Goal: Task Accomplishment & Management: Use online tool/utility

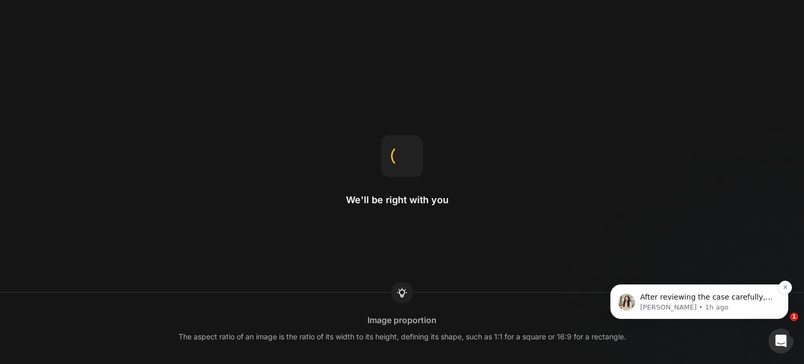
click at [742, 299] on p "After reviewing the case carefully, this request requires further investigation…" at bounding box center [707, 297] width 135 height 10
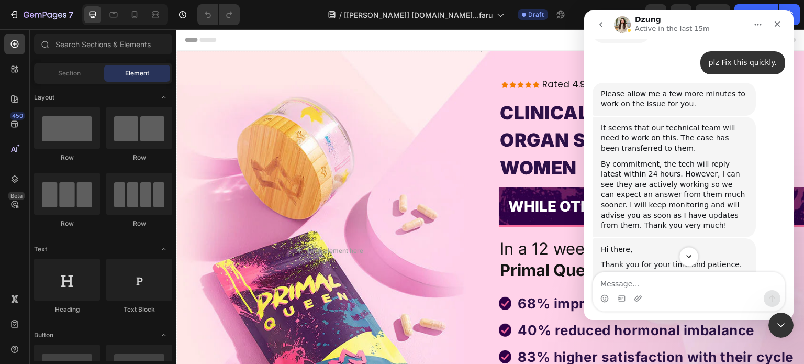
click at [691, 252] on icon "Scroll to bottom" at bounding box center [688, 256] width 9 height 9
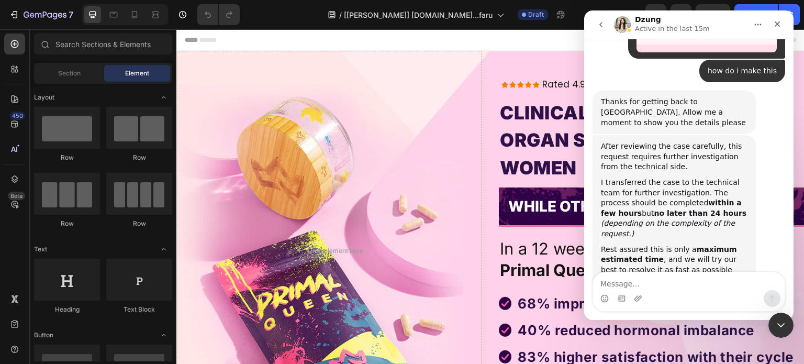
scroll to position [13592, 0]
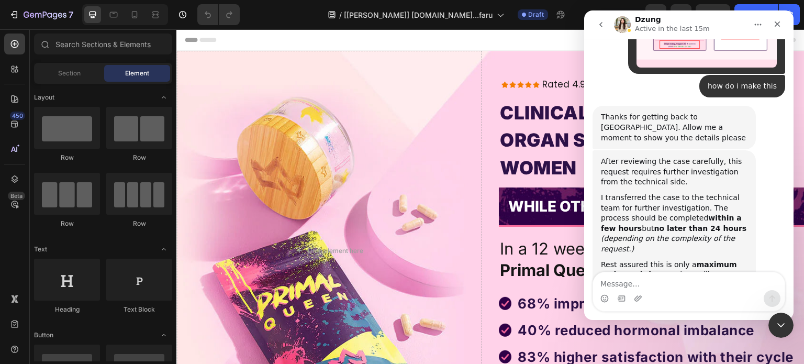
click at [687, 293] on div "Intercom messenger" at bounding box center [689, 298] width 192 height 17
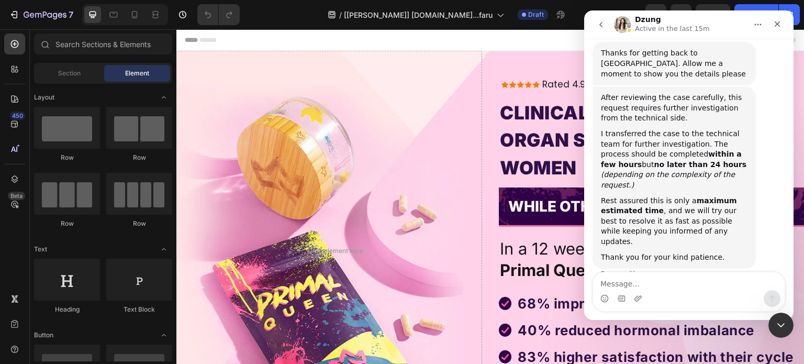
scroll to position [13678, 0]
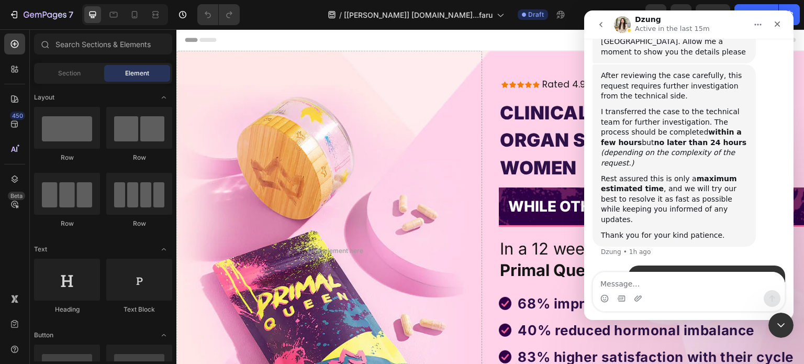
click at [687, 293] on div "Intercom messenger" at bounding box center [689, 298] width 192 height 17
click at [674, 273] on textarea "Message…" at bounding box center [689, 281] width 192 height 18
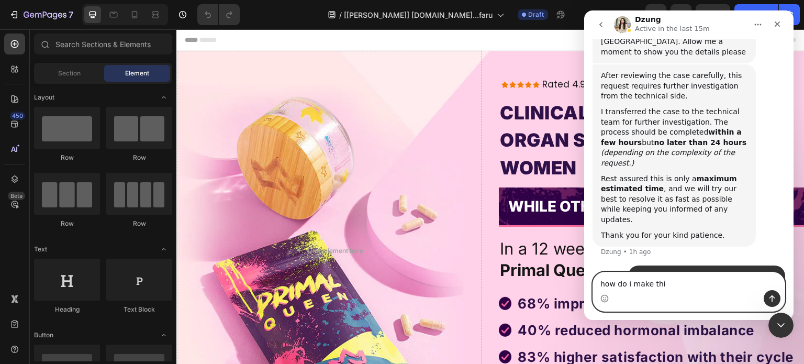
type textarea "how do i make this"
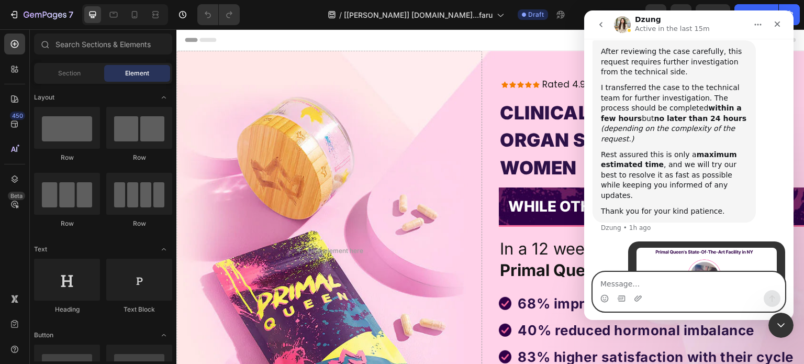
paste textarea "[URL][DOMAIN_NAME]"
type textarea "[URL][DOMAIN_NAME]"
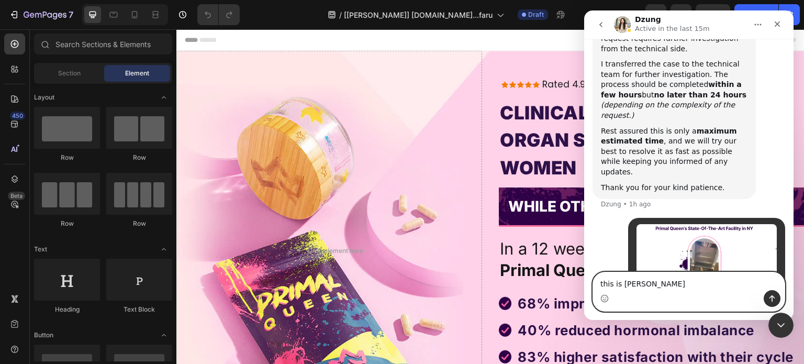
type textarea "this is samole"
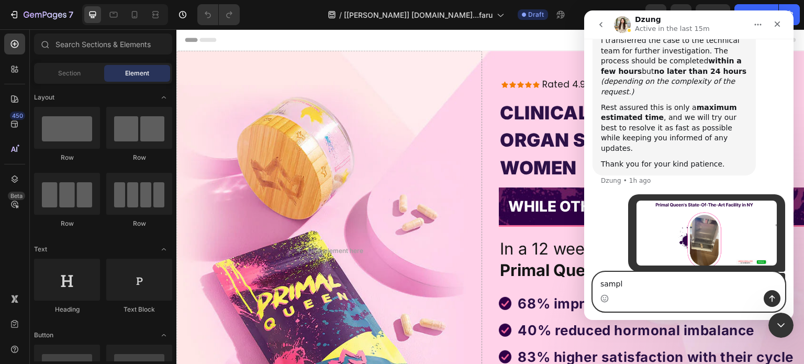
type textarea "sample"
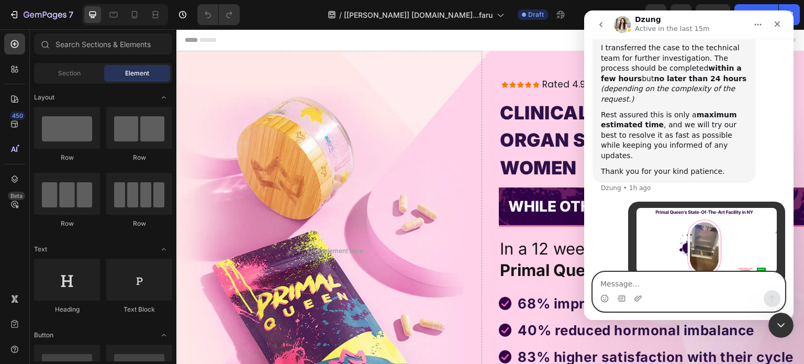
scroll to position [13804, 0]
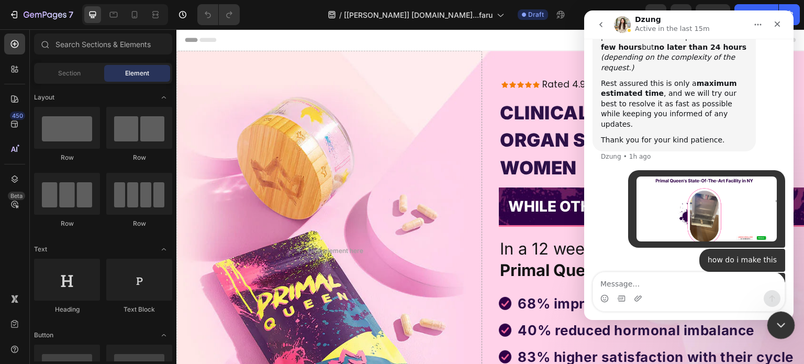
click at [776, 319] on icon "Close Intercom Messenger" at bounding box center [779, 323] width 13 height 13
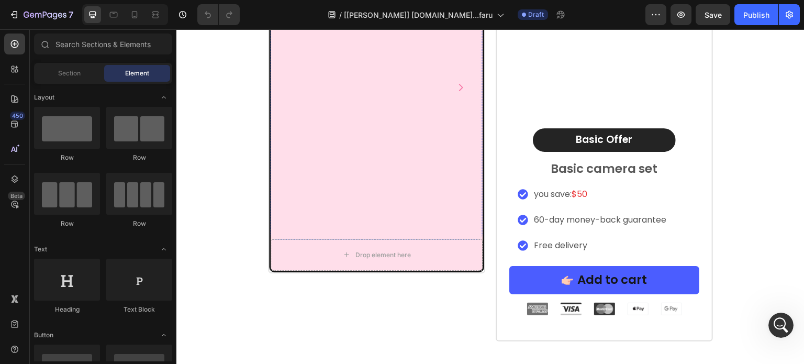
scroll to position [7134, 0]
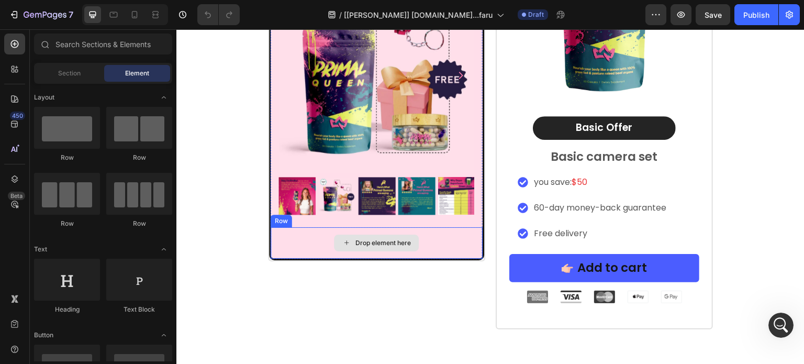
click at [400, 242] on div "Drop element here" at bounding box center [382, 243] width 55 height 8
click at [287, 241] on div "Drop element here" at bounding box center [377, 242] width 212 height 31
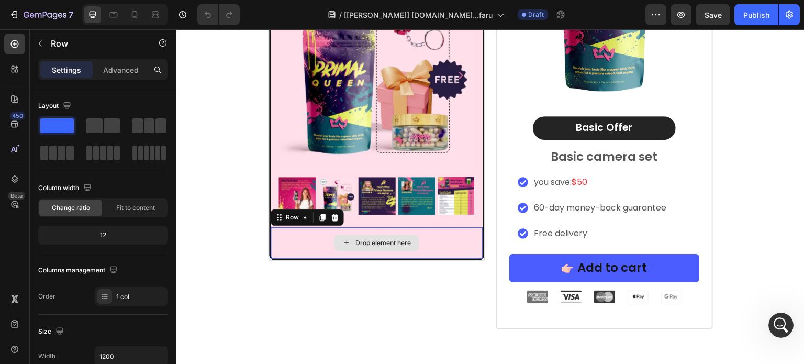
click at [287, 241] on div "Drop element here" at bounding box center [377, 242] width 212 height 31
click at [94, 123] on span at bounding box center [94, 125] width 16 height 15
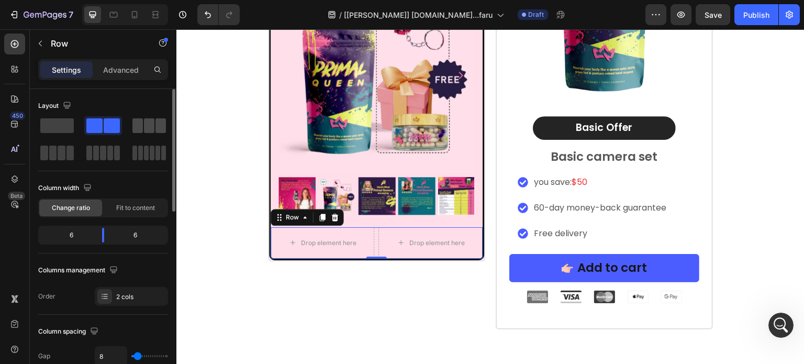
click at [138, 122] on span at bounding box center [137, 125] width 10 height 15
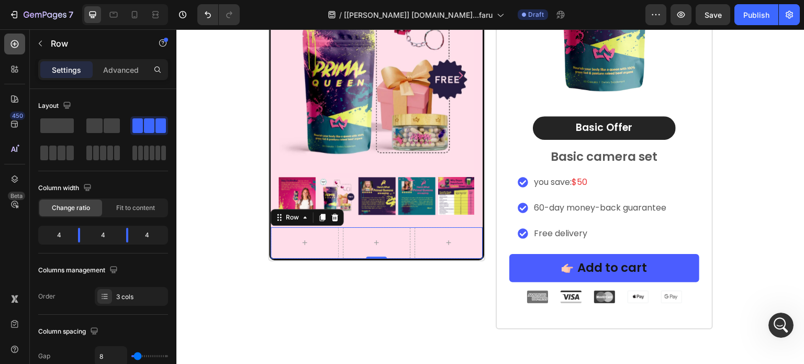
click at [10, 41] on icon at bounding box center [14, 44] width 10 height 10
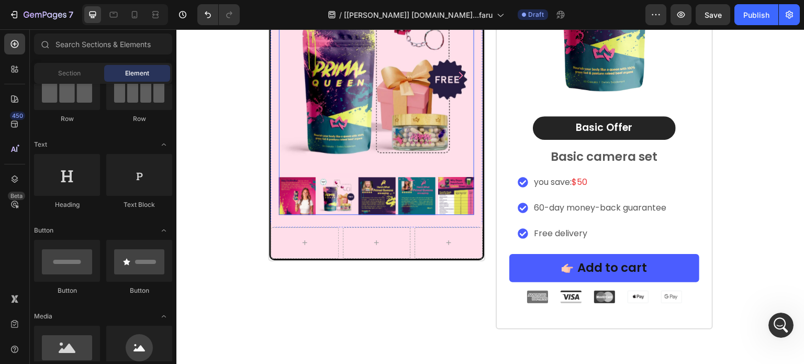
scroll to position [7238, 0]
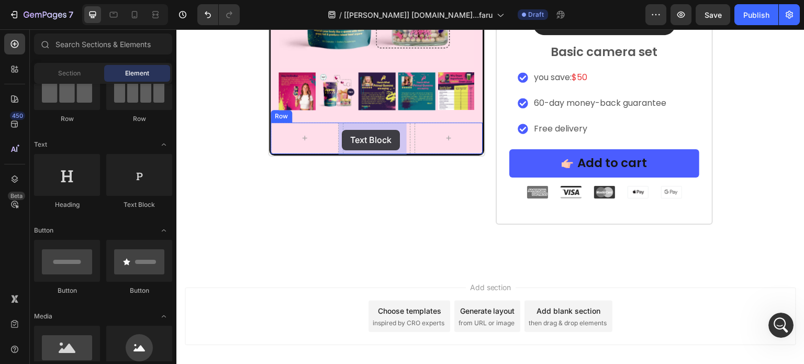
drag, startPoint x: 337, startPoint y: 204, endPoint x: 342, endPoint y: 129, distance: 75.0
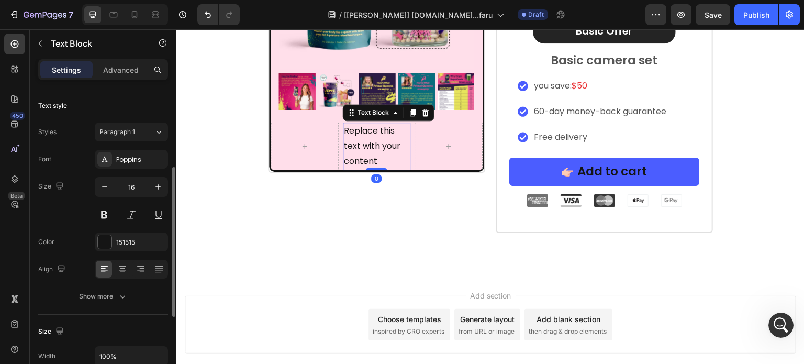
scroll to position [105, 0]
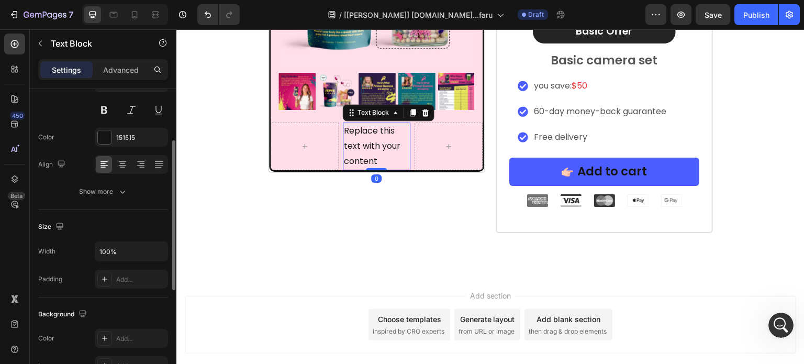
click at [6, 31] on div "450 Beta" at bounding box center [15, 196] width 30 height 334
click at [8, 41] on div at bounding box center [14, 44] width 21 height 21
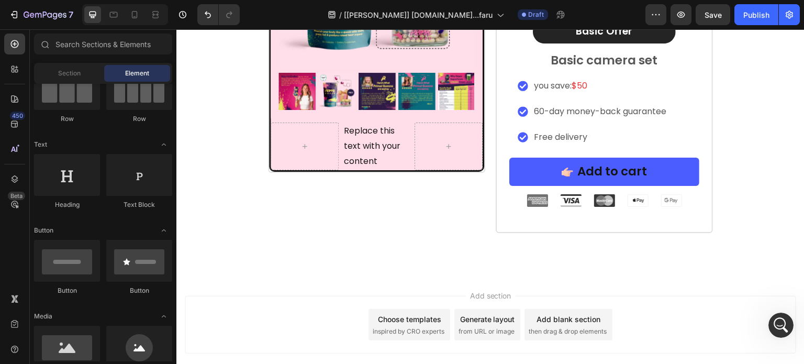
scroll to position [209, 0]
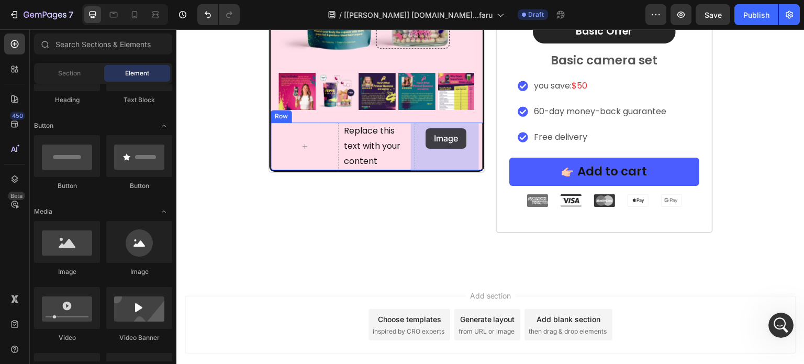
drag, startPoint x: 342, startPoint y: 265, endPoint x: 426, endPoint y: 128, distance: 160.4
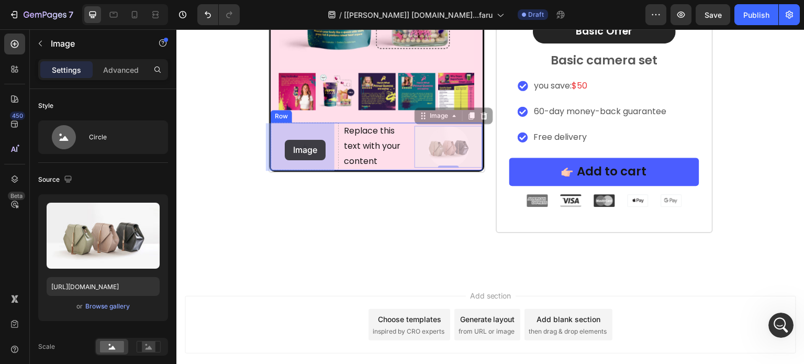
drag, startPoint x: 424, startPoint y: 119, endPoint x: 285, endPoint y: 140, distance: 140.7
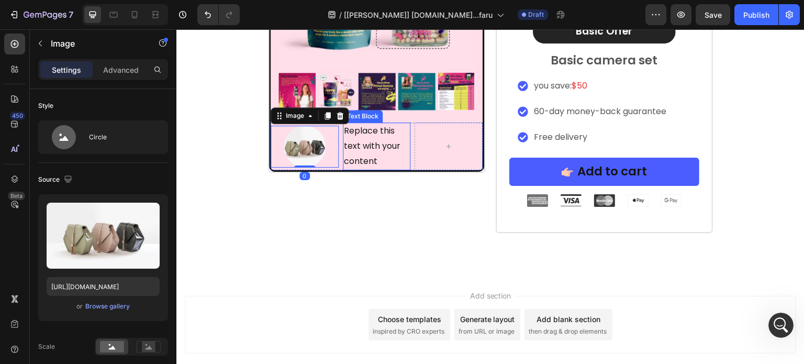
click at [376, 148] on div "Replace this text with your content" at bounding box center [377, 145] width 68 height 47
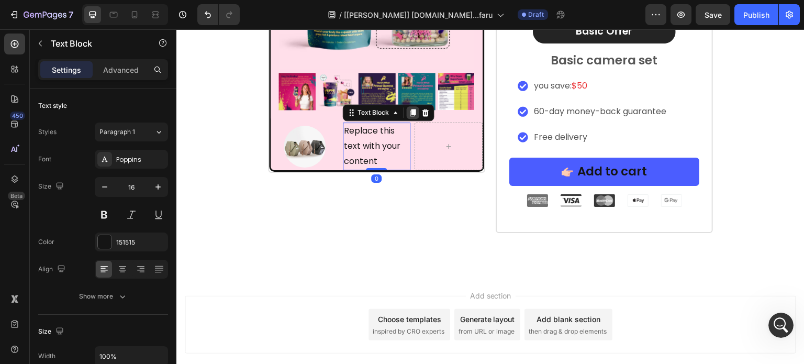
click at [411, 108] on icon at bounding box center [413, 112] width 8 height 8
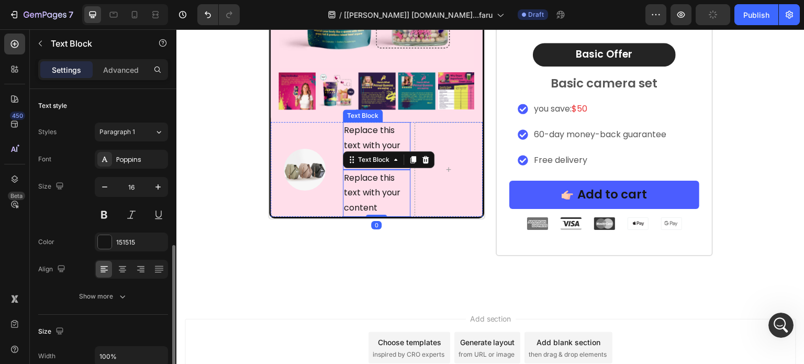
scroll to position [105, 0]
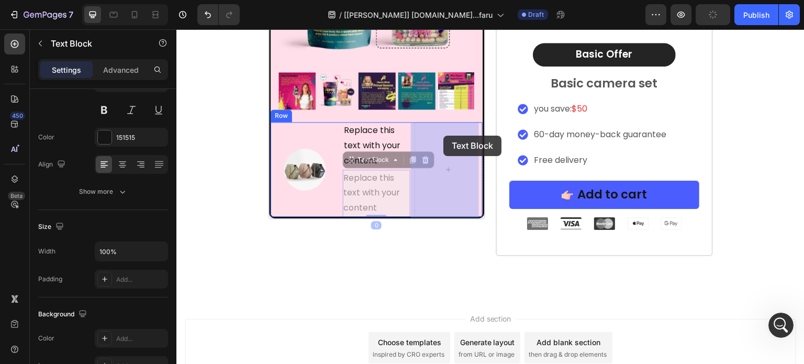
drag, startPoint x: 352, startPoint y: 160, endPoint x: 443, endPoint y: 136, distance: 94.2
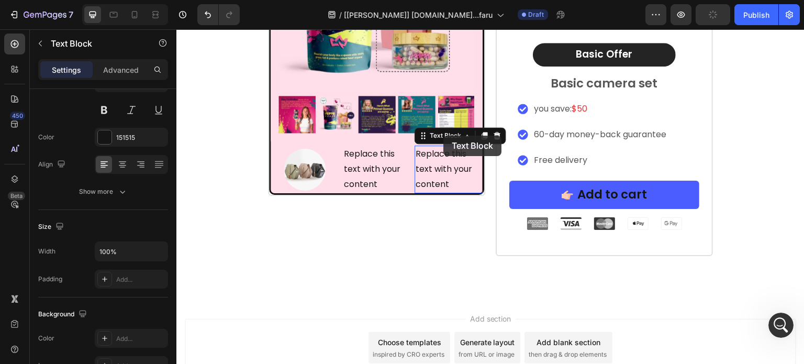
scroll to position [7230, 0]
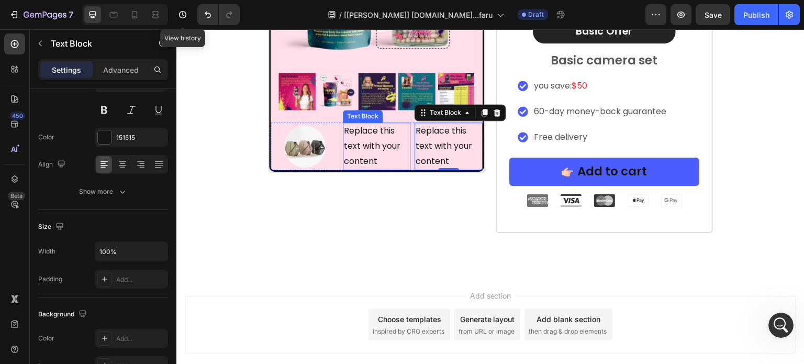
click at [357, 144] on div "Replace this text with your content" at bounding box center [377, 145] width 68 height 47
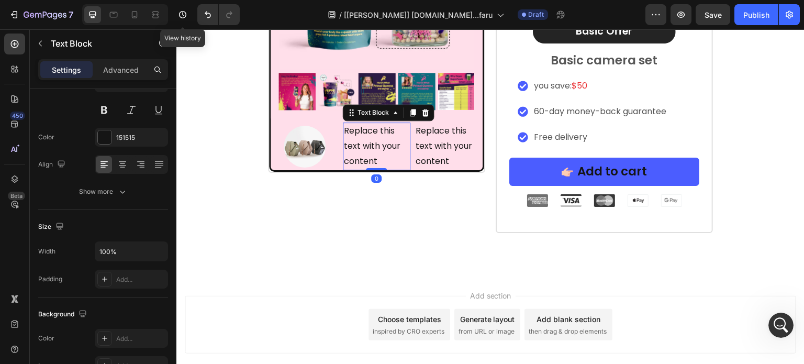
click at [357, 144] on div "Replace this text with your content" at bounding box center [377, 145] width 68 height 47
click at [357, 144] on p "Replace this text with your content" at bounding box center [377, 146] width 66 height 45
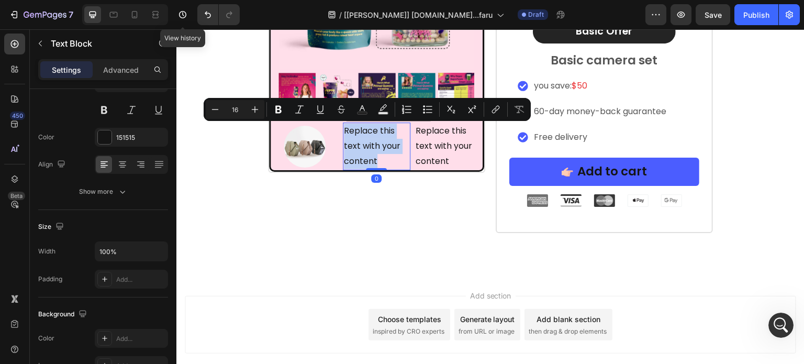
click at [357, 144] on p "Replace this text with your content" at bounding box center [377, 146] width 66 height 45
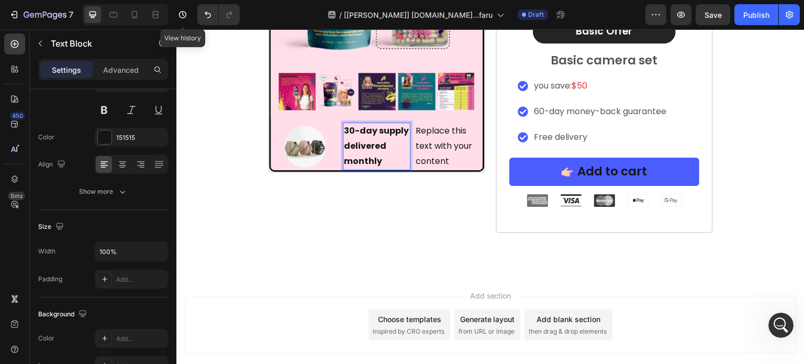
click at [392, 135] on strong "30-day supply delivered monthly" at bounding box center [376, 146] width 65 height 42
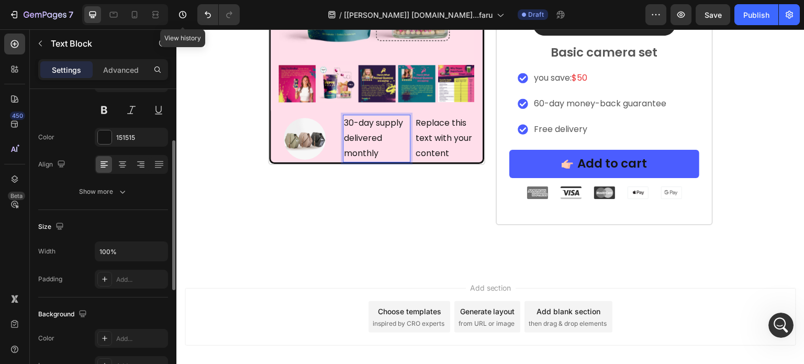
scroll to position [0, 0]
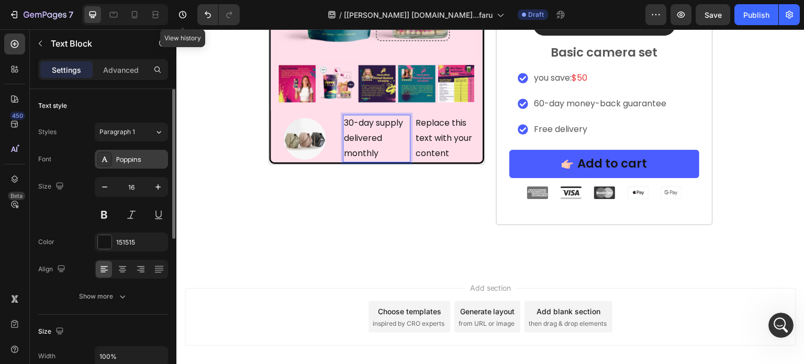
click at [136, 161] on div "Poppins" at bounding box center [140, 159] width 49 height 9
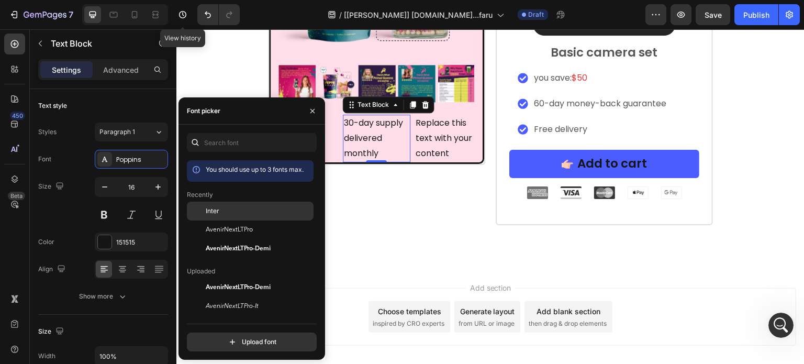
click at [223, 208] on div "Inter" at bounding box center [259, 210] width 106 height 9
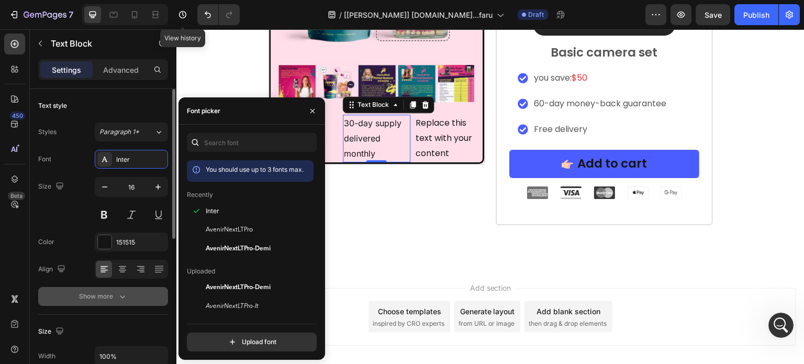
click at [130, 299] on button "Show more" at bounding box center [103, 296] width 130 height 19
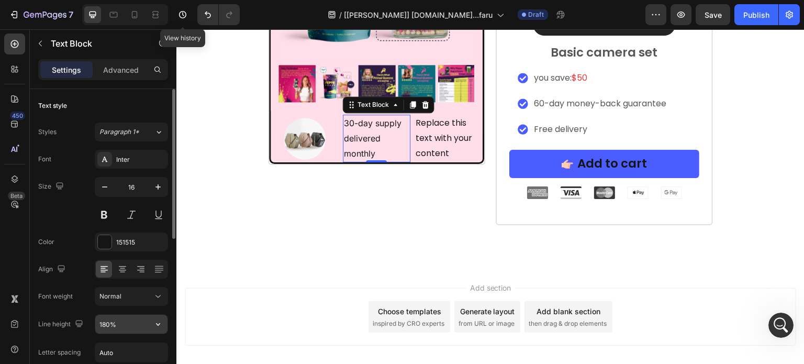
click at [130, 326] on input "180%" at bounding box center [131, 324] width 72 height 19
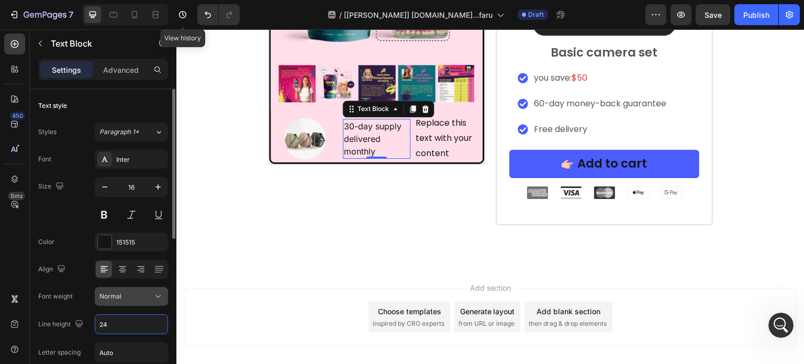
type input "24"
click at [134, 296] on div "Normal" at bounding box center [125, 296] width 53 height 9
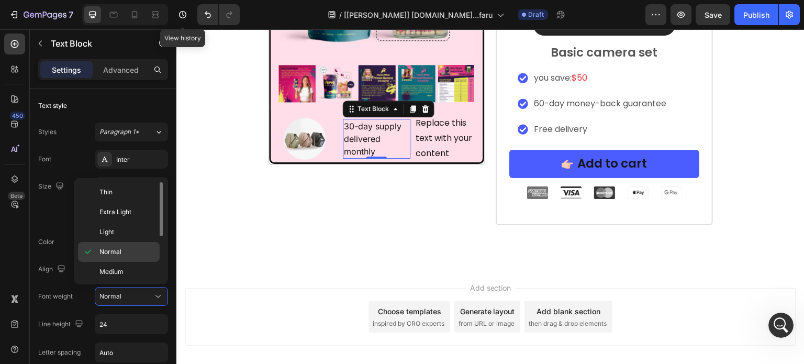
scroll to position [52, 0]
click at [124, 254] on p "Bold" at bounding box center [126, 258] width 55 height 9
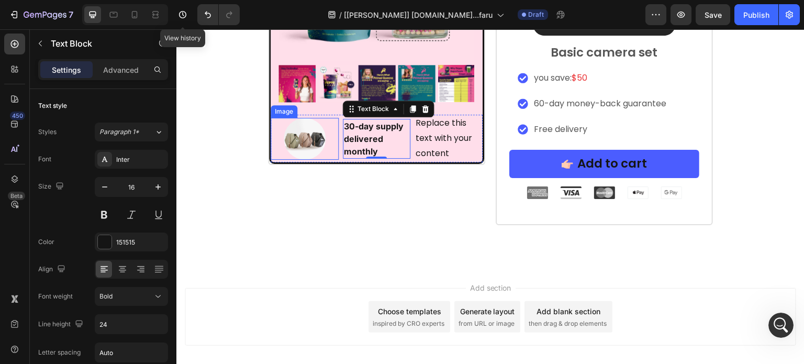
click at [312, 145] on img at bounding box center [305, 139] width 42 height 42
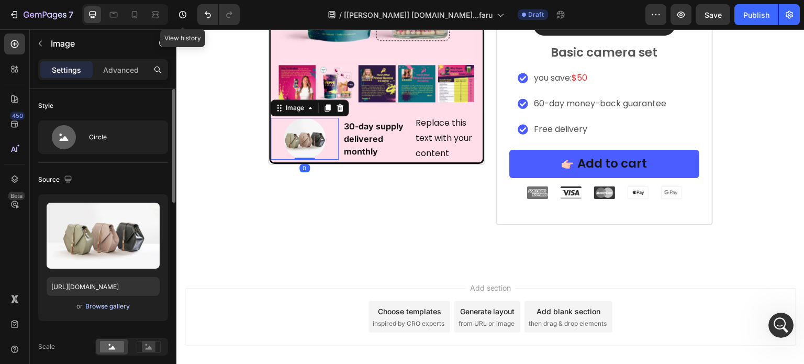
click at [92, 305] on div "Browse gallery" at bounding box center [107, 306] width 44 height 9
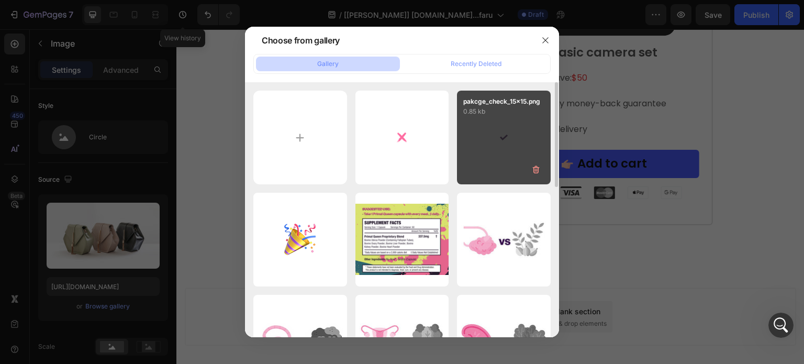
click at [485, 131] on div "pakcge_check_15x15.png 0.85 kb" at bounding box center [504, 138] width 94 height 94
type input "[URL][DOMAIN_NAME]"
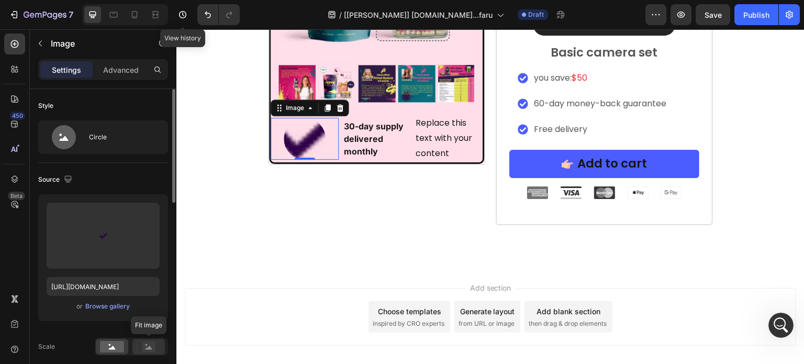
click at [146, 341] on rect at bounding box center [149, 346] width 14 height 10
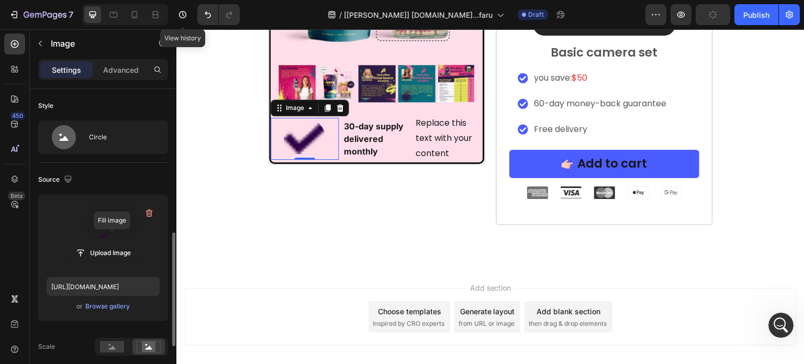
scroll to position [157, 0]
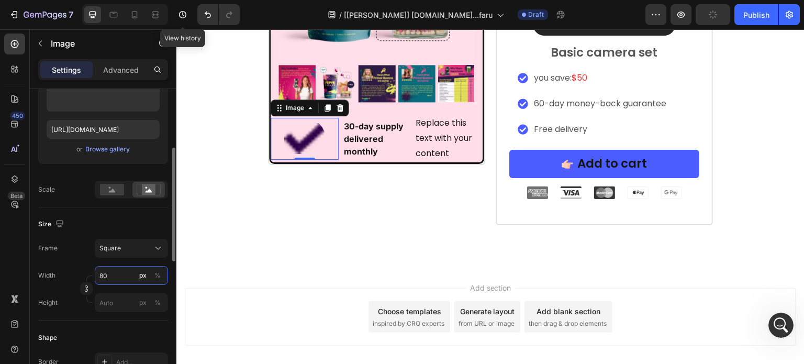
click at [111, 274] on input "80" at bounding box center [131, 275] width 73 height 19
type input "3"
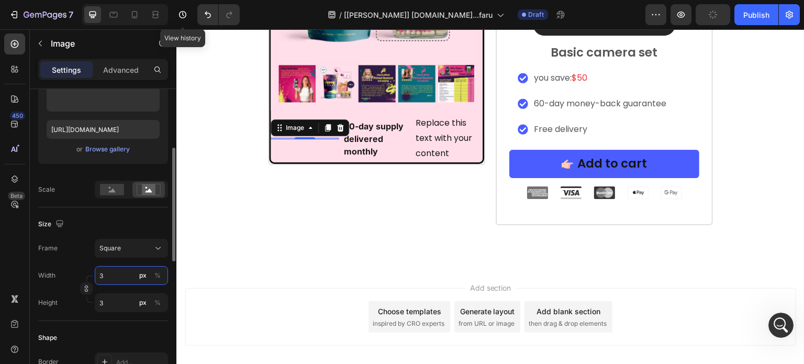
type input "30"
type input "3"
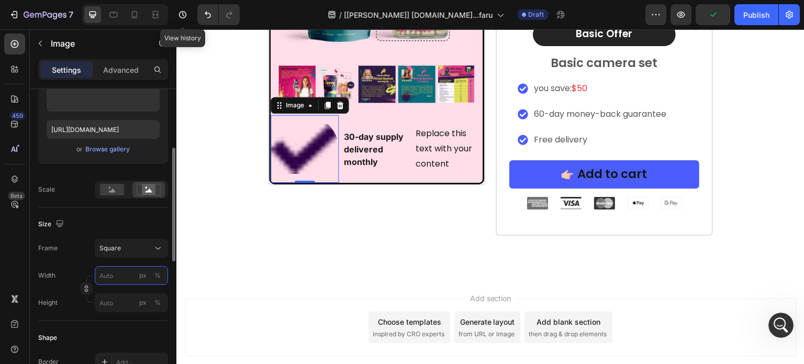
type input "2"
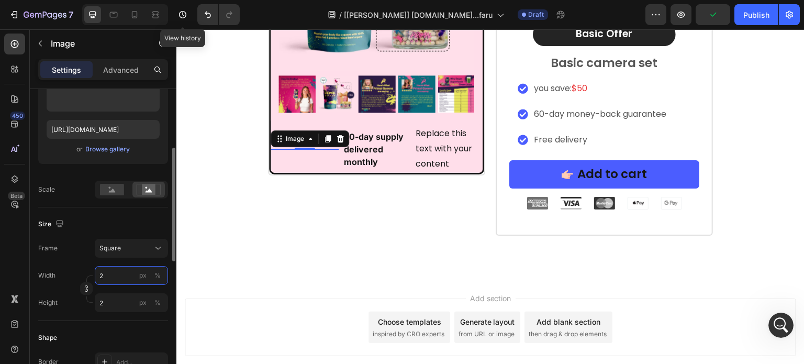
scroll to position [7238, 0]
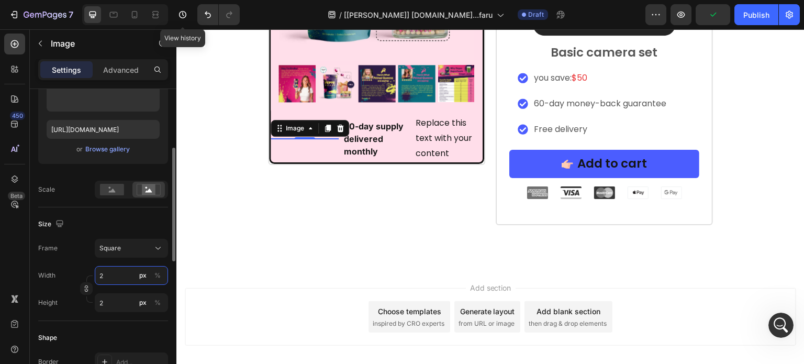
type input "20"
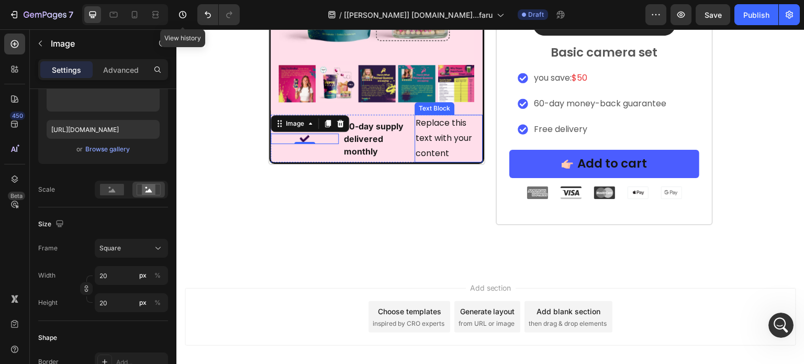
click at [441, 144] on div "Replace this text with your content" at bounding box center [449, 138] width 68 height 47
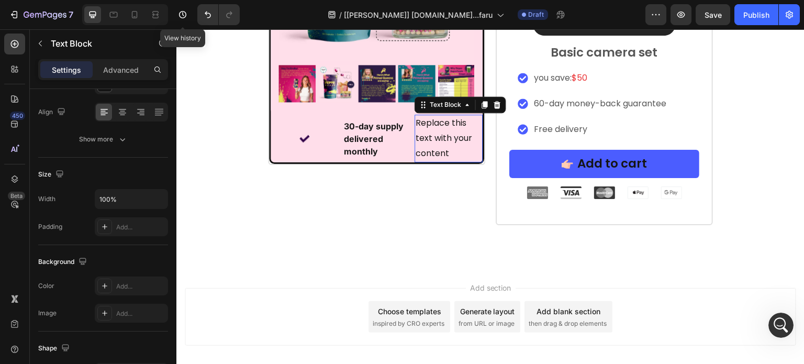
click at [440, 133] on div "Replace this text with your content" at bounding box center [449, 138] width 68 height 47
click at [440, 133] on p "Replace this text with your content" at bounding box center [449, 138] width 66 height 45
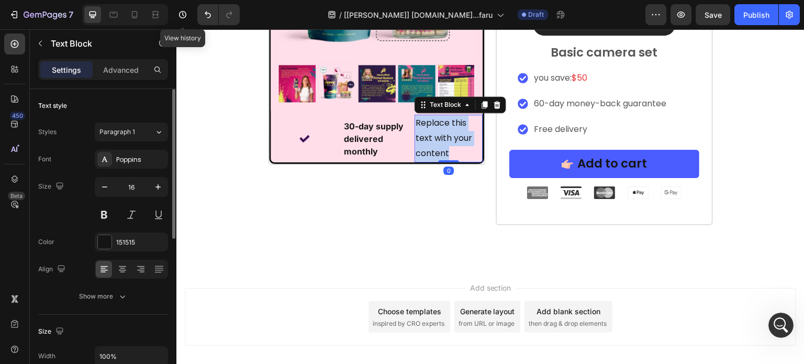
click at [440, 133] on p "Replace this text with your content" at bounding box center [449, 138] width 66 height 45
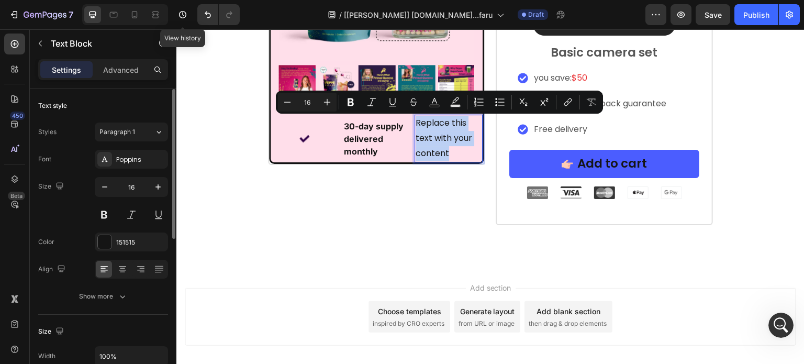
click at [440, 133] on p "Replace this text with your content" at bounding box center [449, 138] width 66 height 45
click at [427, 123] on p "Replace this text with your content" at bounding box center [449, 138] width 66 height 45
drag, startPoint x: 428, startPoint y: 122, endPoint x: 460, endPoint y: 141, distance: 36.4
click at [460, 141] on p "Replace this text with your content" at bounding box center [449, 138] width 66 height 45
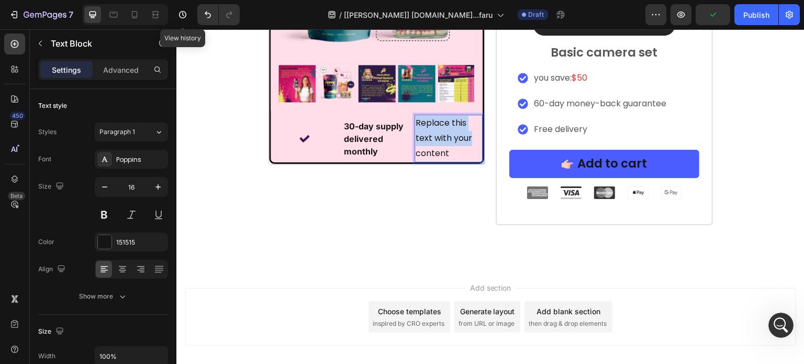
scroll to position [7253, 0]
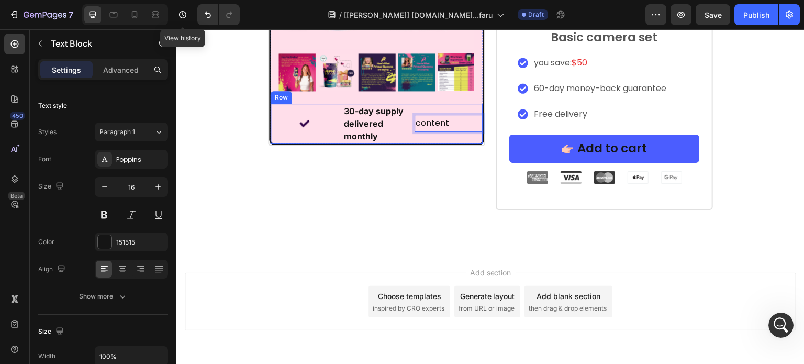
click at [407, 138] on div "Image 30-day supply delivered monthly Text Block content Text Block 0 Row" at bounding box center [377, 124] width 212 height 40
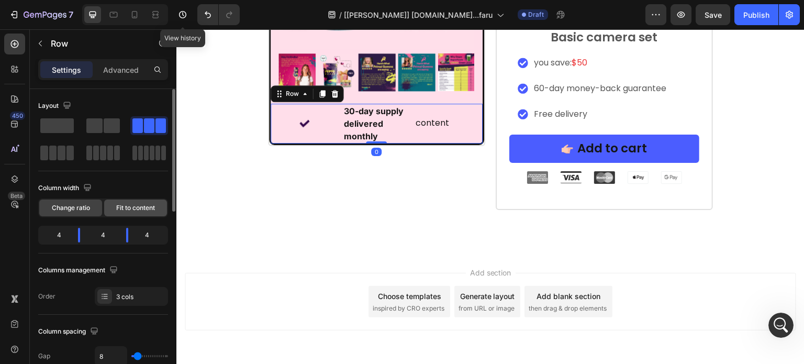
click at [118, 205] on span "Fit to content" at bounding box center [135, 207] width 39 height 9
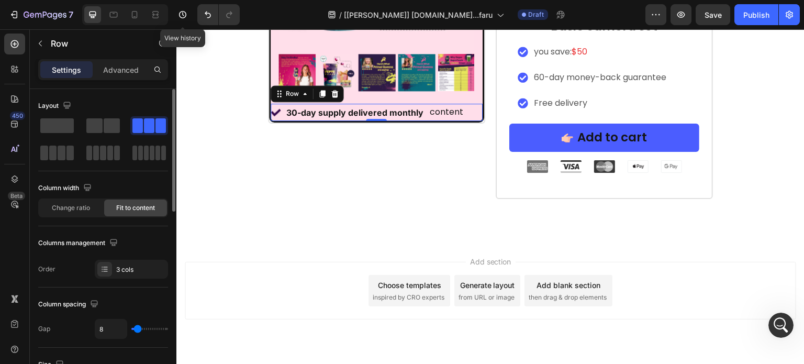
scroll to position [105, 0]
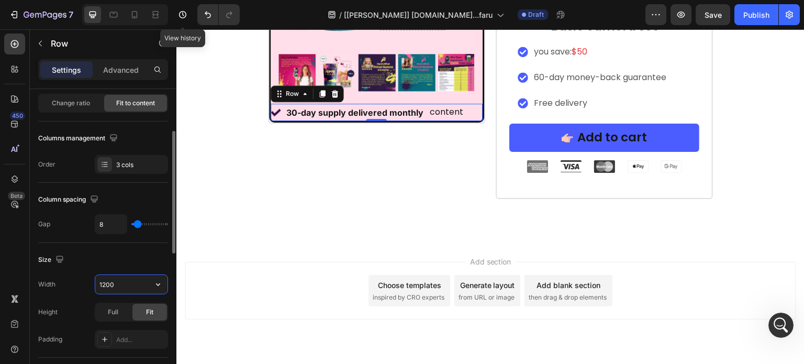
click at [134, 280] on input "1200" at bounding box center [131, 284] width 72 height 19
paste input "385.2px"
type input "385.2px"
click at [448, 114] on p "content" at bounding box center [452, 112] width 34 height 15
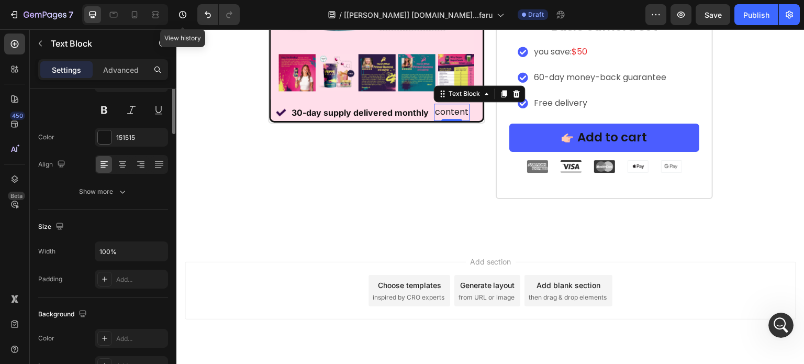
scroll to position [0, 0]
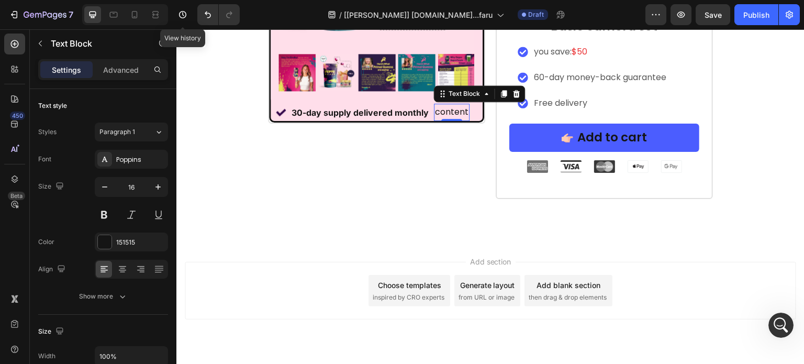
click at [451, 114] on p "content" at bounding box center [452, 112] width 34 height 15
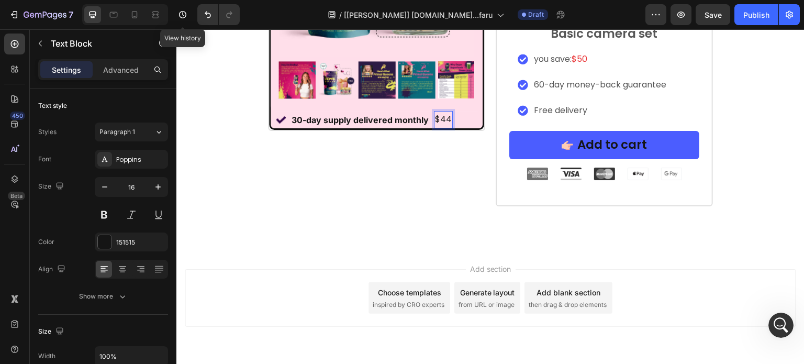
scroll to position [7264, 0]
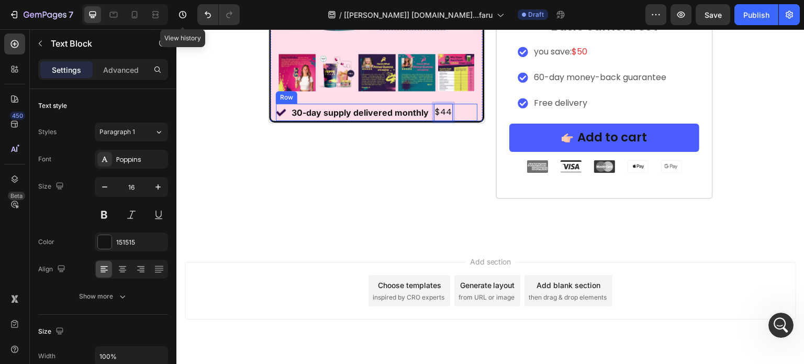
click at [456, 111] on div "Image 30-day supply delivered monthly Text Block $44 Text Block 0 Row" at bounding box center [377, 112] width 202 height 17
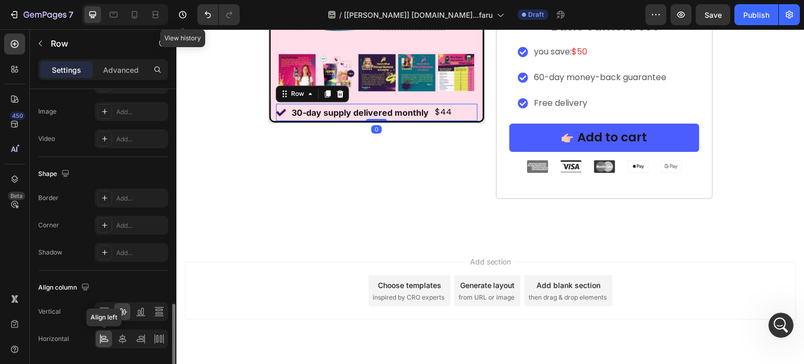
scroll to position [452, 0]
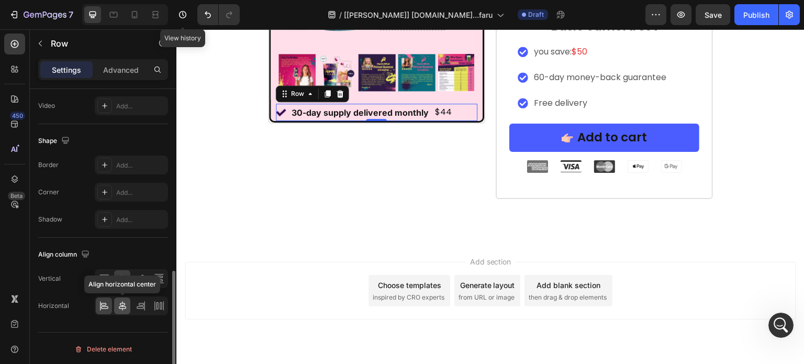
click at [119, 303] on icon at bounding box center [122, 305] width 10 height 10
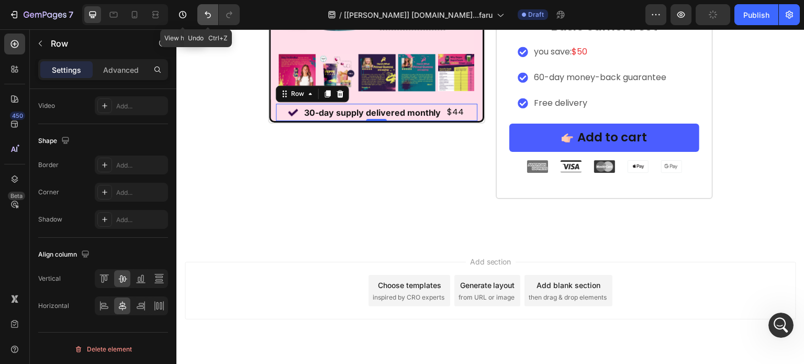
click at [203, 12] on icon "Undo/Redo" at bounding box center [208, 14] width 10 height 10
click at [449, 109] on div "Image 30-day supply delivered monthly Text Block $44 Text Block Row 0" at bounding box center [377, 112] width 202 height 17
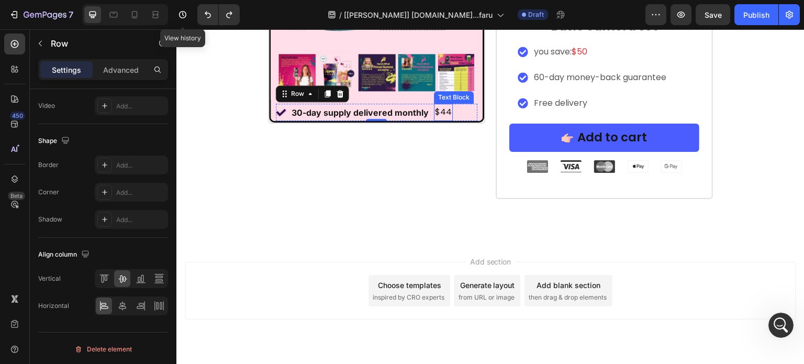
click at [435, 114] on p "$44" at bounding box center [443, 112] width 17 height 15
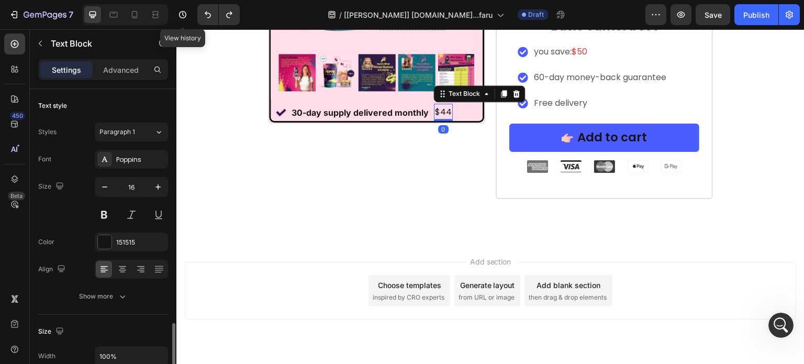
scroll to position [157, 0]
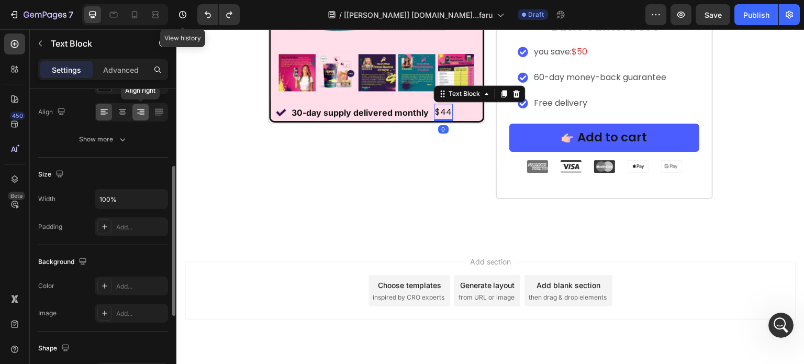
click at [140, 115] on icon at bounding box center [141, 112] width 10 height 10
click at [118, 66] on p "Advanced" at bounding box center [121, 69] width 36 height 11
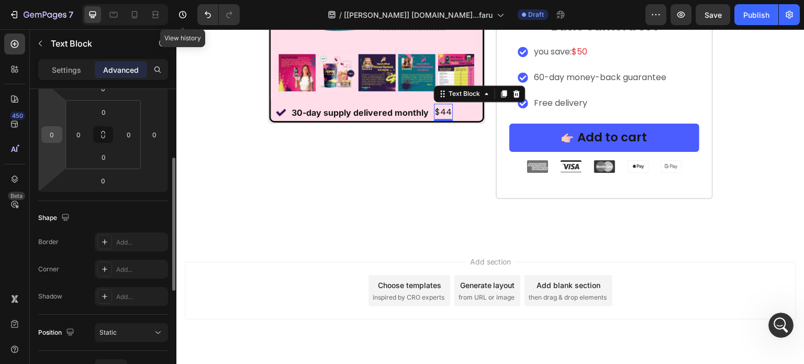
click at [48, 136] on input "0" at bounding box center [52, 135] width 16 height 16
type input "50"
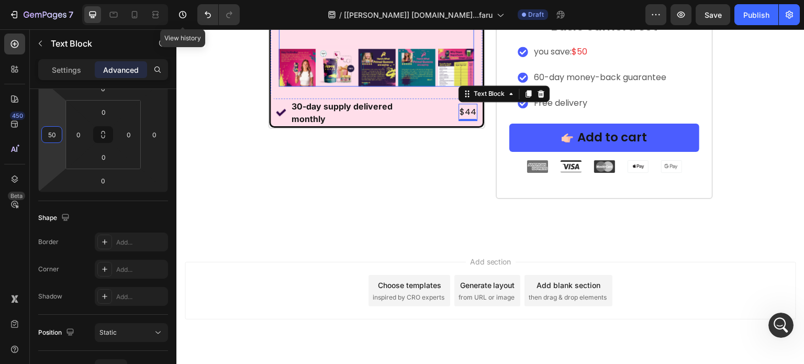
click at [429, 78] on img at bounding box center [416, 67] width 37 height 37
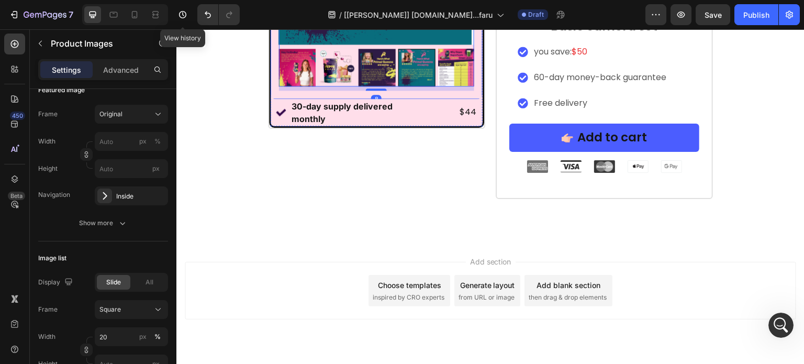
scroll to position [0, 0]
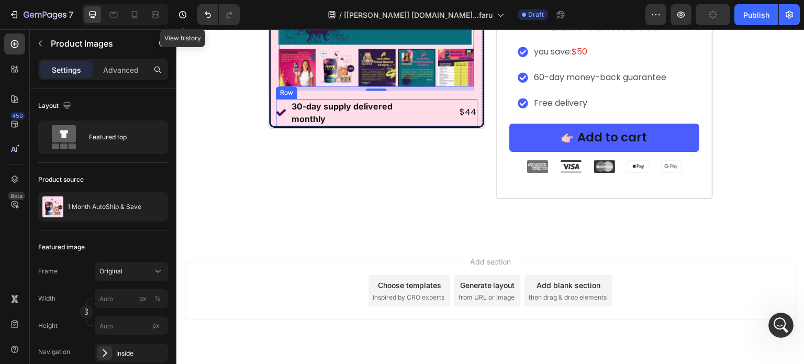
click at [434, 113] on div "$44 Text Block" at bounding box center [454, 112] width 45 height 27
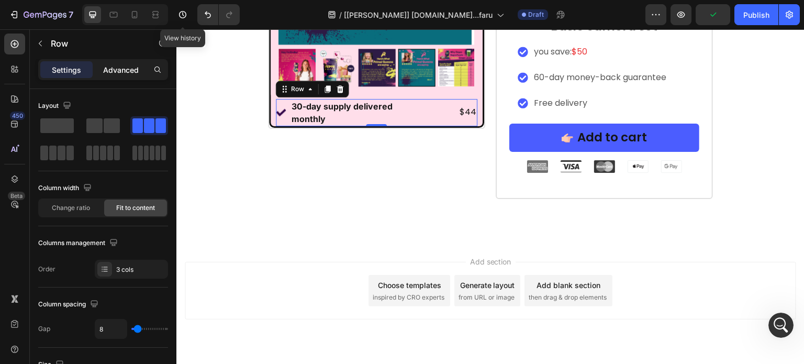
click at [124, 69] on p "Advanced" at bounding box center [121, 69] width 36 height 11
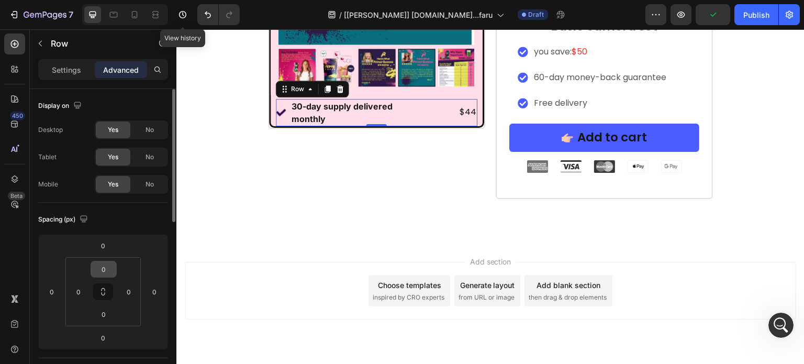
click at [101, 288] on icon at bounding box center [103, 291] width 8 height 8
click at [102, 265] on input "0" at bounding box center [103, 269] width 21 height 16
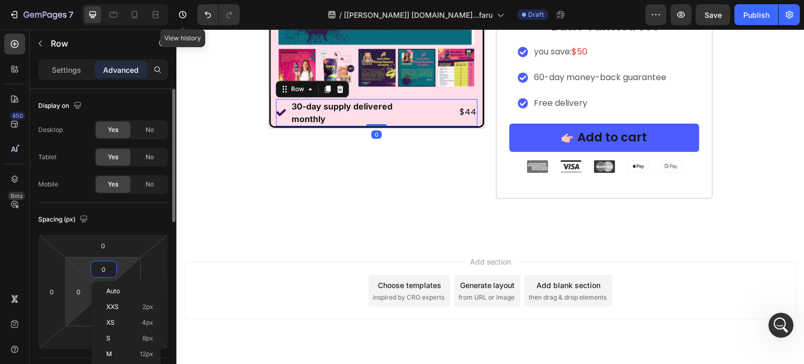
click at [66, 0] on html "7 Version history View history / [Tony GemPages] primalqueen.com...faru Draft P…" at bounding box center [402, 0] width 804 height 0
click at [103, 269] on input "0" at bounding box center [103, 269] width 21 height 16
type input "5"
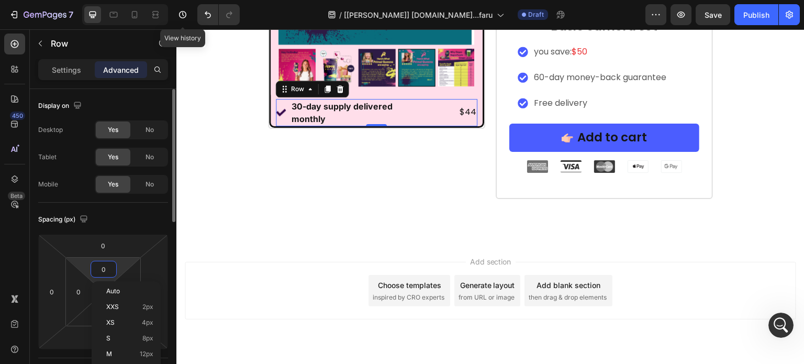
type input "5"
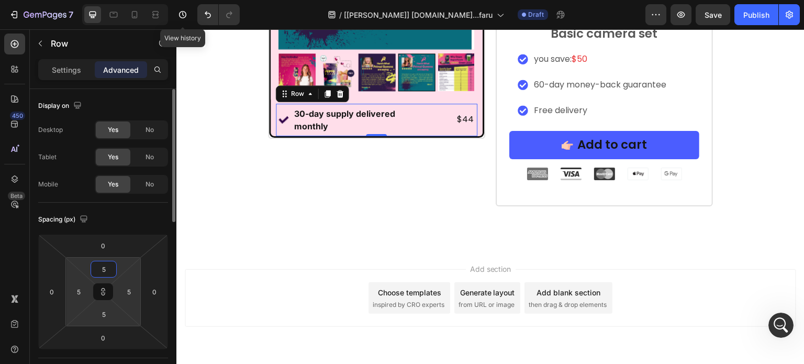
click at [103, 269] on input "5" at bounding box center [103, 269] width 21 height 16
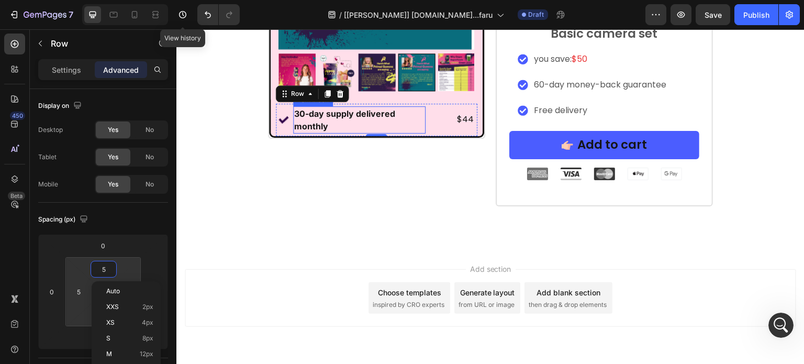
click at [308, 124] on p "30-day supply delivered monthly" at bounding box center [359, 119] width 130 height 25
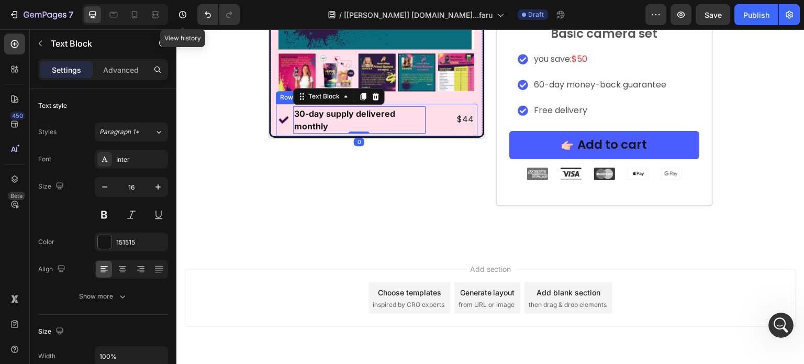
click at [442, 106] on div "$44 Text Block" at bounding box center [452, 119] width 45 height 27
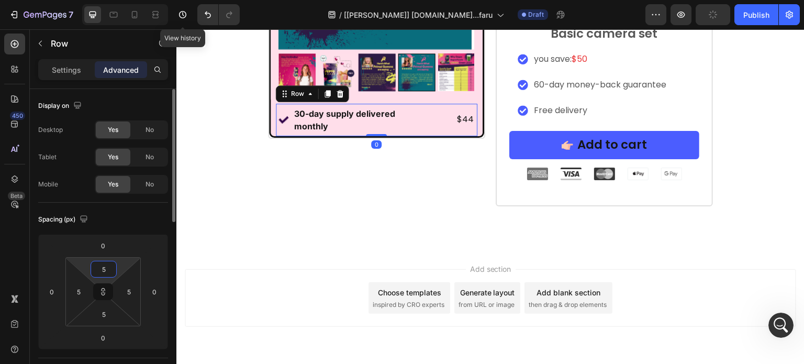
click at [107, 263] on input "5" at bounding box center [103, 269] width 21 height 16
type input "3"
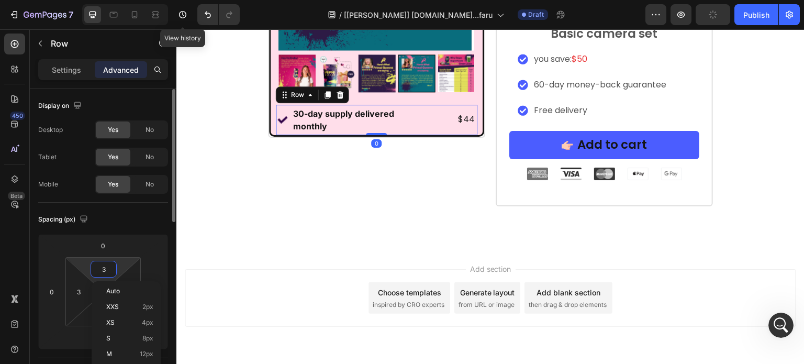
scroll to position [7258, 0]
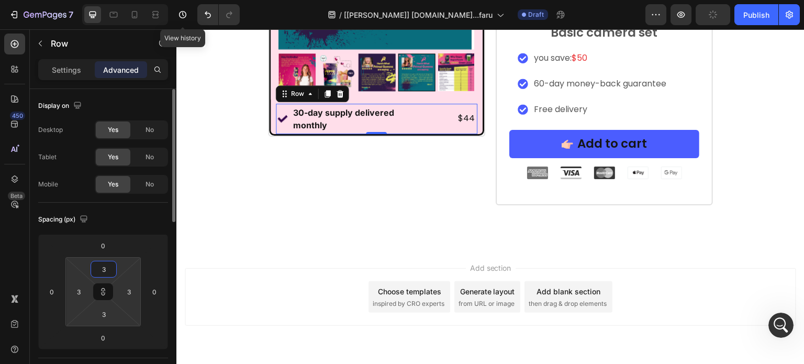
click at [107, 263] on input "3" at bounding box center [103, 269] width 21 height 16
type input "2"
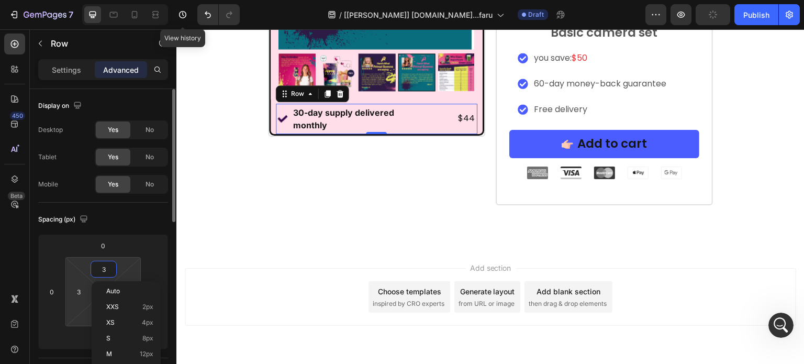
type input "2"
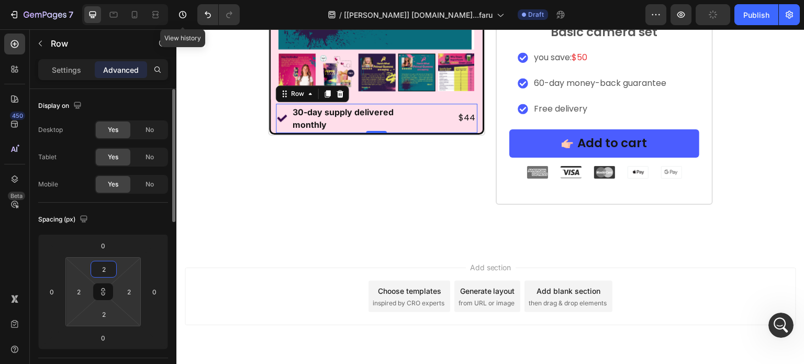
click at [107, 263] on input "2" at bounding box center [103, 269] width 21 height 16
type input "3"
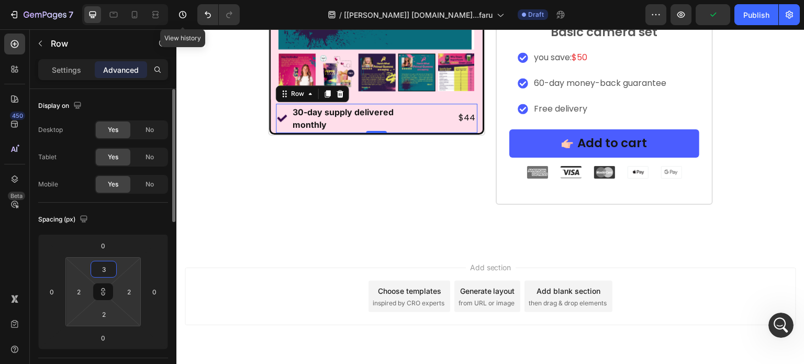
type input "3"
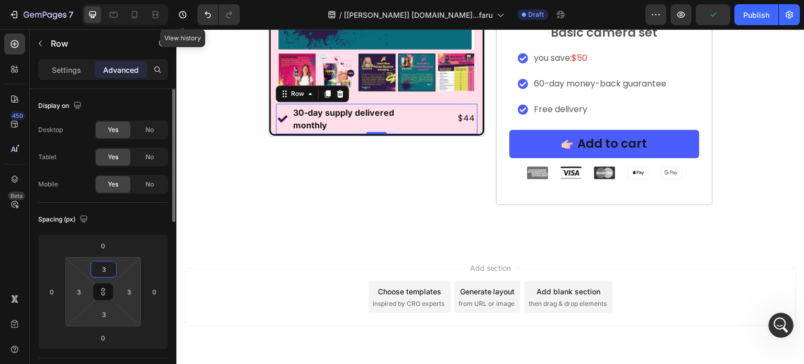
click at [107, 263] on input "3" at bounding box center [103, 269] width 21 height 16
type input "5"
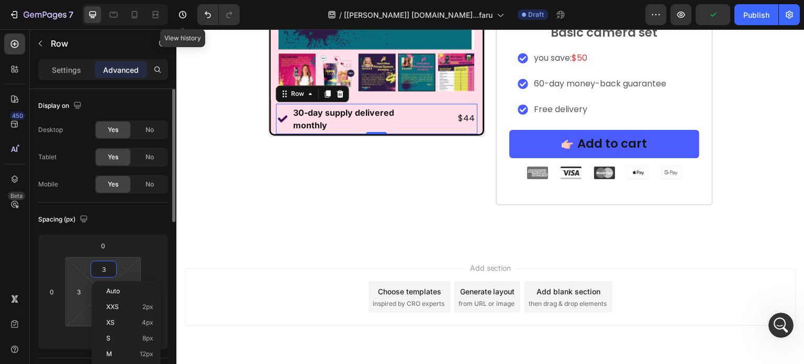
type input "5"
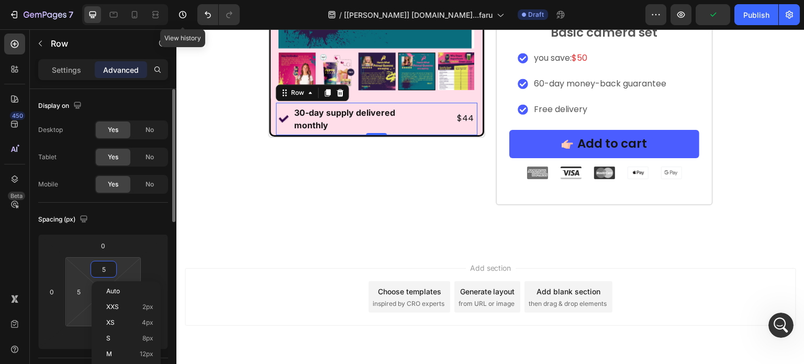
scroll to position [7257, 0]
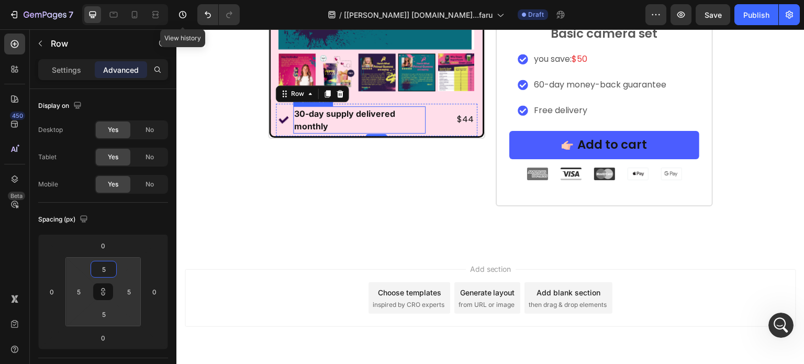
click at [394, 109] on p "30-day supply delivered monthly" at bounding box center [359, 119] width 130 height 25
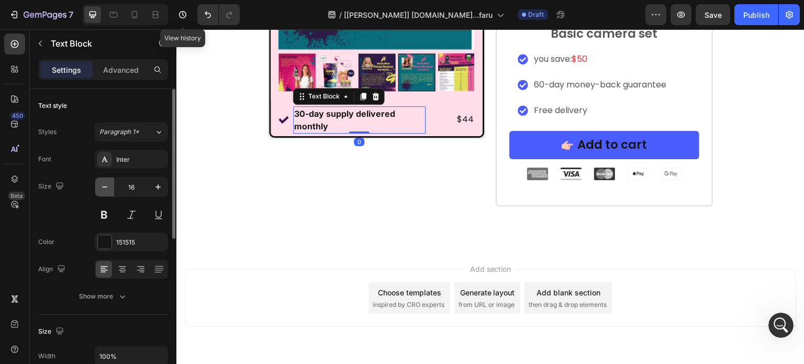
click at [104, 186] on icon "button" at bounding box center [104, 187] width 10 height 10
type input "15"
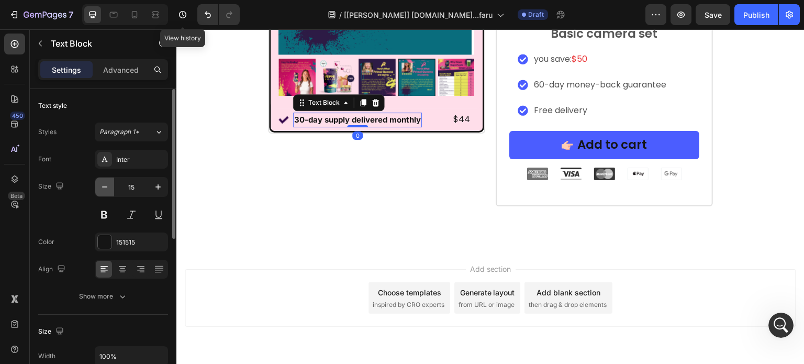
scroll to position [7261, 0]
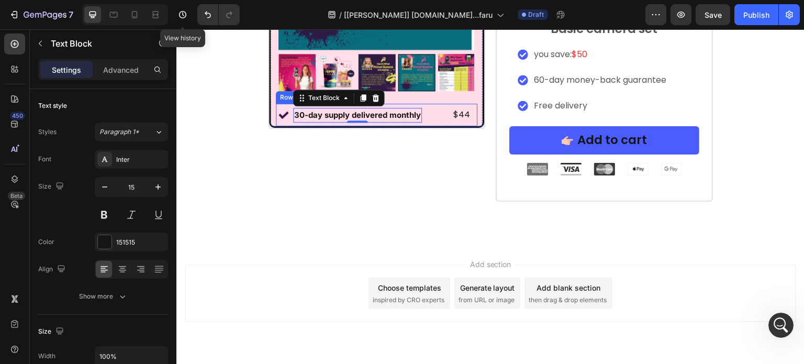
click at [447, 119] on div "$44 Text Block" at bounding box center [448, 114] width 45 height 17
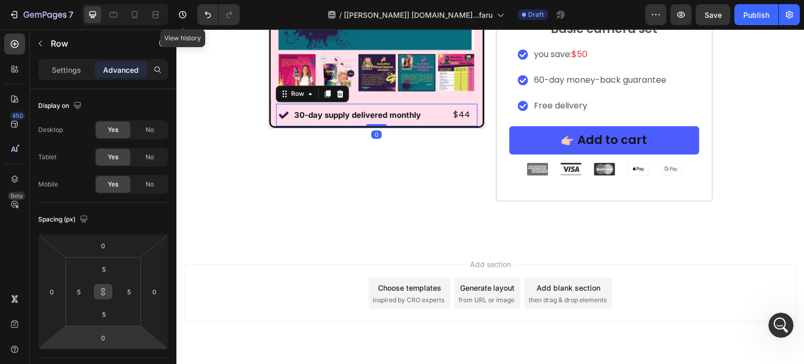
scroll to position [262, 0]
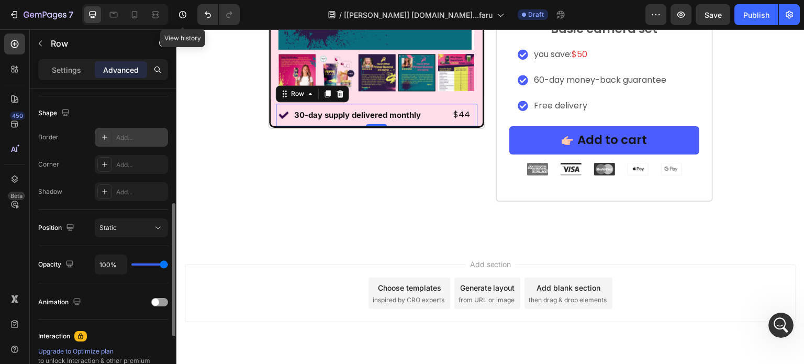
click at [128, 142] on div "Add..." at bounding box center [131, 137] width 73 height 19
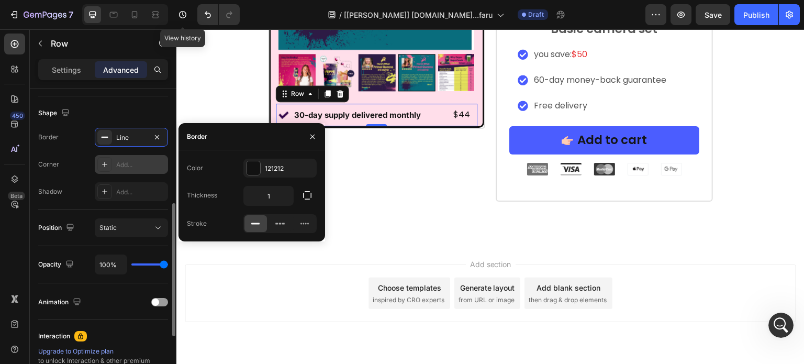
scroll to position [7261, 0]
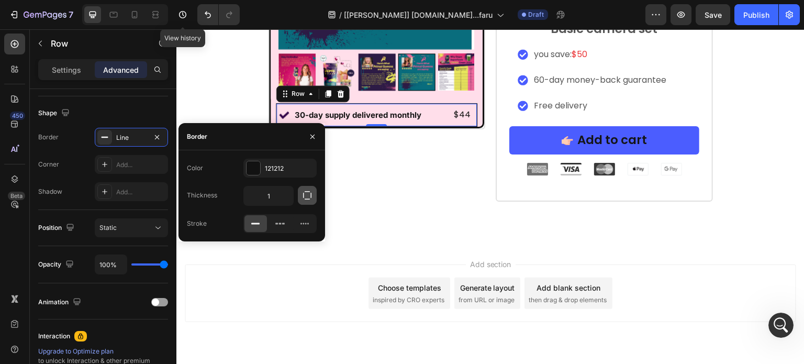
click at [309, 195] on icon "button" at bounding box center [307, 195] width 10 height 10
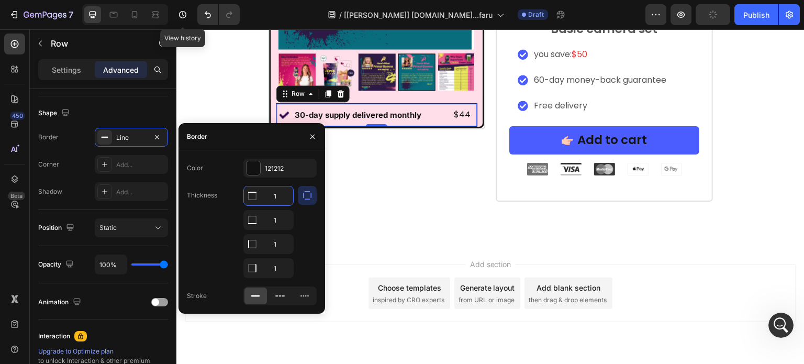
click at [276, 193] on input "1" at bounding box center [268, 195] width 49 height 19
type input "0"
click at [272, 229] on input "1" at bounding box center [268, 219] width 49 height 19
type input "0"
click at [276, 264] on input "1" at bounding box center [268, 268] width 49 height 19
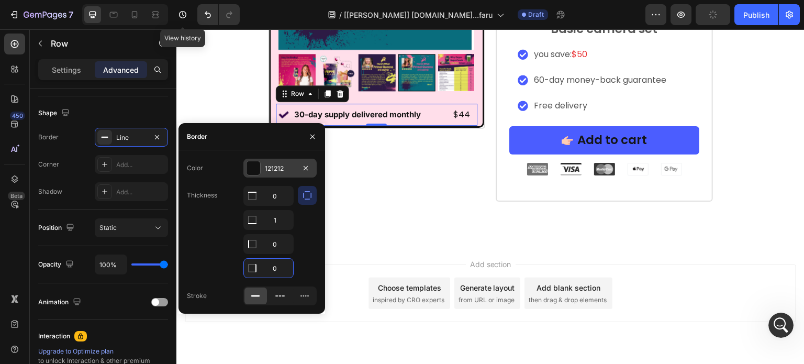
type input "0"
click at [280, 172] on div "121212" at bounding box center [280, 168] width 30 height 9
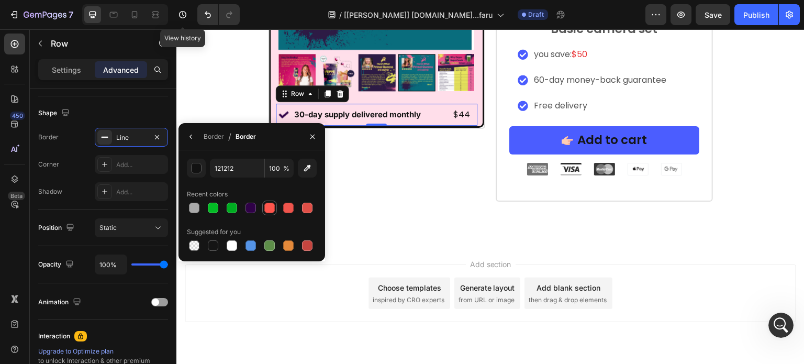
click at [264, 209] on div at bounding box center [269, 208] width 10 height 10
type input "FF554C"
click at [194, 136] on icon "button" at bounding box center [191, 136] width 8 height 8
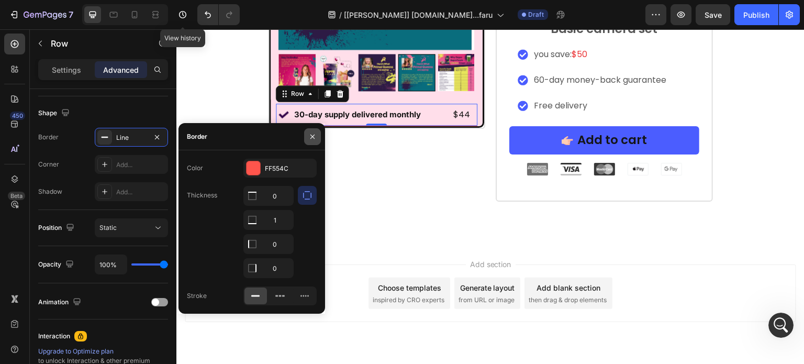
click at [313, 136] on icon "button" at bounding box center [312, 137] width 4 height 4
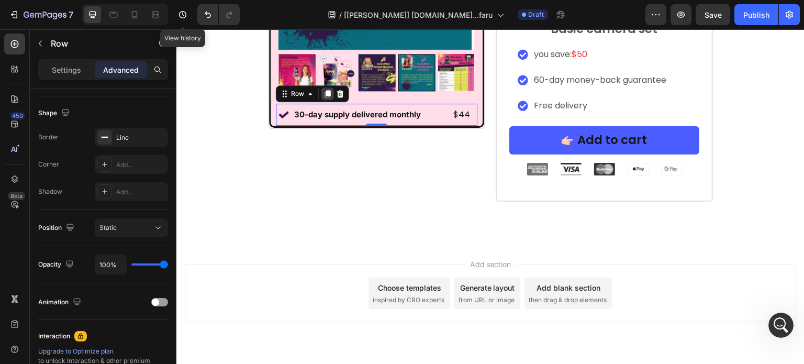
click at [326, 90] on icon at bounding box center [327, 94] width 8 height 8
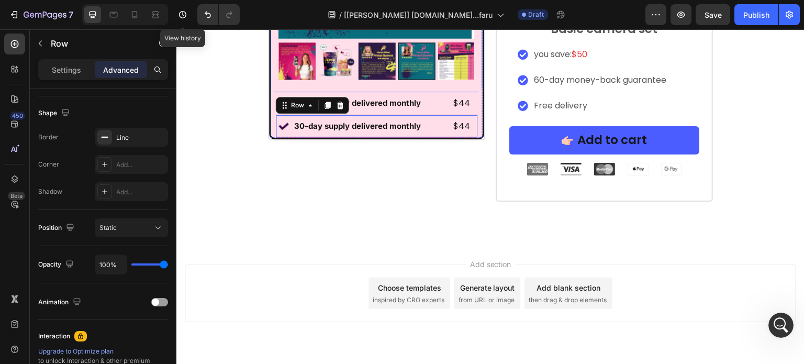
scroll to position [7250, 0]
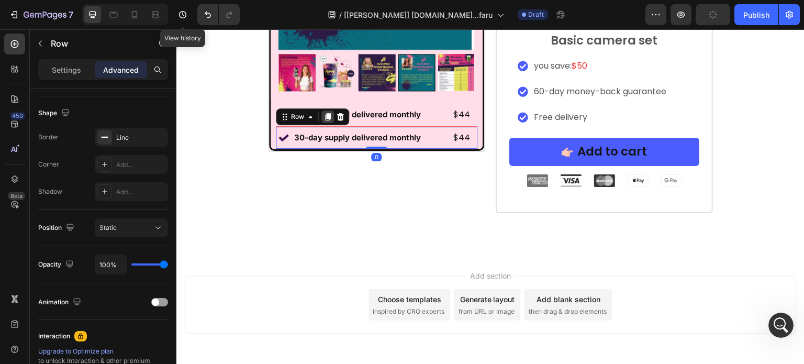
click at [323, 119] on icon at bounding box center [327, 117] width 8 height 8
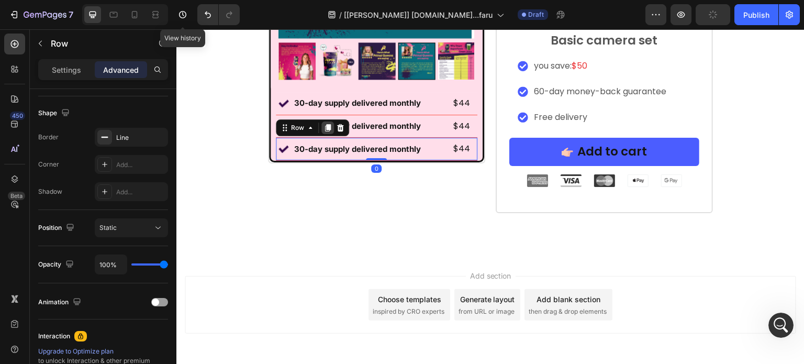
scroll to position [7238, 0]
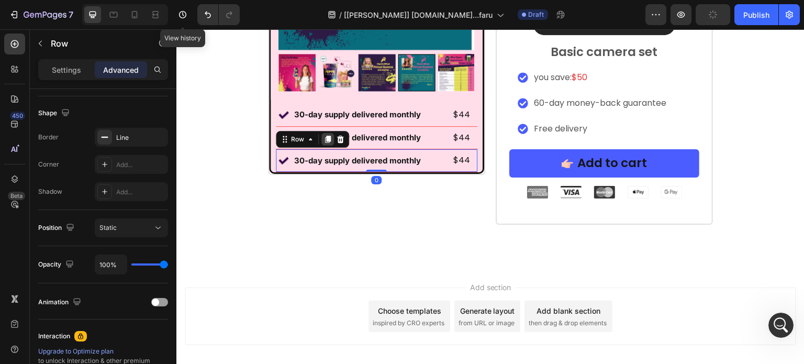
click at [323, 139] on icon at bounding box center [327, 139] width 8 height 8
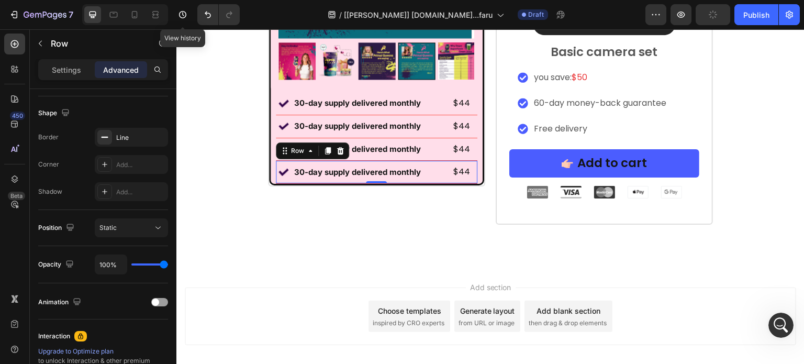
scroll to position [7227, 0]
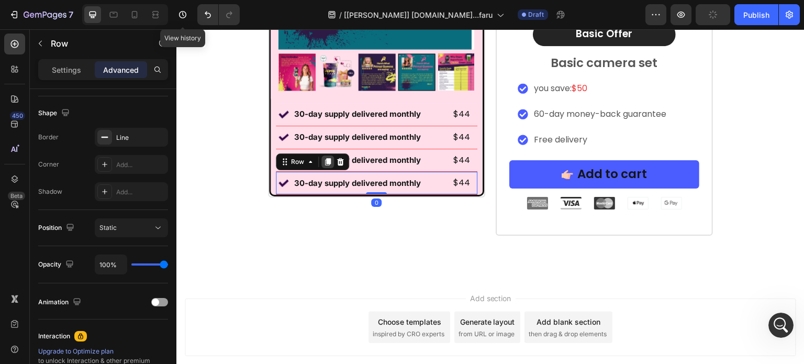
click at [325, 161] on icon at bounding box center [328, 162] width 6 height 7
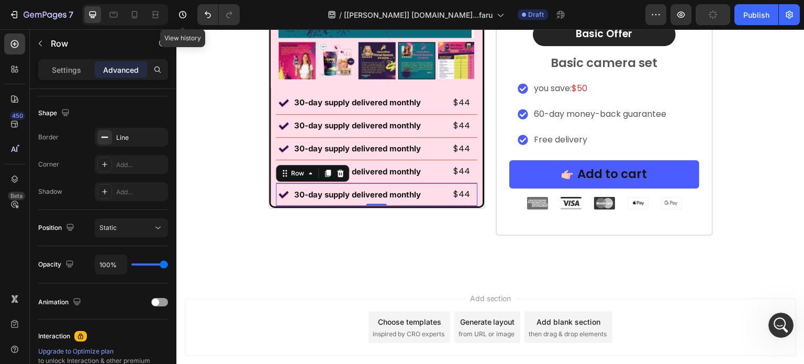
scroll to position [7216, 0]
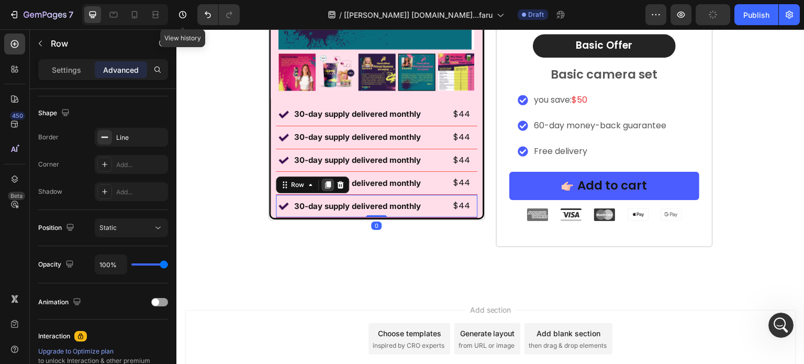
click at [325, 184] on icon at bounding box center [328, 184] width 6 height 7
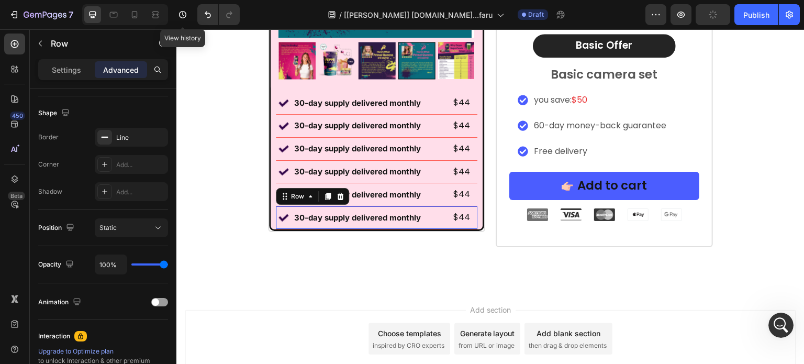
scroll to position [7204, 0]
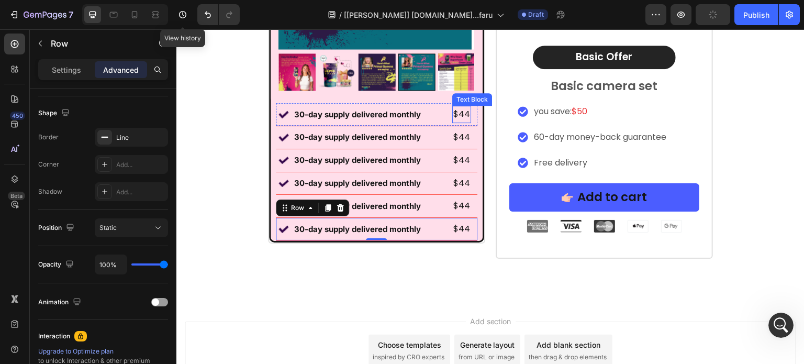
click at [461, 111] on p "$44" at bounding box center [461, 114] width 17 height 15
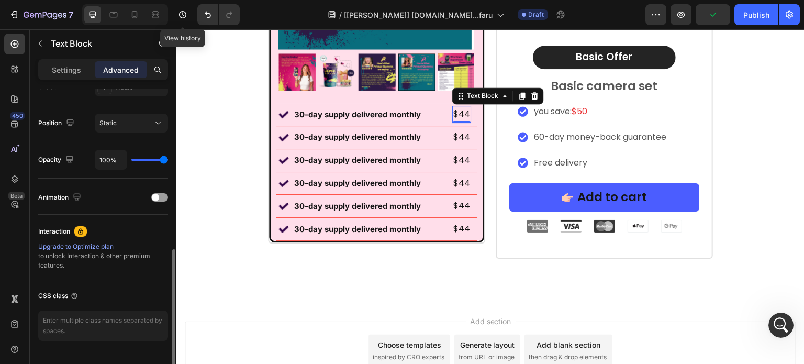
scroll to position [392, 0]
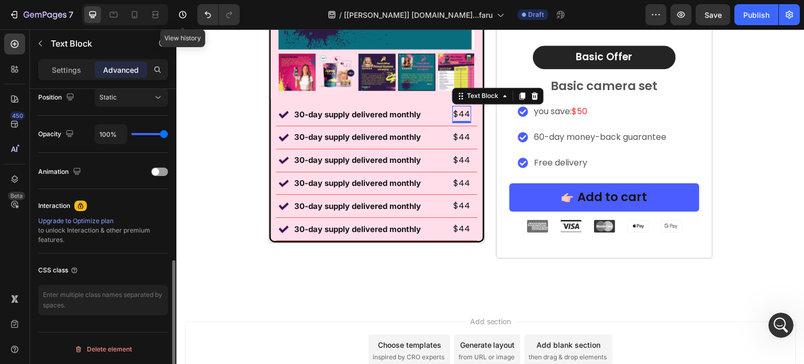
drag, startPoint x: 55, startPoint y: 66, endPoint x: 63, endPoint y: 115, distance: 48.8
click at [55, 67] on p "Settings" at bounding box center [66, 69] width 29 height 11
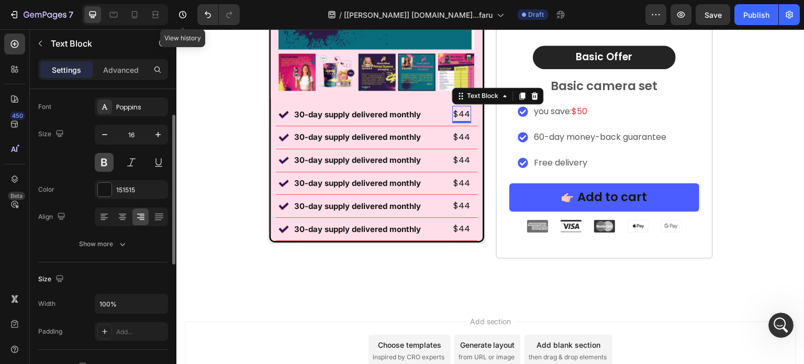
scroll to position [0, 0]
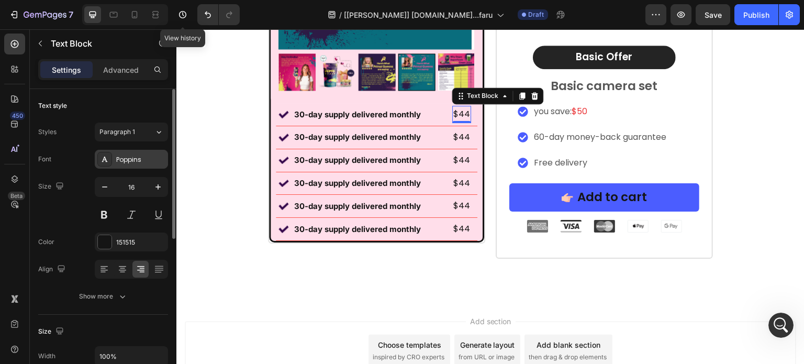
click at [117, 158] on div "Poppins" at bounding box center [140, 159] width 49 height 9
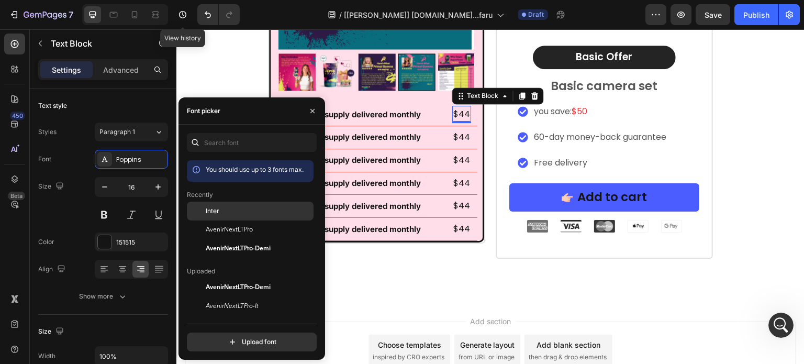
click at [220, 211] on div "Inter" at bounding box center [259, 210] width 106 height 9
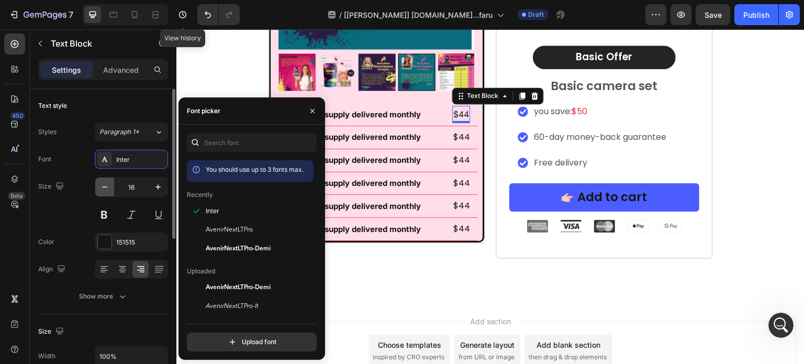
click at [109, 185] on icon "button" at bounding box center [104, 187] width 10 height 10
type input "15"
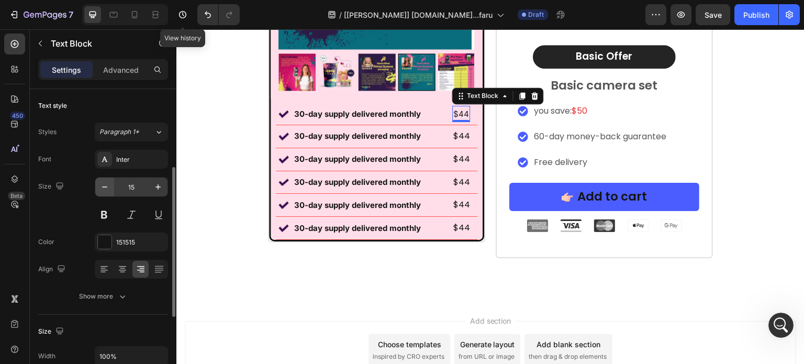
scroll to position [52, 0]
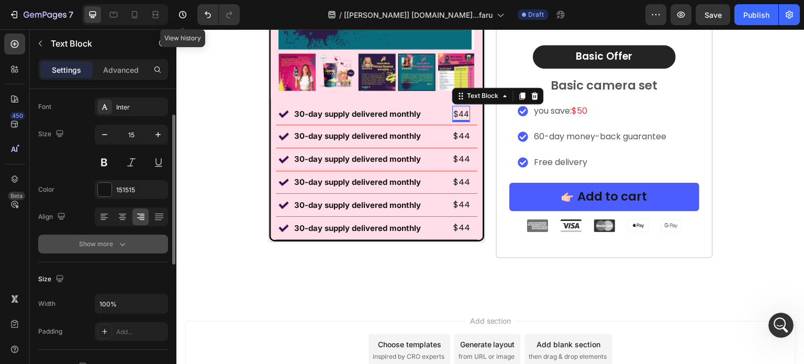
click at [115, 244] on div "Show more" at bounding box center [103, 244] width 49 height 10
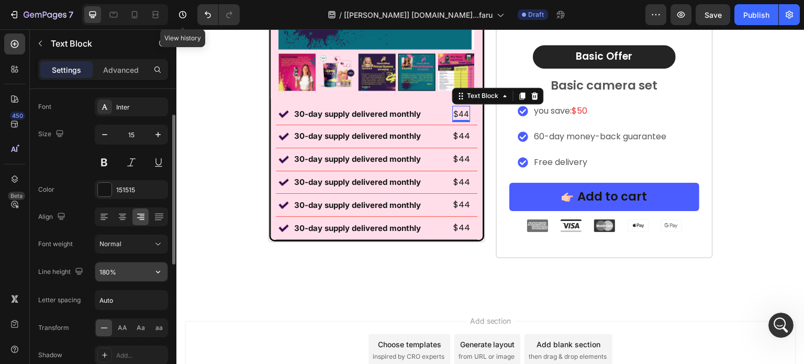
click at [121, 273] on input "180%" at bounding box center [131, 271] width 72 height 19
click at [121, 274] on input "180%" at bounding box center [131, 271] width 72 height 19
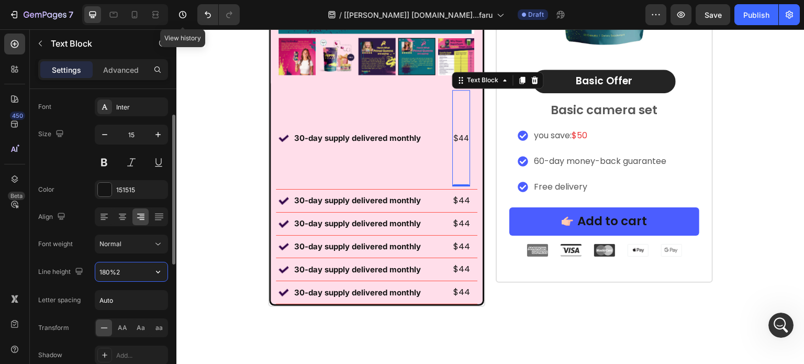
scroll to position [7190, 0]
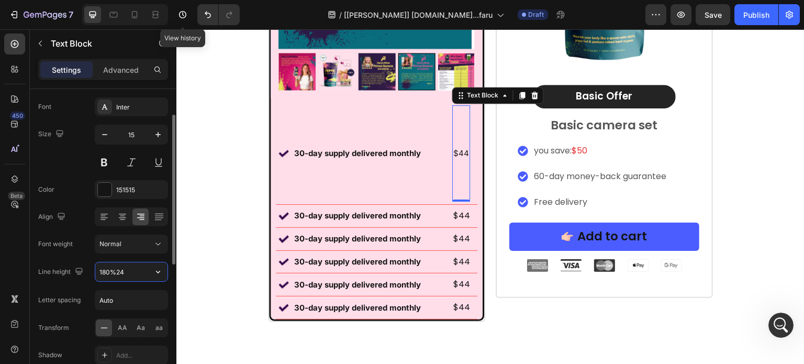
click at [121, 271] on input "180%24" at bounding box center [131, 271] width 72 height 19
click at [120, 271] on input "180%24" at bounding box center [131, 271] width 72 height 19
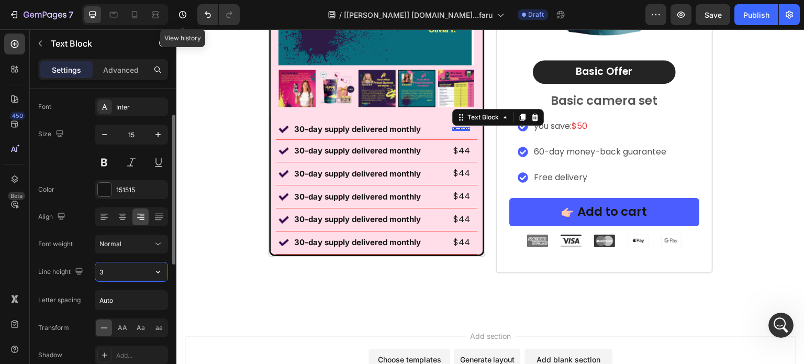
scroll to position [7205, 0]
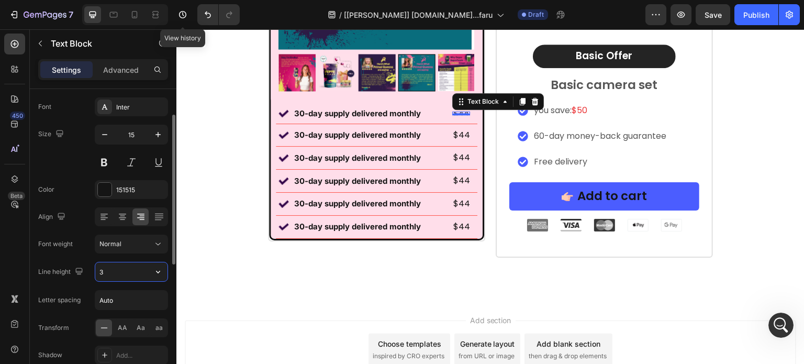
click at [120, 271] on input "3" at bounding box center [131, 271] width 72 height 19
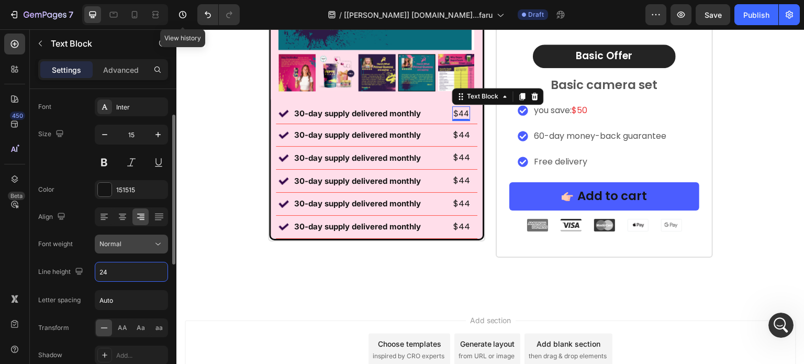
type input "24"
click at [119, 242] on span "Normal" at bounding box center [110, 244] width 22 height 8
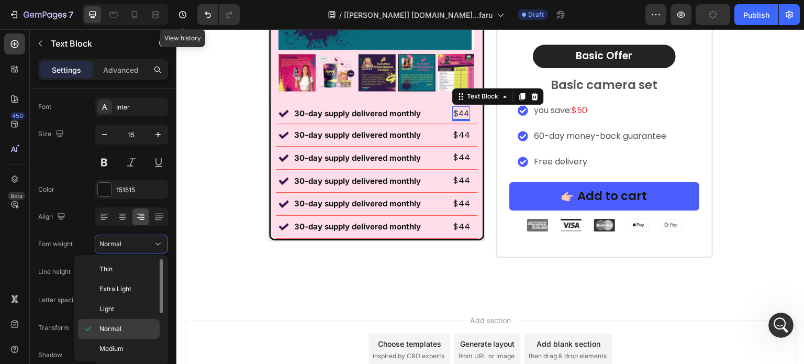
scroll to position [52, 0]
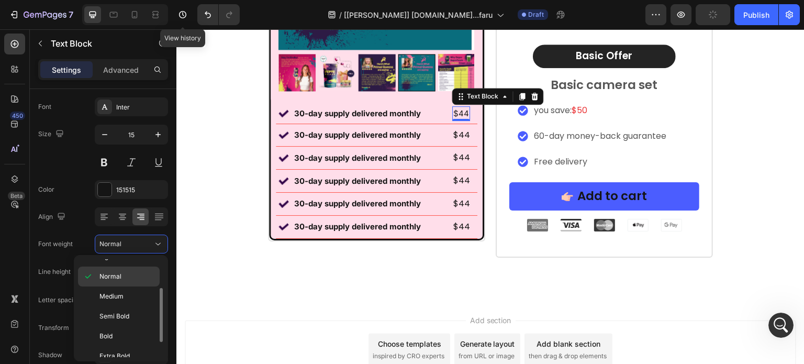
click at [130, 346] on div "Bold" at bounding box center [119, 356] width 82 height 20
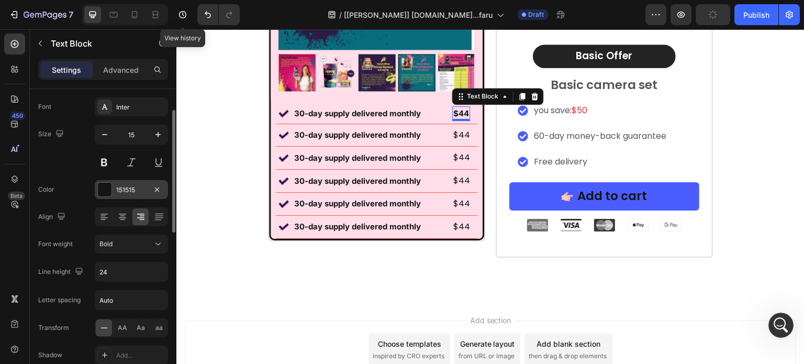
click at [126, 192] on div "151515" at bounding box center [131, 189] width 30 height 9
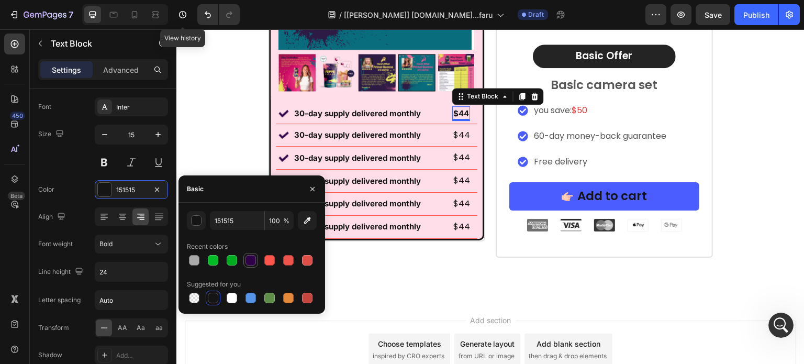
click at [251, 259] on div at bounding box center [251, 260] width 10 height 10
type input "2F0147"
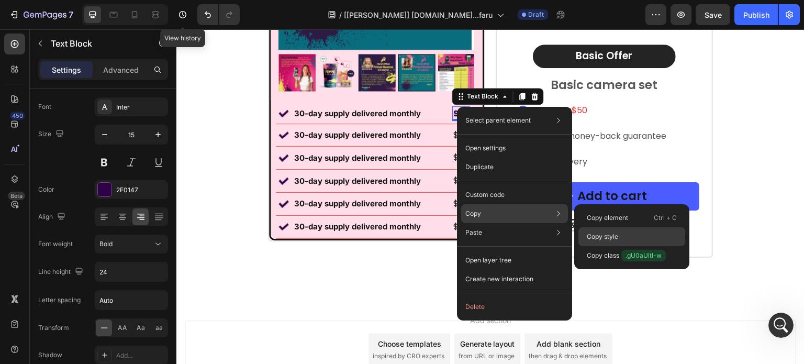
click at [633, 246] on div "Copy style" at bounding box center [631, 255] width 107 height 19
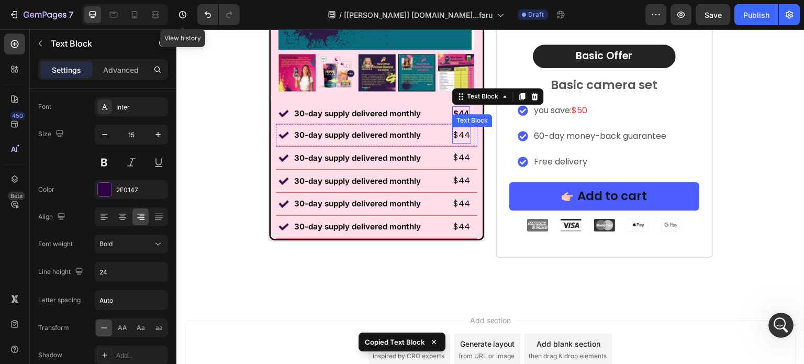
click at [456, 133] on p "$44" at bounding box center [461, 135] width 17 height 15
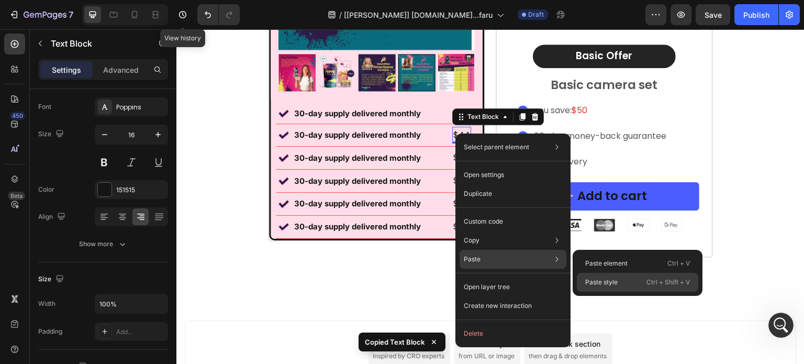
click at [632, 284] on div "Paste style Ctrl + Shift + V" at bounding box center [637, 282] width 121 height 19
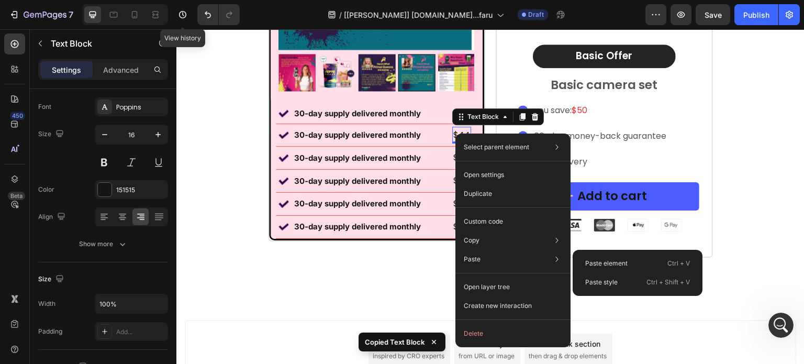
type input "15"
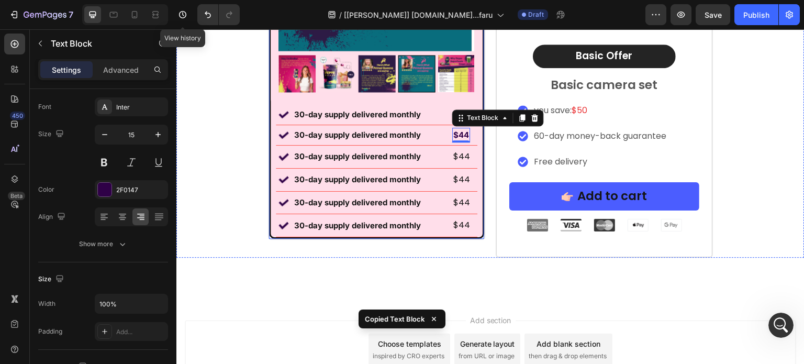
scroll to position [7207, 0]
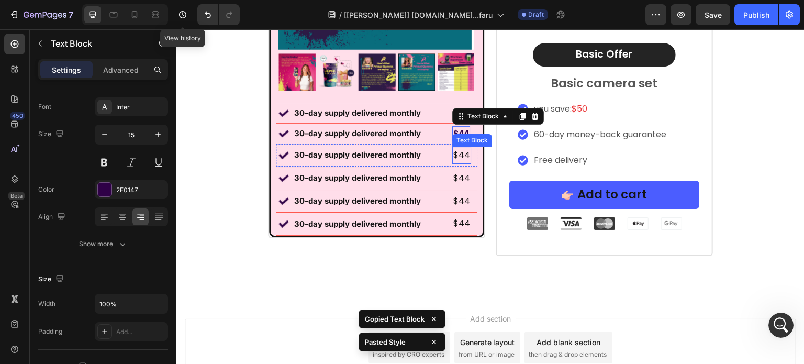
click at [457, 154] on p "$44" at bounding box center [461, 155] width 17 height 15
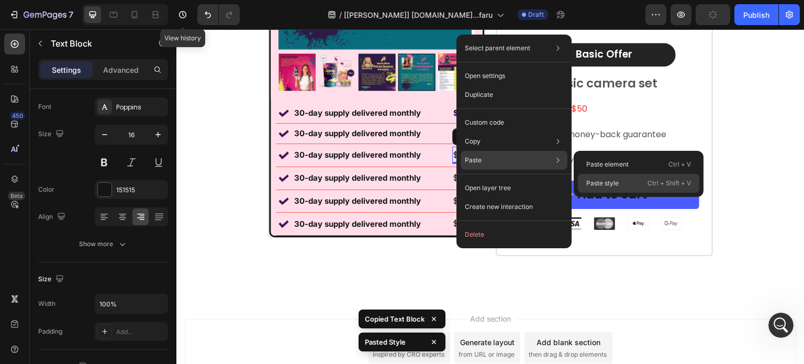
click at [630, 181] on div "Paste style Ctrl + Shift + V" at bounding box center [638, 183] width 121 height 19
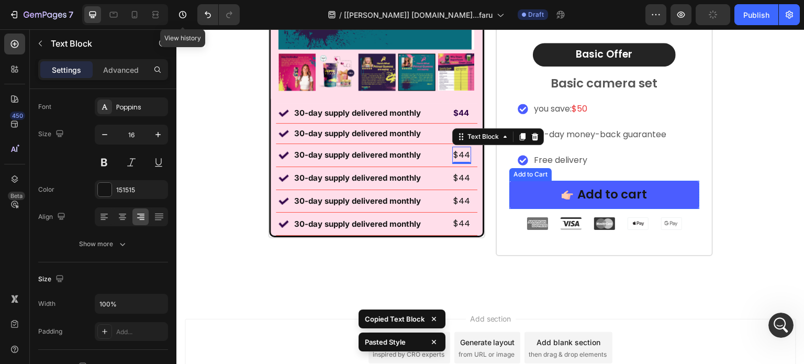
type input "15"
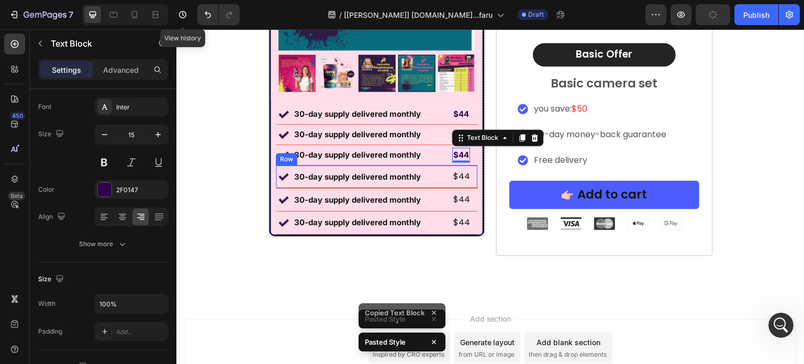
scroll to position [7208, 0]
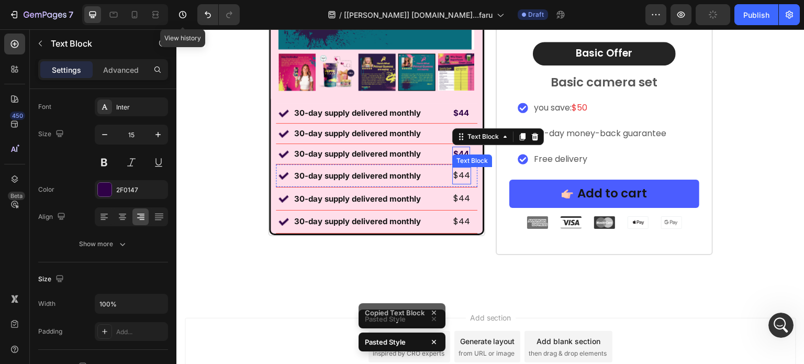
click at [458, 175] on p "$44" at bounding box center [461, 175] width 17 height 15
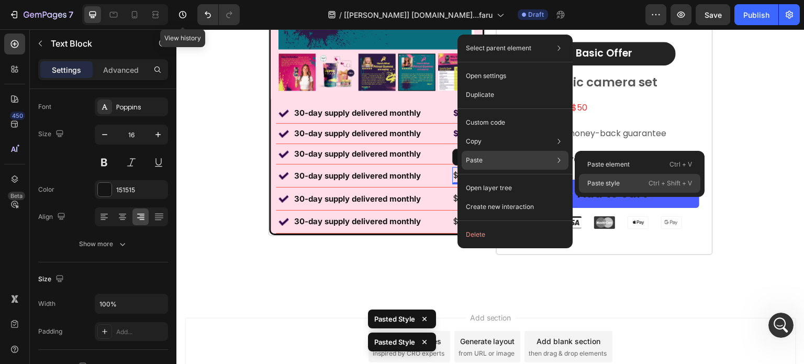
click at [623, 186] on div "Paste style Ctrl + Shift + V" at bounding box center [639, 183] width 121 height 19
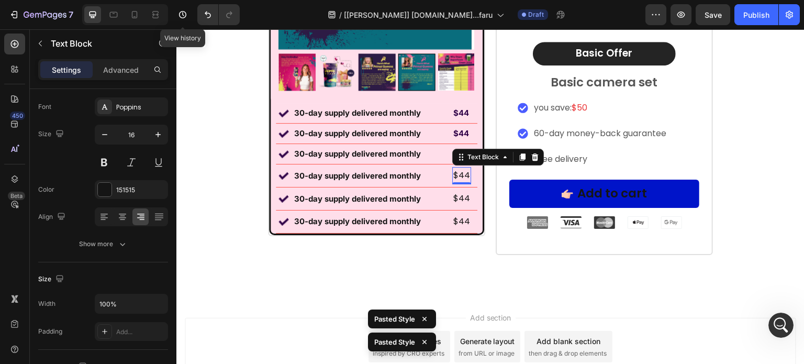
type input "15"
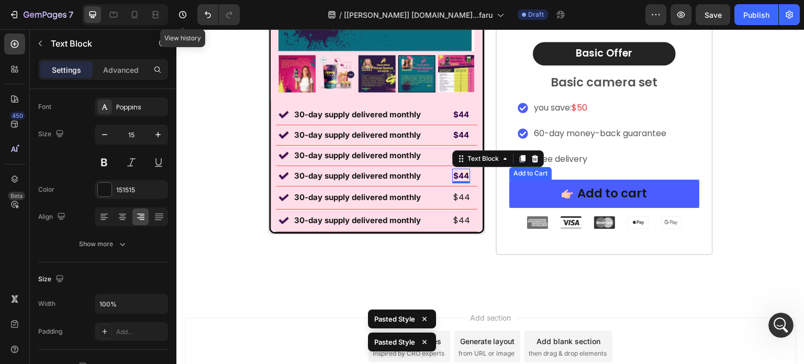
scroll to position [7209, 0]
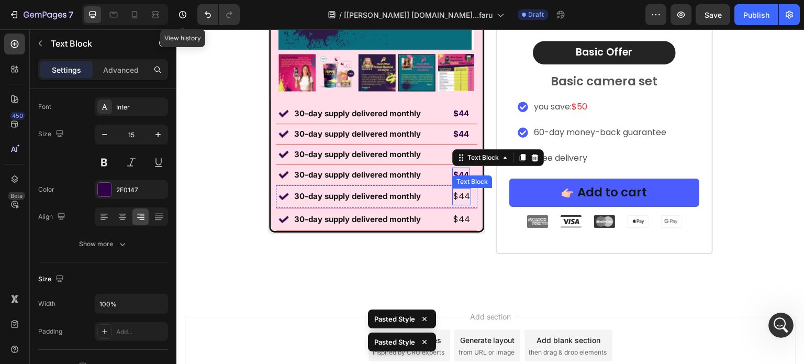
click at [464, 195] on p "$44" at bounding box center [461, 196] width 17 height 15
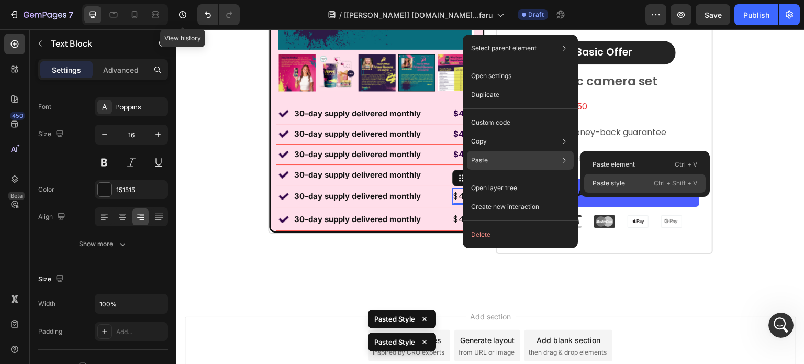
click at [651, 181] on div "Paste style Ctrl + Shift + V" at bounding box center [644, 183] width 121 height 19
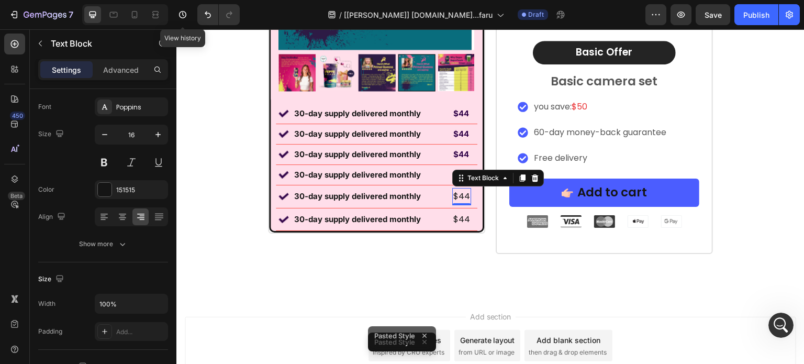
type input "15"
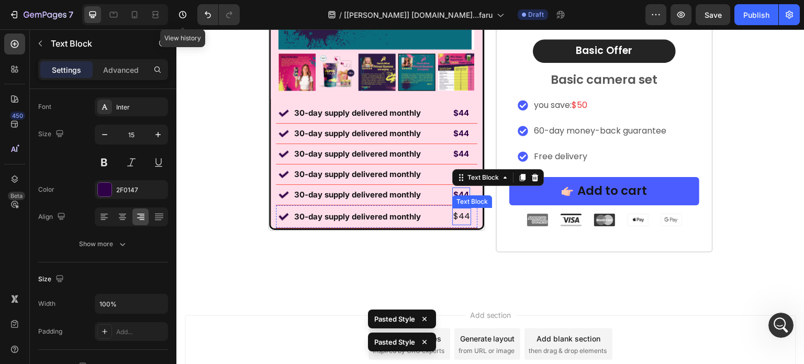
click at [458, 217] on p "$44" at bounding box center [461, 216] width 17 height 15
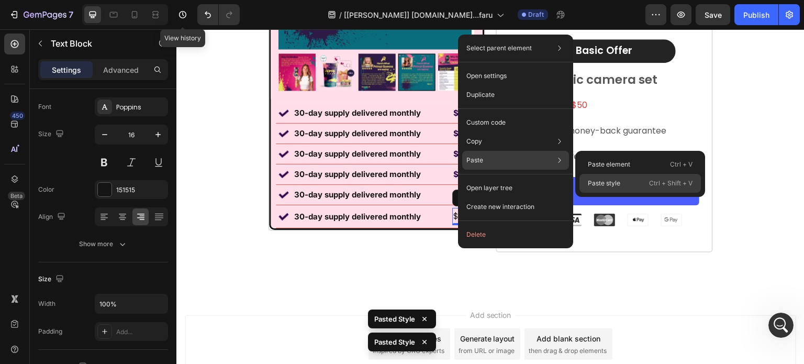
click at [621, 182] on div "Paste style Ctrl + Shift + V" at bounding box center [639, 183] width 121 height 19
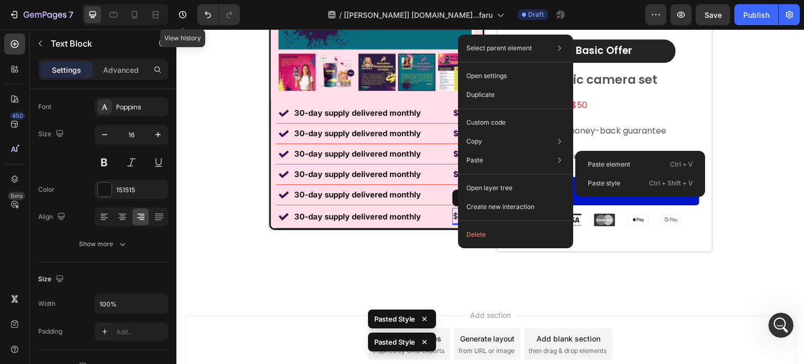
type input "15"
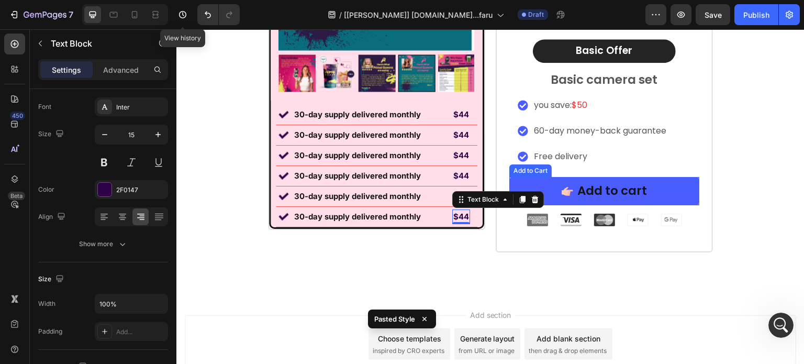
scroll to position [7212, 0]
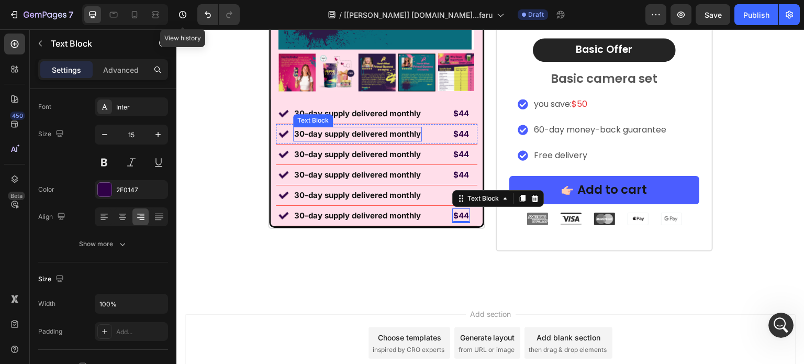
click at [355, 128] on p "30-day supply delivered monthly" at bounding box center [357, 134] width 127 height 13
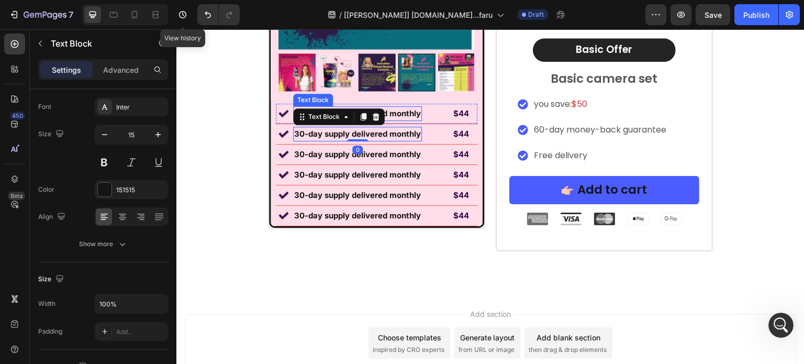
click at [390, 109] on p "30-day supply delivered monthly" at bounding box center [357, 113] width 127 height 13
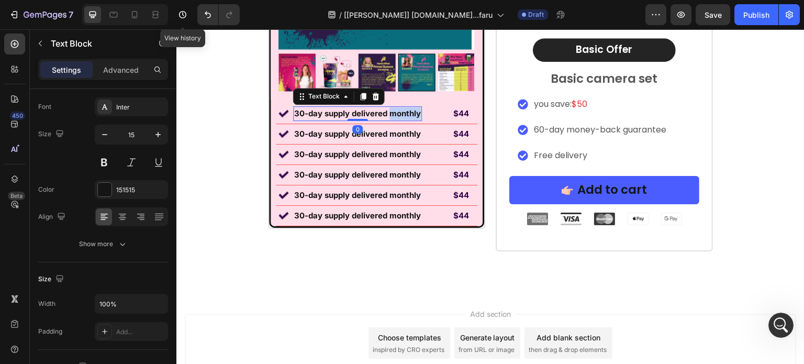
click at [387, 110] on p "30-day supply delivered monthly" at bounding box center [357, 113] width 127 height 13
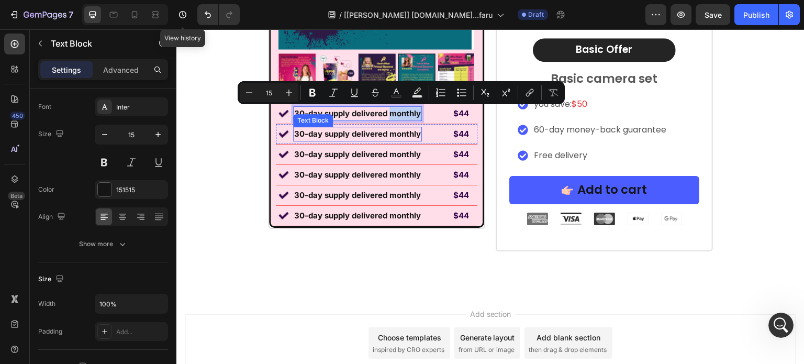
click at [384, 136] on p "30-day supply delivered monthly" at bounding box center [357, 134] width 127 height 13
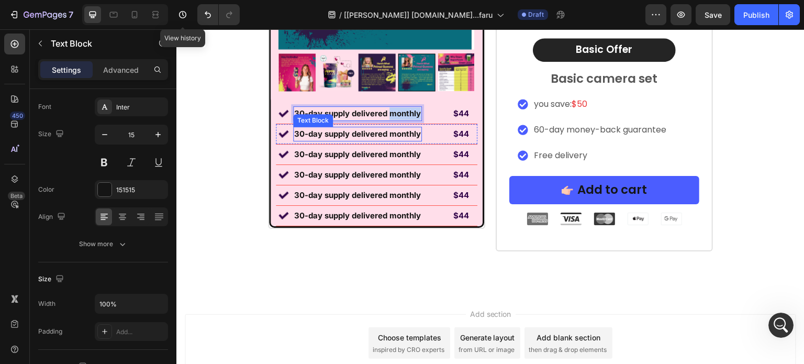
click at [384, 136] on p "30-day supply delivered monthly" at bounding box center [357, 134] width 127 height 13
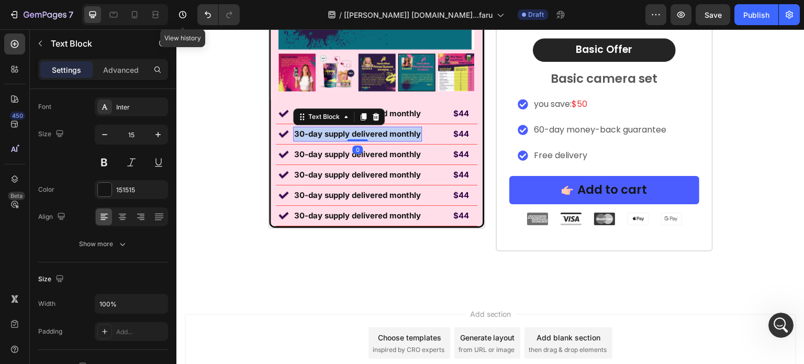
click at [384, 136] on p "30-day supply delivered monthly" at bounding box center [357, 134] width 127 height 13
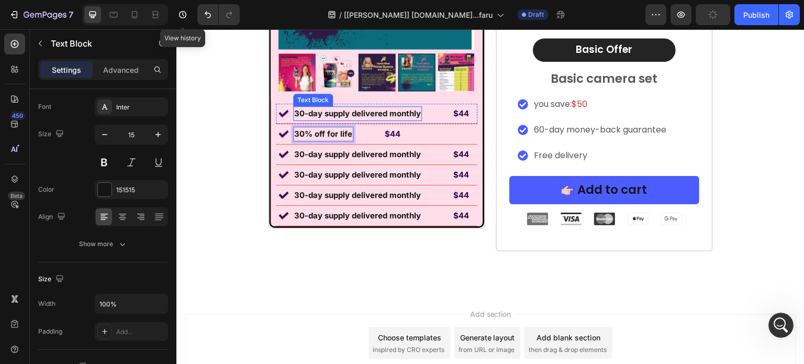
click at [352, 114] on p "30-day supply delivered monthly" at bounding box center [357, 113] width 127 height 13
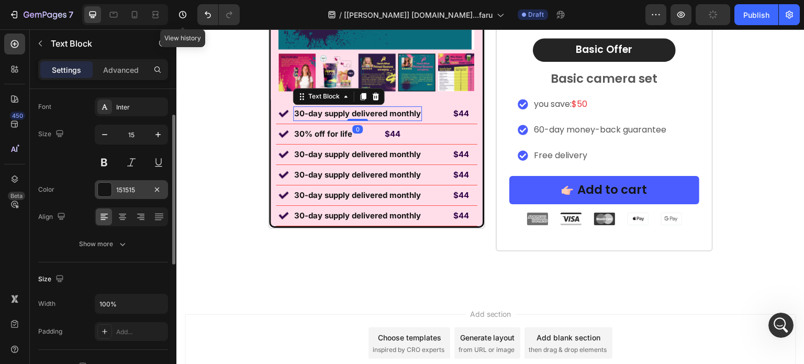
click at [130, 190] on div "151515" at bounding box center [131, 189] width 30 height 9
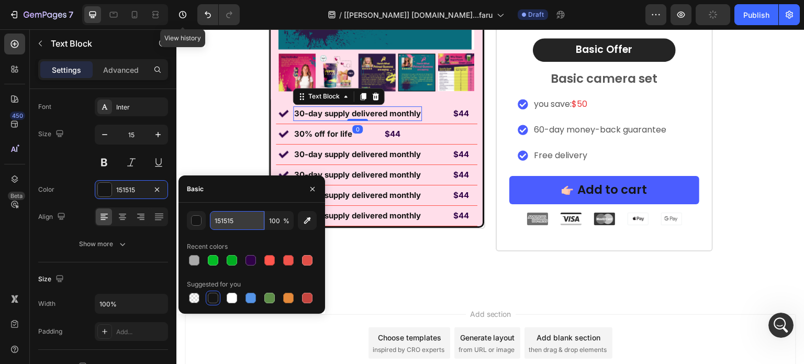
click at [229, 219] on input "151515" at bounding box center [237, 220] width 54 height 19
click at [254, 267] on div "151515 100 % Recent colors Suggested for you" at bounding box center [252, 258] width 130 height 94
click at [248, 260] on div at bounding box center [251, 260] width 10 height 10
type input "2F0147"
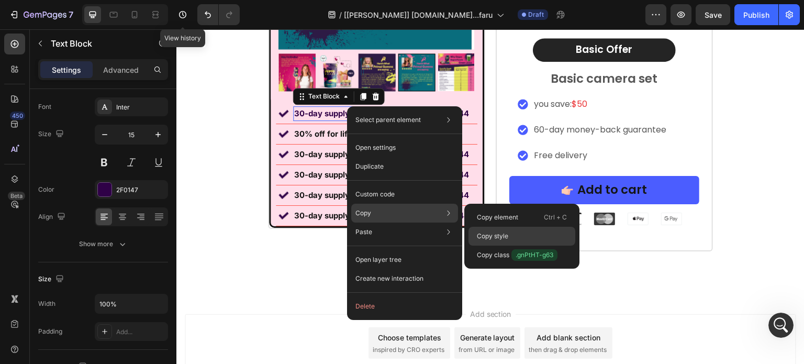
drag, startPoint x: 334, startPoint y: 204, endPoint x: 521, endPoint y: 234, distance: 189.3
click at [521, 246] on div "Copy style" at bounding box center [521, 255] width 107 height 19
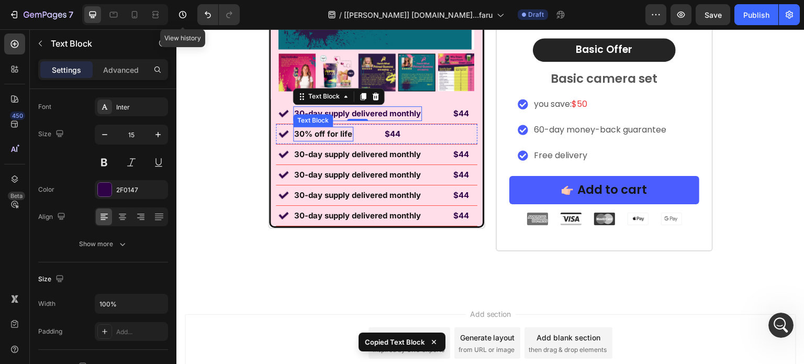
click at [325, 131] on strong "30% off for life" at bounding box center [323, 134] width 58 height 10
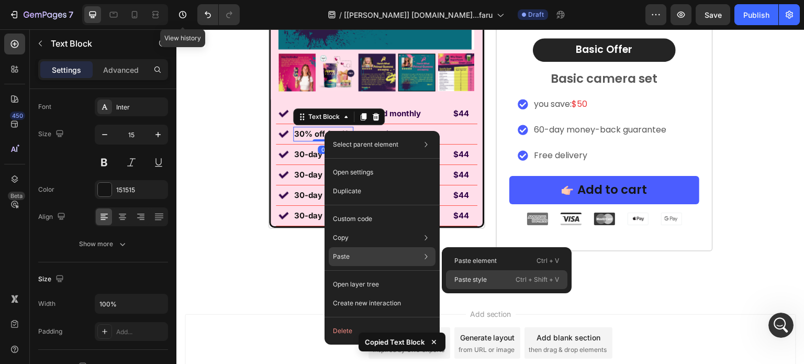
click at [500, 273] on div "Paste style Ctrl + Shift + V" at bounding box center [506, 279] width 121 height 19
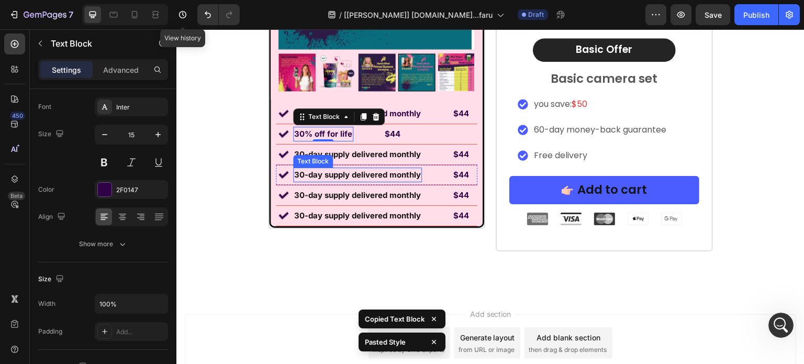
click at [323, 161] on div "Text Block" at bounding box center [313, 161] width 36 height 9
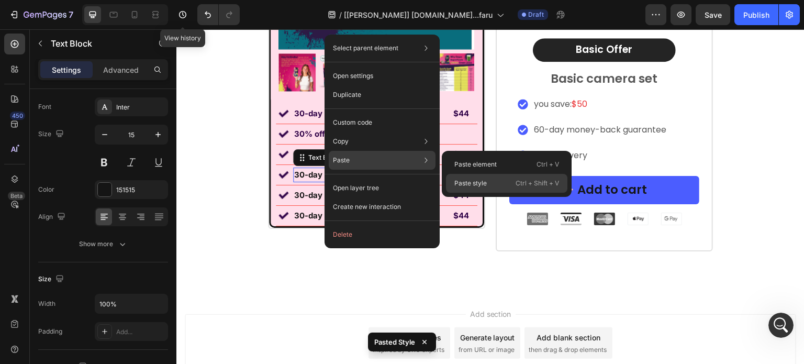
drag, startPoint x: 310, startPoint y: 156, endPoint x: 494, endPoint y: 186, distance: 186.1
click at [494, 186] on div "Paste style Ctrl + Shift + V" at bounding box center [506, 183] width 121 height 19
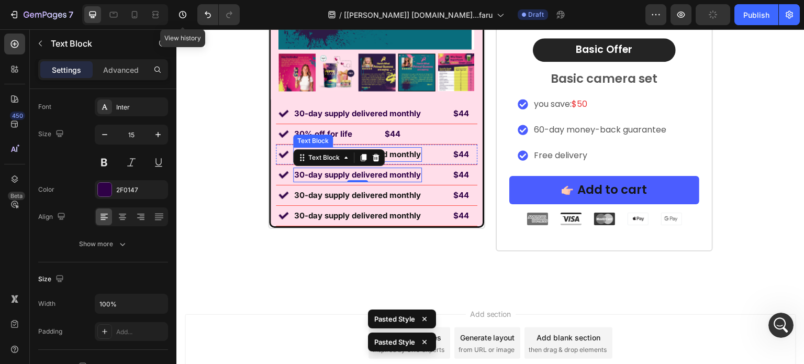
click at [393, 152] on p "30-day supply delivered monthly" at bounding box center [357, 154] width 127 height 13
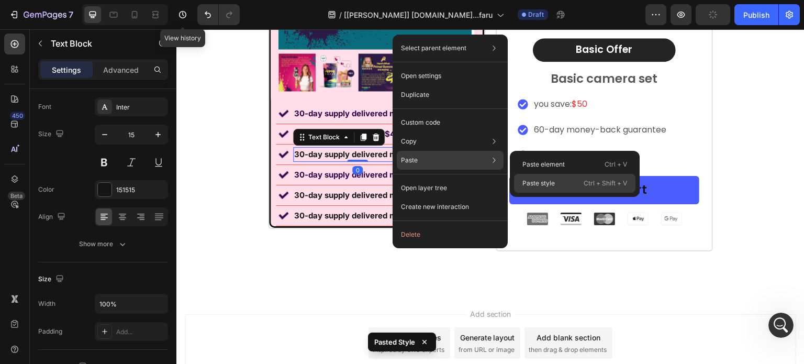
click at [579, 184] on div "Paste style Ctrl + Shift + V" at bounding box center [574, 183] width 121 height 19
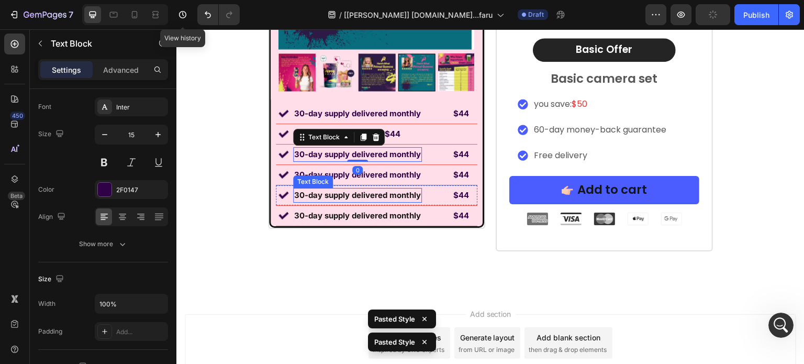
click at [358, 197] on p "30-day supply delivered monthly" at bounding box center [357, 195] width 127 height 13
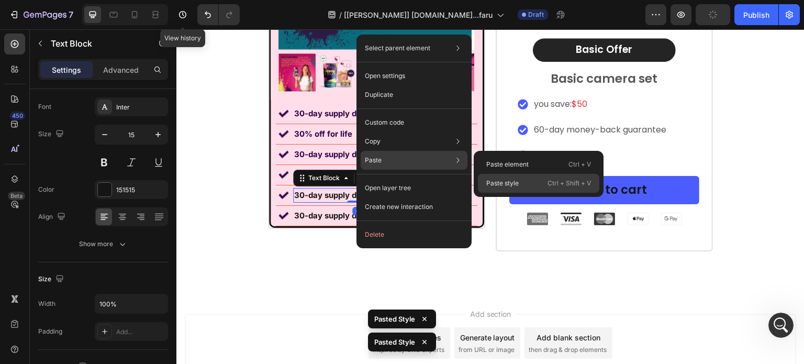
click at [535, 185] on div "Paste style Ctrl + Shift + V" at bounding box center [538, 183] width 121 height 19
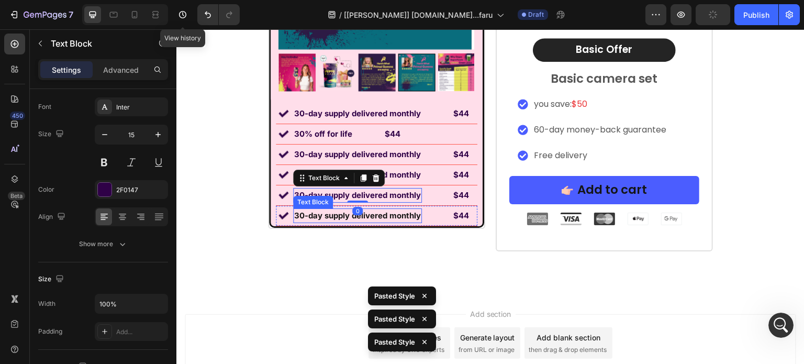
click at [374, 216] on p "30-day supply delivered monthly" at bounding box center [357, 215] width 127 height 13
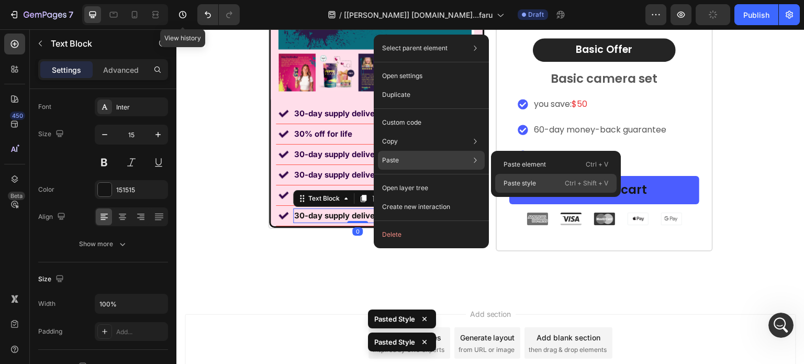
drag, startPoint x: 371, startPoint y: 152, endPoint x: 551, endPoint y: 182, distance: 181.9
click at [551, 182] on div "Paste style Ctrl + Shift + V" at bounding box center [555, 183] width 121 height 19
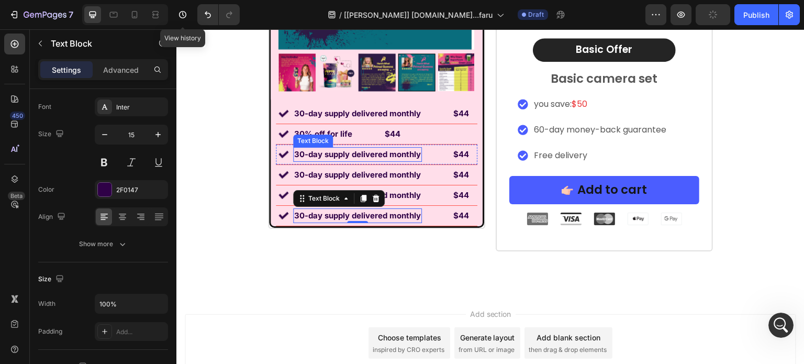
click at [334, 157] on p "30-day supply delivered monthly" at bounding box center [357, 154] width 127 height 13
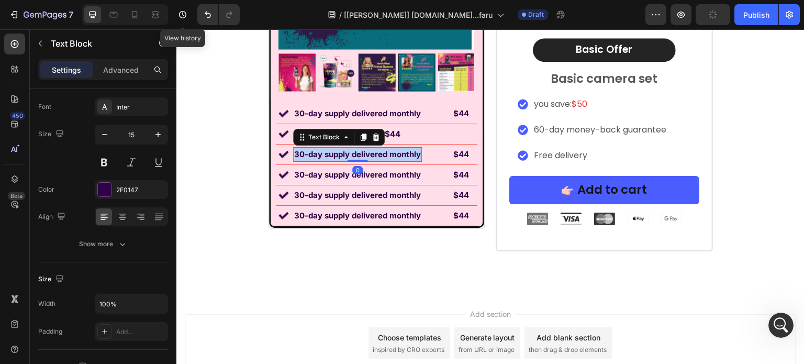
click at [334, 157] on p "30-day supply delivered monthly" at bounding box center [357, 154] width 127 height 13
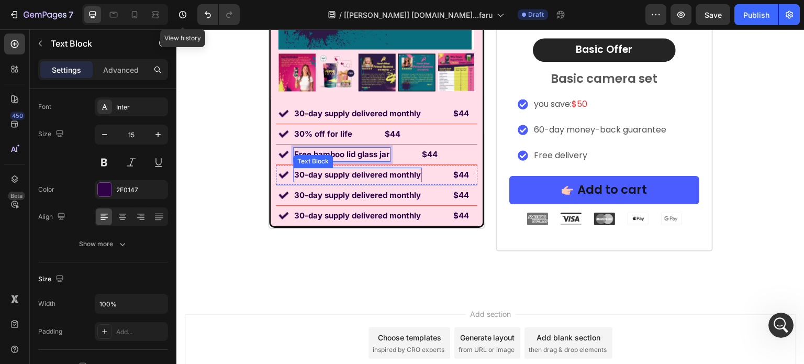
click at [338, 176] on p "30-day supply delivered monthly" at bounding box center [357, 175] width 127 height 13
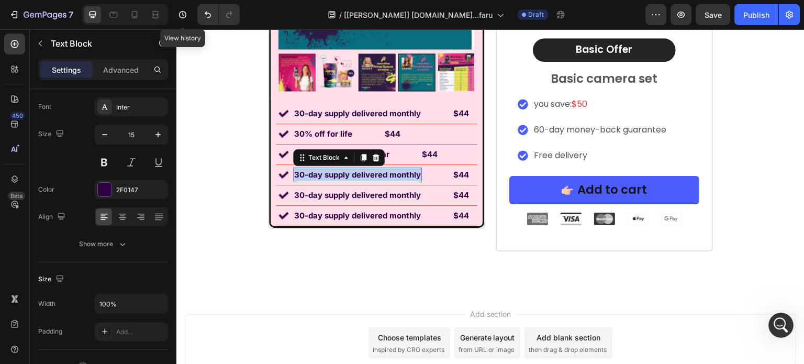
click at [338, 176] on p "30-day supply delivered monthly" at bounding box center [357, 175] width 127 height 13
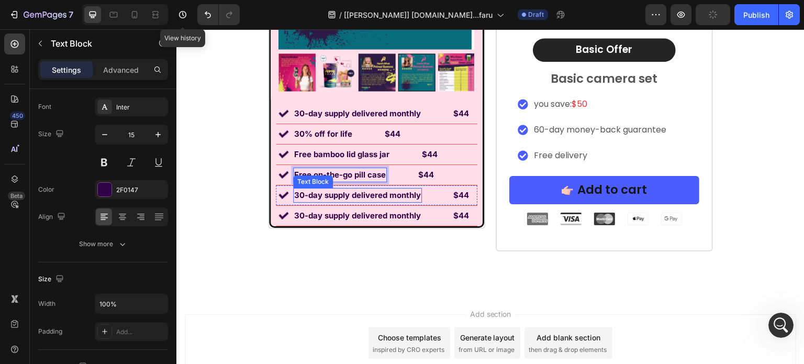
click at [336, 195] on p "30-day supply delivered monthly" at bounding box center [357, 195] width 127 height 13
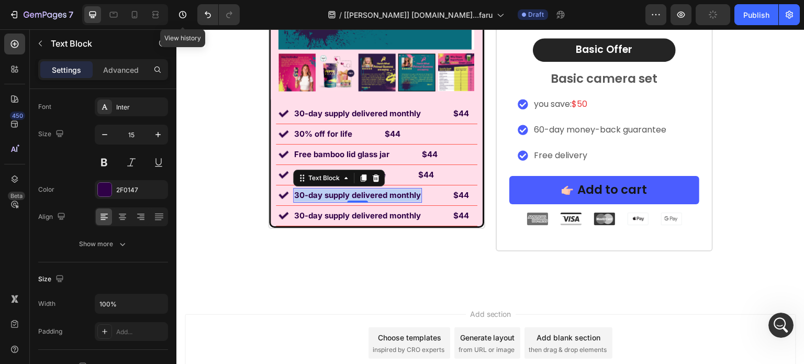
click at [336, 195] on p "30-day supply delivered monthly" at bounding box center [357, 195] width 127 height 13
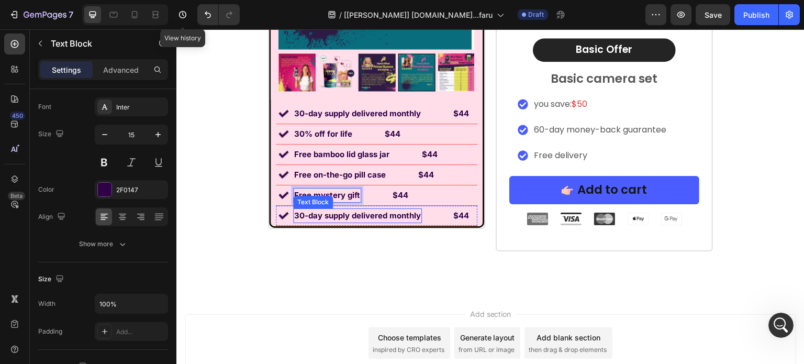
click at [319, 216] on p "30-day supply delivered monthly" at bounding box center [357, 215] width 127 height 13
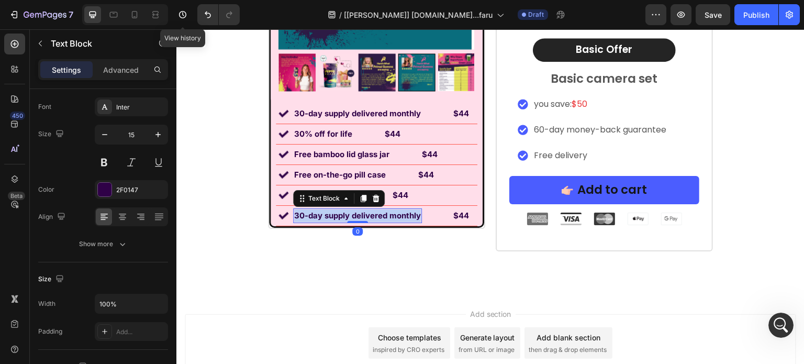
click at [319, 216] on p "30-day supply delivered monthly" at bounding box center [357, 215] width 127 height 13
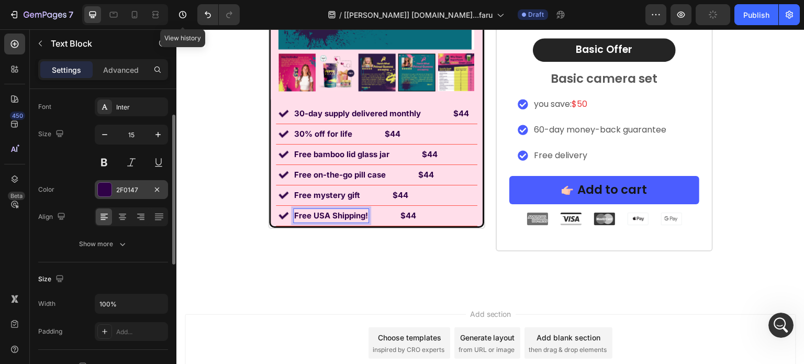
click at [140, 183] on div "2F0147" at bounding box center [131, 189] width 73 height 19
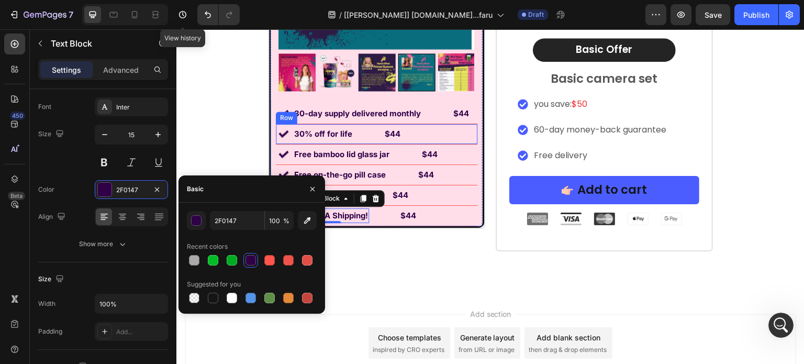
click at [309, 150] on p "Free bamboo lid glass jar" at bounding box center [341, 154] width 95 height 13
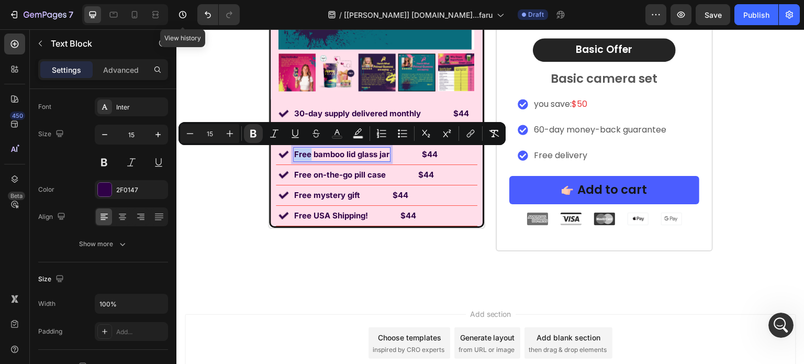
drag, startPoint x: 306, startPoint y: 153, endPoint x: 289, endPoint y: 158, distance: 17.9
click at [325, 131] on button "Strikethrough" at bounding box center [316, 133] width 19 height 19
click at [317, 131] on icon "Editor contextual toolbar" at bounding box center [316, 133] width 10 height 10
click at [332, 131] on icon "Editor contextual toolbar" at bounding box center [337, 133] width 10 height 10
type input "2F0147"
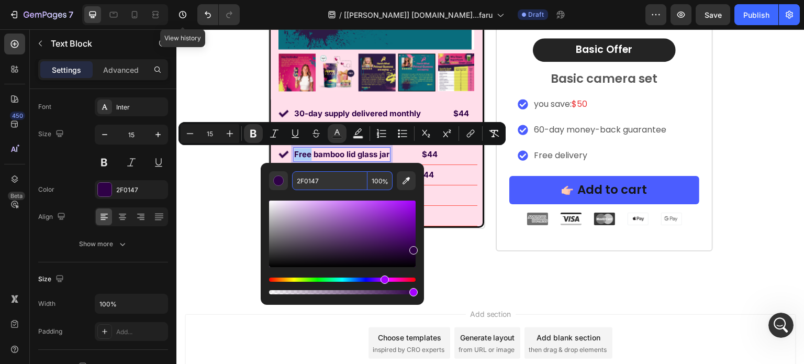
click at [340, 175] on input "2F0147" at bounding box center [329, 180] width 75 height 19
paste input "#E94480"
type input "E94480"
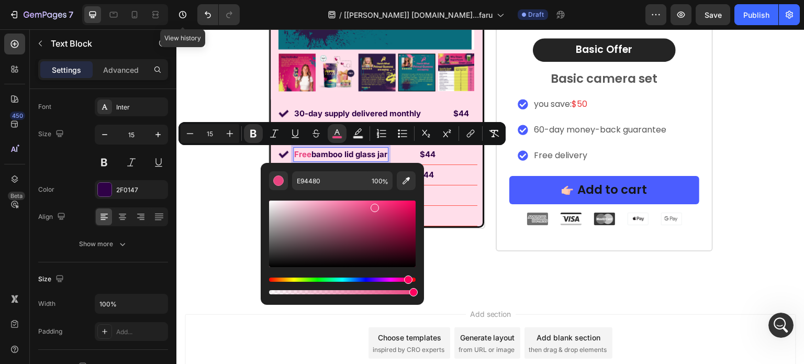
click at [333, 155] on strong "bamboo lid glass jar" at bounding box center [349, 154] width 76 height 10
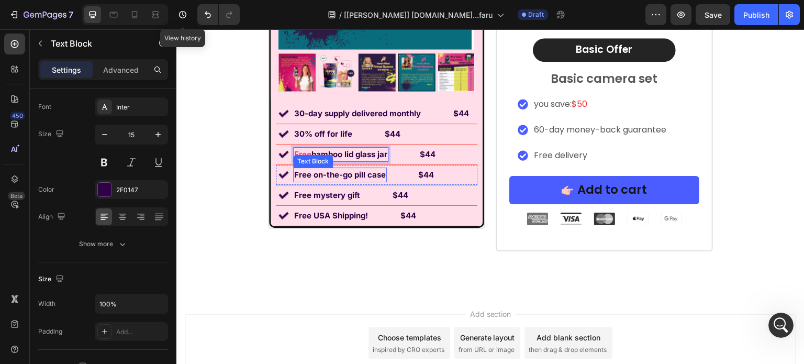
click at [307, 174] on strong "Free on-the-go pill case" at bounding box center [340, 175] width 92 height 10
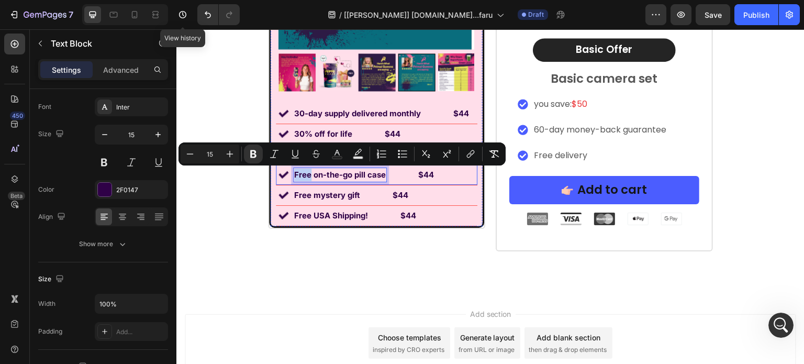
drag, startPoint x: 306, startPoint y: 174, endPoint x: 284, endPoint y: 178, distance: 22.8
click at [338, 152] on icon "Editor contextual toolbar" at bounding box center [337, 154] width 10 height 10
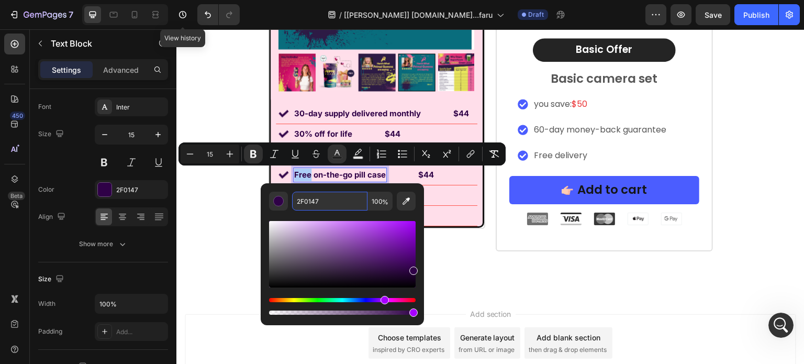
click at [326, 196] on input "2F0147" at bounding box center [329, 201] width 75 height 19
paste input "#E94480"
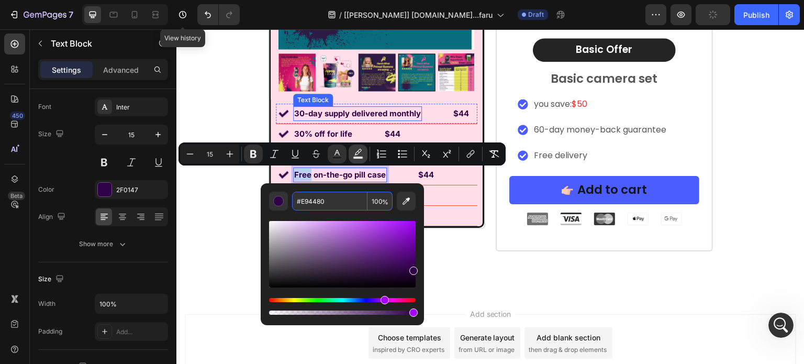
type input "E94480"
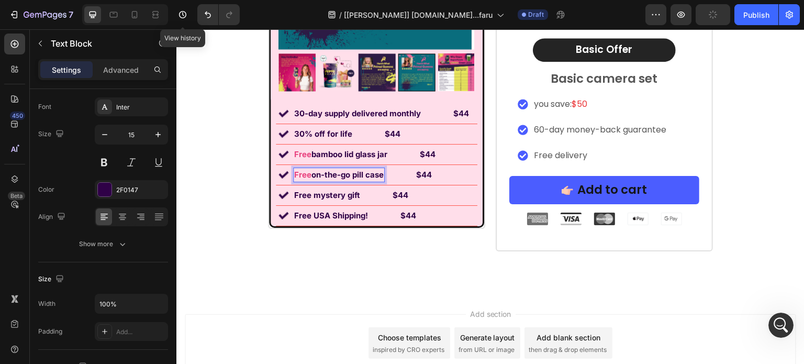
click at [341, 179] on strong "on-the-go pill case" at bounding box center [347, 175] width 72 height 10
click at [303, 197] on strong "Free mystery gift" at bounding box center [327, 195] width 66 height 10
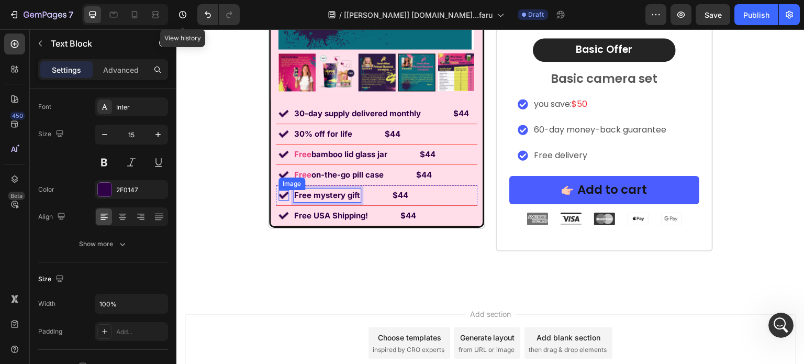
drag, startPoint x: 308, startPoint y: 195, endPoint x: 280, endPoint y: 197, distance: 28.3
drag, startPoint x: 176, startPoint y: 29, endPoint x: 280, endPoint y: 195, distance: 195.6
click at [282, 197] on div "Image Free mystery gift Text Block 0 $44 Text Block Row" at bounding box center [377, 195] width 202 height 20
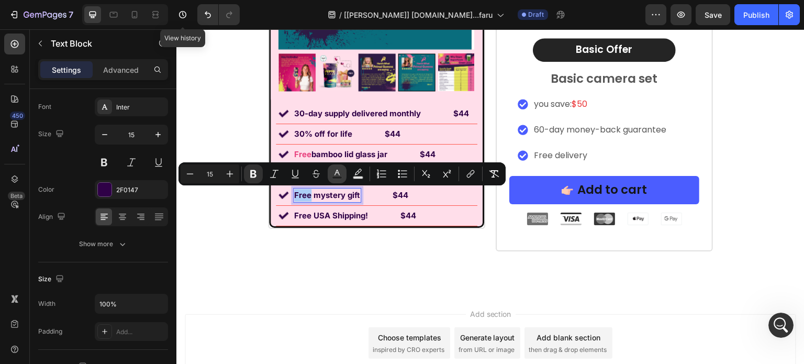
click at [343, 176] on button "Text Color" at bounding box center [337, 173] width 19 height 19
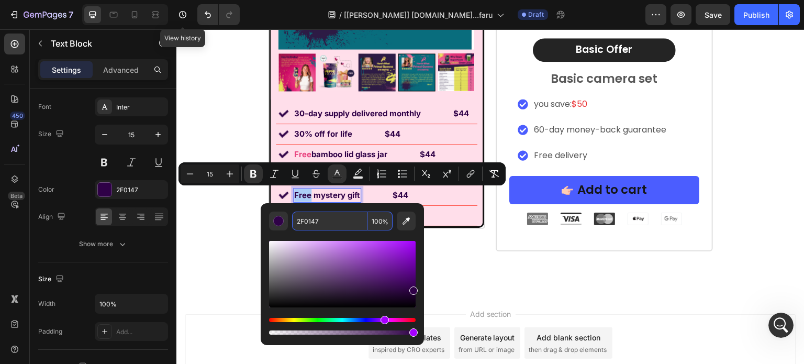
click at [340, 214] on input "2F0147" at bounding box center [329, 220] width 75 height 19
paste input "#E94480"
type input "E94480"
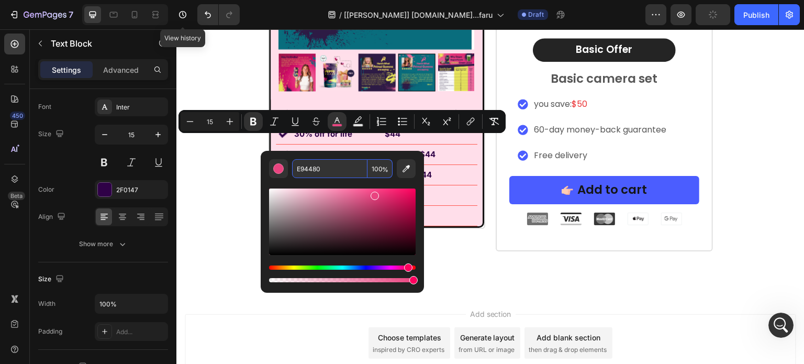
scroll to position [7264, 0]
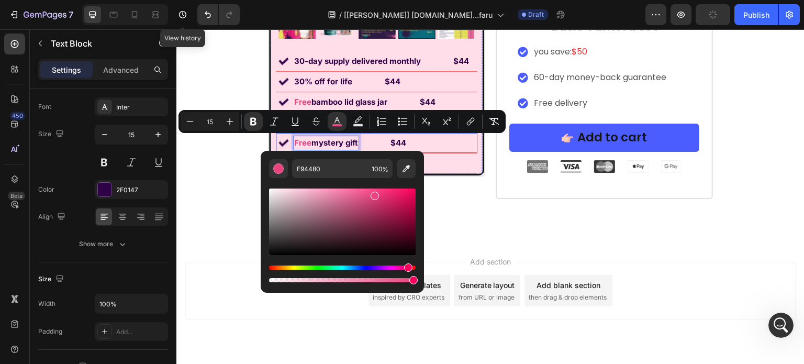
click at [383, 143] on div "$44 Text Block" at bounding box center [385, 143] width 44 height 15
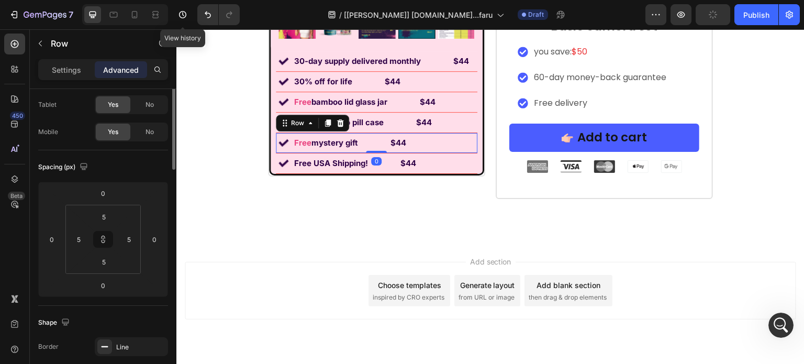
scroll to position [0, 0]
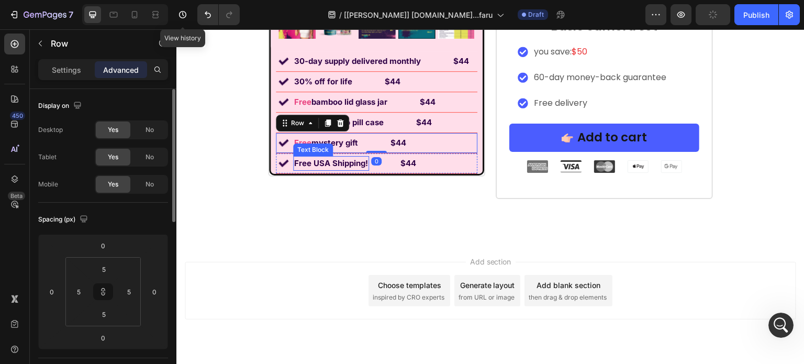
click at [311, 161] on strong "Free USA Shipping!" at bounding box center [331, 163] width 74 height 10
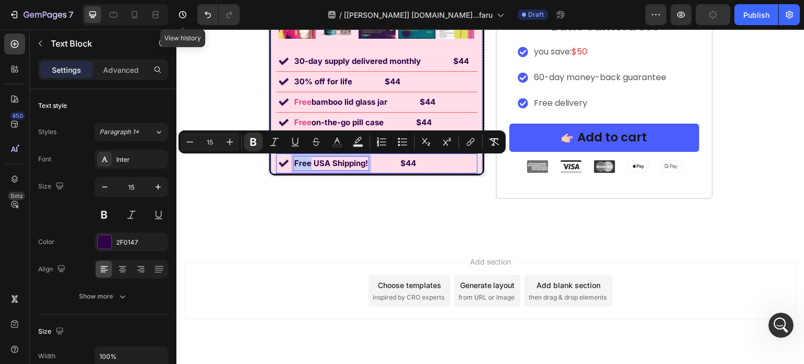
drag, startPoint x: 307, startPoint y: 162, endPoint x: 272, endPoint y: 169, distance: 35.3
click at [276, 169] on div "Image Free USA Shipping! Text Block 0 $44 Text Block Row" at bounding box center [377, 163] width 202 height 20
click at [339, 142] on icon "Editor contextual toolbar" at bounding box center [337, 142] width 10 height 10
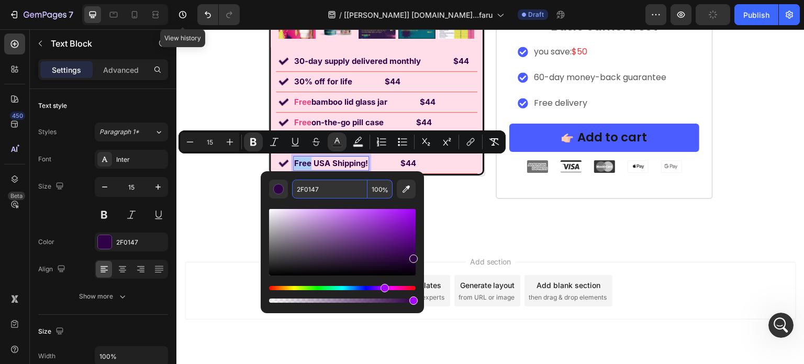
click at [331, 195] on input "2F0147" at bounding box center [329, 189] width 75 height 19
paste input "#E94480"
type input "E94480"
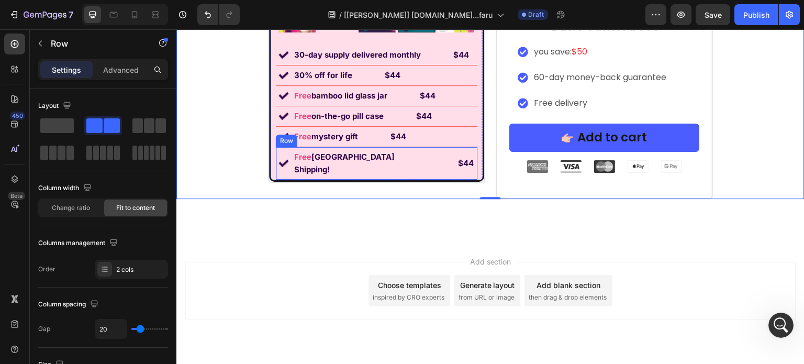
click at [451, 158] on div "Image Free USA Shipping! Text Block $44 Text Block Row" at bounding box center [377, 163] width 202 height 33
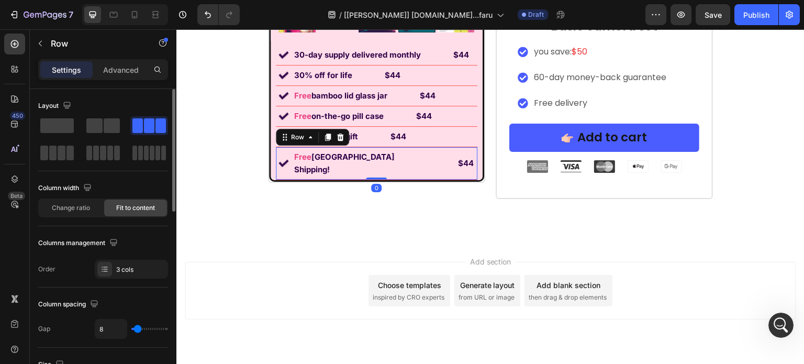
scroll to position [105, 0]
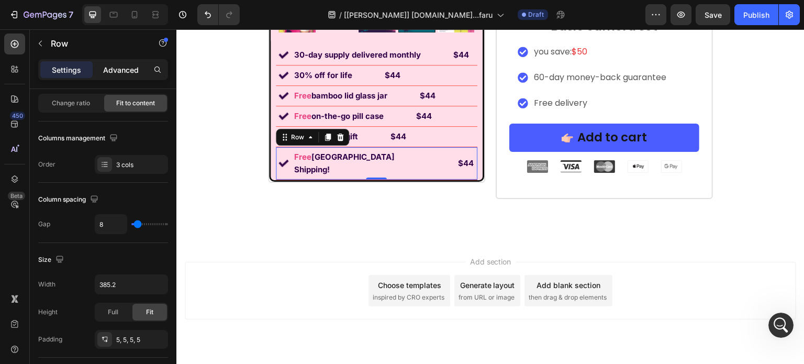
click at [123, 77] on div "Advanced" at bounding box center [121, 69] width 52 height 17
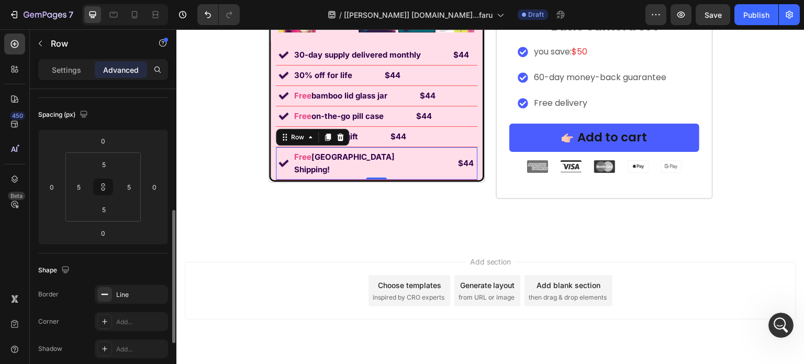
scroll to position [157, 0]
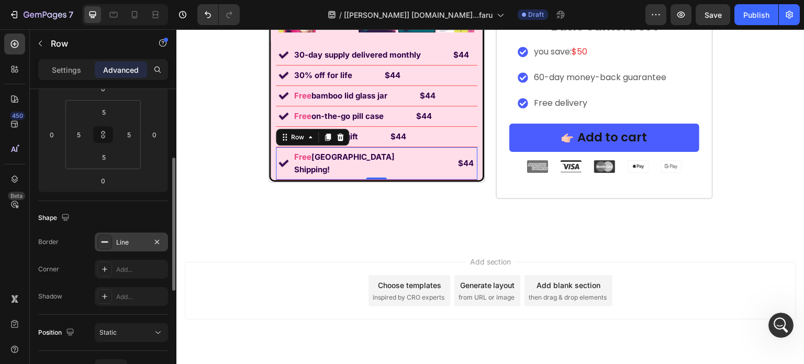
drag, startPoint x: 158, startPoint y: 241, endPoint x: 164, endPoint y: 233, distance: 9.7
click at [157, 242] on icon "button" at bounding box center [157, 242] width 8 height 8
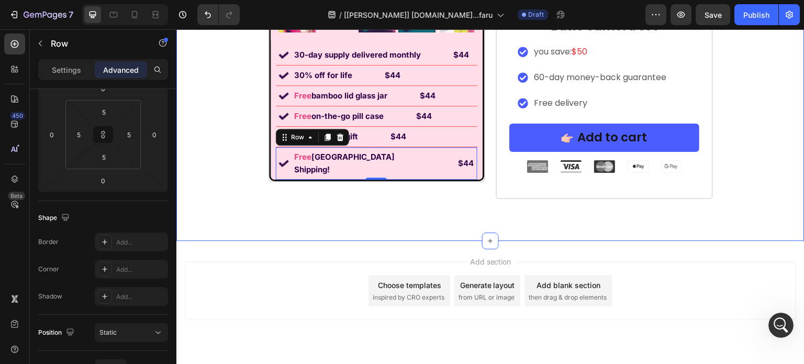
scroll to position [7265, 0]
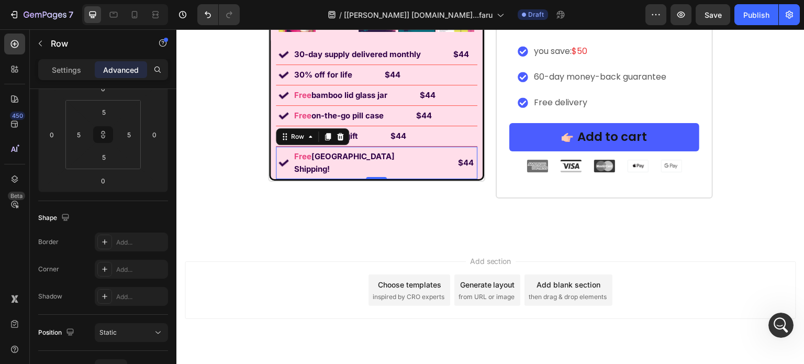
click at [423, 160] on div "Image Free USA Shipping! Text Block $44 Text Block Row 0" at bounding box center [377, 163] width 202 height 32
click at [458, 160] on p "$44" at bounding box center [466, 163] width 16 height 13
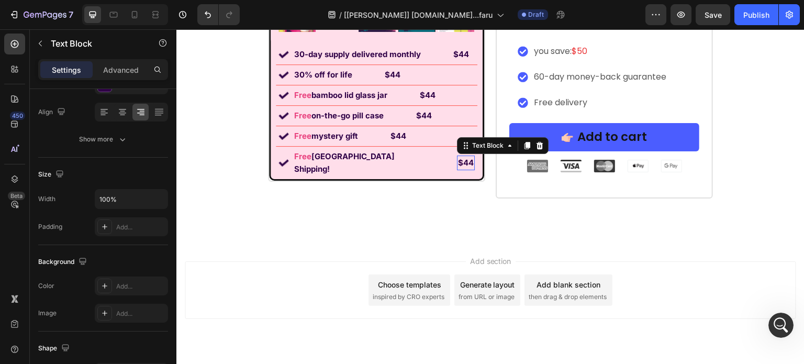
scroll to position [0, 0]
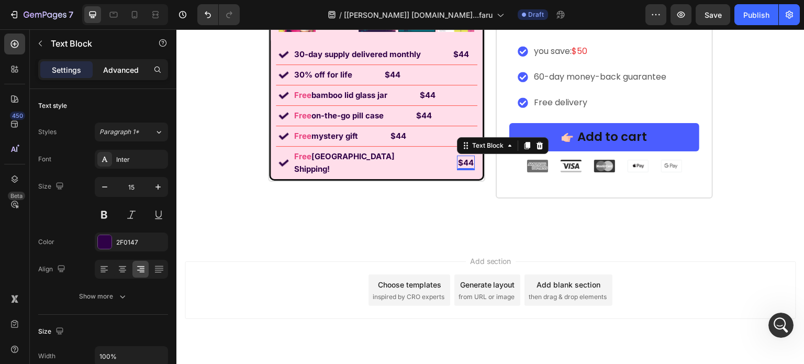
click at [121, 72] on p "Advanced" at bounding box center [121, 69] width 36 height 11
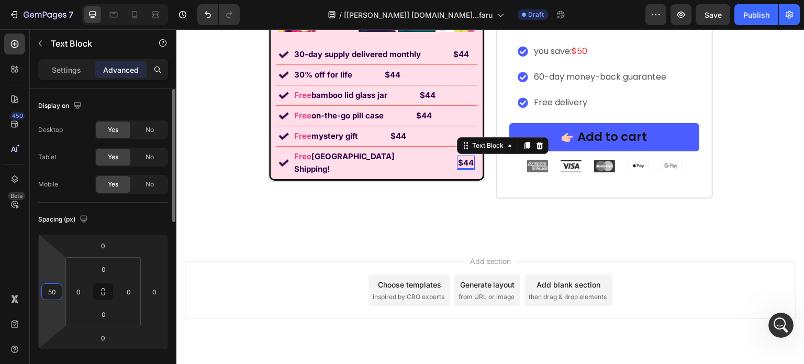
click at [57, 286] on input "50" at bounding box center [52, 292] width 16 height 16
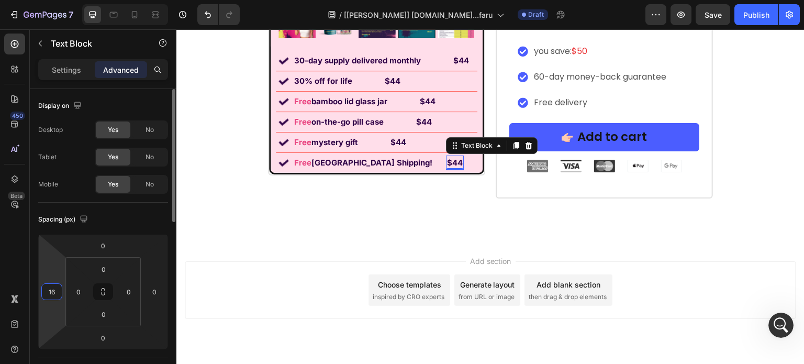
type input "160"
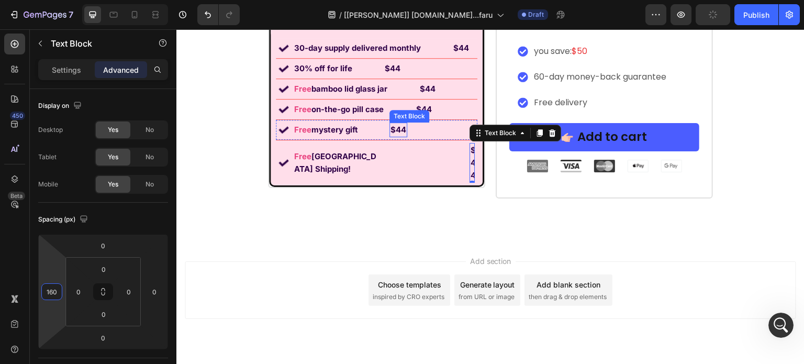
click at [398, 136] on p "$44" at bounding box center [399, 130] width 16 height 13
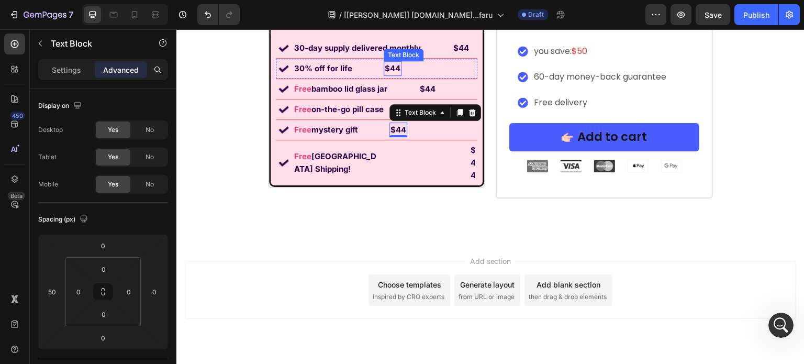
click at [390, 75] on p "$44" at bounding box center [393, 68] width 16 height 13
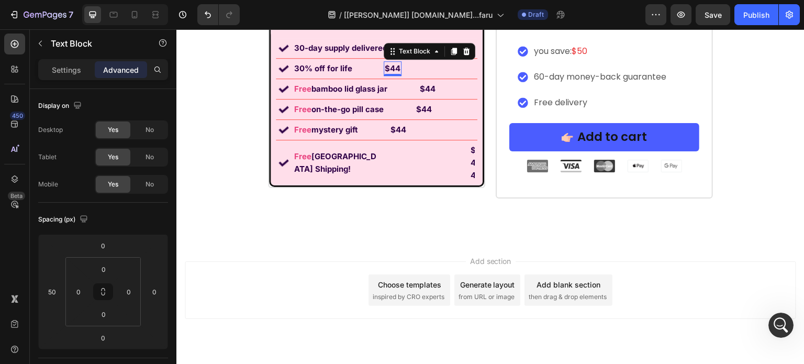
click at [389, 75] on p "$44" at bounding box center [393, 68] width 16 height 13
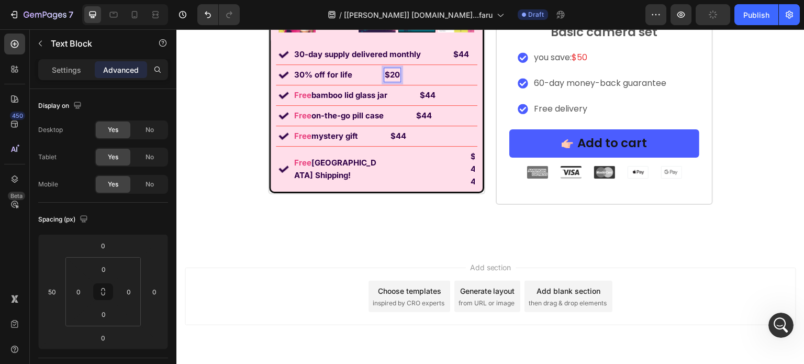
scroll to position [7265, 0]
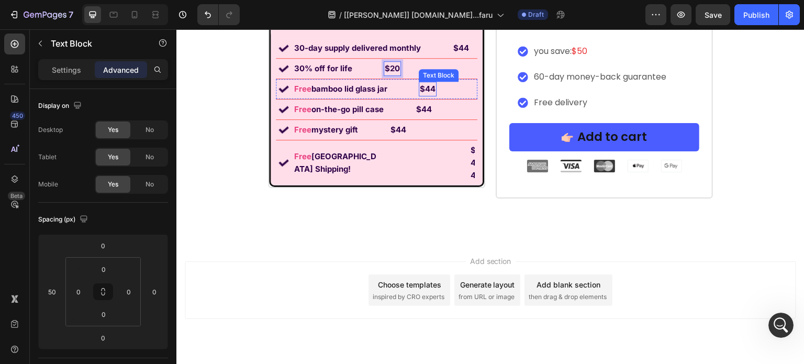
click at [422, 95] on p "$44" at bounding box center [428, 89] width 16 height 13
click at [422, 116] on p "$44" at bounding box center [424, 109] width 16 height 13
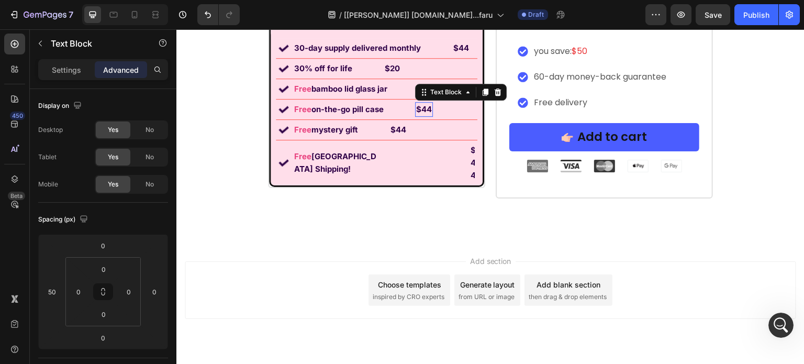
click at [422, 116] on p "$44" at bounding box center [424, 109] width 16 height 13
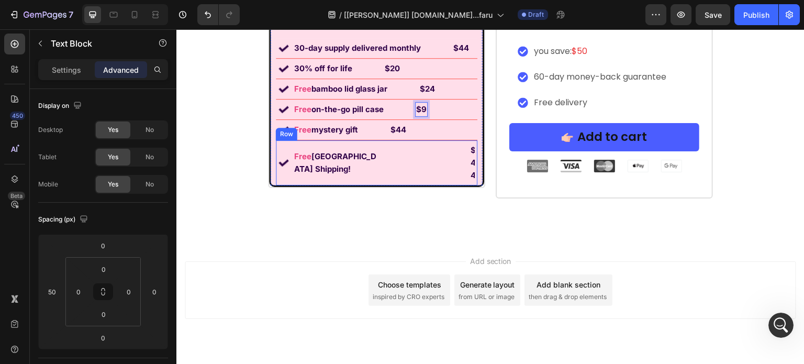
click at [420, 158] on div "$44 Text Block" at bounding box center [430, 163] width 89 height 40
click at [306, 135] on icon at bounding box center [310, 130] width 8 height 8
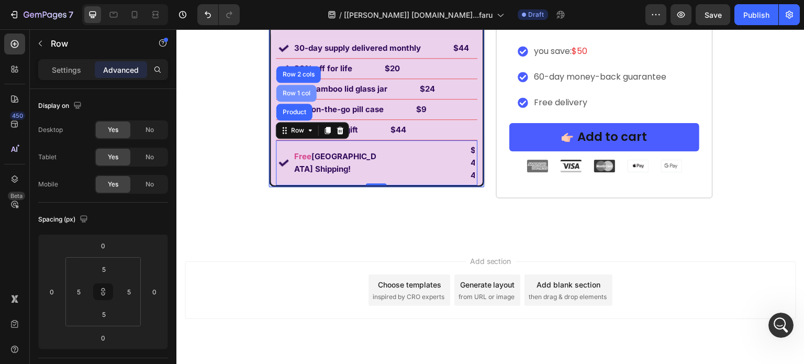
click at [299, 96] on div "Row 1 col" at bounding box center [297, 93] width 32 height 6
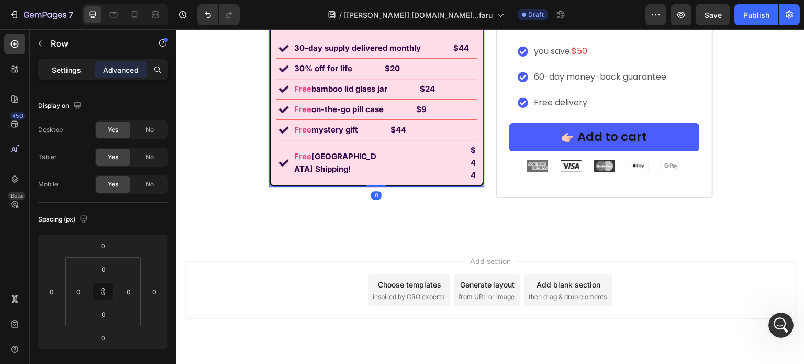
click at [73, 66] on p "Settings" at bounding box center [66, 69] width 29 height 11
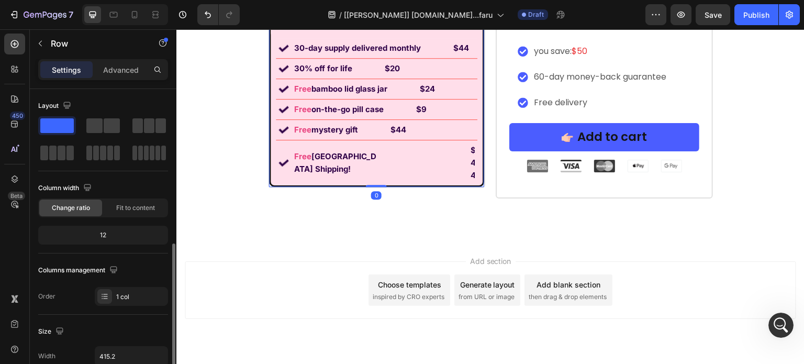
scroll to position [105, 0]
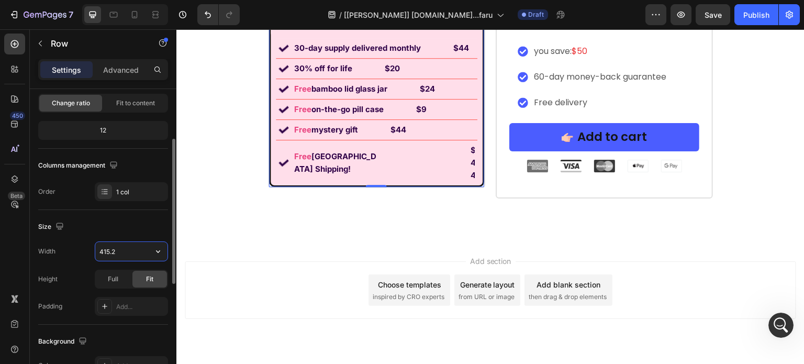
click at [130, 254] on input "415.2" at bounding box center [131, 251] width 72 height 19
paste input "4.667px"
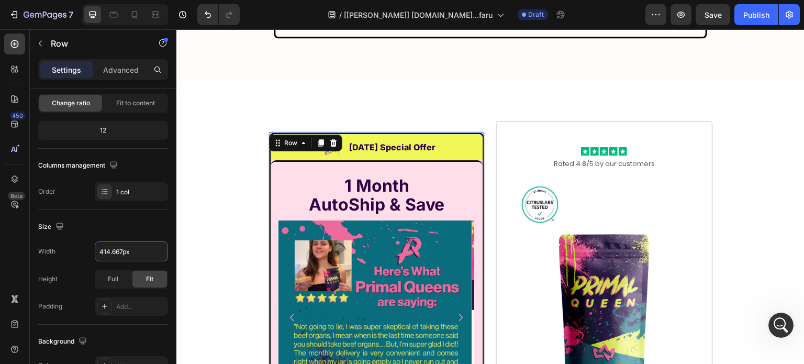
scroll to position [6898, 0]
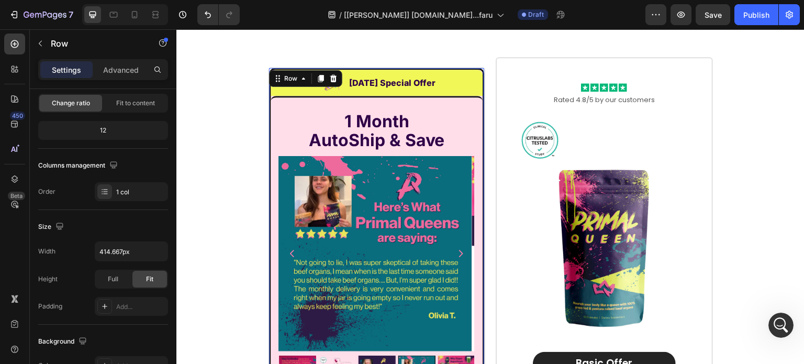
type input "414.67"
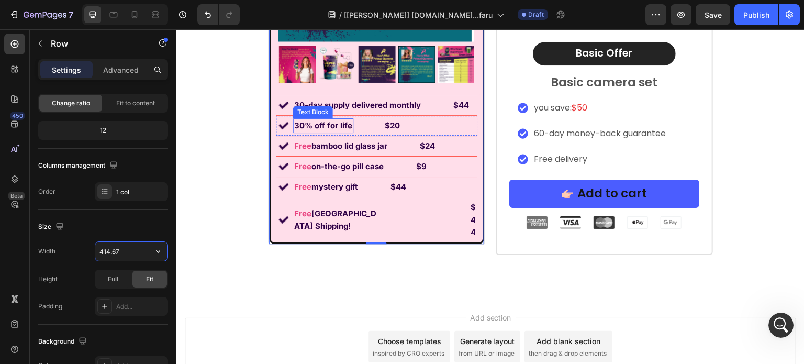
scroll to position [7265, 0]
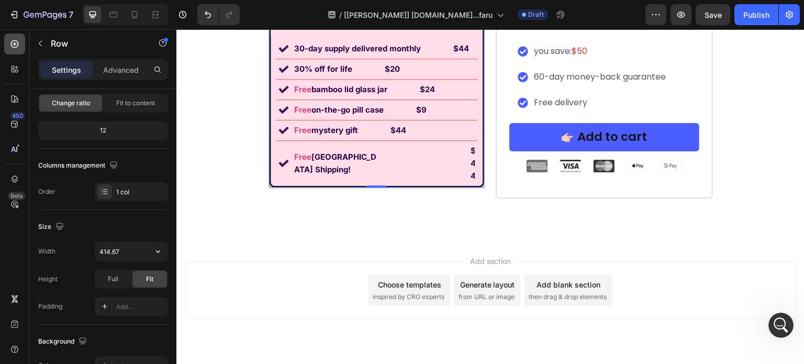
click at [14, 45] on icon at bounding box center [14, 44] width 10 height 10
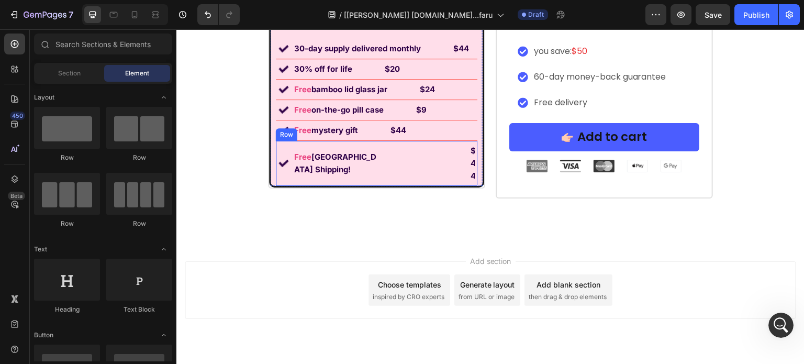
click at [276, 163] on div "Image Free USA Shipping! Text Block $44 Text Block Row" at bounding box center [377, 163] width 202 height 45
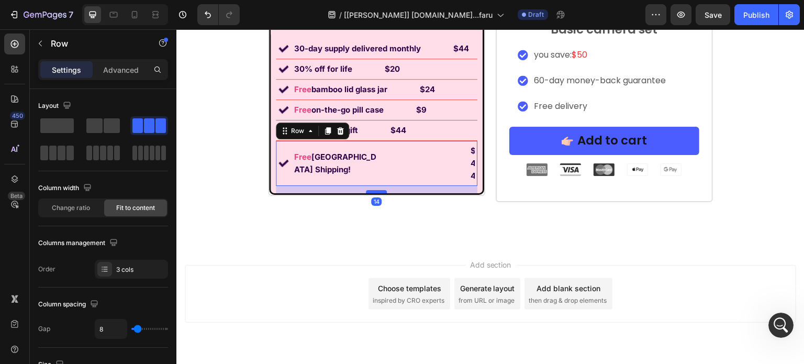
scroll to position [7260, 0]
drag, startPoint x: 371, startPoint y: 171, endPoint x: 372, endPoint y: 179, distance: 7.9
click at [372, 191] on div at bounding box center [376, 192] width 21 height 3
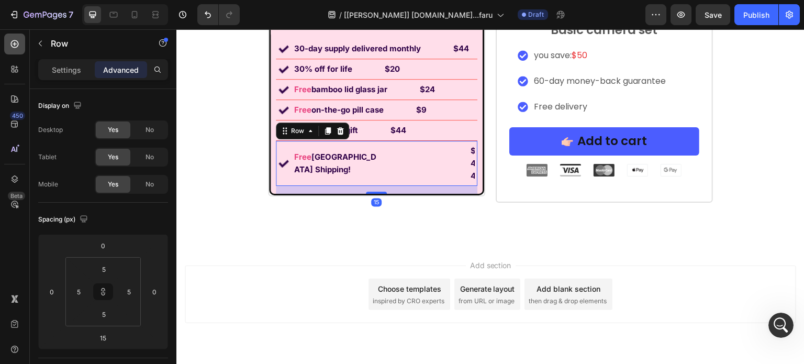
click at [8, 40] on div at bounding box center [14, 44] width 21 height 21
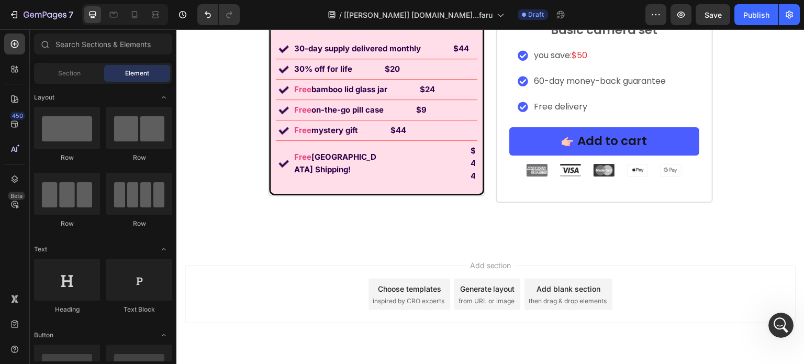
scroll to position [0, 0]
drag, startPoint x: 316, startPoint y: 167, endPoint x: 346, endPoint y: 173, distance: 31.0
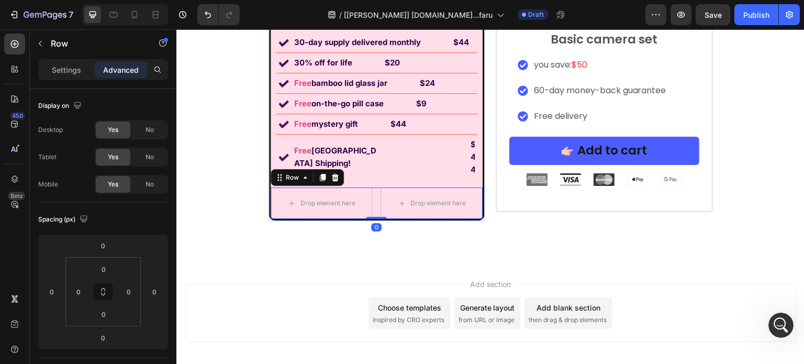
scroll to position [7245, 0]
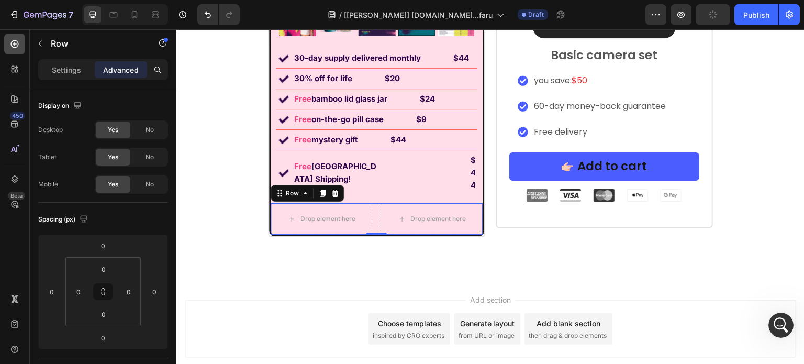
click at [19, 40] on icon at bounding box center [14, 44] width 10 height 10
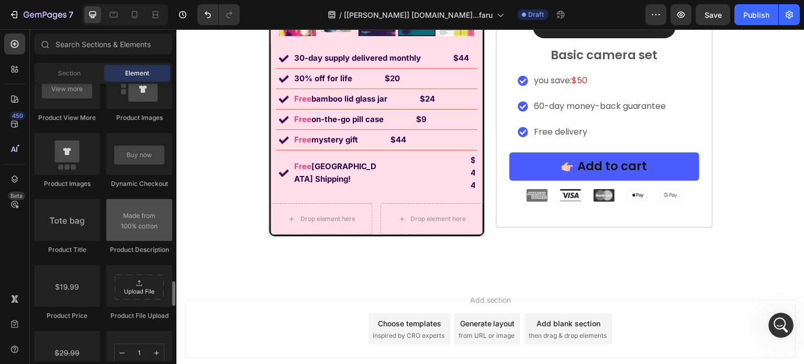
scroll to position [1623, 0]
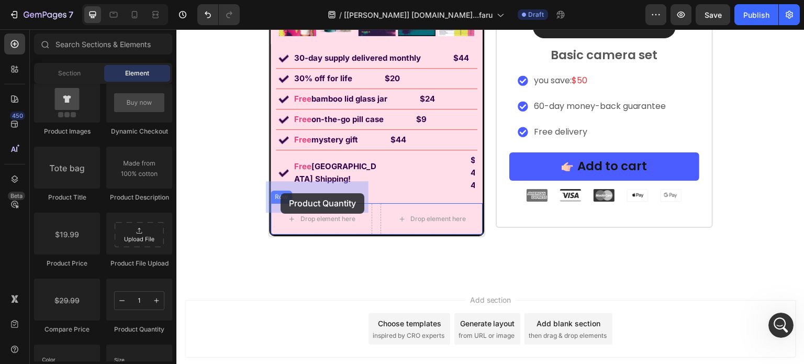
drag, startPoint x: 308, startPoint y: 328, endPoint x: 281, endPoint y: 193, distance: 137.9
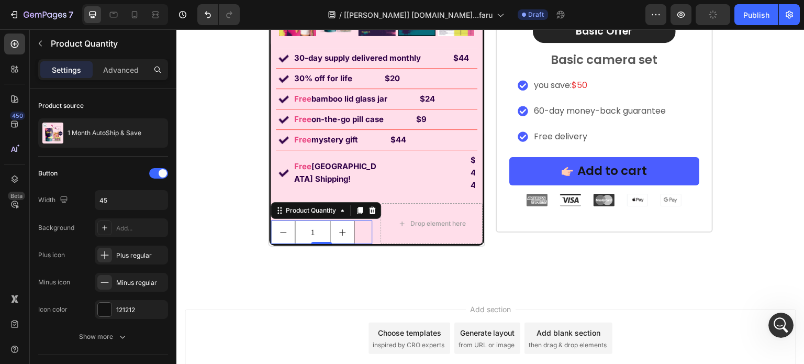
scroll to position [7242, 0]
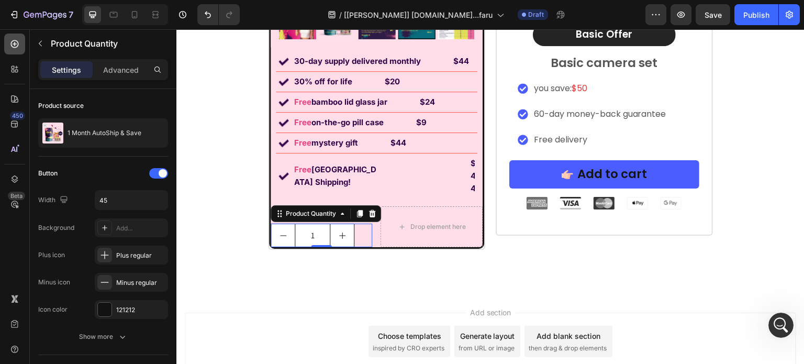
click at [17, 48] on icon at bounding box center [14, 44] width 10 height 10
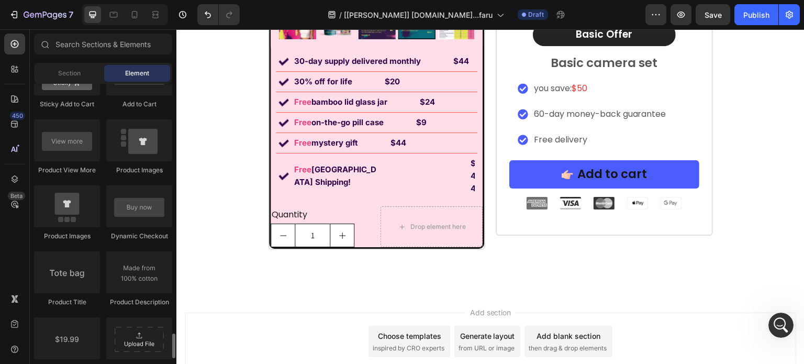
scroll to position [1623, 0]
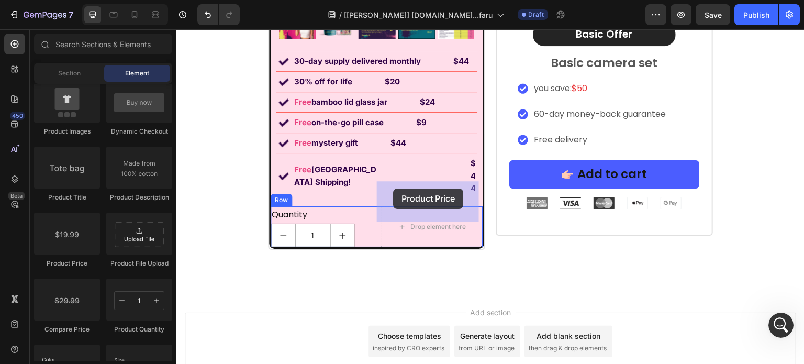
drag, startPoint x: 252, startPoint y: 265, endPoint x: 394, endPoint y: 188, distance: 161.4
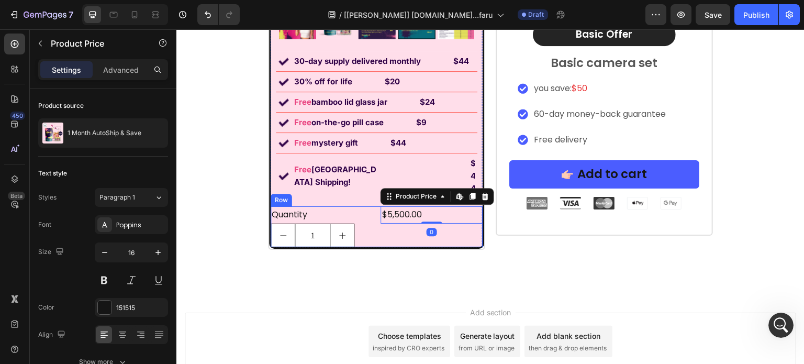
click at [374, 206] on div "Quantity Text Block 1 Product Quantity $5,500.00 Product Price Edit content in …" at bounding box center [377, 226] width 212 height 41
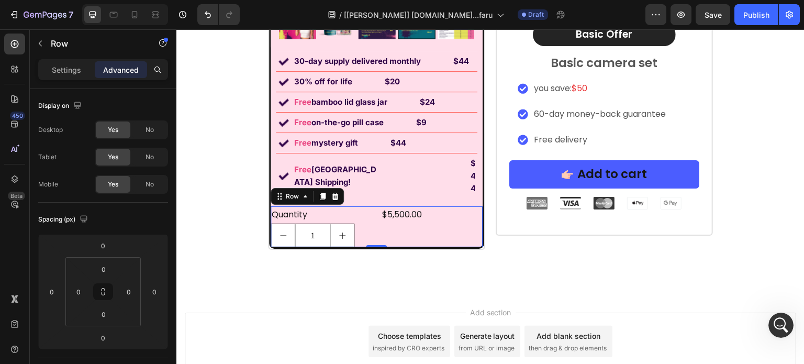
drag, startPoint x: 73, startPoint y: 70, endPoint x: 73, endPoint y: 84, distance: 14.7
click at [73, 70] on p "Settings" at bounding box center [66, 69] width 29 height 11
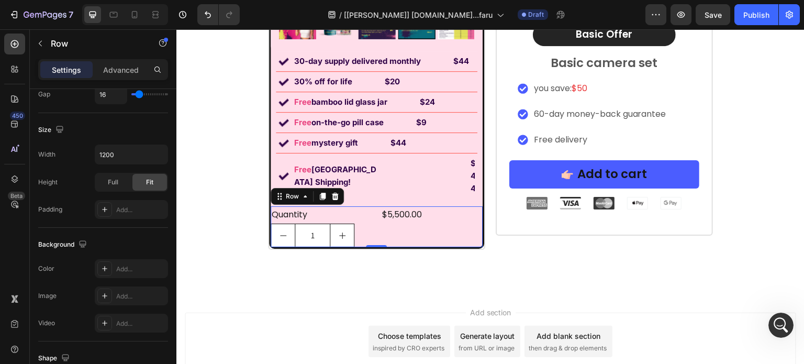
scroll to position [419, 0]
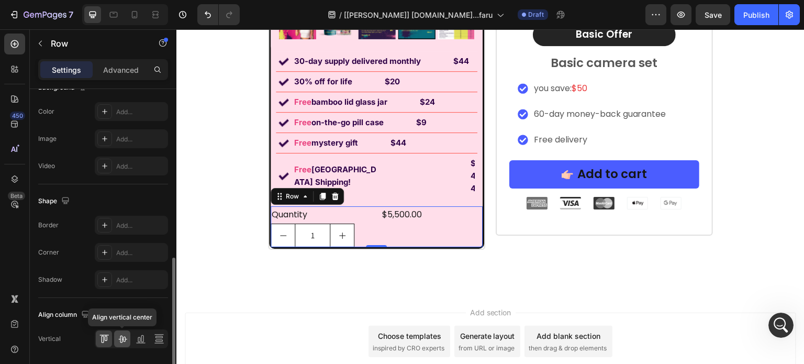
click at [125, 330] on div at bounding box center [122, 338] width 16 height 17
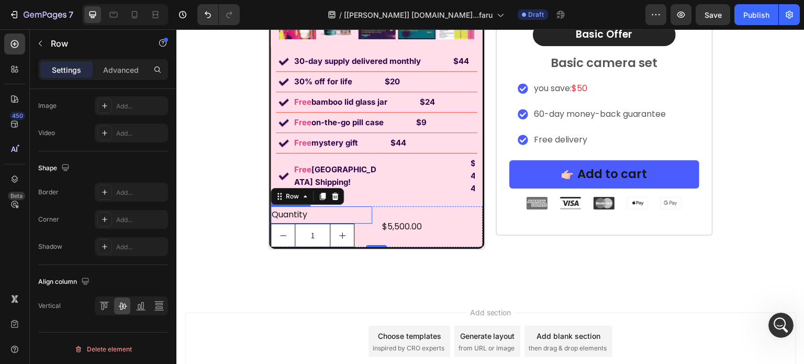
click at [284, 206] on div "Quantity" at bounding box center [322, 214] width 102 height 17
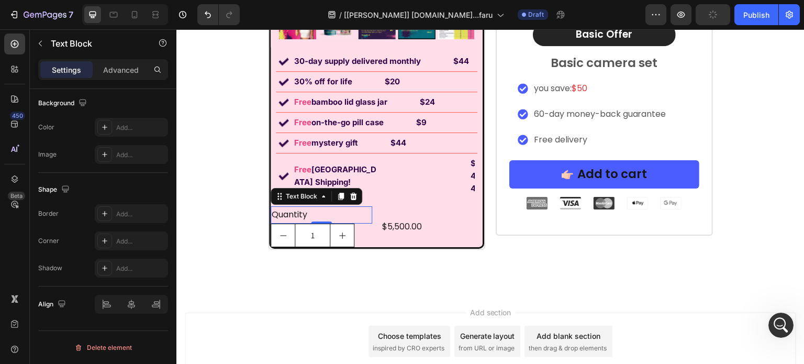
scroll to position [0, 0]
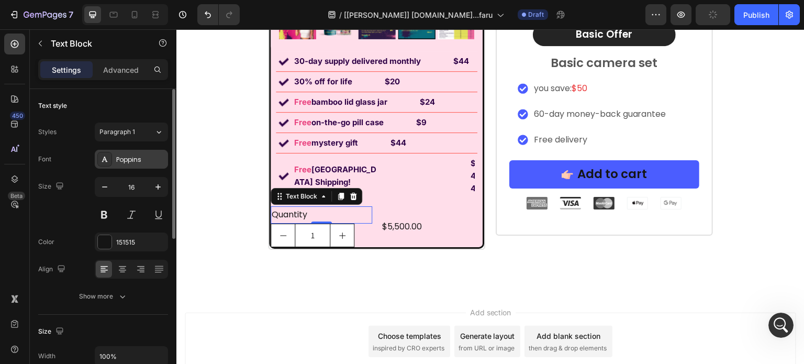
click at [135, 163] on div "Poppins" at bounding box center [140, 159] width 49 height 9
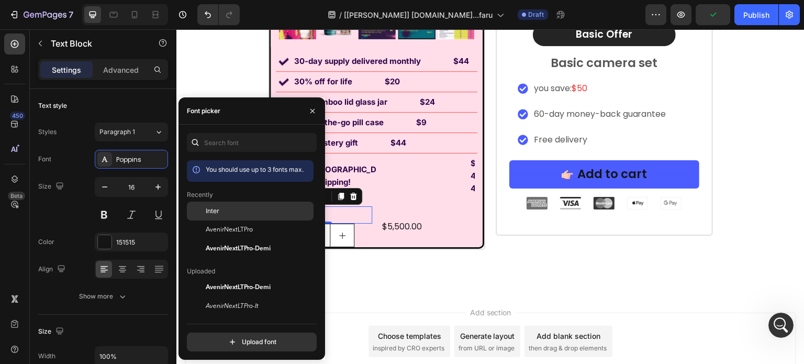
click at [227, 213] on div "Inter" at bounding box center [259, 210] width 106 height 9
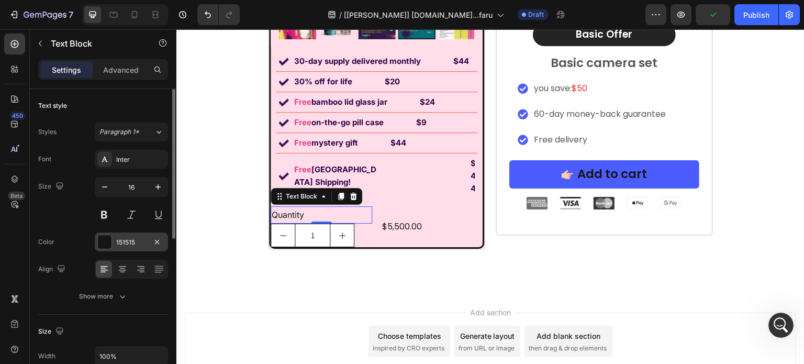
click at [121, 241] on div "151515" at bounding box center [131, 242] width 30 height 9
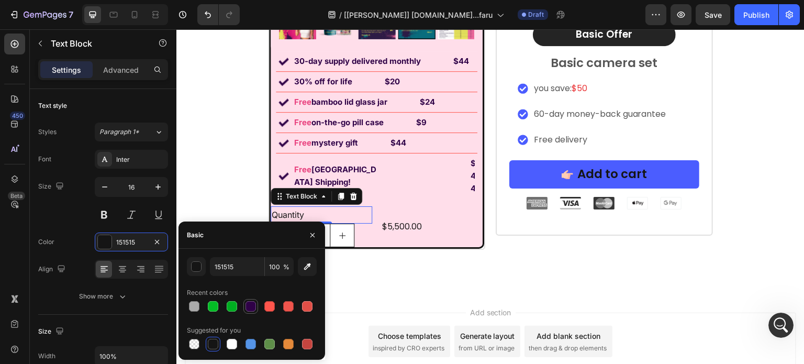
click at [248, 311] on div at bounding box center [251, 306] width 10 height 10
type input "2F0147"
click at [103, 221] on button at bounding box center [104, 214] width 19 height 19
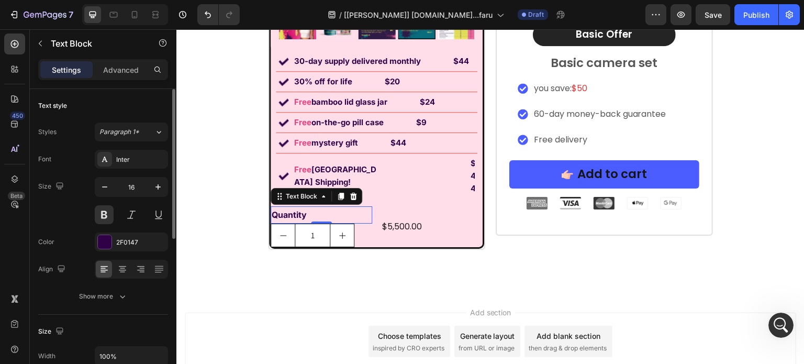
click at [100, 285] on div "Font Inter Size 16 Color 2F0147 Align Show more" at bounding box center [103, 228] width 130 height 156
click at [99, 293] on div "Show more" at bounding box center [103, 296] width 49 height 10
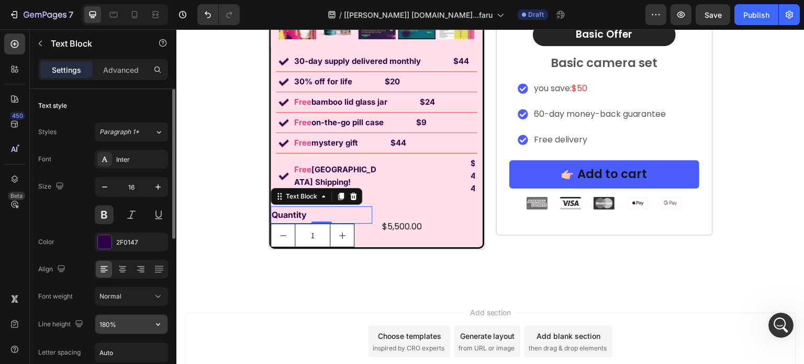
click at [119, 329] on input "180%" at bounding box center [131, 324] width 72 height 19
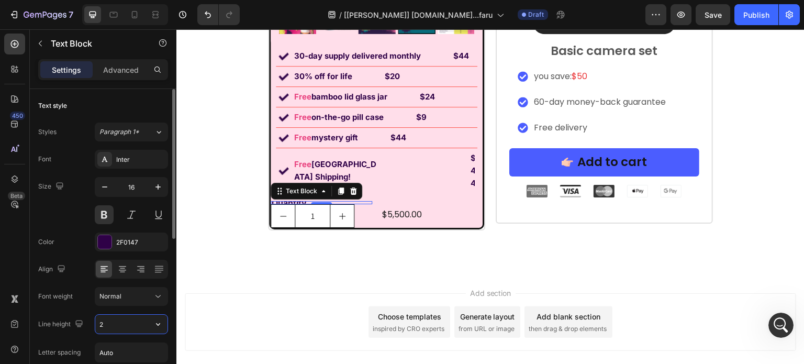
type input "24"
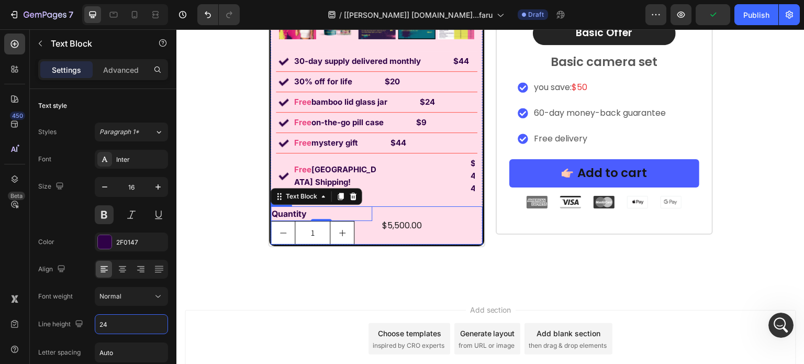
click at [453, 208] on div "$5,500.00 Product Price Product Price" at bounding box center [432, 225] width 102 height 38
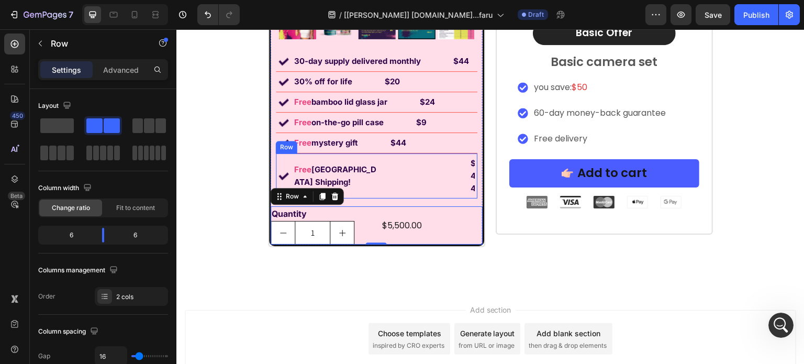
click at [407, 169] on div "$44 Text Block" at bounding box center [430, 176] width 89 height 40
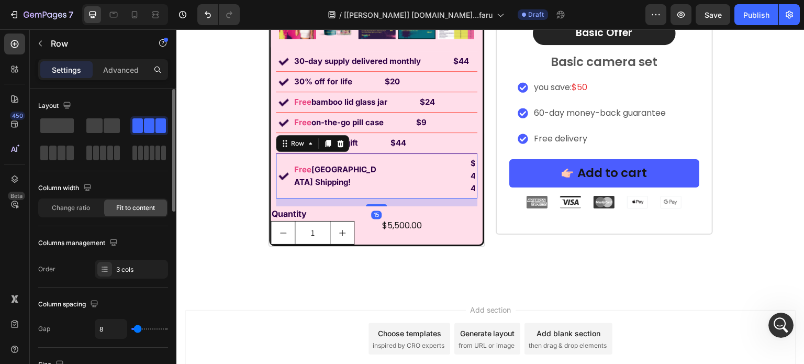
scroll to position [105, 0]
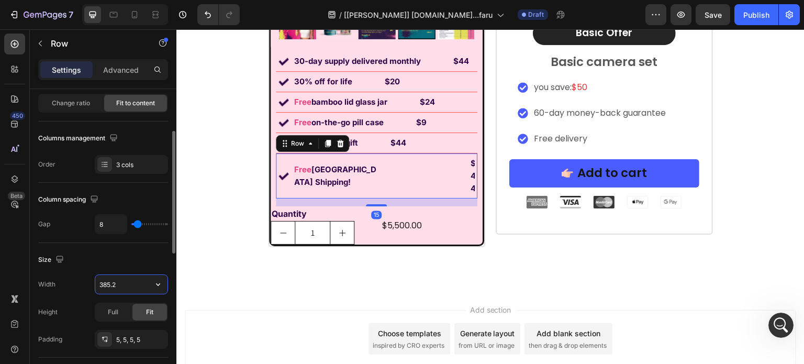
click at [125, 281] on input "385.2" at bounding box center [131, 284] width 72 height 19
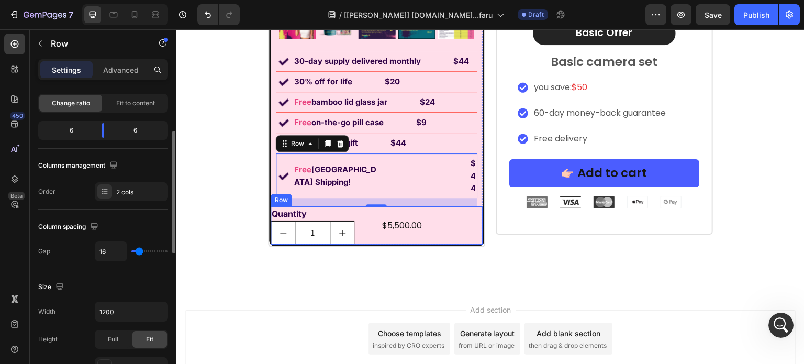
click at [375, 211] on div "Quantity Text Block 1 Product Quantity $5,500.00 Product Price Product Price Row" at bounding box center [377, 225] width 212 height 38
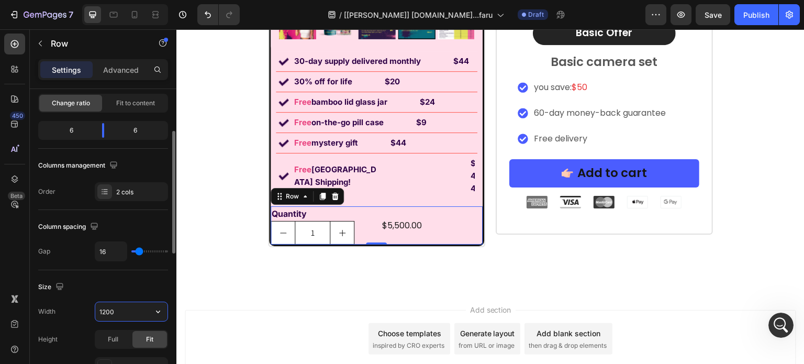
click at [121, 306] on input "1200" at bounding box center [131, 311] width 72 height 19
paste input "385.2"
type input "385.2"
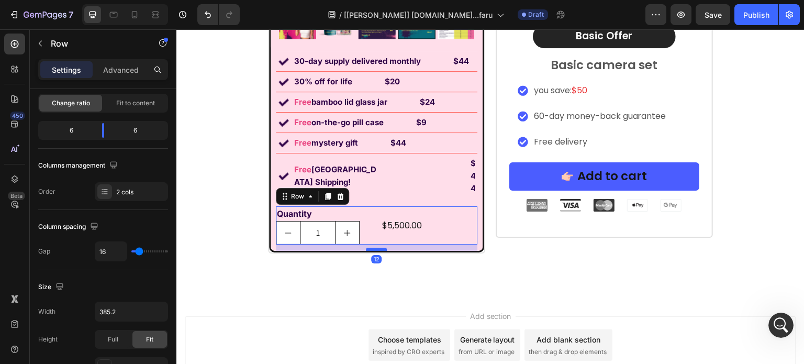
drag, startPoint x: 367, startPoint y: 218, endPoint x: 367, endPoint y: 224, distance: 6.3
click at [367, 248] on div at bounding box center [376, 249] width 21 height 3
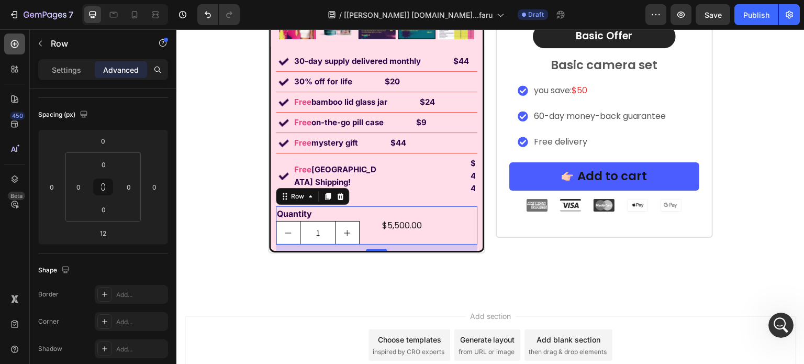
click at [12, 37] on div at bounding box center [14, 44] width 21 height 21
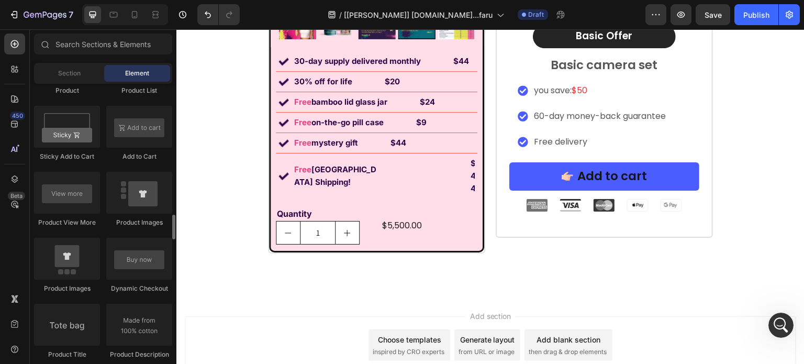
scroll to position [1413, 0]
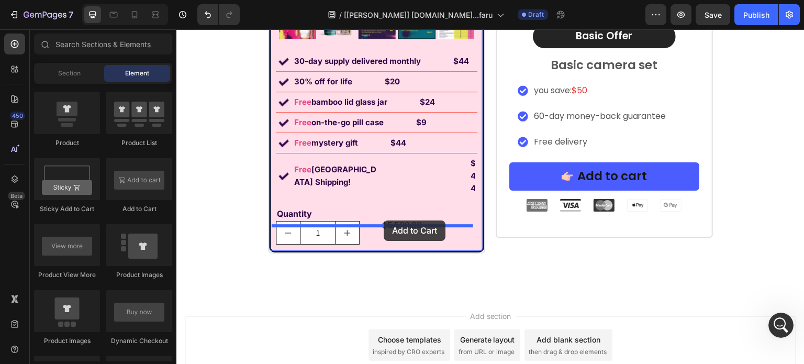
drag, startPoint x: 313, startPoint y: 221, endPoint x: 384, endPoint y: 220, distance: 71.2
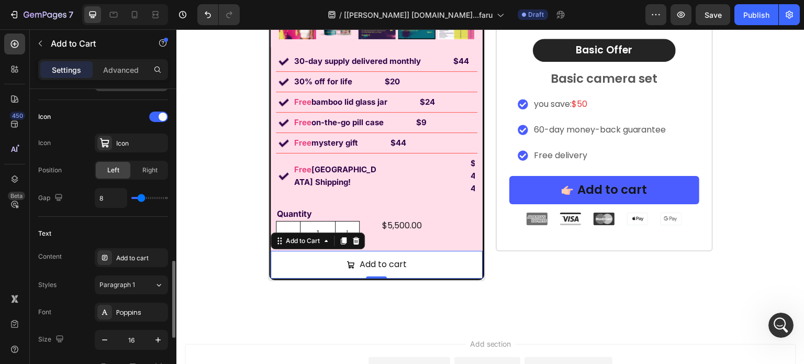
scroll to position [523, 0]
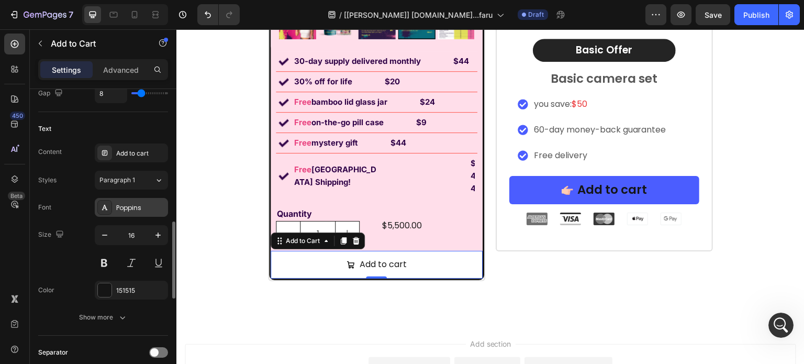
click at [126, 205] on div "Poppins" at bounding box center [140, 207] width 49 height 9
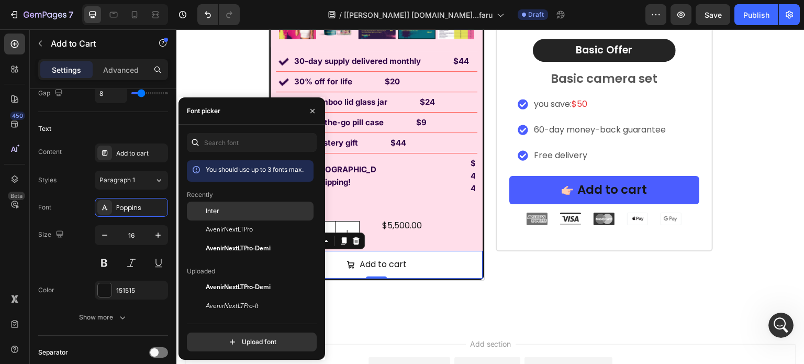
click at [236, 212] on div "Inter" at bounding box center [259, 210] width 106 height 9
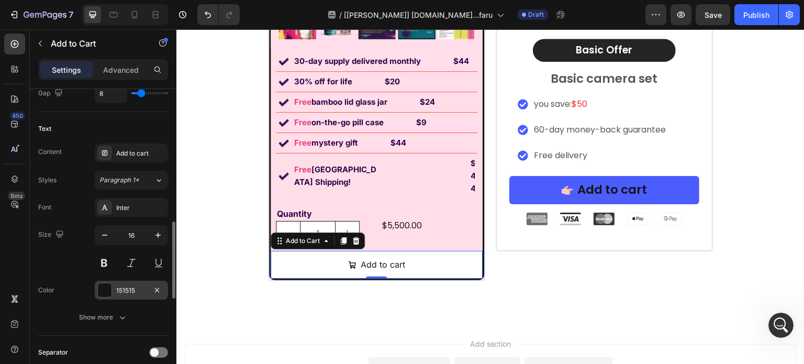
click at [128, 281] on div "151515" at bounding box center [131, 290] width 73 height 19
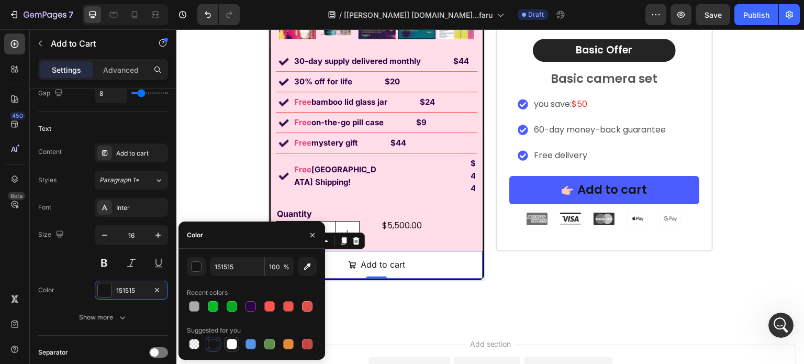
click at [235, 338] on div at bounding box center [232, 344] width 13 height 13
type input "FFFFFF"
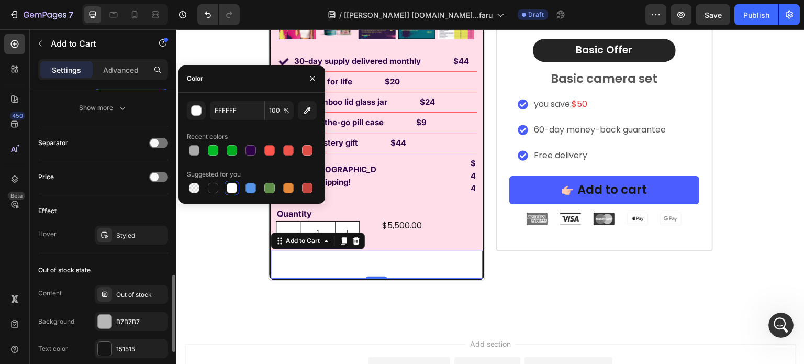
scroll to position [838, 0]
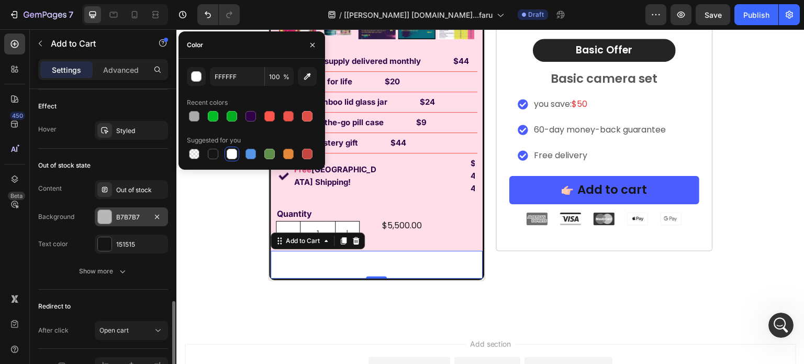
click at [129, 218] on div "B7B7B7" at bounding box center [131, 217] width 30 height 9
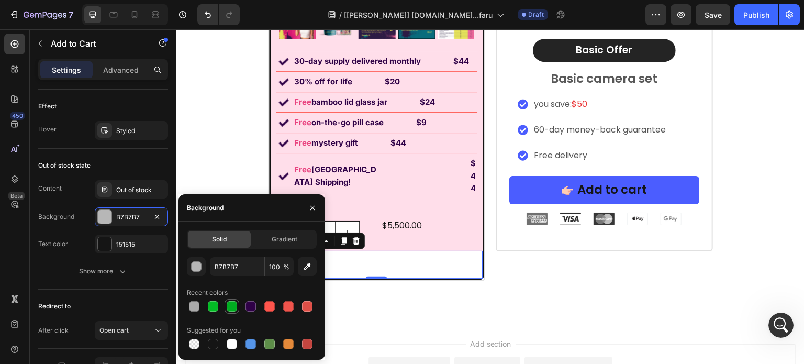
click at [229, 310] on div at bounding box center [232, 306] width 10 height 10
type input "00AD21"
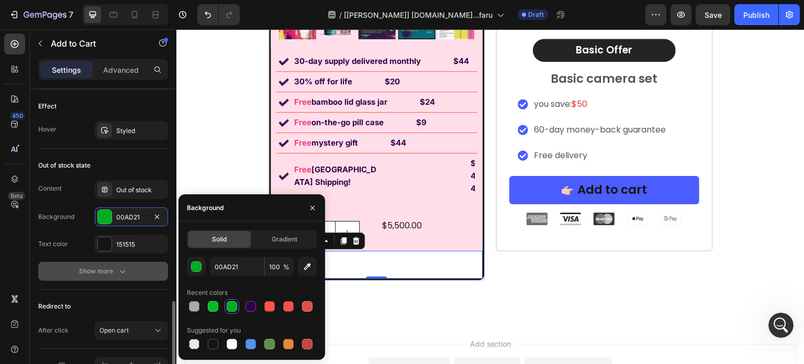
click at [118, 272] on icon "button" at bounding box center [122, 271] width 10 height 10
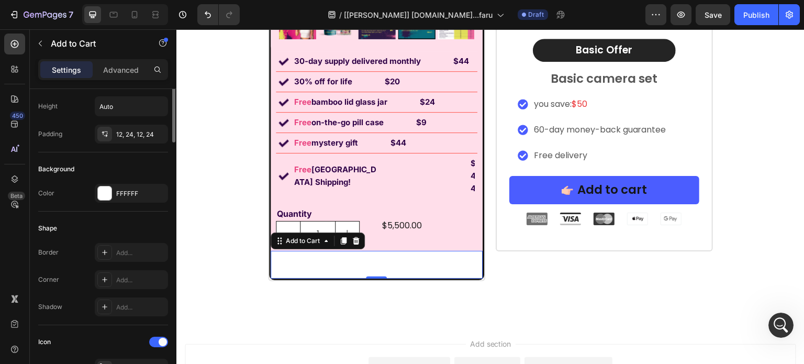
scroll to position [89, 0]
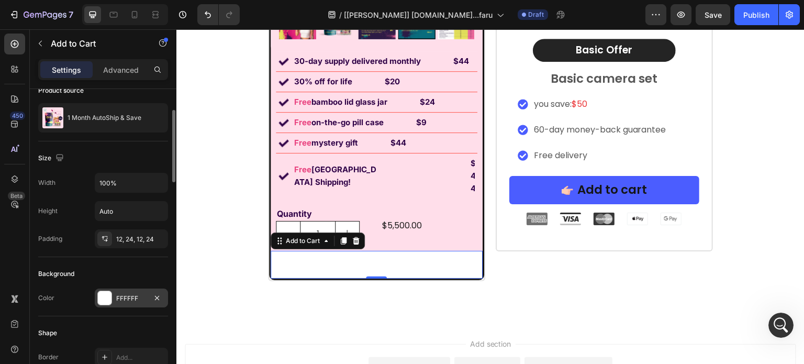
drag, startPoint x: 124, startPoint y: 293, endPoint x: 137, endPoint y: 287, distance: 14.5
click at [124, 294] on div "FFFFFF" at bounding box center [131, 298] width 30 height 9
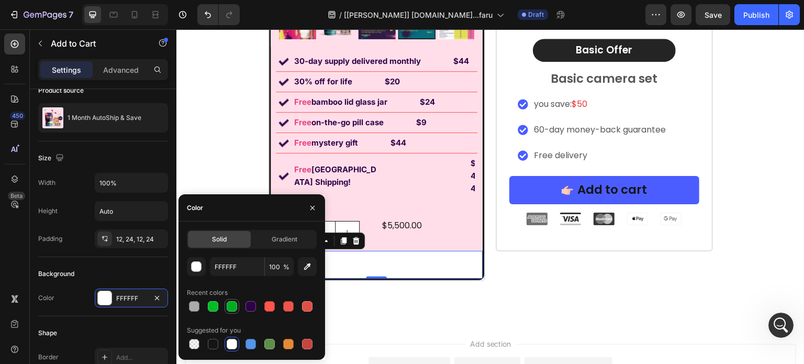
click at [227, 308] on div at bounding box center [232, 306] width 10 height 10
type input "00AD21"
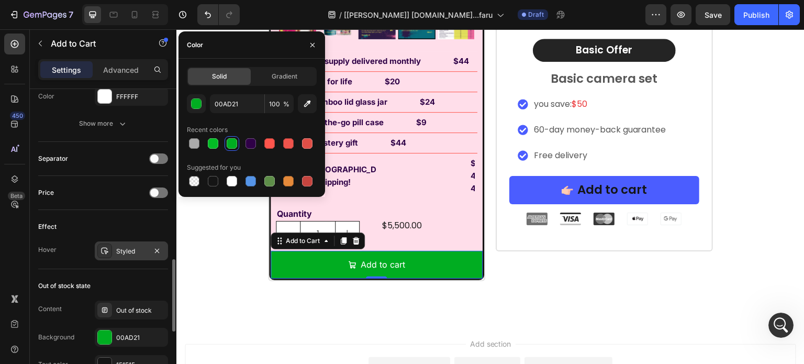
scroll to position [612, 0]
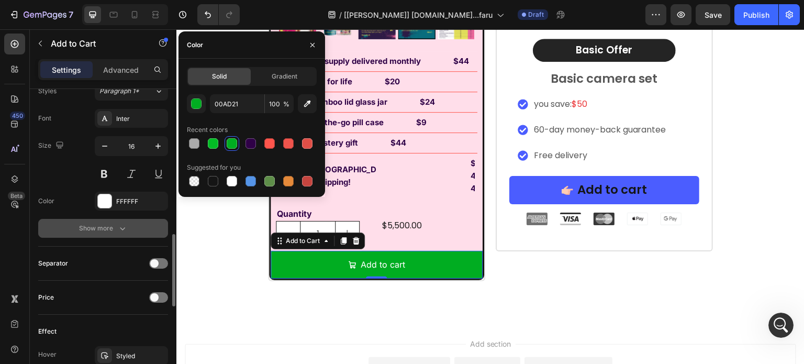
click at [120, 226] on icon "button" at bounding box center [122, 228] width 10 height 10
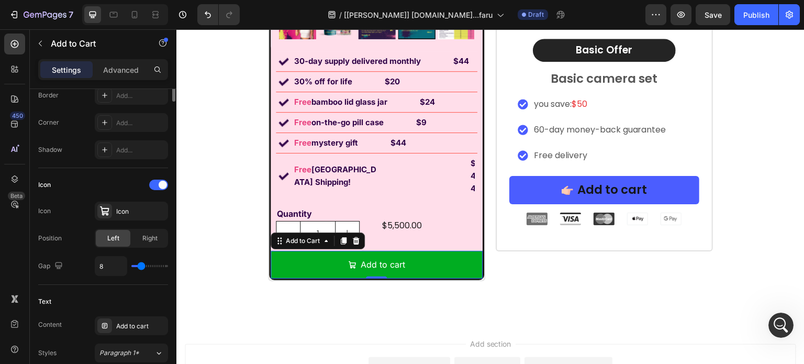
scroll to position [246, 0]
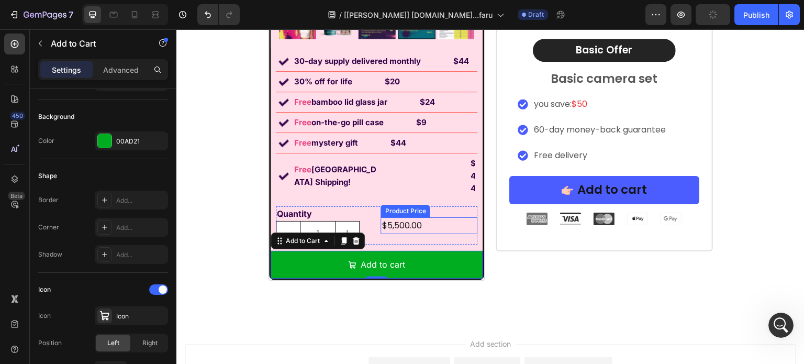
click at [457, 217] on div "$5,500.00" at bounding box center [429, 225] width 97 height 17
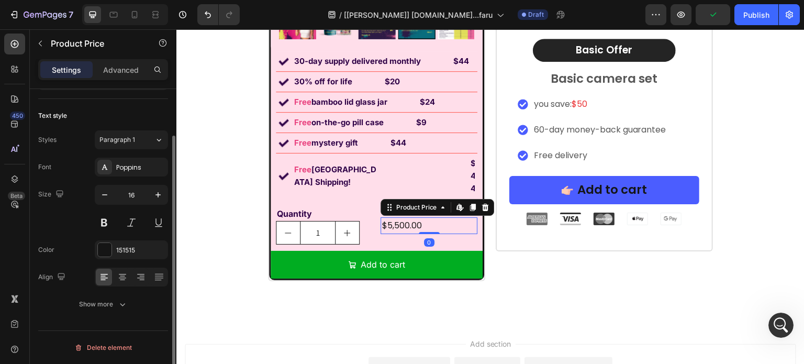
scroll to position [0, 0]
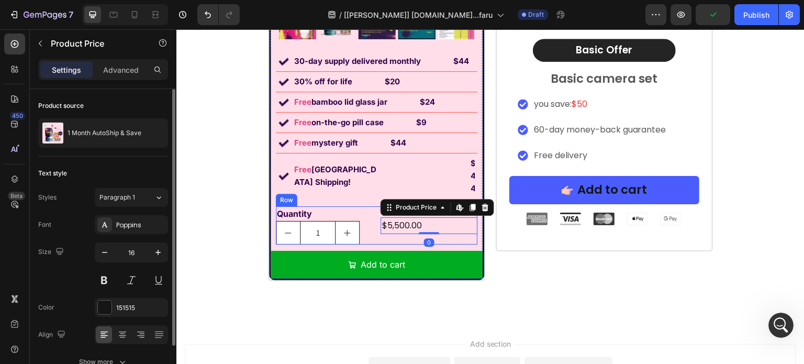
click at [455, 214] on div "$5,500.00 Product Price Edit content in Shopify 0 Product Price Edit content in…" at bounding box center [429, 225] width 97 height 38
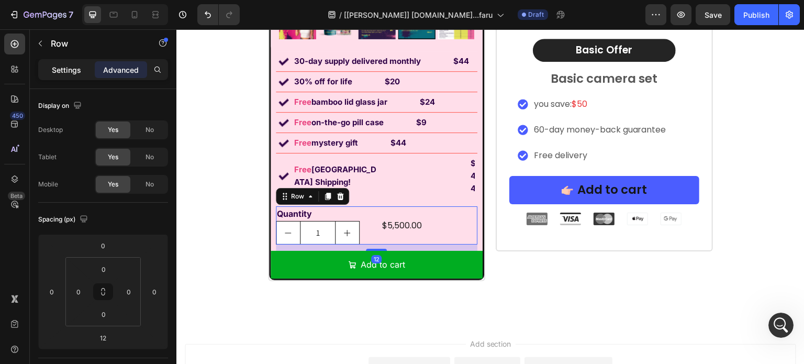
click at [70, 71] on p "Settings" at bounding box center [66, 69] width 29 height 11
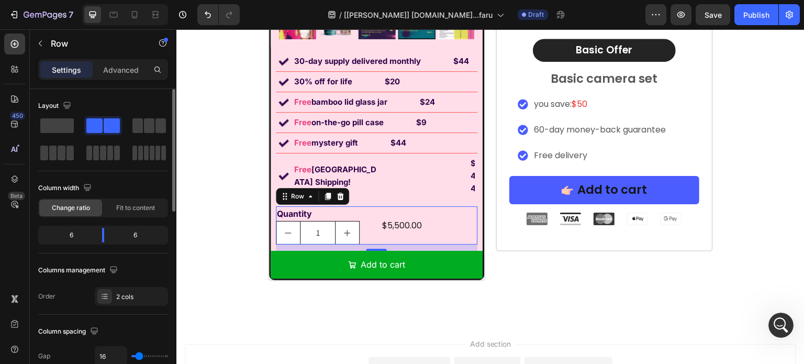
scroll to position [157, 0]
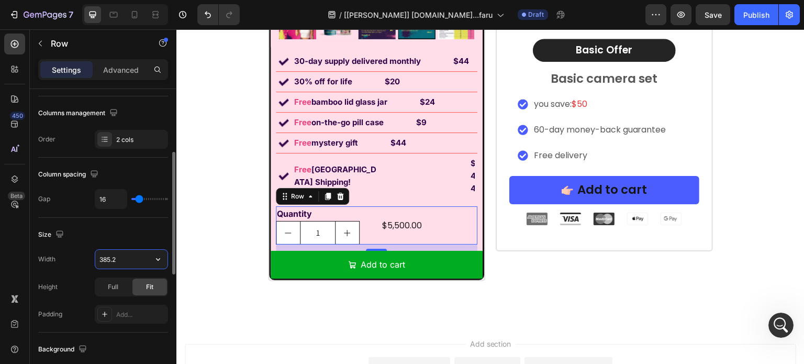
click at [124, 261] on input "385.2" at bounding box center [131, 259] width 72 height 19
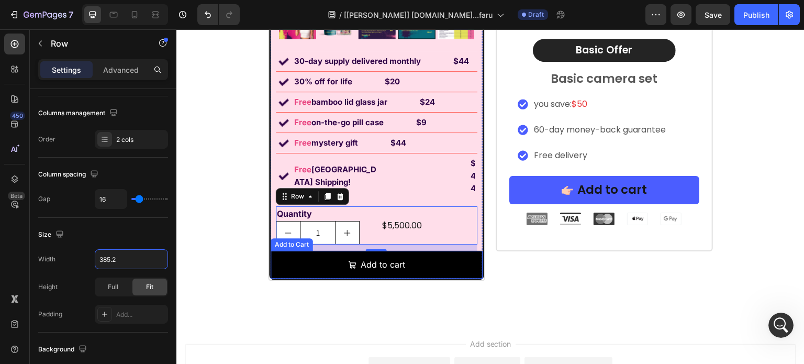
click at [272, 251] on button "Add to cart" at bounding box center [377, 265] width 212 height 28
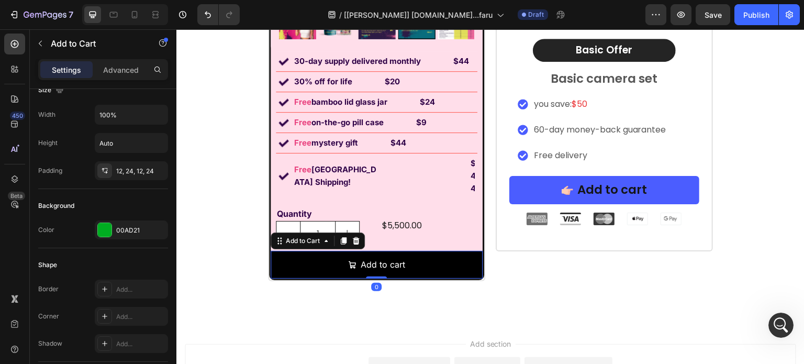
scroll to position [0, 0]
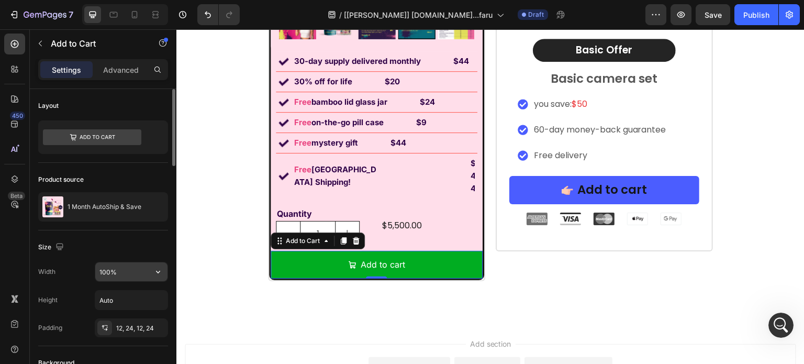
click at [107, 275] on input "100%" at bounding box center [131, 271] width 72 height 19
paste input "385.2"
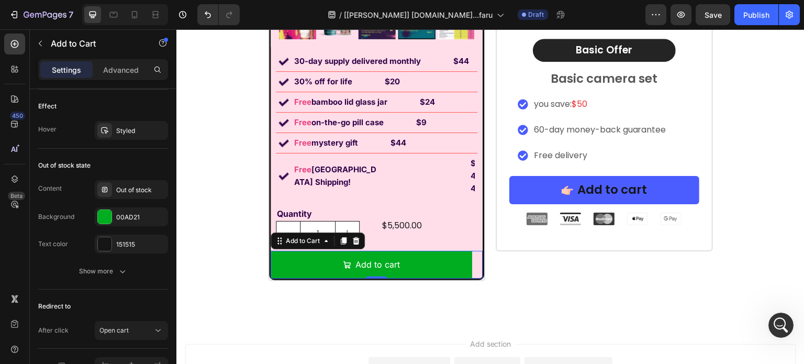
scroll to position [897, 0]
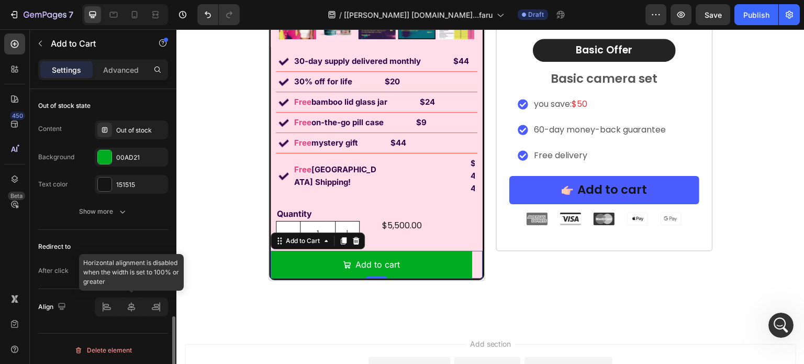
type input "385.2"
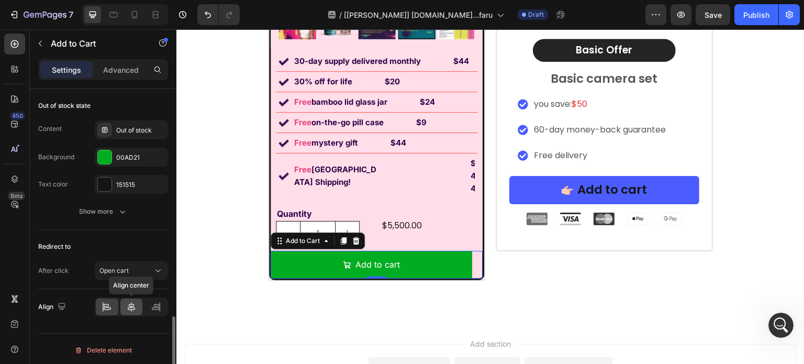
click at [130, 304] on icon at bounding box center [131, 307] width 10 height 10
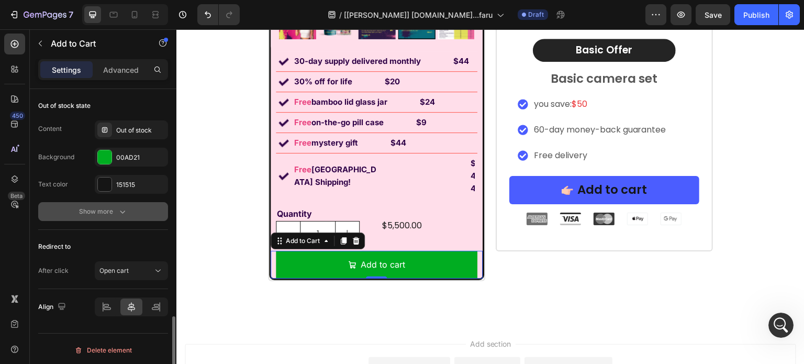
click at [127, 212] on icon "button" at bounding box center [122, 211] width 10 height 10
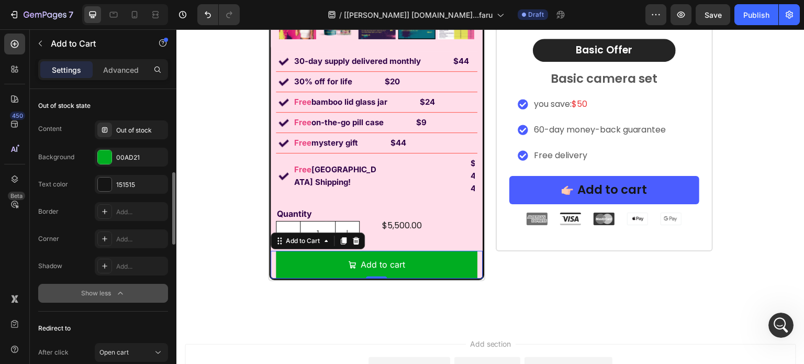
scroll to position [793, 0]
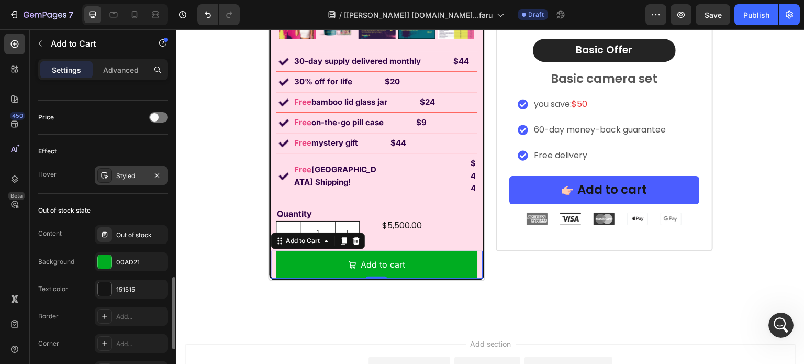
click at [117, 171] on div "Styled" at bounding box center [131, 175] width 30 height 9
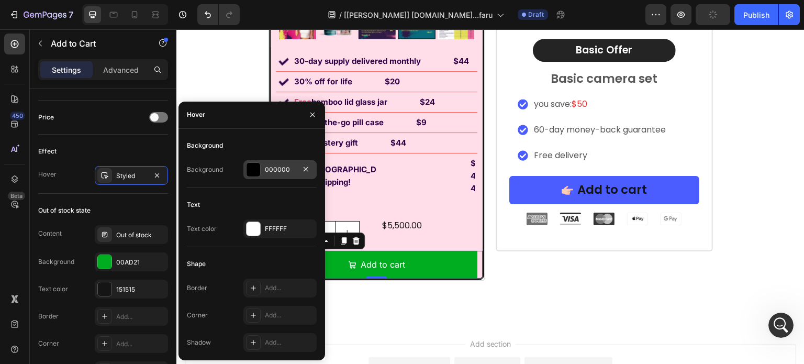
click at [261, 175] on div "000000" at bounding box center [279, 169] width 73 height 19
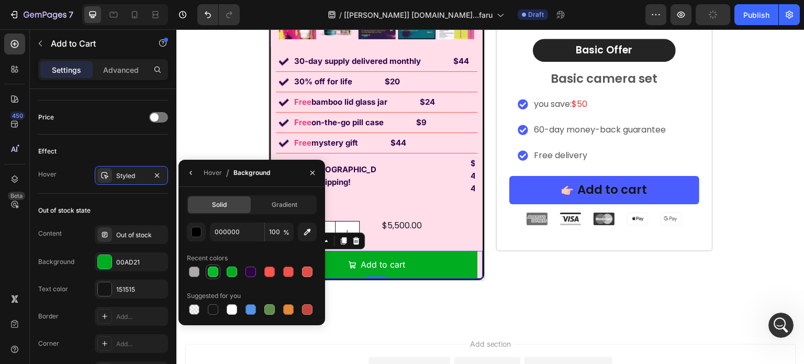
click at [211, 270] on div at bounding box center [213, 271] width 10 height 10
type input "03BC25"
drag, startPoint x: 308, startPoint y: 170, endPoint x: 163, endPoint y: 70, distance: 176.4
click at [308, 170] on icon "button" at bounding box center [312, 173] width 8 height 8
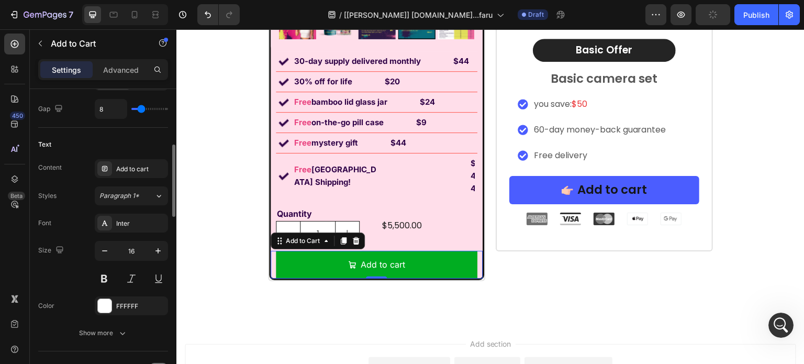
scroll to position [455, 0]
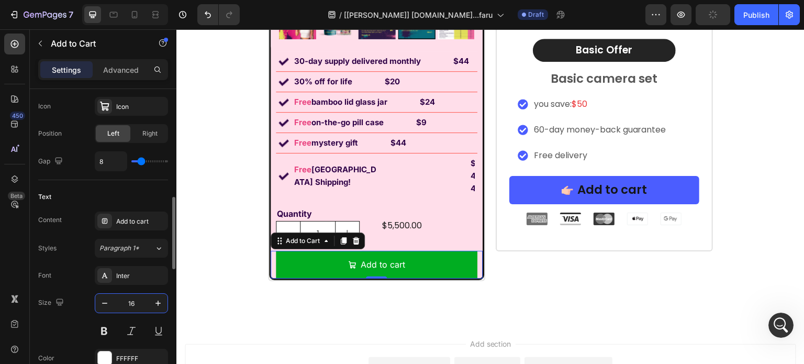
click at [136, 301] on input "16" at bounding box center [131, 303] width 35 height 19
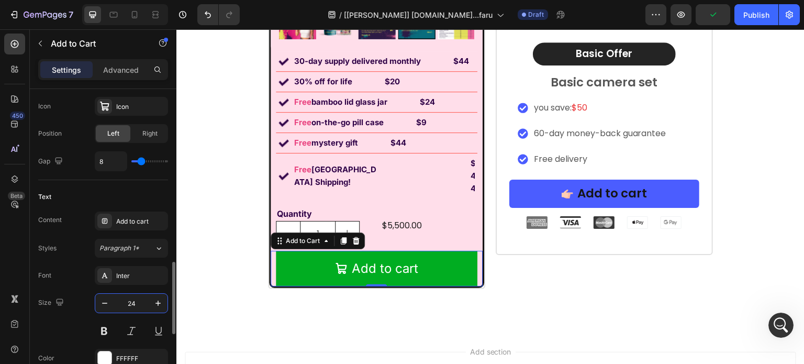
scroll to position [508, 0]
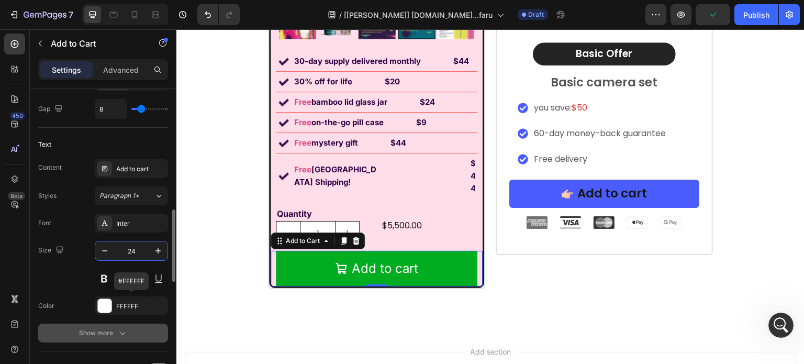
type input "24"
click at [125, 328] on icon "button" at bounding box center [122, 333] width 10 height 10
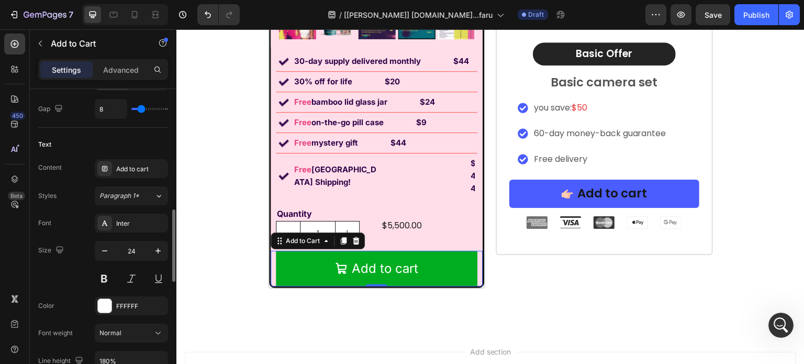
click at [126, 348] on div "Font Inter Size 24 Color FFFFFF Font weight Normal Line height 180% Letter spac…" at bounding box center [103, 347] width 130 height 267
click at [121, 359] on input "180%" at bounding box center [131, 360] width 72 height 19
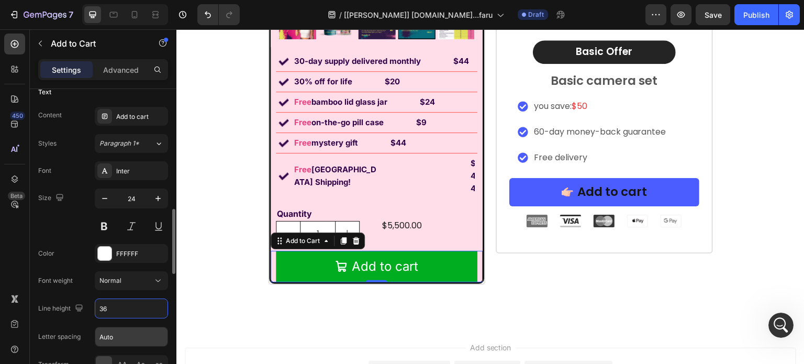
scroll to position [612, 0]
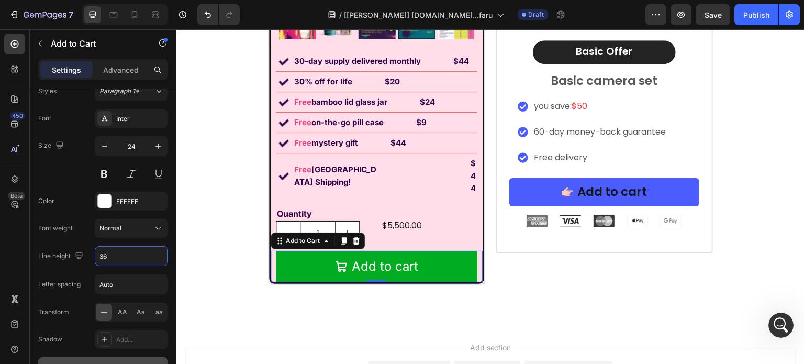
type input "36"
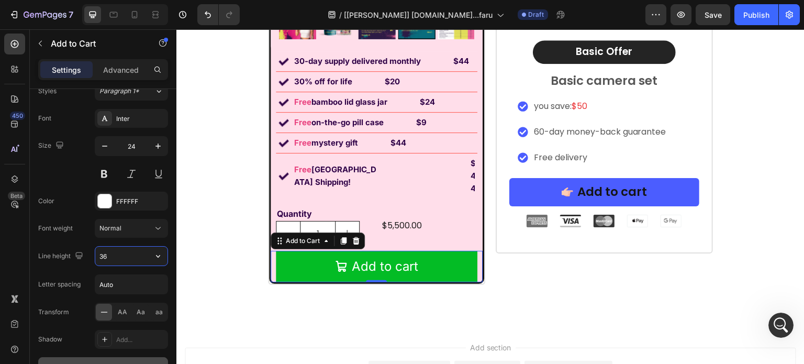
click at [336, 261] on icon "Add to cart" at bounding box center [341, 266] width 11 height 11
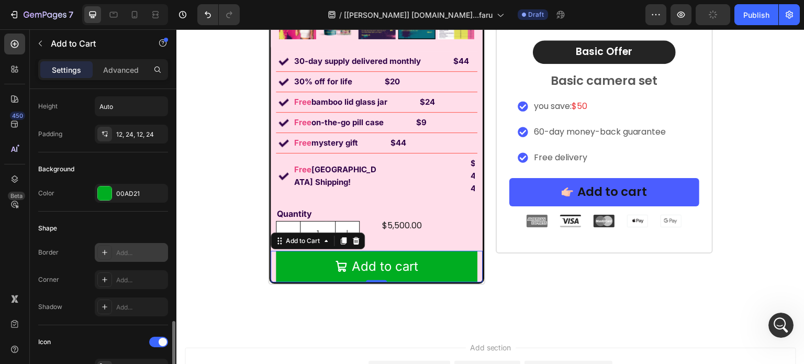
scroll to position [351, 0]
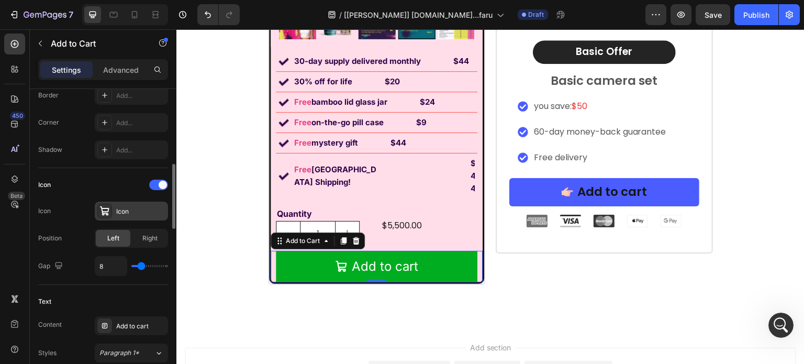
click at [128, 217] on div "Icon" at bounding box center [131, 211] width 73 height 19
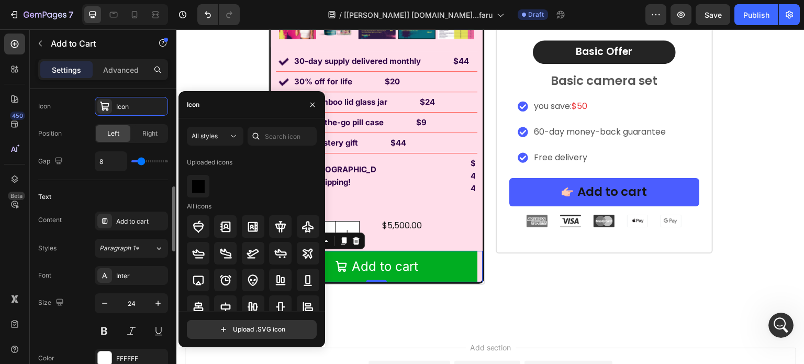
scroll to position [403, 0]
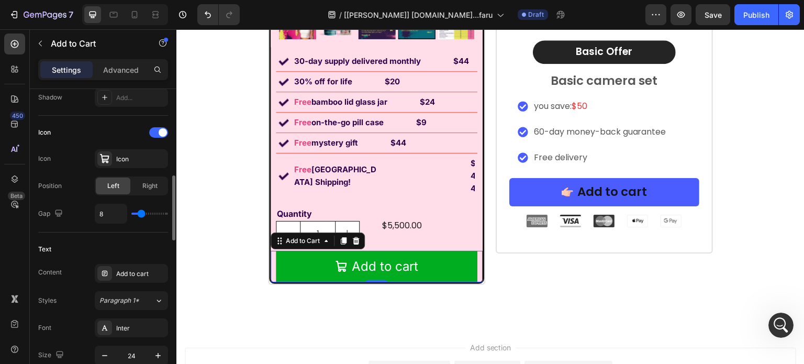
click at [90, 254] on div "Text" at bounding box center [103, 249] width 130 height 17
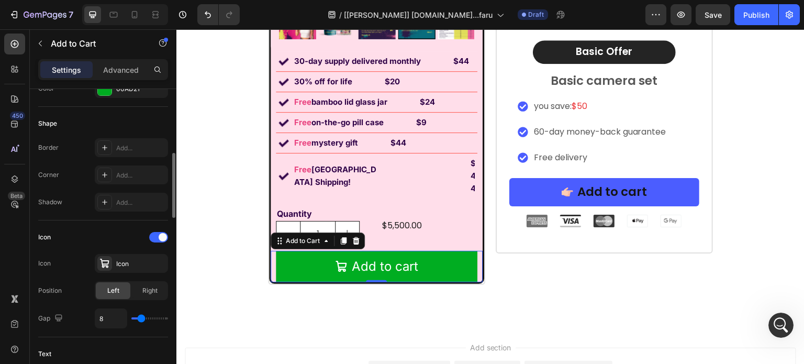
scroll to position [246, 0]
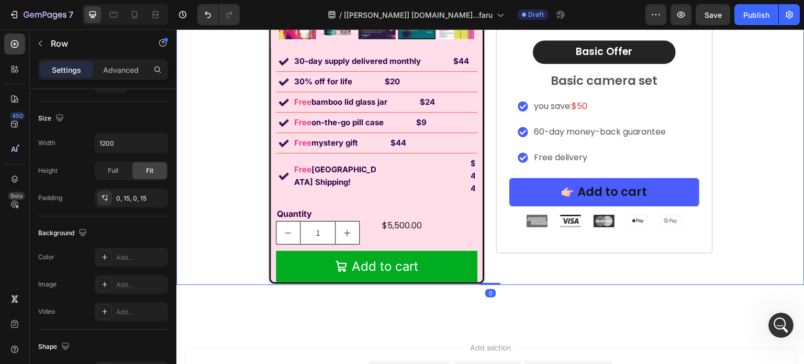
scroll to position [0, 0]
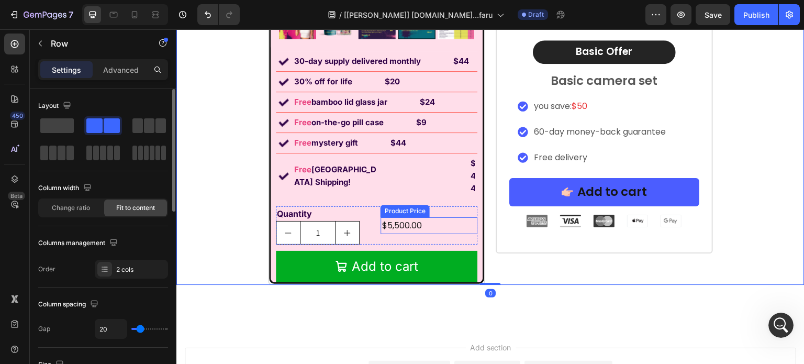
click at [405, 217] on div "$5,500.00" at bounding box center [429, 225] width 97 height 17
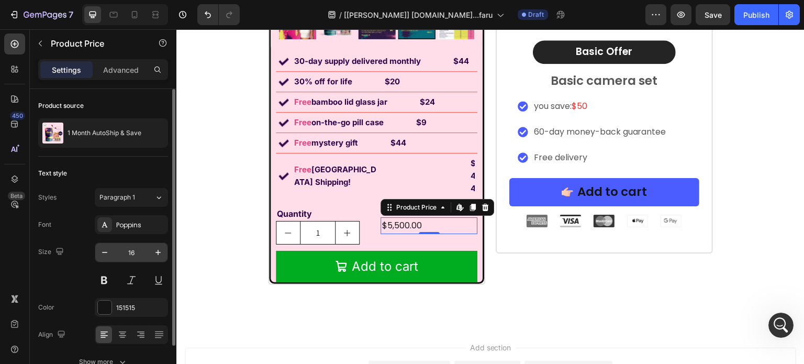
click at [144, 249] on input "16" at bounding box center [131, 252] width 35 height 19
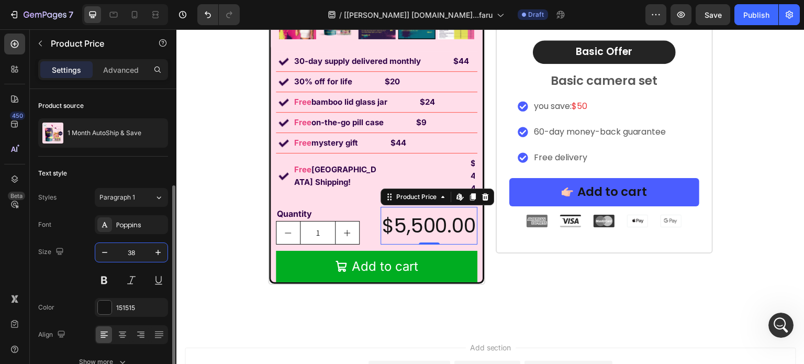
scroll to position [52, 0]
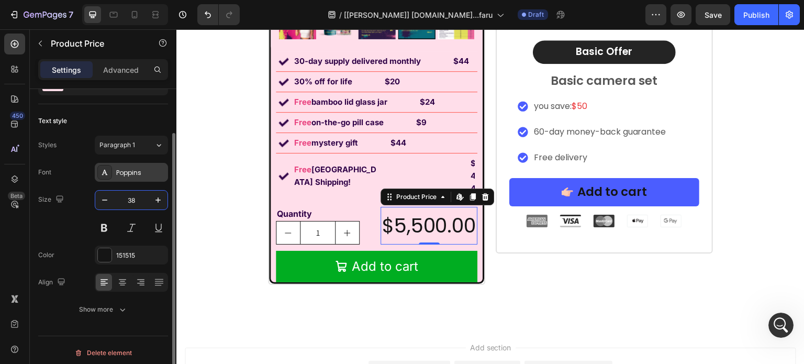
type input "38"
click at [125, 169] on div "Poppins" at bounding box center [140, 172] width 49 height 9
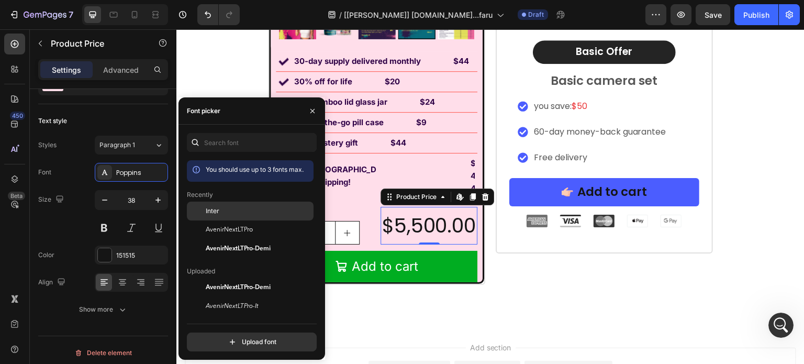
click at [213, 207] on span "Inter" at bounding box center [213, 210] width 14 height 9
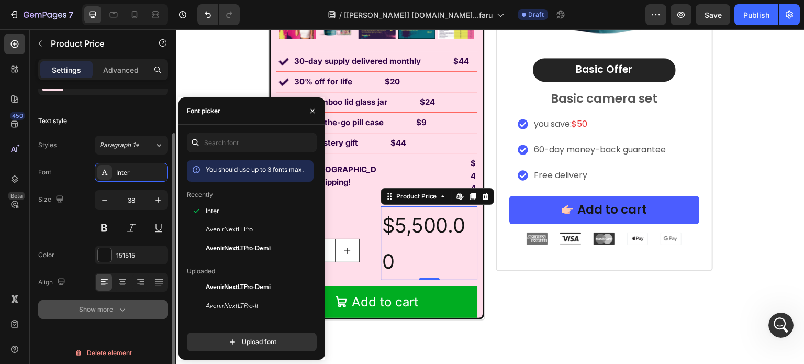
click at [127, 305] on icon "button" at bounding box center [122, 309] width 10 height 10
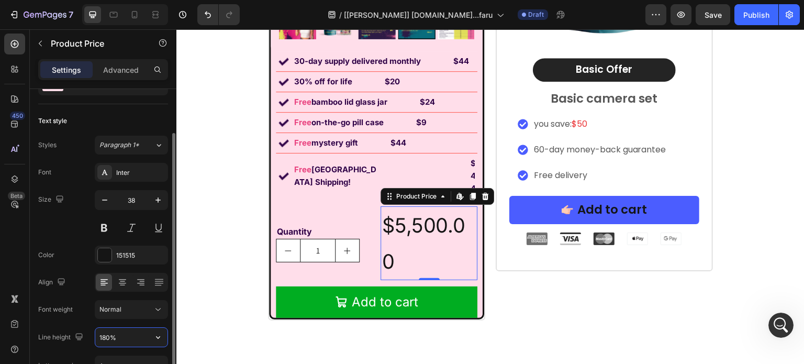
click at [132, 332] on input "180%" at bounding box center [131, 337] width 72 height 19
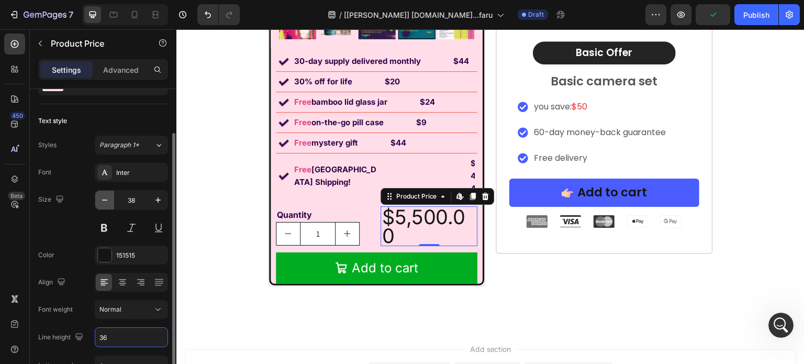
type input "36"
click at [107, 192] on button "button" at bounding box center [104, 200] width 19 height 19
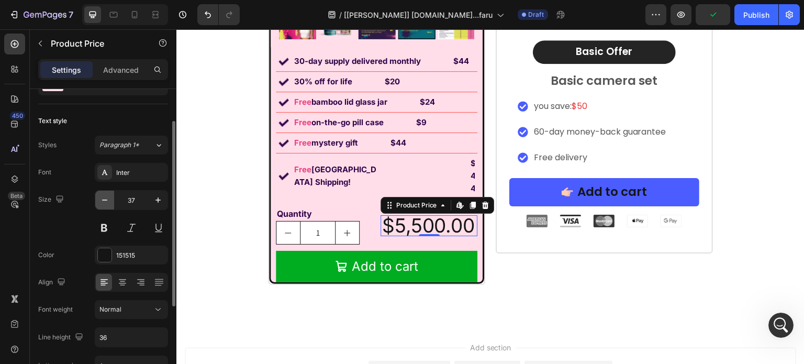
click at [107, 192] on button "button" at bounding box center [104, 200] width 19 height 19
click at [161, 198] on icon "button" at bounding box center [158, 200] width 10 height 10
type input "37"
click at [121, 248] on div "151515" at bounding box center [131, 255] width 73 height 19
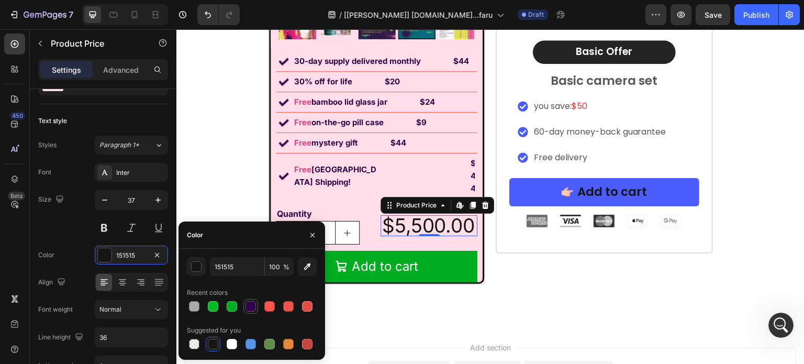
click at [243, 309] on div at bounding box center [250, 306] width 15 height 15
type input "2F0147"
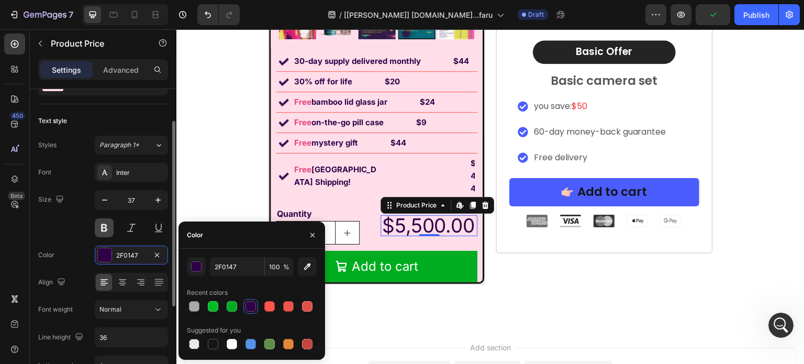
click at [105, 231] on button at bounding box center [104, 227] width 19 height 19
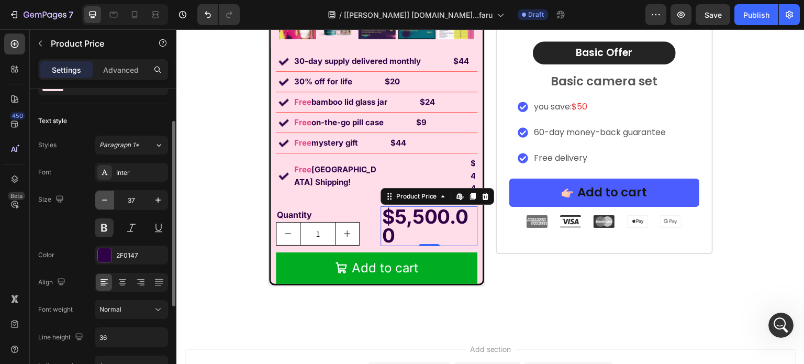
click at [101, 198] on icon "button" at bounding box center [104, 200] width 10 height 10
type input "34"
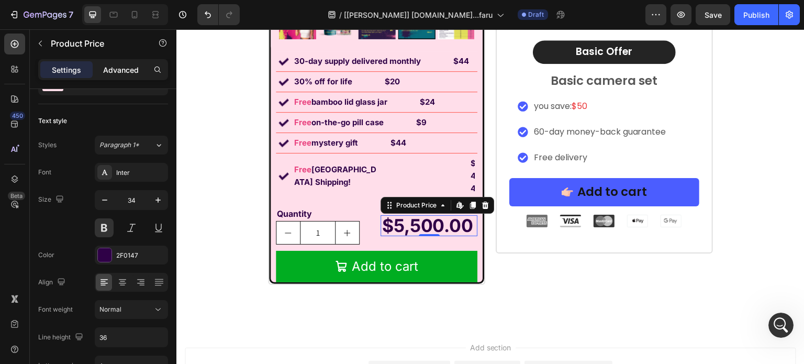
drag, startPoint x: 118, startPoint y: 64, endPoint x: 108, endPoint y: 65, distance: 10.5
click at [117, 64] on p "Advanced" at bounding box center [121, 69] width 36 height 11
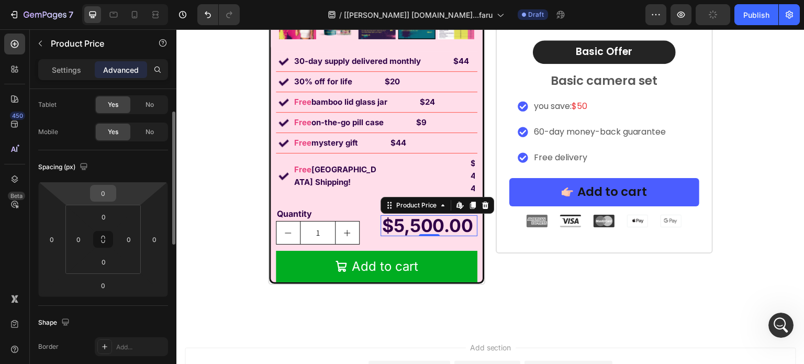
click at [108, 189] on input "0" at bounding box center [103, 193] width 21 height 16
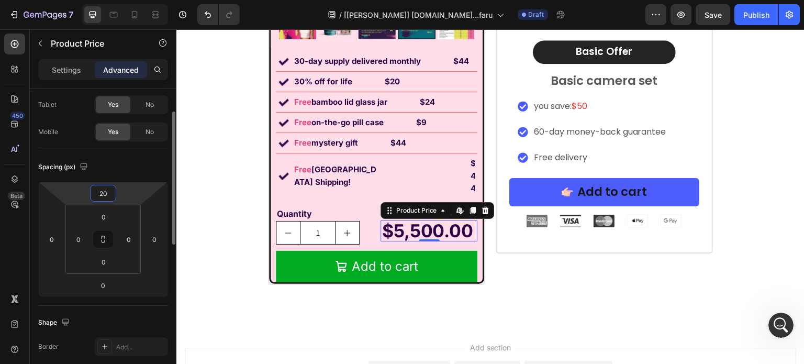
type input "2"
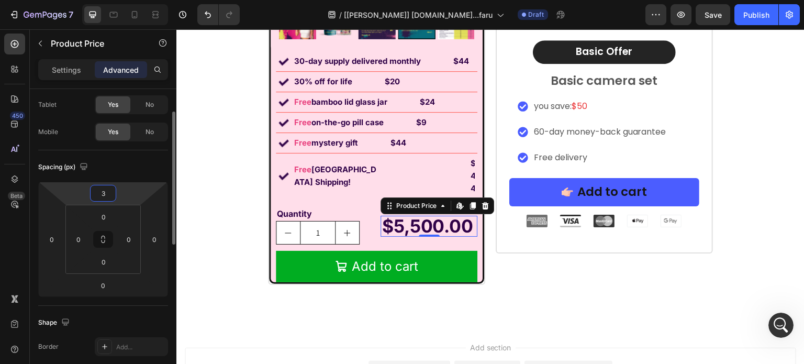
type input "30"
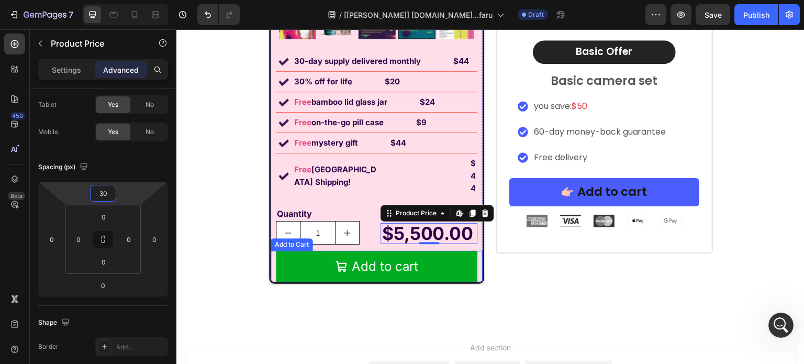
click at [449, 251] on button "Add to cart" at bounding box center [377, 266] width 202 height 31
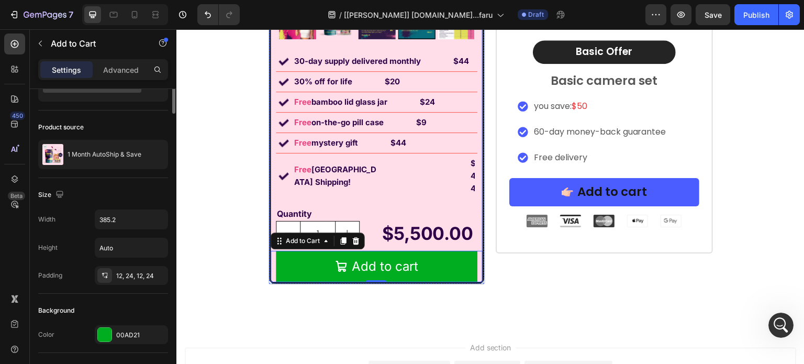
scroll to position [0, 0]
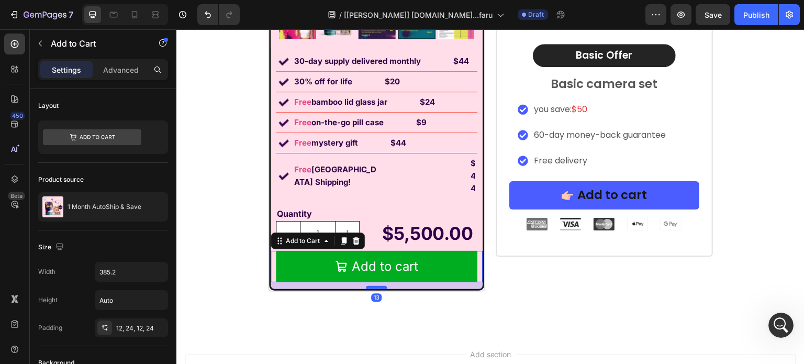
drag, startPoint x: 371, startPoint y: 255, endPoint x: 373, endPoint y: 262, distance: 7.0
click at [373, 286] on div at bounding box center [376, 287] width 21 height 3
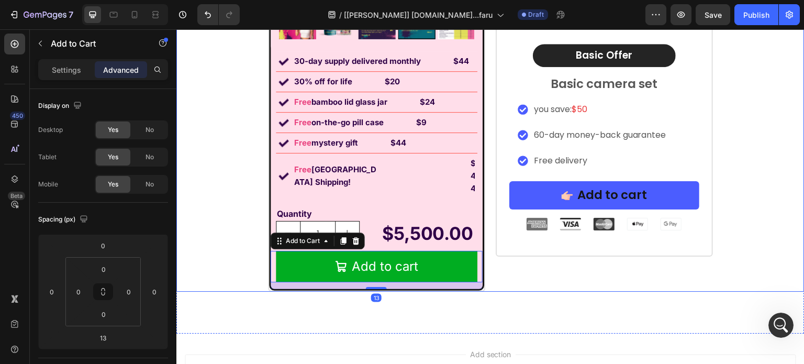
click at [519, 261] on div "Icon Icon Icon Icon Icon Icon List Rated 4.8/5 by our customers Text Block Prod…" at bounding box center [604, 3] width 217 height 578
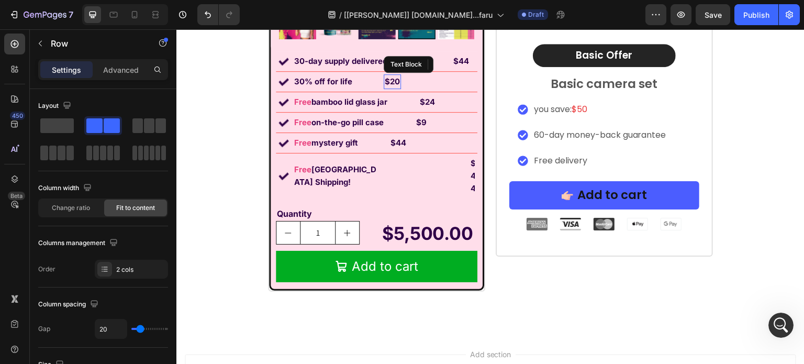
click at [392, 81] on strong "$20" at bounding box center [392, 81] width 15 height 10
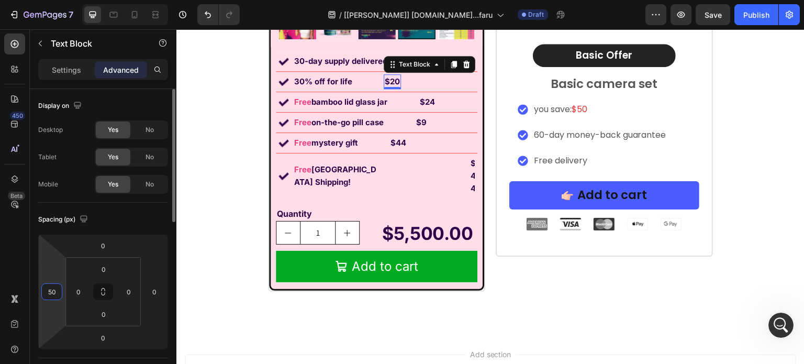
click at [50, 291] on input "50" at bounding box center [52, 292] width 16 height 16
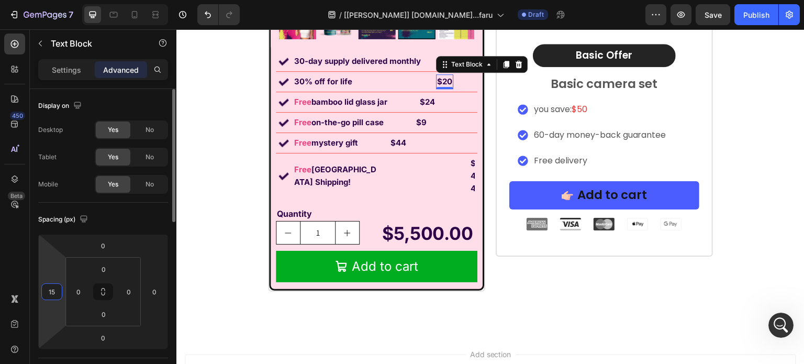
type input "1"
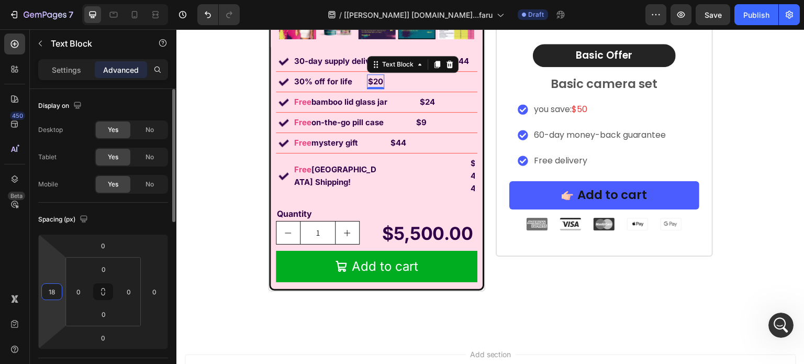
type input "1"
type input "190"
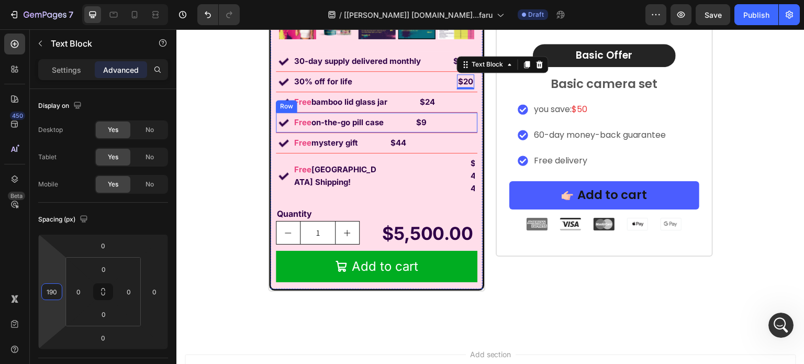
click at [421, 113] on div "Image Free on-the-go pill case Text Block $9 Text Block Row" at bounding box center [377, 123] width 202 height 20
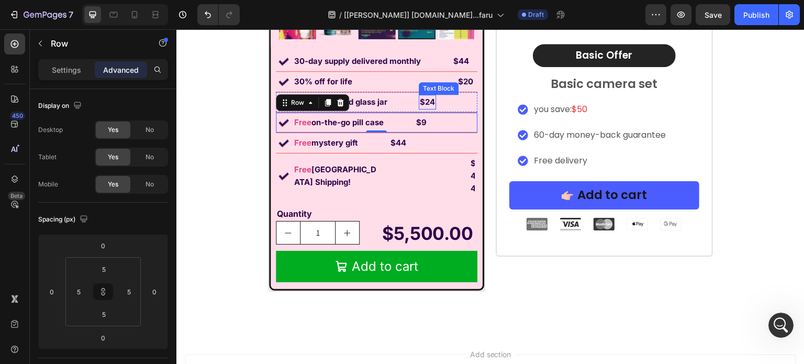
click at [423, 104] on strong "$24" at bounding box center [427, 102] width 15 height 10
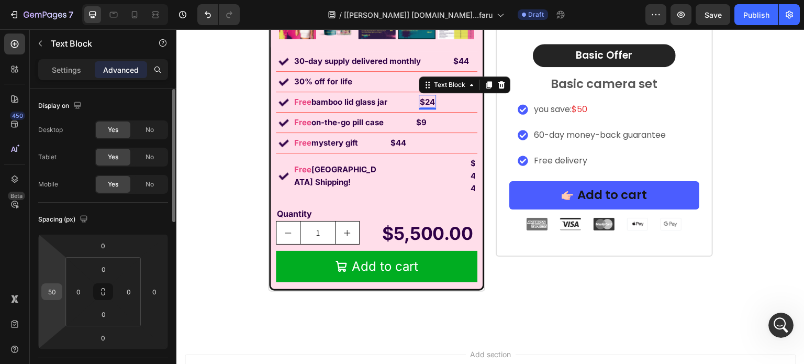
click at [54, 290] on input "50" at bounding box center [52, 292] width 16 height 16
type input "1"
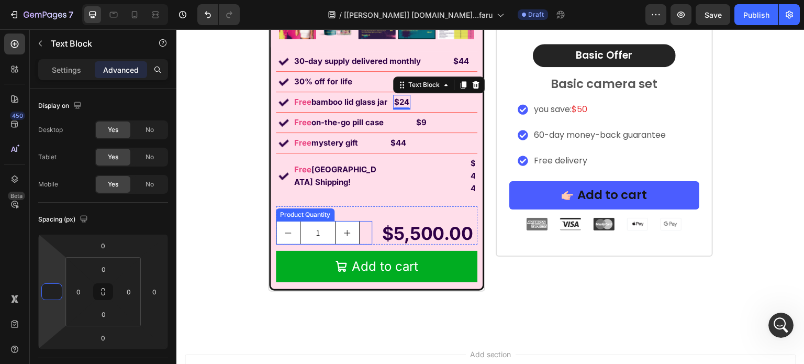
click at [359, 221] on div "1" at bounding box center [324, 233] width 97 height 24
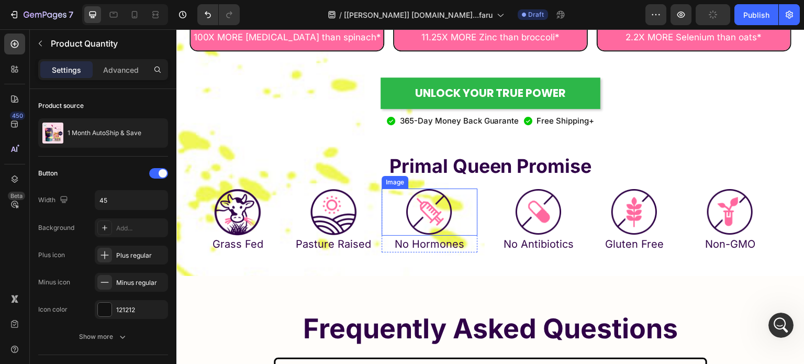
scroll to position [5724, 0]
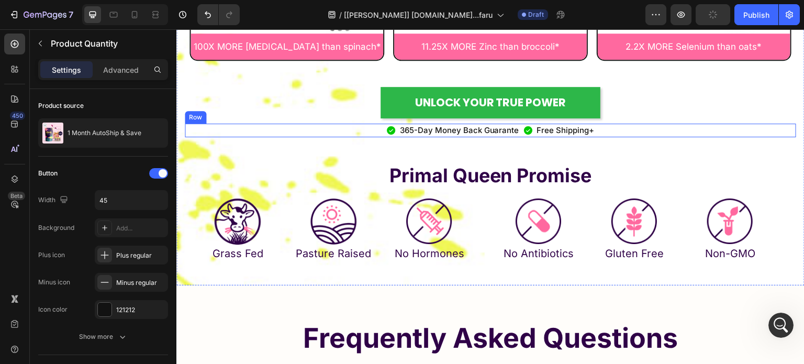
click at [615, 135] on div "Icon 365-Day Money Back Guarante Text Block Icon Free Shipping+ Text Block Row" at bounding box center [490, 131] width 611 height 14
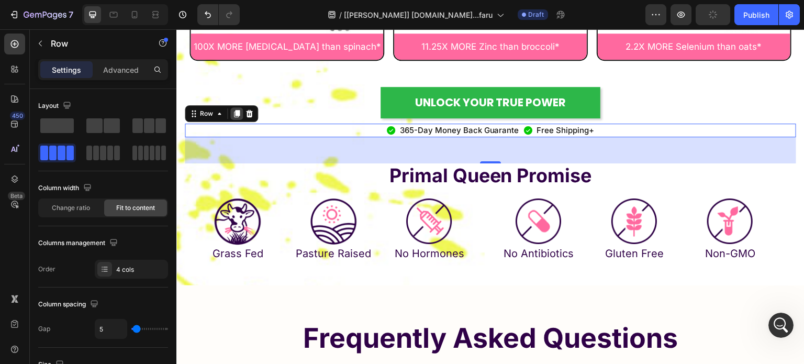
click at [235, 114] on icon at bounding box center [237, 113] width 6 height 7
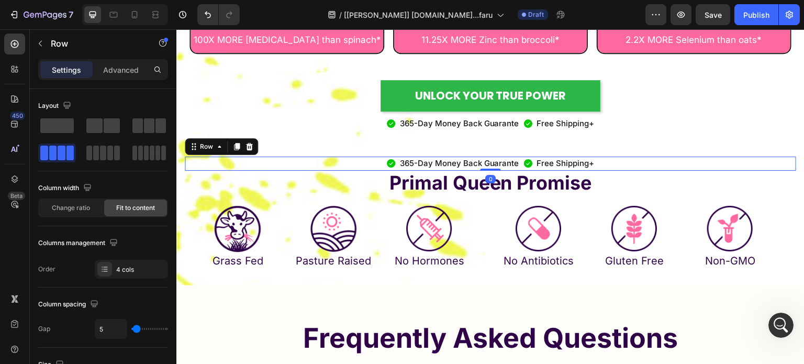
drag, startPoint x: 482, startPoint y: 184, endPoint x: 482, endPoint y: 141, distance: 42.9
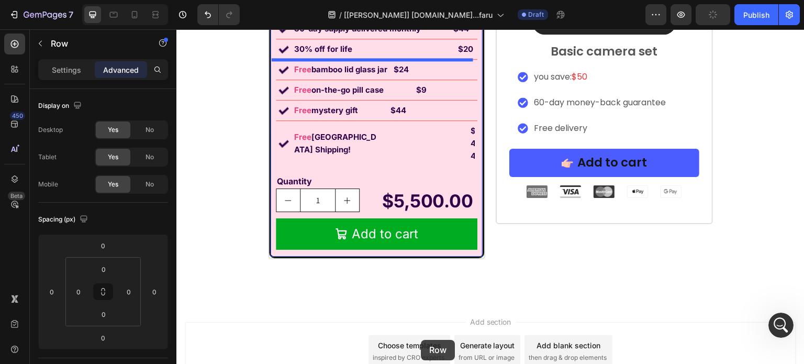
scroll to position [7335, 0]
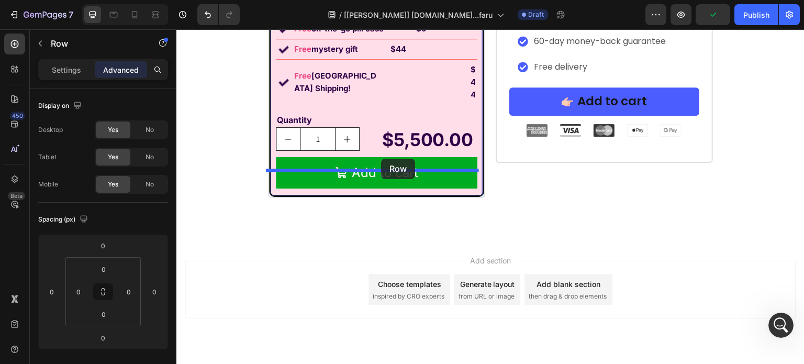
drag, startPoint x: 207, startPoint y: 151, endPoint x: 381, endPoint y: 159, distance: 174.0
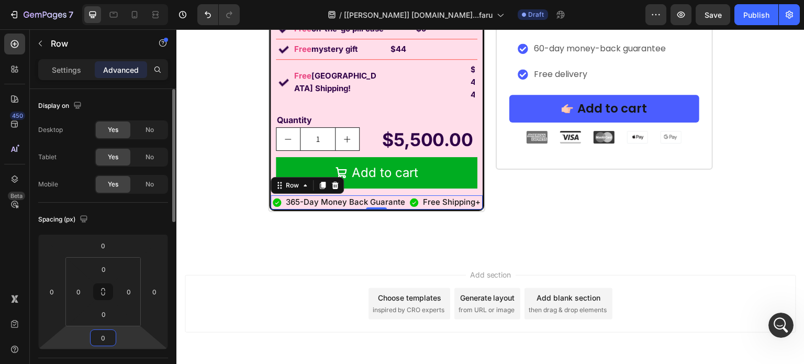
click at [108, 339] on input "0" at bounding box center [103, 338] width 21 height 16
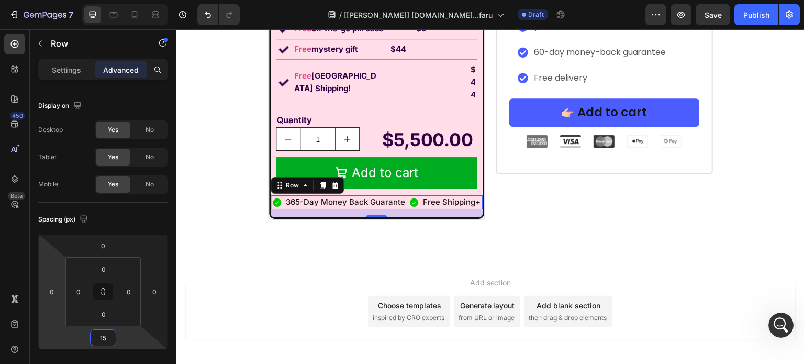
type input "15"
click at [320, 196] on p "365-Day Money Back Guarante" at bounding box center [345, 202] width 119 height 12
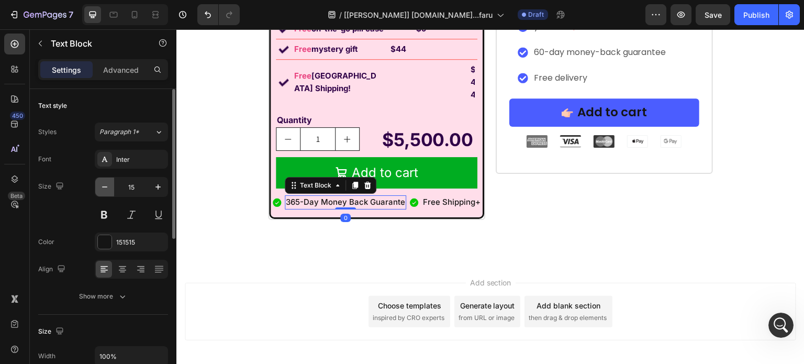
click at [103, 186] on icon "button" at bounding box center [104, 186] width 5 height 1
click at [102, 186] on icon "button" at bounding box center [104, 187] width 10 height 10
type input "12"
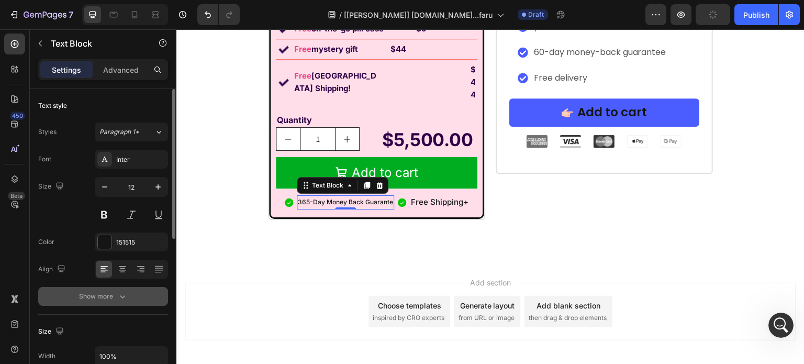
click at [110, 295] on div "Show more" at bounding box center [103, 296] width 49 height 10
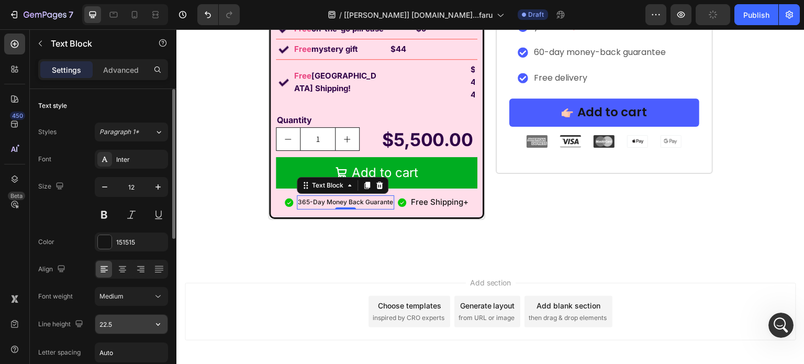
click at [111, 324] on input "22.5" at bounding box center [131, 324] width 72 height 19
paste input "19.5px"
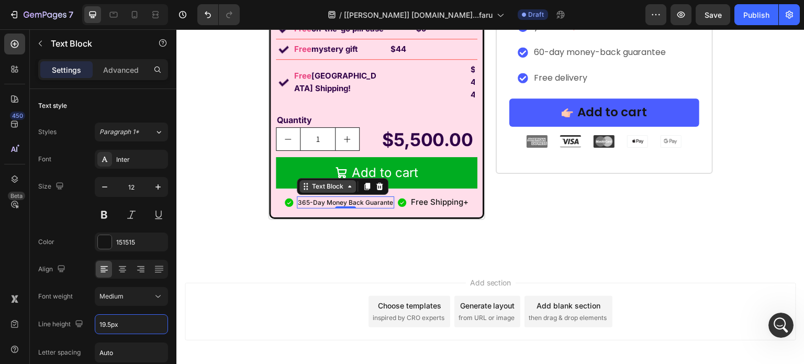
type input "19.5"
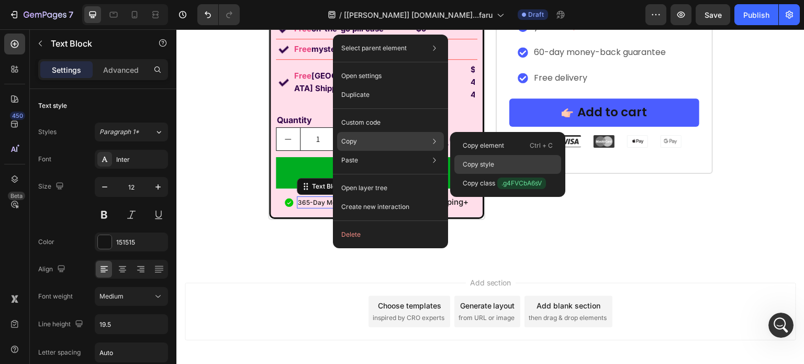
click at [489, 161] on p "Copy style" at bounding box center [478, 164] width 31 height 9
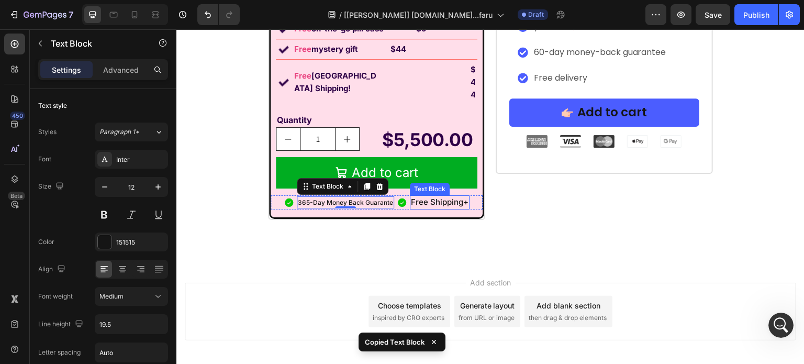
click at [451, 196] on p "Free Shipping+" at bounding box center [440, 202] width 58 height 12
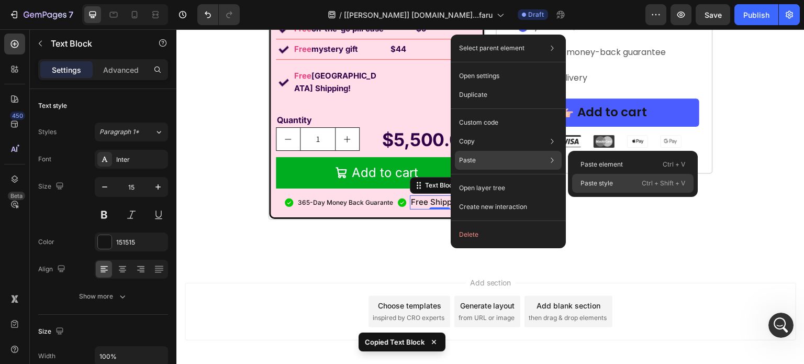
click at [604, 181] on p "Paste style" at bounding box center [597, 183] width 32 height 9
type input "12"
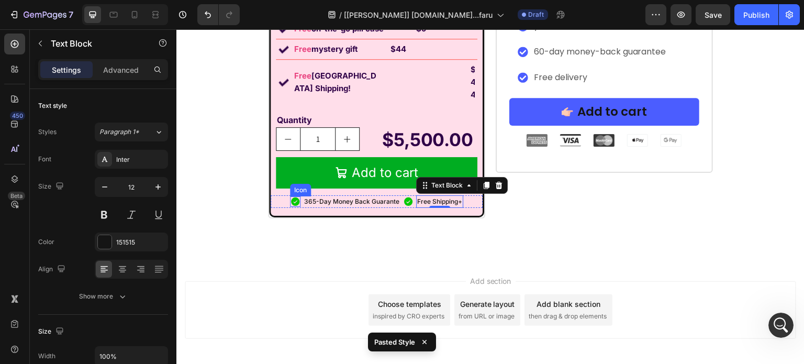
click at [292, 196] on icon at bounding box center [295, 201] width 10 height 10
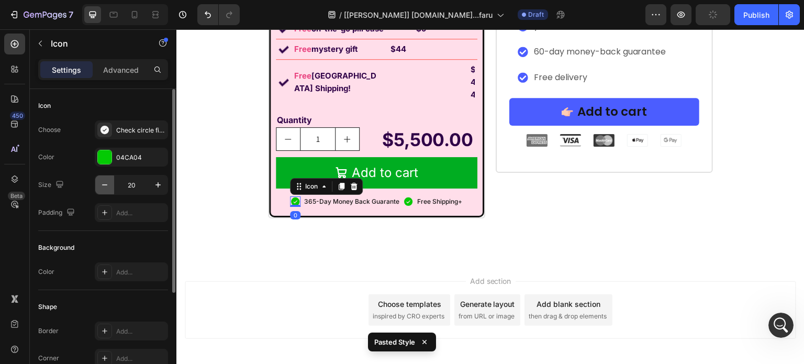
click at [108, 186] on icon "button" at bounding box center [104, 185] width 10 height 10
type input "18"
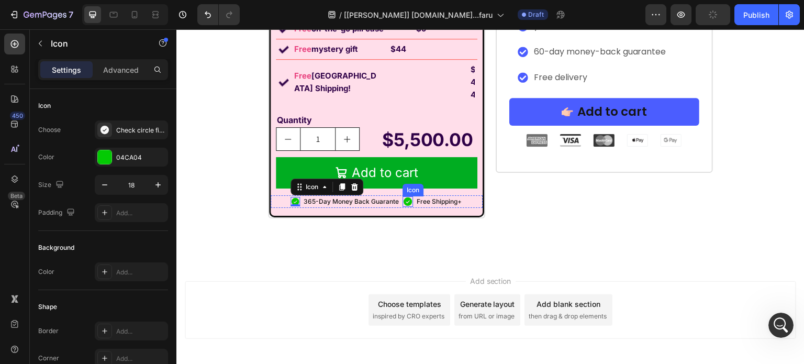
click at [403, 196] on icon at bounding box center [408, 201] width 10 height 10
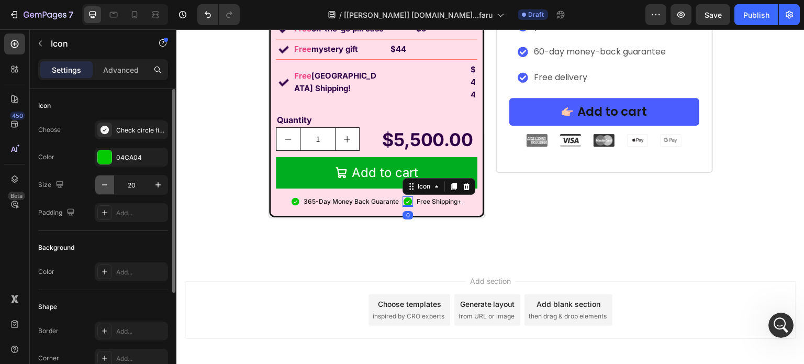
click at [105, 180] on icon "button" at bounding box center [104, 185] width 10 height 10
type input "18"
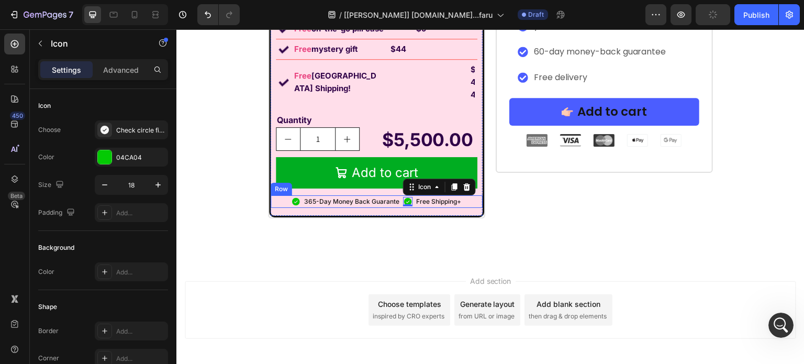
click at [277, 195] on div "Icon 365-Day Money Back Guarante Text Block Icon 0 Free Shipping+ Text Block Row" at bounding box center [377, 201] width 212 height 13
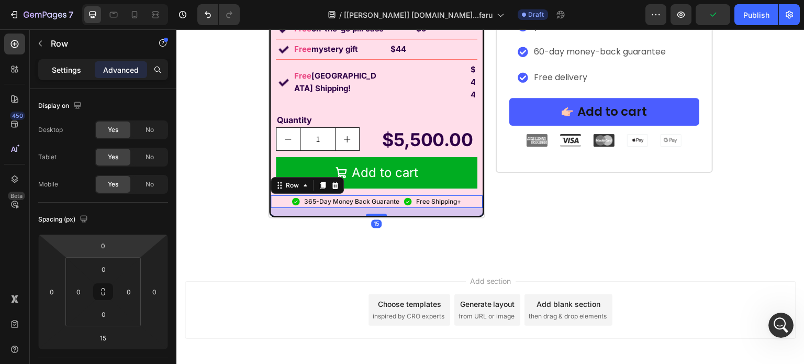
click at [71, 70] on p "Settings" at bounding box center [66, 69] width 29 height 11
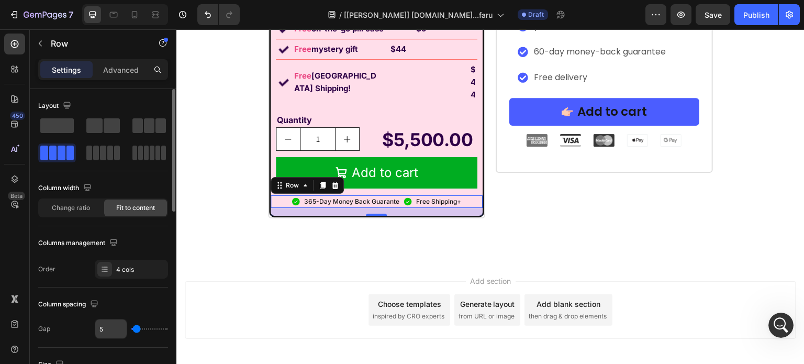
click at [113, 330] on input "5" at bounding box center [110, 328] width 31 height 19
type input "3"
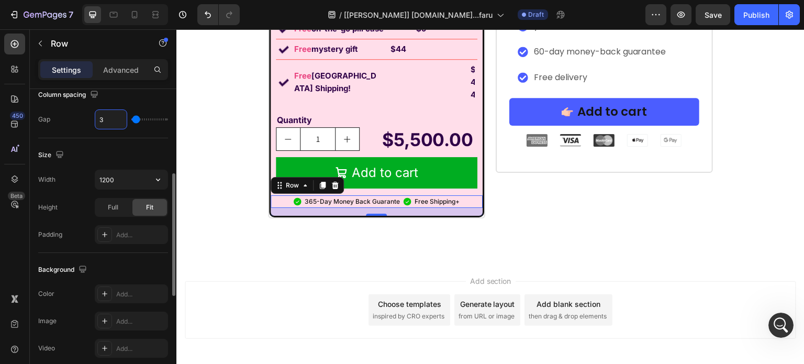
scroll to position [105, 0]
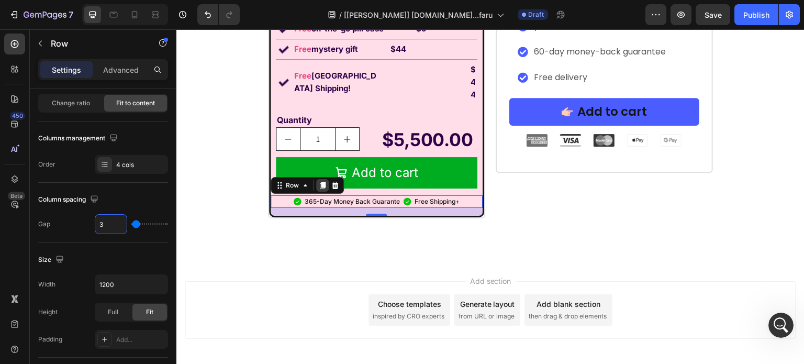
click at [320, 182] on icon at bounding box center [323, 185] width 6 height 7
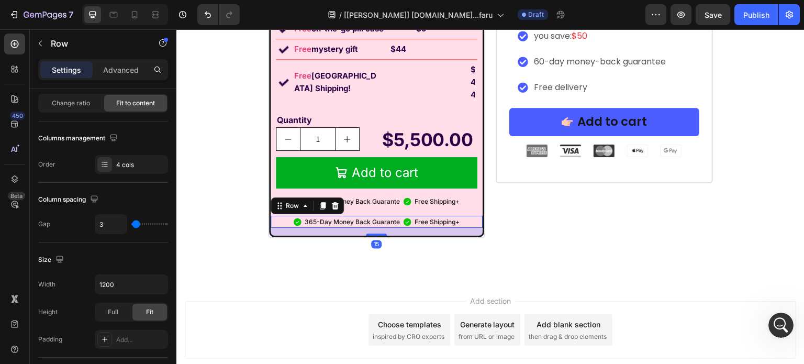
click at [282, 216] on div "Icon 365-Day Money Back Guarante Text Block Icon Free Shipping+ Text Block Row …" at bounding box center [377, 222] width 212 height 13
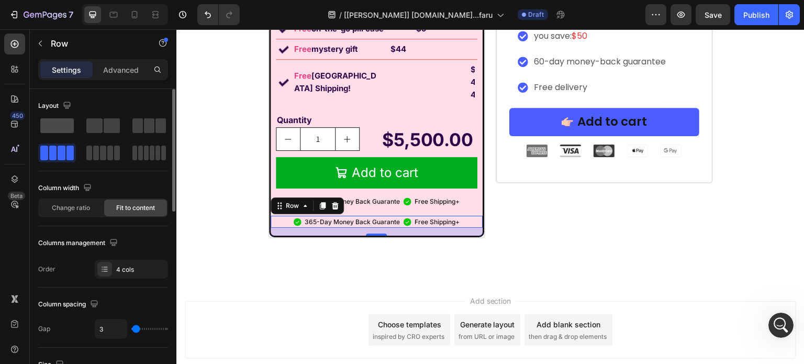
click at [52, 131] on span at bounding box center [57, 125] width 34 height 15
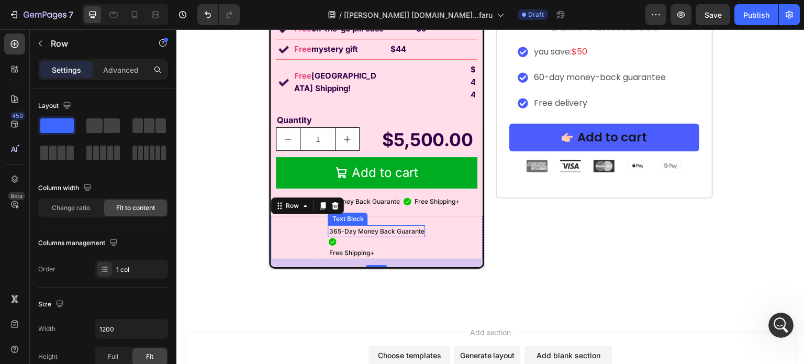
click at [359, 226] on p "365-Day Money Back Guarante" at bounding box center [376, 231] width 95 height 10
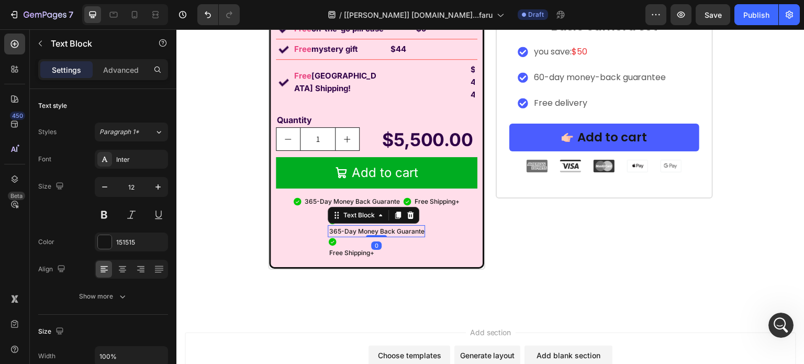
click at [371, 241] on div "0" at bounding box center [376, 245] width 10 height 8
click at [349, 248] on p "Free Shipping+" at bounding box center [376, 253] width 95 height 10
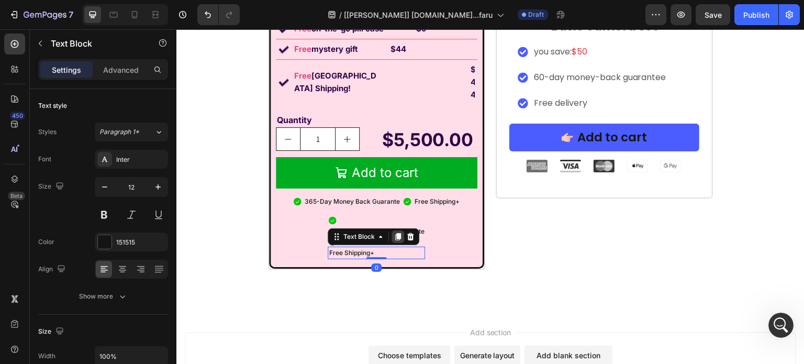
click at [398, 232] on icon at bounding box center [398, 236] width 8 height 8
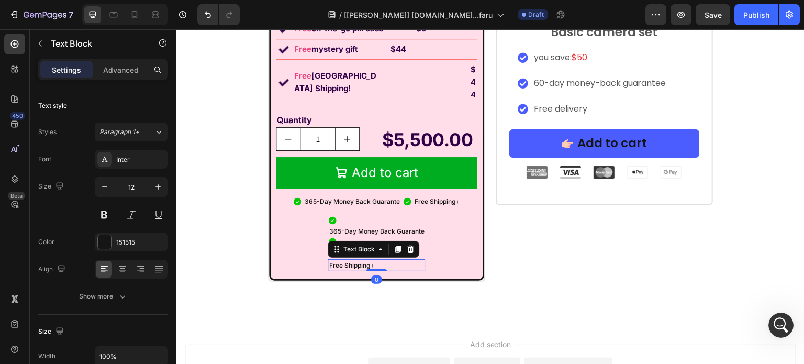
click at [406, 245] on icon at bounding box center [410, 249] width 8 height 8
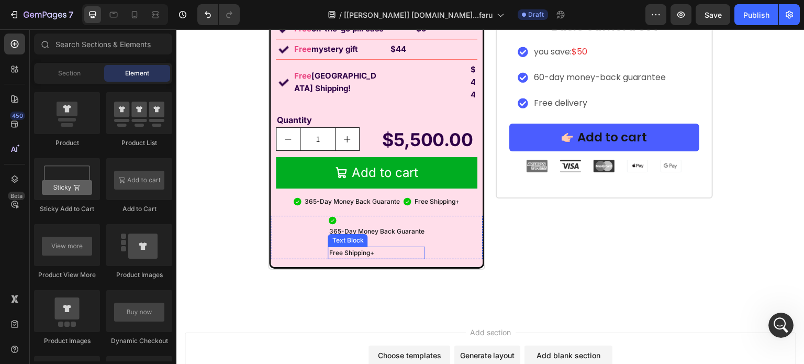
click at [398, 248] on p "Free Shipping+" at bounding box center [376, 253] width 95 height 10
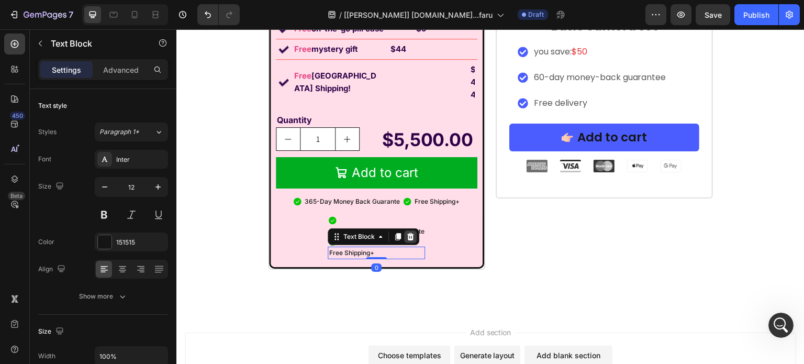
click at [406, 232] on icon at bounding box center [410, 236] width 8 height 8
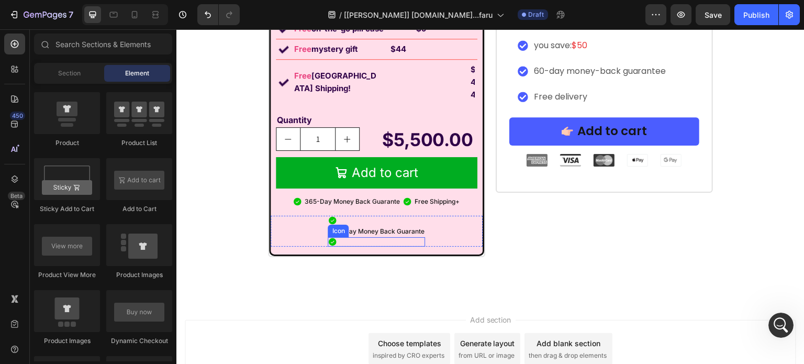
click at [343, 237] on div "Icon" at bounding box center [376, 241] width 97 height 9
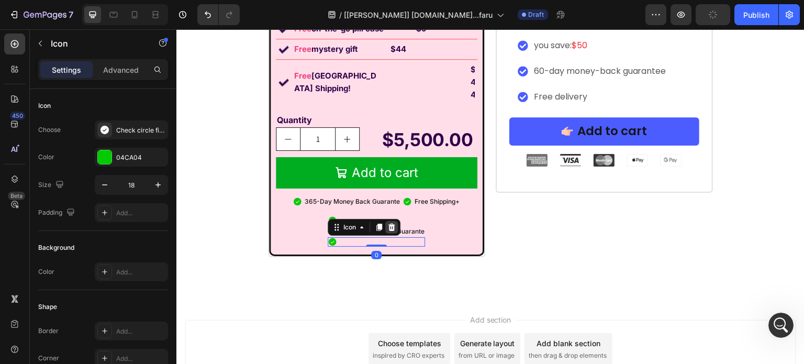
click at [390, 224] on icon at bounding box center [391, 227] width 7 height 7
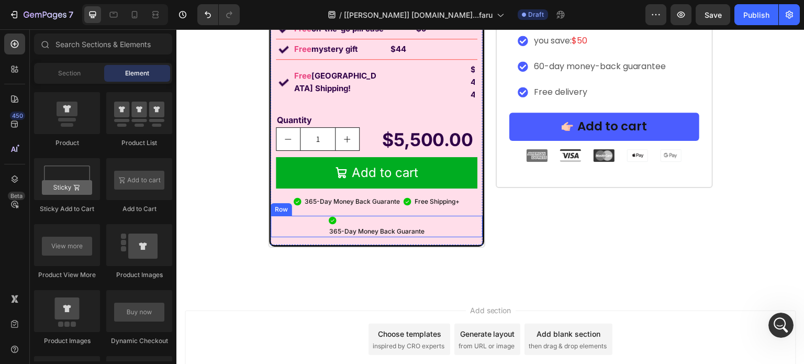
click at [432, 216] on div "Icon 365-Day Money Back Guarante Text Block Row" at bounding box center [377, 227] width 212 height 22
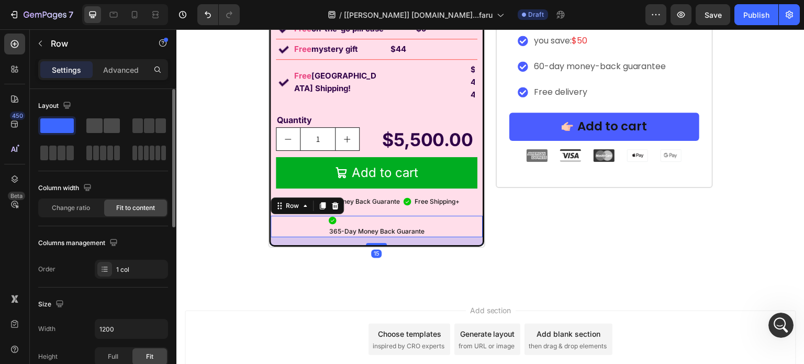
click at [96, 120] on span at bounding box center [94, 125] width 16 height 15
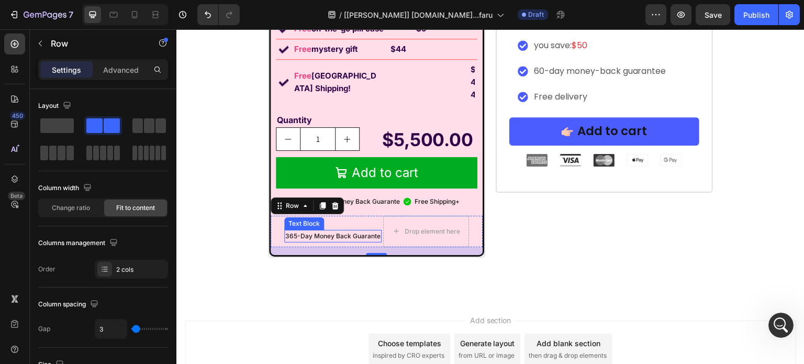
click at [311, 231] on p "365-Day Money Back Guarante" at bounding box center [332, 236] width 95 height 10
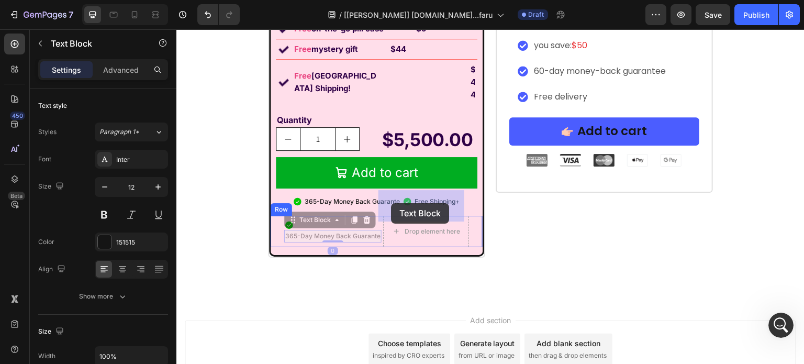
drag, startPoint x: 303, startPoint y: 196, endPoint x: 388, endPoint y: 203, distance: 85.6
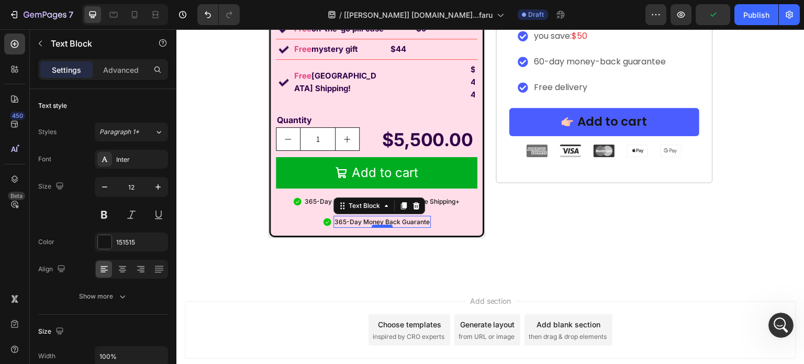
click at [372, 225] on div at bounding box center [382, 226] width 21 height 3
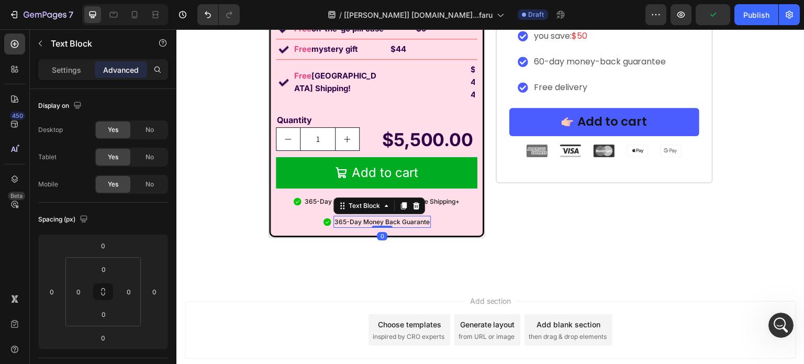
click at [364, 217] on p "365-Day Money Back Guarante" at bounding box center [381, 222] width 95 height 10
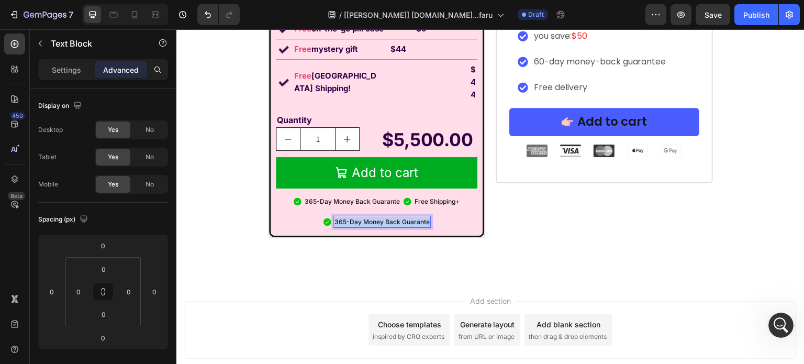
click at [364, 217] on p "365-Day Money Back Guarante" at bounding box center [381, 222] width 95 height 10
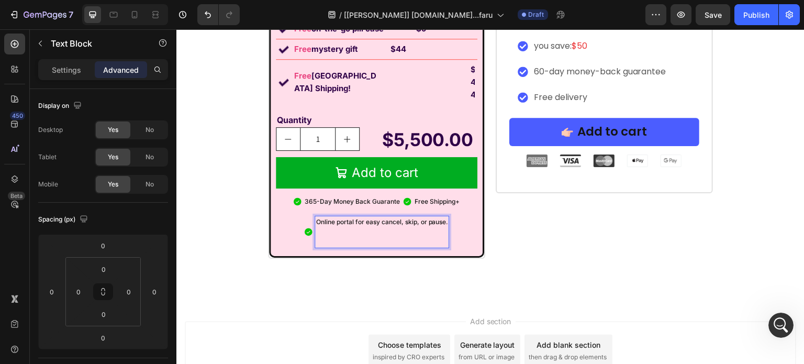
click at [345, 227] on p "Rich Text Editor. Editing area: main" at bounding box center [382, 237] width 132 height 20
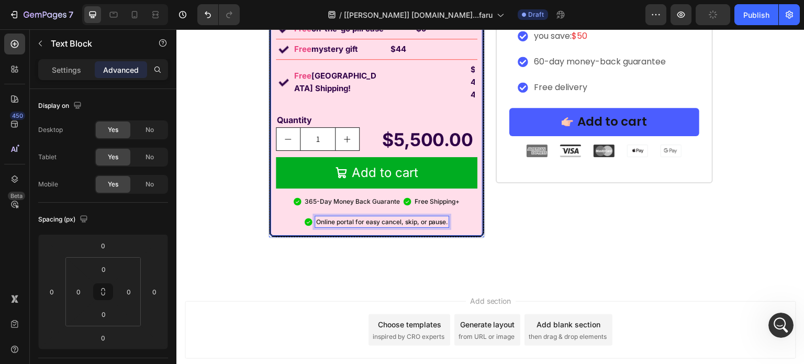
click at [337, 196] on p "365-Day Money Back Guarante" at bounding box center [352, 201] width 95 height 10
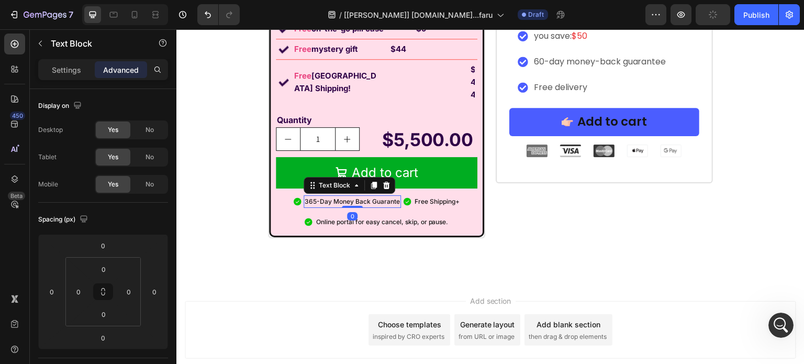
click at [337, 196] on p "365-Day Money Back Guarante" at bounding box center [352, 201] width 95 height 10
click at [336, 196] on p "365-Day Money Back Guarante" at bounding box center [352, 201] width 95 height 10
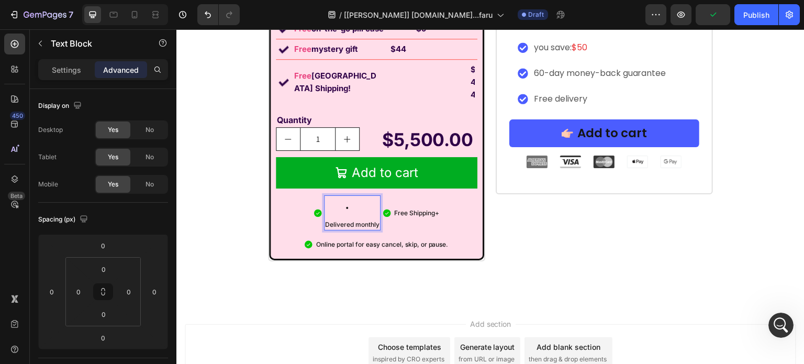
click at [324, 195] on div "Delivered monthly" at bounding box center [352, 212] width 57 height 35
click at [325, 219] on p "Delivered monthly" at bounding box center [352, 224] width 54 height 10
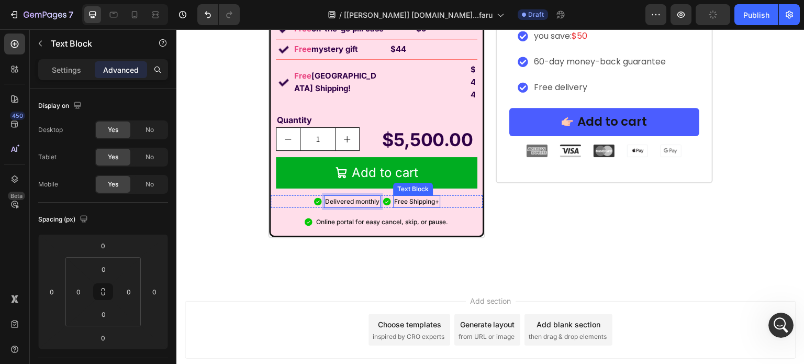
click at [413, 196] on p "Free Shipping+" at bounding box center [416, 201] width 45 height 10
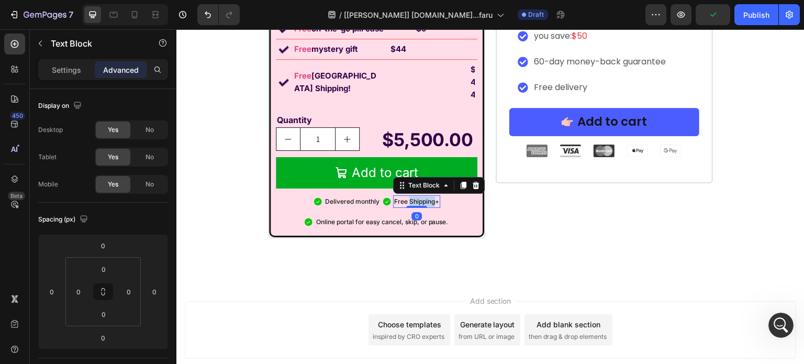
click at [413, 196] on p "Free Shipping+" at bounding box center [416, 201] width 45 height 10
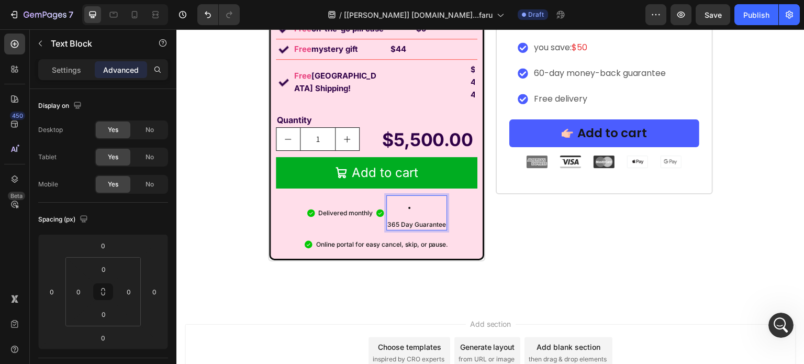
click at [387, 219] on p "365 Day Guarantee" at bounding box center [416, 224] width 59 height 10
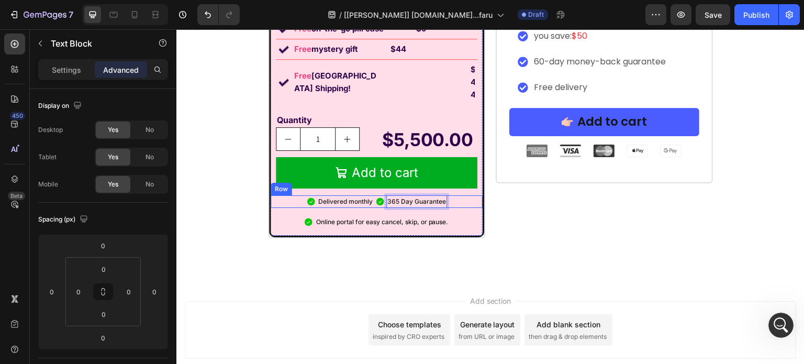
click at [453, 195] on div "Icon Delivered monthly Text Block Icon 365 Day Guarantee Text Block 0 Row" at bounding box center [377, 201] width 212 height 13
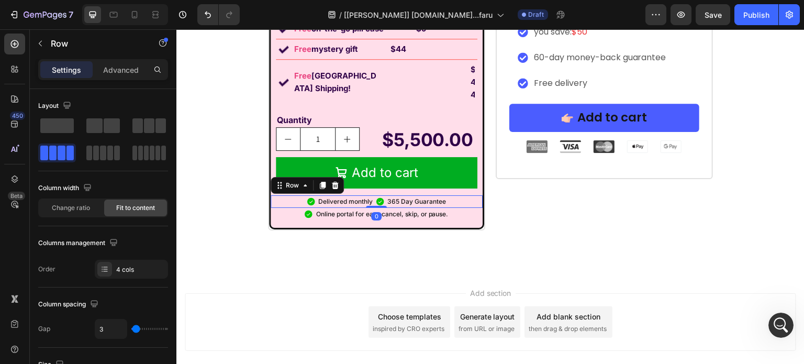
drag, startPoint x: 370, startPoint y: 187, endPoint x: 372, endPoint y: 169, distance: 19.0
click at [372, 195] on div "Icon Delivered monthly Text Block Icon 365 Day Guarantee Text Block Row 0" at bounding box center [377, 201] width 212 height 13
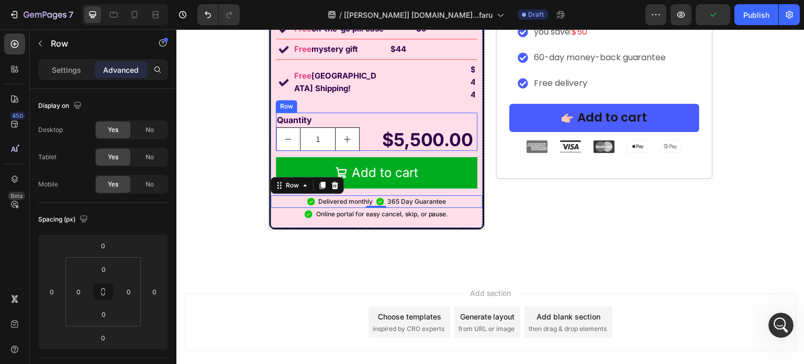
click at [369, 124] on div "Quantity Text Block 1 Product Quantity $5,500.00 Product Price Product Price Row" at bounding box center [377, 132] width 202 height 38
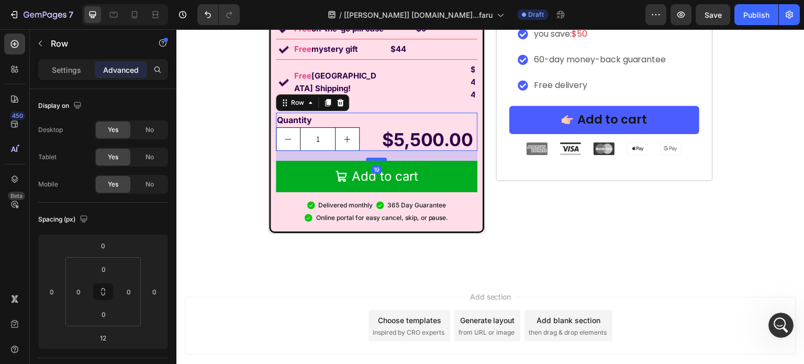
click at [377, 158] on div at bounding box center [376, 159] width 21 height 3
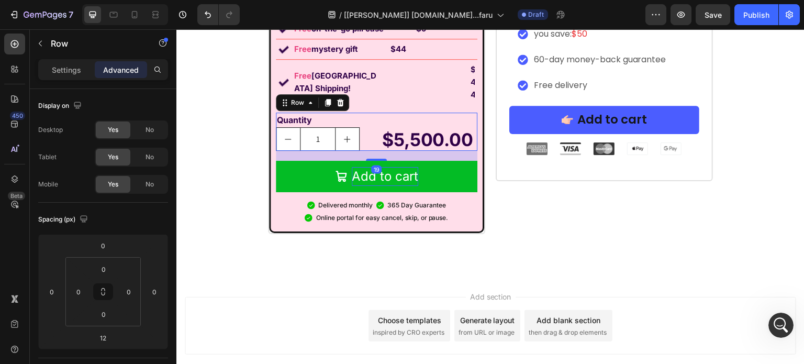
type input "19"
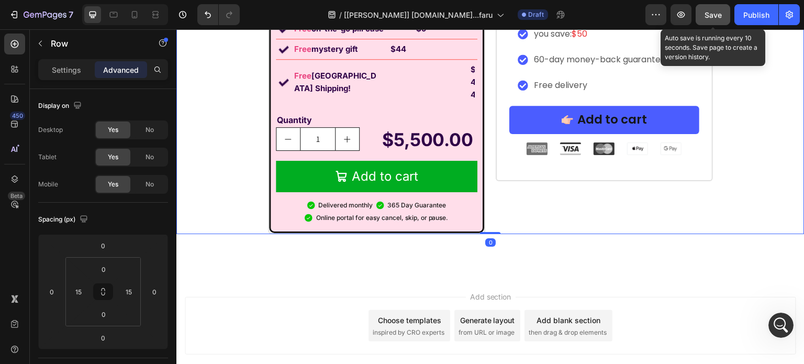
click at [707, 16] on span "Save" at bounding box center [713, 14] width 17 height 9
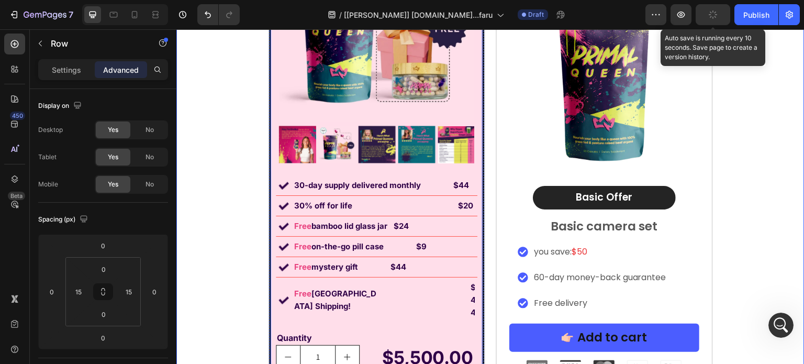
scroll to position [7074, 0]
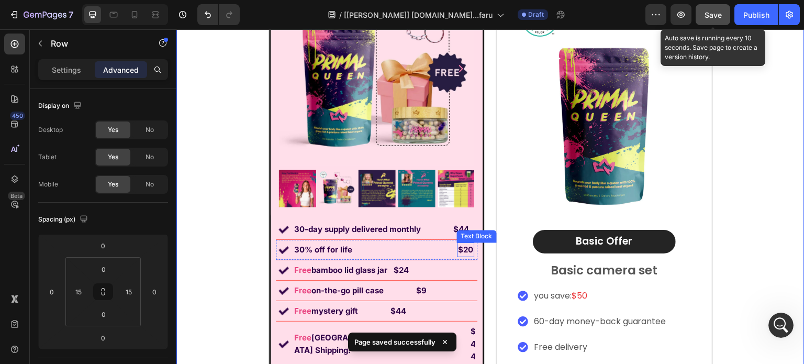
click at [458, 248] on strong "$20" at bounding box center [465, 249] width 15 height 10
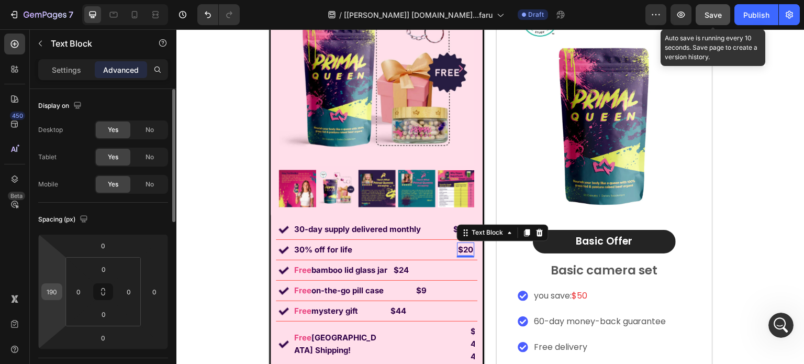
click at [58, 291] on input "190" at bounding box center [52, 292] width 16 height 16
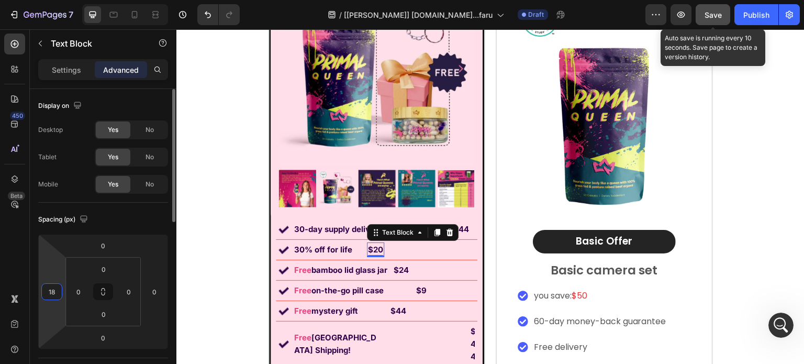
type input "180"
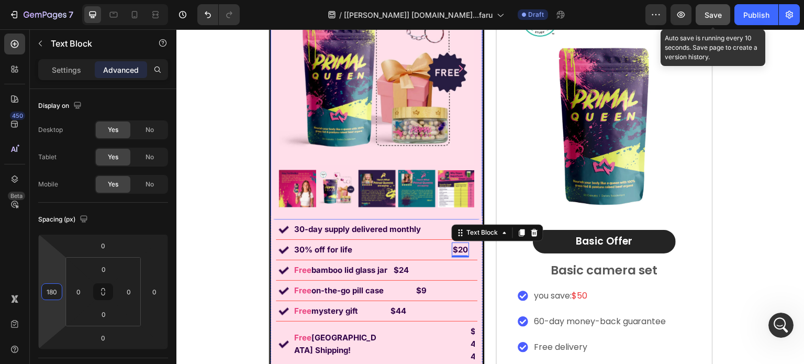
click at [344, 218] on div "1 Month AutoShip & Save Heading Product Images Row" at bounding box center [377, 64] width 212 height 309
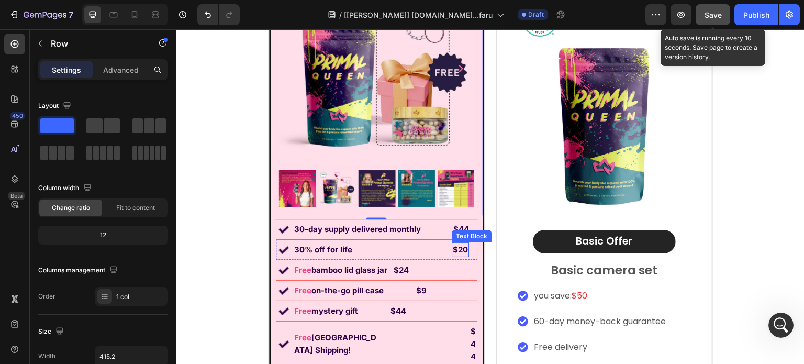
click at [453, 249] on strong "$20" at bounding box center [460, 249] width 15 height 10
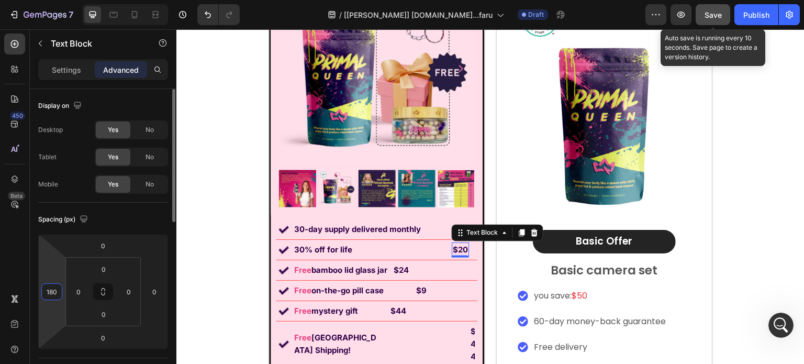
click at [54, 296] on input "180" at bounding box center [52, 292] width 16 height 16
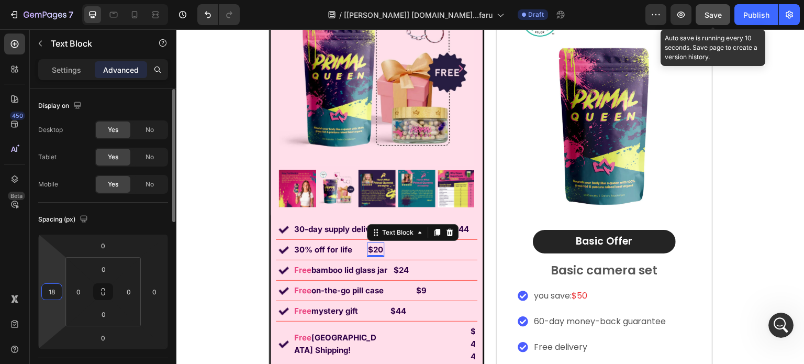
type input "185"
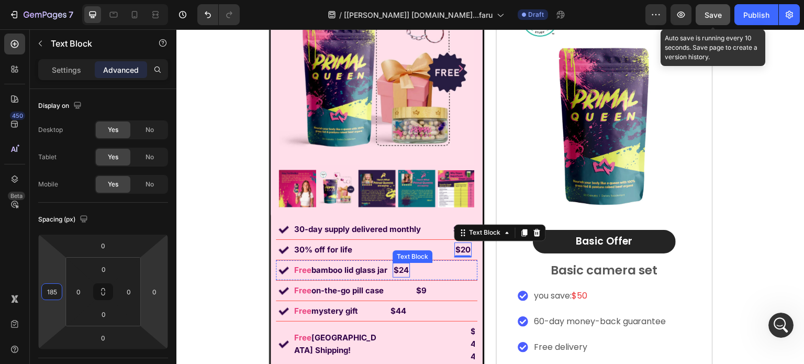
click at [396, 270] on strong "$24" at bounding box center [401, 270] width 15 height 10
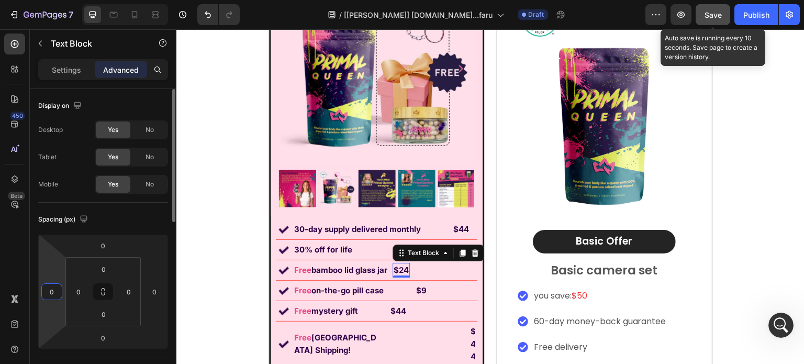
click at [50, 289] on input "0" at bounding box center [52, 292] width 16 height 16
type input "1"
type input "3"
type input "1"
type input "120"
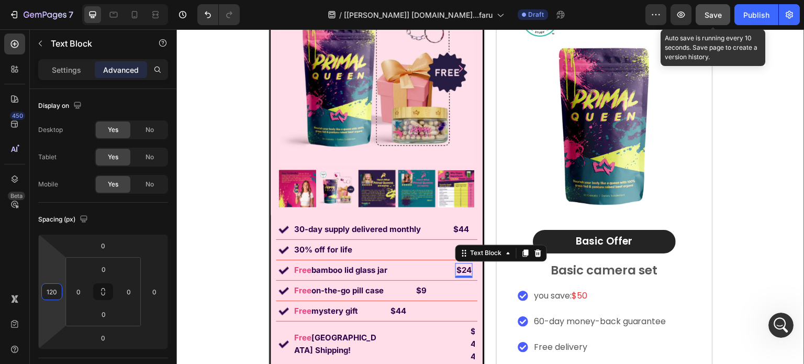
click at [414, 264] on div "$24 Text Block 0" at bounding box center [433, 270] width 80 height 15
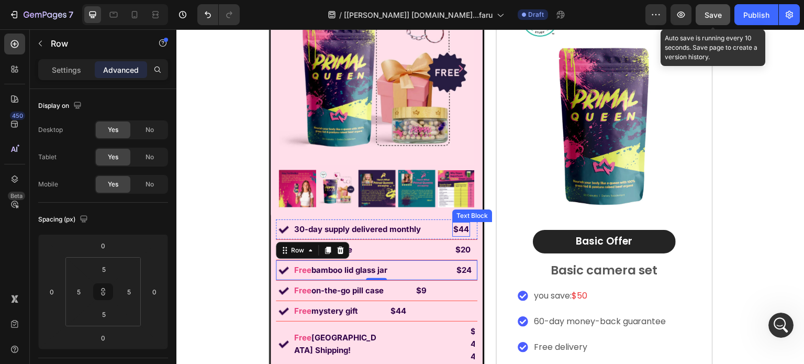
click at [454, 226] on p "$44" at bounding box center [461, 229] width 16 height 13
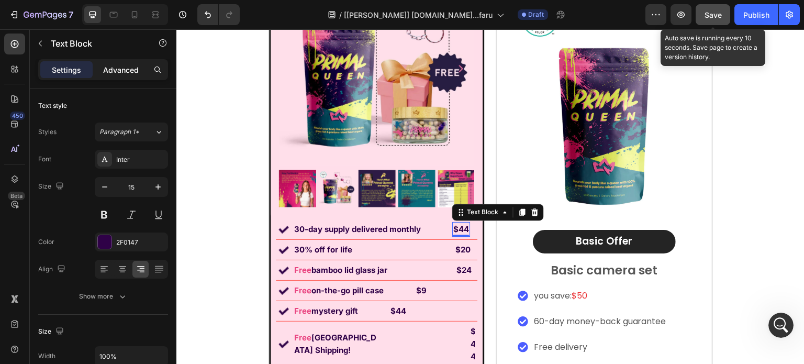
click at [121, 70] on p "Advanced" at bounding box center [121, 69] width 36 height 11
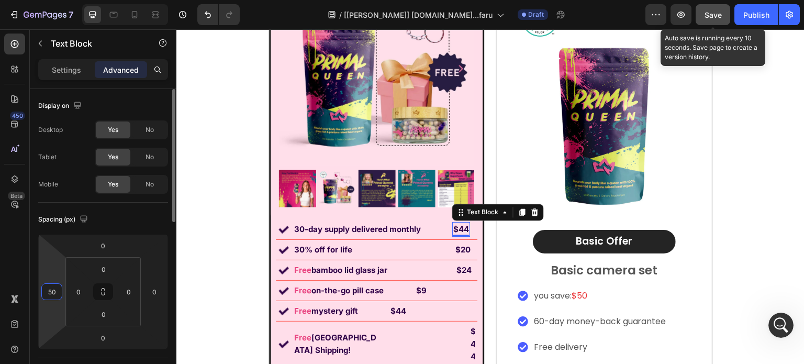
click at [53, 287] on input "50" at bounding box center [52, 292] width 16 height 16
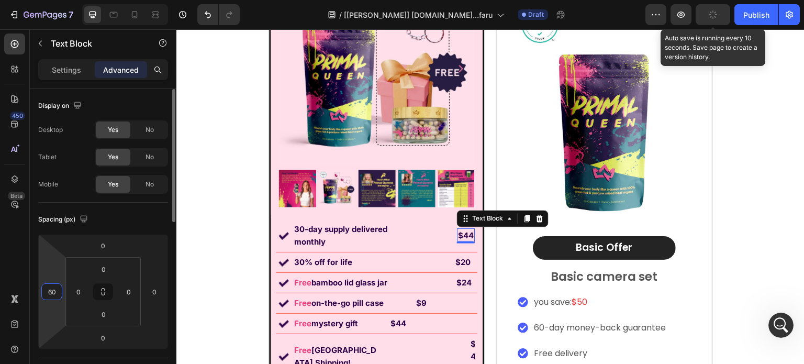
type input "6"
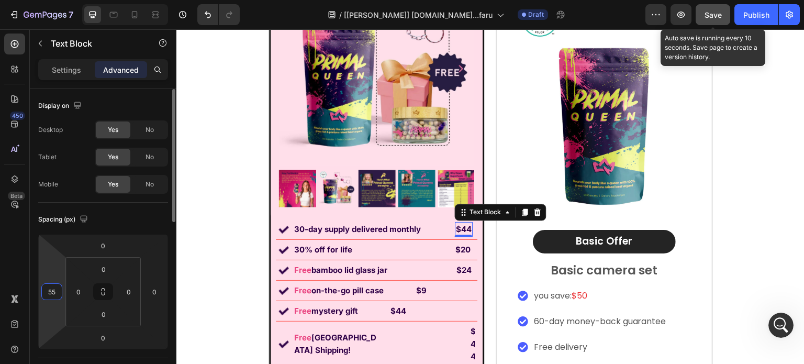
type input "5"
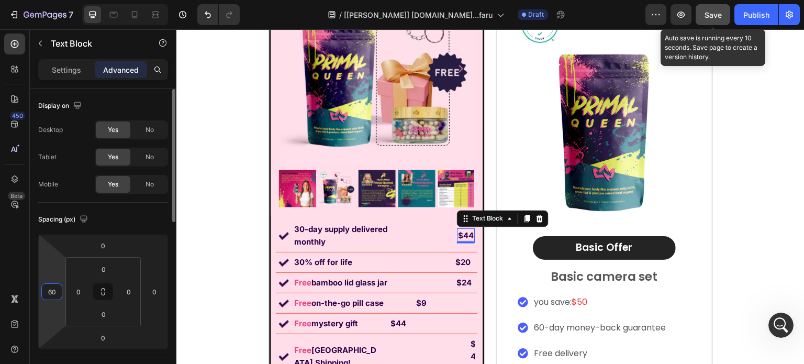
type input "6"
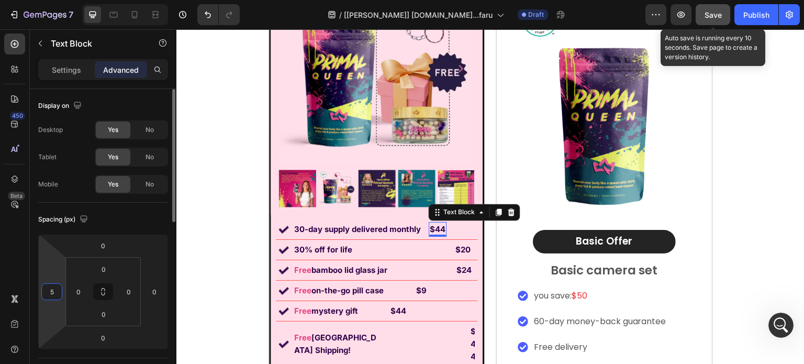
type input "59"
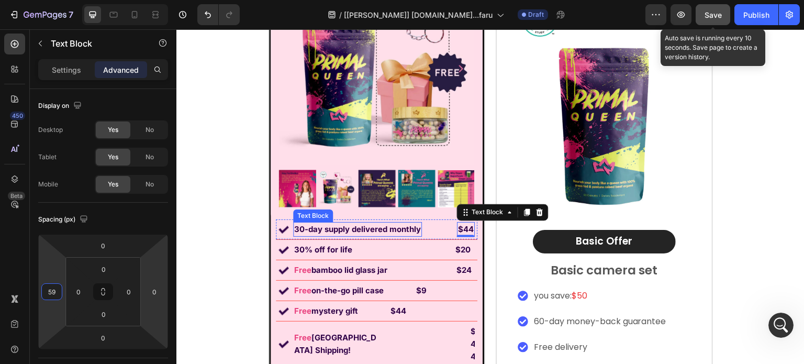
click at [355, 232] on p "30-day supply delivered monthly" at bounding box center [357, 229] width 127 height 13
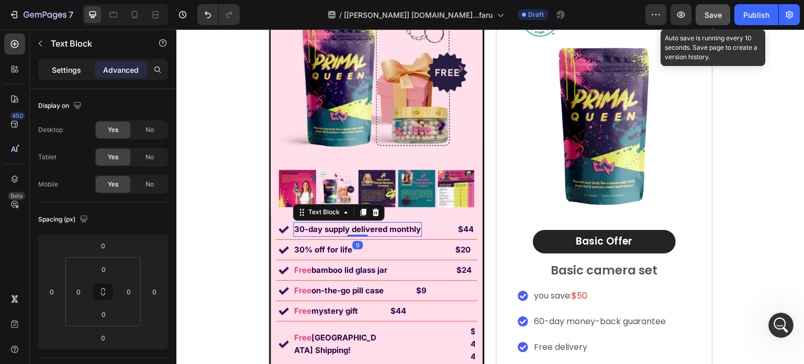
click at [55, 69] on p "Settings" at bounding box center [66, 69] width 29 height 11
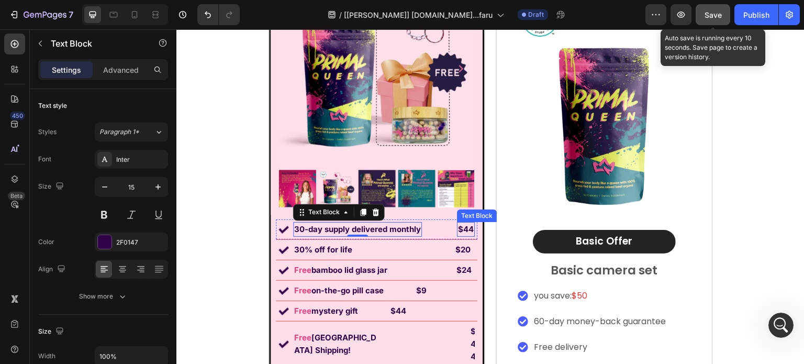
click at [465, 232] on p "$44" at bounding box center [466, 229] width 16 height 13
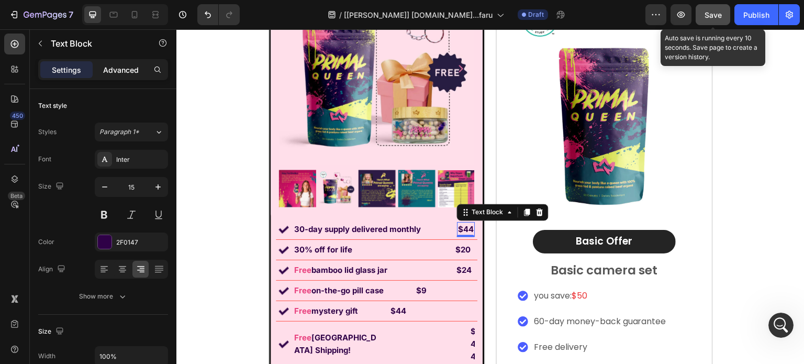
click at [119, 72] on p "Advanced" at bounding box center [121, 69] width 36 height 11
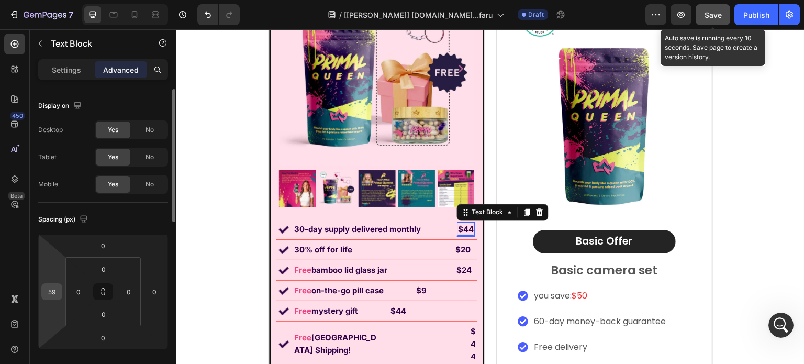
click at [60, 288] on div "59" at bounding box center [51, 291] width 21 height 17
click at [60, 289] on div "59" at bounding box center [51, 291] width 21 height 17
click at [50, 292] on input "59" at bounding box center [52, 292] width 16 height 16
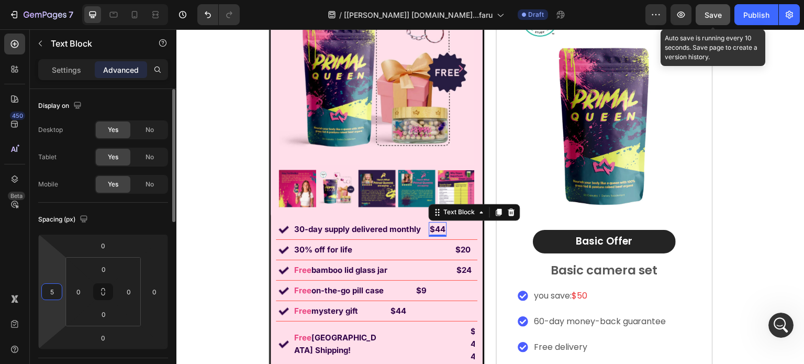
type input "58"
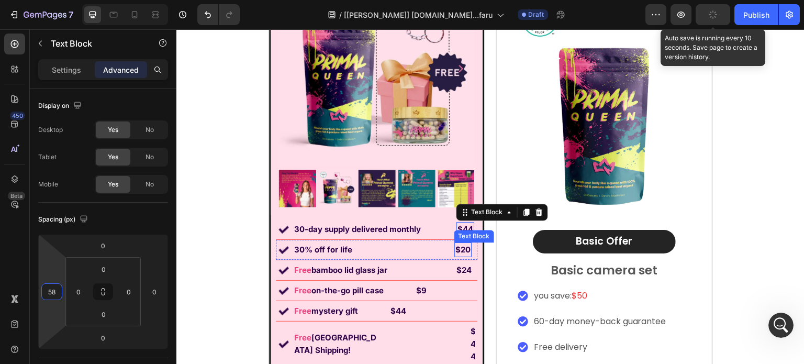
click at [456, 251] on strong "$20" at bounding box center [462, 249] width 15 height 10
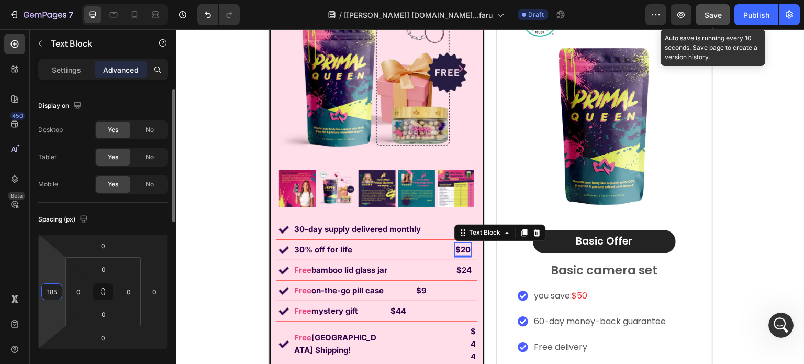
click at [48, 289] on input "185" at bounding box center [52, 292] width 16 height 16
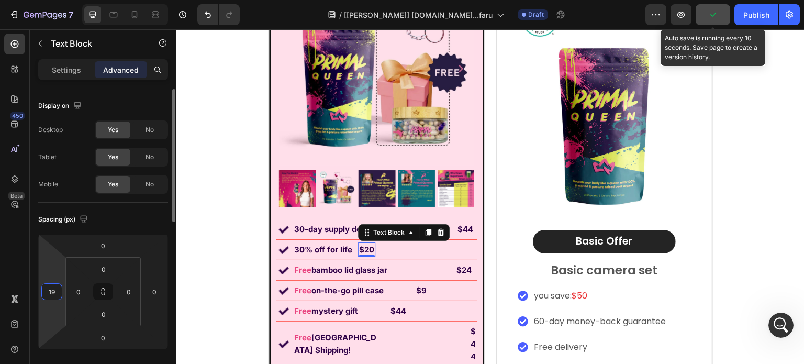
type input "190"
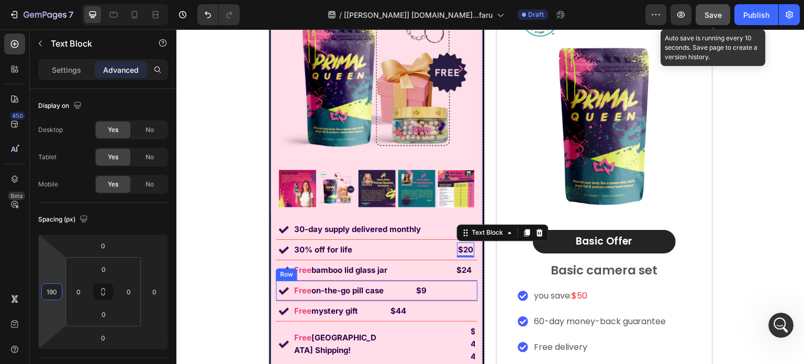
drag, startPoint x: 426, startPoint y: 291, endPoint x: 418, endPoint y: 291, distance: 7.9
click at [426, 291] on div "Image Free on-the-go pill case Text Block $9 Text Block Row" at bounding box center [377, 291] width 202 height 20
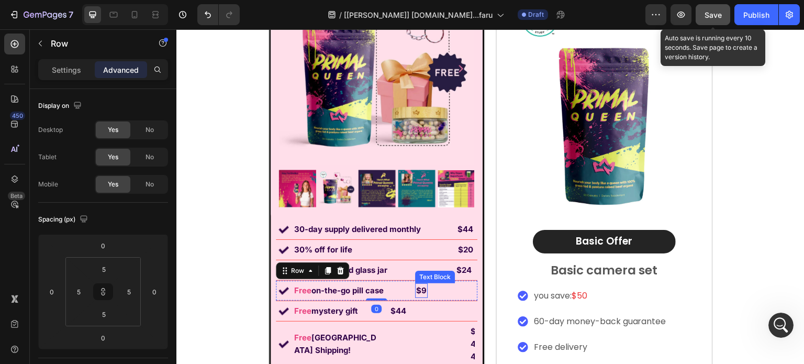
click at [418, 291] on strong "$9" at bounding box center [421, 290] width 10 height 10
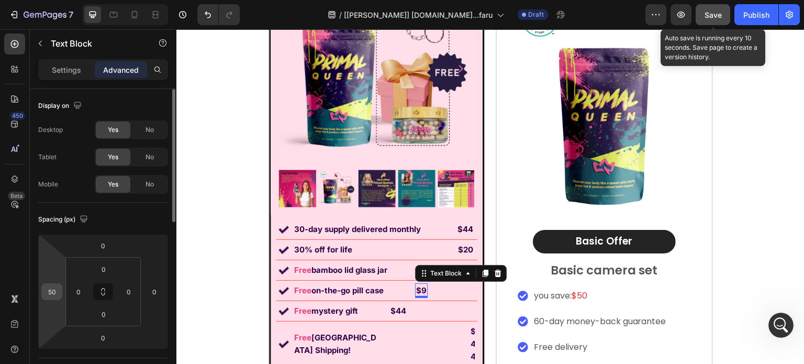
click at [53, 291] on input "50" at bounding box center [52, 292] width 16 height 16
type input "1"
type input "135"
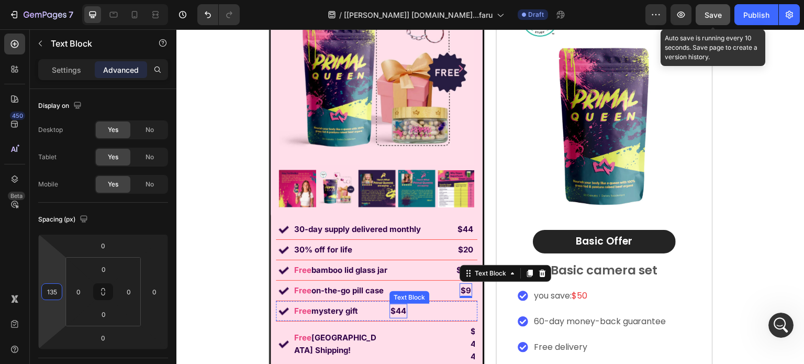
click at [397, 309] on p "$44" at bounding box center [399, 311] width 16 height 13
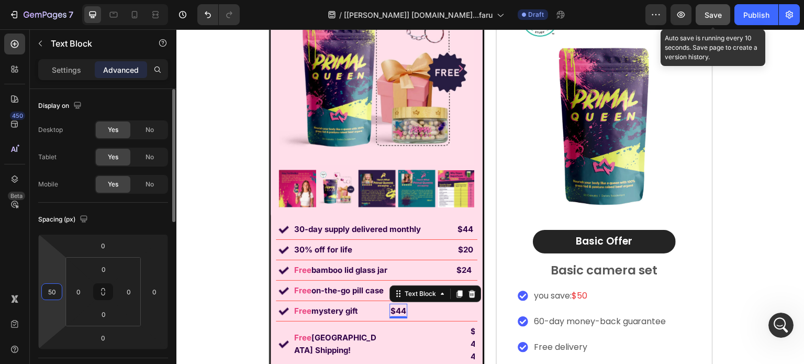
click at [51, 287] on input "50" at bounding box center [52, 292] width 16 height 16
type input "1"
type input "2"
type input "175"
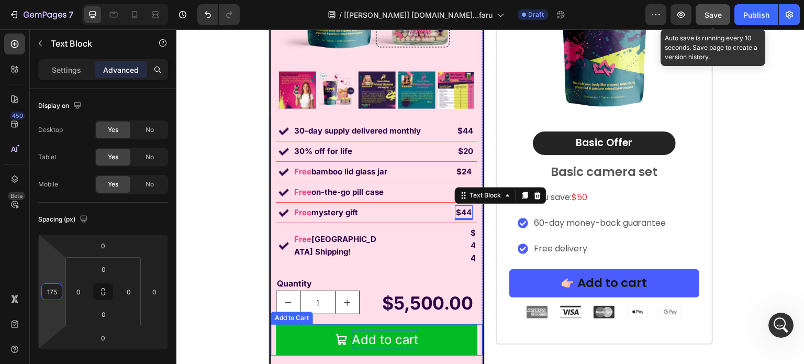
scroll to position [7178, 0]
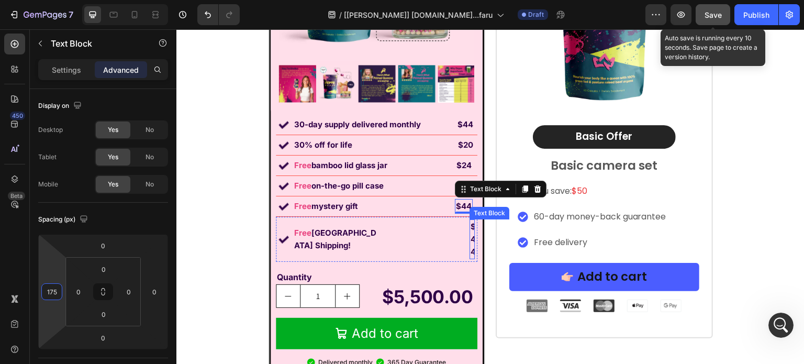
click at [471, 221] on p "$44" at bounding box center [472, 239] width 3 height 38
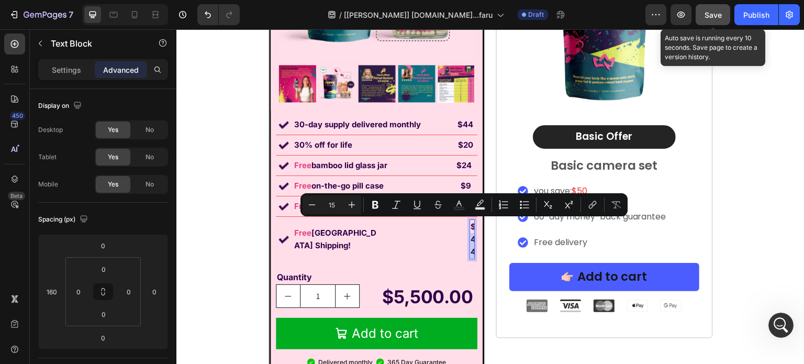
click at [471, 221] on p "$44" at bounding box center [472, 239] width 3 height 38
click at [471, 222] on p "$44" at bounding box center [472, 239] width 3 height 38
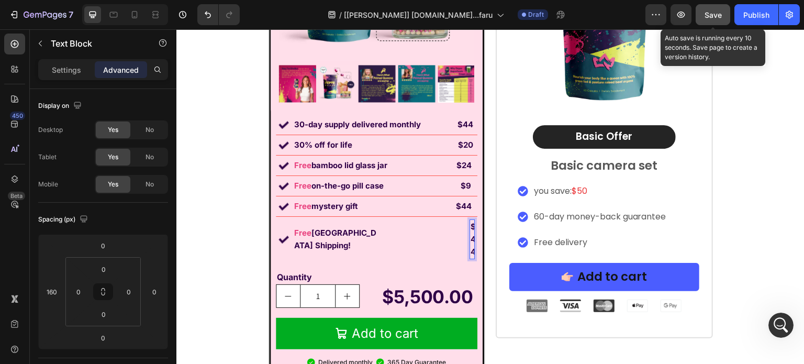
click at [471, 222] on p "$44" at bounding box center [472, 239] width 3 height 38
click at [462, 207] on p "$44" at bounding box center [464, 206] width 16 height 13
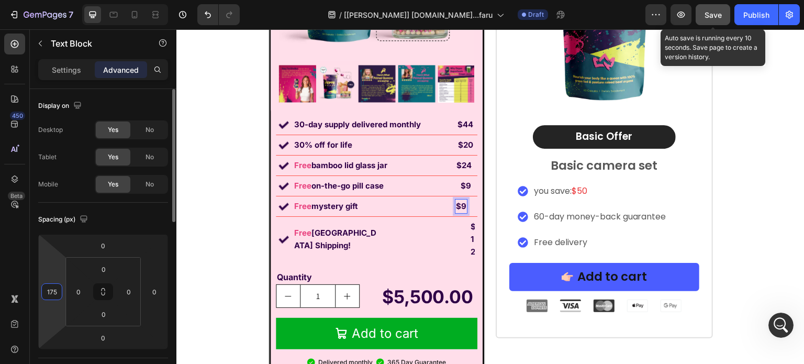
click at [55, 293] on input "175" at bounding box center [52, 292] width 16 height 16
type input "185"
click at [710, 17] on span "Save" at bounding box center [713, 14] width 17 height 9
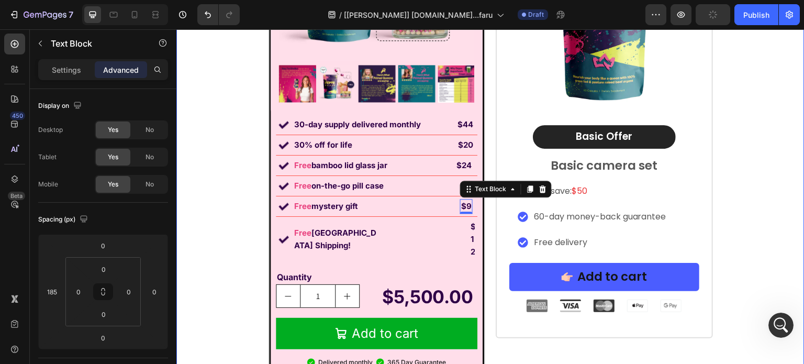
click at [741, 157] on div "Image Labor Day Special Offer Heading Row 1 Month AutoShip & Save Heading Produ…" at bounding box center [490, 84] width 628 height 615
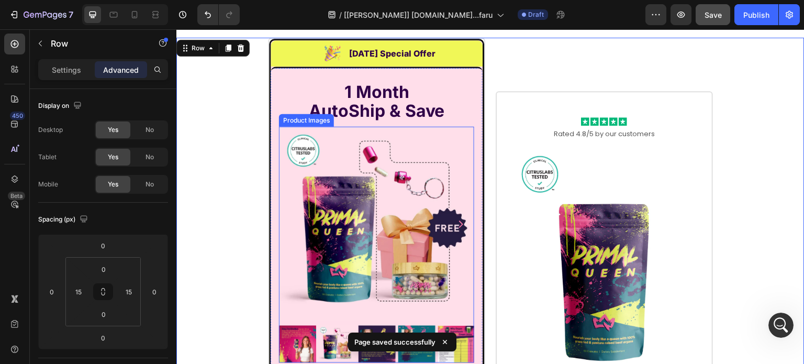
scroll to position [6916, 0]
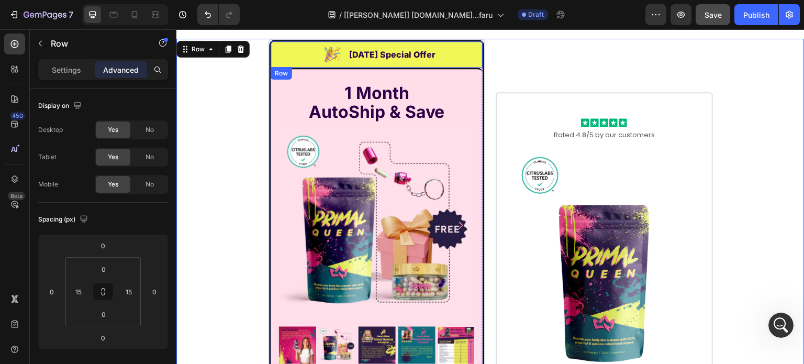
click at [467, 48] on div "Image Labor Day Special Offer Heading Row" at bounding box center [377, 54] width 212 height 26
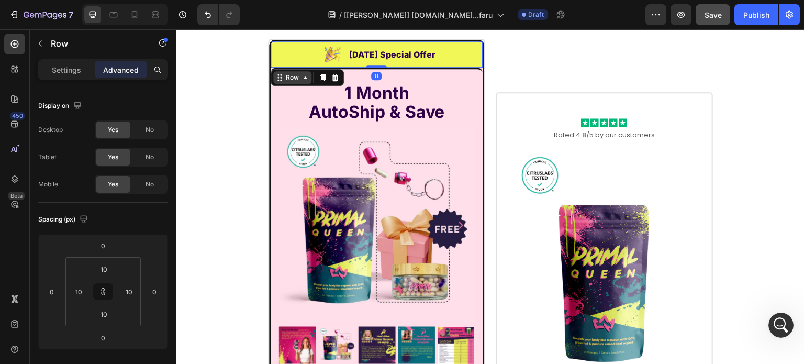
click at [304, 79] on icon at bounding box center [305, 77] width 8 height 8
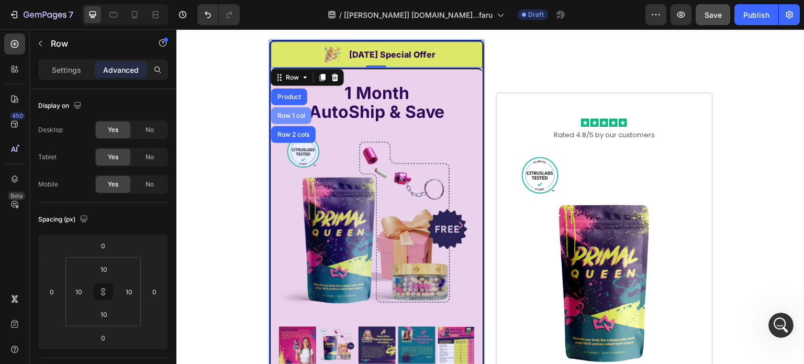
click at [287, 115] on div "Row 1 col" at bounding box center [291, 116] width 32 height 6
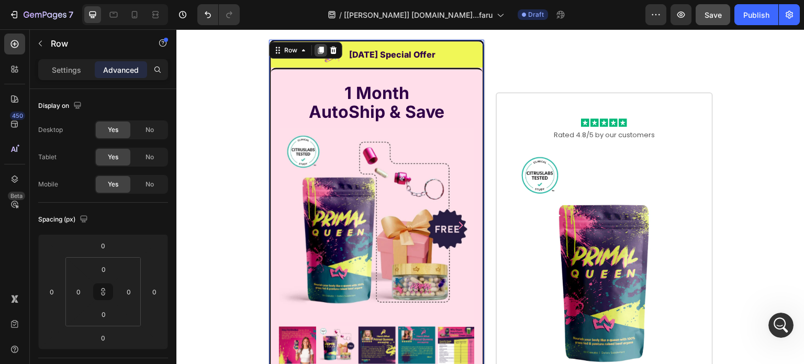
click at [317, 46] on icon at bounding box center [321, 50] width 8 height 8
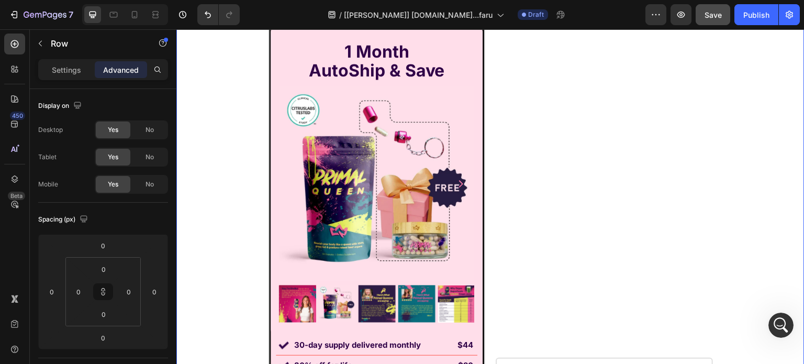
scroll to position [7477, 0]
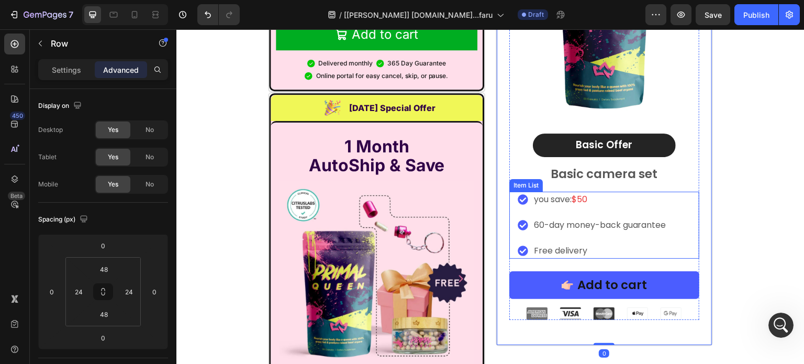
scroll to position [13804, 0]
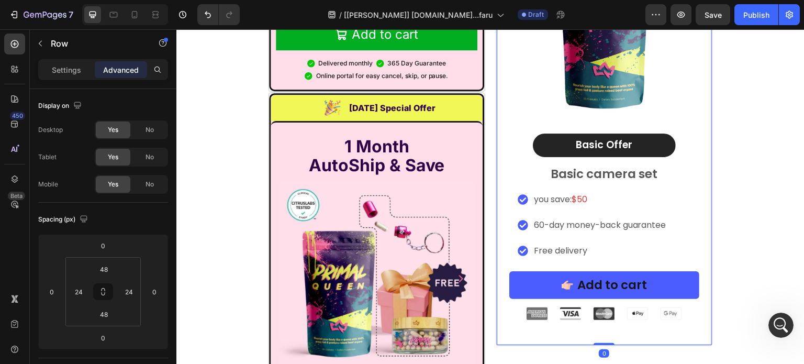
click at [533, 312] on div "Icon Icon Icon Icon Icon Icon List Rated 4.8/5 by our customers Text Block Prod…" at bounding box center [604, 92] width 217 height 508
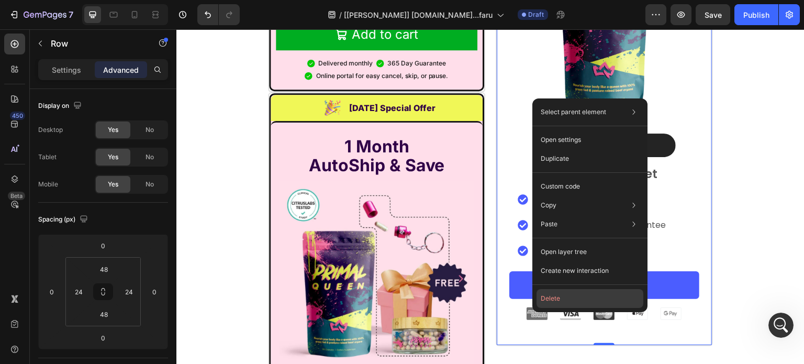
click at [552, 299] on button "Delete" at bounding box center [590, 298] width 107 height 19
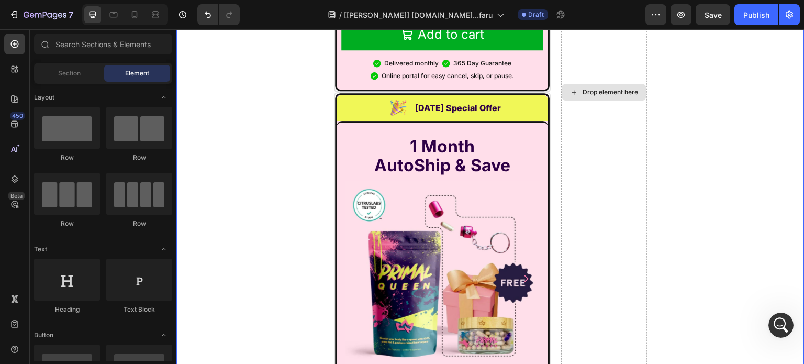
click at [599, 246] on div "Drop element here" at bounding box center [604, 92] width 86 height 1229
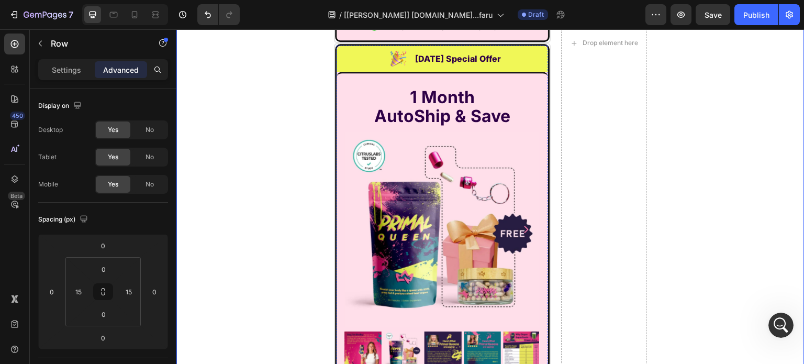
scroll to position [7477, 0]
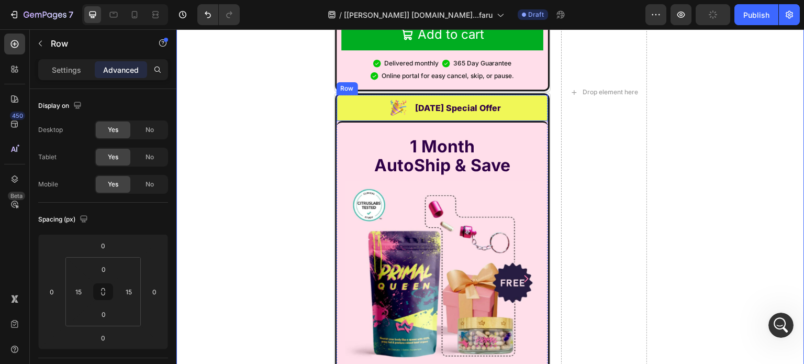
click at [355, 95] on div "Image [DATE] Special Offer Heading Row" at bounding box center [443, 108] width 212 height 26
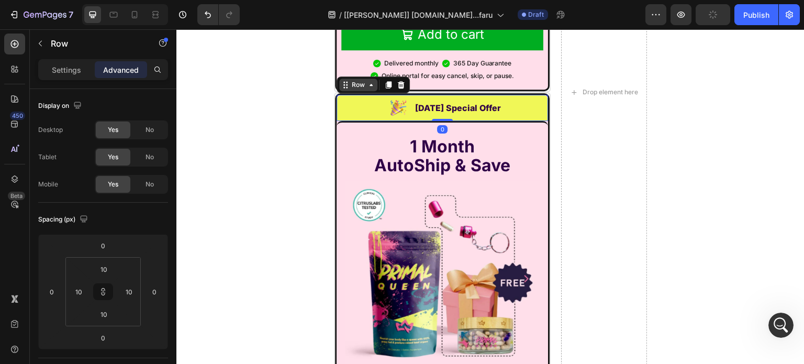
click at [347, 79] on div "Row" at bounding box center [358, 85] width 38 height 13
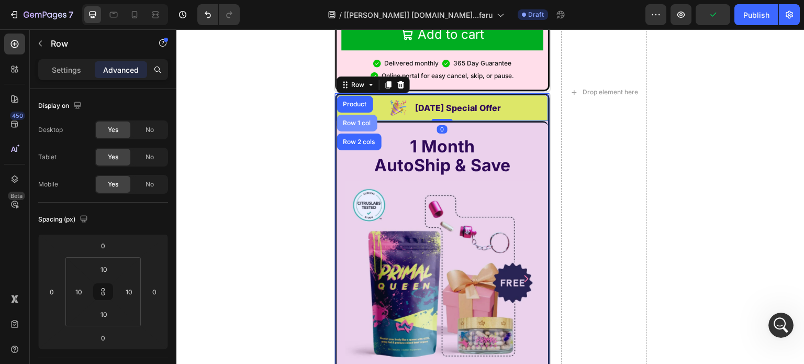
click at [350, 115] on div "Row 1 col" at bounding box center [357, 123] width 40 height 17
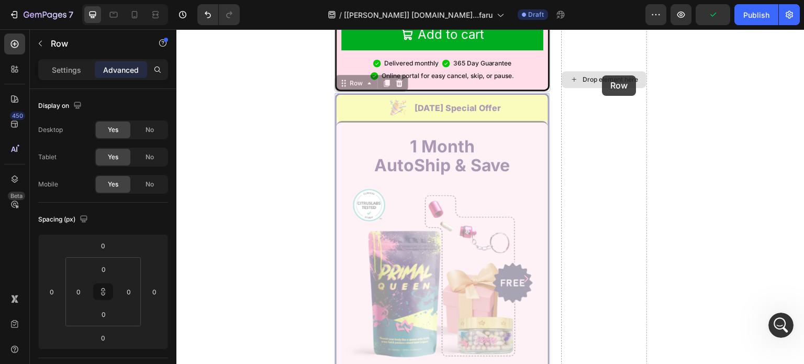
drag, startPoint x: 338, startPoint y: 59, endPoint x: 603, endPoint y: 75, distance: 265.4
click at [603, 75] on div "Image [DATE] Special Offer Heading Row 1 Month AutoShip & Save Heading Product …" at bounding box center [490, 79] width 628 height 1203
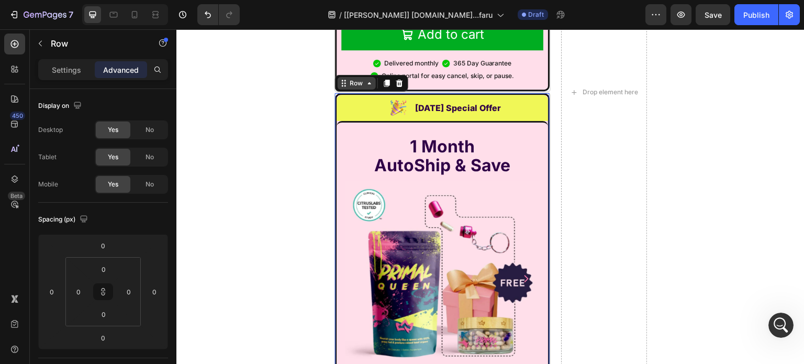
click at [348, 79] on div "Row" at bounding box center [356, 83] width 17 height 9
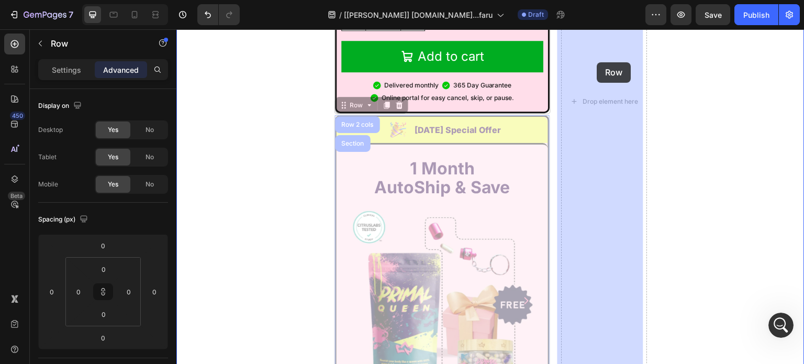
scroll to position [7432, 0]
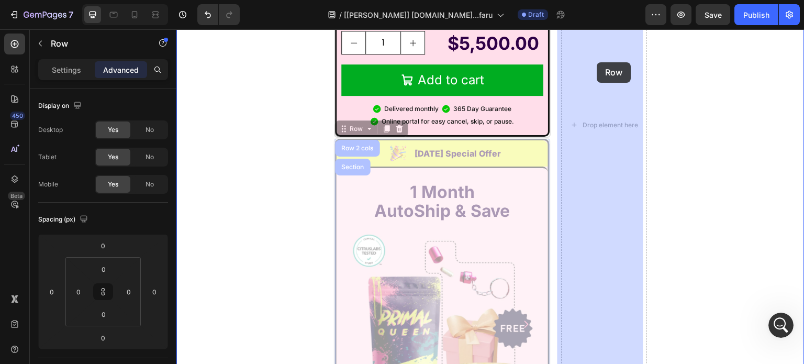
drag, startPoint x: 344, startPoint y: 59, endPoint x: 597, endPoint y: 62, distance: 253.4
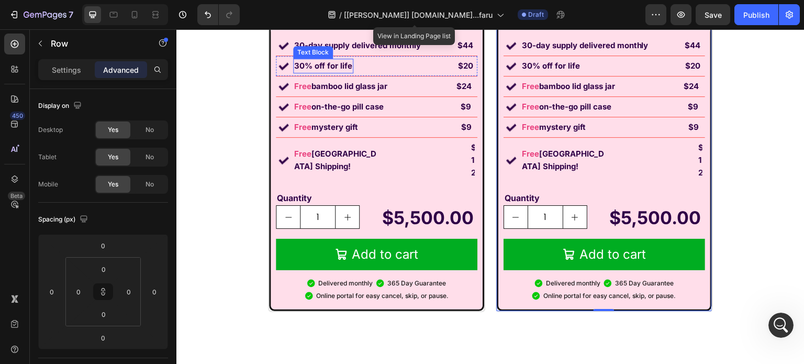
scroll to position [7267, 0]
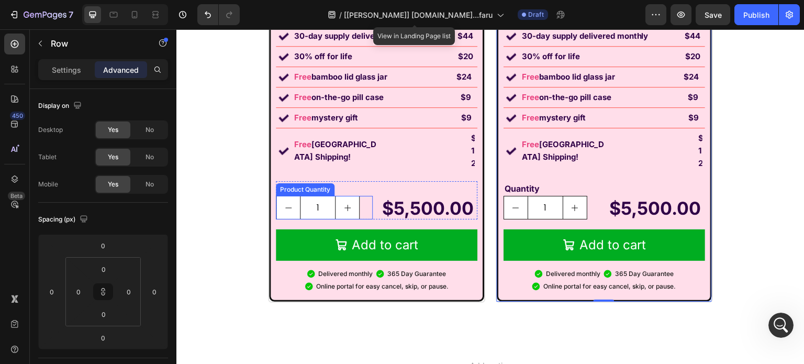
click at [336, 196] on button "increment" at bounding box center [348, 207] width 24 height 23
type input "2"
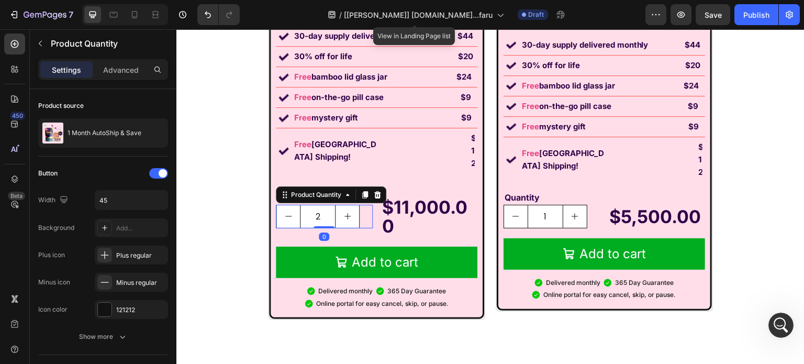
click at [362, 205] on div "2" at bounding box center [324, 217] width 97 height 24
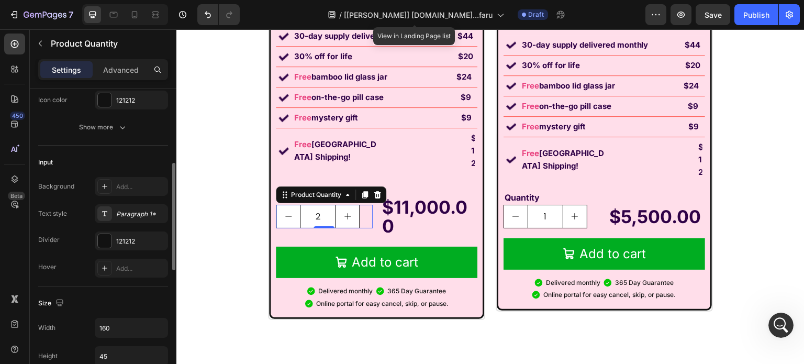
scroll to position [52, 0]
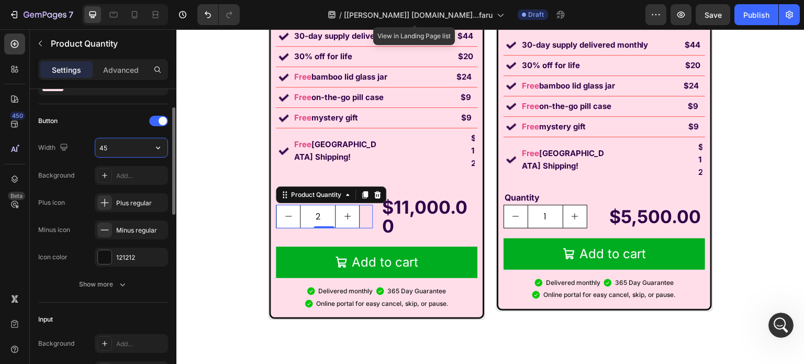
click at [115, 150] on input "45" at bounding box center [131, 147] width 72 height 19
type input "45"
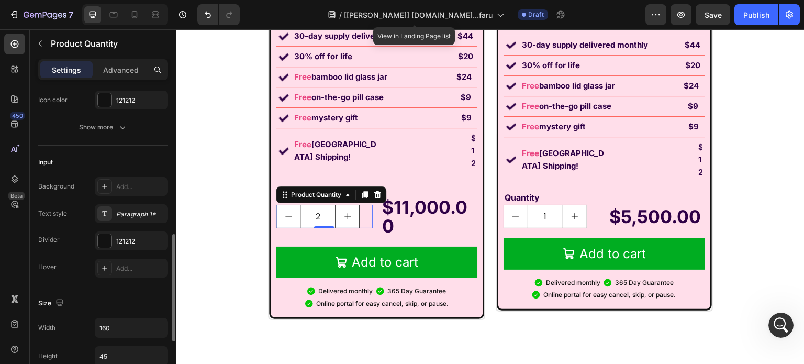
scroll to position [314, 0]
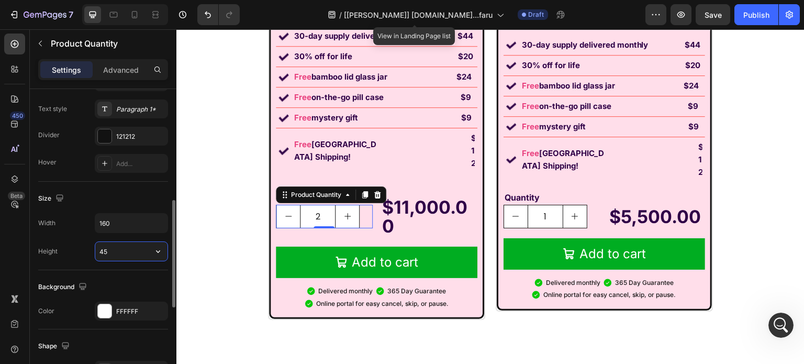
click at [113, 250] on input "45" at bounding box center [131, 251] width 72 height 19
type input "44"
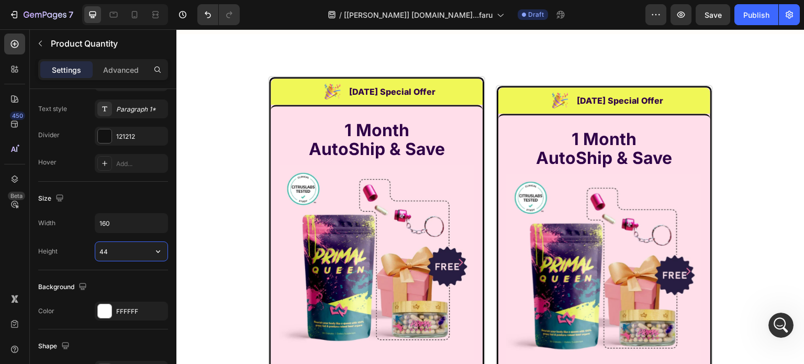
scroll to position [6848, 0]
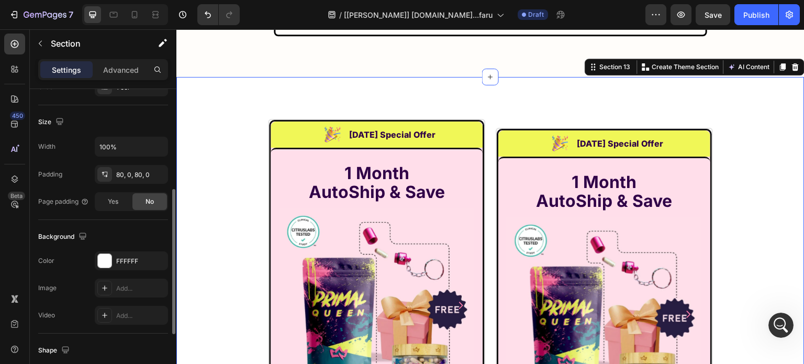
scroll to position [333, 0]
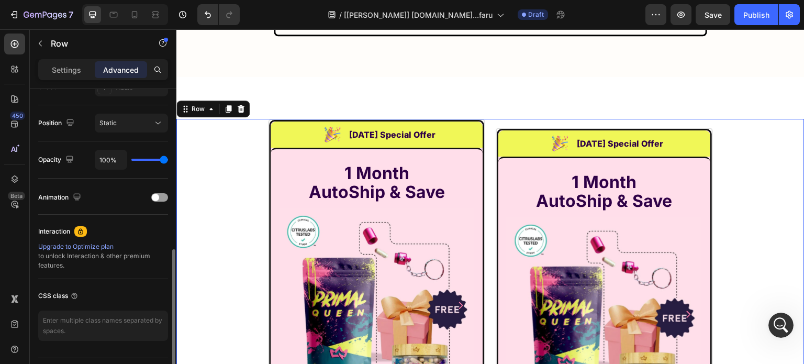
scroll to position [209, 0]
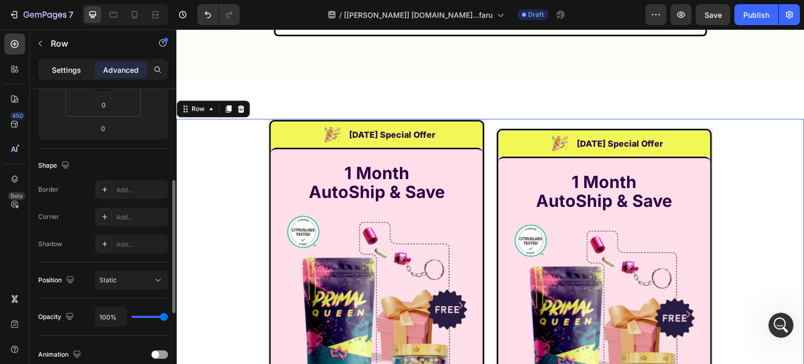
click at [68, 76] on div "Settings" at bounding box center [66, 69] width 52 height 17
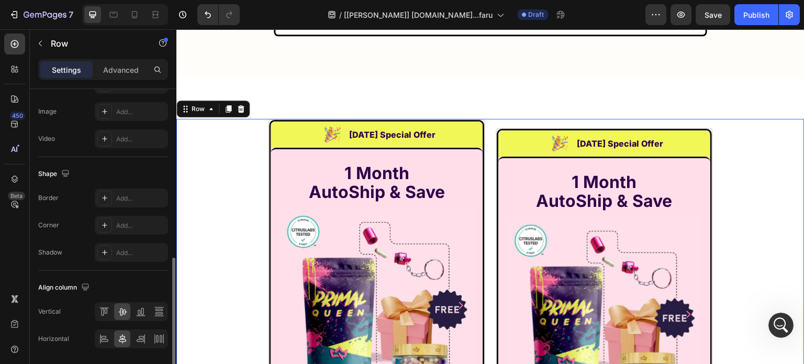
scroll to position [452, 0]
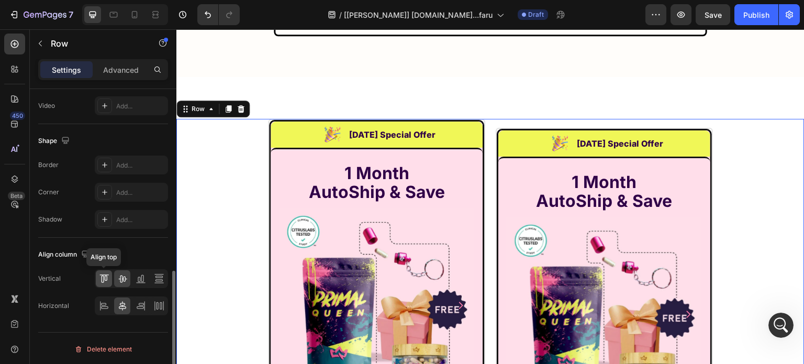
click at [101, 277] on icon at bounding box center [102, 278] width 3 height 7
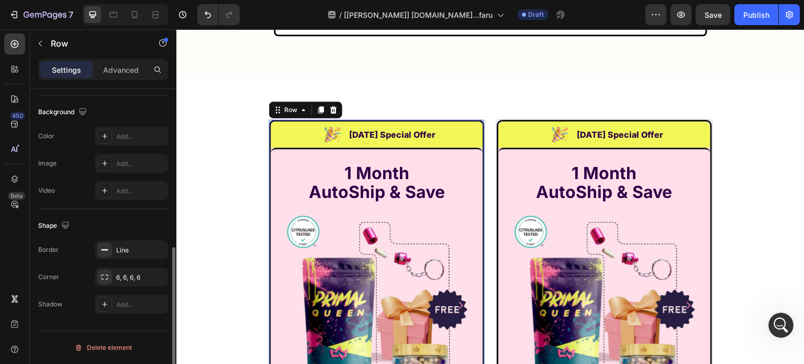
scroll to position [333, 0]
drag, startPoint x: 124, startPoint y: 276, endPoint x: 159, endPoint y: 284, distance: 36.5
click at [124, 276] on div "6, 6, 6, 6" at bounding box center [131, 278] width 30 height 9
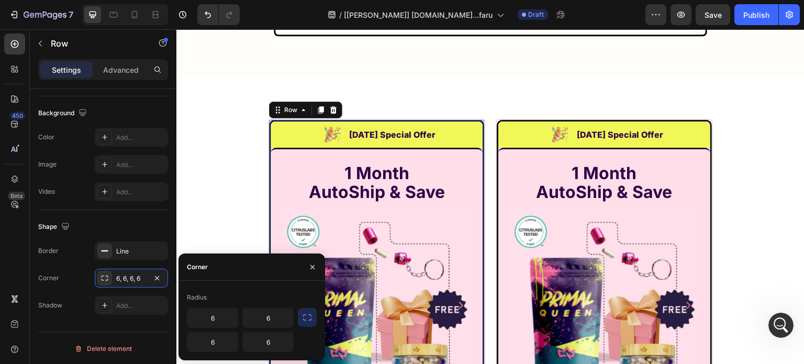
click at [304, 315] on icon "button" at bounding box center [307, 317] width 8 height 6
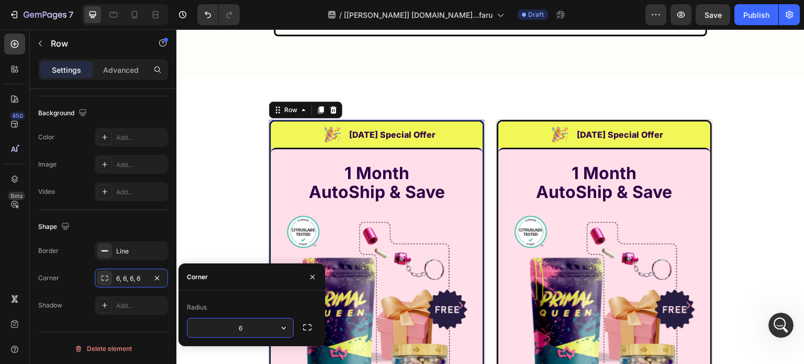
click at [263, 328] on input "6" at bounding box center [240, 327] width 106 height 19
type input "10"
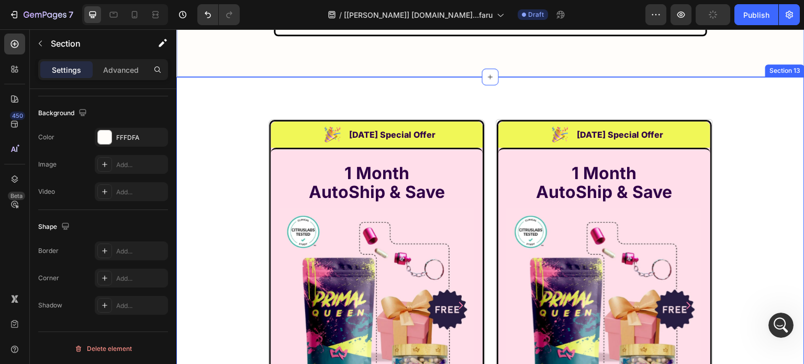
scroll to position [0, 0]
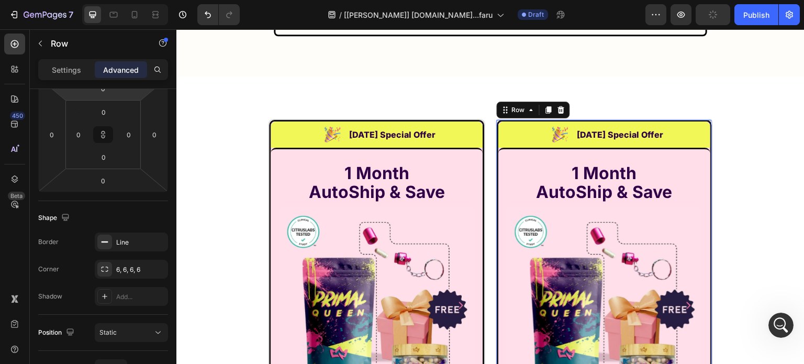
scroll to position [209, 0]
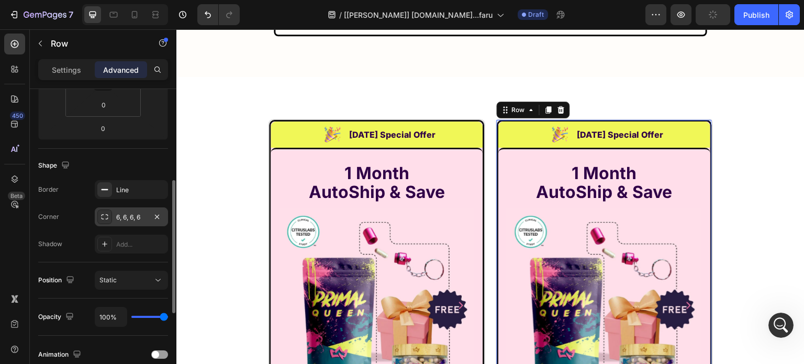
click at [123, 217] on div "6, 6, 6, 6" at bounding box center [131, 217] width 30 height 9
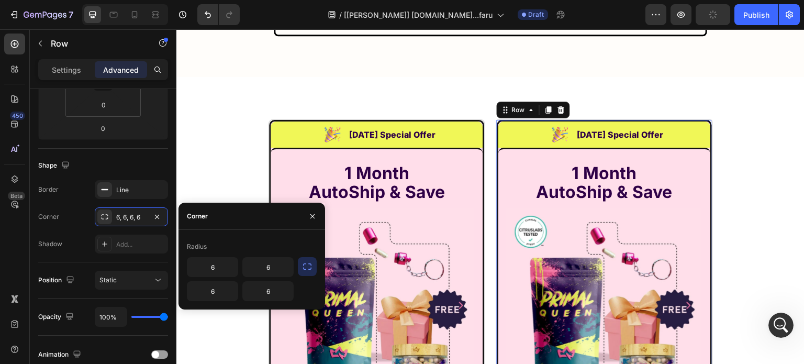
click at [304, 263] on icon "button" at bounding box center [307, 266] width 10 height 10
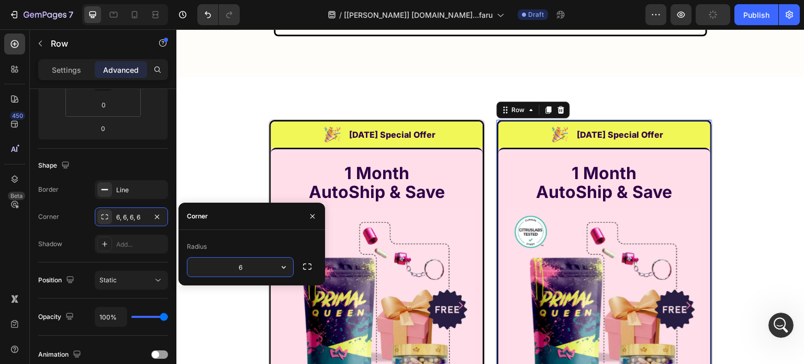
click at [255, 270] on input "6" at bounding box center [240, 267] width 106 height 19
type input "10"
click at [603, 235] on img at bounding box center [604, 305] width 195 height 195
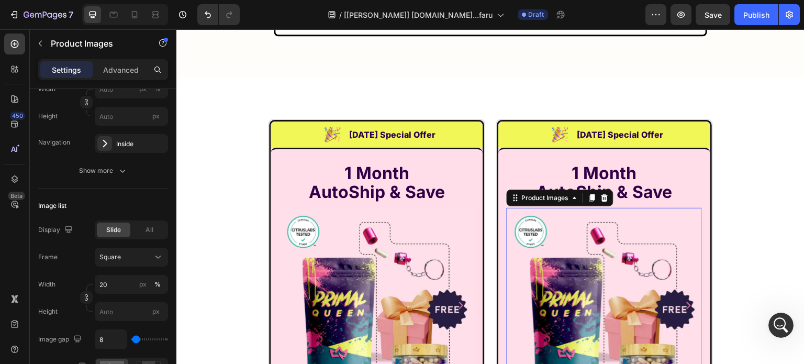
scroll to position [0, 0]
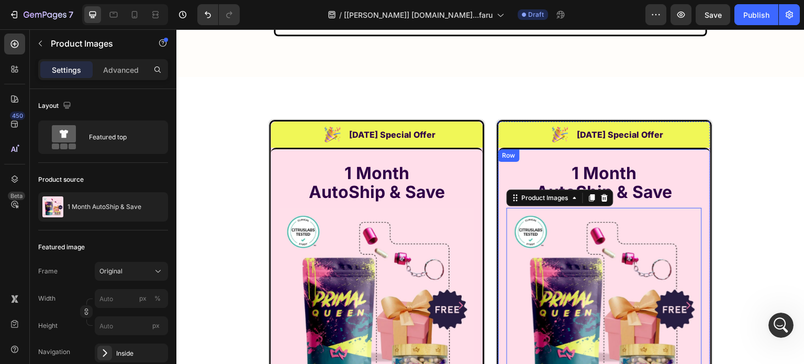
click at [512, 149] on div "Row" at bounding box center [508, 155] width 21 height 13
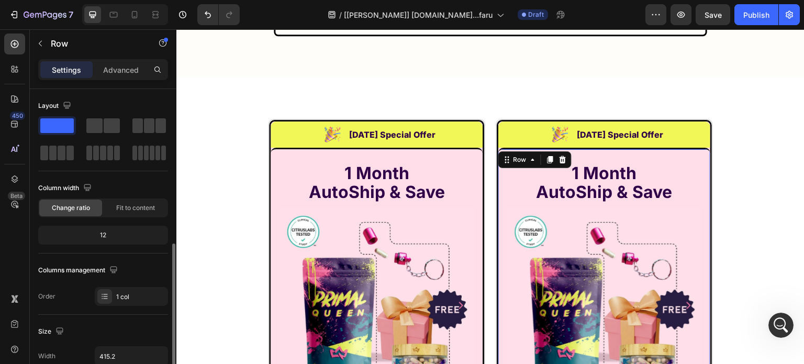
scroll to position [157, 0]
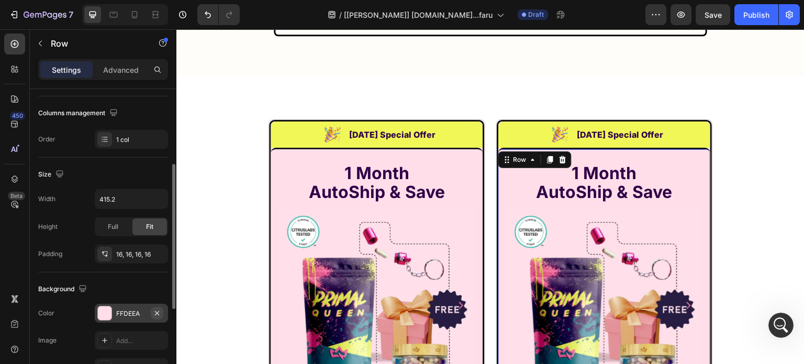
click at [157, 309] on icon "button" at bounding box center [157, 313] width 8 height 8
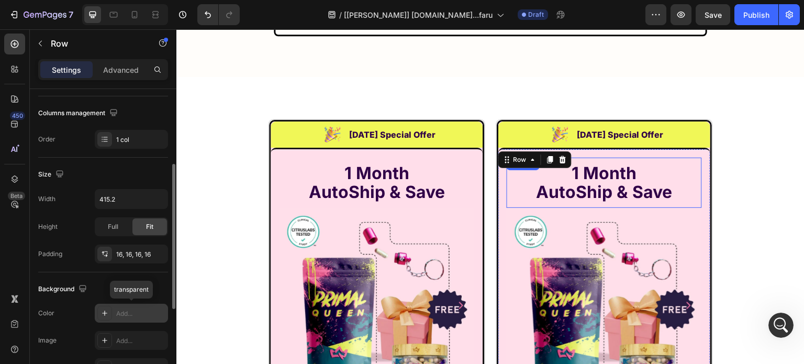
click at [516, 170] on h2 "1 Month AutoShip & Save" at bounding box center [604, 183] width 195 height 40
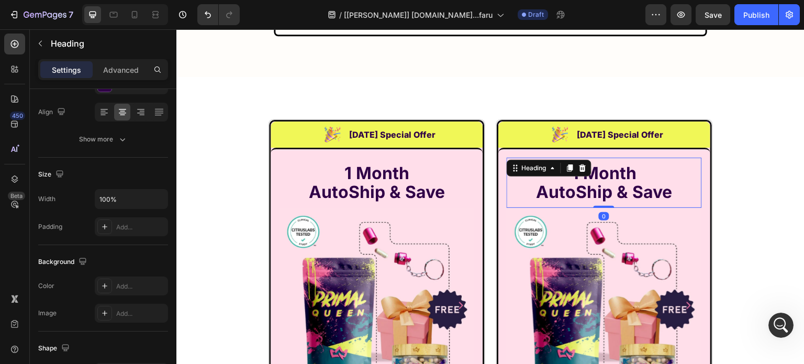
scroll to position [0, 0]
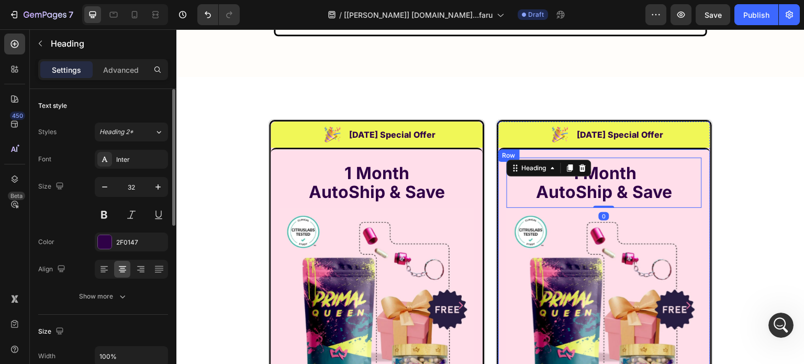
click at [498, 171] on div "1 Month AutoShip & Save Heading 0 Product Images Row" at bounding box center [604, 302] width 212 height 309
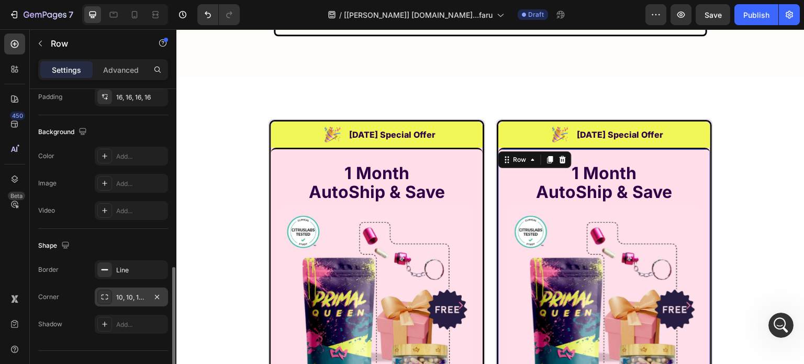
scroll to position [333, 0]
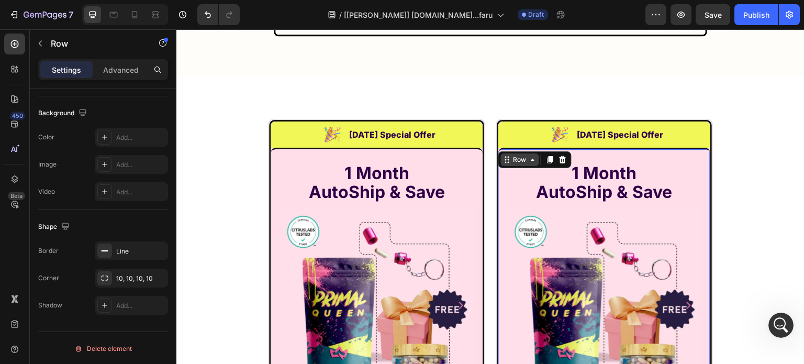
click at [516, 155] on div "Row" at bounding box center [519, 159] width 17 height 9
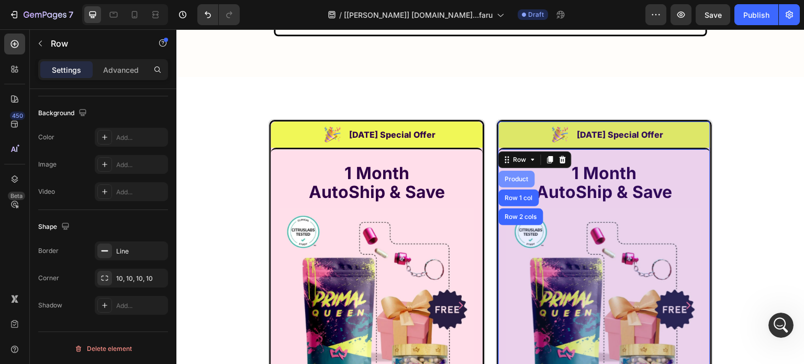
click at [509, 176] on div "Product" at bounding box center [517, 179] width 28 height 6
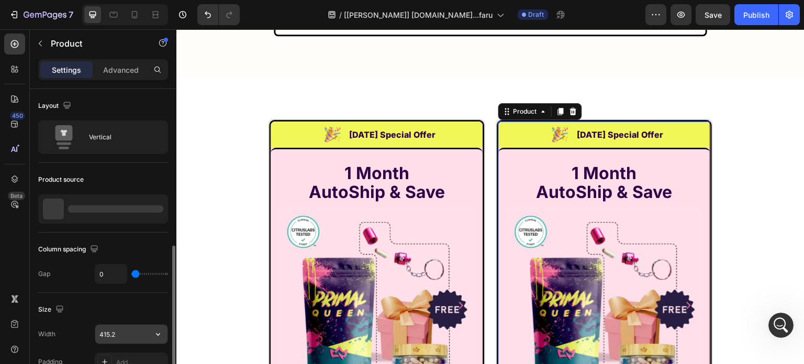
scroll to position [157, 0]
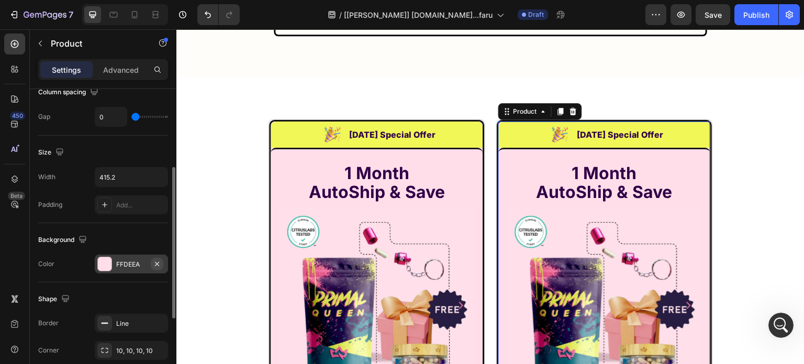
click at [158, 262] on icon "button" at bounding box center [157, 264] width 8 height 8
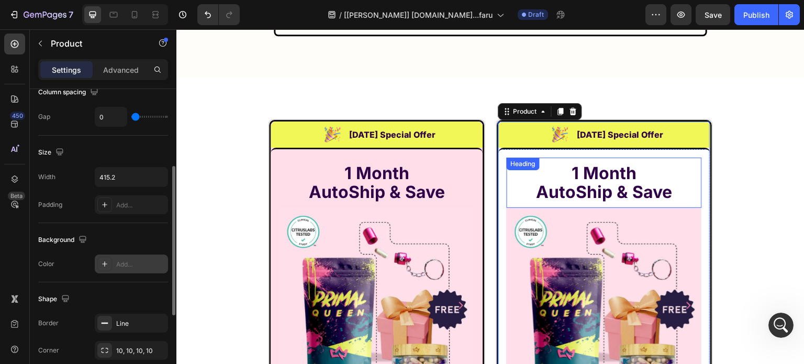
click at [567, 229] on img at bounding box center [604, 305] width 195 height 195
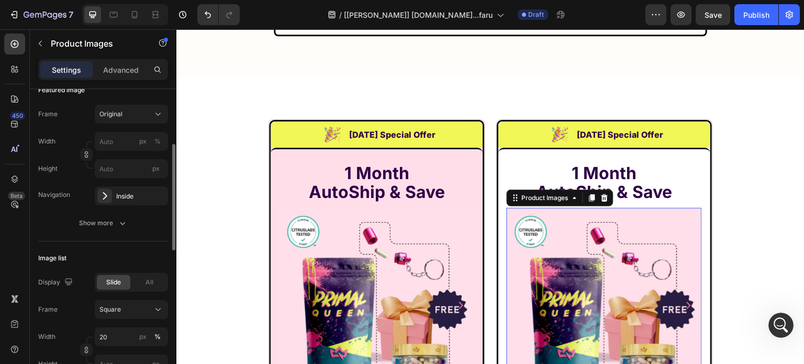
scroll to position [0, 0]
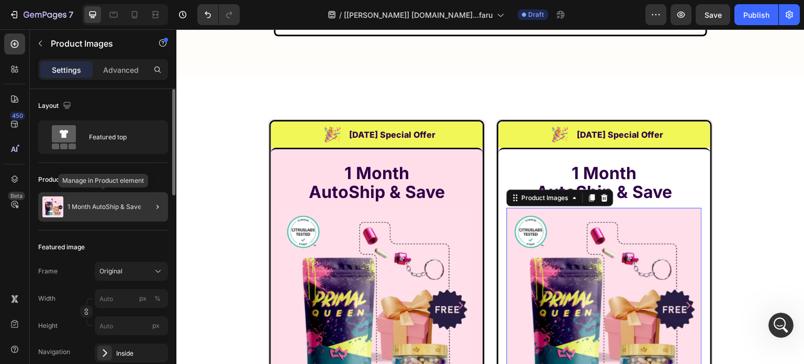
click at [101, 207] on p "1 Month AutoShip & Save" at bounding box center [105, 206] width 74 height 7
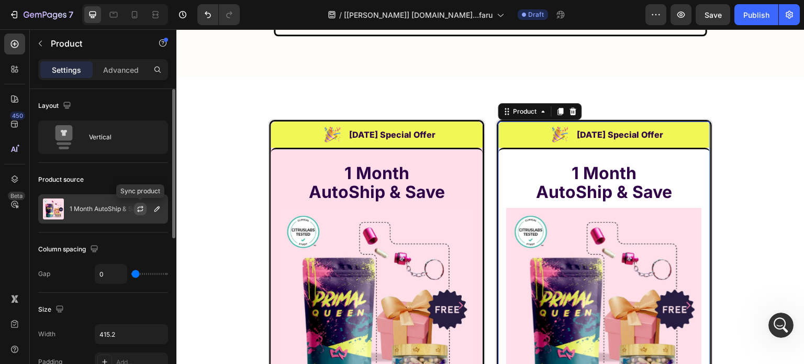
click at [139, 208] on icon "button" at bounding box center [140, 209] width 8 height 8
click at [103, 208] on p "1 Month AutoShip & Save" at bounding box center [107, 208] width 74 height 7
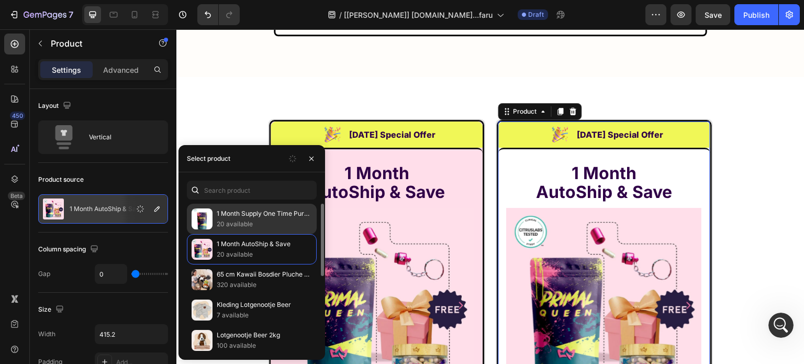
click at [230, 214] on p "1 Month Supply One Time Purchase" at bounding box center [264, 213] width 95 height 10
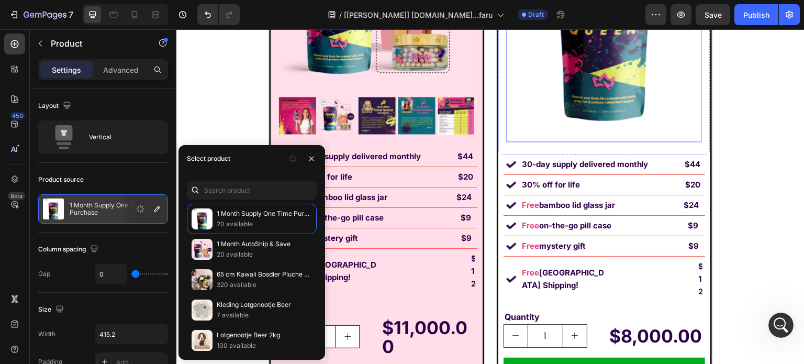
scroll to position [7162, 0]
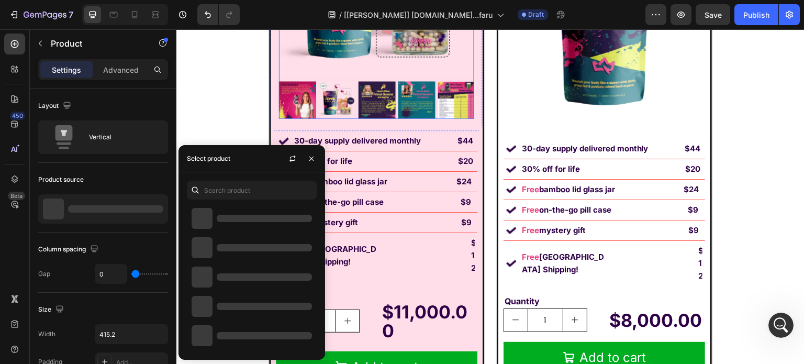
click at [423, 113] on img at bounding box center [416, 99] width 37 height 37
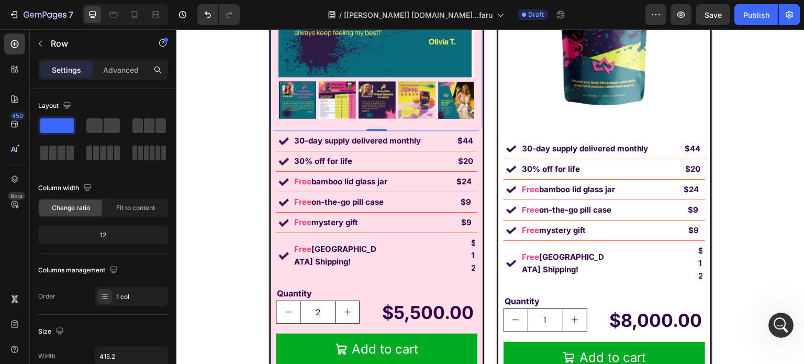
type input "1"
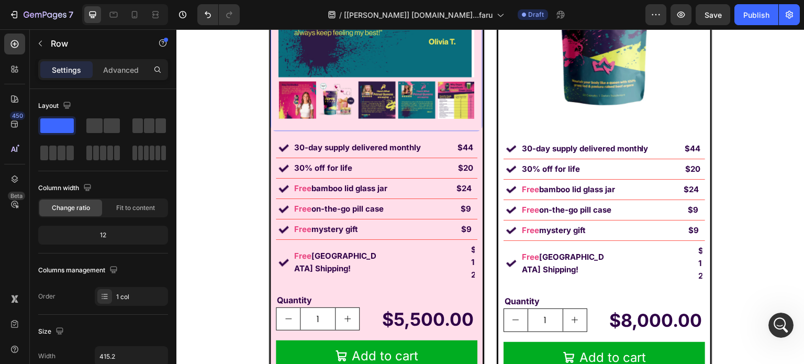
drag, startPoint x: 375, startPoint y: 130, endPoint x: 374, endPoint y: 137, distance: 6.9
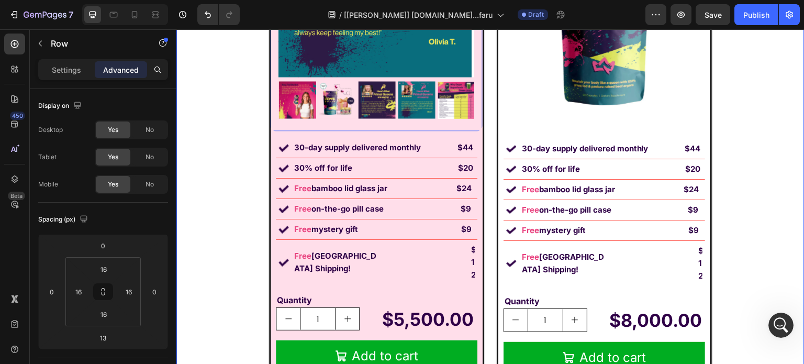
click at [236, 117] on div "Image [DATE] Special Offer Heading Row 1 Month AutoShip & Save Heading Product …" at bounding box center [490, 104] width 628 height 622
click at [214, 23] on button "Undo/Redo" at bounding box center [207, 14] width 21 height 21
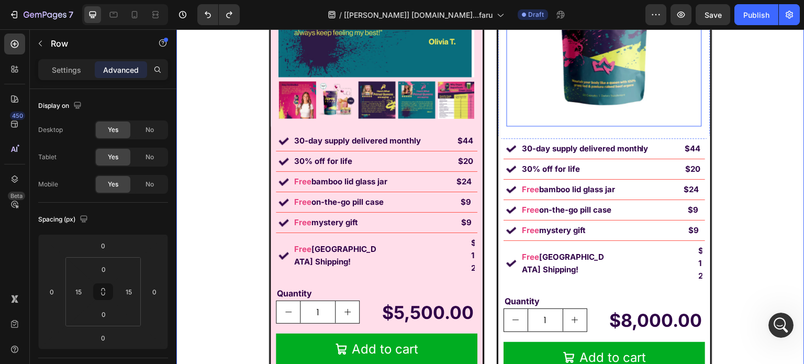
click at [579, 102] on img at bounding box center [604, 4] width 195 height 244
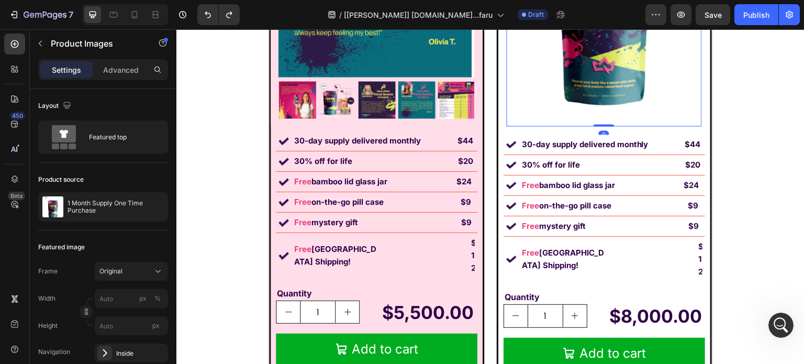
drag, startPoint x: 600, startPoint y: 129, endPoint x: 588, endPoint y: 58, distance: 72.3
click at [588, 58] on div "Product Images 0" at bounding box center [604, 4] width 195 height 244
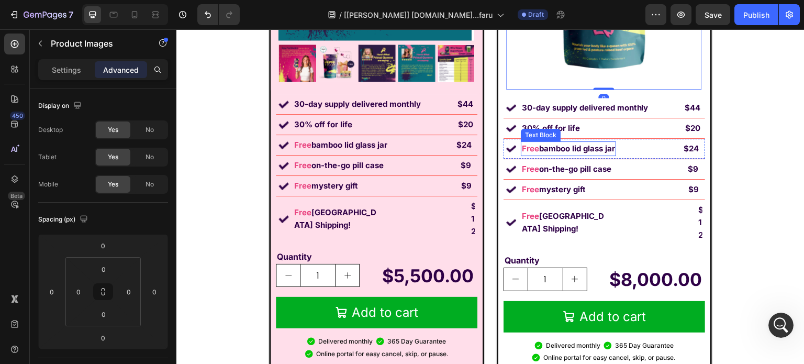
scroll to position [7214, 0]
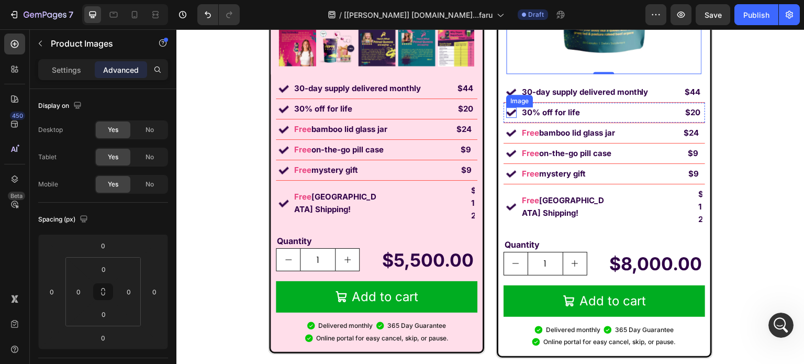
click at [506, 114] on img at bounding box center [511, 112] width 10 height 10
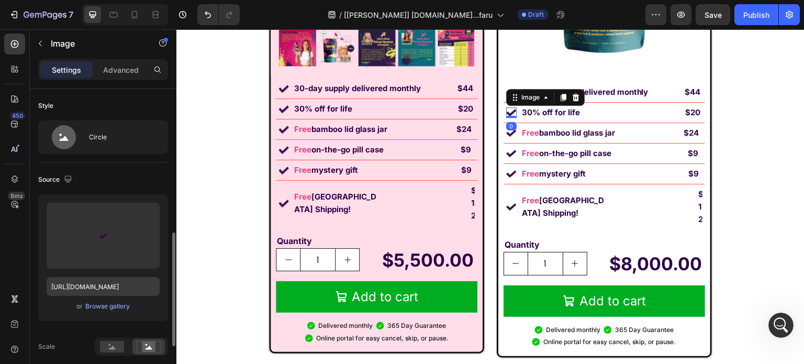
scroll to position [105, 0]
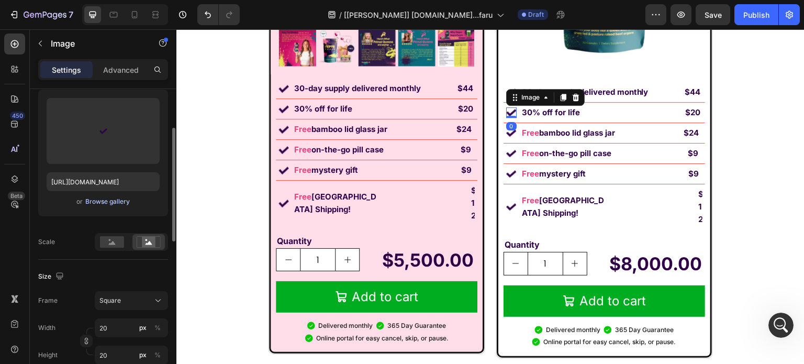
click at [113, 205] on div "Browse gallery" at bounding box center [107, 201] width 44 height 9
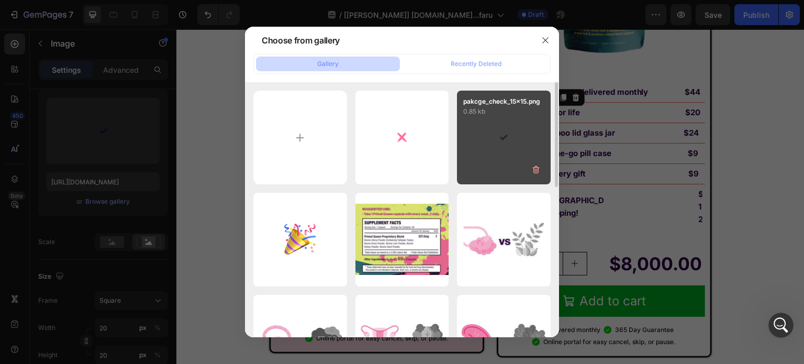
drag, startPoint x: 405, startPoint y: 138, endPoint x: 468, endPoint y: 157, distance: 66.2
click at [0, 0] on div "founder_point_cross_c...1).png 0.78 kb" at bounding box center [0, 0] width 0 height 0
type input "[URL][DOMAIN_NAME]"
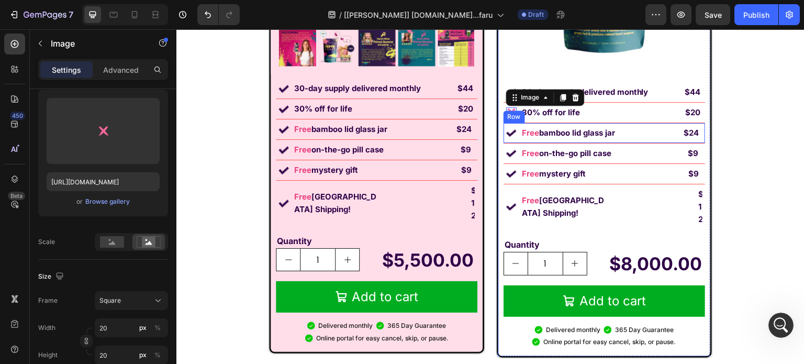
click at [506, 135] on img at bounding box center [511, 133] width 10 height 10
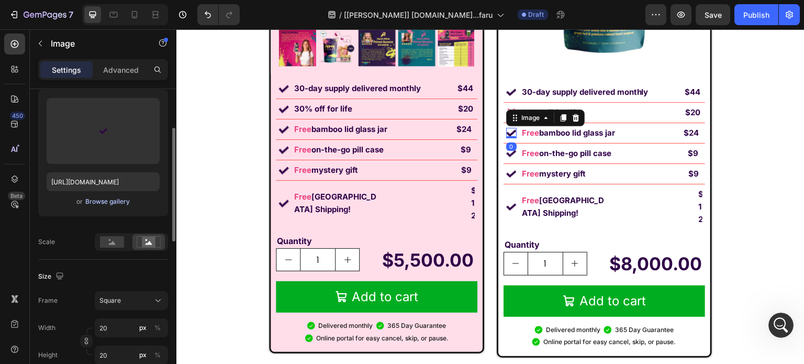
click at [106, 198] on div "Browse gallery" at bounding box center [107, 201] width 44 height 9
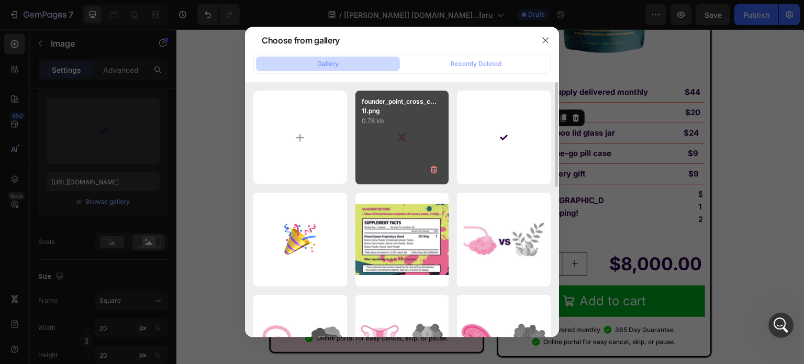
click at [387, 136] on div "founder_point_cross_c...1).png 0.78 kb" at bounding box center [402, 138] width 94 height 94
type input "[URL][DOMAIN_NAME]"
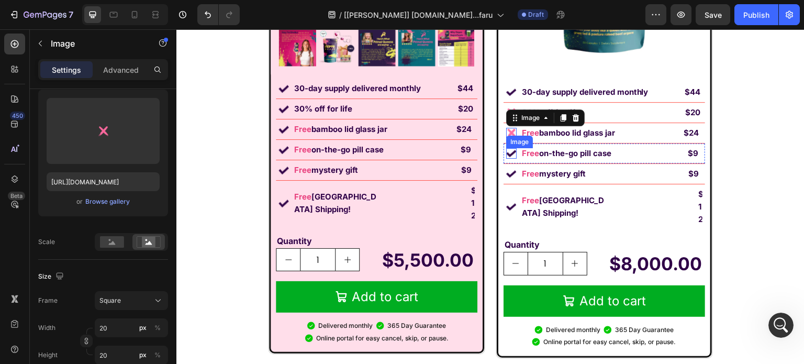
click at [509, 157] on img at bounding box center [511, 153] width 10 height 10
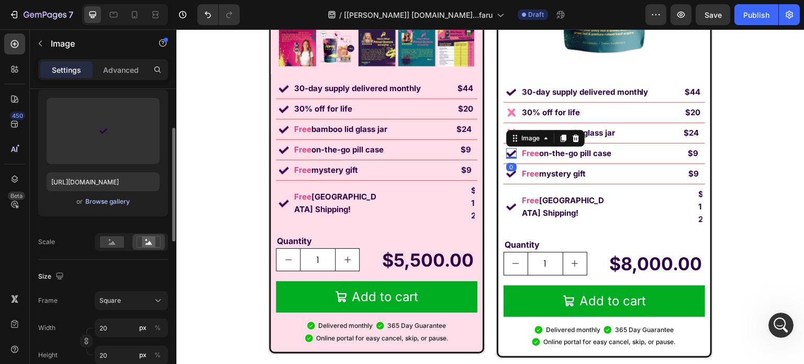
click at [121, 199] on div "Browse gallery" at bounding box center [107, 201] width 44 height 9
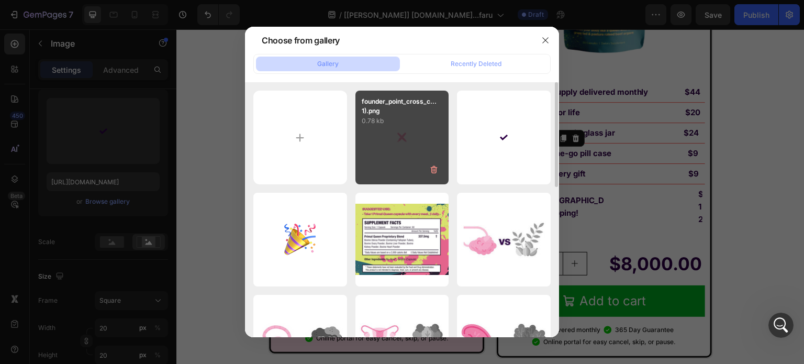
click at [373, 137] on div "founder_point_cross_c...1).png 0.78 kb" at bounding box center [402, 138] width 94 height 94
type input "[URL][DOMAIN_NAME]"
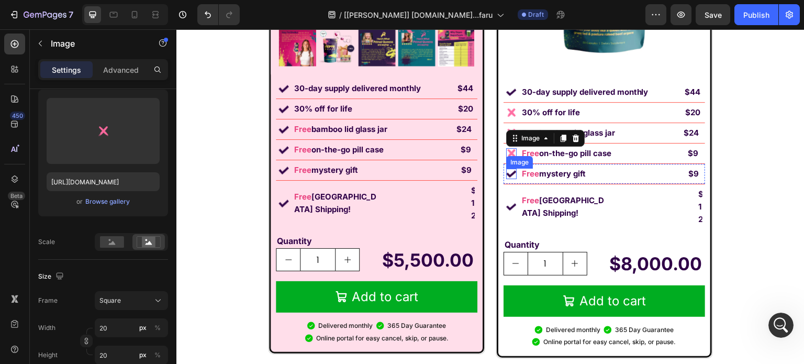
click at [507, 174] on img at bounding box center [511, 174] width 10 height 10
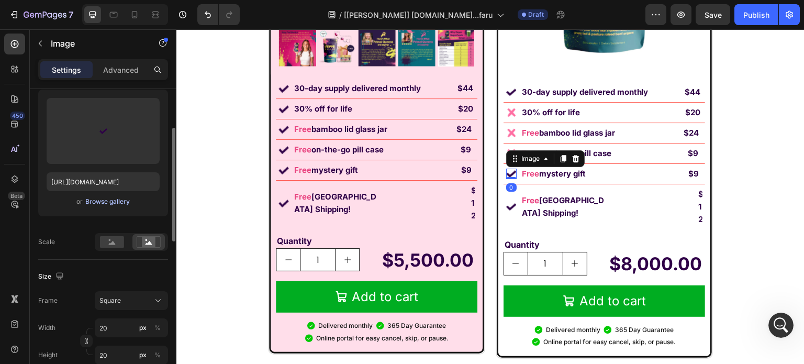
click at [106, 201] on div "Browse gallery" at bounding box center [107, 201] width 44 height 9
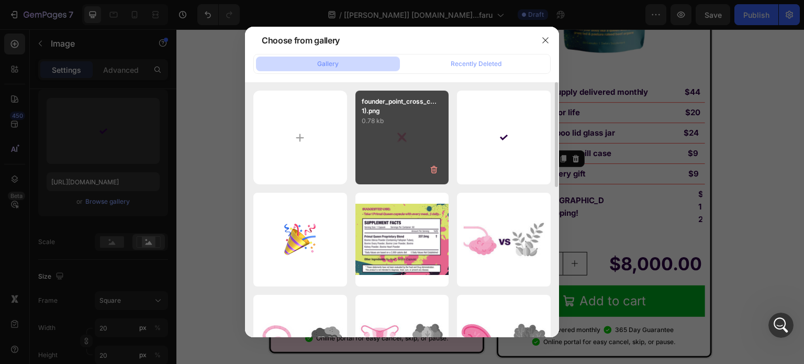
click at [432, 139] on div "founder_point_cross_c...1).png 0.78 kb" at bounding box center [402, 138] width 94 height 94
type input "[URL][DOMAIN_NAME]"
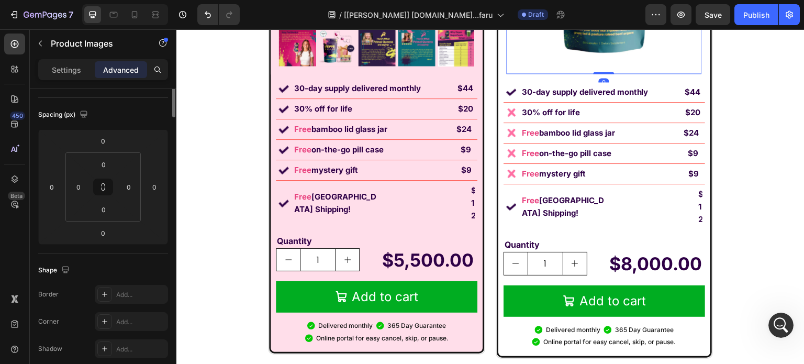
scroll to position [0, 0]
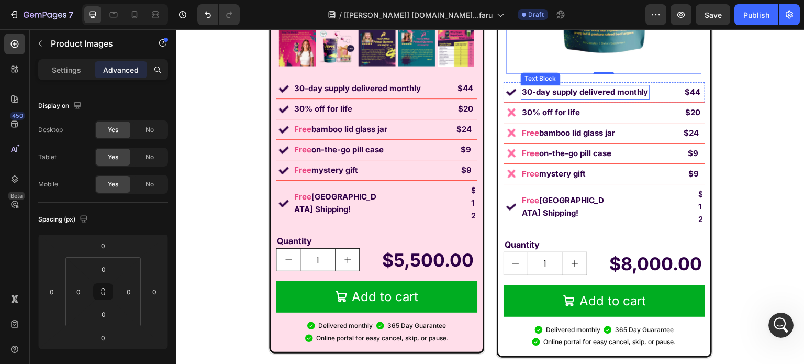
click at [553, 94] on p "30-day supply delivered monthly" at bounding box center [585, 92] width 127 height 13
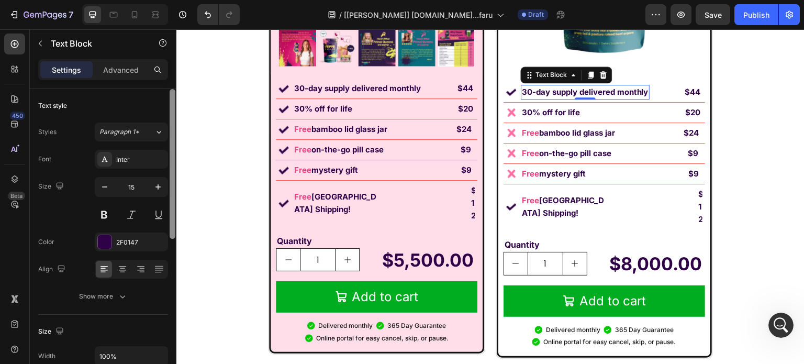
drag, startPoint x: 121, startPoint y: 239, endPoint x: 176, endPoint y: 253, distance: 56.2
click at [124, 240] on div "2F0147" at bounding box center [140, 242] width 49 height 9
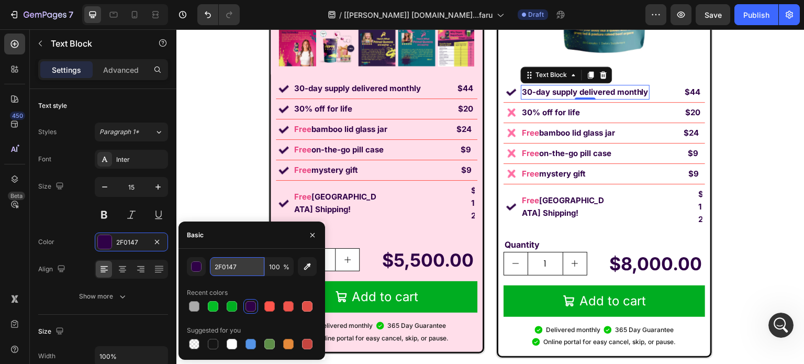
click at [229, 264] on input "2F0147" at bounding box center [237, 266] width 54 height 19
paste input "#AAAAAA"
type input "#AAAAAA"
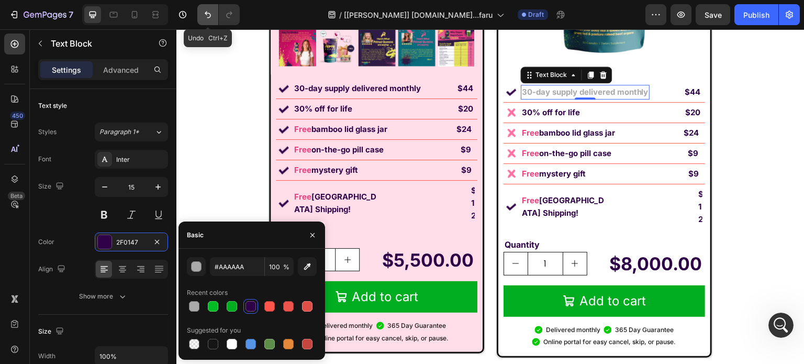
click at [210, 16] on icon "Undo/Redo" at bounding box center [208, 14] width 10 height 10
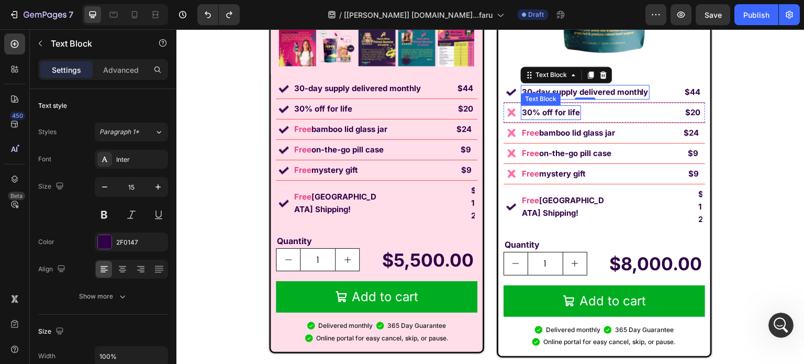
click at [551, 110] on strong "30% off for life" at bounding box center [551, 112] width 58 height 10
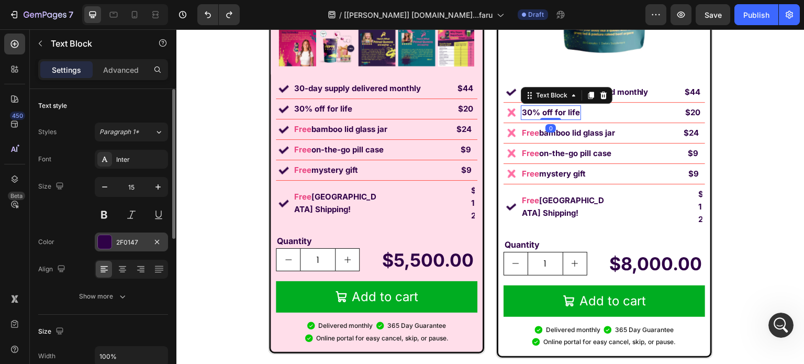
click at [130, 240] on div "2F0147" at bounding box center [131, 242] width 30 height 9
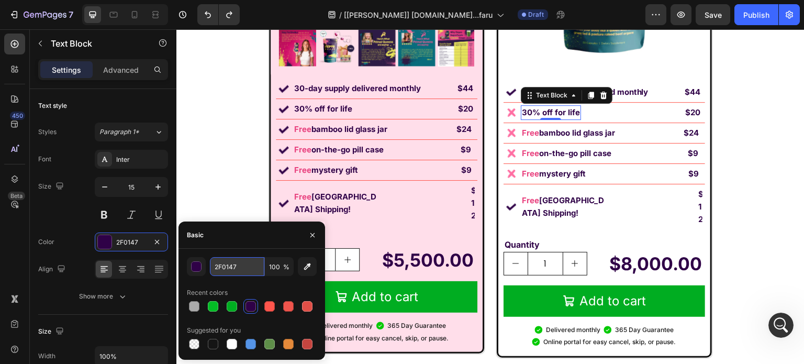
click at [240, 265] on input "2F0147" at bounding box center [237, 266] width 54 height 19
paste input "#AAAAAA"
type input "#AAAAAA"
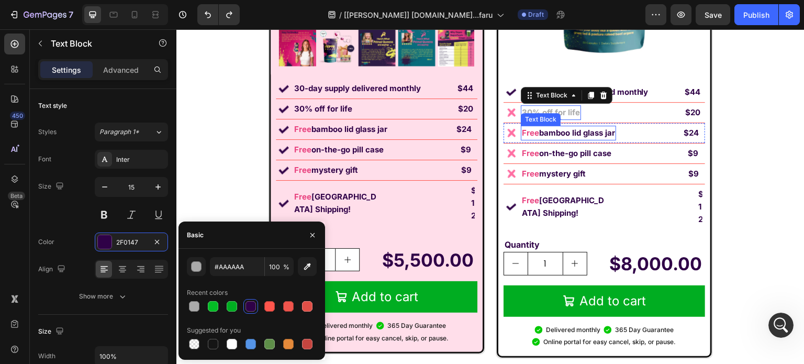
click at [570, 129] on strong "bamboo lid glass jar" at bounding box center [577, 133] width 76 height 10
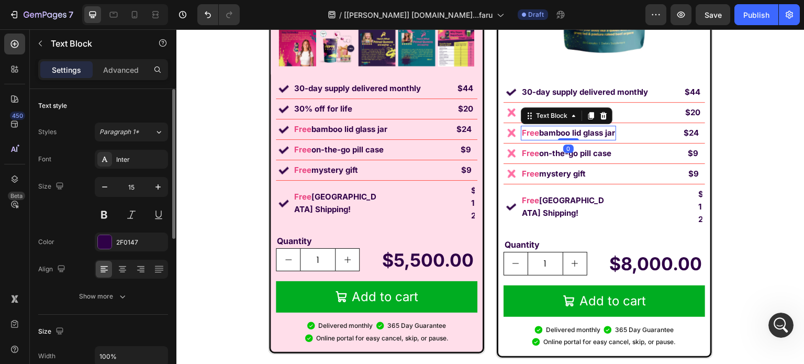
drag, startPoint x: 101, startPoint y: 242, endPoint x: 164, endPoint y: 254, distance: 64.5
click at [101, 242] on div at bounding box center [105, 242] width 14 height 14
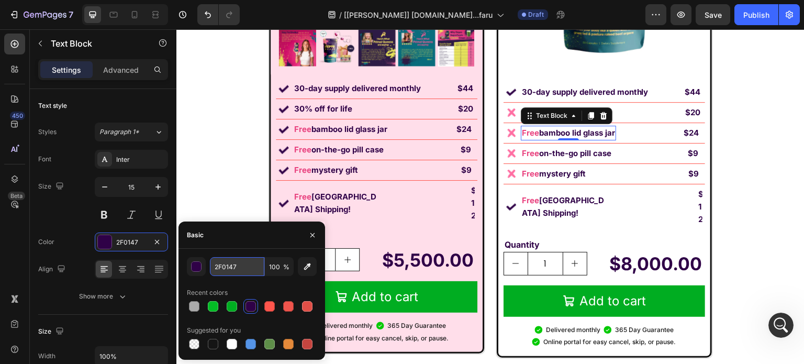
click at [243, 265] on input "2F0147" at bounding box center [237, 266] width 54 height 19
paste input "#AAAAAA"
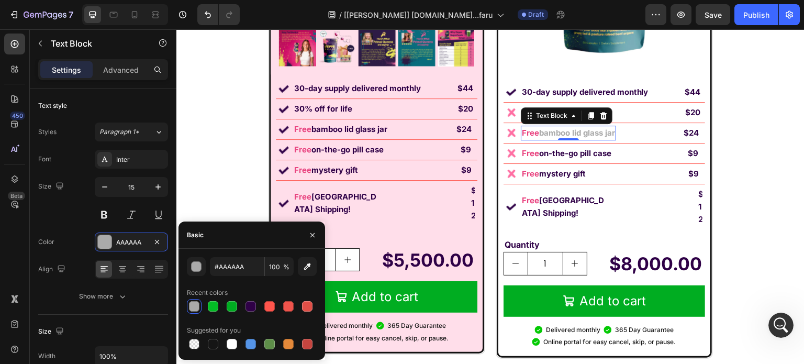
type input "AAAAAA"
click at [539, 152] on strong "on-the-go pill case" at bounding box center [575, 153] width 72 height 10
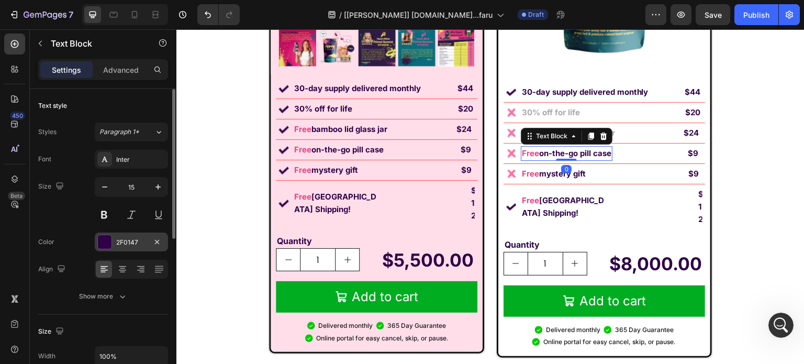
click at [126, 239] on div "2F0147" at bounding box center [131, 242] width 30 height 9
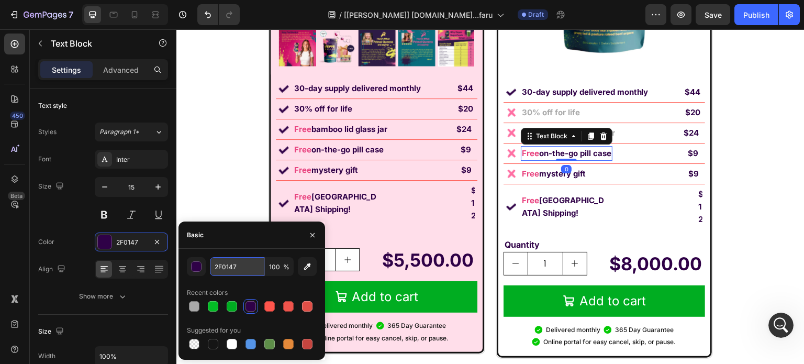
click at [237, 265] on input "2F0147" at bounding box center [237, 266] width 54 height 19
paste input "#AAAAAA"
type input "#AAAAAA"
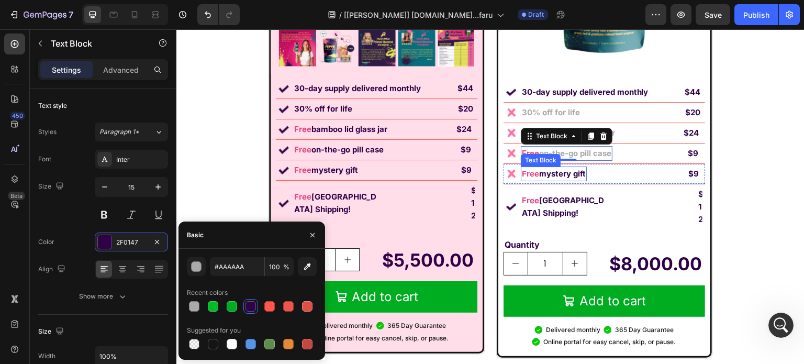
drag, startPoint x: 194, startPoint y: 270, endPoint x: 248, endPoint y: 239, distance: 62.6
click at [533, 172] on p "Free mystery gift" at bounding box center [554, 174] width 64 height 13
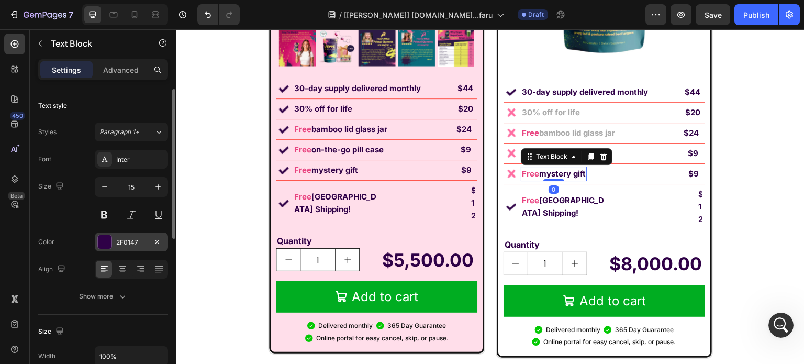
click at [105, 240] on div at bounding box center [105, 242] width 14 height 14
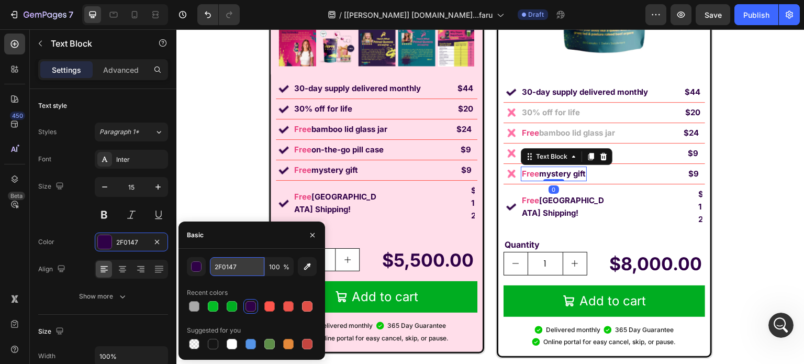
click at [247, 267] on input "2F0147" at bounding box center [237, 266] width 54 height 19
paste input "#AAAAAA"
type input "AAAAAA"
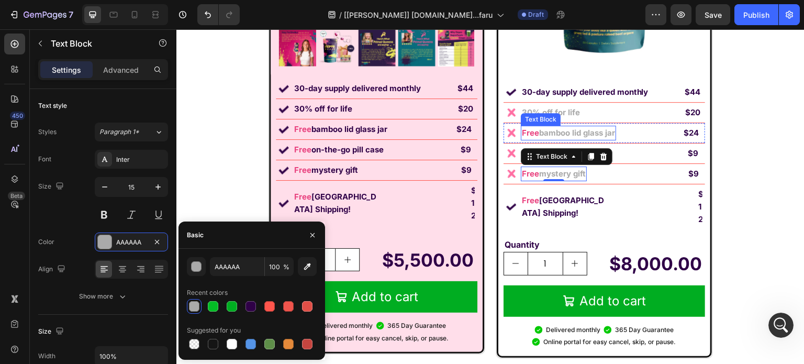
click at [549, 128] on strong "bamboo lid glass jar" at bounding box center [577, 133] width 76 height 10
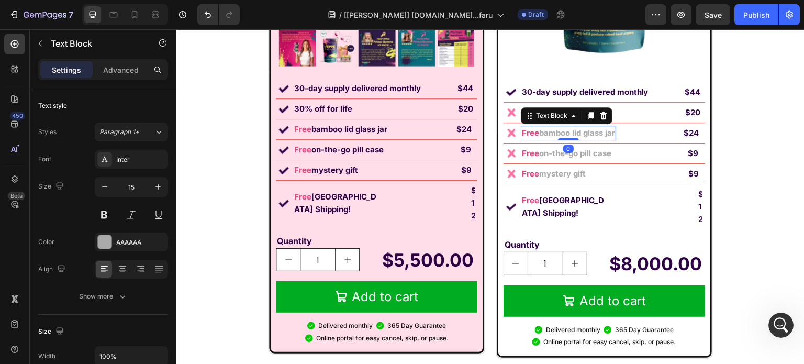
click at [549, 128] on strong "bamboo lid glass jar" at bounding box center [577, 133] width 76 height 10
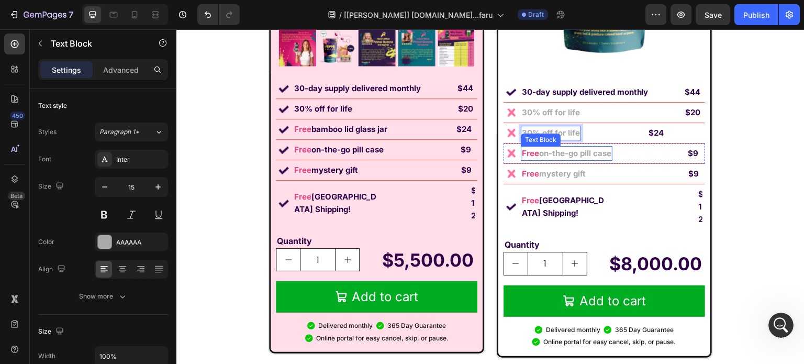
click at [540, 152] on strong "on-the-go pill case" at bounding box center [575, 153] width 72 height 10
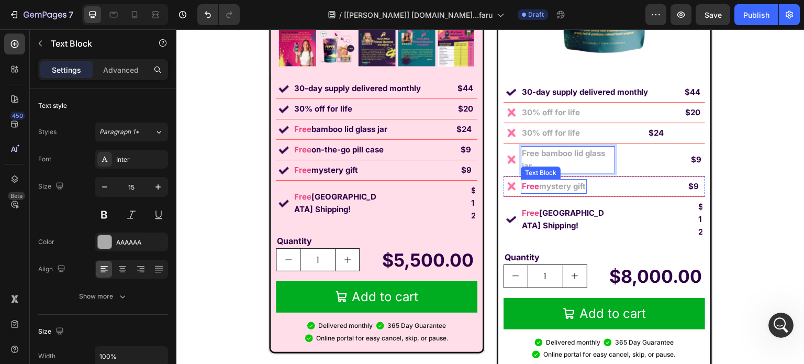
click at [531, 182] on strong "Free" at bounding box center [530, 186] width 17 height 10
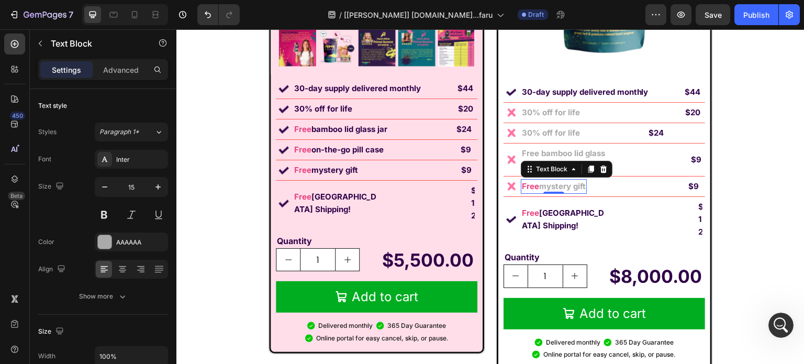
click at [531, 182] on strong "Free" at bounding box center [530, 186] width 17 height 10
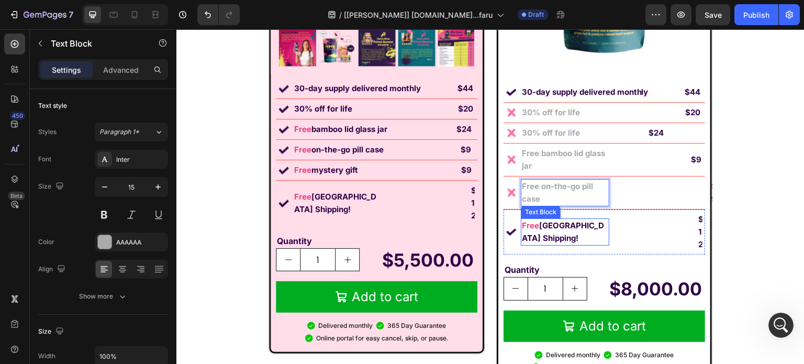
click at [572, 220] on strong "[GEOGRAPHIC_DATA] Shipping!" at bounding box center [563, 231] width 82 height 23
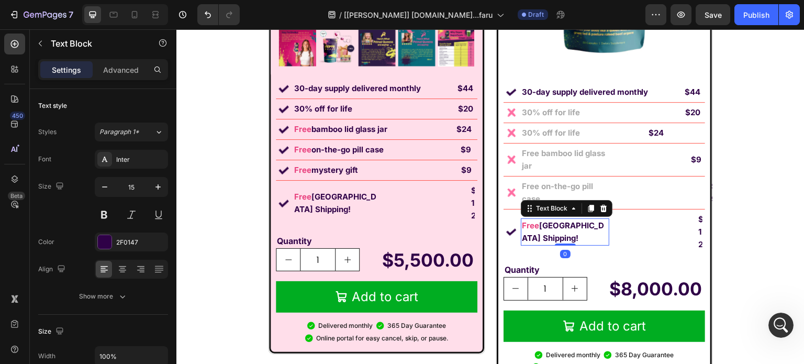
click at [572, 220] on strong "[GEOGRAPHIC_DATA] Shipping!" at bounding box center [563, 231] width 82 height 23
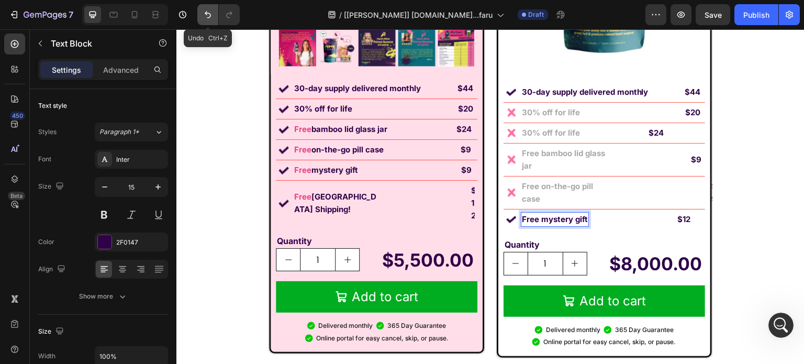
click at [213, 14] on button "Undo/Redo" at bounding box center [207, 14] width 21 height 21
click at [212, 15] on icon "Undo/Redo" at bounding box center [208, 14] width 10 height 10
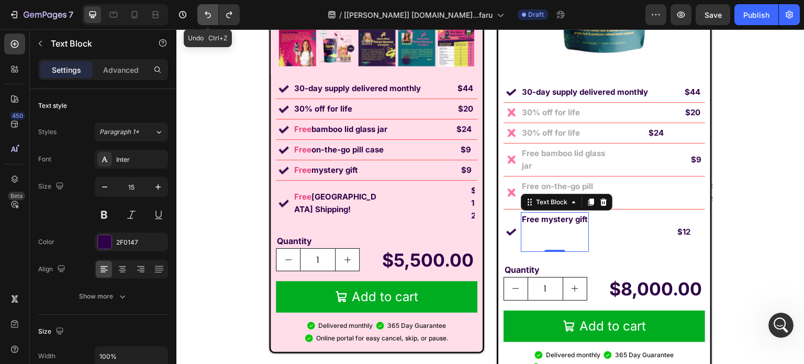
click at [212, 15] on icon "Undo/Redo" at bounding box center [208, 14] width 10 height 10
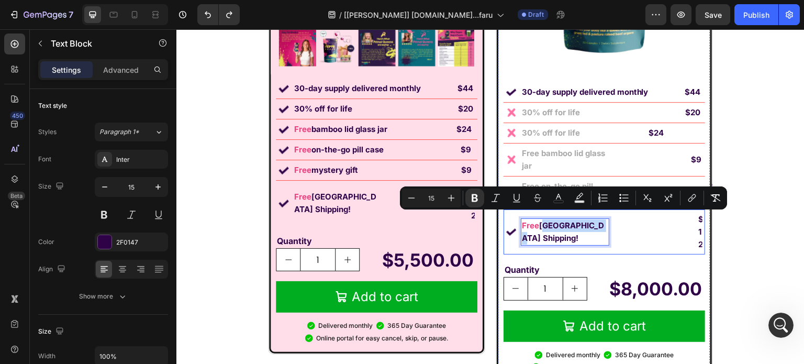
drag, startPoint x: 537, startPoint y: 216, endPoint x: 598, endPoint y: 220, distance: 61.4
click at [598, 220] on div "Image Free USA Shipping! Text Block 0 $12 Text Block Row" at bounding box center [605, 231] width 202 height 45
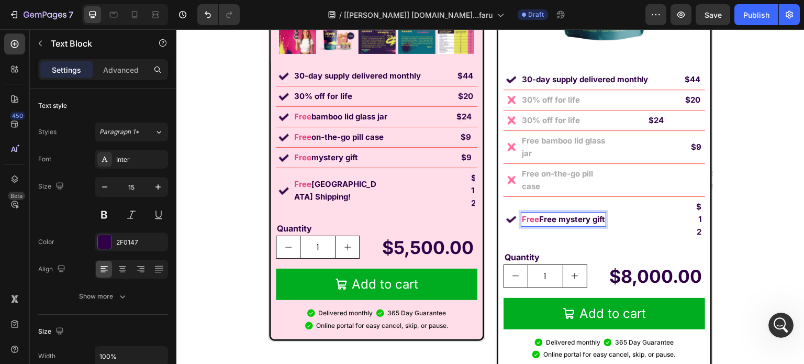
click at [553, 220] on strong "Free mystery gift" at bounding box center [572, 219] width 66 height 10
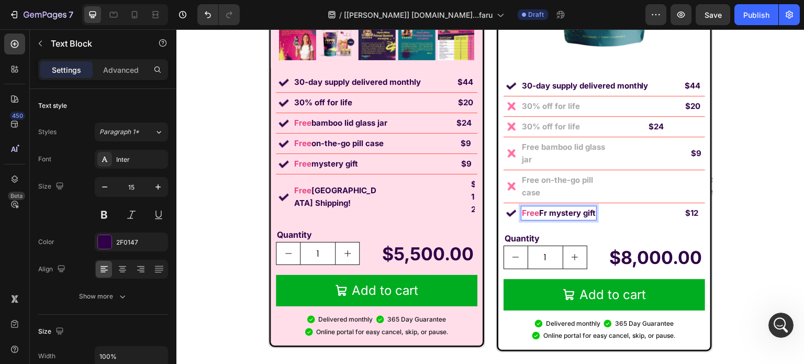
scroll to position [7214, 0]
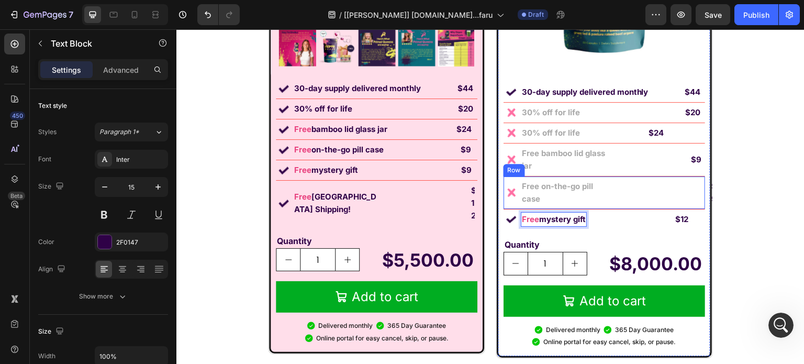
click at [639, 195] on div "$9 Text Block" at bounding box center [657, 192] width 89 height 27
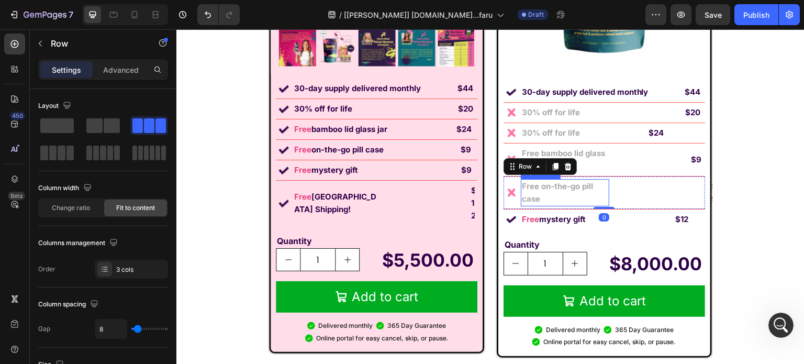
click at [525, 175] on div "Text Block" at bounding box center [541, 172] width 40 height 13
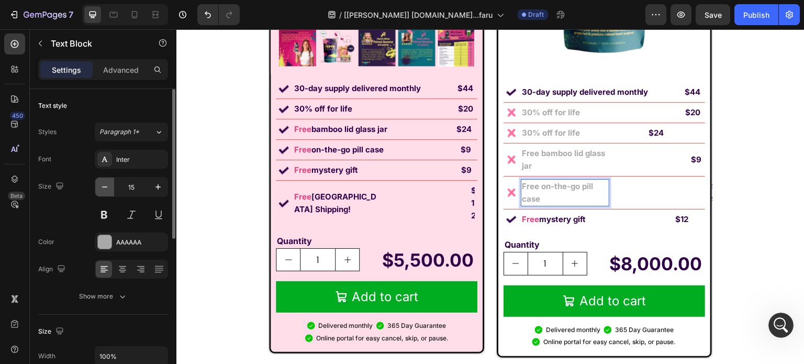
click at [107, 187] on icon "button" at bounding box center [104, 187] width 10 height 10
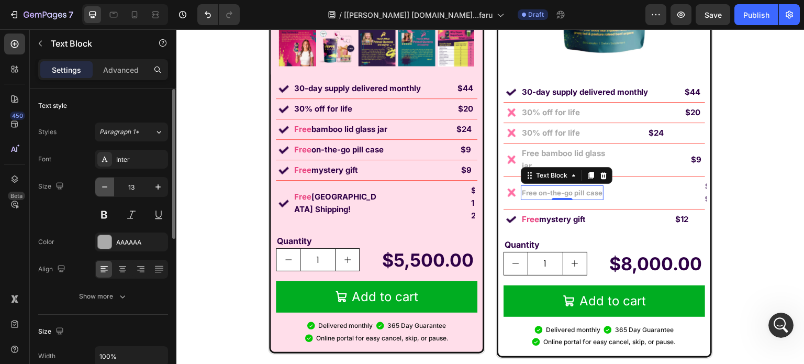
click at [107, 187] on icon "button" at bounding box center [104, 187] width 10 height 10
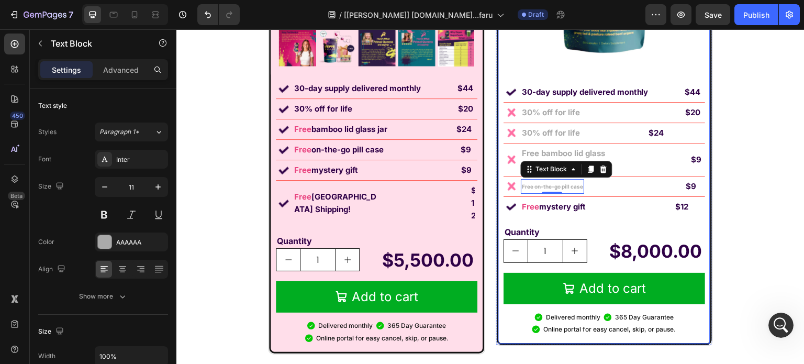
type input "10"
click at [686, 186] on p "$9" at bounding box center [691, 186] width 10 height 13
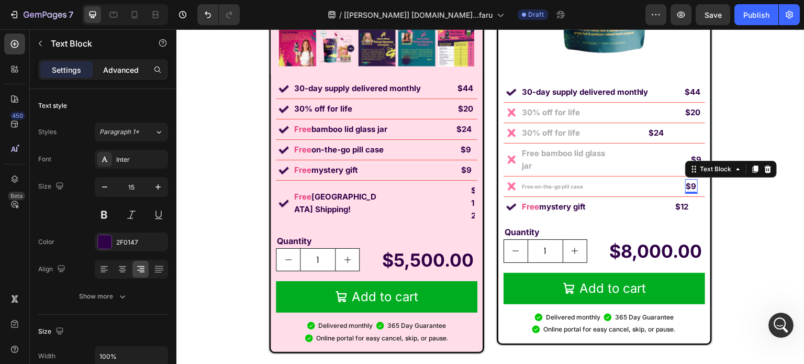
click at [111, 74] on p "Advanced" at bounding box center [121, 69] width 36 height 11
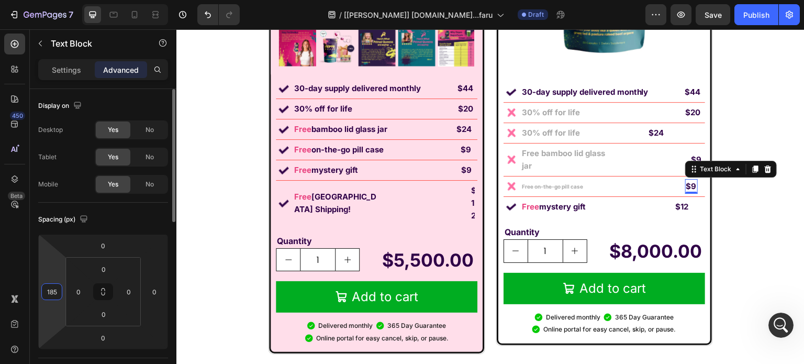
click at [55, 293] on input "185" at bounding box center [52, 292] width 16 height 16
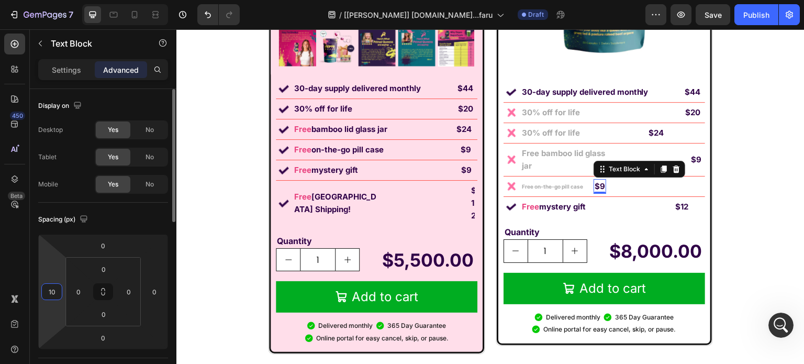
type input "100"
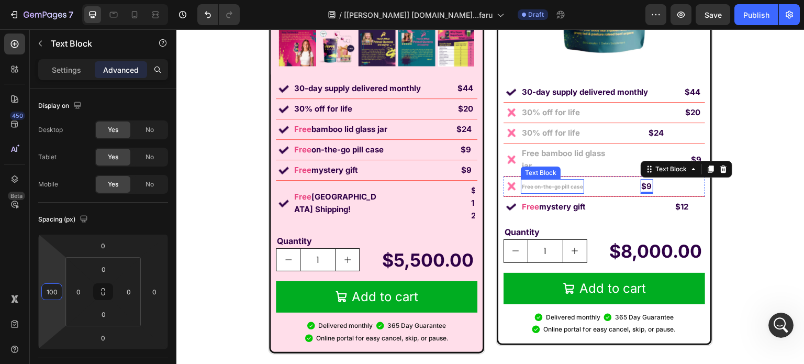
click at [565, 188] on strong "Free on-the-go pill case" at bounding box center [552, 186] width 61 height 6
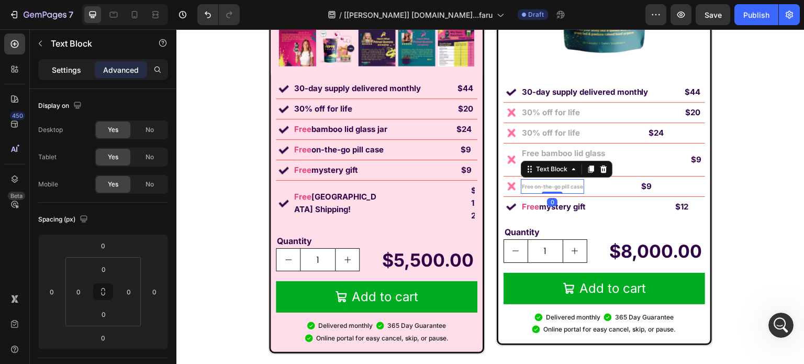
click at [55, 69] on p "Settings" at bounding box center [66, 69] width 29 height 11
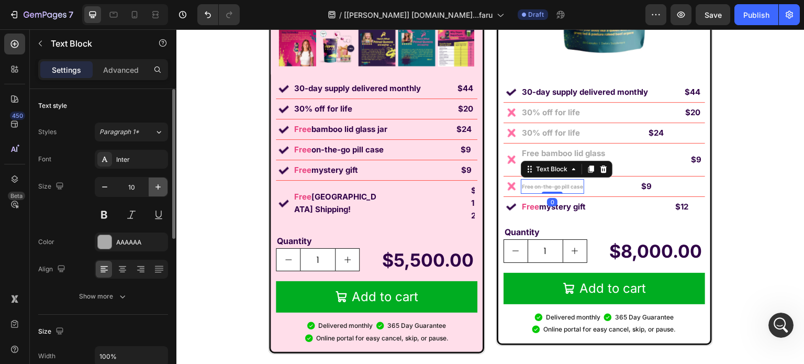
click at [154, 183] on icon "button" at bounding box center [158, 187] width 10 height 10
click at [153, 184] on icon "button" at bounding box center [158, 187] width 10 height 10
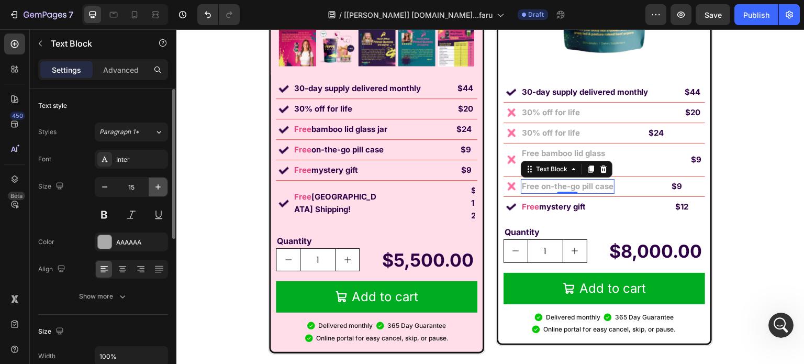
click at [153, 184] on icon "button" at bounding box center [158, 187] width 10 height 10
click at [104, 184] on icon "button" at bounding box center [104, 187] width 10 height 10
type input "15"
click at [691, 155] on strong "$9" at bounding box center [696, 159] width 10 height 10
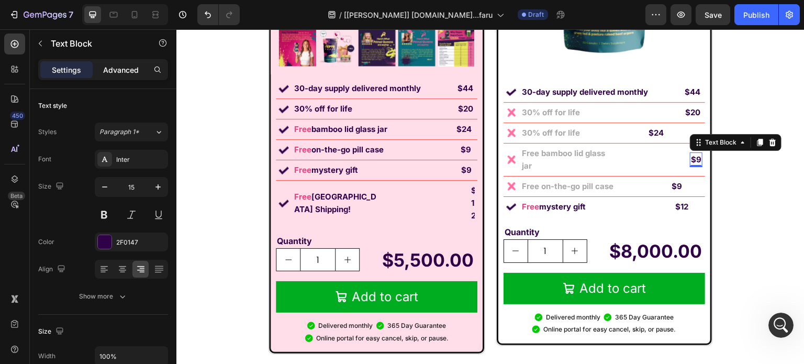
click at [129, 73] on p "Advanced" at bounding box center [121, 69] width 36 height 11
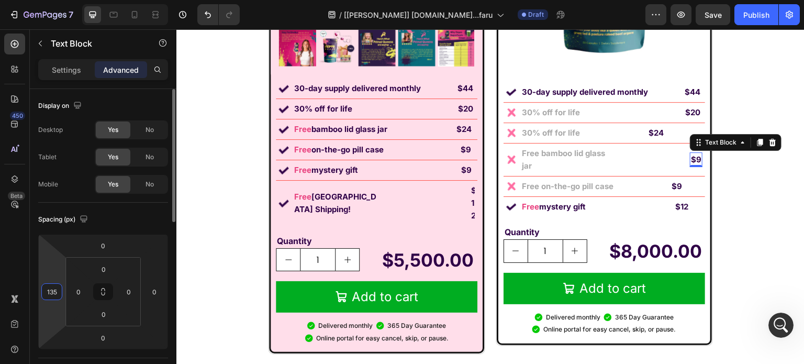
click at [55, 292] on input "135" at bounding box center [52, 292] width 16 height 16
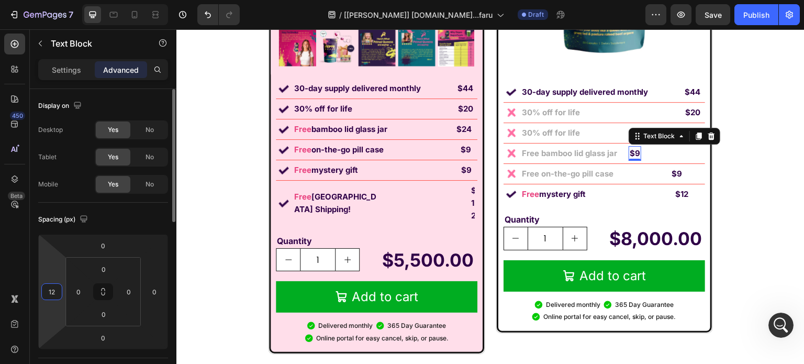
type input "125"
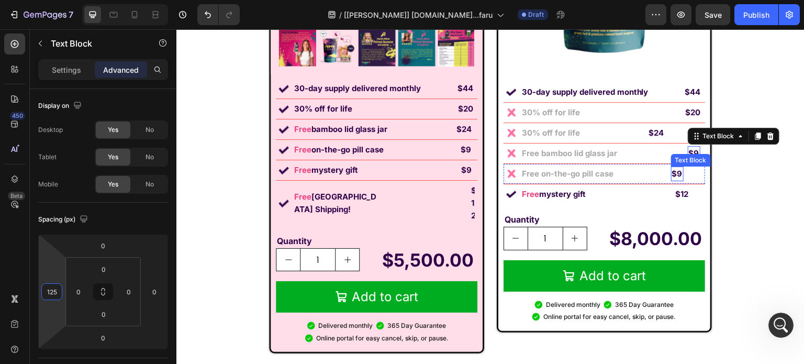
click at [672, 173] on p "$9" at bounding box center [677, 174] width 10 height 13
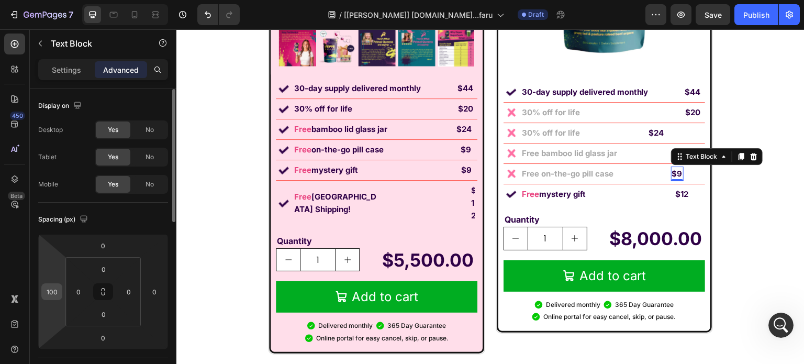
click at [58, 294] on input "100" at bounding box center [52, 292] width 16 height 16
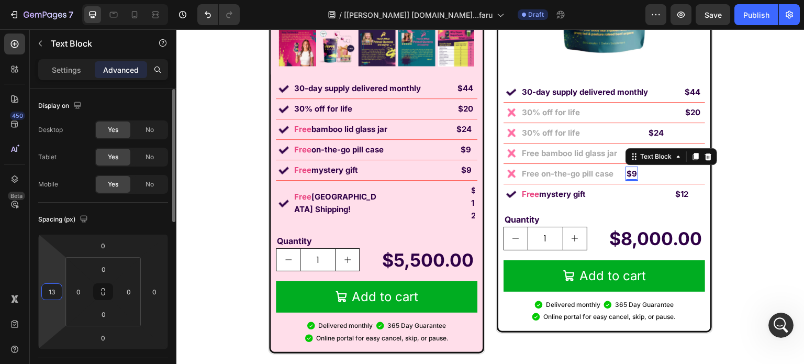
type input "130"
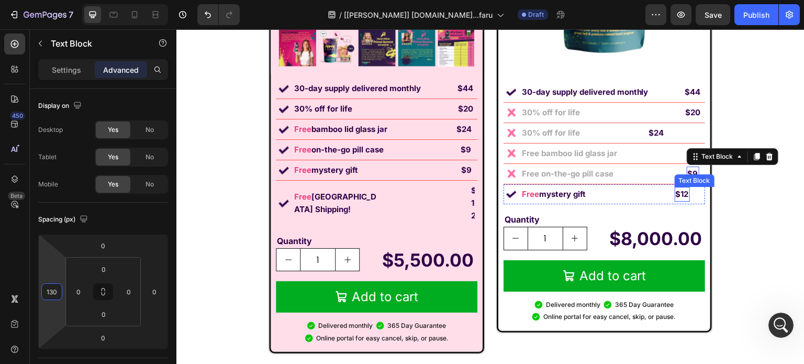
click at [682, 196] on p "$12" at bounding box center [682, 194] width 13 height 13
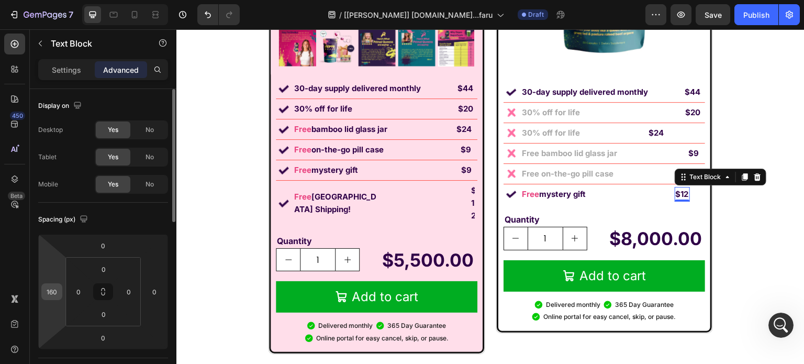
click at [57, 288] on input "160" at bounding box center [52, 292] width 16 height 16
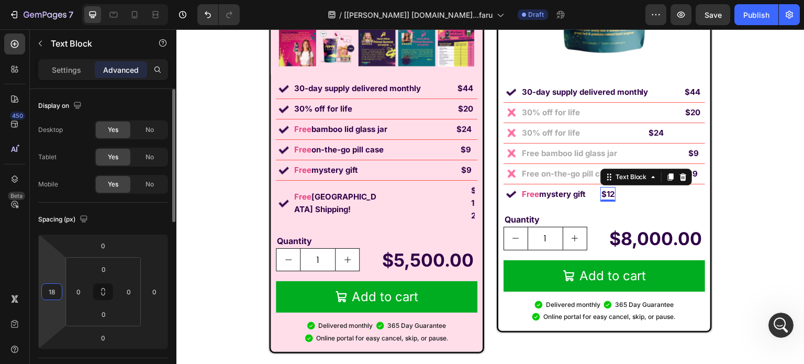
type input "180"
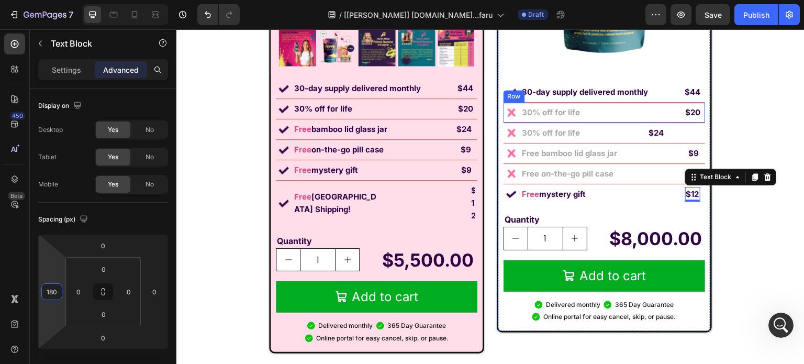
click at [649, 133] on strong "$24" at bounding box center [656, 133] width 15 height 10
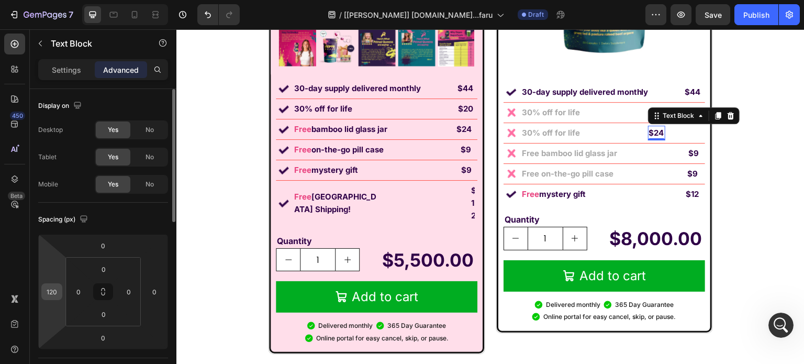
click at [48, 293] on input "120" at bounding box center [52, 292] width 16 height 16
type input "1"
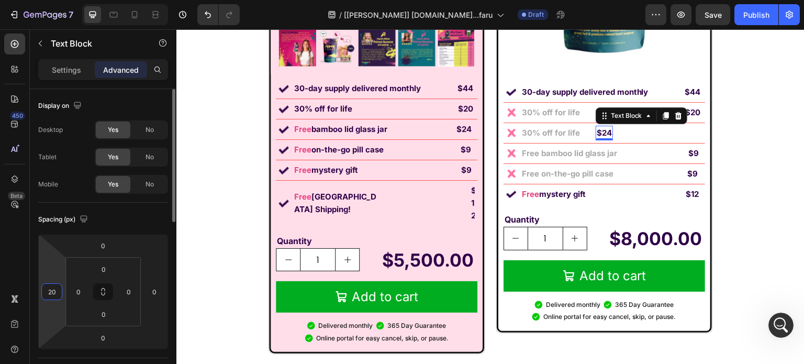
type input "2"
type input "190"
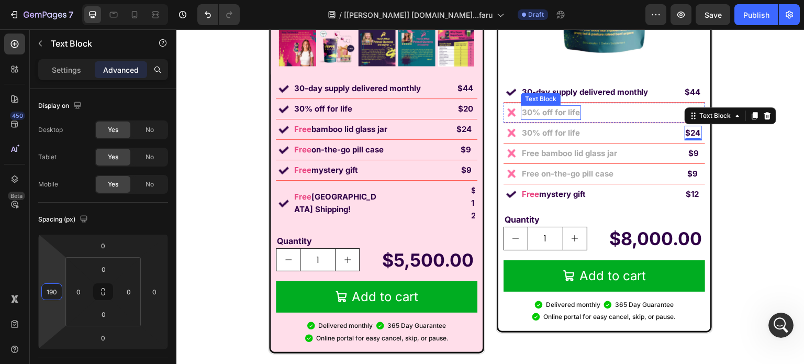
click at [575, 108] on strong "30% off for life" at bounding box center [551, 112] width 58 height 10
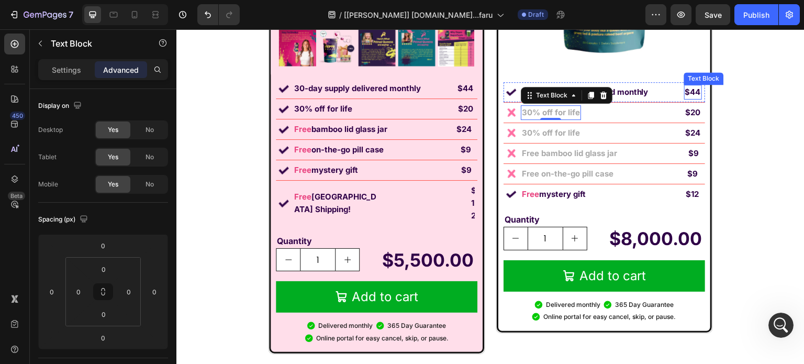
click at [695, 90] on p "$44" at bounding box center [693, 92] width 16 height 13
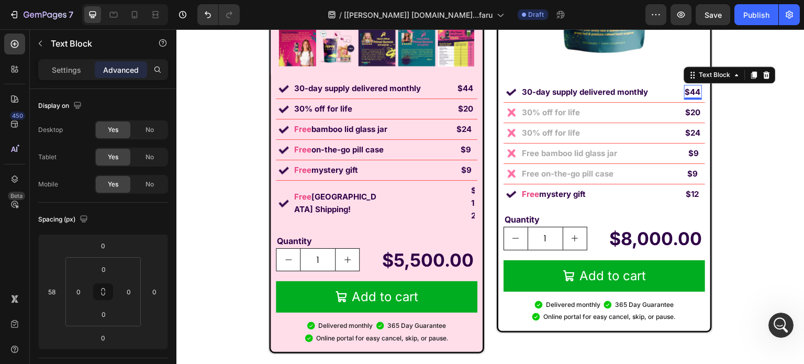
click at [694, 92] on p "$44" at bounding box center [693, 92] width 16 height 13
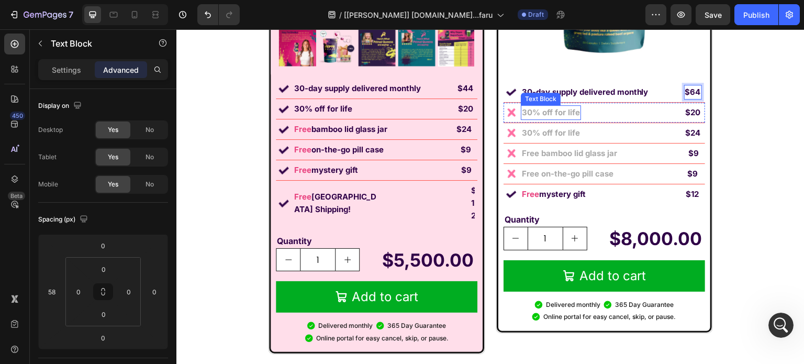
click at [559, 110] on strong "30% off for life" at bounding box center [551, 112] width 58 height 10
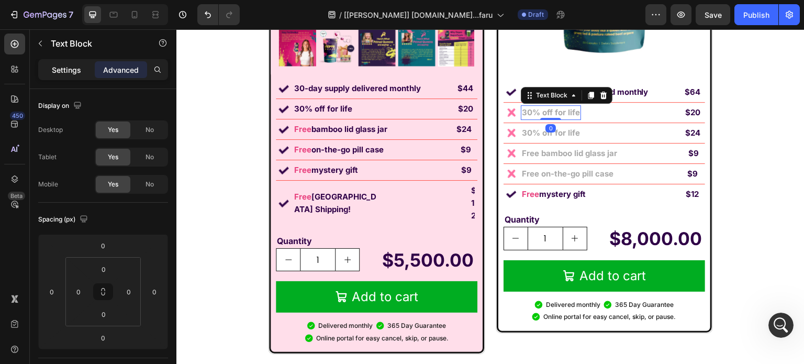
click at [48, 68] on div "Settings" at bounding box center [66, 69] width 52 height 17
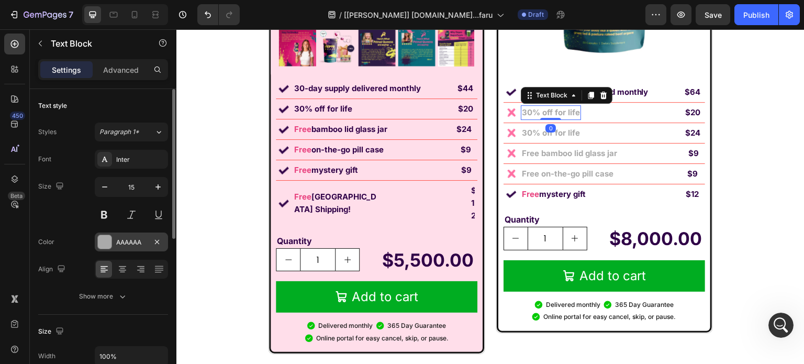
click at [127, 240] on div "AAAAAA" at bounding box center [131, 242] width 30 height 9
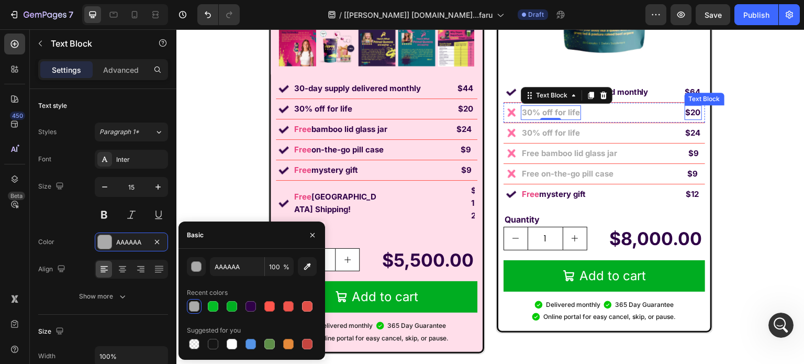
click at [690, 110] on strong "$20" at bounding box center [693, 112] width 15 height 10
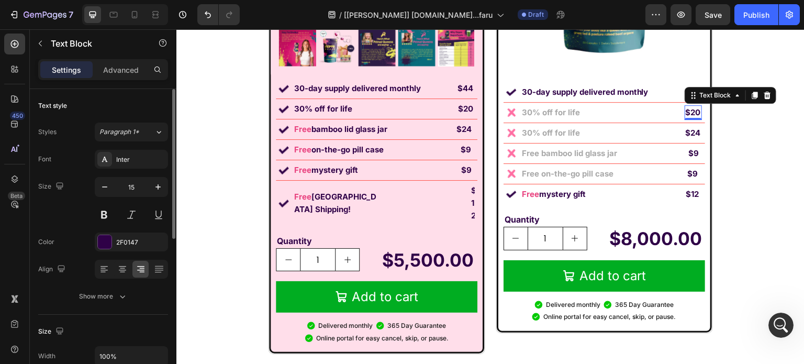
drag, startPoint x: 108, startPoint y: 239, endPoint x: 143, endPoint y: 255, distance: 38.6
click at [108, 240] on div at bounding box center [105, 242] width 14 height 14
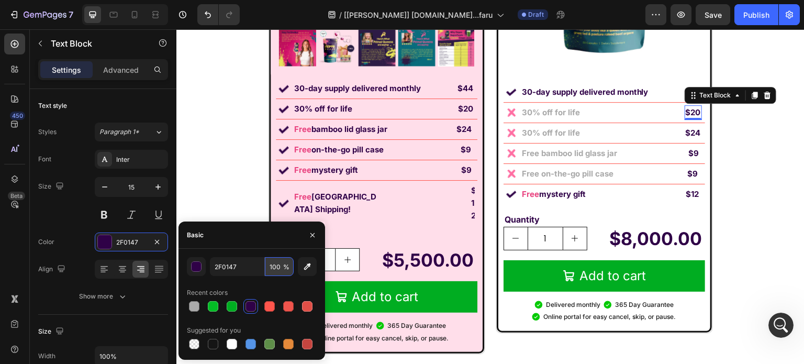
click at [267, 273] on input "100" at bounding box center [279, 266] width 29 height 19
click at [240, 272] on input "2F0147" at bounding box center [237, 266] width 54 height 19
paste input "AAAAAA"
type input "AAAAAA"
click at [689, 129] on strong "$24" at bounding box center [693, 133] width 15 height 10
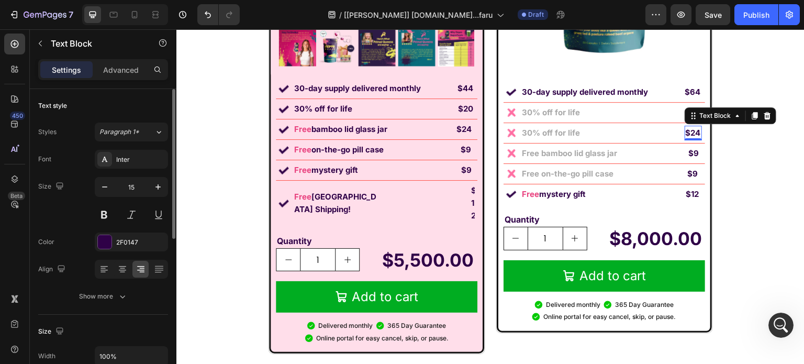
drag, startPoint x: 103, startPoint y: 231, endPoint x: 118, endPoint y: 253, distance: 27.4
click at [105, 235] on div "Font Inter Size 15 Color 2F0147 Align Show more" at bounding box center [103, 228] width 130 height 156
click at [122, 241] on div "2F0147" at bounding box center [131, 242] width 30 height 9
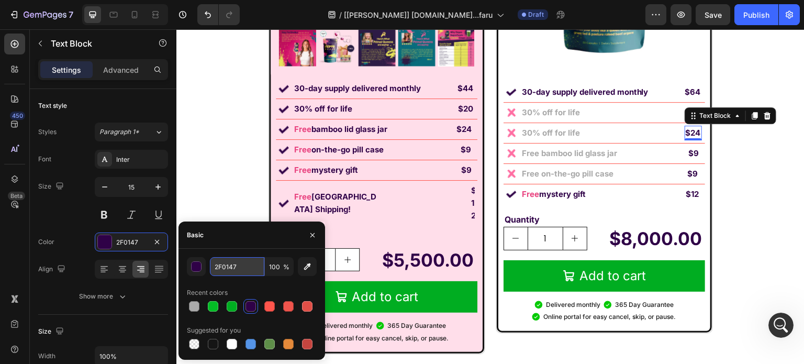
click at [232, 266] on input "2F0147" at bounding box center [237, 266] width 54 height 19
paste input "AAAAAA"
type input "AAAAAA"
click at [689, 152] on strong "$9" at bounding box center [694, 153] width 10 height 10
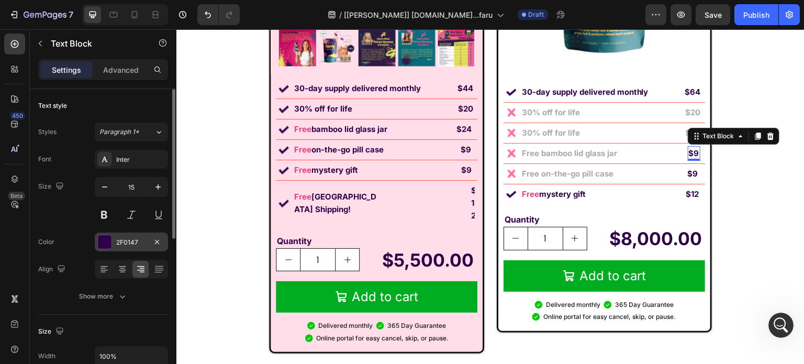
click at [129, 238] on div "2F0147" at bounding box center [131, 242] width 30 height 9
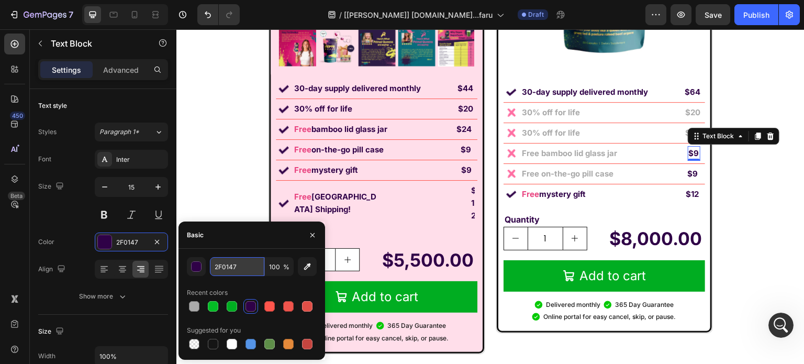
click at [234, 260] on input "2F0147" at bounding box center [237, 266] width 54 height 19
paste input "AAAAAA"
type input "AAAAAA"
click at [688, 178] on p "$9" at bounding box center [693, 174] width 10 height 13
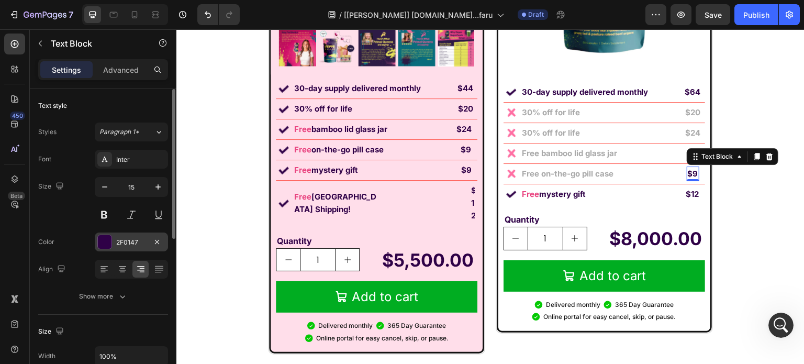
click at [117, 238] on div "2F0147" at bounding box center [131, 242] width 30 height 9
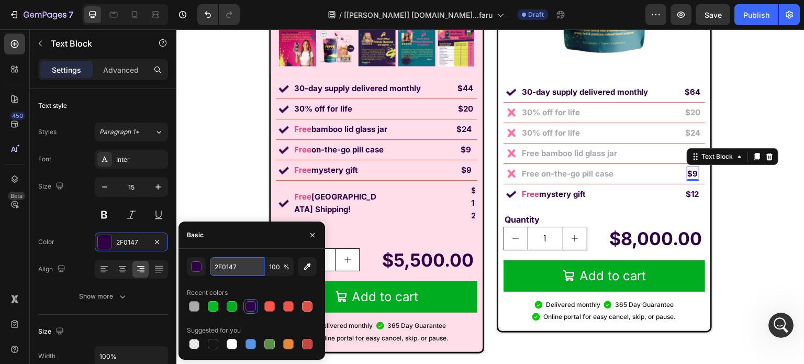
click at [244, 268] on input "2F0147" at bounding box center [237, 266] width 54 height 19
paste input "AAAAAA"
type input "AAAAAA"
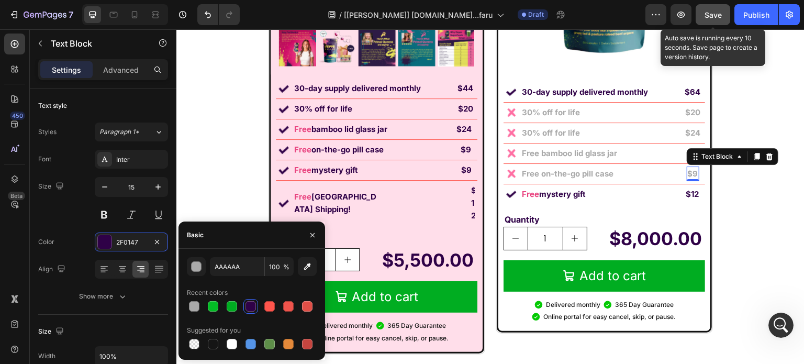
click at [714, 12] on span "Save" at bounding box center [713, 14] width 17 height 9
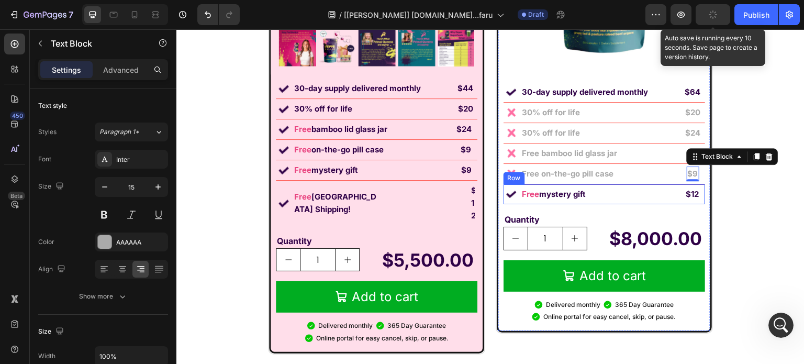
click at [618, 193] on div "$12 Text Block" at bounding box center [645, 194] width 109 height 15
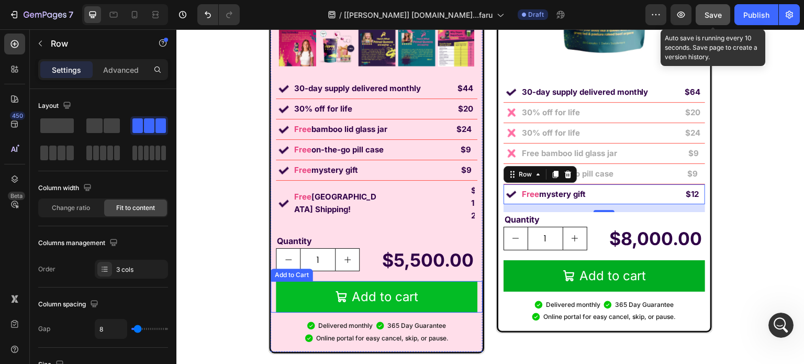
drag, startPoint x: 303, startPoint y: 262, endPoint x: 279, endPoint y: 263, distance: 24.1
click at [303, 281] on button "Add to cart" at bounding box center [377, 296] width 202 height 31
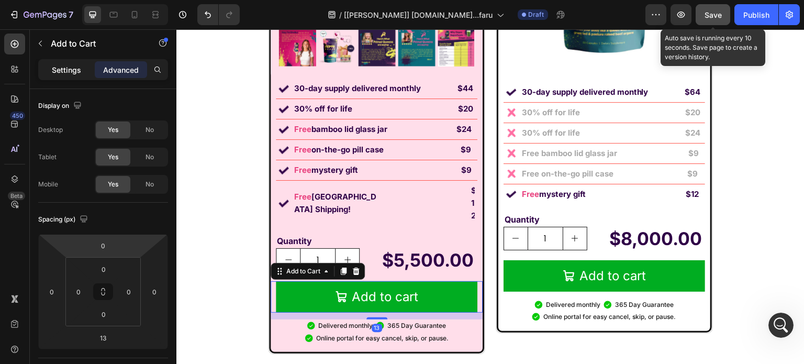
click at [72, 62] on div "Settings" at bounding box center [66, 69] width 52 height 17
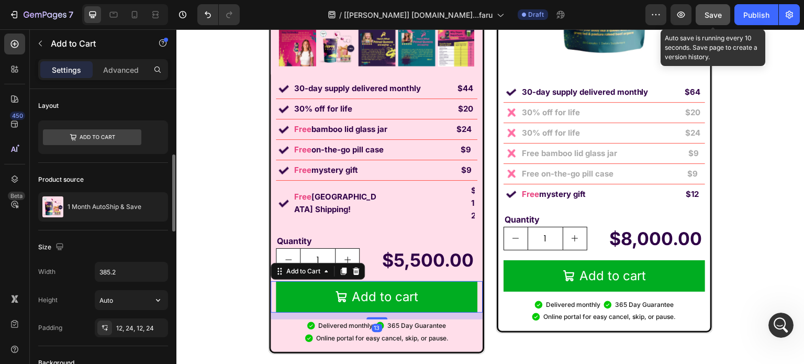
scroll to position [52, 0]
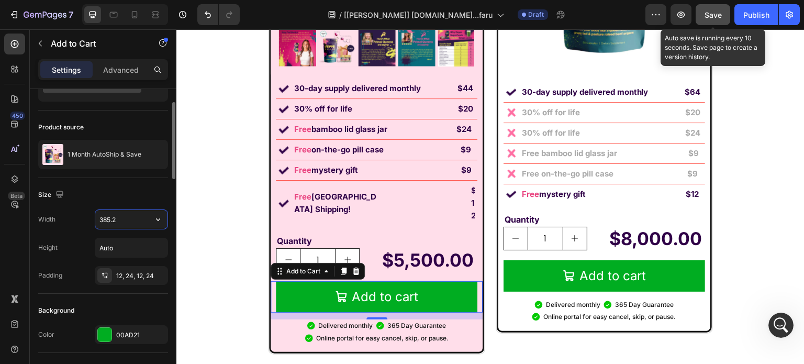
click at [125, 211] on input "385.2" at bounding box center [131, 219] width 72 height 19
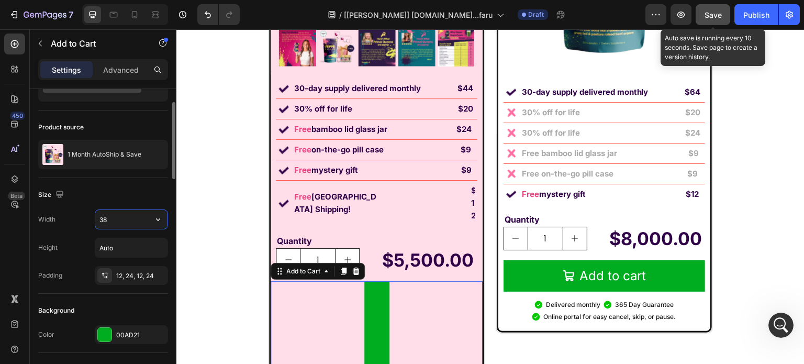
type input "380"
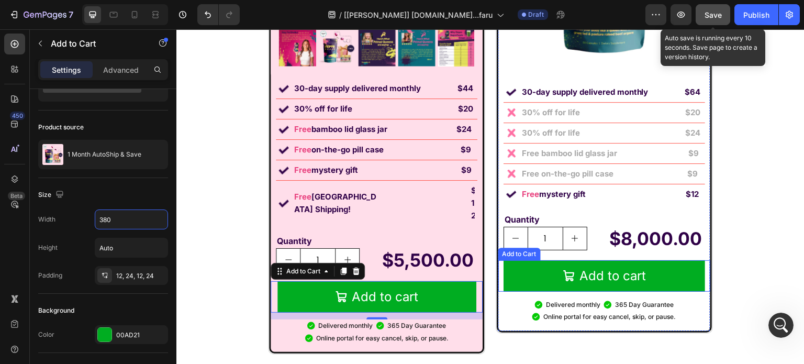
click at [543, 265] on button "Add to cart" at bounding box center [605, 275] width 202 height 31
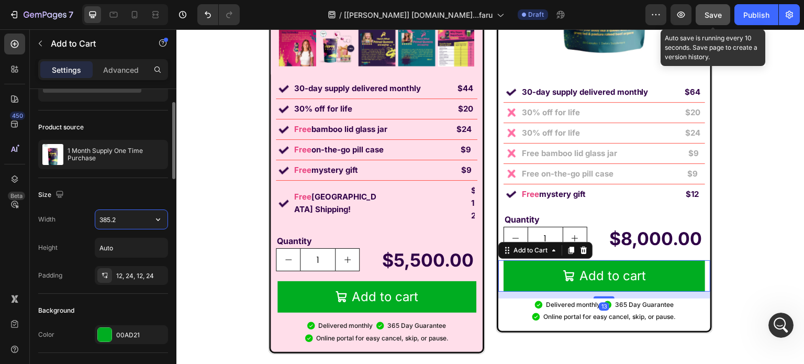
click at [114, 217] on input "385.2" at bounding box center [131, 219] width 72 height 19
type input "1"
type input "380"
drag, startPoint x: 124, startPoint y: 276, endPoint x: 143, endPoint y: 292, distance: 25.7
click at [124, 276] on div "12, 24, 12, 24" at bounding box center [140, 275] width 49 height 9
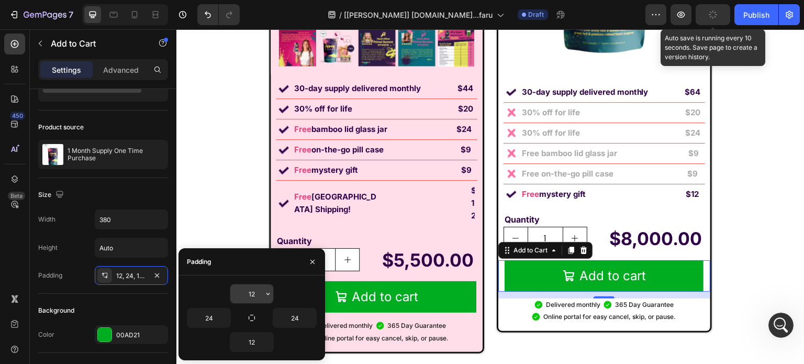
click at [262, 294] on input "12" at bounding box center [251, 293] width 43 height 19
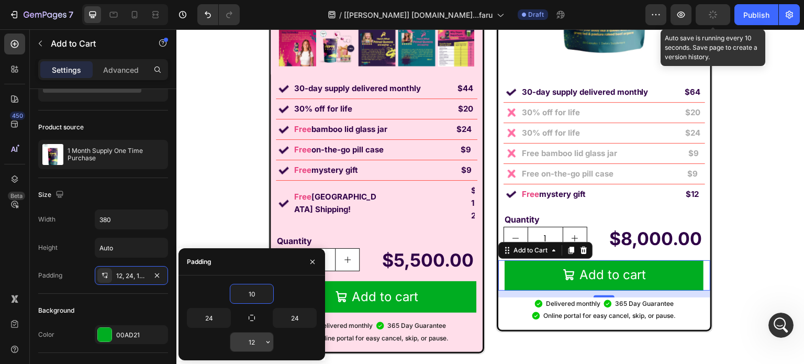
type input "10"
click at [252, 339] on input "12" at bounding box center [251, 341] width 43 height 19
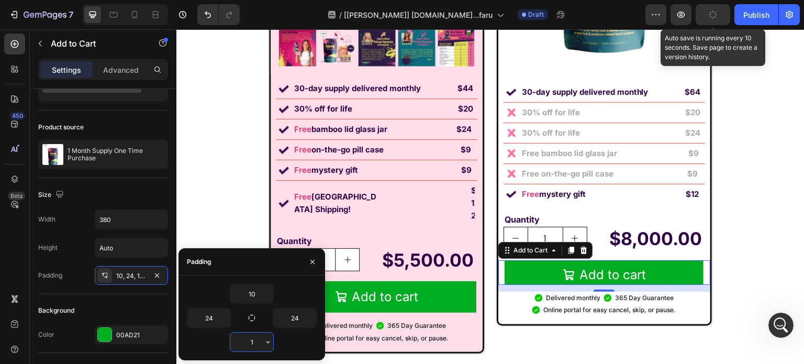
type input "10"
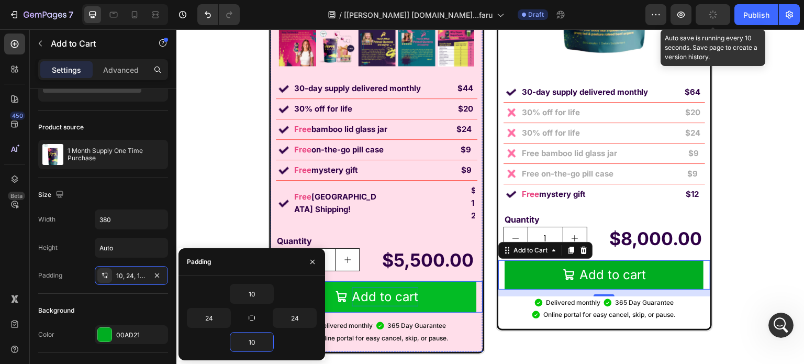
click at [355, 287] on div "Add to cart" at bounding box center [385, 296] width 66 height 19
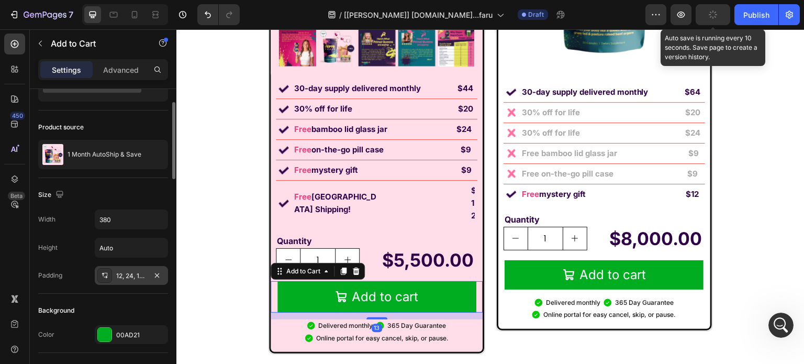
drag, startPoint x: 120, startPoint y: 268, endPoint x: 139, endPoint y: 275, distance: 20.0
click at [121, 269] on div "12, 24, 12, 24" at bounding box center [131, 275] width 73 height 19
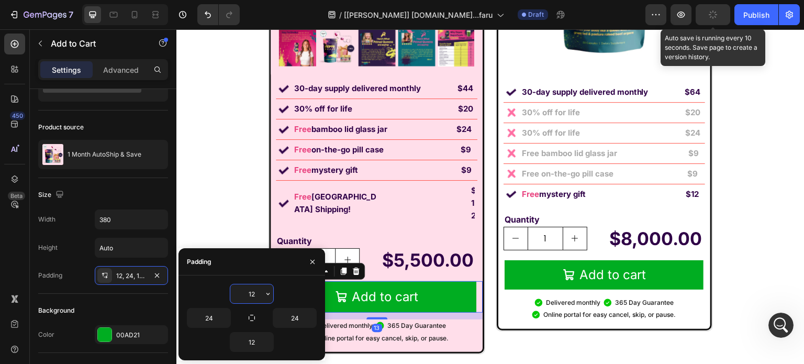
click at [258, 294] on input "12" at bounding box center [251, 293] width 43 height 19
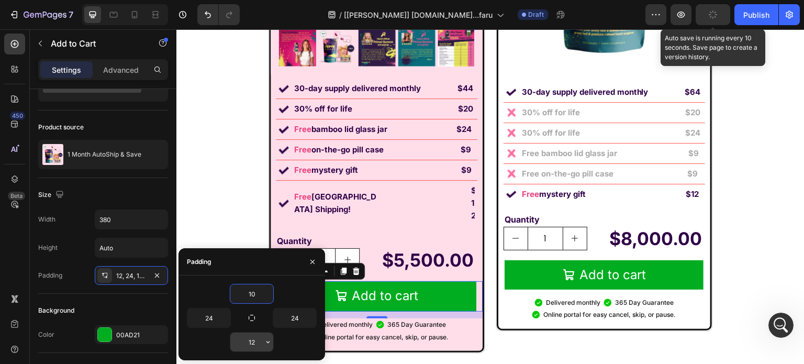
type input "10"
click at [254, 339] on input "12" at bounding box center [251, 341] width 43 height 19
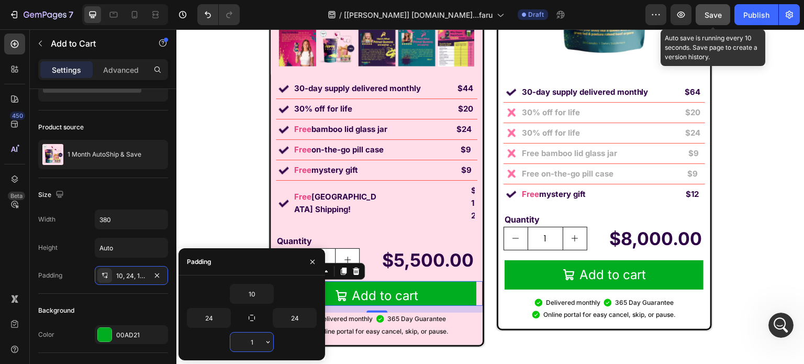
type input "10"
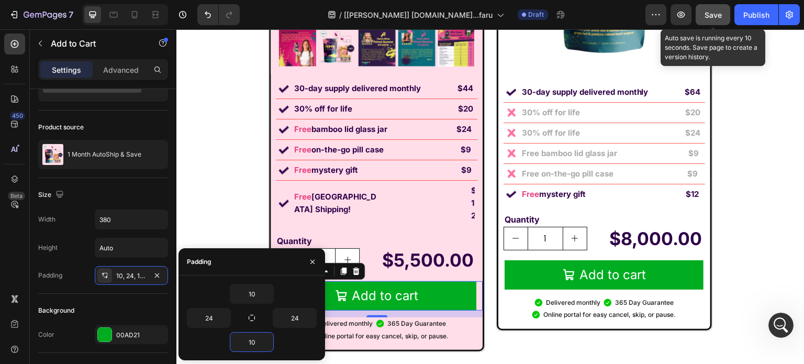
drag, startPoint x: 727, startPoint y: 16, endPoint x: 722, endPoint y: 16, distance: 5.3
click at [726, 16] on button "Save" at bounding box center [713, 14] width 35 height 21
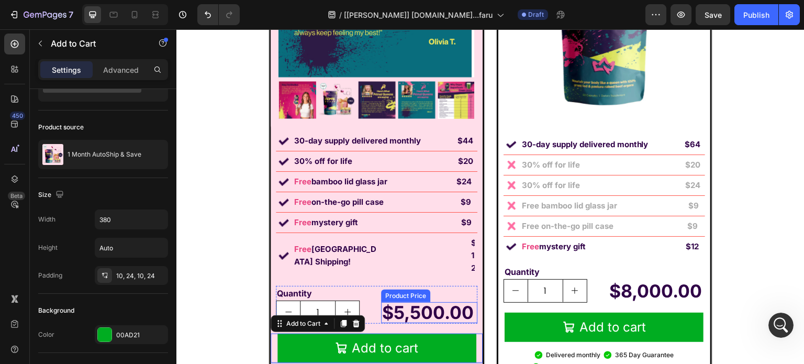
scroll to position [7214, 0]
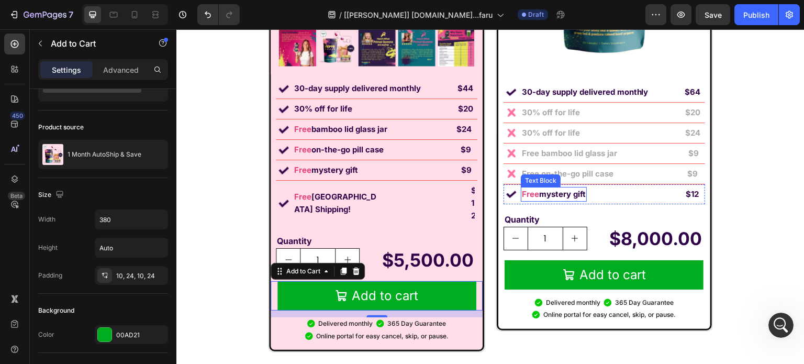
click at [546, 194] on strong "mystery gift" at bounding box center [562, 194] width 47 height 10
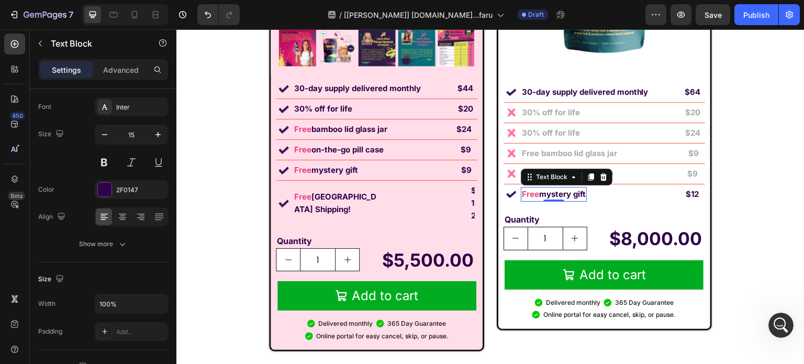
click at [546, 194] on strong "mystery gift" at bounding box center [562, 194] width 47 height 10
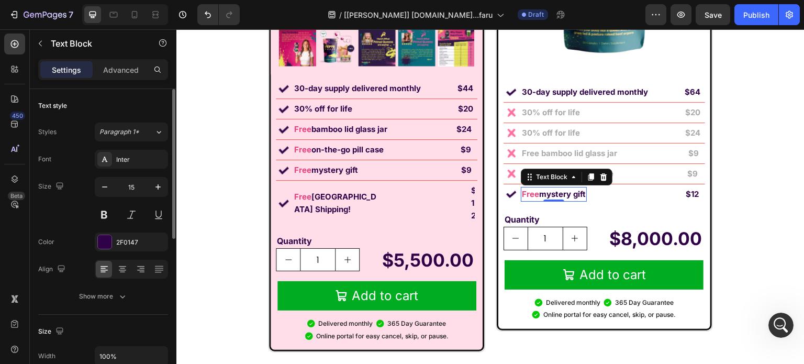
click at [546, 194] on strong "mystery gift" at bounding box center [562, 194] width 47 height 10
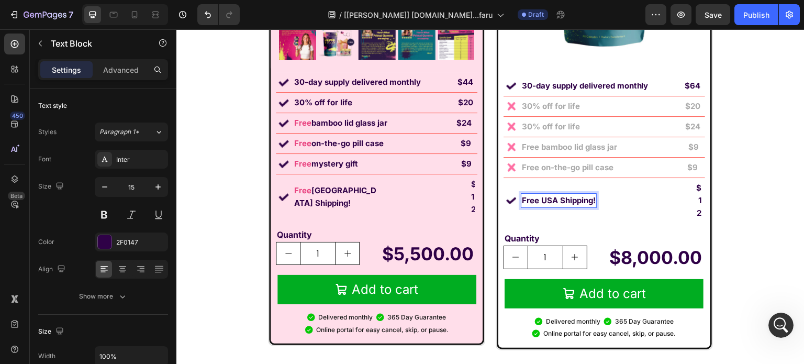
scroll to position [7227, 0]
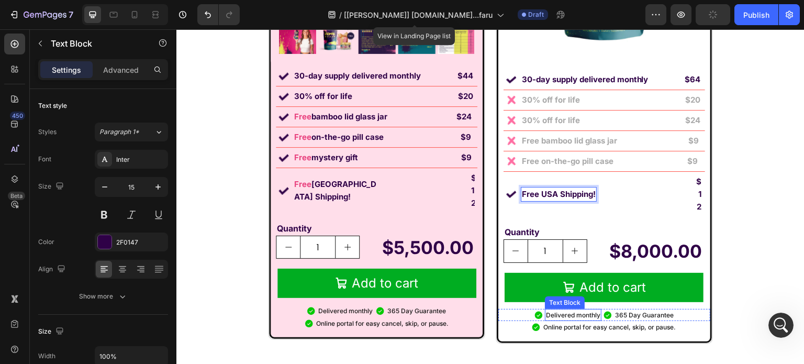
click at [571, 313] on p "Delivered monthly" at bounding box center [573, 315] width 54 height 10
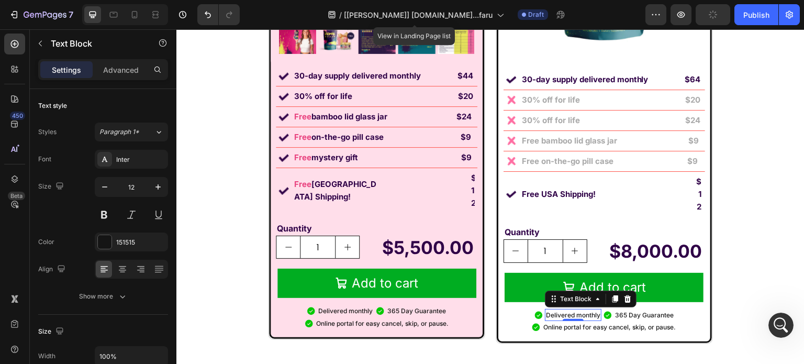
click at [571, 313] on p "Delivered monthly" at bounding box center [573, 315] width 54 height 10
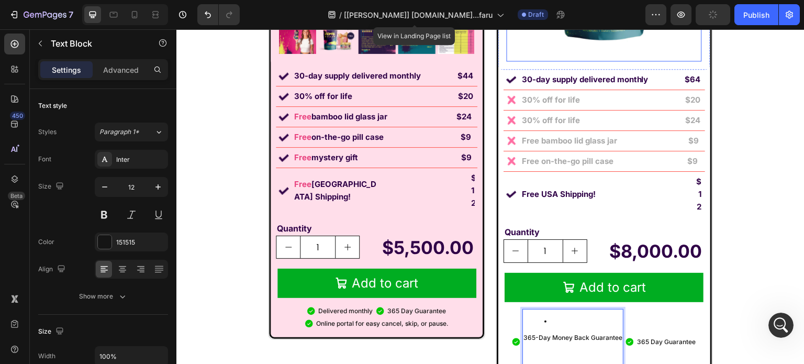
scroll to position [7247, 0]
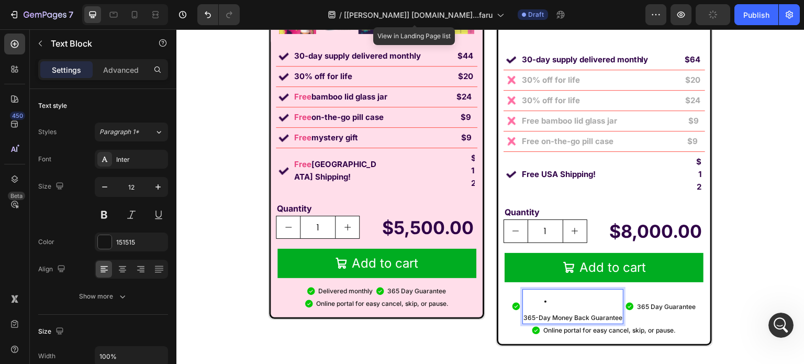
click at [523, 317] on p "365-Day Money Back Guarantee" at bounding box center [572, 318] width 99 height 10
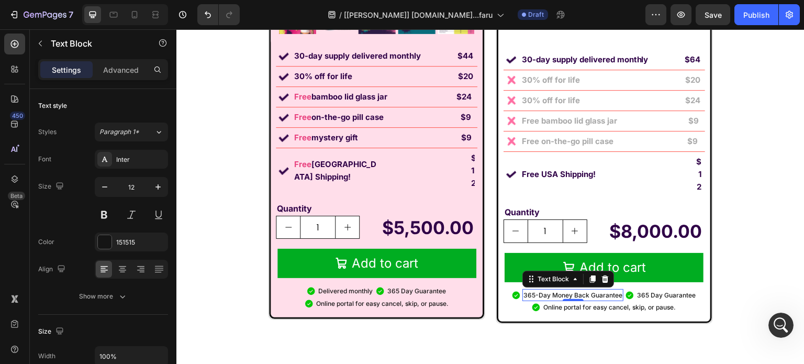
click at [646, 294] on p "365 Day Guarantee" at bounding box center [666, 295] width 59 height 10
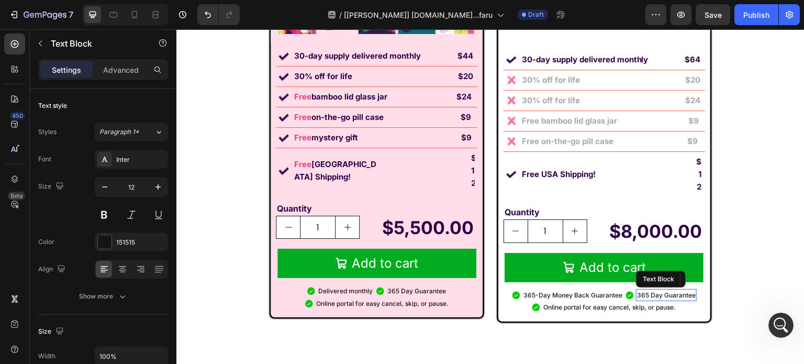
click at [646, 294] on p "365 Day Guarantee" at bounding box center [666, 295] width 59 height 10
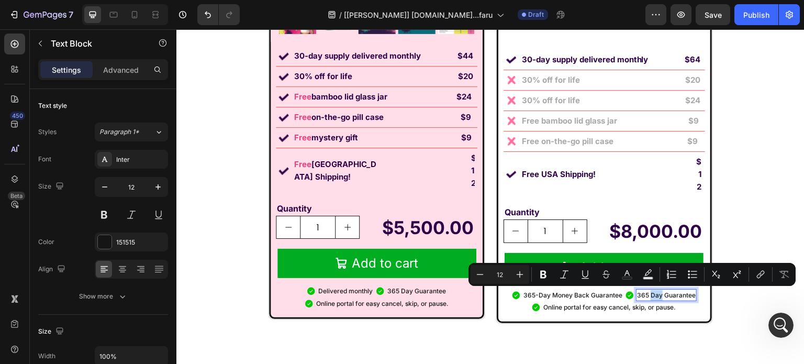
click at [646, 294] on p "365 Day Guarantee" at bounding box center [666, 295] width 59 height 10
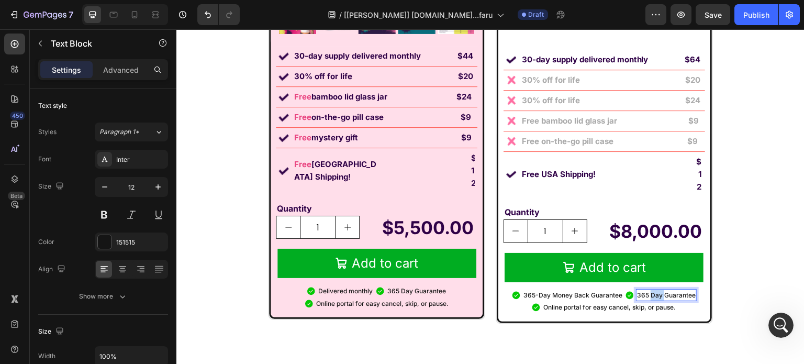
click at [646, 294] on p "365 Day Guarantee" at bounding box center [666, 295] width 59 height 10
click at [629, 310] on p "Online portal for easy cancel, skip, or pause." at bounding box center [609, 307] width 132 height 10
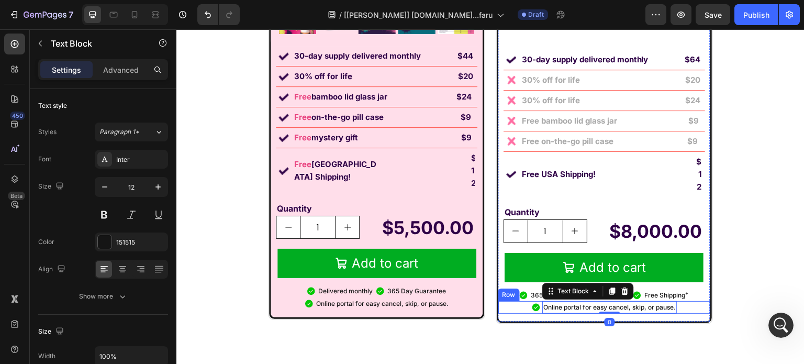
click at [684, 303] on div "Icon Online portal for easy cancel, skip, or pause. Text Block 0 Row" at bounding box center [604, 307] width 212 height 13
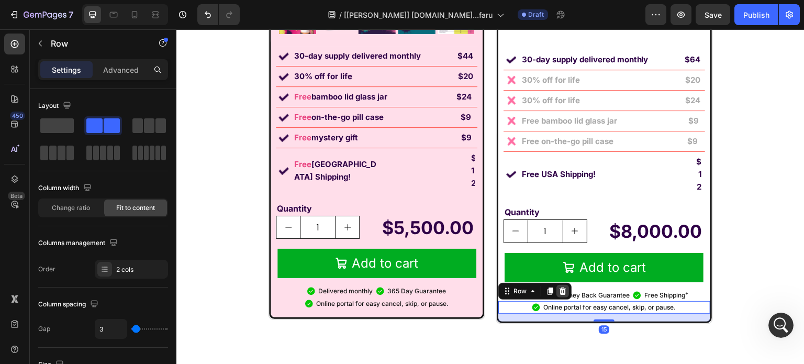
click at [561, 290] on icon at bounding box center [563, 291] width 8 height 8
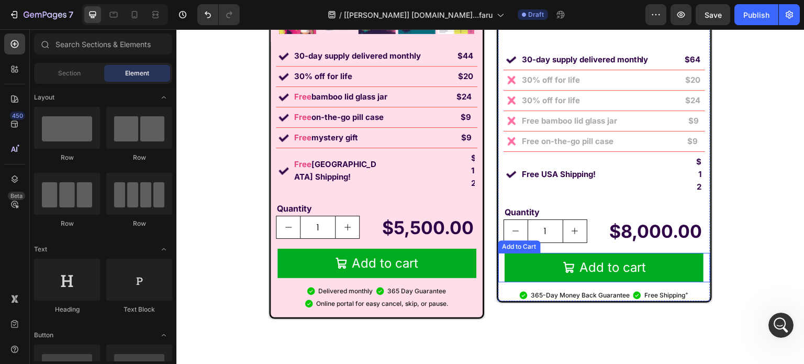
click at [638, 277] on button "Add to cart" at bounding box center [604, 267] width 199 height 29
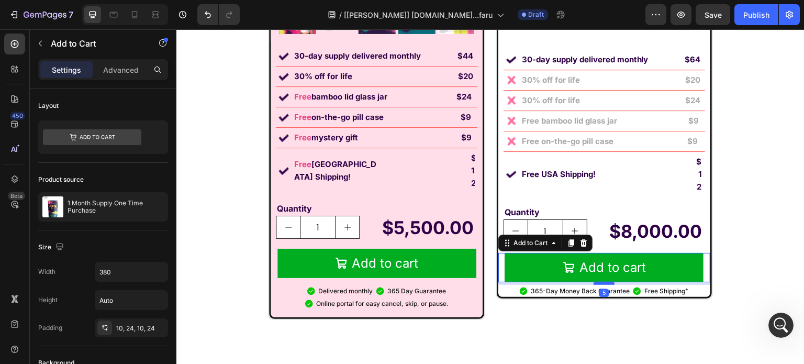
click at [603, 283] on div at bounding box center [604, 283] width 21 height 3
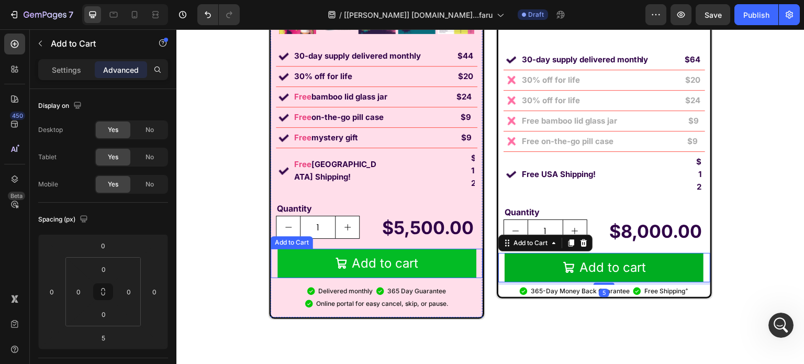
click at [465, 249] on button "Add to cart" at bounding box center [376, 263] width 199 height 29
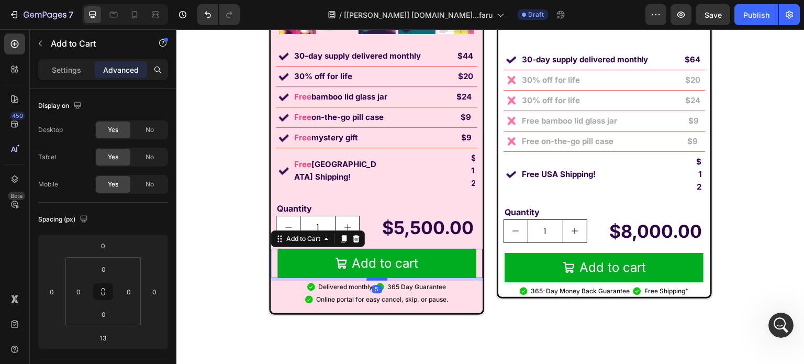
drag, startPoint x: 373, startPoint y: 258, endPoint x: 377, endPoint y: 253, distance: 5.6
click at [377, 277] on div at bounding box center [376, 278] width 21 height 3
type input "5"
click at [507, 291] on div "Icon 365-Day Money Back Guarantee Text Block Icon Free Shipping + Text Block Row" at bounding box center [604, 291] width 212 height 13
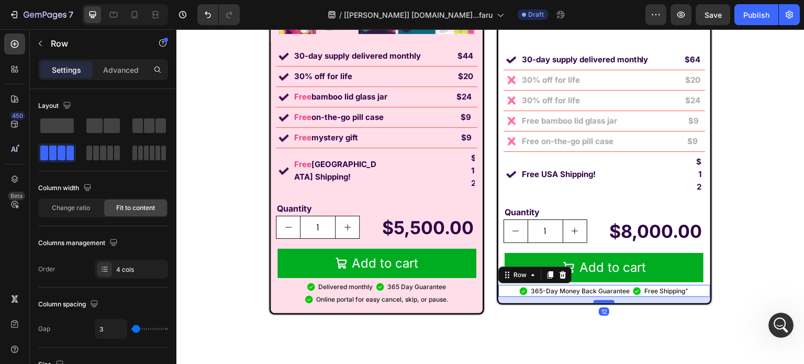
drag, startPoint x: 598, startPoint y: 296, endPoint x: 599, endPoint y: 302, distance: 6.4
click at [599, 302] on div at bounding box center [604, 301] width 21 height 3
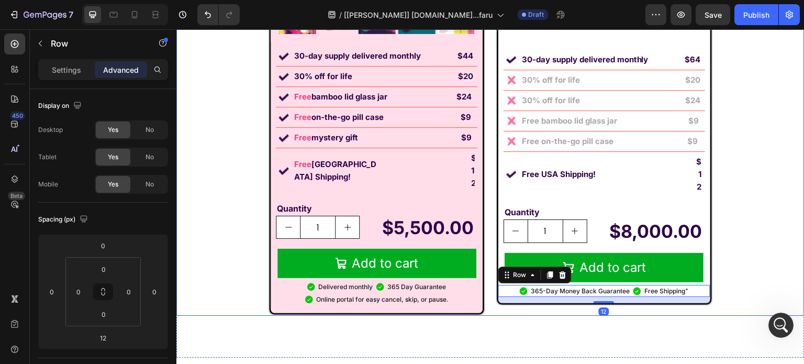
click at [400, 304] on div "Image Labor Day Special Offer Heading Row 1 Month AutoShip & Save Heading Produ…" at bounding box center [376, 12] width 217 height 608
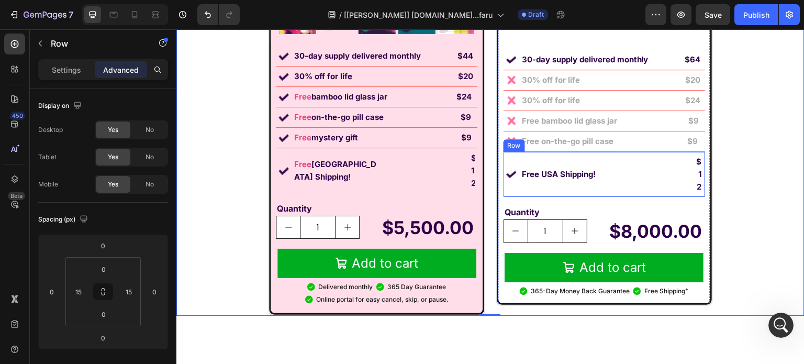
click at [643, 174] on div "$12 Text Block" at bounding box center [652, 174] width 102 height 40
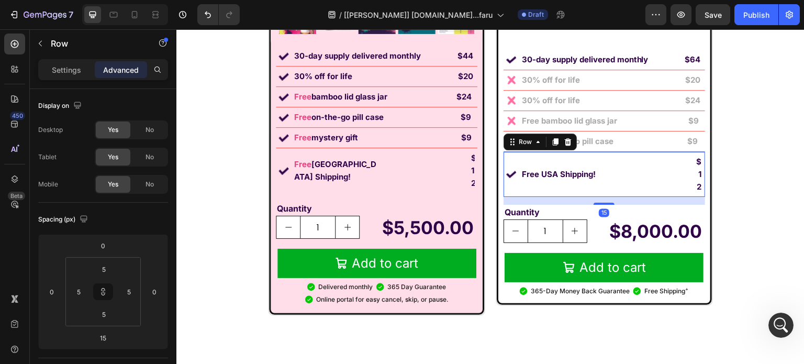
click at [689, 166] on div "$12 Text Block" at bounding box center [652, 174] width 102 height 40
click at [696, 168] on p "$12" at bounding box center [698, 174] width 5 height 38
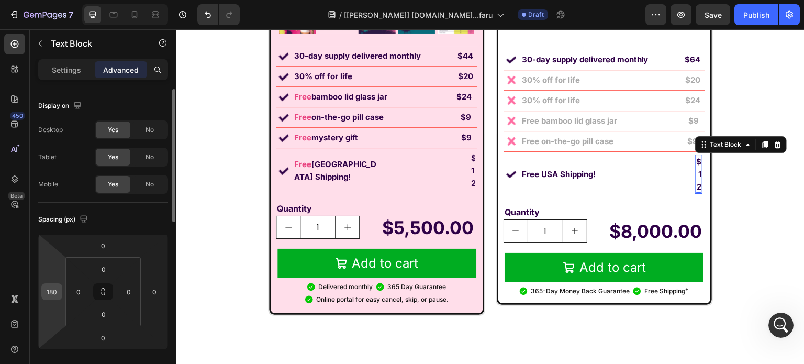
click at [56, 287] on input "180" at bounding box center [52, 292] width 16 height 16
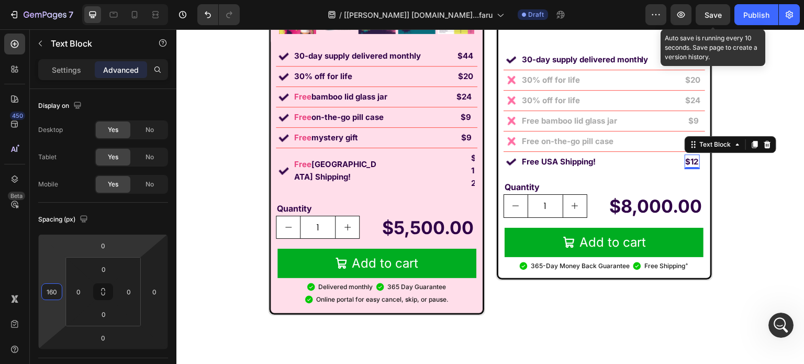
type input "160"
click at [716, 9] on div "Save" at bounding box center [713, 14] width 17 height 11
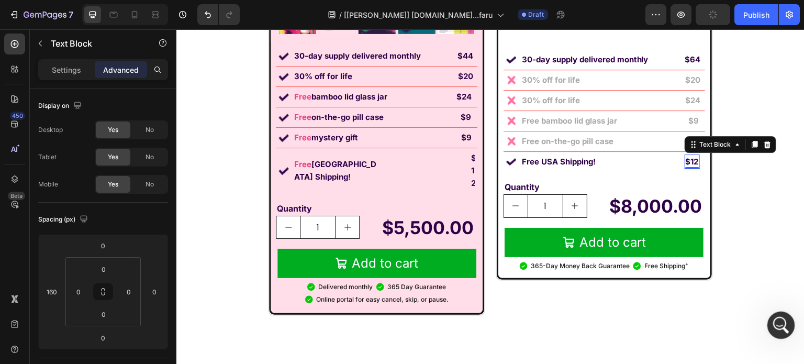
click at [782, 322] on icon "Open Intercom Messenger" at bounding box center [779, 323] width 17 height 17
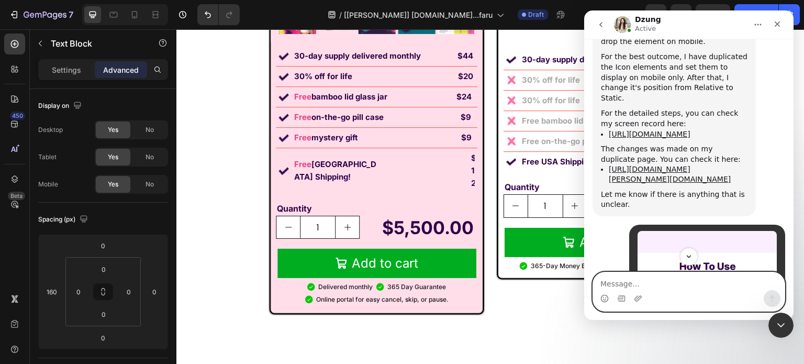
scroll to position [12120, 0]
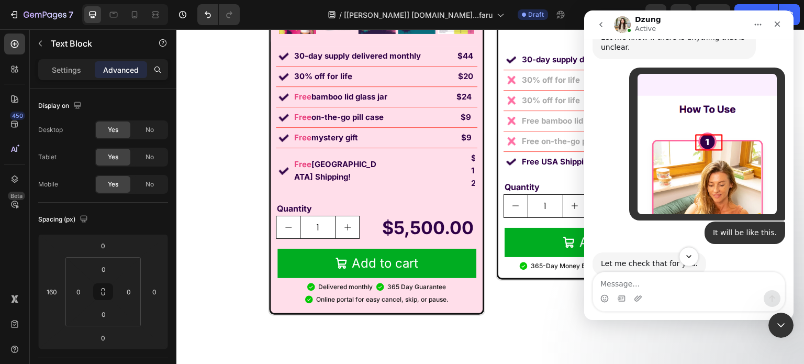
click at [685, 256] on icon "Scroll to bottom" at bounding box center [688, 256] width 9 height 9
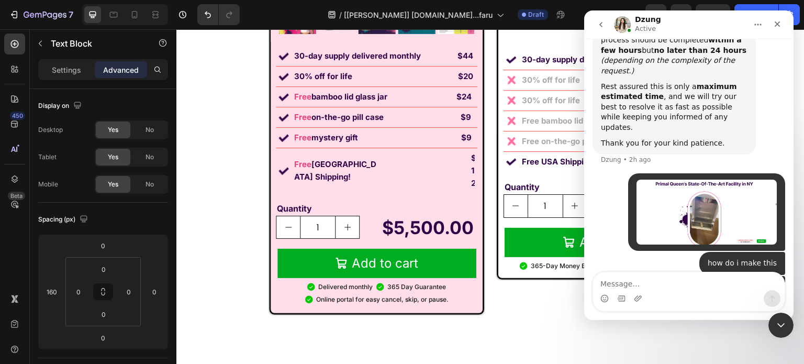
scroll to position [13804, 0]
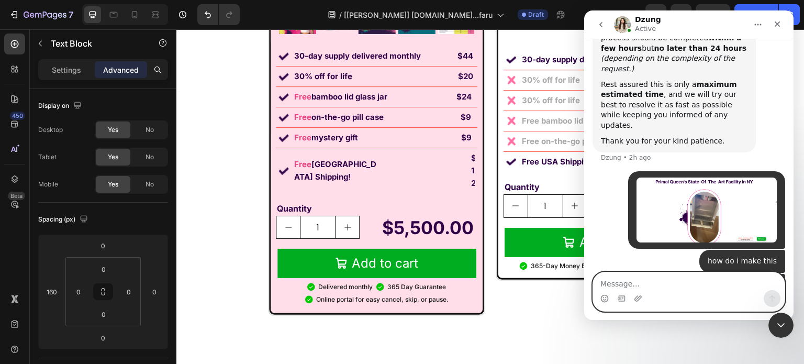
click at [667, 279] on textarea "Message…" at bounding box center [689, 281] width 192 height 18
type textarea "??"
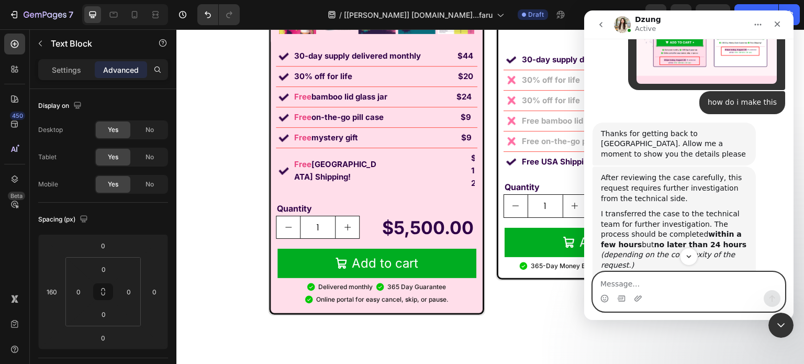
scroll to position [13626, 0]
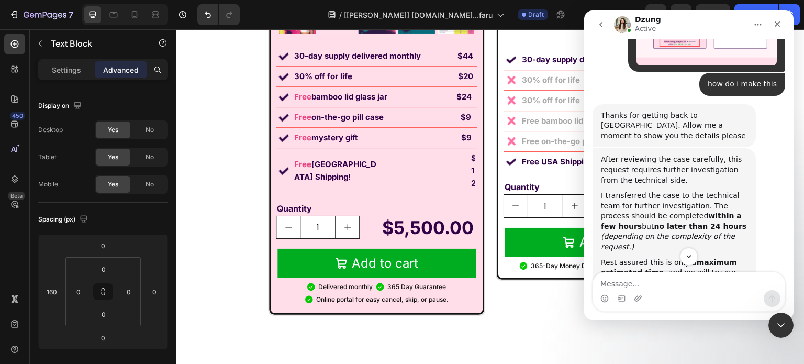
click at [677, 110] on div "Thanks for getting back to us. Allow me a moment to show you the details please" at bounding box center [674, 125] width 147 height 31
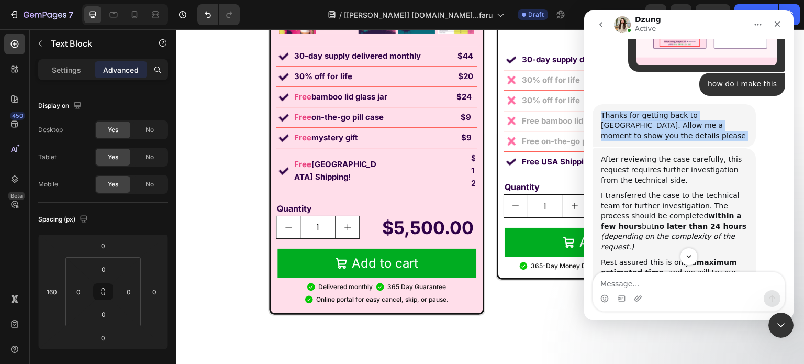
click at [677, 110] on div "Thanks for getting back to us. Allow me a moment to show you the details please" at bounding box center [674, 125] width 147 height 31
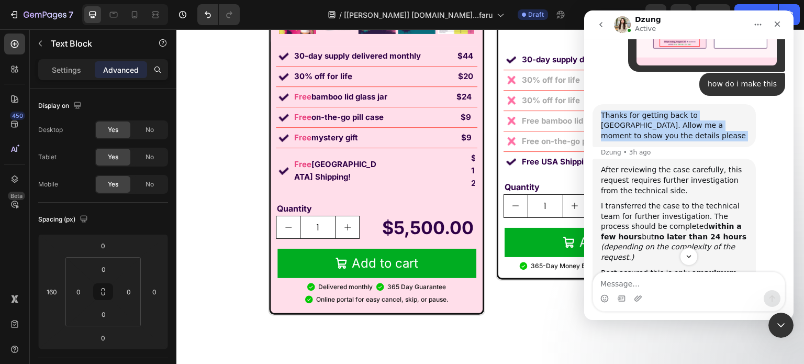
click at [677, 110] on div "Thanks for getting back to us. Allow me a moment to show you the details please" at bounding box center [674, 125] width 147 height 31
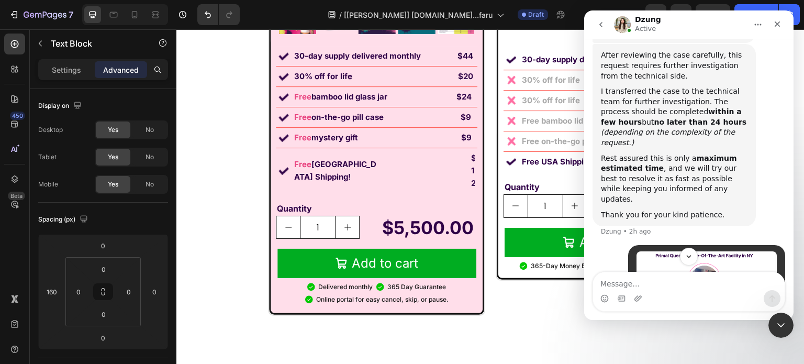
scroll to position [13730, 0]
drag, startPoint x: 774, startPoint y: 322, endPoint x: 1343, endPoint y: 596, distance: 632.1
click at [772, 321] on div "Close Intercom Messenger" at bounding box center [779, 323] width 25 height 25
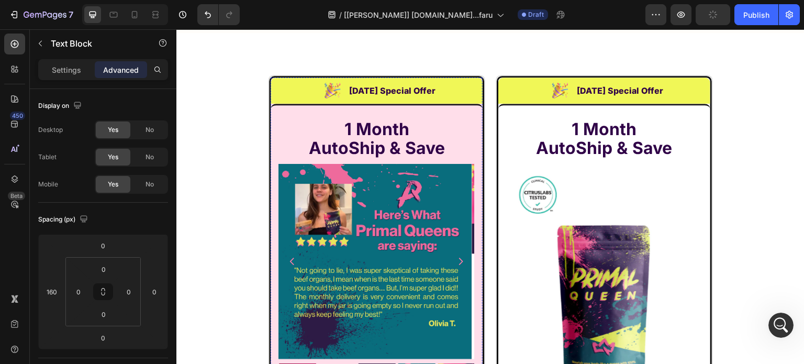
scroll to position [6828, 0]
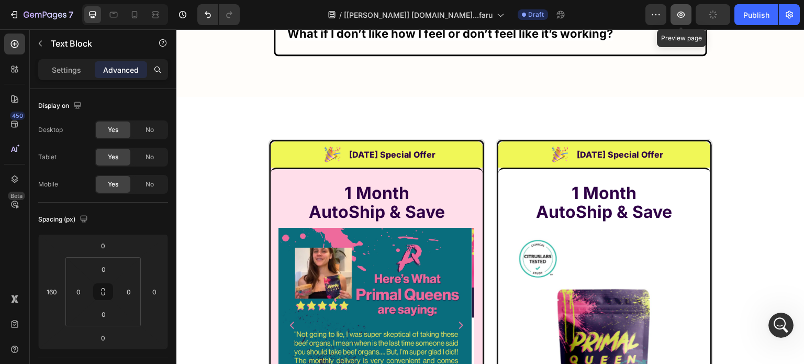
click at [678, 17] on icon "button" at bounding box center [681, 14] width 10 height 10
click at [17, 35] on div at bounding box center [14, 44] width 21 height 21
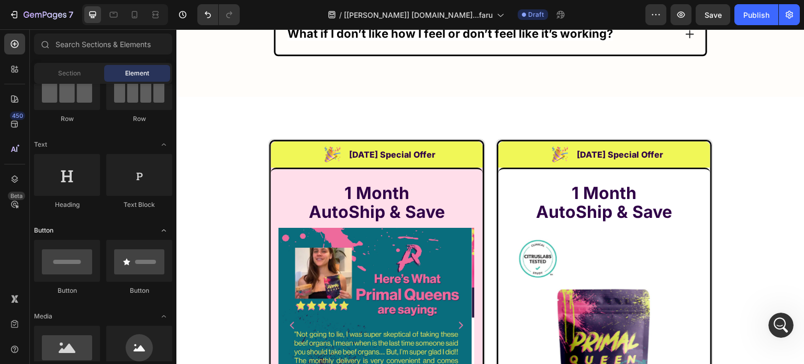
scroll to position [0, 0]
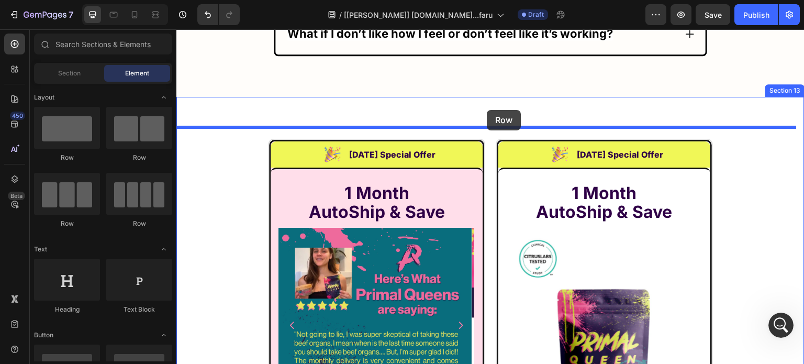
scroll to position [13730, 0]
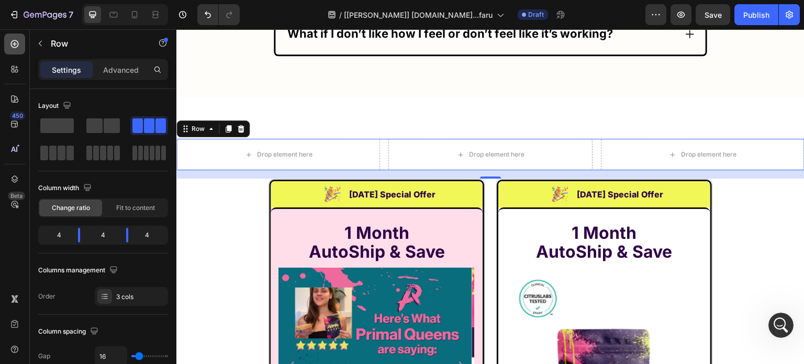
click at [17, 46] on icon at bounding box center [15, 44] width 8 height 8
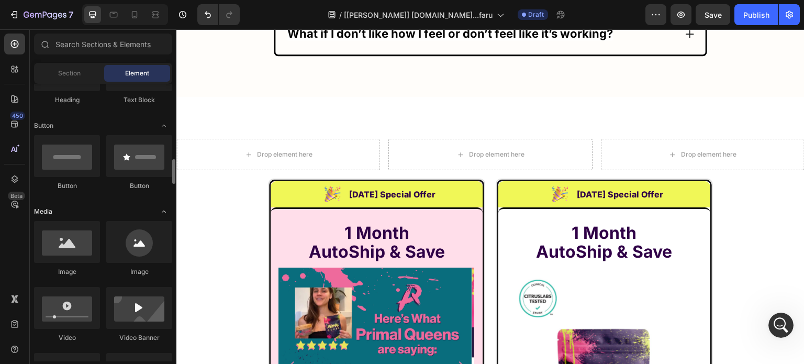
scroll to position [262, 0]
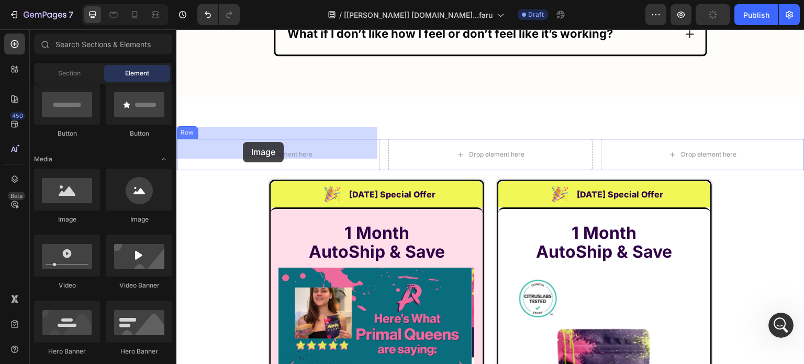
drag, startPoint x: 306, startPoint y: 226, endPoint x: 243, endPoint y: 142, distance: 105.0
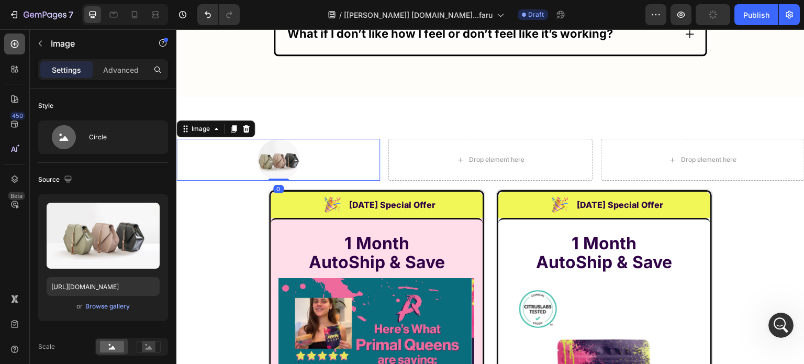
click at [16, 52] on div at bounding box center [14, 44] width 21 height 21
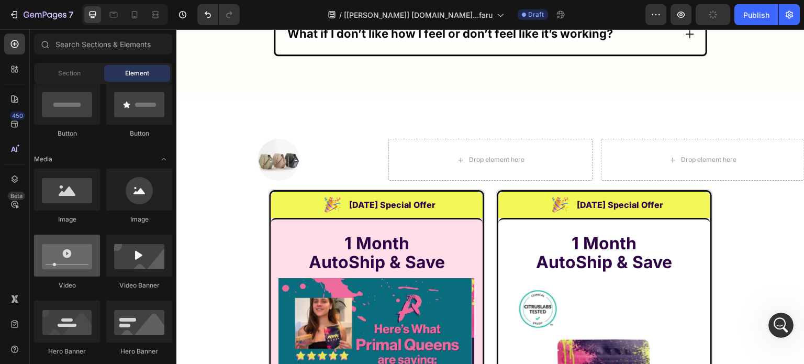
scroll to position [157, 0]
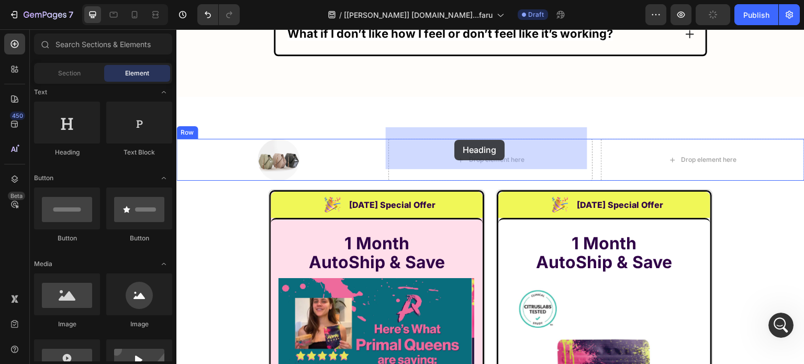
drag, startPoint x: 252, startPoint y: 152, endPoint x: 454, endPoint y: 141, distance: 202.9
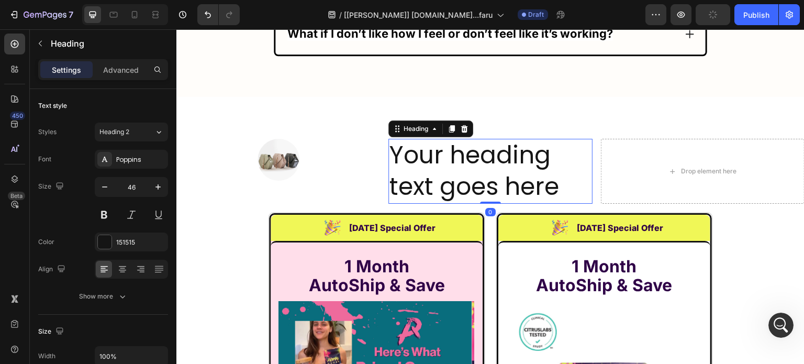
click at [434, 148] on h2 "Your heading text goes here" at bounding box center [490, 171] width 204 height 65
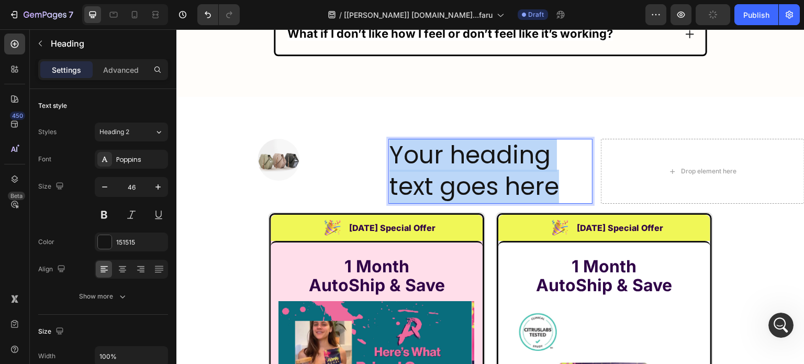
click at [434, 148] on p "Your heading text goes here" at bounding box center [490, 171] width 202 height 63
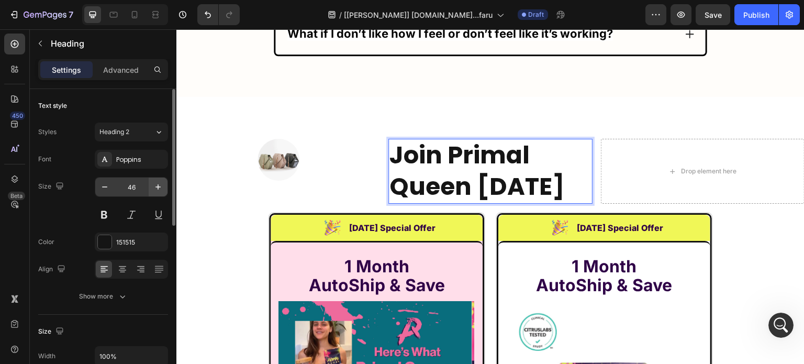
drag, startPoint x: 149, startPoint y: 162, endPoint x: 166, endPoint y: 182, distance: 26.3
click at [149, 162] on div "Poppins" at bounding box center [140, 159] width 49 height 9
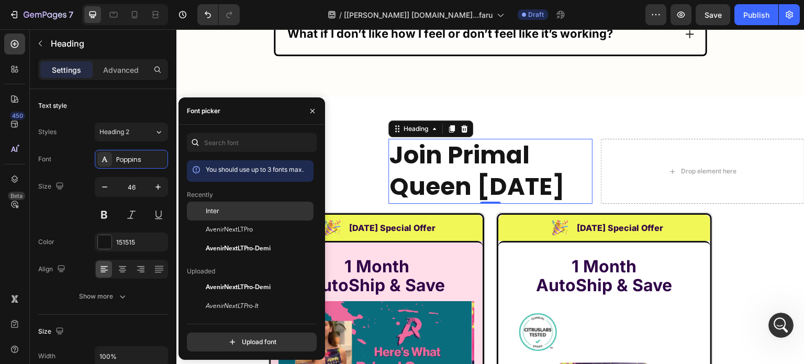
click at [217, 211] on span "Inter" at bounding box center [213, 210] width 14 height 9
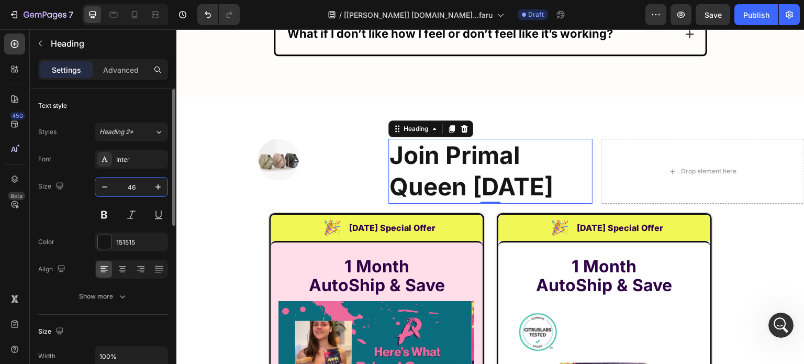
click at [137, 184] on input "46" at bounding box center [131, 186] width 35 height 19
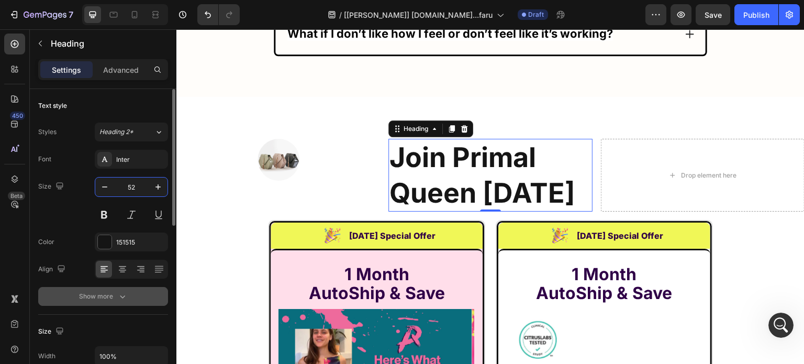
type input "52"
click at [126, 289] on button "Show more" at bounding box center [103, 296] width 130 height 19
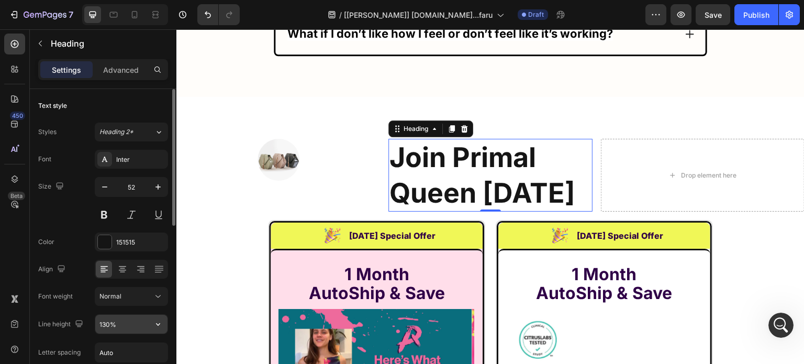
click at [130, 315] on input "130%" at bounding box center [131, 324] width 72 height 19
paste input "58px"
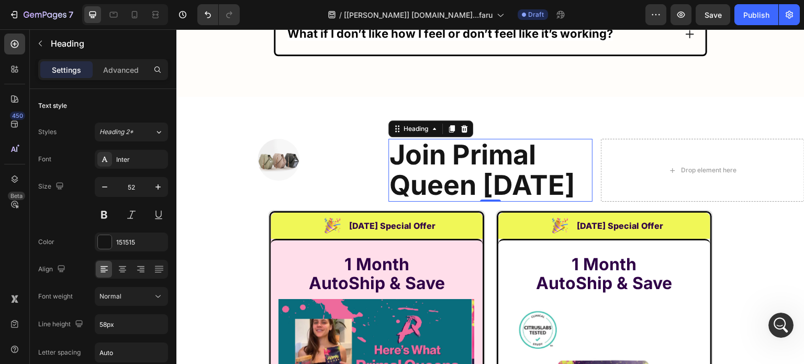
type input "58"
click at [121, 267] on icon at bounding box center [122, 269] width 10 height 10
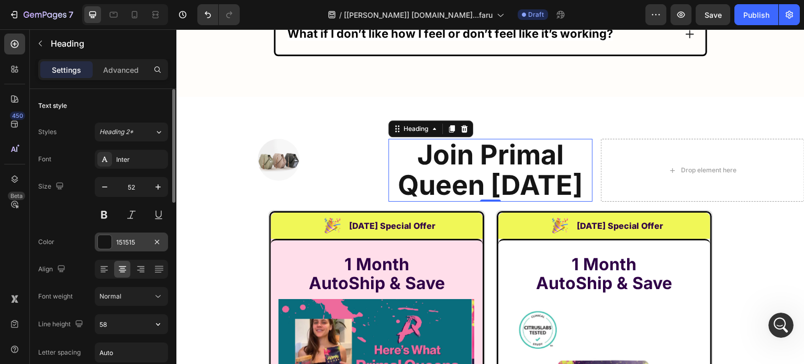
click at [106, 249] on div "151515" at bounding box center [131, 241] width 73 height 19
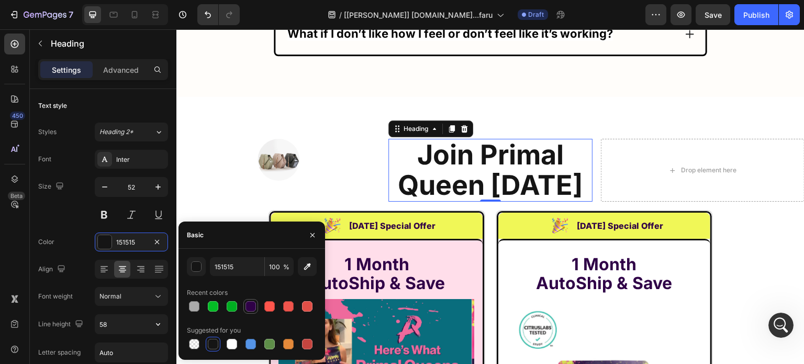
click at [251, 301] on div at bounding box center [251, 306] width 10 height 10
type input "2F0147"
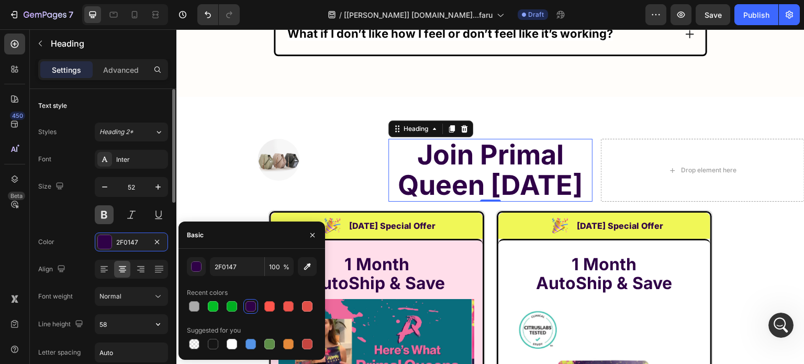
click at [103, 211] on button at bounding box center [104, 214] width 19 height 19
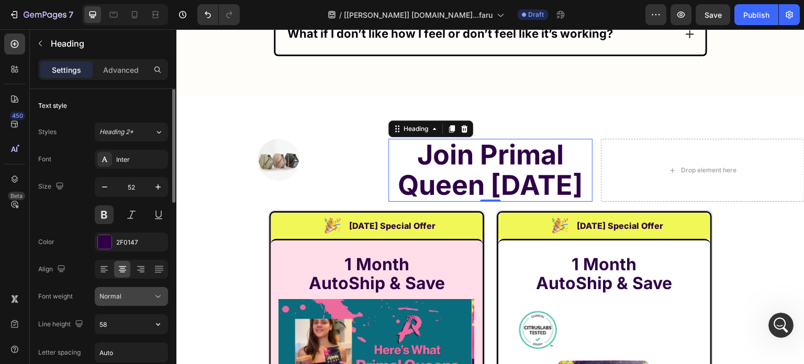
click at [119, 297] on span "Normal" at bounding box center [110, 296] width 22 height 8
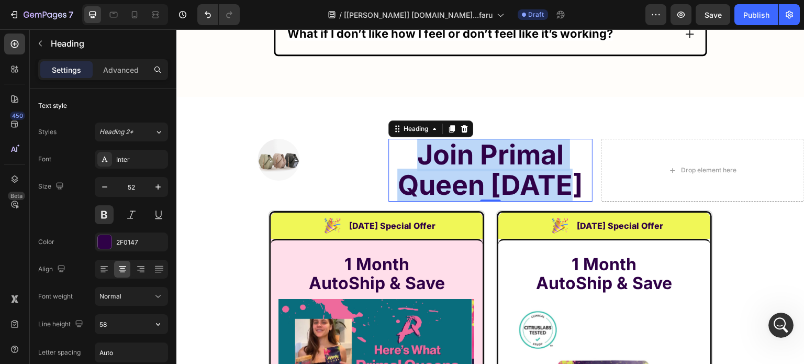
click at [445, 158] on strong "Join Primal Queen Today" at bounding box center [490, 169] width 186 height 63
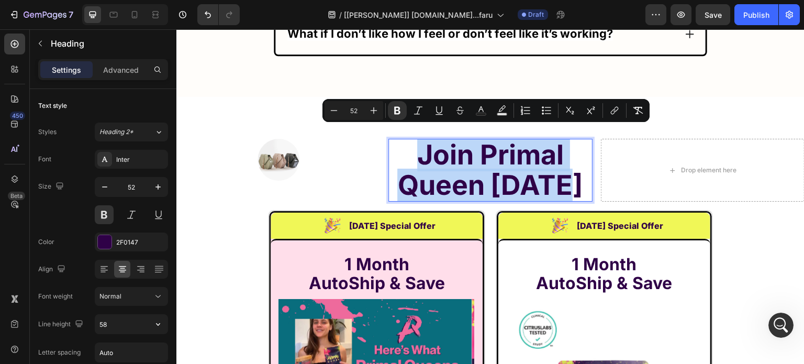
copy strong "Join Primal Queen Today"
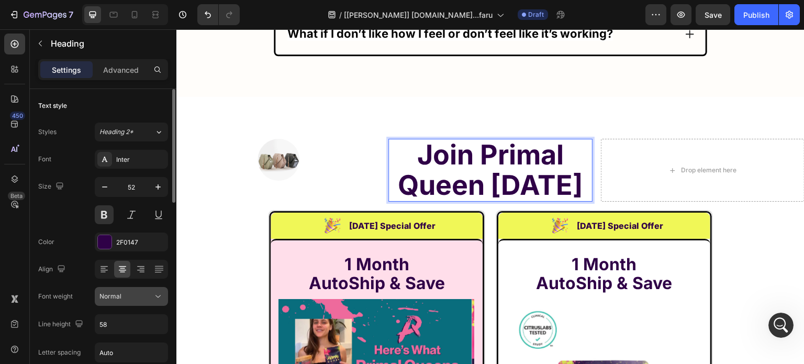
click at [111, 287] on button "Normal" at bounding box center [131, 296] width 73 height 19
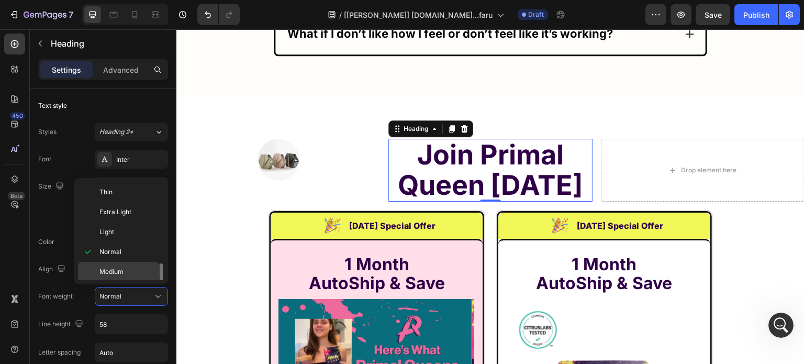
scroll to position [79, 0]
click at [116, 235] on p "Bold" at bounding box center [126, 232] width 55 height 9
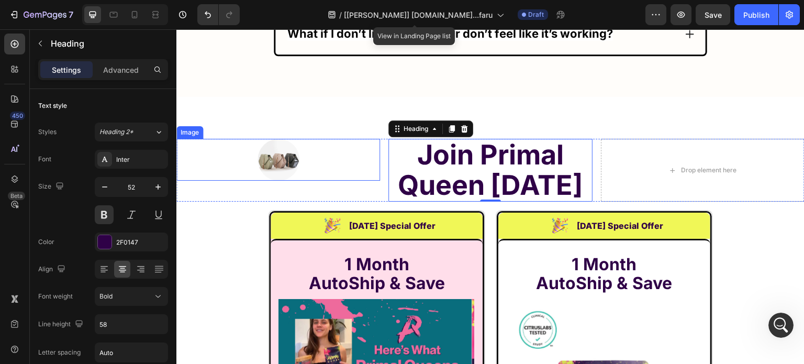
click at [284, 143] on img at bounding box center [279, 160] width 42 height 42
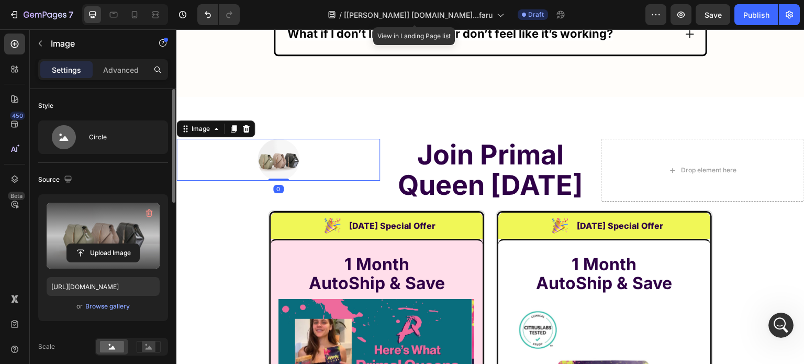
click at [102, 227] on label at bounding box center [103, 236] width 113 height 66
click at [102, 244] on input "file" at bounding box center [103, 253] width 72 height 18
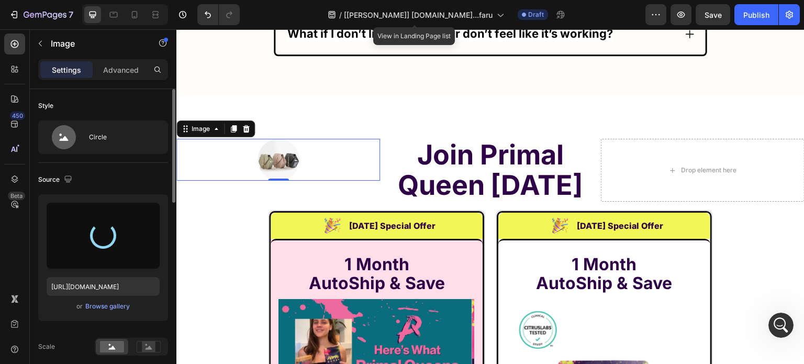
type input "https://cdn.shopify.com/s/files/1/0869/5912/8851/files/gempages_511364164535452…"
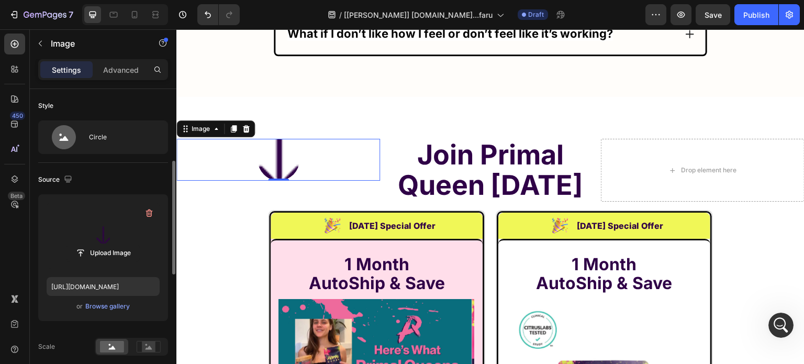
scroll to position [105, 0]
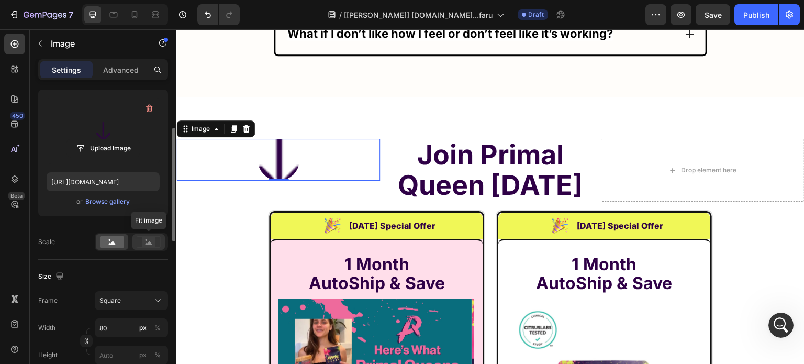
click at [141, 245] on icon at bounding box center [149, 242] width 24 height 12
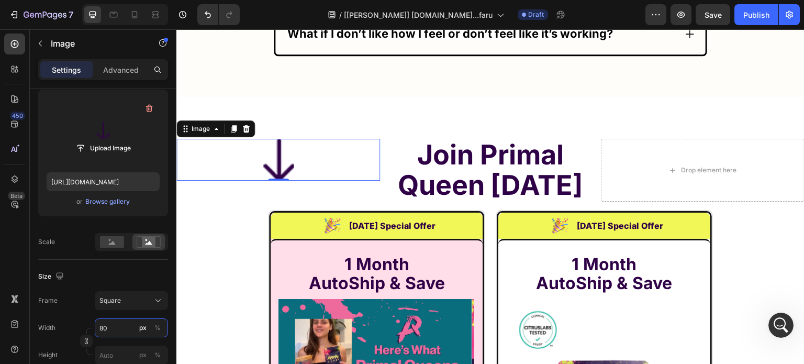
click at [122, 331] on input "80" at bounding box center [131, 327] width 73 height 19
type input "2"
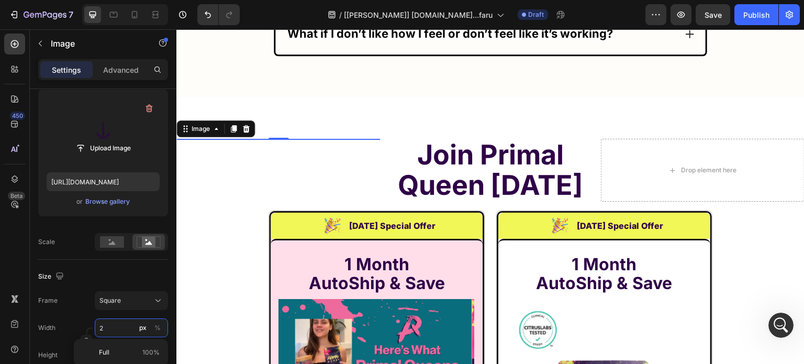
type input "20"
type input "2"
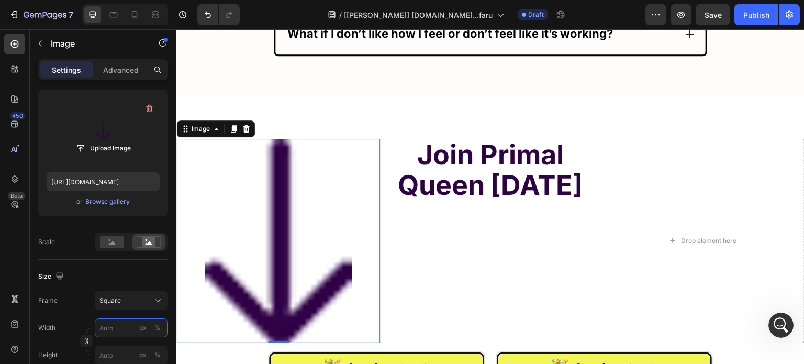
type input "5"
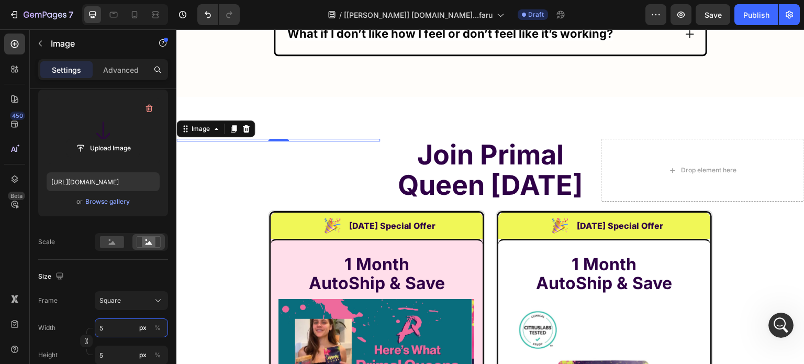
type input "50"
type input "5"
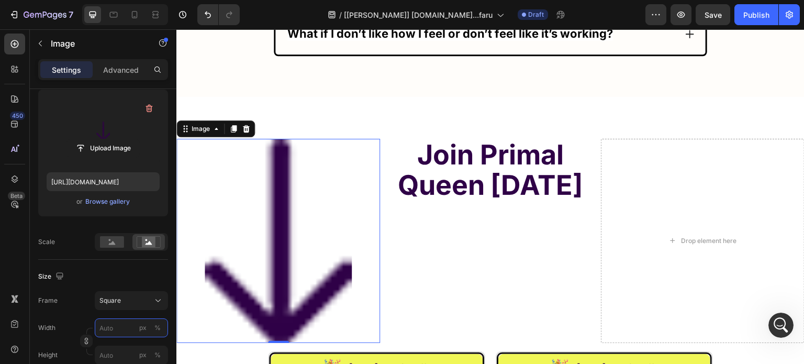
type input "3"
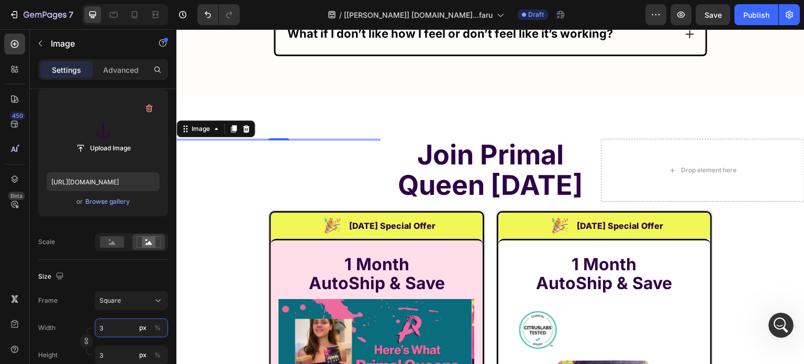
type input "30"
click at [231, 125] on icon at bounding box center [233, 129] width 8 height 8
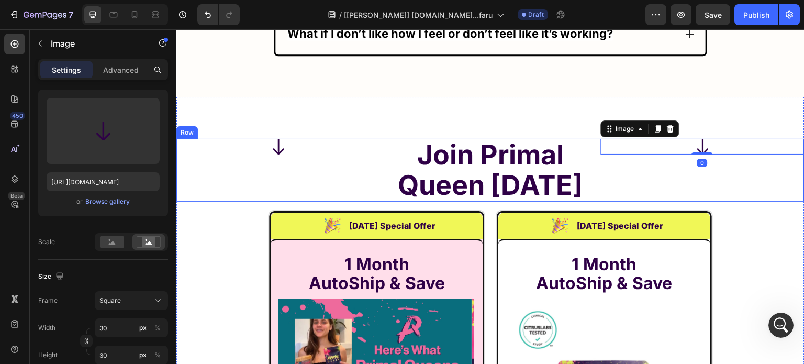
click at [638, 159] on div "Image 0" at bounding box center [703, 170] width 204 height 63
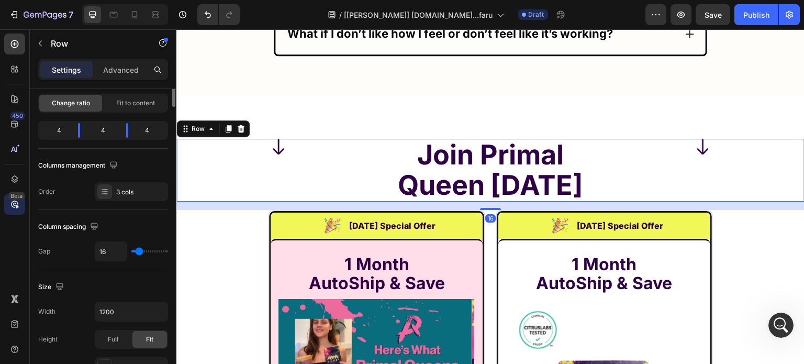
scroll to position [0, 0]
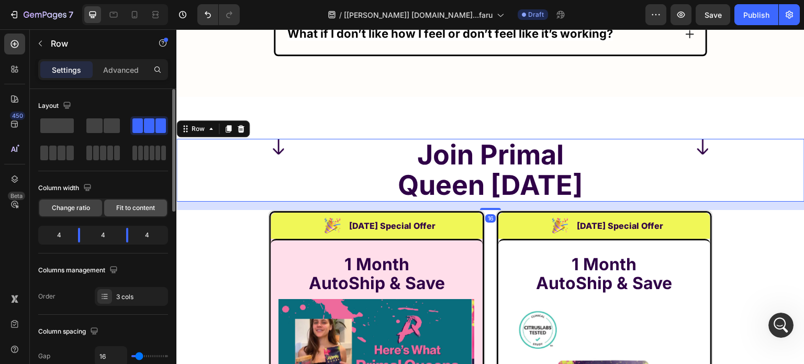
click at [120, 204] on span "Fit to content" at bounding box center [135, 207] width 39 height 9
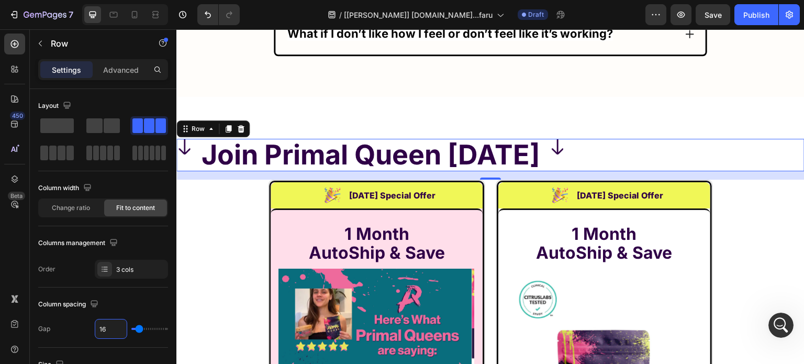
click at [107, 321] on input "16" at bounding box center [110, 328] width 31 height 19
type input "5"
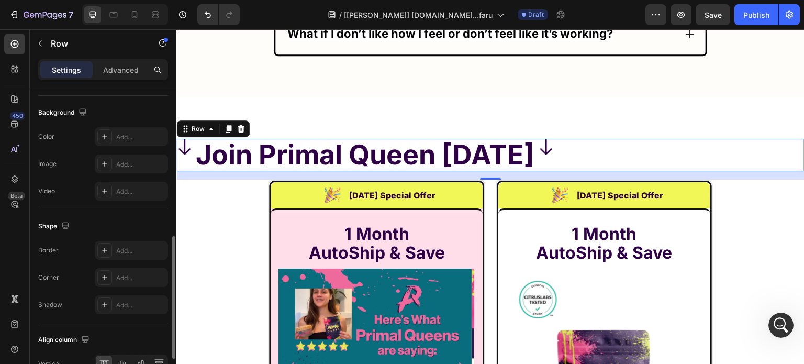
scroll to position [452, 0]
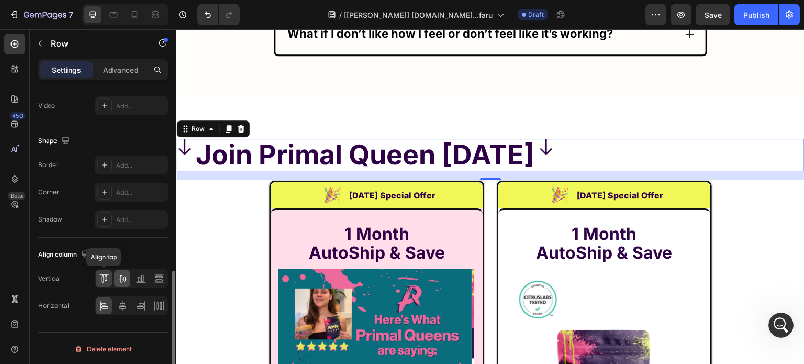
type input "5"
drag, startPoint x: 120, startPoint y: 278, endPoint x: 121, endPoint y: 305, distance: 26.7
click at [121, 278] on icon at bounding box center [122, 278] width 10 height 10
click at [121, 306] on icon at bounding box center [122, 305] width 10 height 10
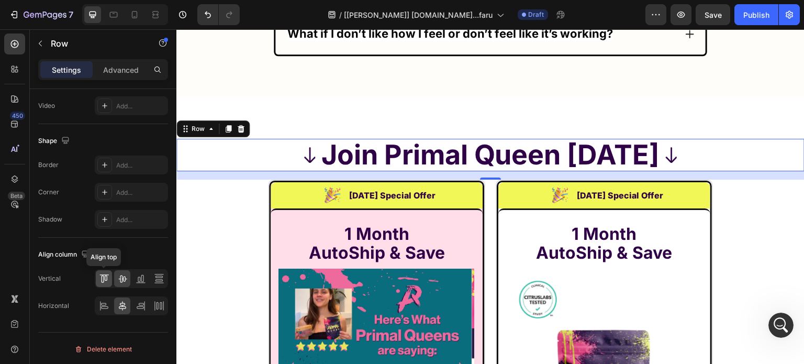
click at [98, 271] on div at bounding box center [104, 278] width 16 height 17
drag, startPoint x: 128, startPoint y: 288, endPoint x: 125, endPoint y: 282, distance: 6.6
click at [127, 286] on div "Vertical Horizontal" at bounding box center [103, 292] width 130 height 46
click at [125, 282] on div at bounding box center [122, 278] width 16 height 17
click at [16, 40] on icon at bounding box center [14, 44] width 10 height 10
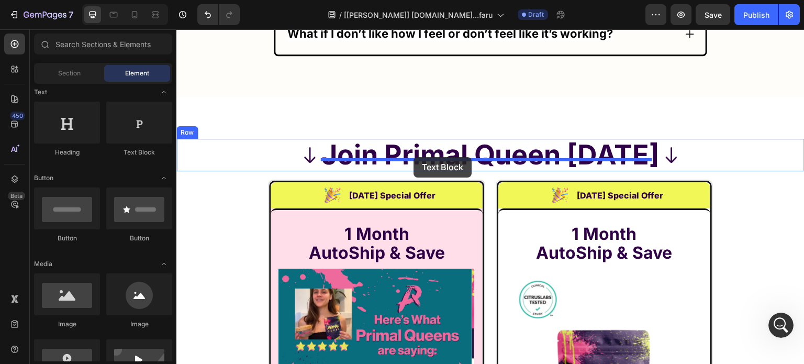
drag, startPoint x: 350, startPoint y: 175, endPoint x: 414, endPoint y: 157, distance: 65.9
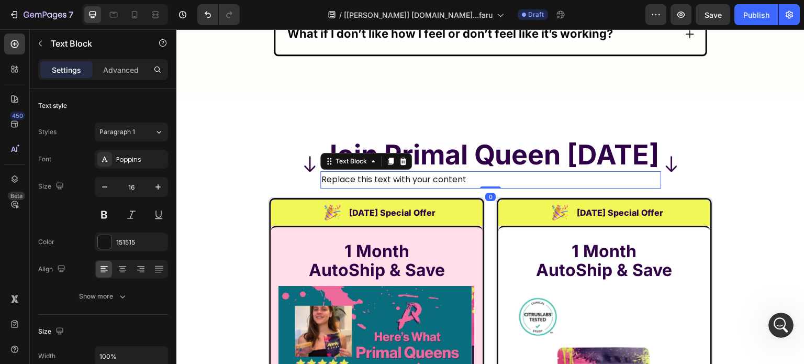
click at [413, 171] on div "Replace this text with your content" at bounding box center [490, 179] width 341 height 17
click at [413, 172] on p "Replace this text with your content" at bounding box center [490, 179] width 339 height 15
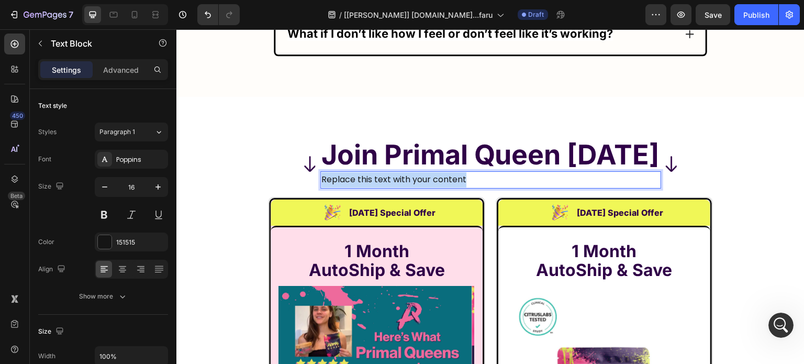
click at [413, 172] on p "Replace this text with your content" at bounding box center [490, 179] width 339 height 15
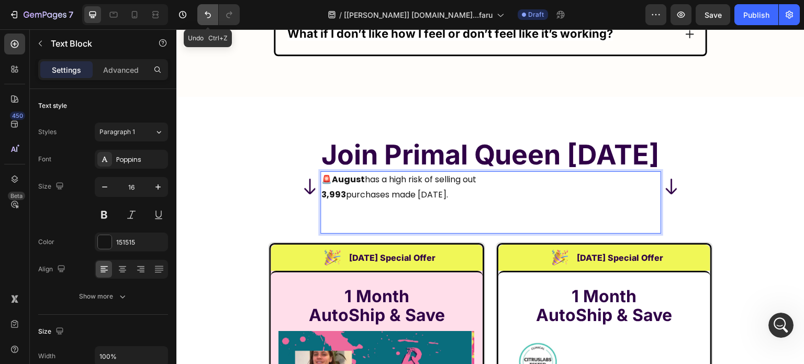
click at [204, 20] on button "Undo/Redo" at bounding box center [207, 14] width 21 height 21
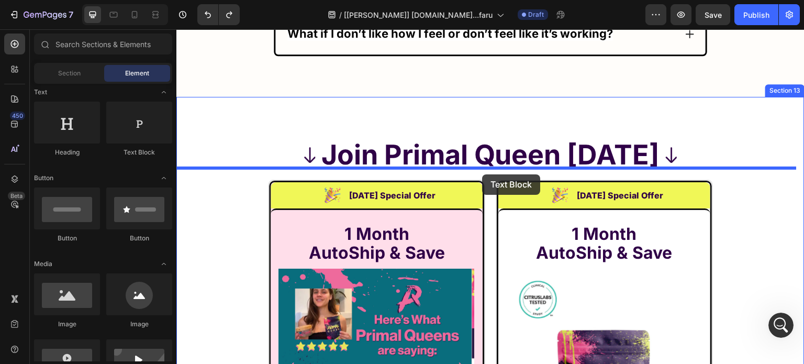
drag, startPoint x: 310, startPoint y: 161, endPoint x: 482, endPoint y: 174, distance: 172.2
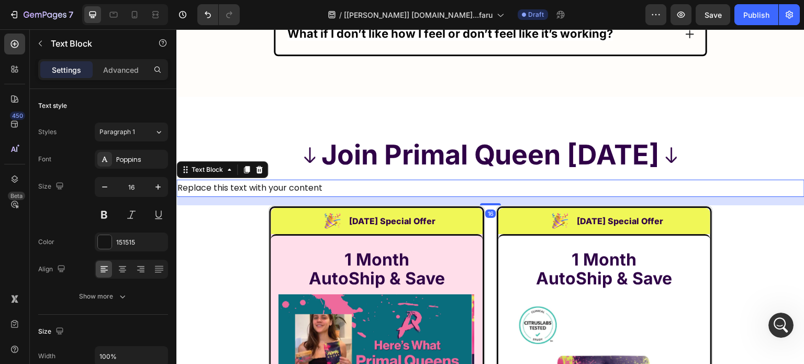
click at [311, 180] on div "Replace this text with your content" at bounding box center [490, 188] width 628 height 17
click at [311, 181] on p "Replace this text with your content" at bounding box center [490, 188] width 626 height 15
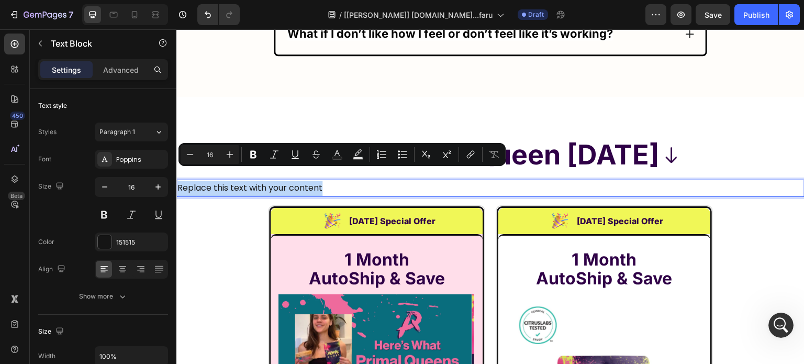
click at [311, 181] on p "Replace this text with your content" at bounding box center [490, 188] width 626 height 15
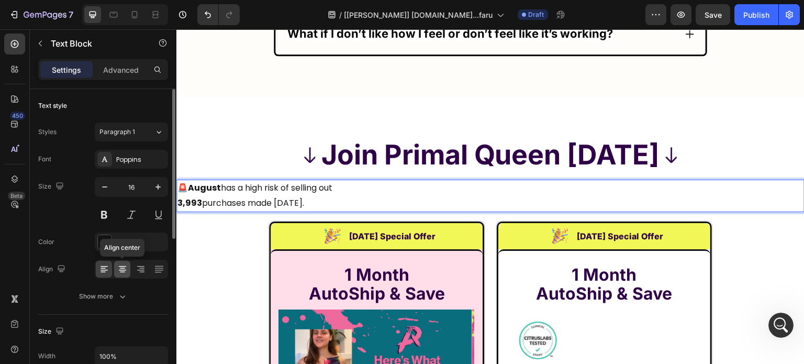
click at [124, 274] on icon at bounding box center [122, 269] width 10 height 10
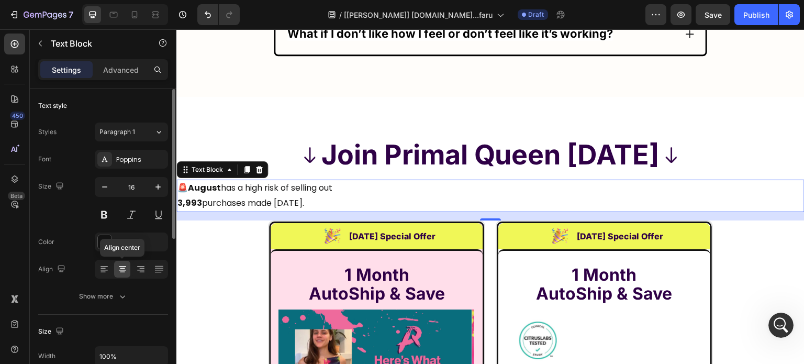
click at [122, 273] on icon at bounding box center [122, 269] width 10 height 10
click at [294, 181] on p "🚨 August has a high risk of selling out 3,993 purchases made today." at bounding box center [490, 196] width 626 height 30
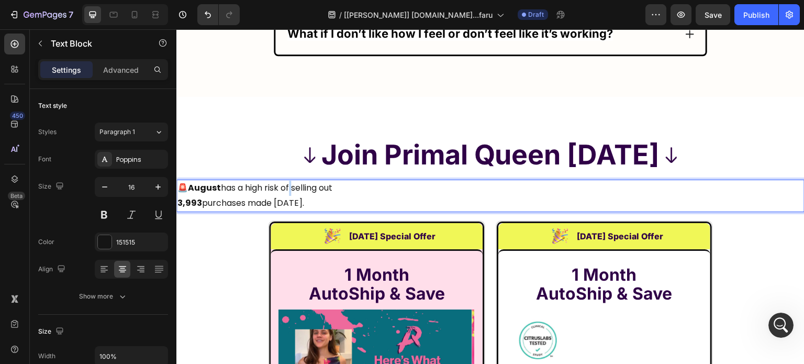
click at [294, 181] on p "🚨 August has a high risk of selling out 3,993 purchases made today." at bounding box center [490, 196] width 626 height 30
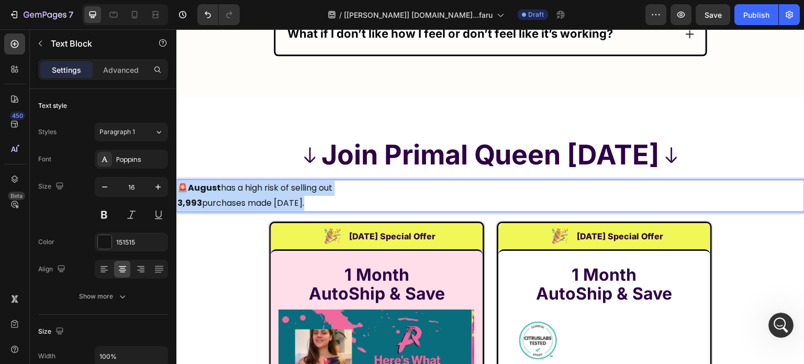
drag, startPoint x: 294, startPoint y: 176, endPoint x: 306, endPoint y: 191, distance: 19.7
click at [306, 191] on p "🚨 August has a high risk of selling out 3,993 purchases made today." at bounding box center [490, 196] width 626 height 30
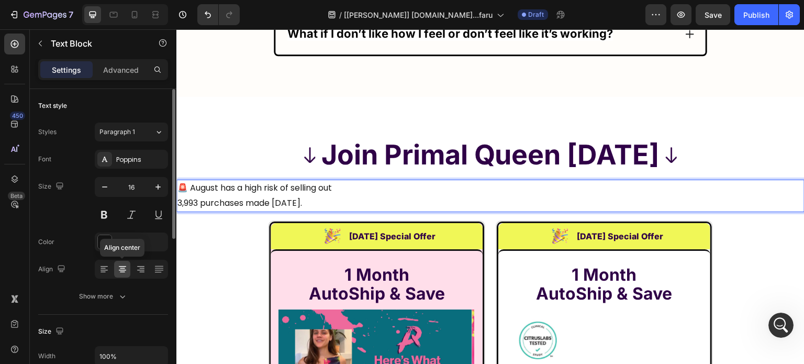
click at [117, 267] on icon at bounding box center [122, 269] width 10 height 10
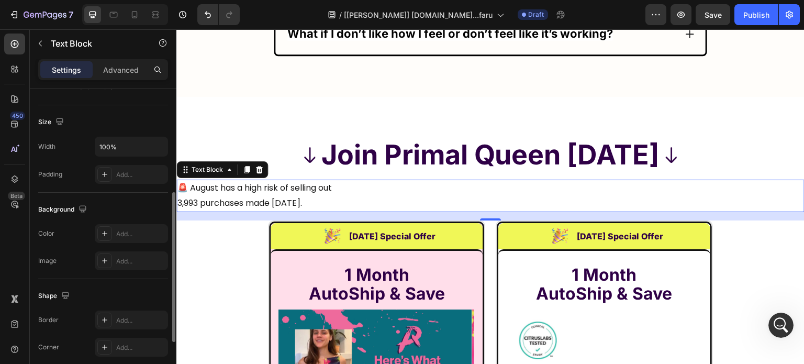
scroll to position [314, 0]
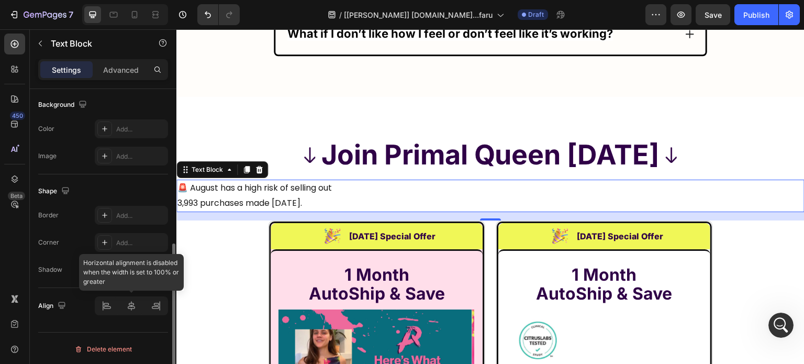
click at [134, 305] on div at bounding box center [131, 305] width 73 height 19
click at [133, 305] on div at bounding box center [131, 305] width 73 height 19
click at [132, 305] on div at bounding box center [131, 305] width 73 height 19
click at [131, 303] on div at bounding box center [131, 305] width 73 height 19
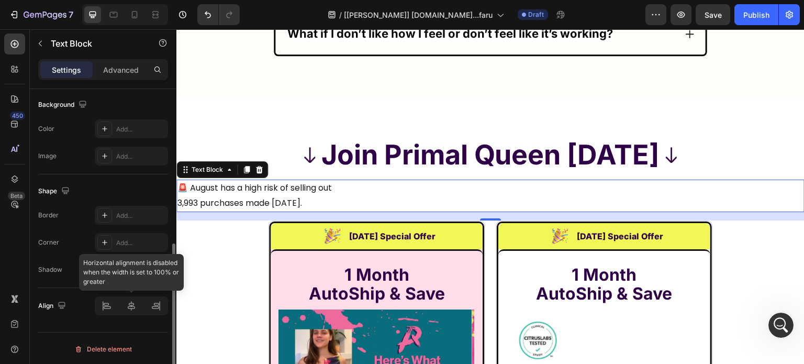
drag, startPoint x: 131, startPoint y: 303, endPoint x: 139, endPoint y: 278, distance: 25.8
click at [131, 301] on div at bounding box center [131, 305] width 73 height 19
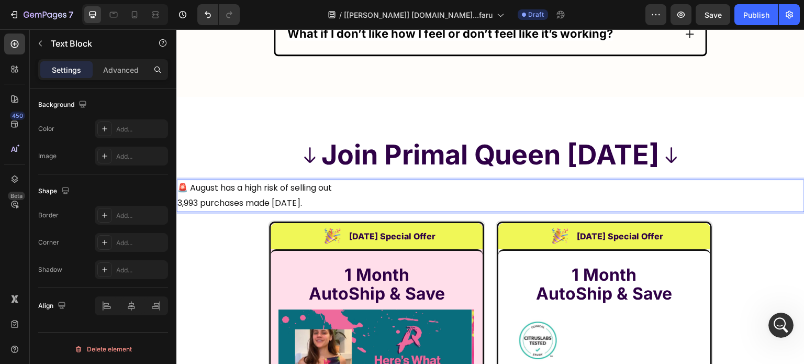
click at [276, 181] on p "🚨 August has a high risk of selling out 3,993 purchases made today." at bounding box center [490, 196] width 626 height 30
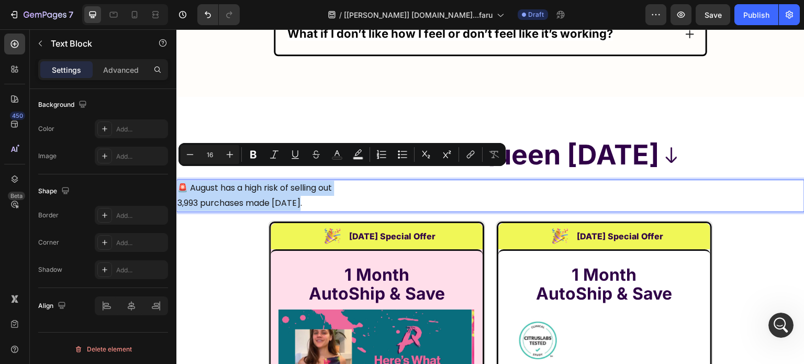
drag, startPoint x: 344, startPoint y: 180, endPoint x: 306, endPoint y: 198, distance: 41.9
click at [306, 198] on p "🚨 August has a high risk of selling out 3,993 purchases made today." at bounding box center [490, 196] width 626 height 30
copy p "🚨 August has a high risk of selling out 3,993 purchases made today."
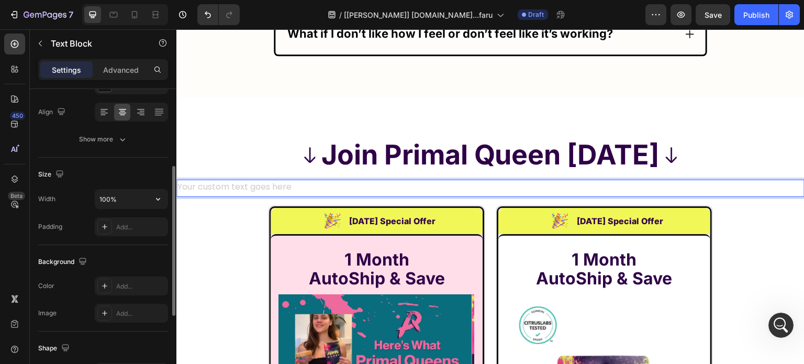
scroll to position [0, 0]
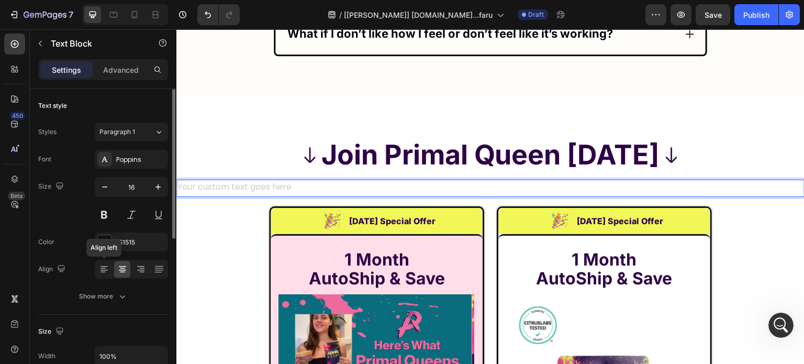
click at [105, 264] on icon at bounding box center [104, 269] width 10 height 10
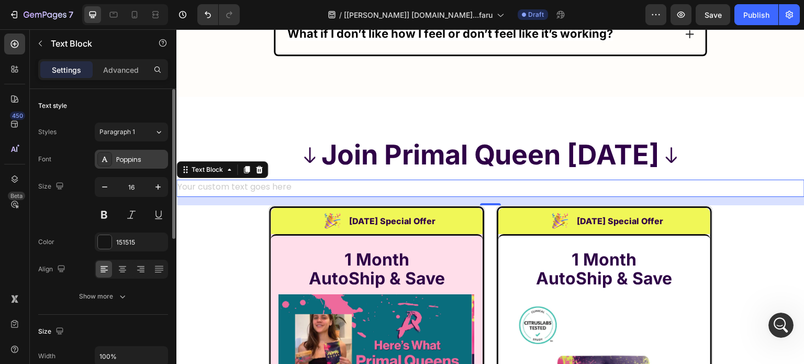
click at [145, 156] on div "Poppins" at bounding box center [140, 159] width 49 height 9
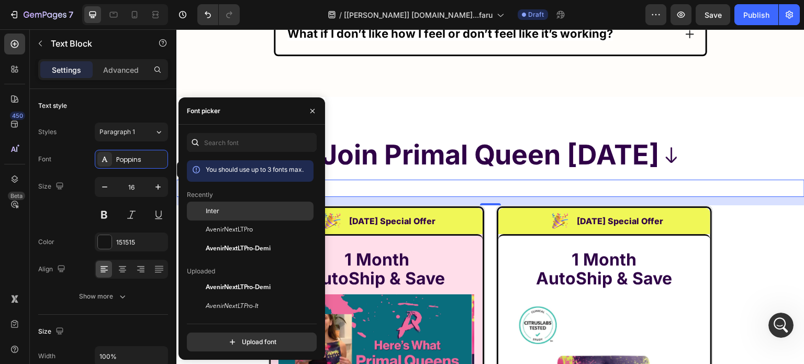
click at [201, 211] on div at bounding box center [196, 211] width 19 height 19
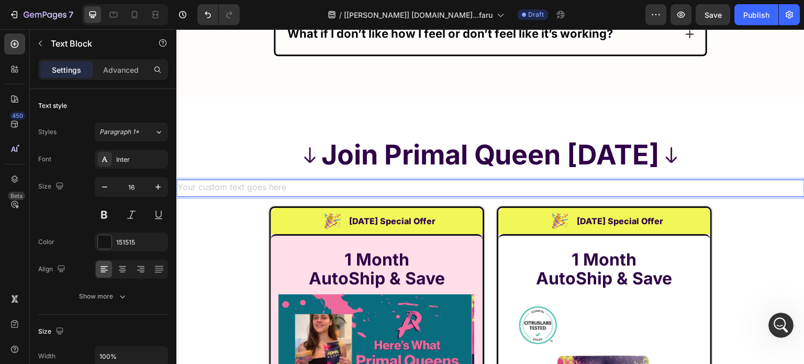
click at [398, 180] on div "Rich Text Editor. Editing area: main" at bounding box center [490, 188] width 628 height 17
click at [397, 180] on div "Rich Text Editor. Editing area: main" at bounding box center [490, 188] width 628 height 17
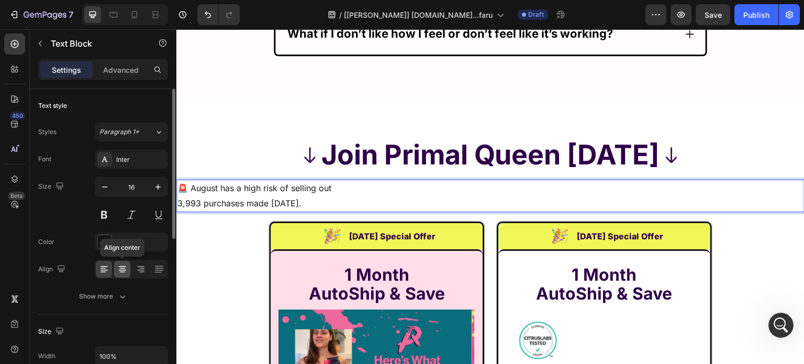
click at [123, 266] on icon at bounding box center [122, 269] width 10 height 10
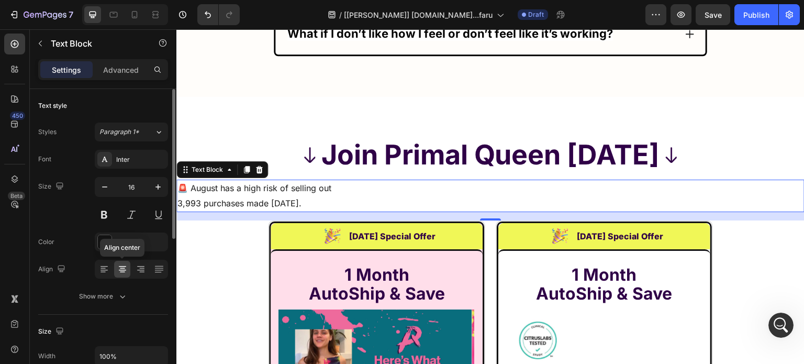
click at [121, 266] on icon at bounding box center [122, 269] width 10 height 10
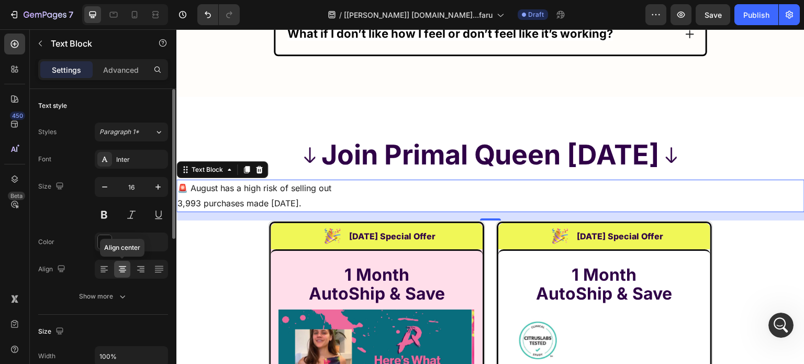
click at [121, 266] on icon at bounding box center [122, 269] width 10 height 10
click at [235, 181] on p "🚨 August has a high risk of selling out 3,993 purchases made today." at bounding box center [490, 196] width 626 height 30
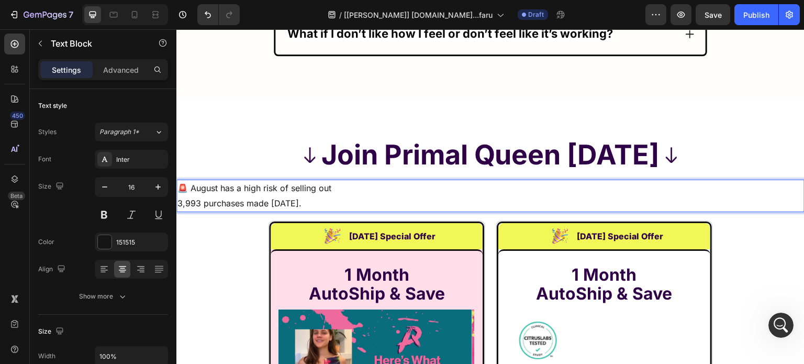
click at [229, 181] on p "🚨 August has a high risk of selling out 3,993 purchases made today." at bounding box center [490, 196] width 626 height 30
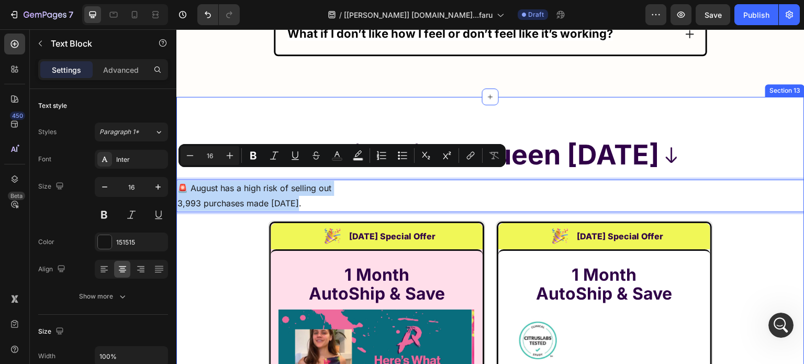
drag, startPoint x: 229, startPoint y: 179, endPoint x: 323, endPoint y: 203, distance: 97.3
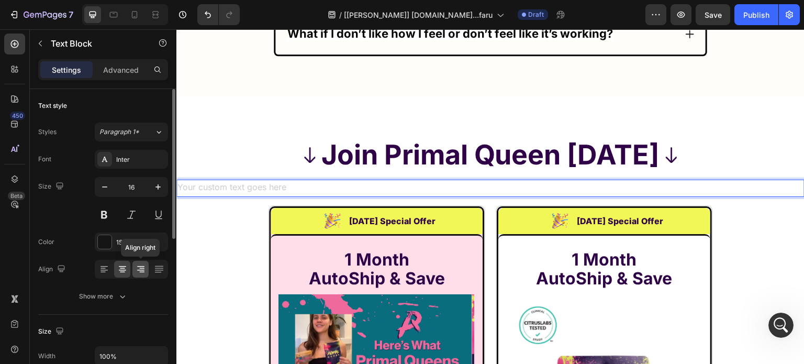
click at [144, 267] on icon at bounding box center [141, 269] width 10 height 10
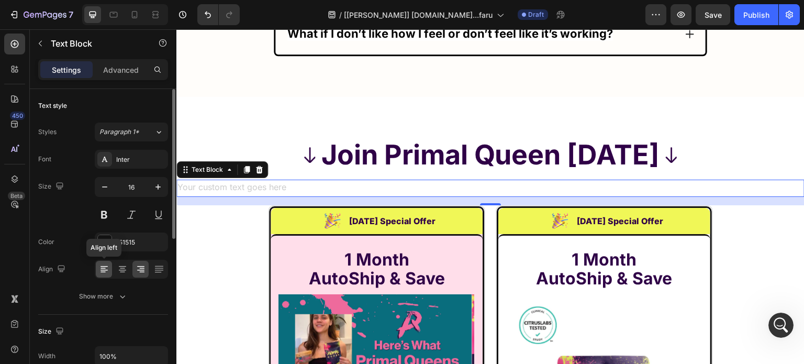
click at [106, 270] on icon at bounding box center [104, 270] width 7 height 1
click at [259, 166] on icon at bounding box center [259, 169] width 7 height 7
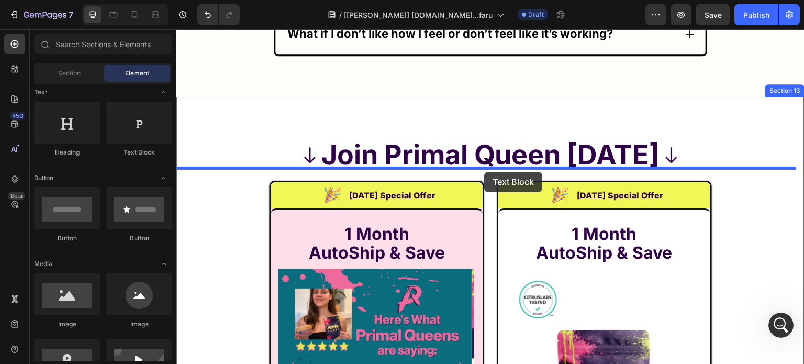
drag, startPoint x: 344, startPoint y: 157, endPoint x: 484, endPoint y: 172, distance: 141.1
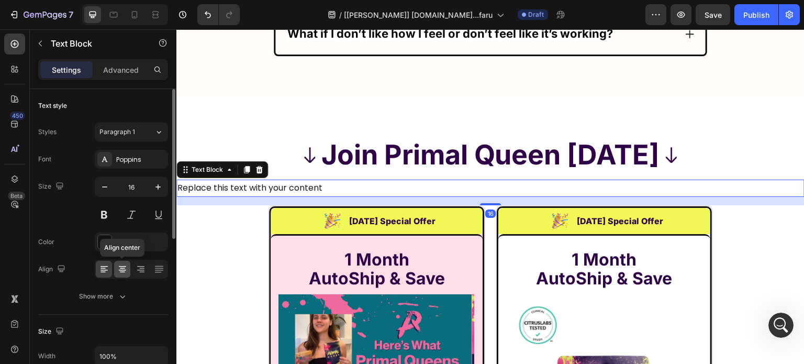
click at [124, 268] on icon at bounding box center [122, 268] width 5 height 1
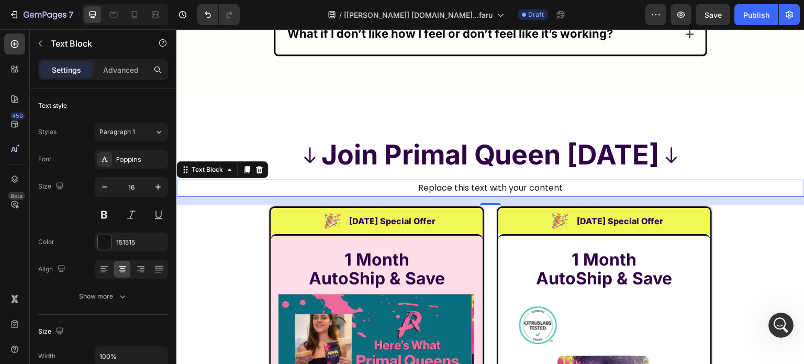
click at [539, 180] on div "Replace this text with your content" at bounding box center [490, 188] width 628 height 17
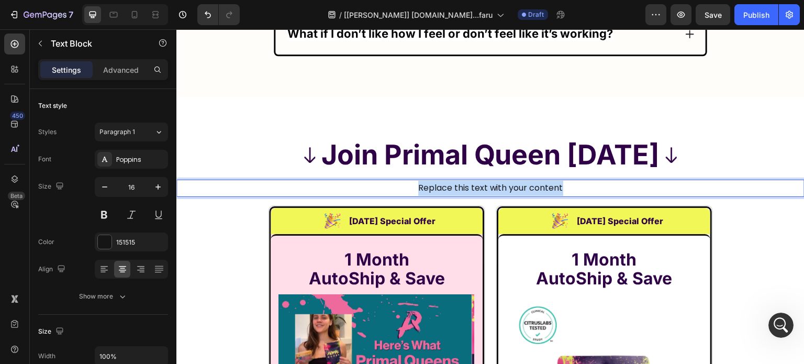
click at [539, 181] on p "Replace this text with your content" at bounding box center [490, 188] width 626 height 15
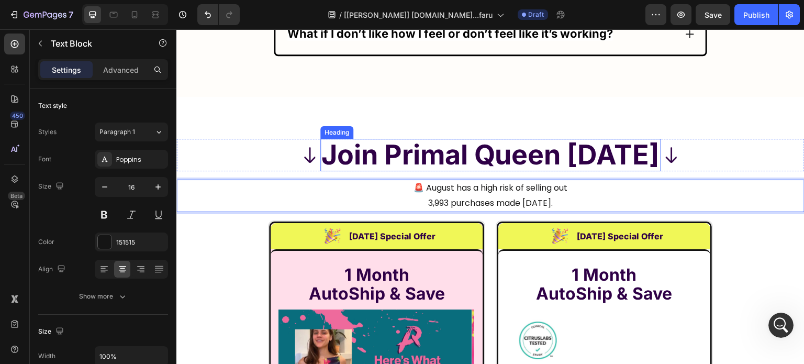
click at [459, 147] on p "Join Primal Queen Today" at bounding box center [490, 155] width 339 height 30
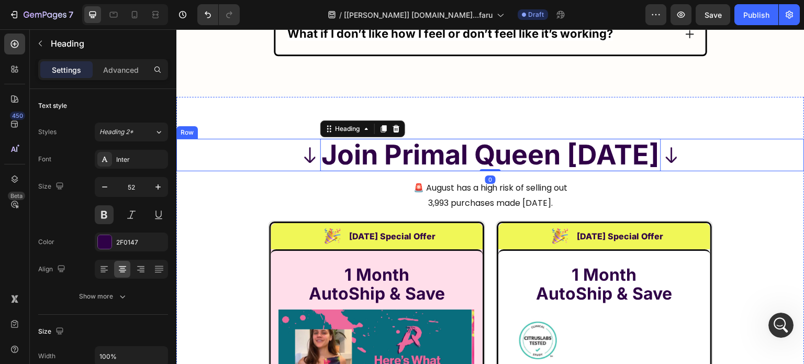
click at [270, 147] on div "Image Join Primal Queen Today Heading 0 Image Row" at bounding box center [490, 155] width 628 height 32
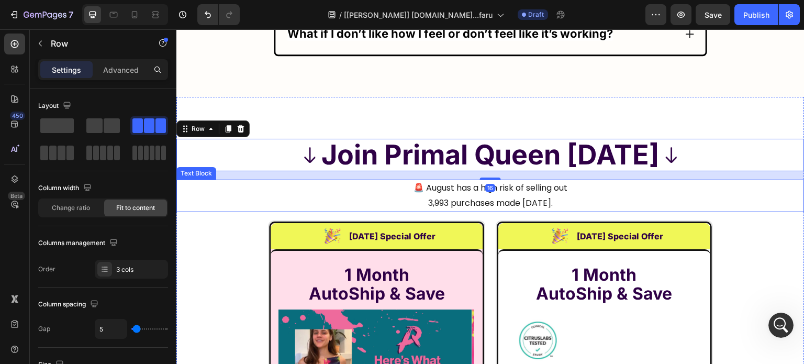
click at [485, 180] on div "🚨 August has a high risk of selling out 3,993 purchases made today." at bounding box center [490, 196] width 628 height 32
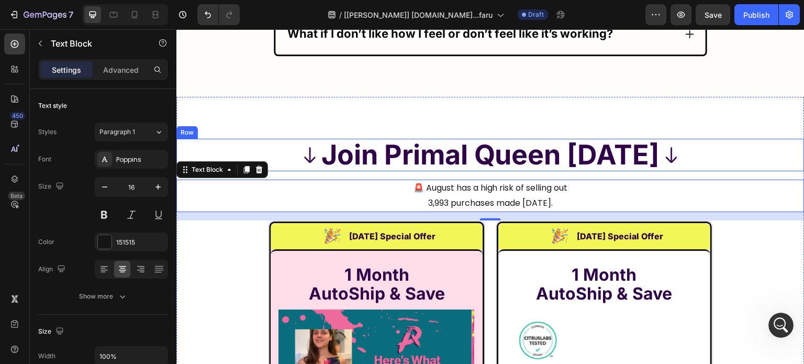
click at [252, 139] on div "Image Join Primal Queen Today Heading Image Row" at bounding box center [490, 155] width 628 height 32
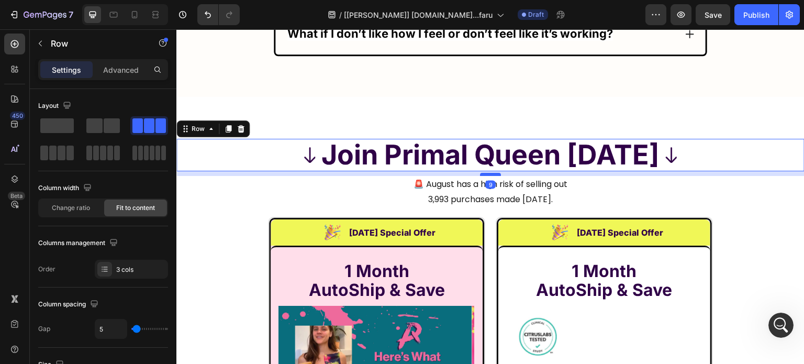
click at [487, 173] on div at bounding box center [490, 174] width 21 height 3
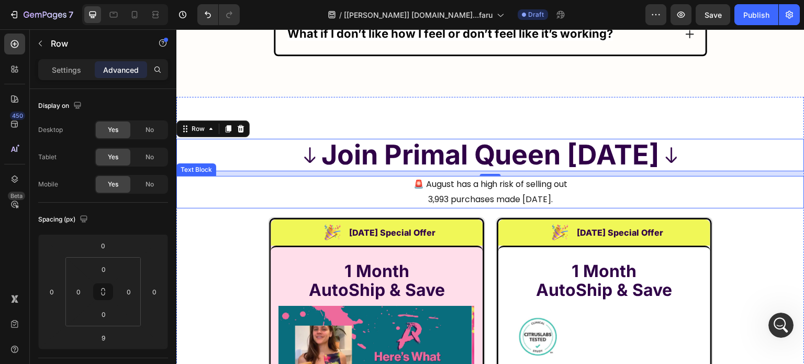
click at [432, 177] on p "🚨 August has a high risk of selling out 3,993 purchases made today." at bounding box center [490, 192] width 626 height 30
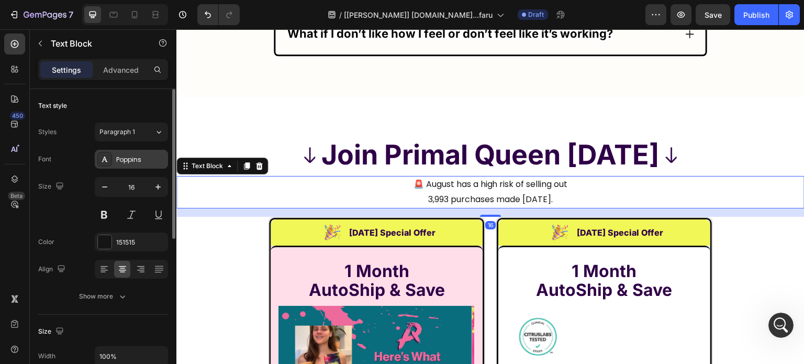
click at [126, 159] on div "Poppins" at bounding box center [140, 159] width 49 height 9
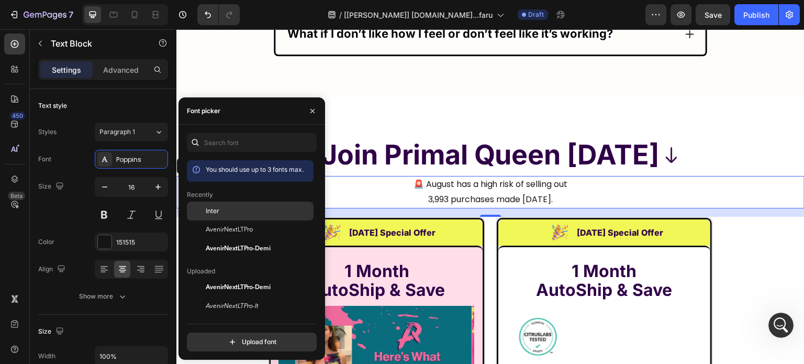
click at [233, 209] on div "Inter" at bounding box center [259, 210] width 106 height 9
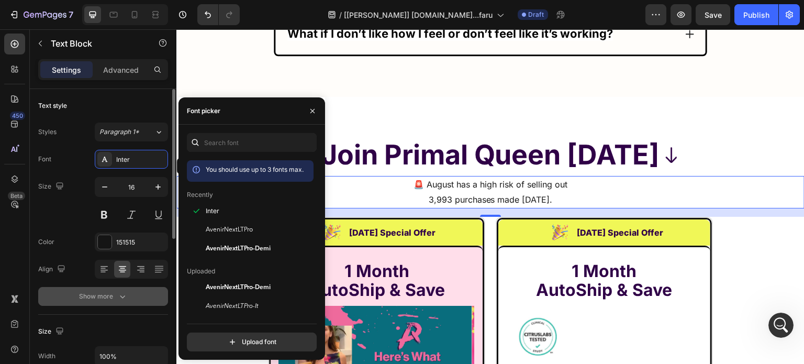
click at [107, 291] on div "Show more" at bounding box center [103, 296] width 49 height 10
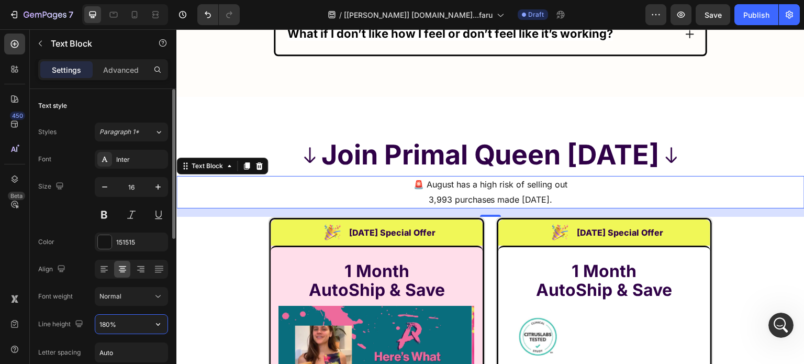
click at [122, 326] on input "180%" at bounding box center [131, 324] width 72 height 19
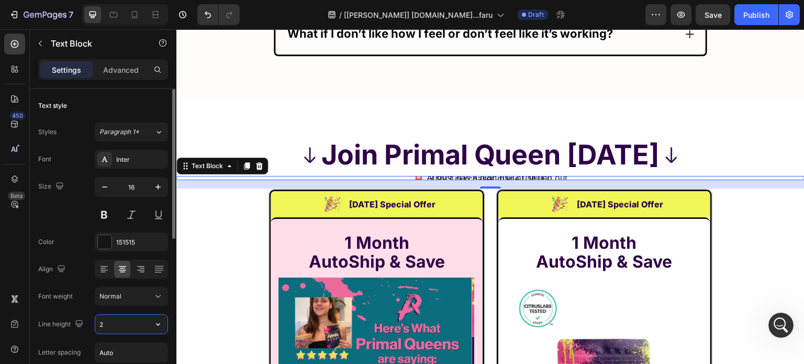
type input "24"
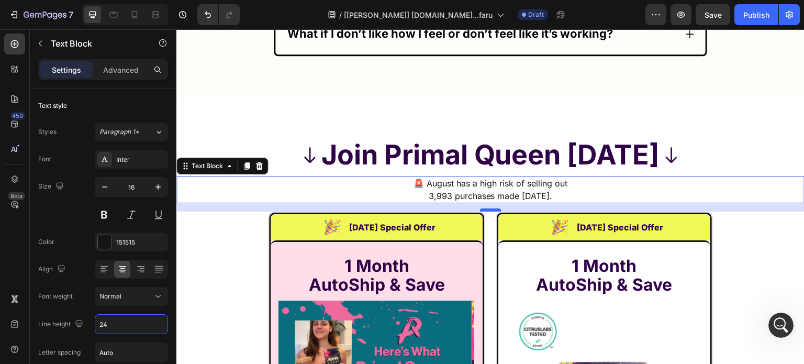
click at [487, 203] on div "16" at bounding box center [490, 203] width 628 height 0
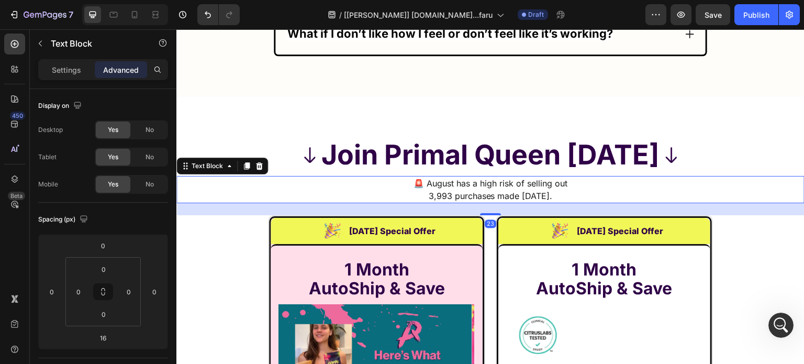
click at [487, 213] on div at bounding box center [490, 214] width 21 height 2
type input "23"
click at [585, 278] on strong "AutoShip & Save" at bounding box center [604, 288] width 136 height 20
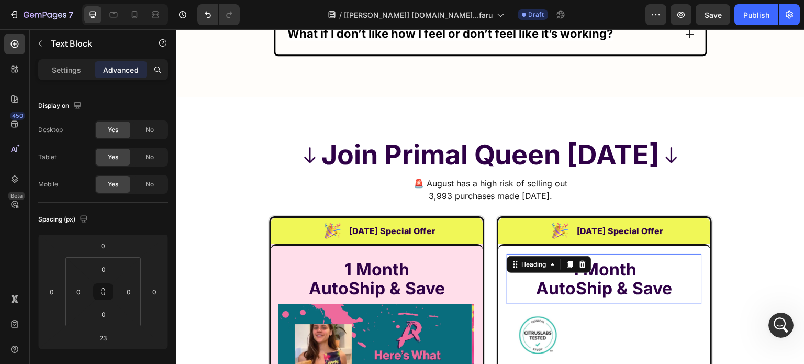
click at [585, 278] on strong "AutoShip & Save" at bounding box center [604, 288] width 136 height 20
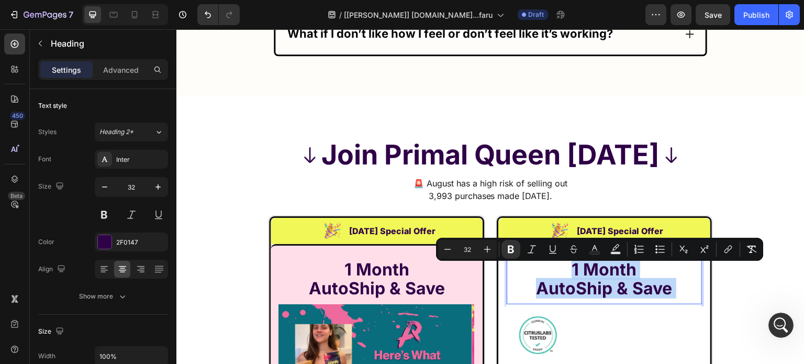
drag, startPoint x: 585, startPoint y: 266, endPoint x: 767, endPoint y: 288, distance: 183.5
click at [592, 260] on p "1 Month AutoShip & Save" at bounding box center [604, 279] width 193 height 38
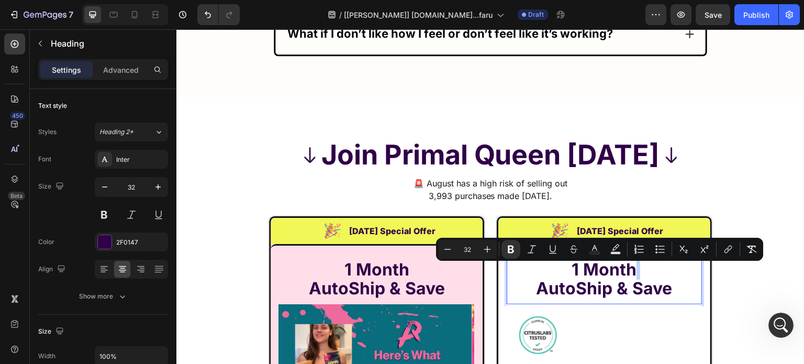
click at [588, 263] on strong "1 Month" at bounding box center [604, 269] width 65 height 20
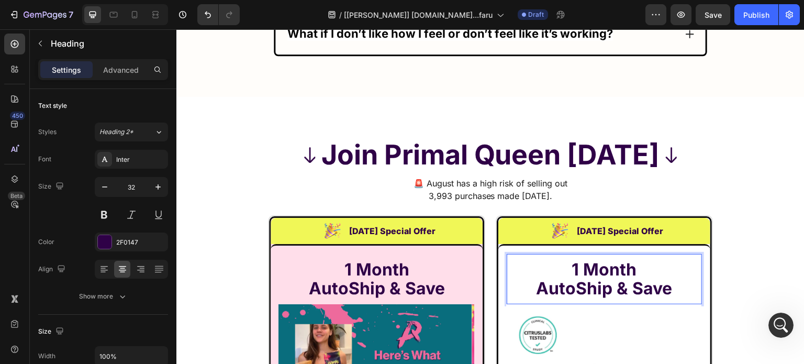
click at [592, 259] on strong "1 Month" at bounding box center [604, 269] width 65 height 20
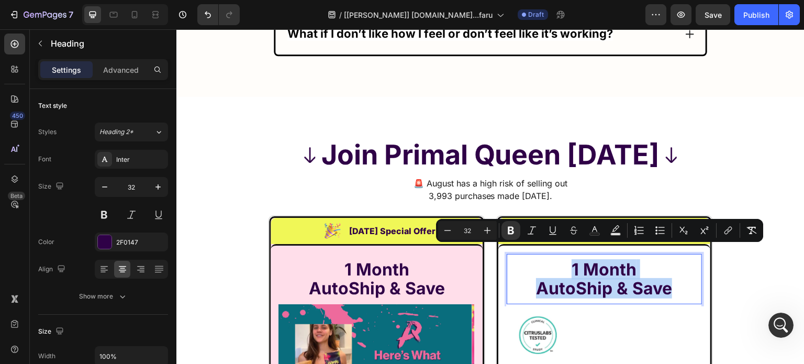
drag, startPoint x: 592, startPoint y: 256, endPoint x: 605, endPoint y: 284, distance: 30.9
click at [605, 284] on p "1 Month AutoShip & Save" at bounding box center [604, 279] width 193 height 38
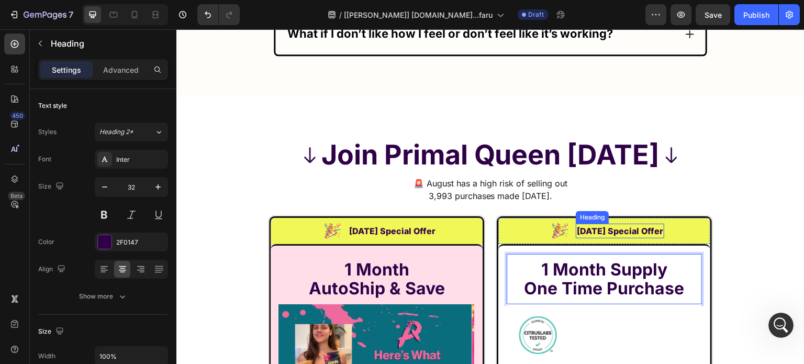
click at [582, 224] on h2 "[DATE] Special Offer" at bounding box center [620, 231] width 88 height 15
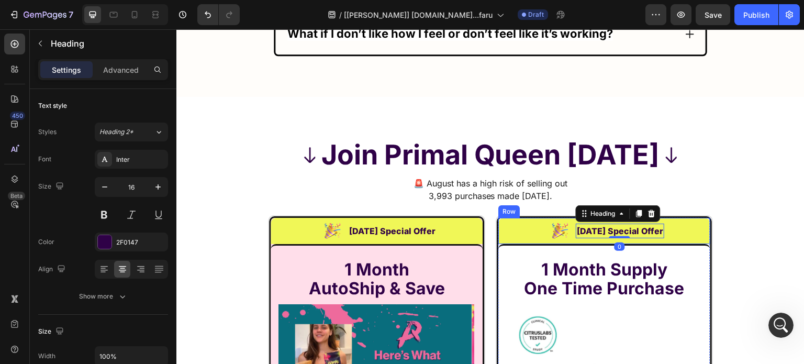
click at [524, 218] on div "Image Labor Day Special Offer Heading 0 Row" at bounding box center [604, 231] width 212 height 26
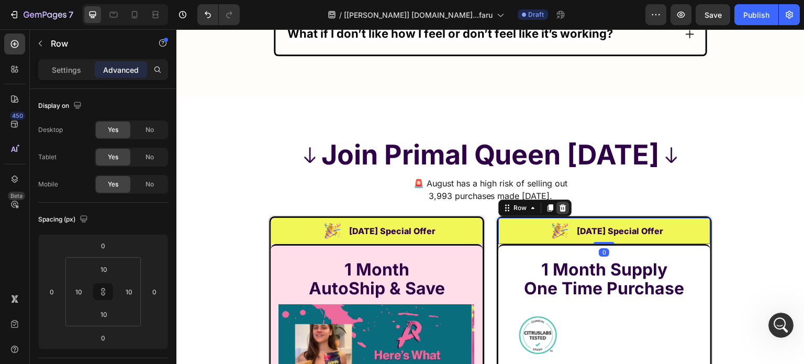
click at [560, 204] on icon at bounding box center [563, 207] width 7 height 7
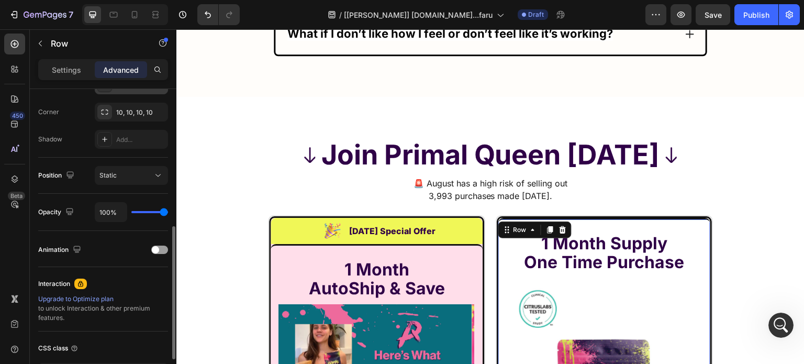
scroll to position [209, 0]
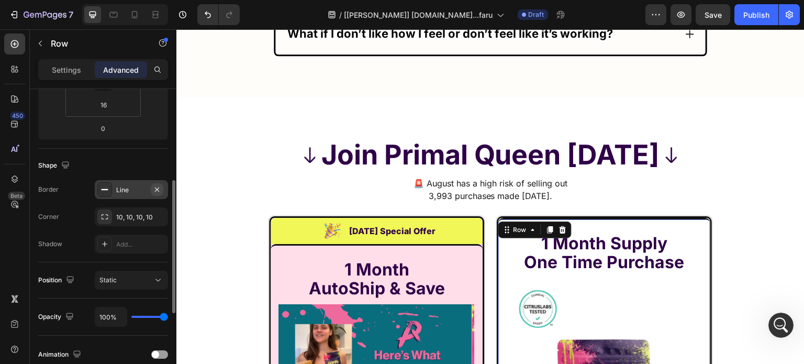
click at [157, 188] on icon "button" at bounding box center [157, 189] width 8 height 8
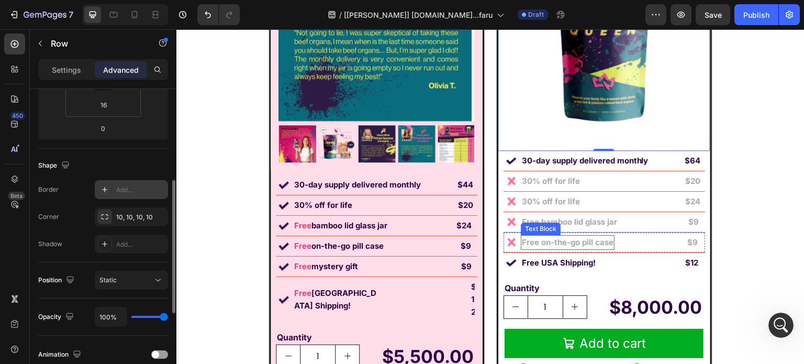
scroll to position [7351, 0]
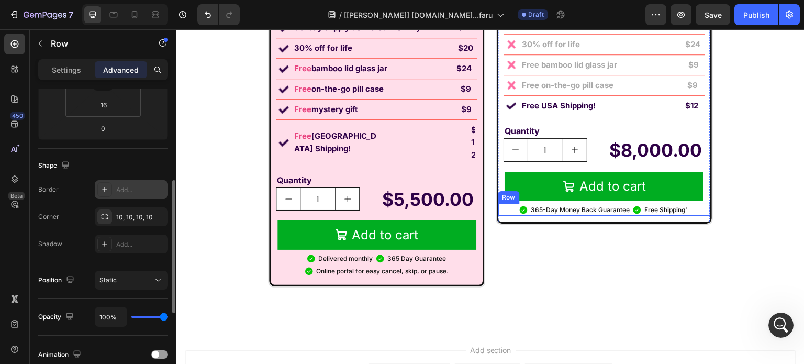
drag, startPoint x: 693, startPoint y: 210, endPoint x: 661, endPoint y: 216, distance: 31.8
click at [692, 210] on div "Icon 365-Day Money Back Guarantee Text Block Icon Free Shipping + Text Block Row" at bounding box center [604, 210] width 212 height 13
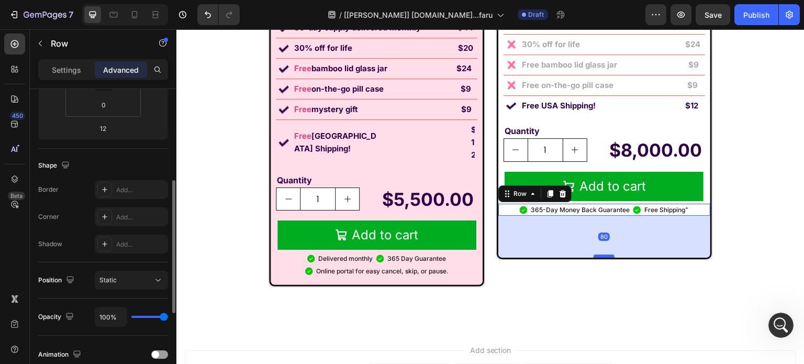
drag, startPoint x: 603, startPoint y: 220, endPoint x: 601, endPoint y: 255, distance: 35.6
click at [601, 255] on div at bounding box center [604, 255] width 21 height 3
type input "80"
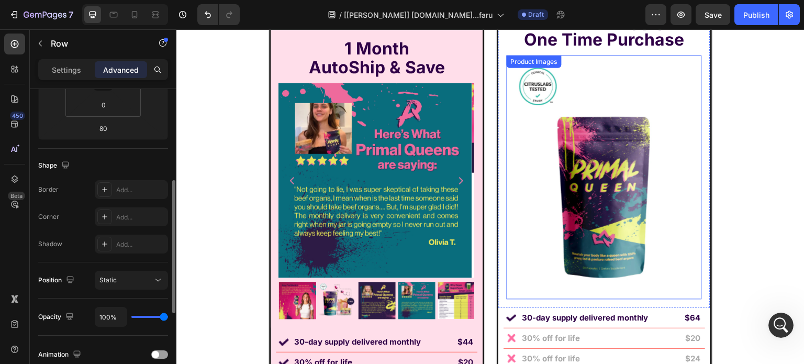
scroll to position [6933, 0]
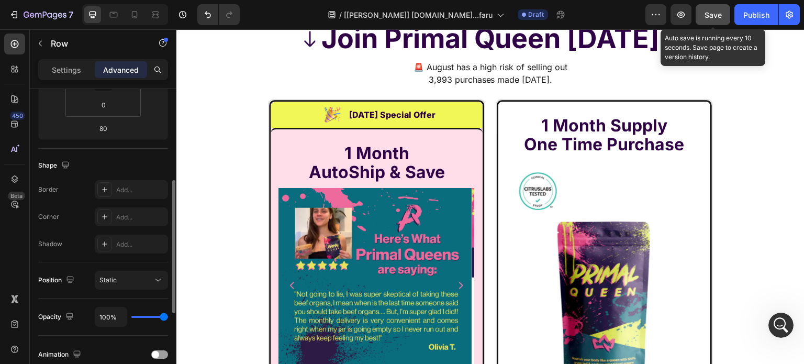
click at [708, 16] on span "Save" at bounding box center [713, 14] width 17 height 9
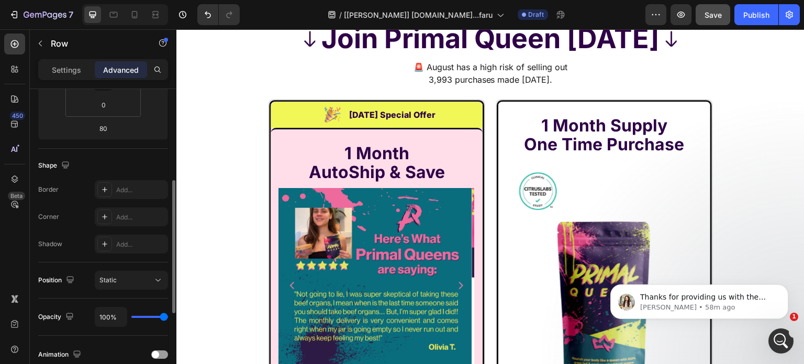
scroll to position [0, 0]
click at [671, 305] on p "Dzung • 58m ago" at bounding box center [707, 307] width 135 height 9
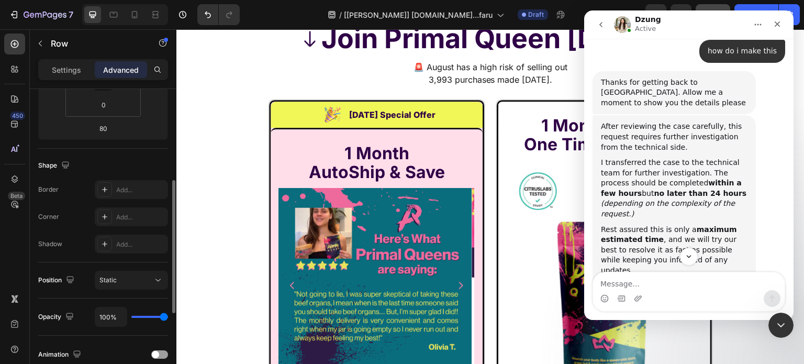
scroll to position [13967, 0]
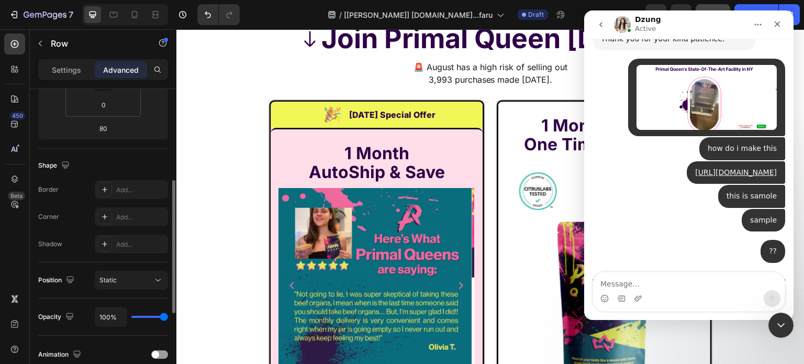
click at [662, 274] on textarea "Message…" at bounding box center [689, 281] width 192 height 18
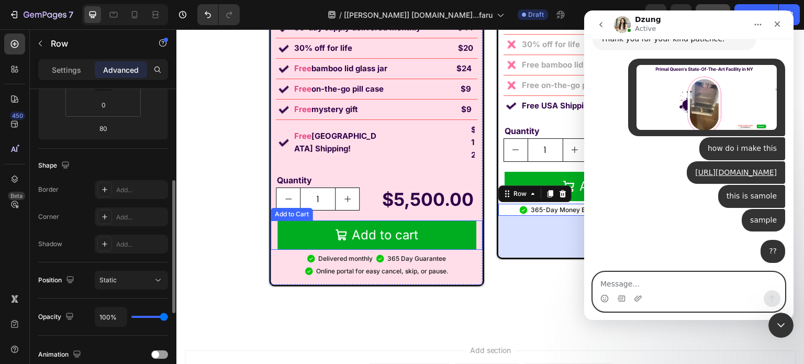
scroll to position [7442, 0]
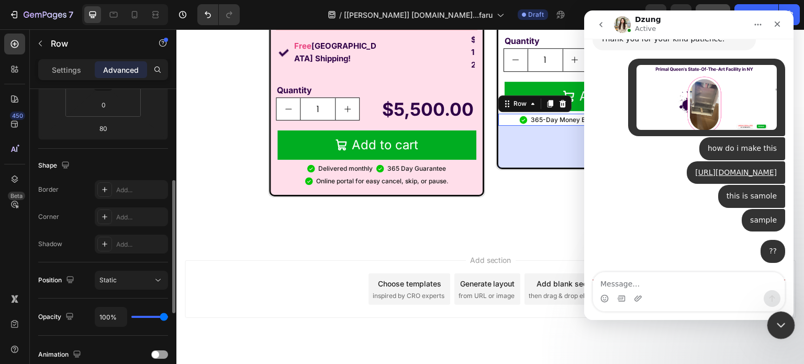
drag, startPoint x: 773, startPoint y: 318, endPoint x: 1348, endPoint y: 601, distance: 641.4
click at [773, 318] on div "Close Intercom Messenger" at bounding box center [779, 323] width 25 height 25
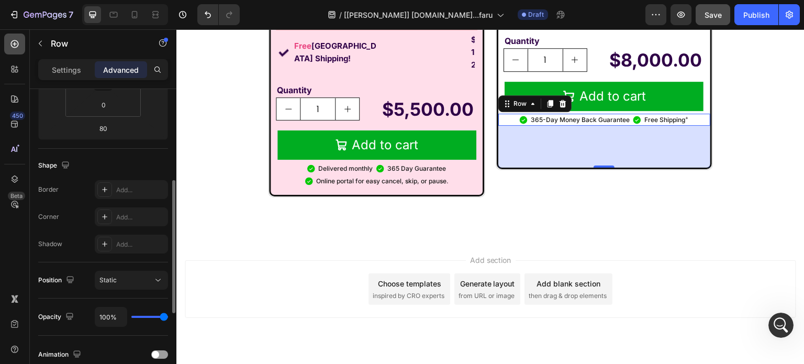
click at [19, 36] on div at bounding box center [14, 44] width 21 height 21
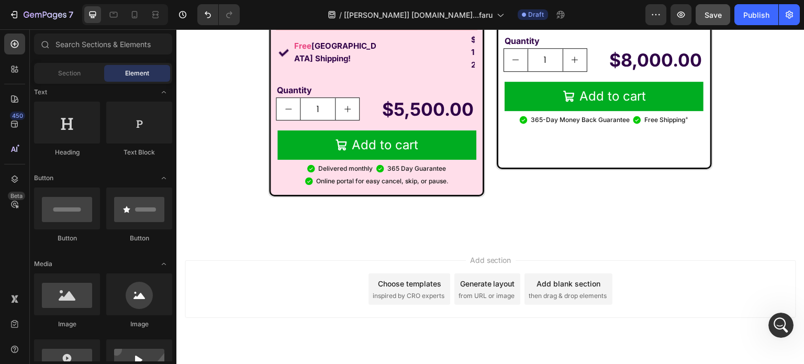
scroll to position [0, 0]
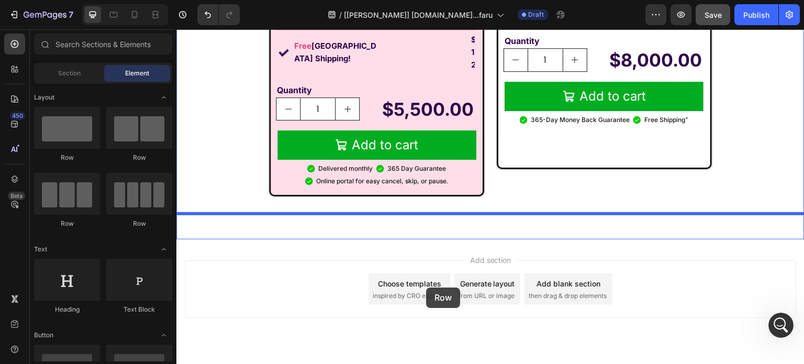
drag, startPoint x: 248, startPoint y: 161, endPoint x: 277, endPoint y: 46, distance: 118.2
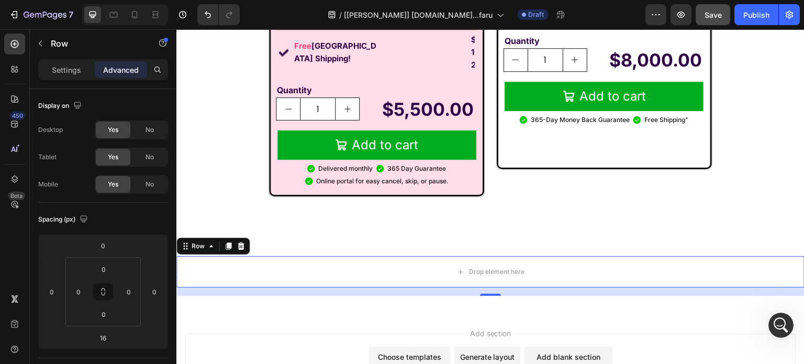
click at [15, 39] on icon at bounding box center [14, 44] width 10 height 10
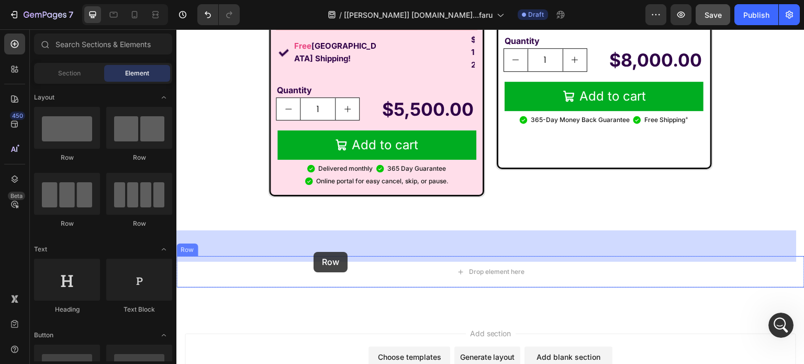
drag, startPoint x: 253, startPoint y: 165, endPoint x: 557, endPoint y: 32, distance: 331.7
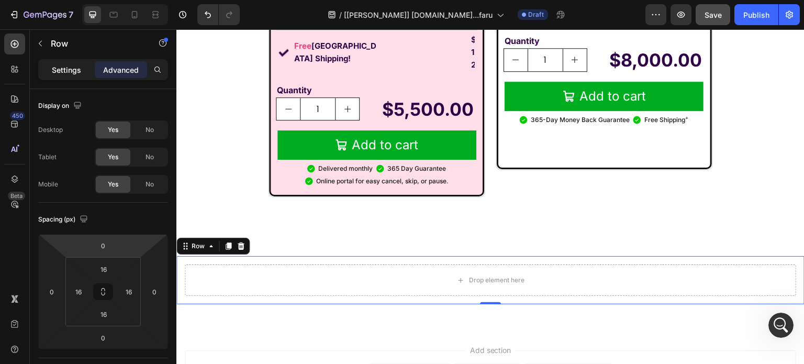
click at [49, 62] on div "Settings" at bounding box center [66, 69] width 52 height 17
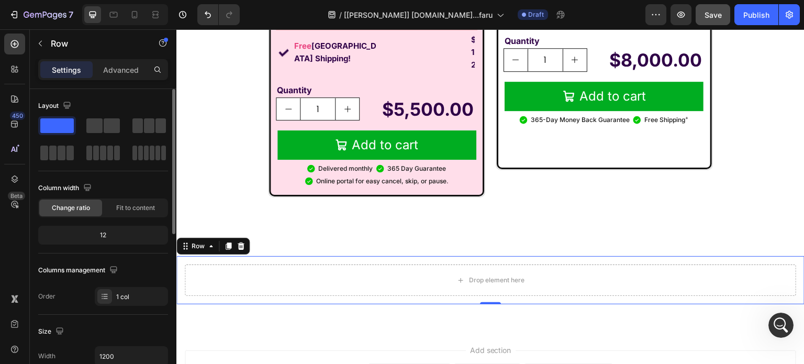
scroll to position [209, 0]
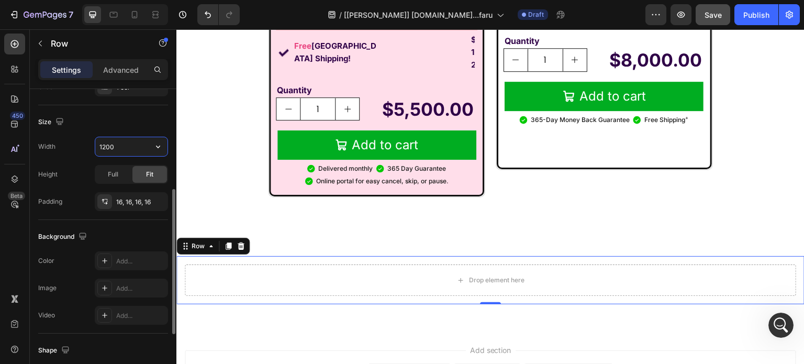
click at [127, 150] on input "1200" at bounding box center [131, 146] width 72 height 19
paste input "150px"
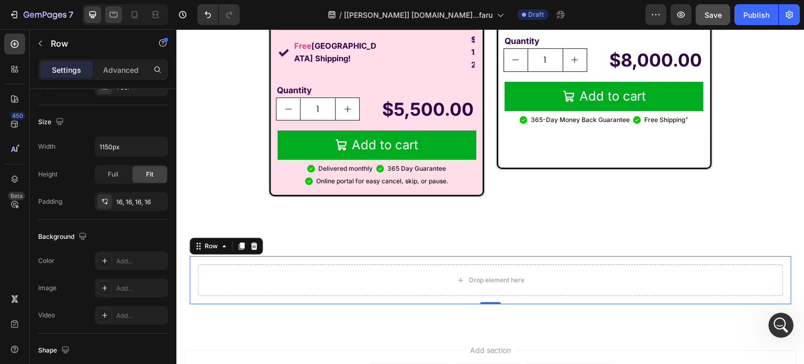
type input "1150"
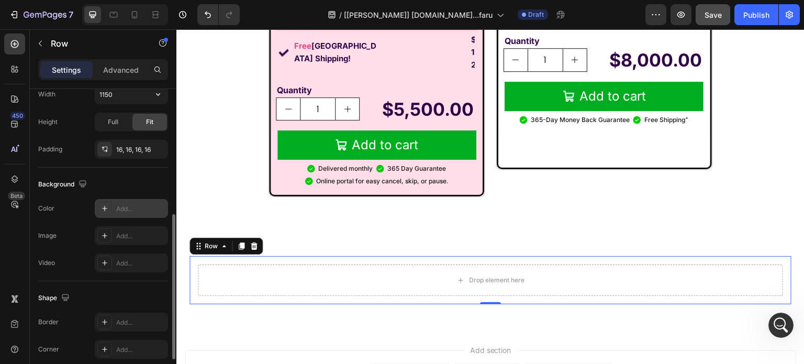
click at [118, 207] on div "Add..." at bounding box center [140, 208] width 49 height 9
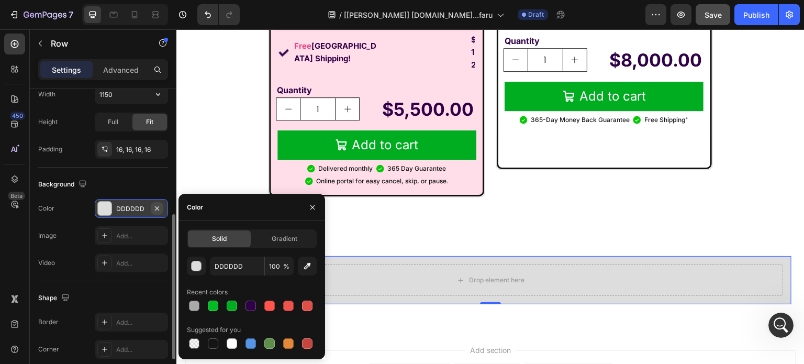
click at [161, 208] on icon "button" at bounding box center [157, 208] width 8 height 8
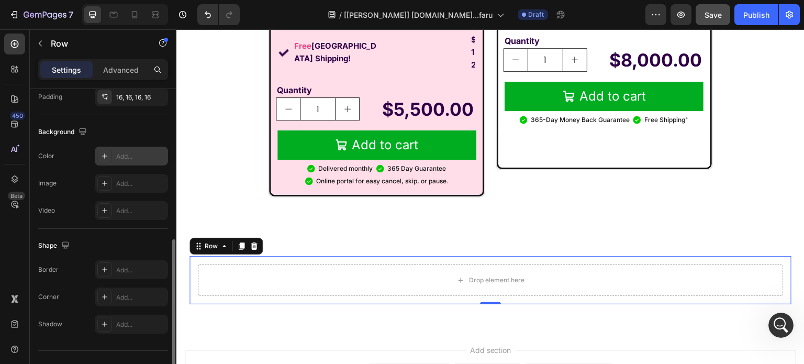
scroll to position [333, 0]
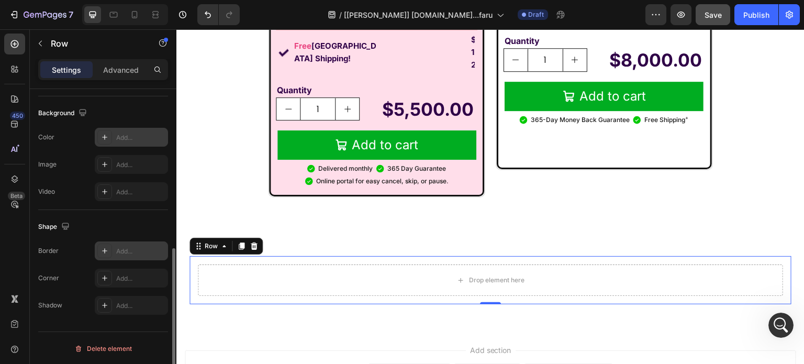
click at [122, 250] on div "Add..." at bounding box center [140, 251] width 49 height 9
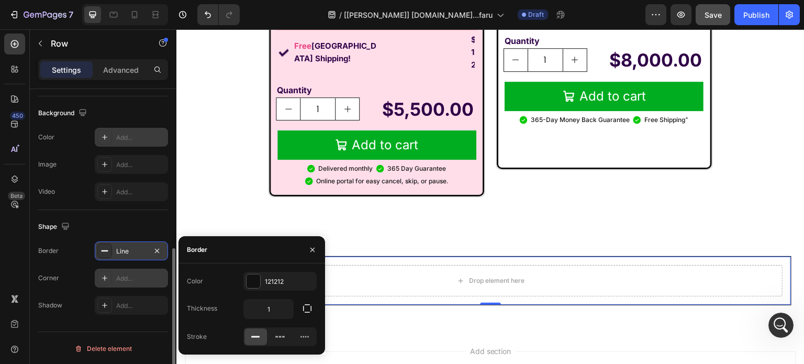
click at [126, 276] on div "Add..." at bounding box center [140, 278] width 49 height 9
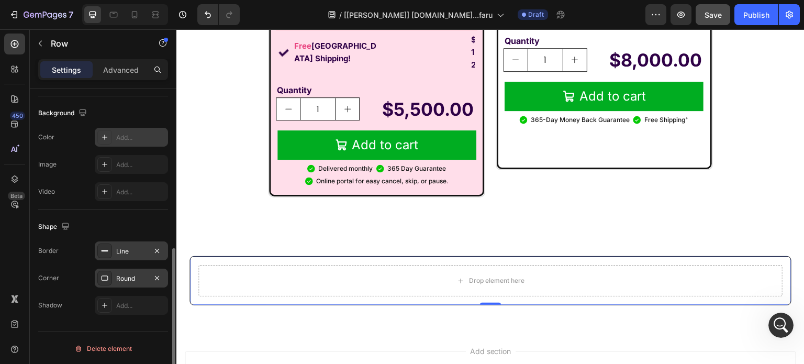
click at [128, 247] on div "Line" at bounding box center [131, 251] width 30 height 9
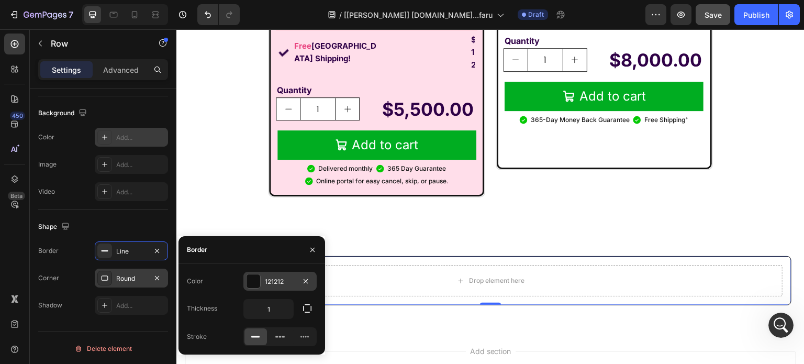
click at [265, 278] on div "121212" at bounding box center [280, 281] width 30 height 9
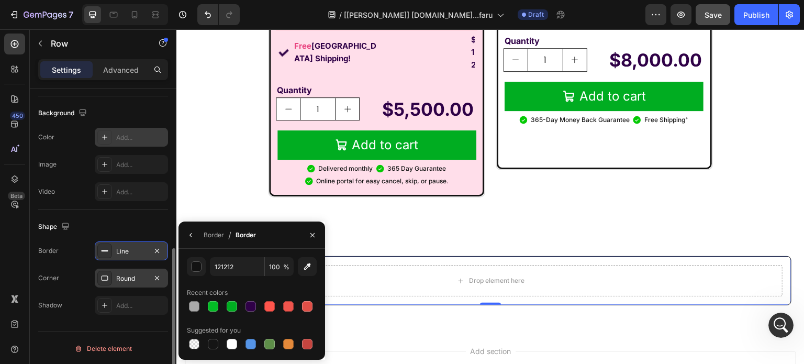
click at [127, 250] on div "Line" at bounding box center [131, 251] width 30 height 9
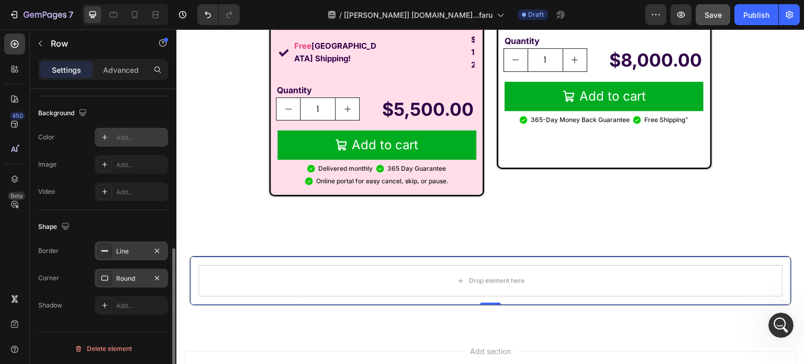
click at [138, 247] on div "Line" at bounding box center [131, 251] width 30 height 9
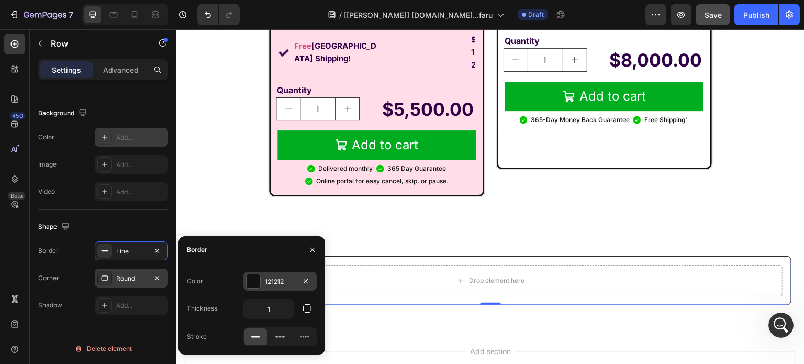
click at [261, 276] on div "121212" at bounding box center [279, 281] width 73 height 19
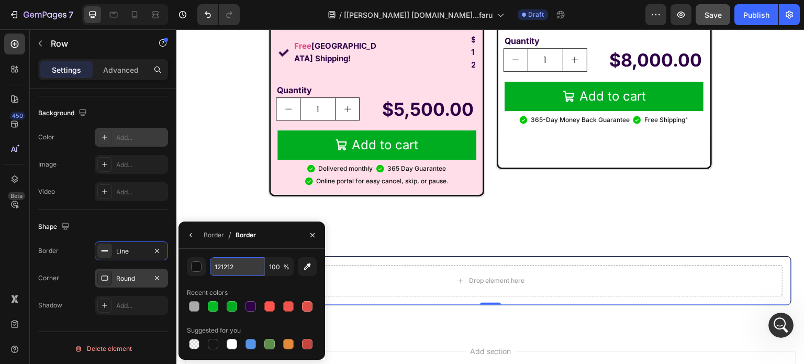
click at [0, 0] on input "121212" at bounding box center [0, 0] width 0 height 0
paste input "#ED75A4"
type input "#ED75A4"
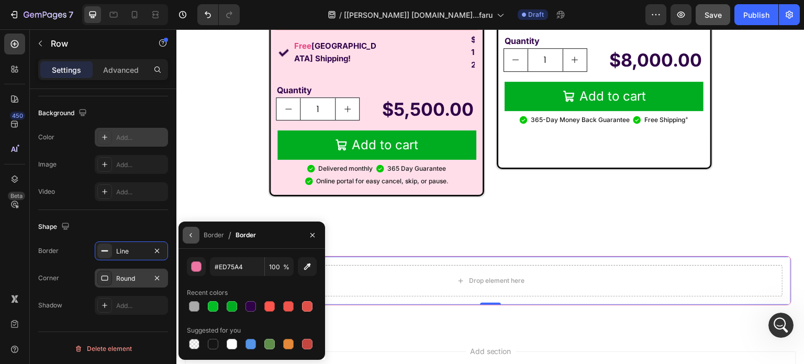
click at [196, 238] on button "button" at bounding box center [191, 235] width 17 height 17
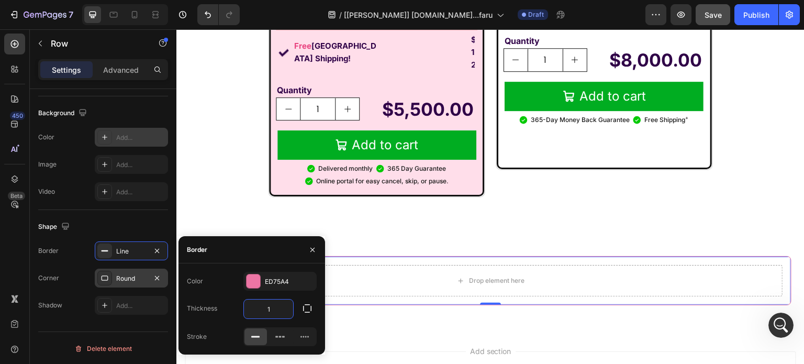
click at [272, 304] on input "1" at bounding box center [268, 308] width 49 height 19
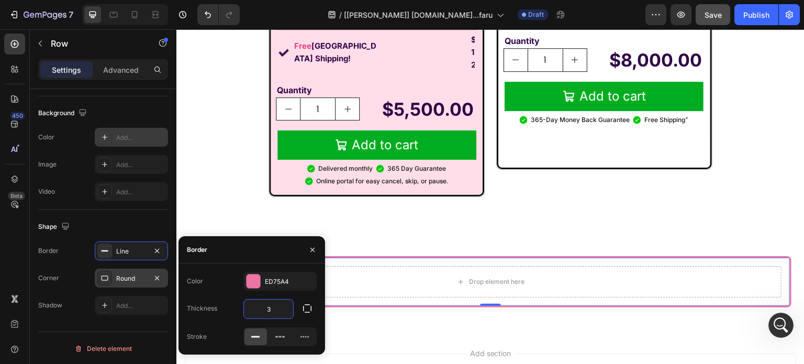
click at [275, 307] on input "3" at bounding box center [268, 308] width 49 height 19
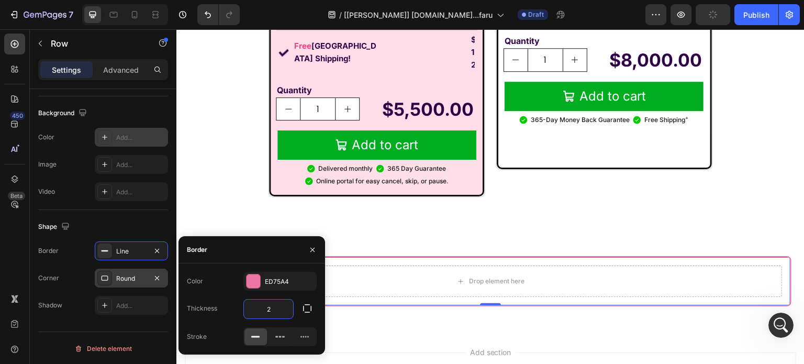
type input "3"
click at [15, 44] on icon at bounding box center [15, 44] width 8 height 8
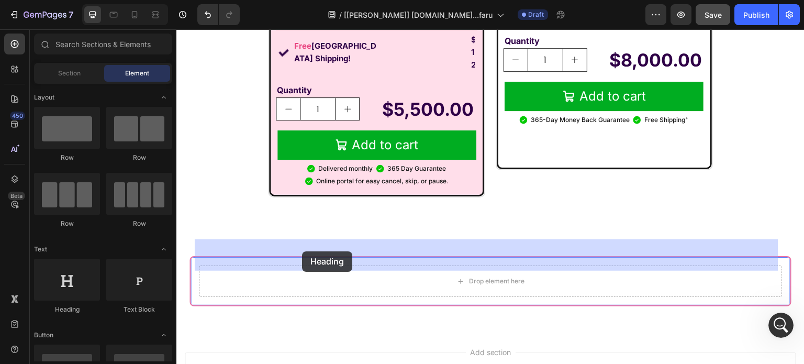
drag, startPoint x: 262, startPoint y: 316, endPoint x: 303, endPoint y: 251, distance: 77.0
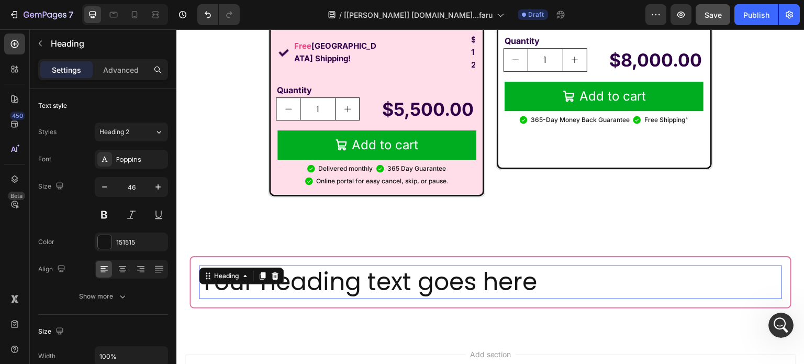
click at [321, 265] on h2 "Your heading text goes here" at bounding box center [490, 282] width 583 height 34
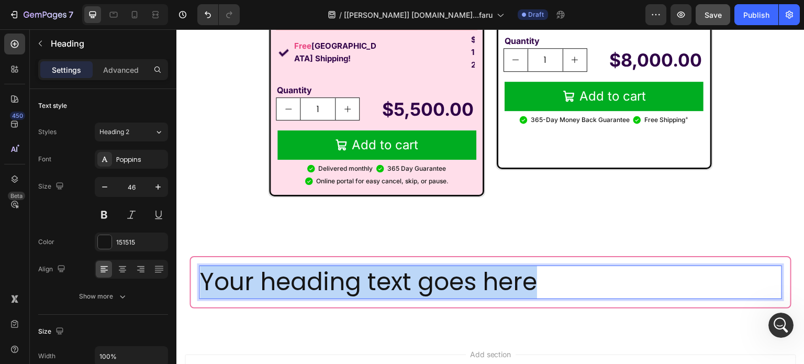
click at [321, 266] on p "Your heading text goes here" at bounding box center [490, 281] width 581 height 31
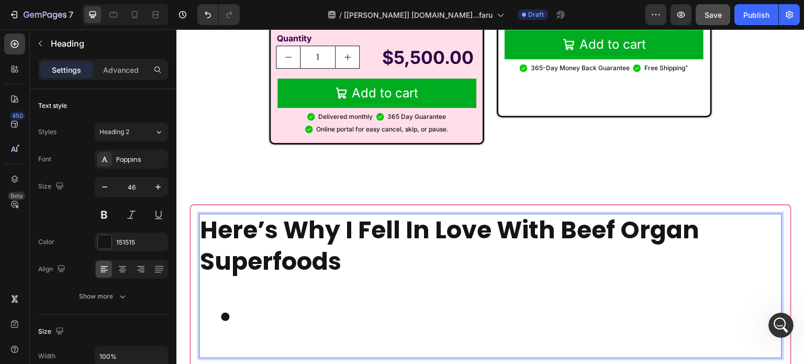
scroll to position [7533, 0]
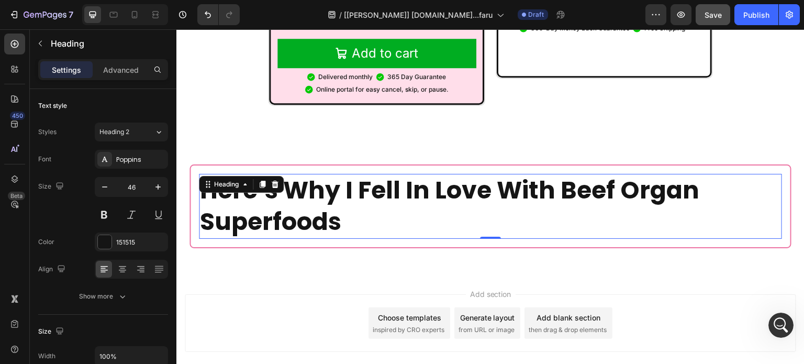
click at [507, 181] on strong "Here’s Why I Fell In Love With Beef Organ Superfoods" at bounding box center [449, 205] width 499 height 65
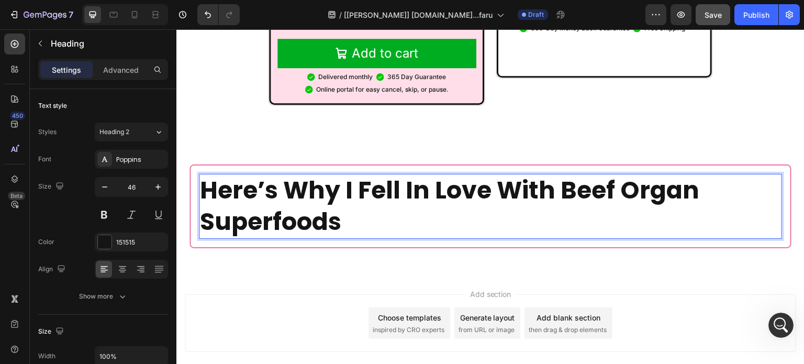
click at [507, 181] on strong "Here’s Why I Fell In Love With Beef Organ Superfoods" at bounding box center [449, 205] width 499 height 65
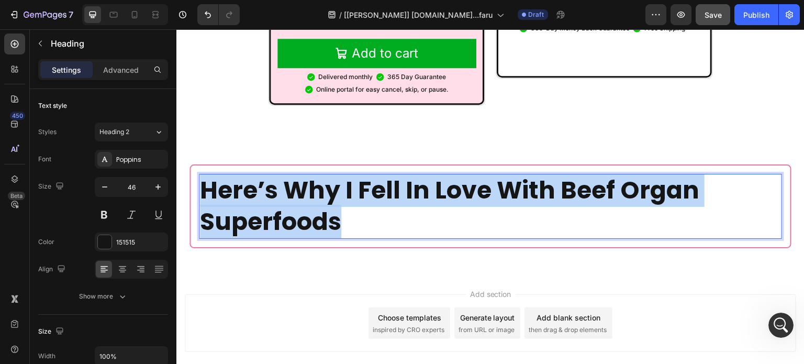
click at [507, 181] on strong "Here’s Why I Fell In Love With Beef Organ Superfoods" at bounding box center [449, 205] width 499 height 65
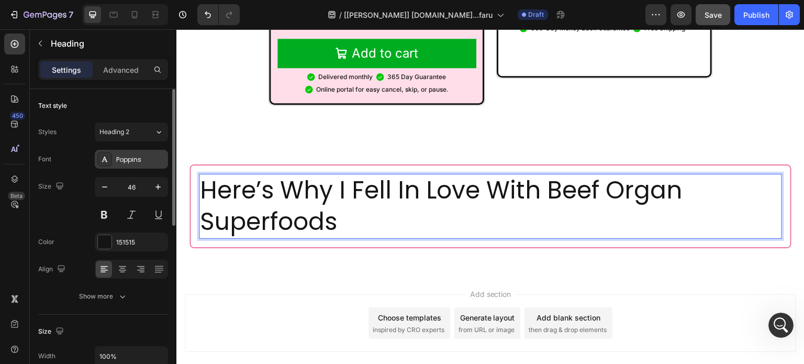
click at [119, 160] on div "Poppins" at bounding box center [140, 159] width 49 height 9
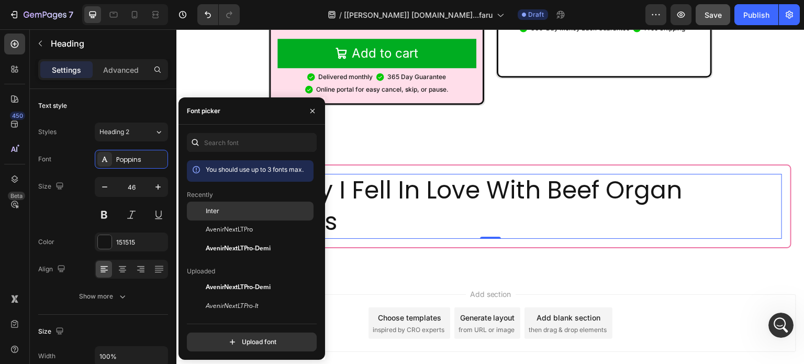
click at [213, 208] on span "Inter" at bounding box center [213, 210] width 14 height 9
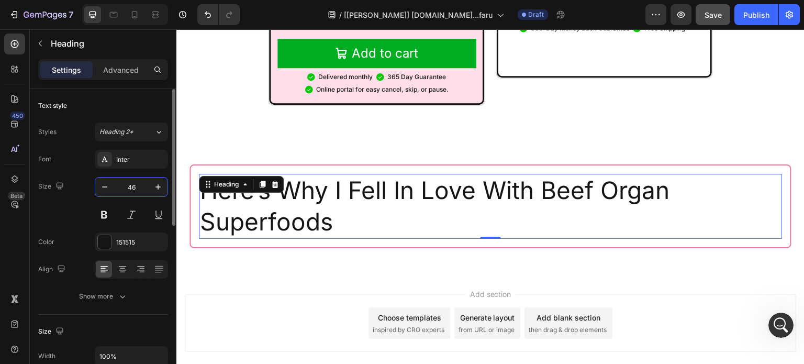
click at [134, 182] on input "46" at bounding box center [131, 186] width 35 height 19
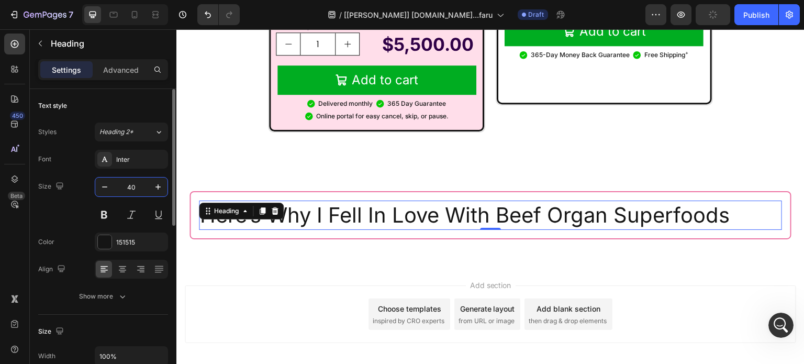
scroll to position [7531, 0]
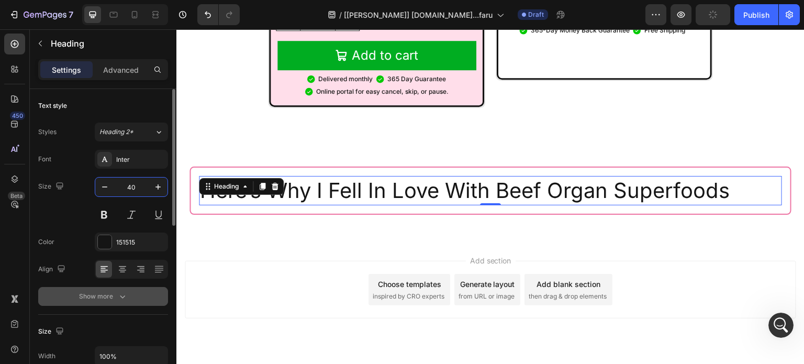
type input "40"
click at [98, 300] on div "Show more" at bounding box center [103, 296] width 49 height 10
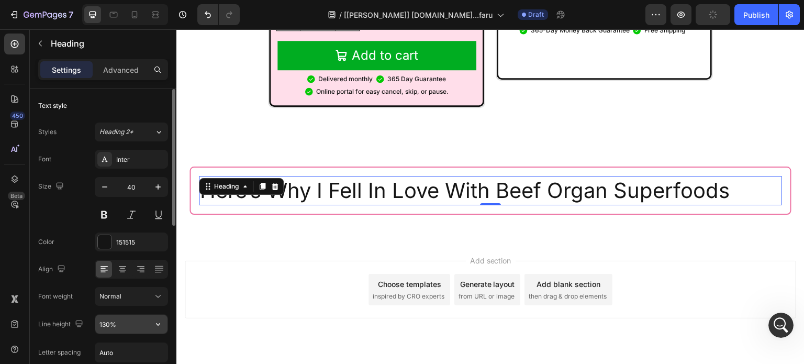
click at [120, 328] on input "130%" at bounding box center [131, 324] width 72 height 19
click at [121, 328] on input "130%" at bounding box center [131, 324] width 72 height 19
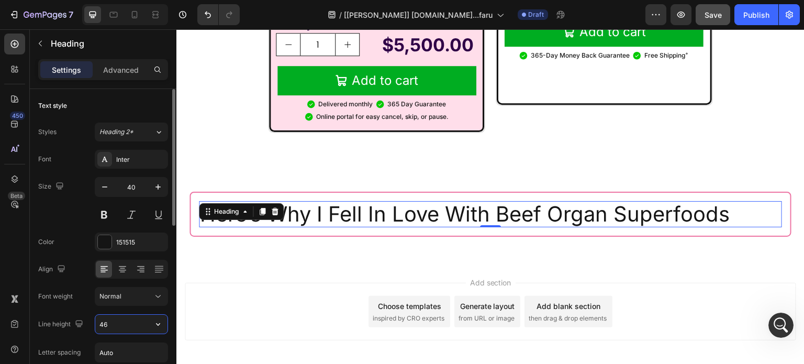
scroll to position [7527, 0]
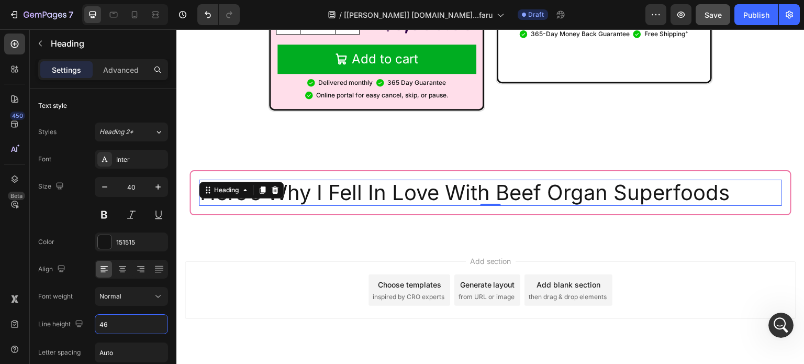
type input "46"
click at [121, 240] on div "151515" at bounding box center [131, 242] width 30 height 9
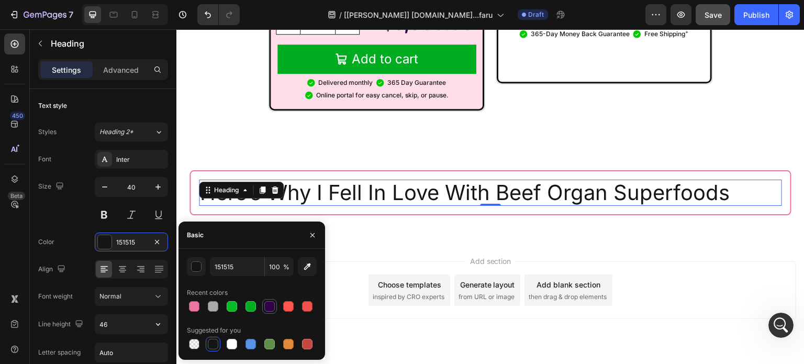
click at [265, 302] on div at bounding box center [269, 306] width 10 height 10
type input "2F0147"
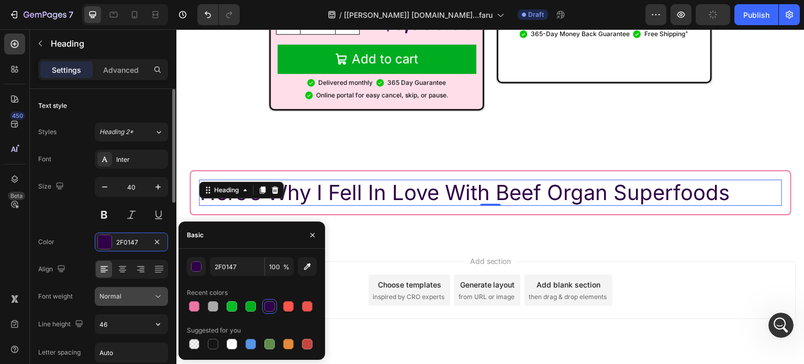
click at [130, 292] on div "Normal" at bounding box center [125, 296] width 53 height 9
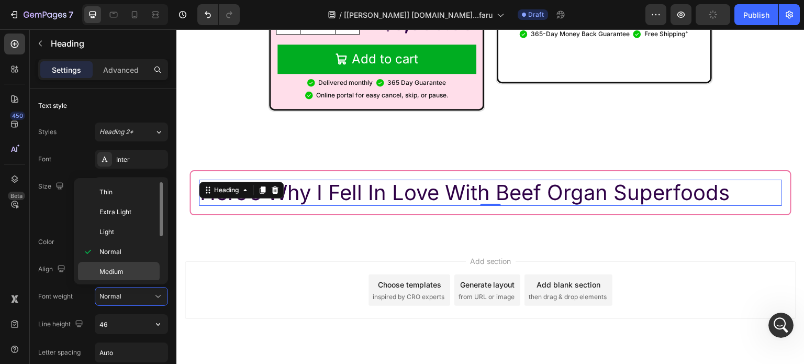
scroll to position [79, 0]
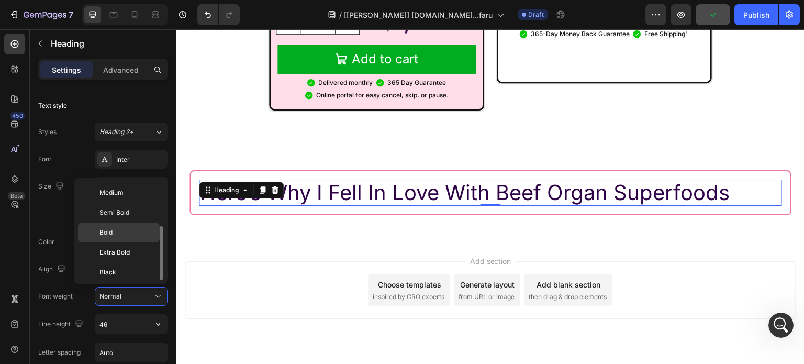
click at [125, 233] on p "Bold" at bounding box center [126, 232] width 55 height 9
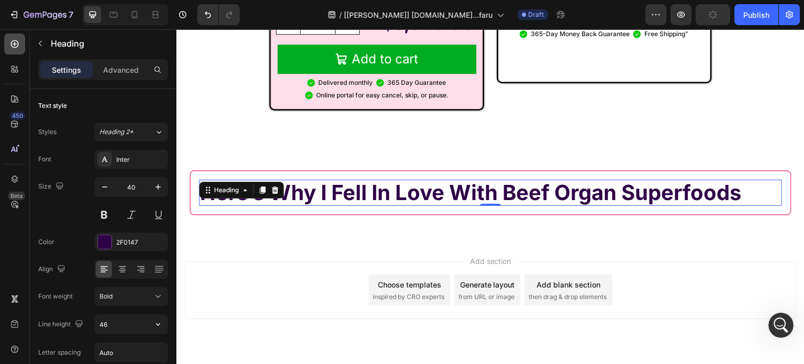
click at [15, 39] on icon at bounding box center [14, 44] width 10 height 10
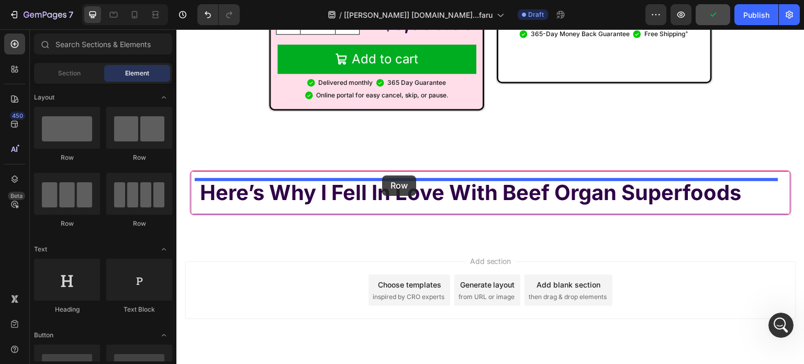
drag, startPoint x: 333, startPoint y: 162, endPoint x: 382, endPoint y: 175, distance: 50.9
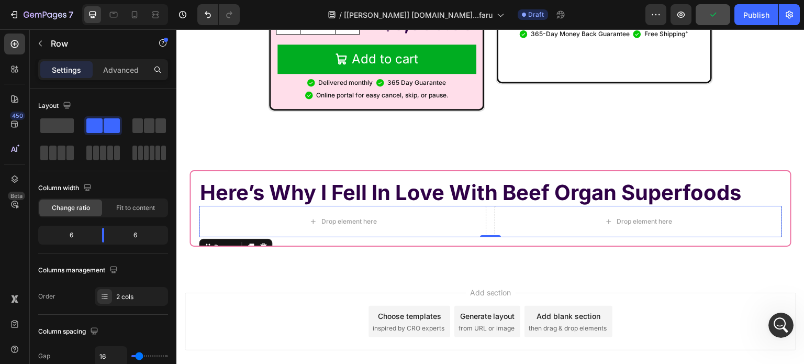
scroll to position [7533, 0]
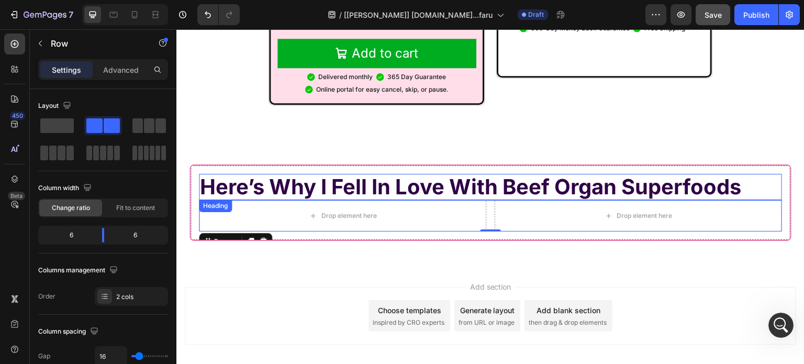
click at [328, 175] on p "Here’s Why I Fell In Love With Beef Organ Superfoods" at bounding box center [490, 187] width 581 height 24
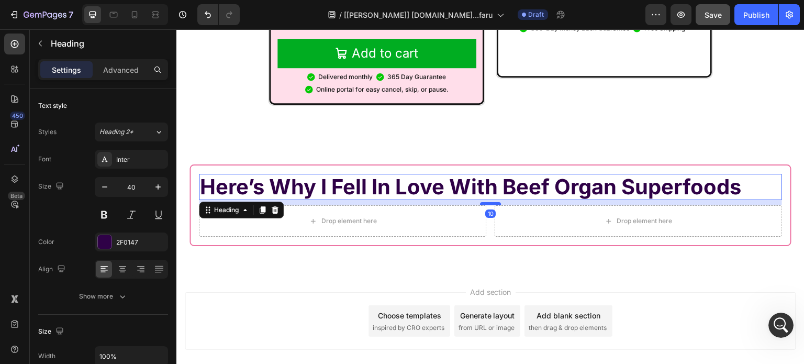
drag, startPoint x: 484, startPoint y: 172, endPoint x: 487, endPoint y: 177, distance: 6.1
click at [487, 202] on div at bounding box center [490, 203] width 21 height 3
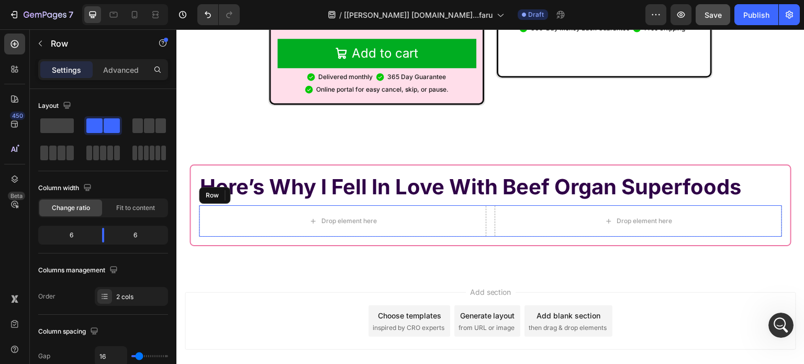
click at [430, 210] on div "Drop element here" at bounding box center [342, 220] width 287 height 31
click at [6, 44] on div at bounding box center [14, 44] width 21 height 21
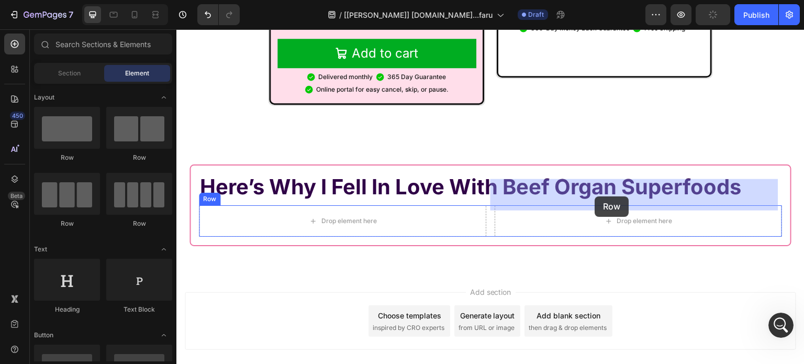
drag, startPoint x: 248, startPoint y: 216, endPoint x: 596, endPoint y: 196, distance: 348.6
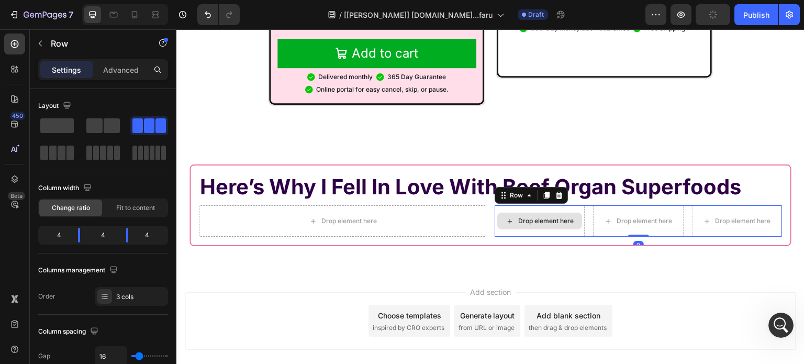
click at [546, 217] on div "Drop element here" at bounding box center [545, 221] width 55 height 8
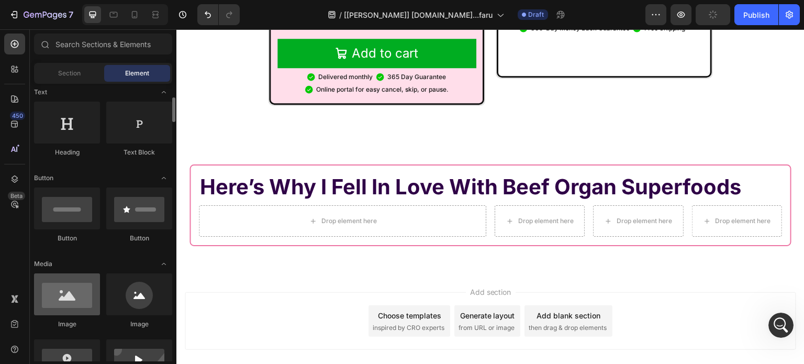
scroll to position [209, 0]
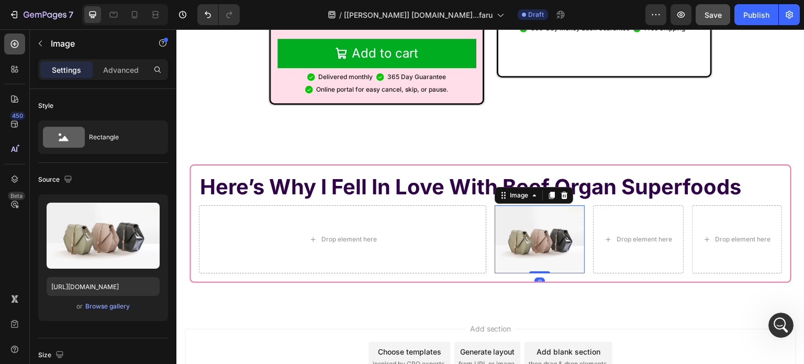
click at [8, 49] on div at bounding box center [14, 44] width 21 height 21
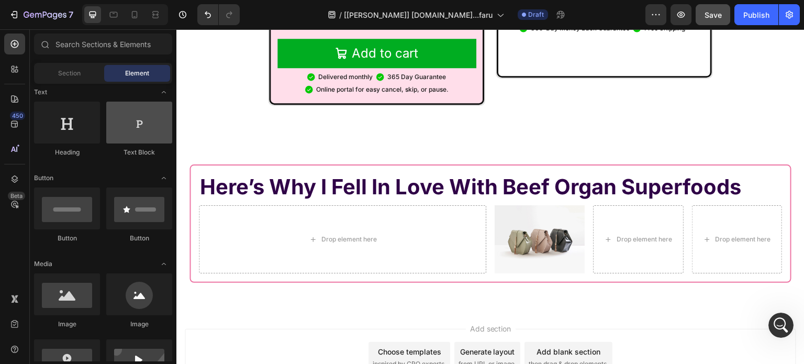
scroll to position [0, 0]
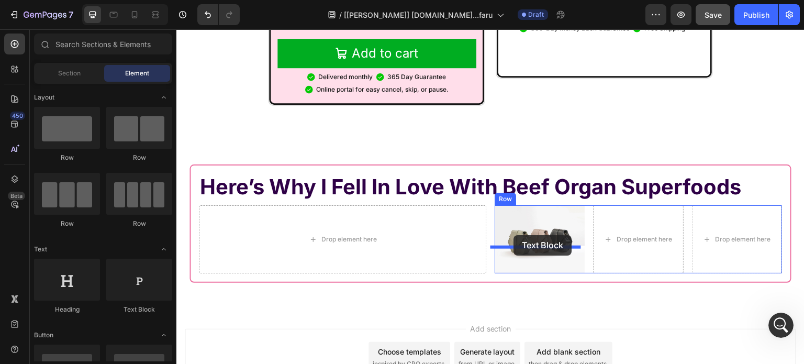
drag, startPoint x: 306, startPoint y: 309, endPoint x: 438, endPoint y: 254, distance: 142.9
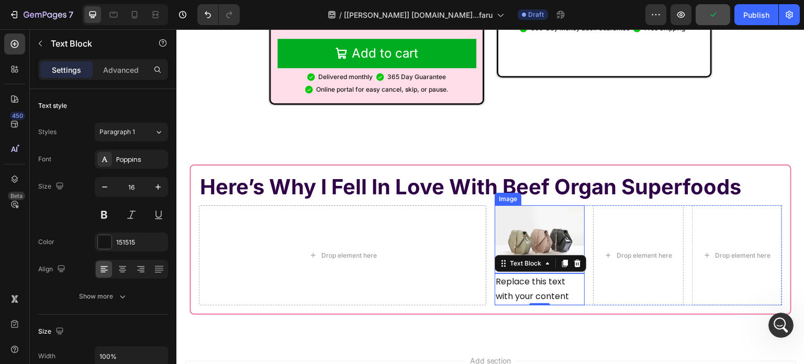
drag, startPoint x: 251, startPoint y: 194, endPoint x: 205, endPoint y: 197, distance: 46.7
click at [510, 205] on img at bounding box center [540, 239] width 90 height 68
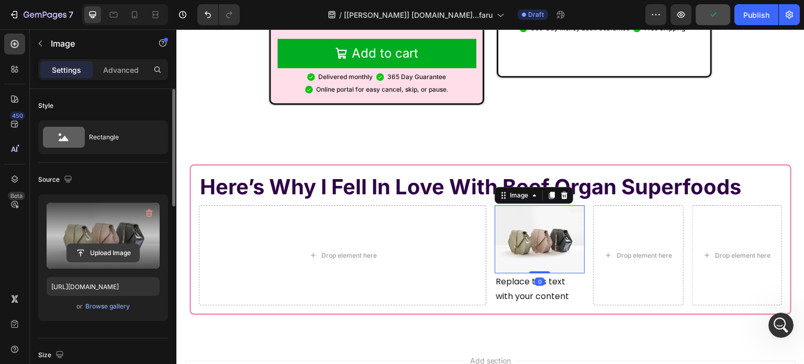
click at [98, 252] on input "file" at bounding box center [103, 253] width 72 height 18
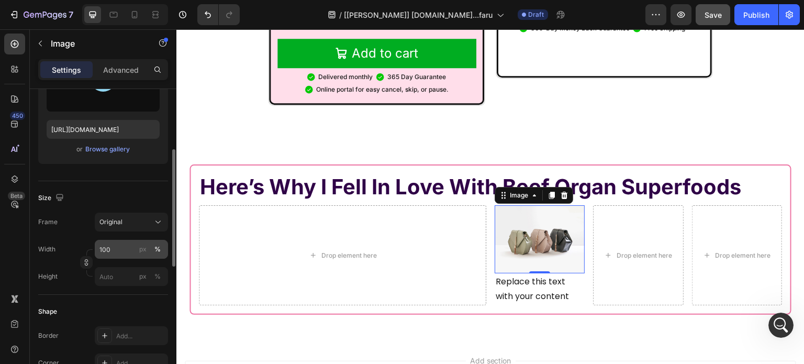
scroll to position [105, 0]
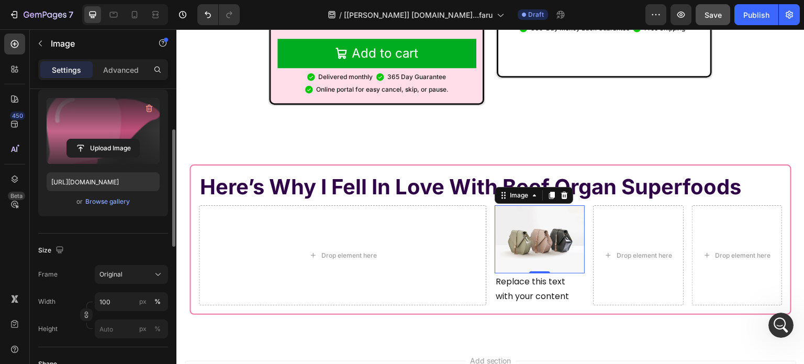
type input "[URL][DOMAIN_NAME]"
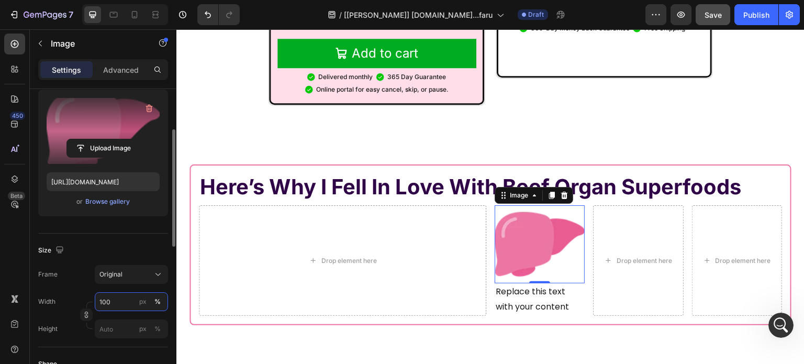
click at [113, 296] on input "100" at bounding box center [131, 301] width 73 height 19
type input "124"
click at [88, 316] on icon "button" at bounding box center [86, 314] width 7 height 7
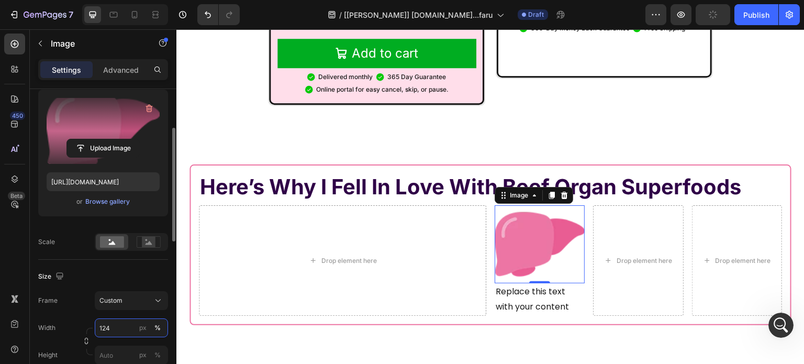
click at [107, 324] on input "124" at bounding box center [131, 327] width 73 height 19
click at [90, 318] on div "Width 124 px %" at bounding box center [103, 327] width 130 height 19
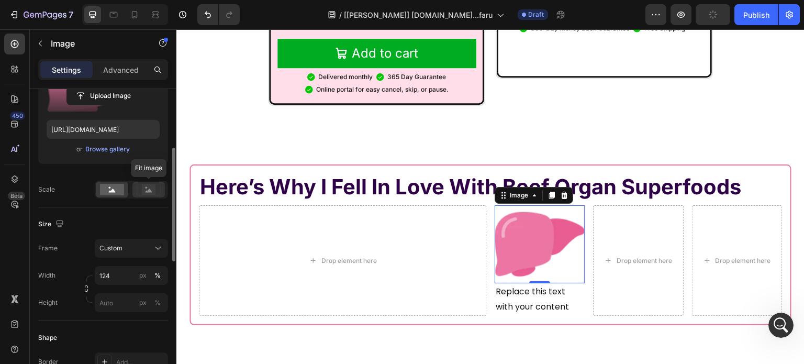
click at [149, 189] on icon at bounding box center [149, 190] width 7 height 4
click at [119, 302] on input "px %" at bounding box center [131, 302] width 73 height 19
paste input "106.986"
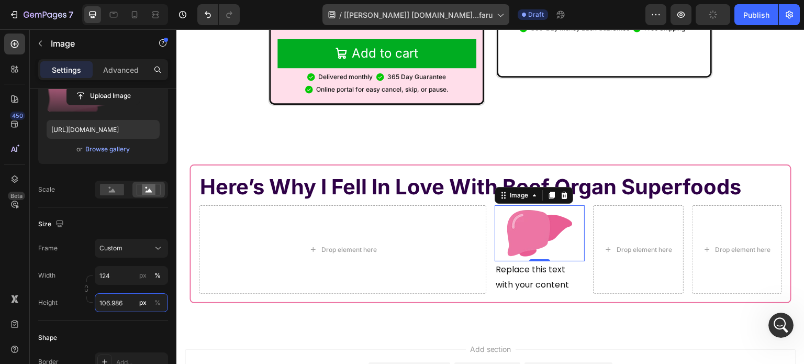
type input "106.986"
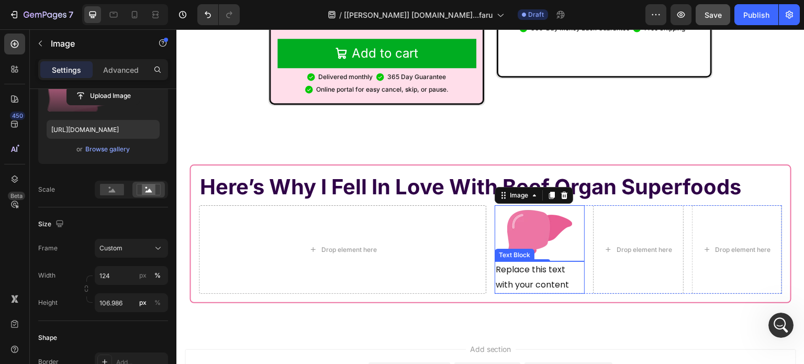
click at [504, 261] on div "Replace this text with your content" at bounding box center [540, 277] width 90 height 32
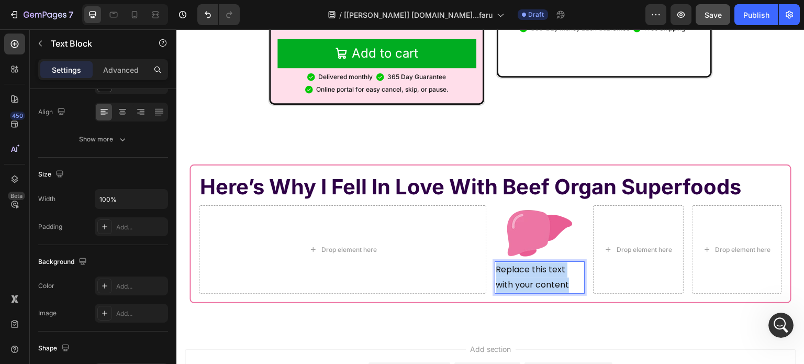
scroll to position [0, 0]
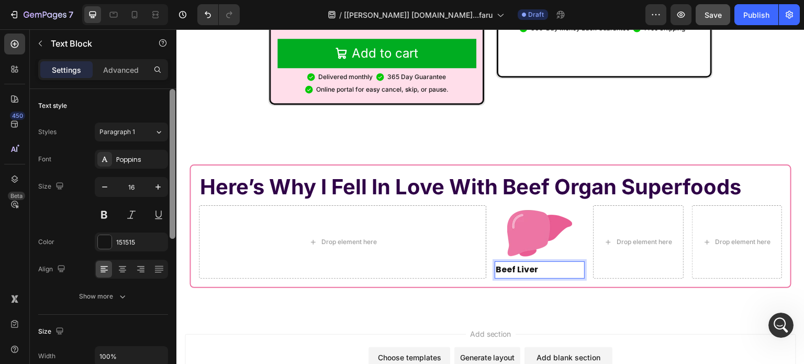
click at [127, 239] on div "151515" at bounding box center [140, 242] width 49 height 9
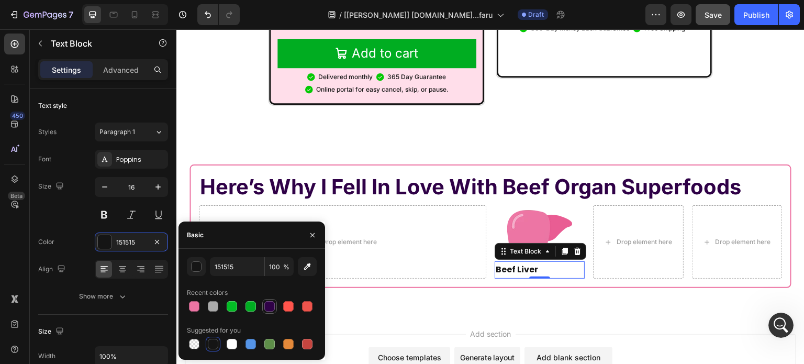
click at [267, 303] on div at bounding box center [269, 306] width 10 height 10
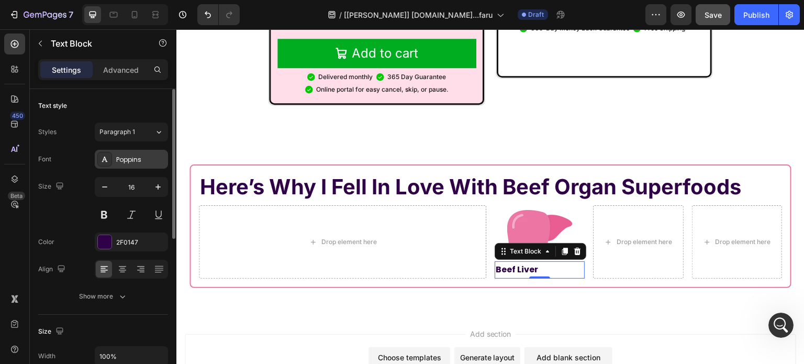
drag, startPoint x: 161, startPoint y: 184, endPoint x: 139, endPoint y: 160, distance: 32.3
click at [160, 184] on icon "button" at bounding box center [158, 187] width 10 height 10
type input "17"
click at [139, 157] on div "Poppins" at bounding box center [140, 159] width 49 height 9
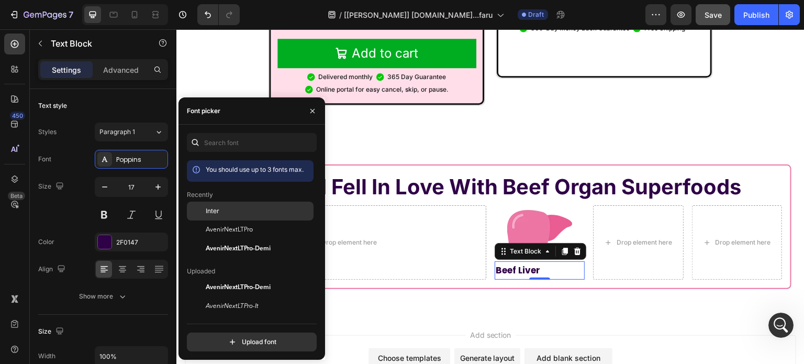
click at [218, 207] on span "Inter" at bounding box center [213, 210] width 14 height 9
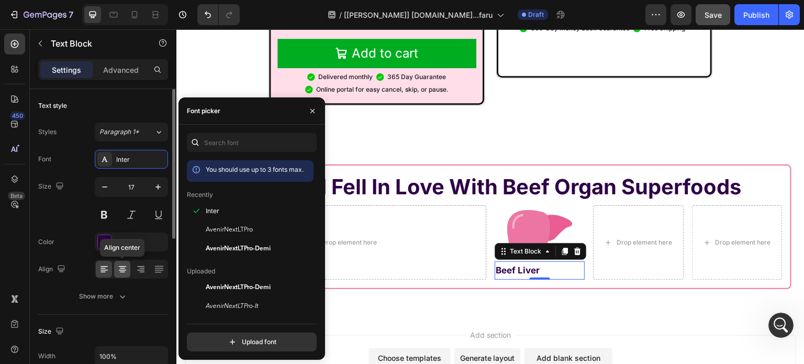
click at [119, 264] on icon at bounding box center [122, 269] width 10 height 10
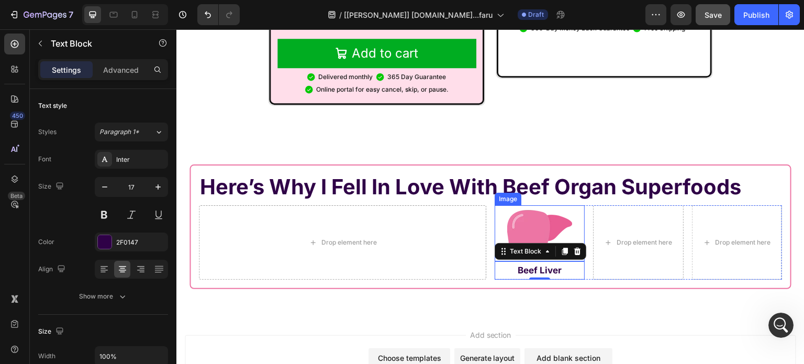
click at [557, 205] on img at bounding box center [540, 233] width 90 height 56
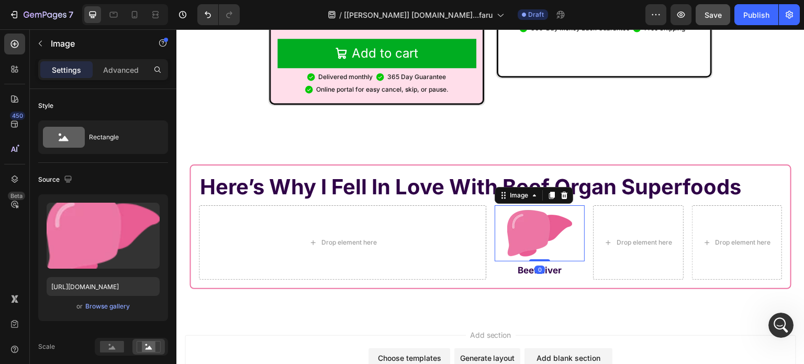
click at [518, 191] on div "Image" at bounding box center [519, 195] width 23 height 9
drag, startPoint x: 14, startPoint y: 42, endPoint x: 34, endPoint y: 66, distance: 31.2
click at [14, 43] on icon at bounding box center [14, 44] width 10 height 10
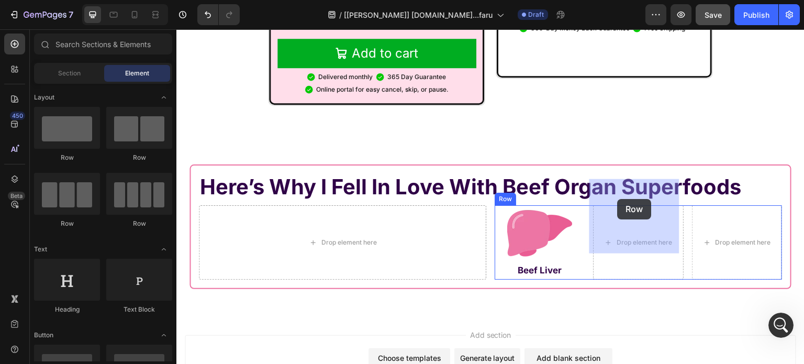
drag, startPoint x: 241, startPoint y: 158, endPoint x: 618, endPoint y: 199, distance: 379.2
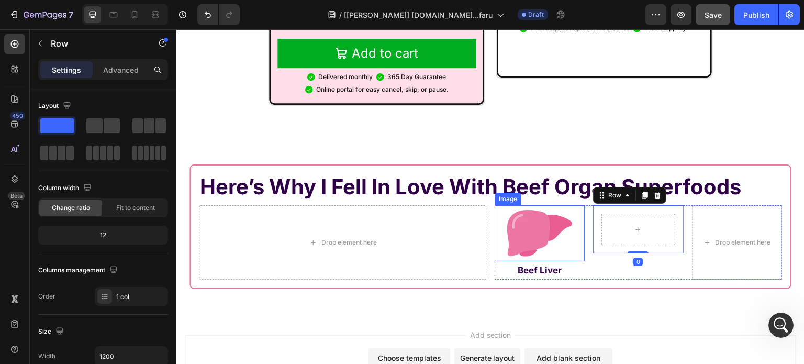
click at [526, 205] on img at bounding box center [540, 233] width 90 height 56
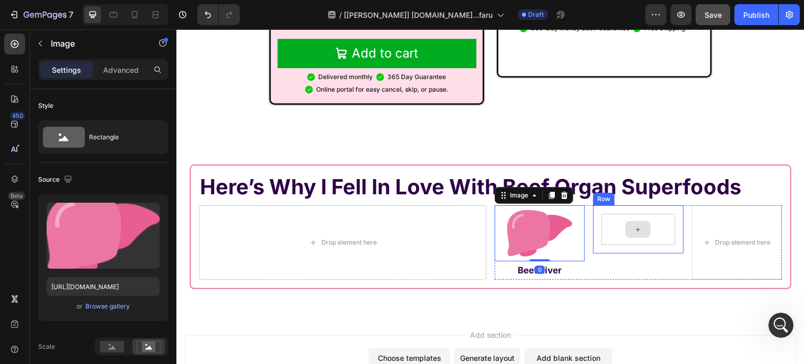
click at [650, 217] on div at bounding box center [637, 229] width 73 height 31
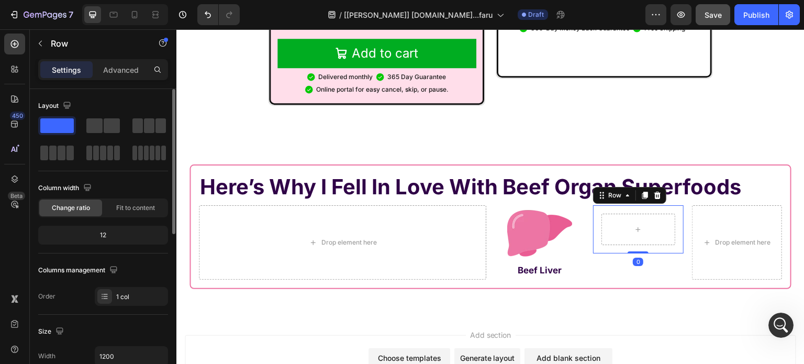
scroll to position [157, 0]
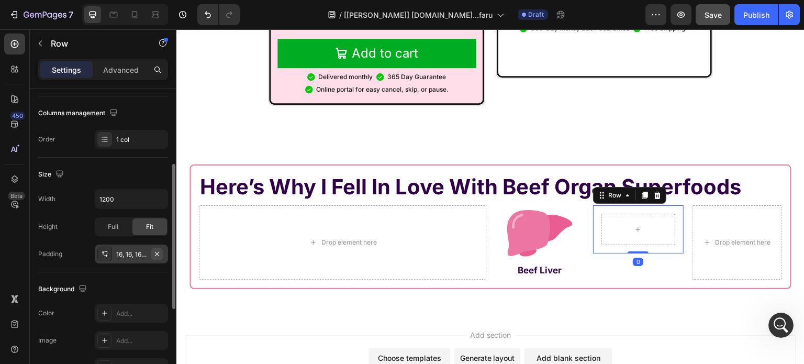
click at [157, 253] on icon "button" at bounding box center [157, 254] width 8 height 8
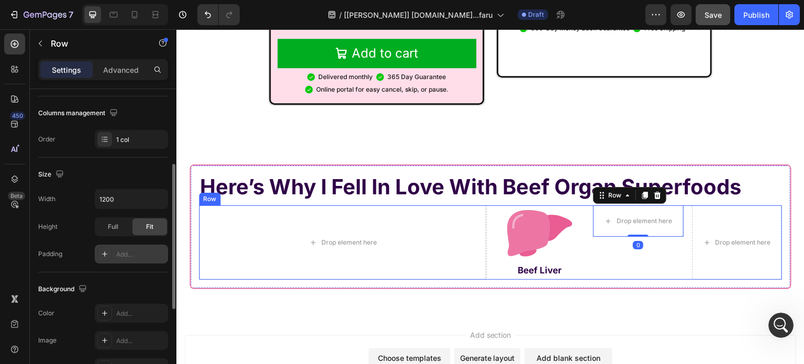
click at [518, 205] on img at bounding box center [540, 233] width 90 height 56
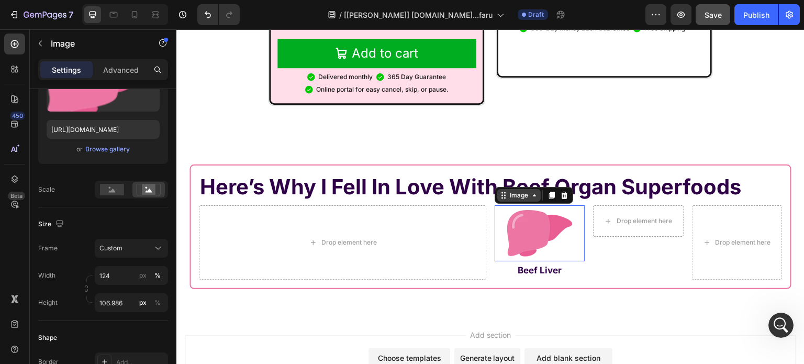
scroll to position [0, 0]
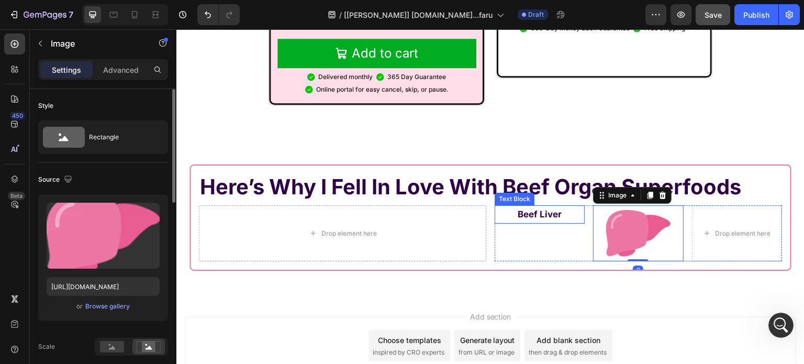
click at [537, 209] on strong "Beef Liver" at bounding box center [540, 214] width 44 height 10
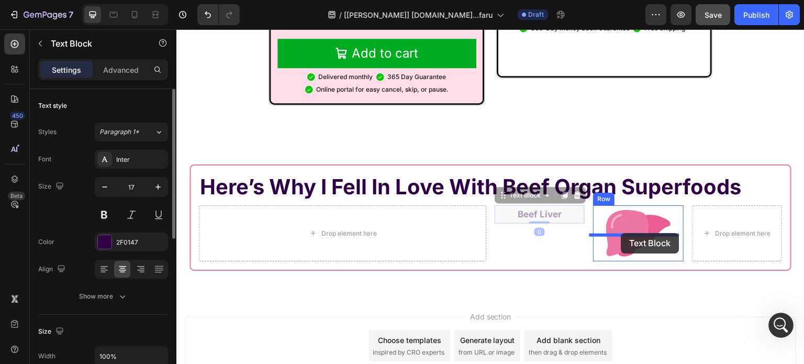
drag, startPoint x: 504, startPoint y: 172, endPoint x: 621, endPoint y: 233, distance: 132.8
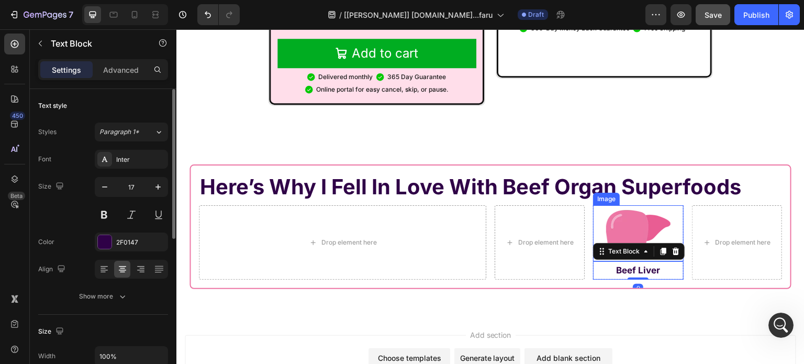
click at [618, 211] on img at bounding box center [638, 233] width 90 height 56
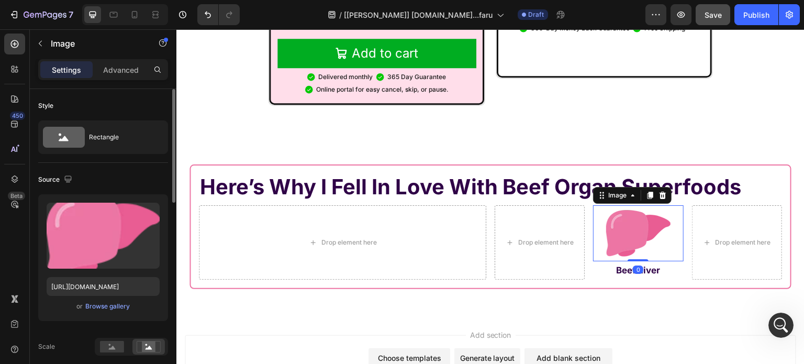
click at [608, 187] on div "Image" at bounding box center [632, 195] width 79 height 17
click at [608, 189] on div "Image" at bounding box center [617, 195] width 43 height 13
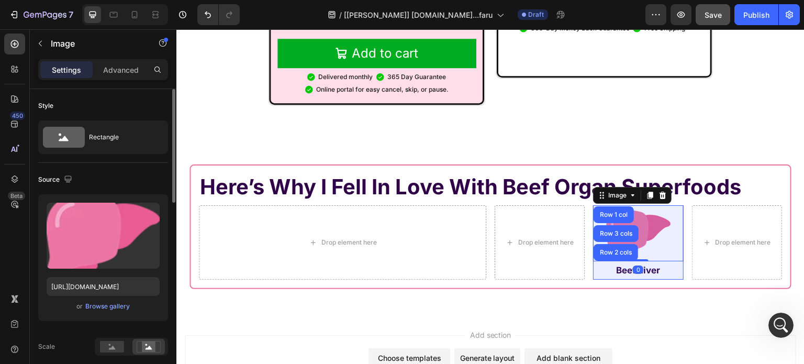
click at [613, 211] on div "Row 1 col" at bounding box center [614, 214] width 32 height 6
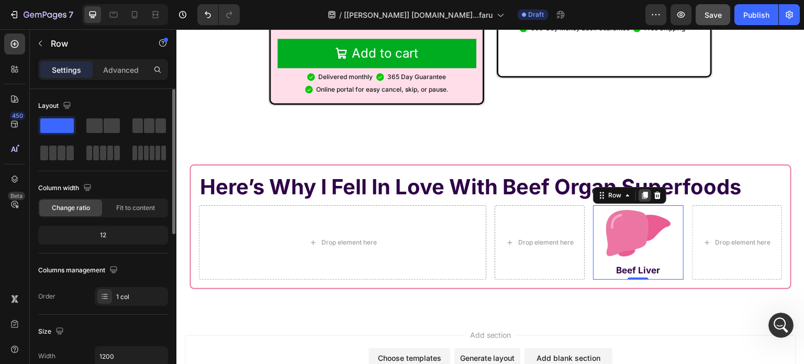
click at [642, 192] on icon at bounding box center [645, 195] width 6 height 7
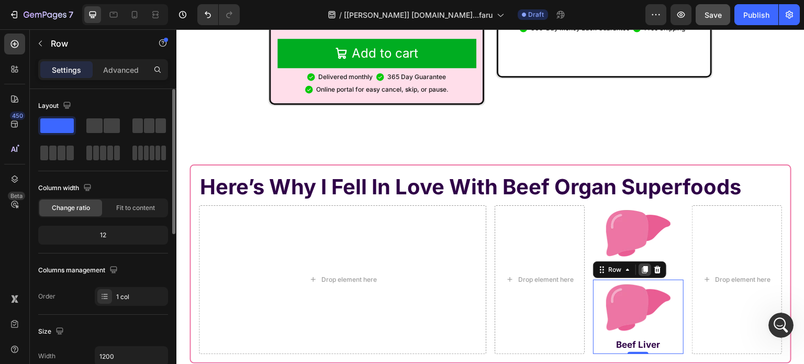
click at [642, 266] on icon at bounding box center [645, 269] width 6 height 7
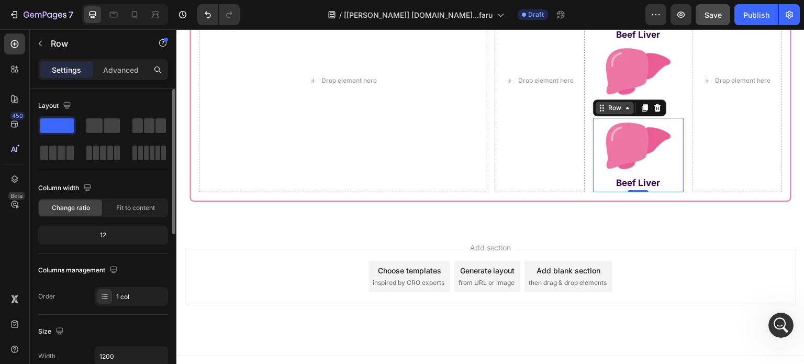
scroll to position [7650, 0]
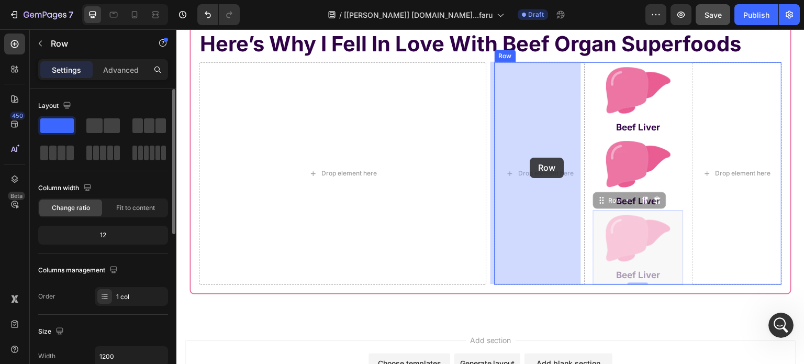
drag, startPoint x: 597, startPoint y: 203, endPoint x: 534, endPoint y: 164, distance: 73.5
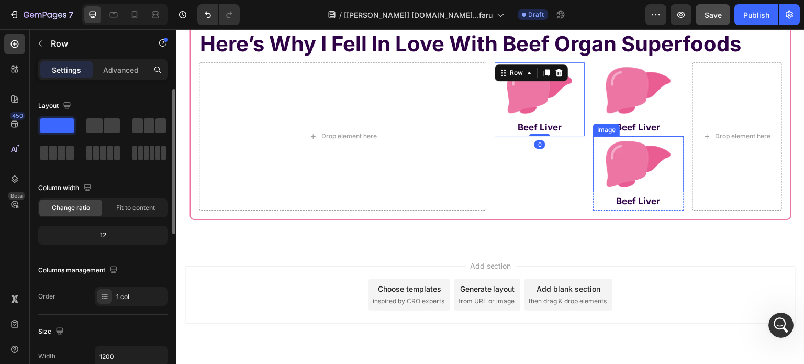
click at [609, 146] on img at bounding box center [638, 164] width 90 height 56
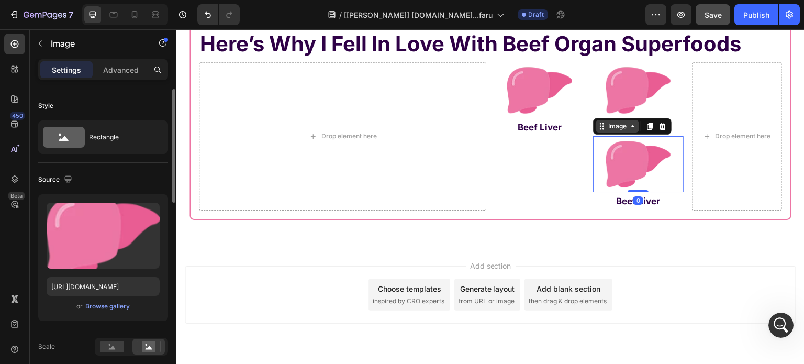
click at [612, 129] on div "Image" at bounding box center [617, 125] width 23 height 9
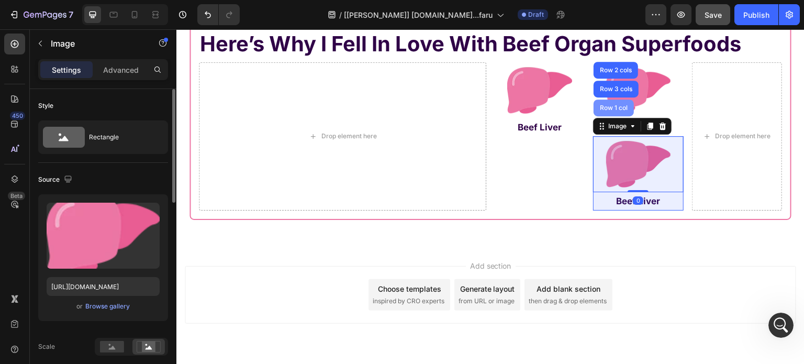
click at [608, 106] on div "Row 1 col" at bounding box center [614, 108] width 32 height 6
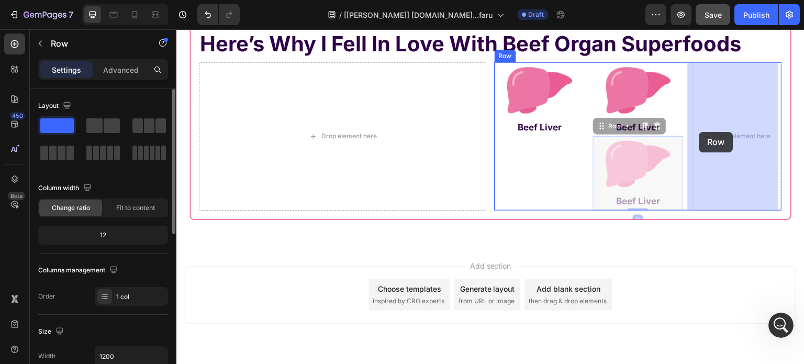
drag, startPoint x: 598, startPoint y: 130, endPoint x: 574, endPoint y: 36, distance: 96.9
click at [677, 118] on img at bounding box center [638, 90] width 90 height 56
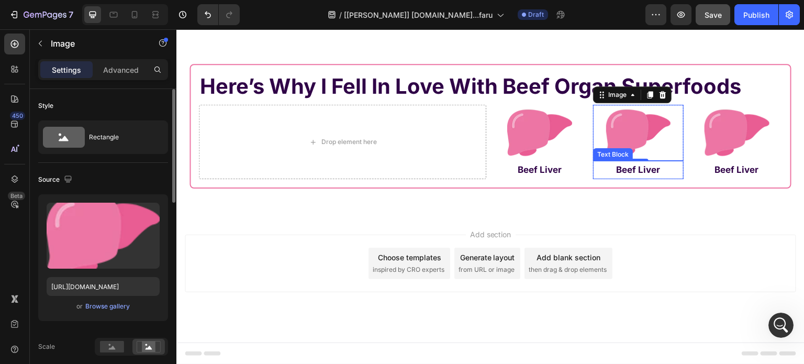
scroll to position [7607, 0]
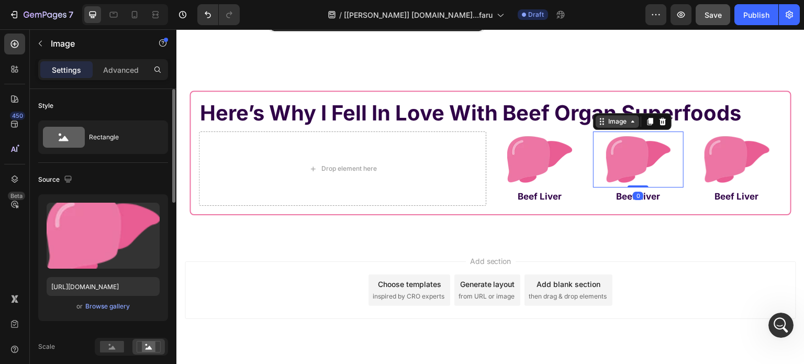
click at [629, 117] on icon at bounding box center [633, 121] width 8 height 8
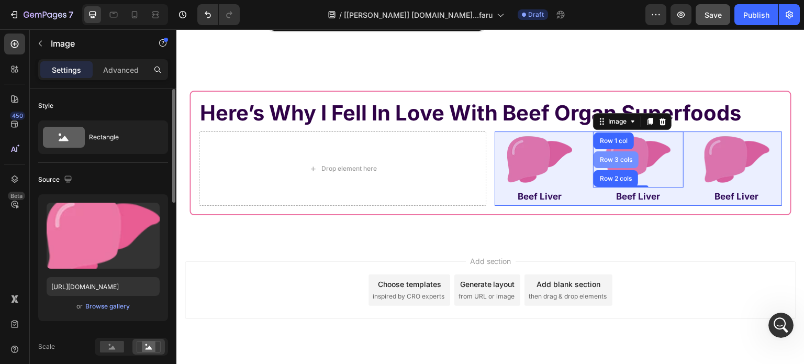
click at [618, 157] on div "Row 3 cols" at bounding box center [616, 160] width 37 height 6
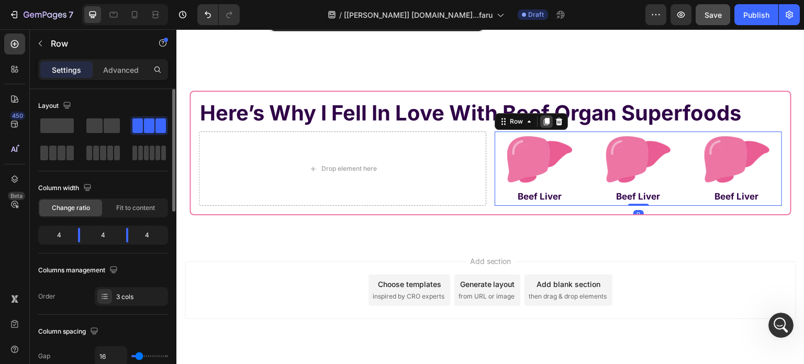
click at [544, 118] on icon at bounding box center [547, 121] width 6 height 7
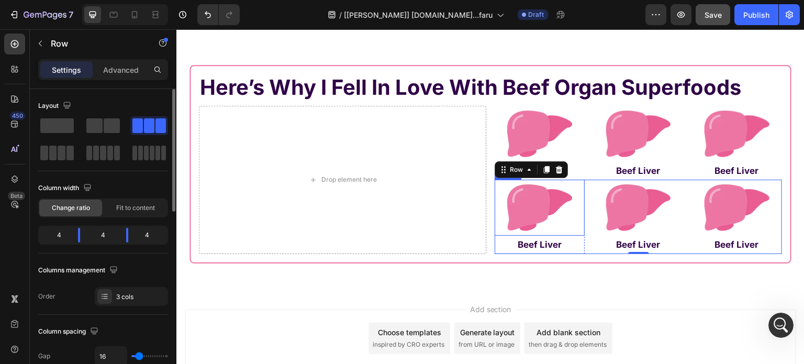
scroll to position [7650, 0]
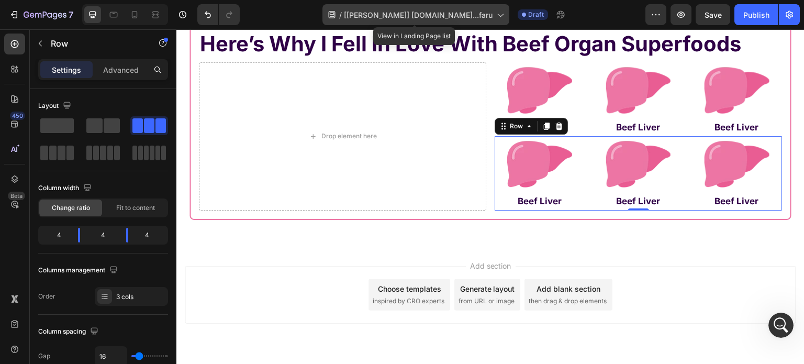
scroll to position [2, 0]
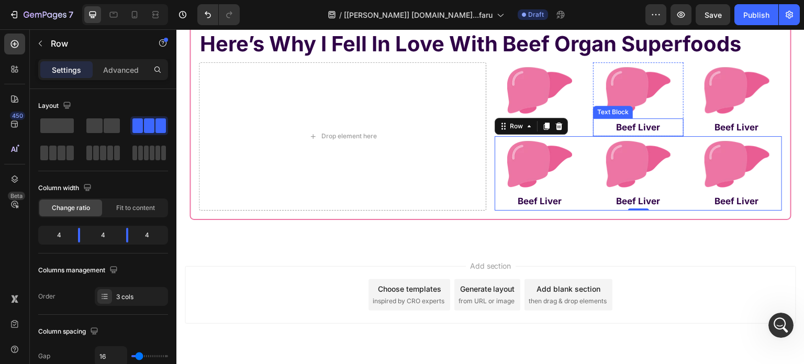
click at [639, 127] on strong "Beef Liver" at bounding box center [638, 127] width 44 height 10
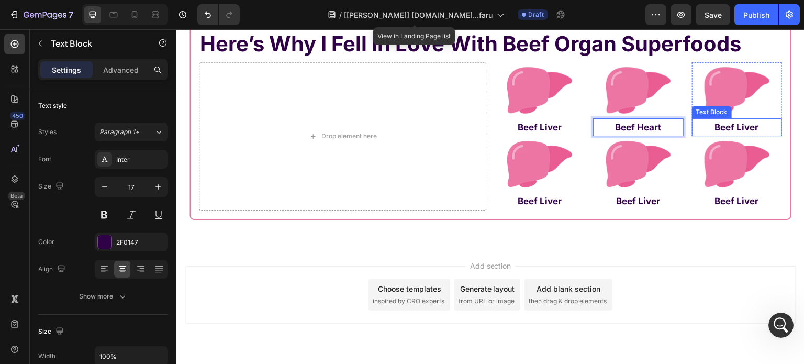
click at [726, 122] on strong "Beef Liver" at bounding box center [737, 127] width 44 height 10
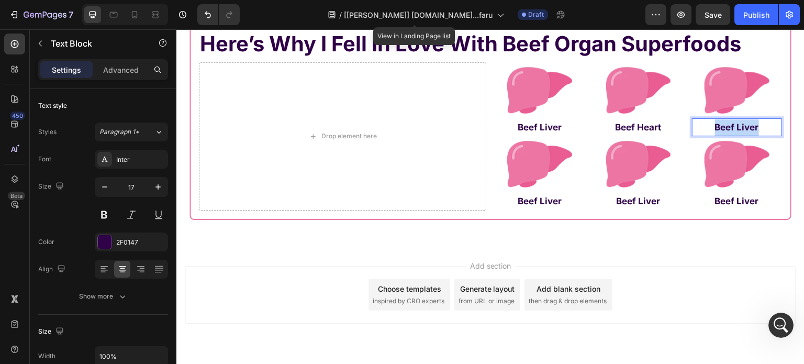
click at [726, 123] on strong "Beef Liver" at bounding box center [737, 127] width 44 height 10
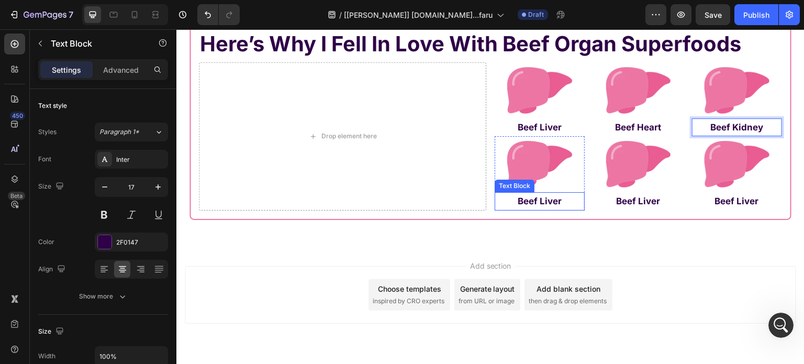
click at [549, 203] on strong "Beef Liver" at bounding box center [540, 201] width 44 height 10
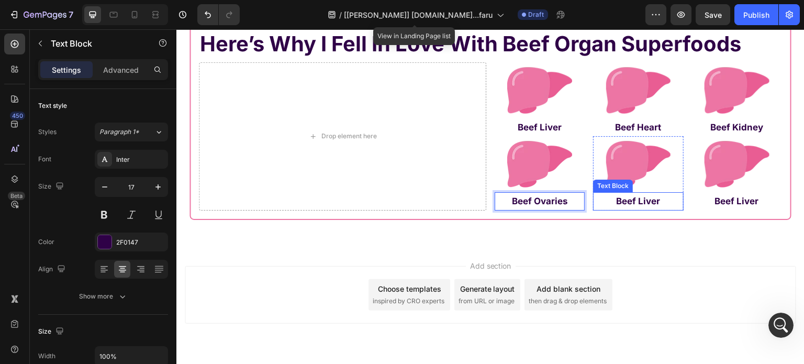
click at [627, 202] on strong "Beef Liver" at bounding box center [638, 201] width 44 height 10
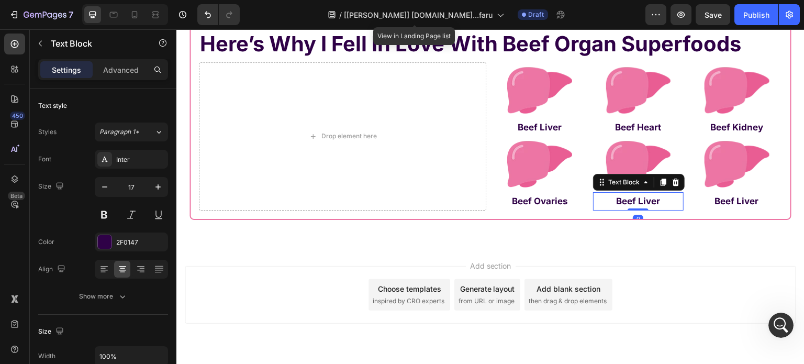
click at [627, 202] on strong "Beef Liver" at bounding box center [638, 201] width 44 height 10
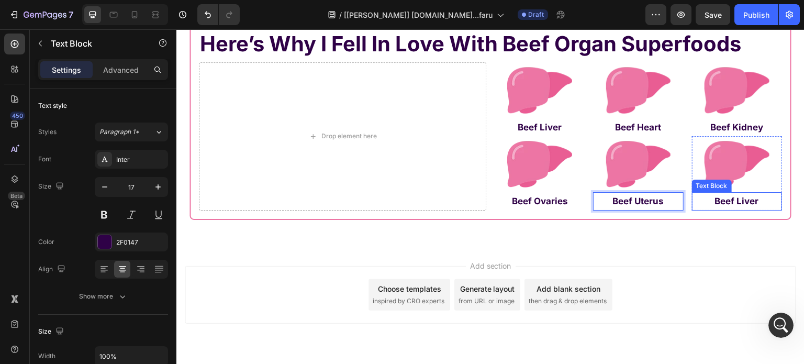
click at [740, 203] on strong "Beef Liver" at bounding box center [737, 201] width 44 height 10
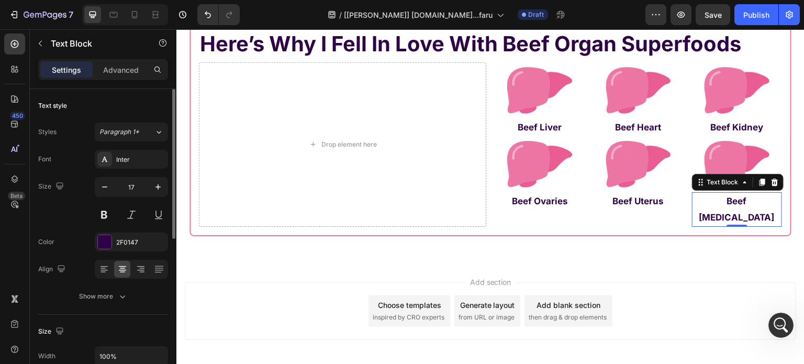
click at [120, 278] on div "Font Inter Size 17 Color 2F0147 Align Show more" at bounding box center [103, 228] width 130 height 156
click at [117, 300] on icon "button" at bounding box center [122, 296] width 10 height 10
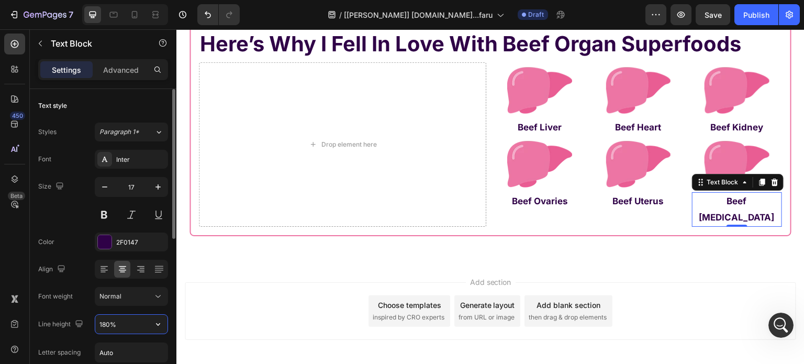
click at [124, 318] on input "180%" at bounding box center [131, 324] width 72 height 19
paste input "25.5px"
type input "25.5px"
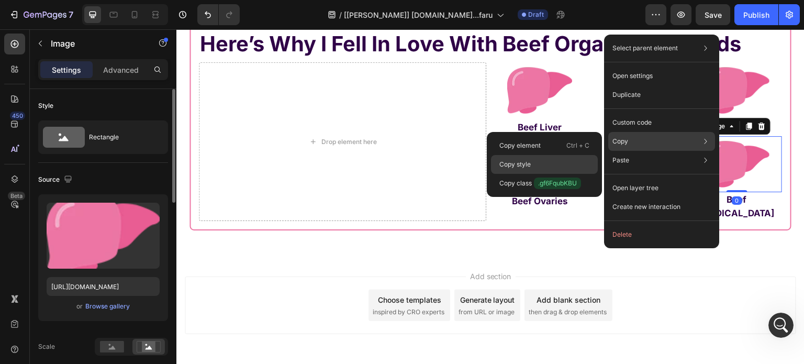
click at [565, 174] on div "Copy style" at bounding box center [544, 183] width 107 height 19
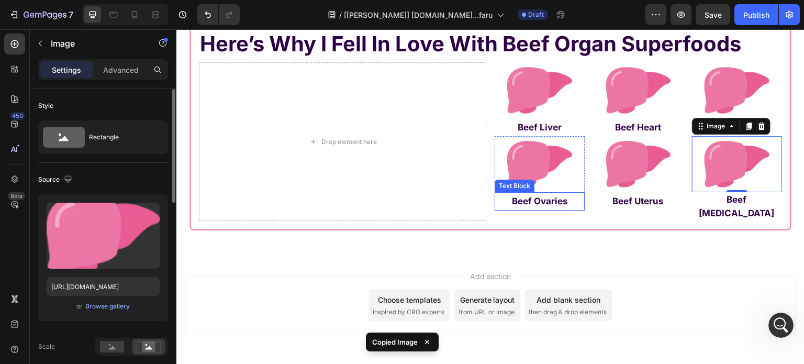
click at [546, 197] on strong "Beef Ovaries" at bounding box center [540, 201] width 56 height 10
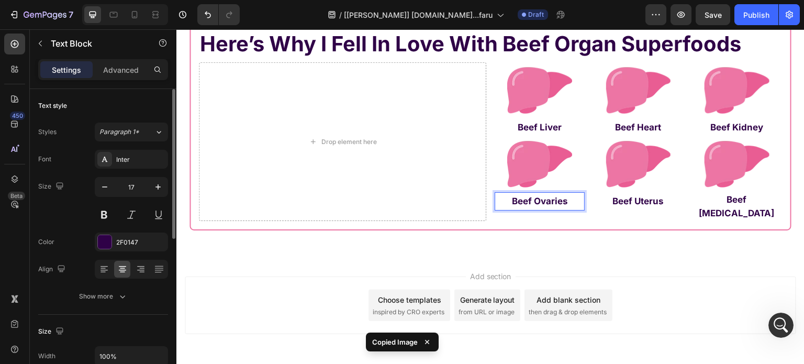
drag, startPoint x: 510, startPoint y: 198, endPoint x: 804, endPoint y: 197, distance: 293.7
click at [456, 197] on div "Drop element here" at bounding box center [342, 141] width 287 height 159
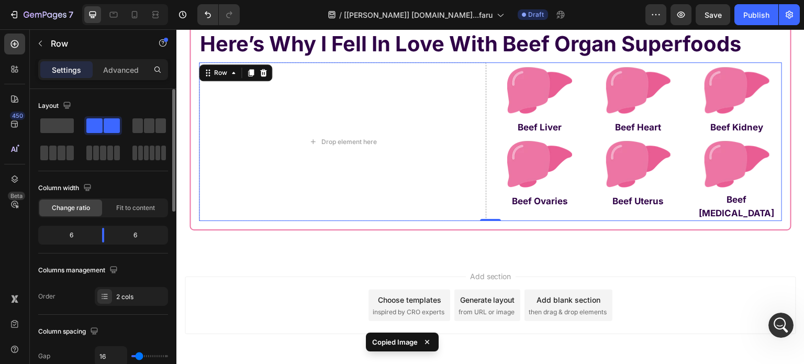
click at [742, 206] on p "Beef [MEDICAL_DATA]" at bounding box center [737, 206] width 88 height 27
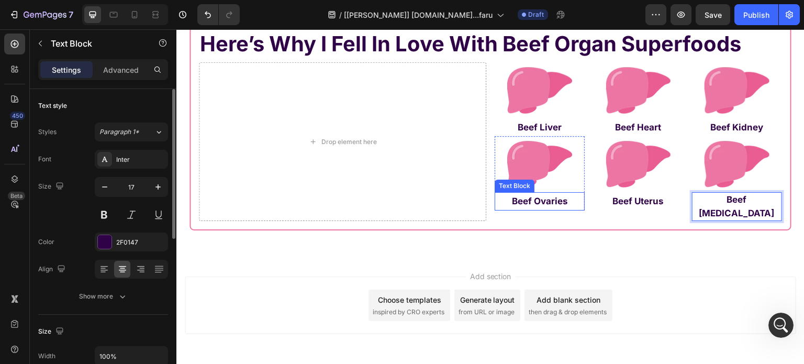
click at [522, 203] on strong "Beef Ovaries" at bounding box center [540, 201] width 56 height 10
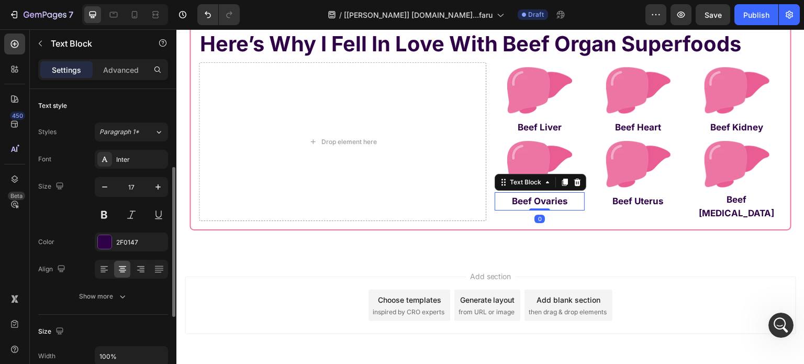
scroll to position [52, 0]
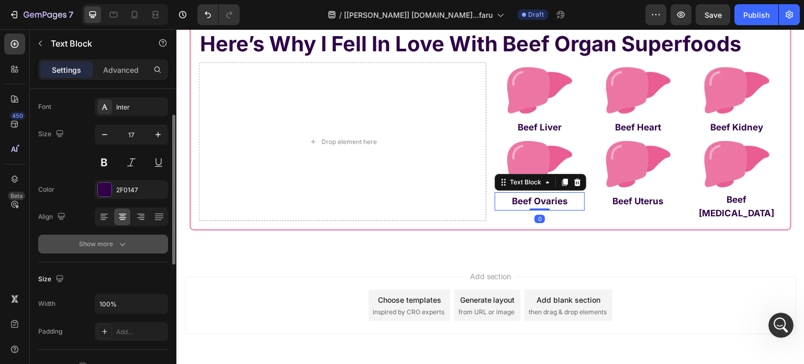
click at [96, 244] on div "Show more" at bounding box center [103, 244] width 49 height 10
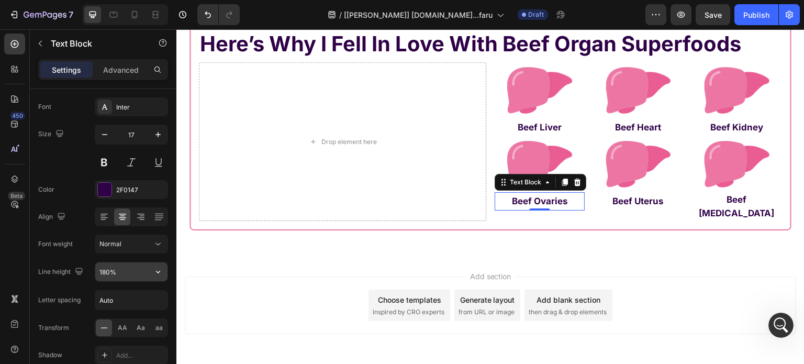
click at [108, 270] on input "180%" at bounding box center [131, 271] width 72 height 19
paste input "Copy element from Gempages!"
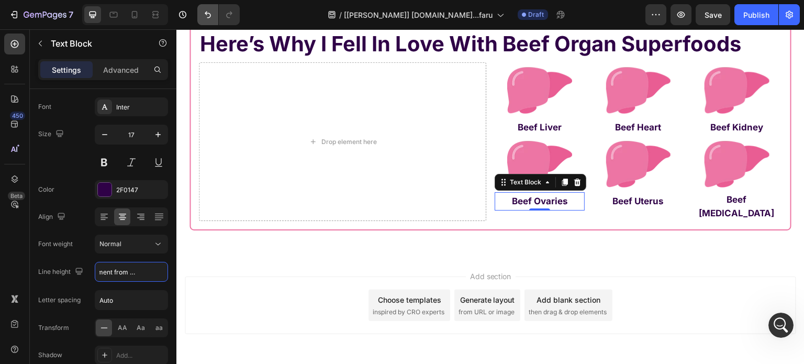
click at [205, 10] on icon "Undo/Redo" at bounding box center [208, 14] width 10 height 10
type input "180%"
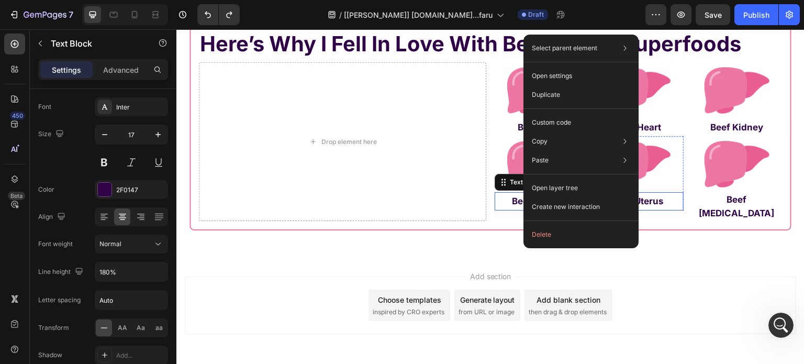
click at [655, 200] on strong "Beef Uterus" at bounding box center [637, 201] width 51 height 10
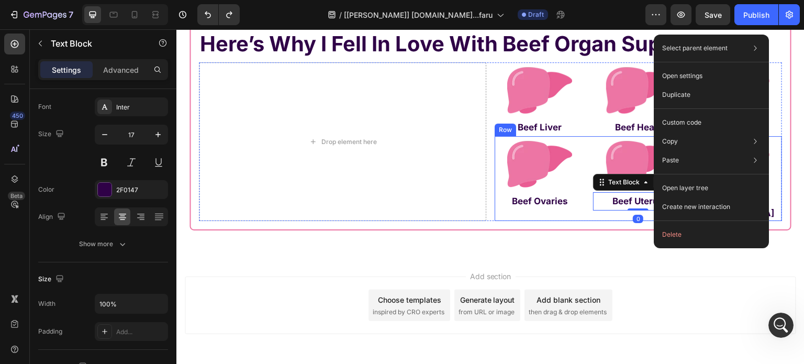
click at [588, 214] on div "Image Beef Ovaries Text Block Row Image Beef Uterus Text Block 0 Row Image Beef…" at bounding box center [638, 178] width 287 height 85
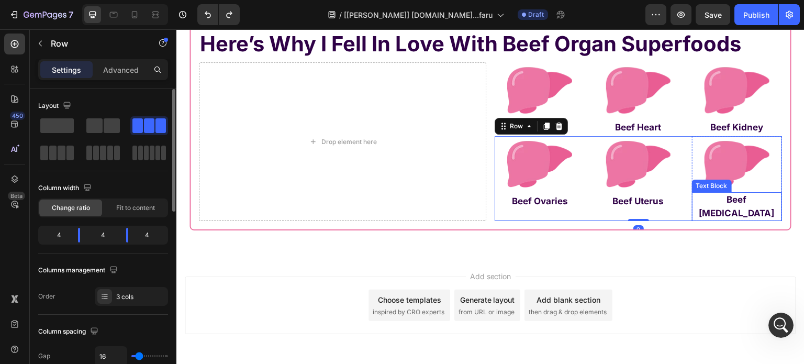
click at [720, 199] on strong "Beef [MEDICAL_DATA]" at bounding box center [736, 206] width 75 height 24
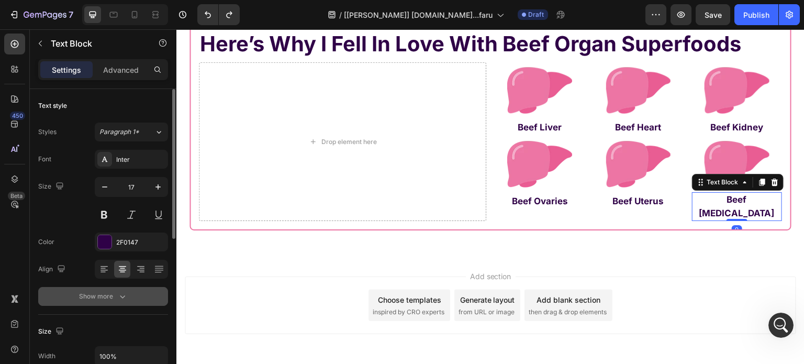
click at [75, 299] on button "Show more" at bounding box center [103, 296] width 130 height 19
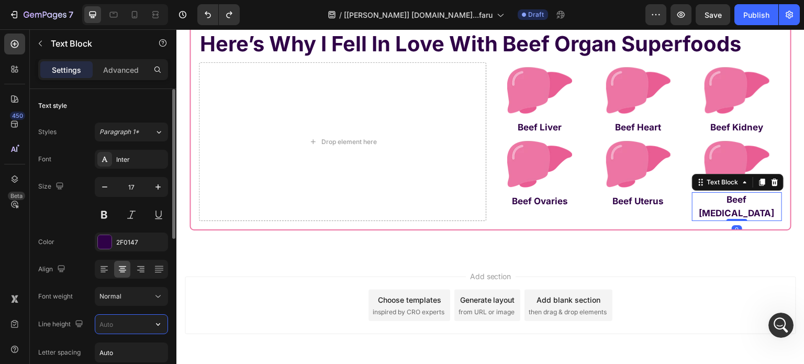
click at [118, 315] on input "text" at bounding box center [131, 324] width 72 height 19
click at [102, 323] on input "text" at bounding box center [131, 324] width 72 height 19
paste input "25.5px"
type input "25.5px"
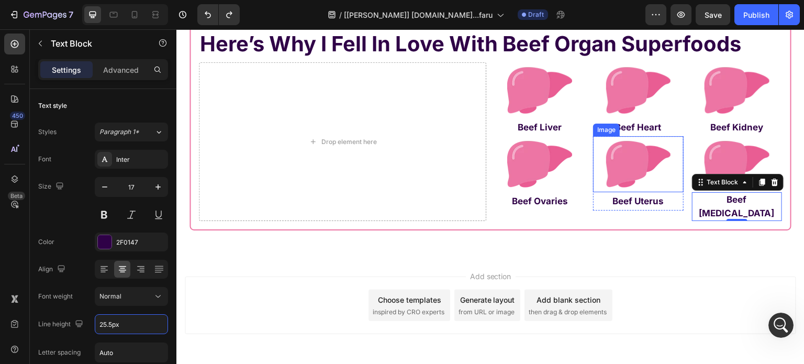
click at [634, 201] on strong "Beef Uterus" at bounding box center [637, 201] width 51 height 10
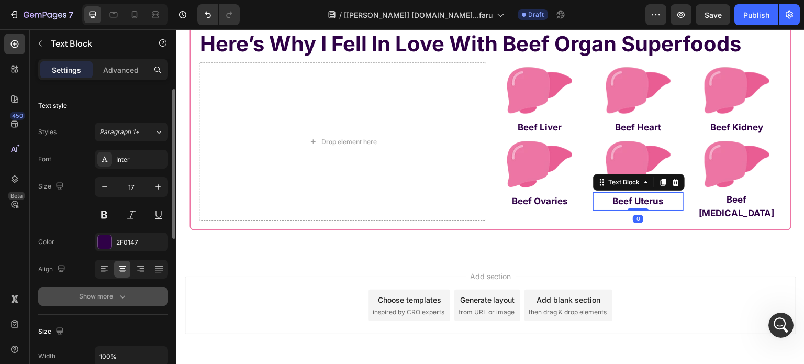
click at [112, 296] on div "Show more" at bounding box center [103, 296] width 49 height 10
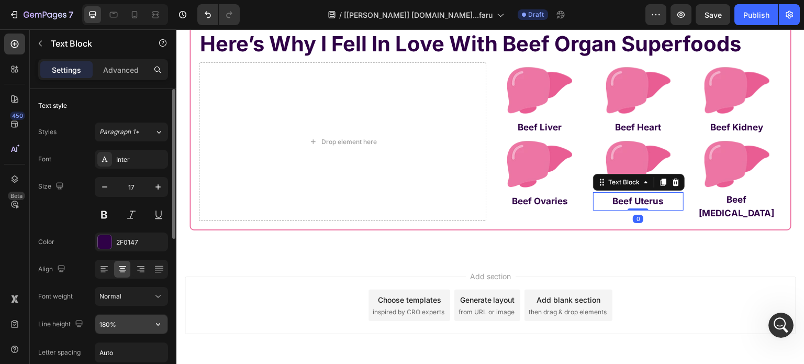
click at [121, 325] on input "180%" at bounding box center [131, 324] width 72 height 19
click at [121, 326] on input "180%" at bounding box center [131, 324] width 72 height 19
paste input "25.5px"
type input "25.5px"
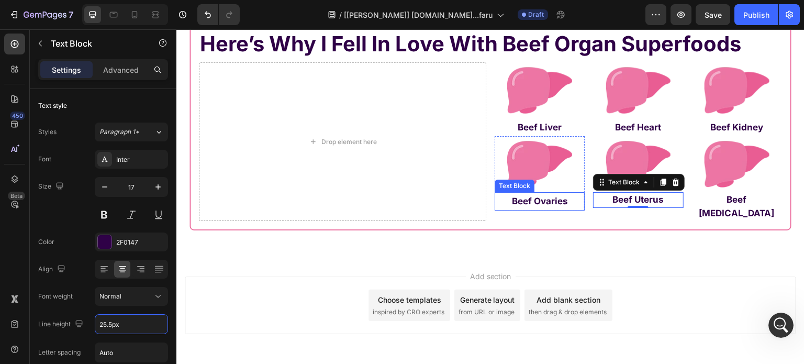
click at [512, 204] on strong "Beef Ovaries" at bounding box center [540, 201] width 56 height 10
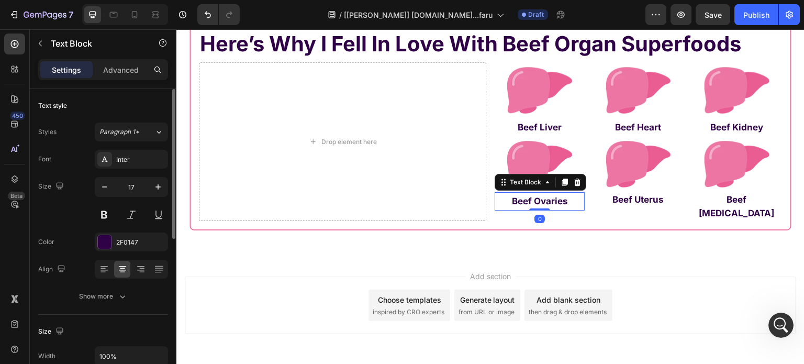
drag, startPoint x: 126, startPoint y: 297, endPoint x: 121, endPoint y: 308, distance: 11.8
click at [126, 297] on icon "button" at bounding box center [122, 296] width 10 height 10
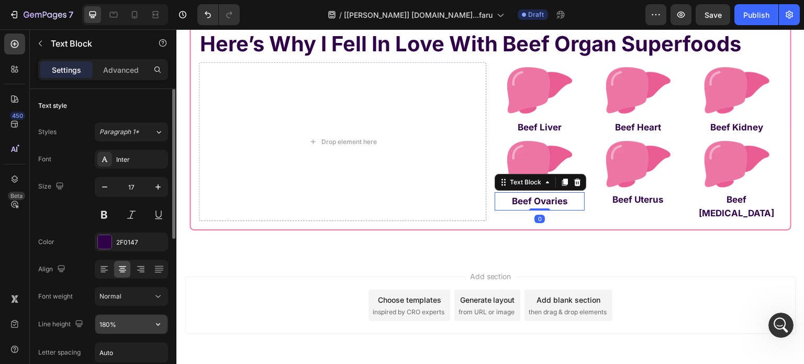
click at [121, 331] on input "180%" at bounding box center [131, 324] width 72 height 19
paste input "25.5px"
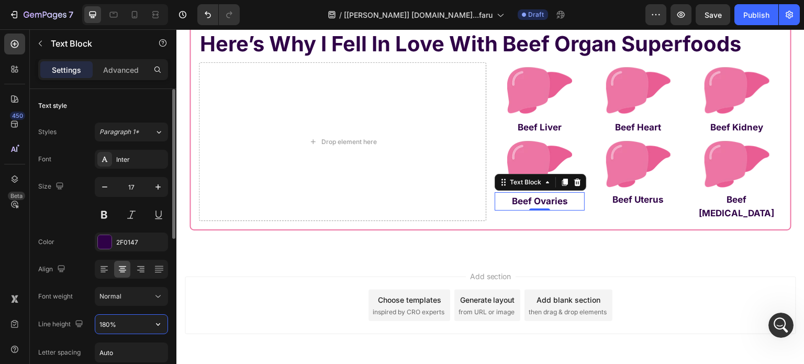
type input "25.5px"
click at [527, 121] on p "Beef Liver" at bounding box center [540, 127] width 88 height 16
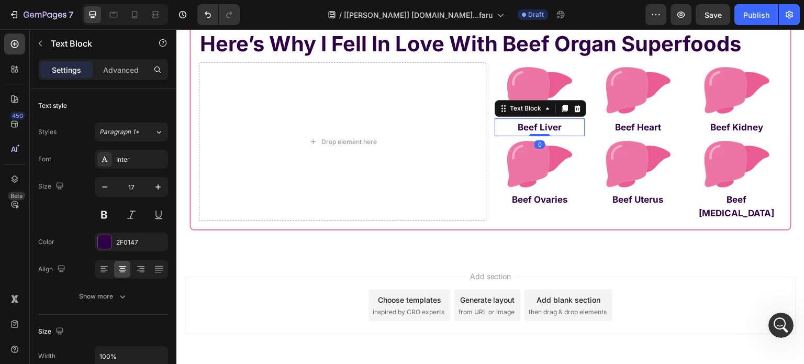
click at [113, 295] on div "Show more" at bounding box center [103, 296] width 49 height 10
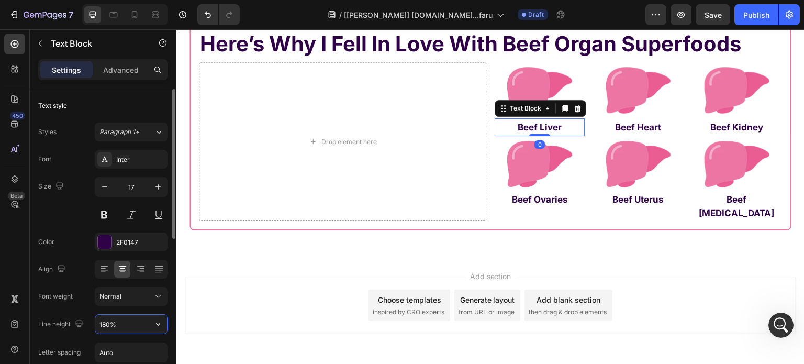
click at [120, 322] on input "180%" at bounding box center [131, 324] width 72 height 19
paste input "25.5px"
type input "25.5px"
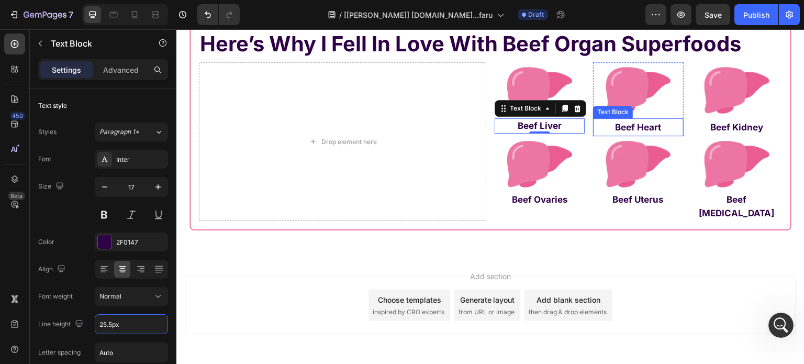
click at [629, 130] on strong "Beef Heart" at bounding box center [638, 127] width 46 height 10
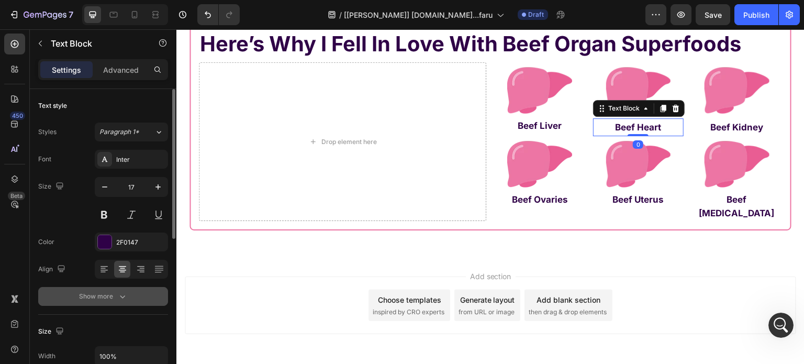
click at [84, 291] on button "Show more" at bounding box center [103, 296] width 130 height 19
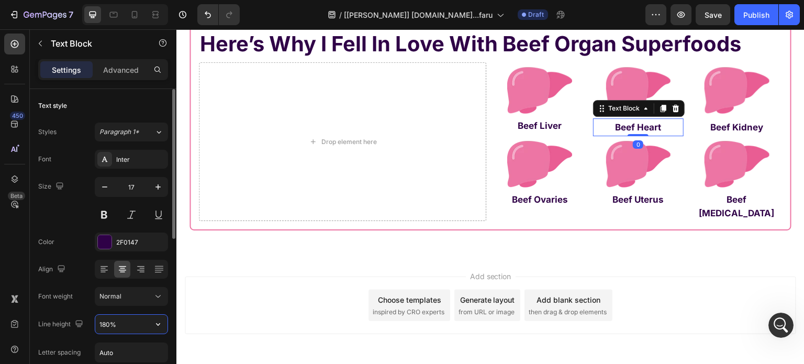
click at [126, 319] on input "180%" at bounding box center [131, 324] width 72 height 19
paste input "25.5px"
type input "25.5px"
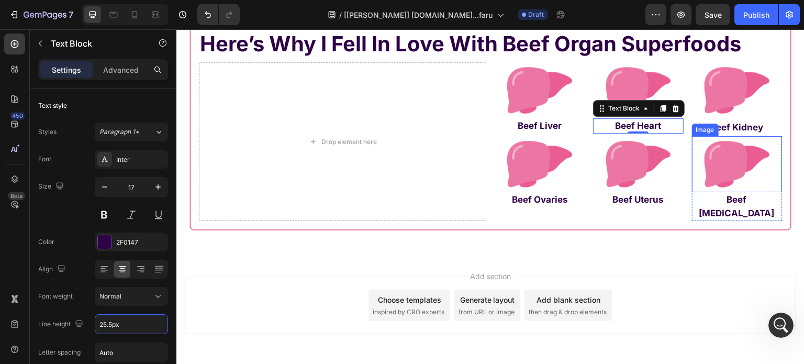
click at [712, 129] on div "Image" at bounding box center [705, 129] width 23 height 9
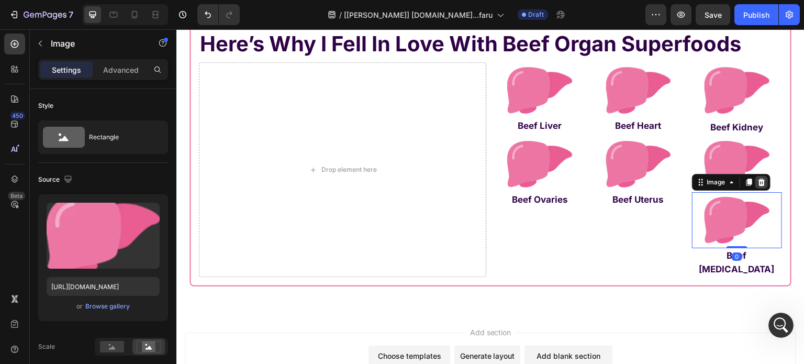
click at [758, 180] on icon at bounding box center [761, 182] width 7 height 7
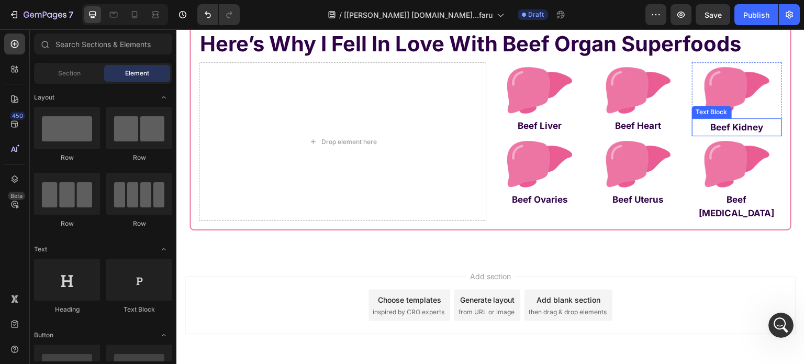
click at [752, 127] on strong "Beef Kidney" at bounding box center [736, 127] width 53 height 10
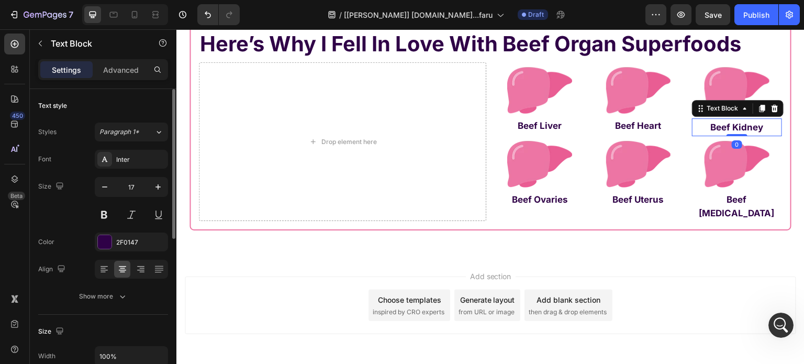
drag, startPoint x: 73, startPoint y: 302, endPoint x: 86, endPoint y: 310, distance: 14.8
click at [74, 302] on button "Show more" at bounding box center [103, 296] width 130 height 19
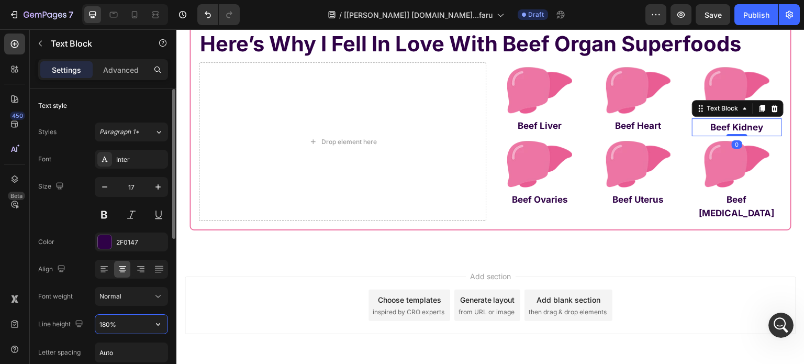
click at [128, 323] on input "180%" at bounding box center [131, 324] width 72 height 19
paste input "25.5px"
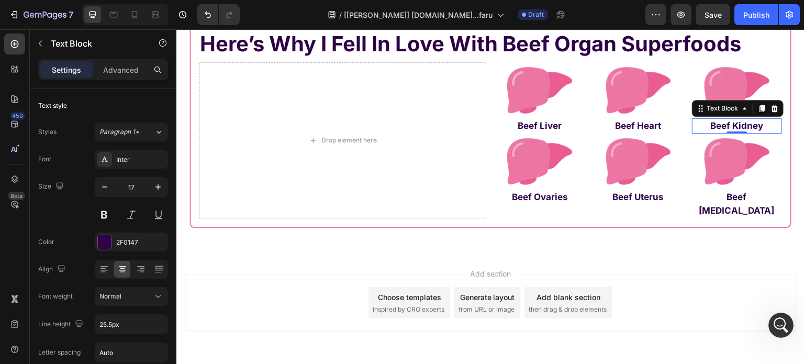
type input "25.5"
click at [607, 98] on img at bounding box center [638, 90] width 90 height 56
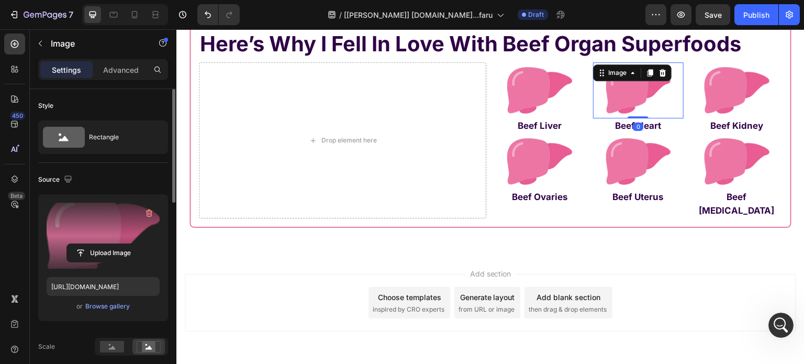
click at [85, 218] on label at bounding box center [103, 236] width 113 height 66
click at [85, 244] on input "file" at bounding box center [103, 253] width 72 height 18
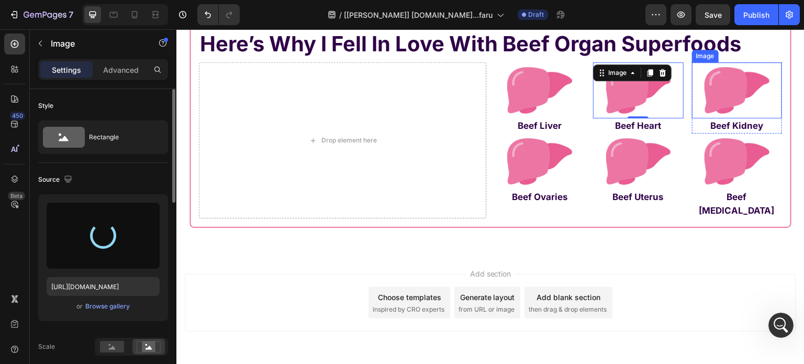
type input "https://cdn.shopify.com/s/files/1/0869/5912/8851/files/gempages_511364164535452…"
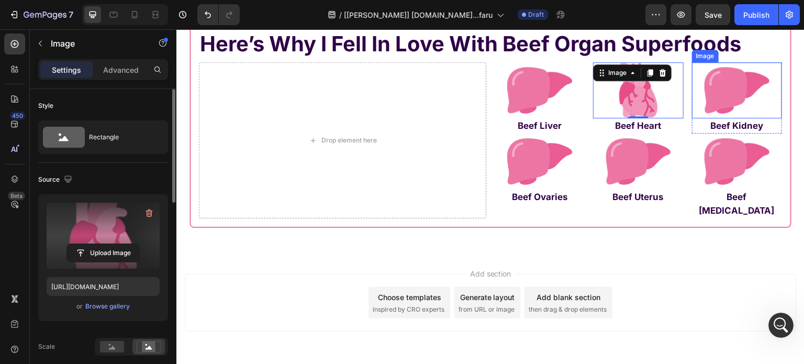
click at [727, 89] on img at bounding box center [737, 90] width 90 height 56
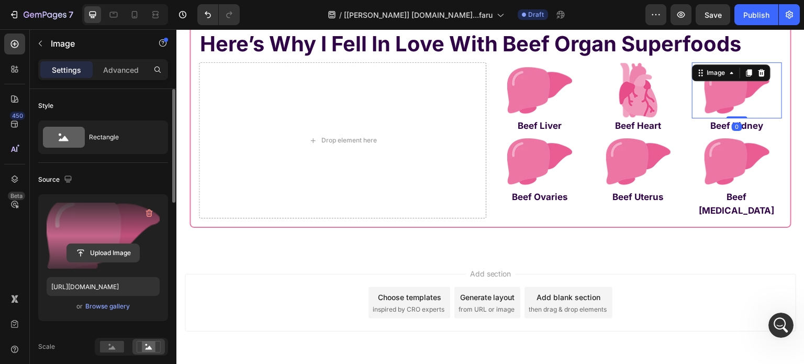
click at [85, 244] on input "file" at bounding box center [103, 253] width 72 height 18
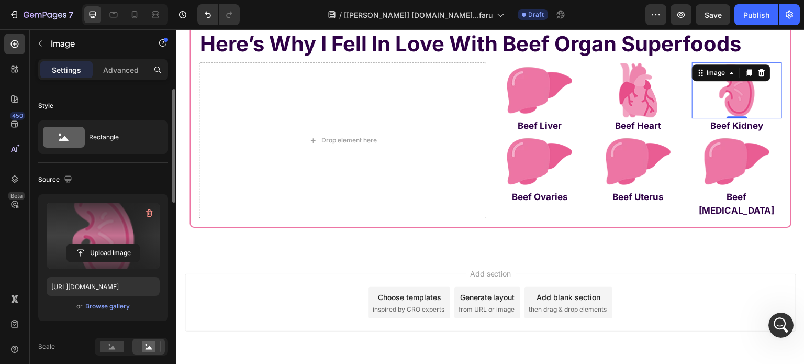
type input "https://cdn.shopify.com/s/files/1/0869/5912/8851/files/gempages_511364164535452…"
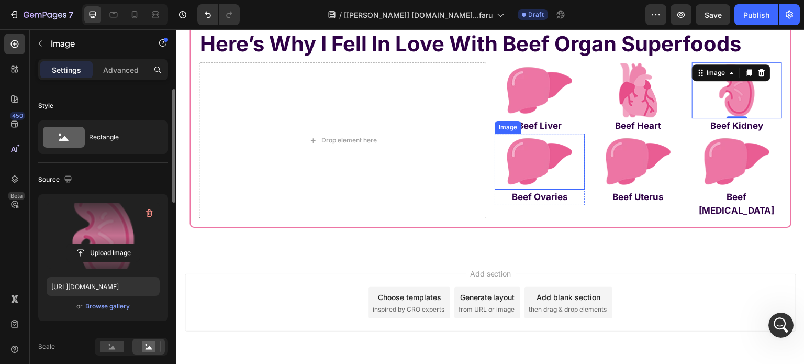
click at [529, 157] on img at bounding box center [540, 161] width 90 height 56
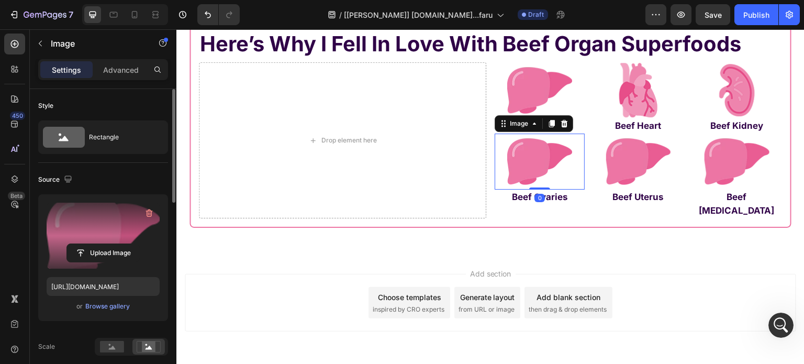
drag, startPoint x: 111, startPoint y: 234, endPoint x: 2, endPoint y: 196, distance: 115.7
click at [111, 234] on label at bounding box center [103, 236] width 113 height 66
click at [111, 244] on input "file" at bounding box center [103, 253] width 72 height 18
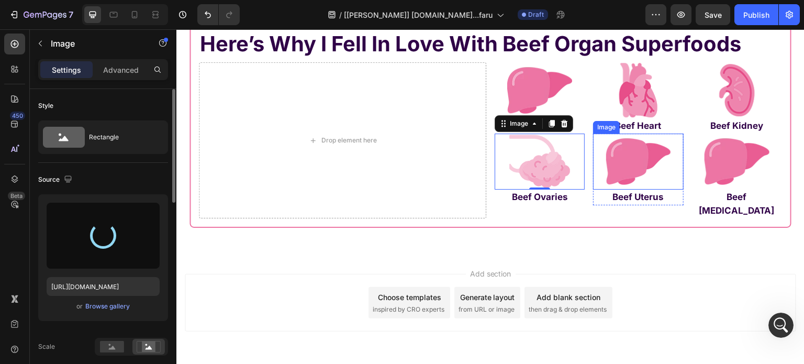
type input "https://cdn.shopify.com/s/files/1/0869/5912/8851/files/gempages_511364164535452…"
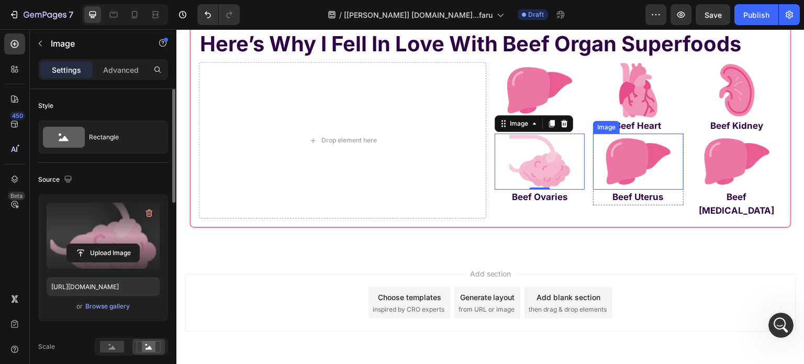
click at [631, 150] on img at bounding box center [638, 161] width 90 height 56
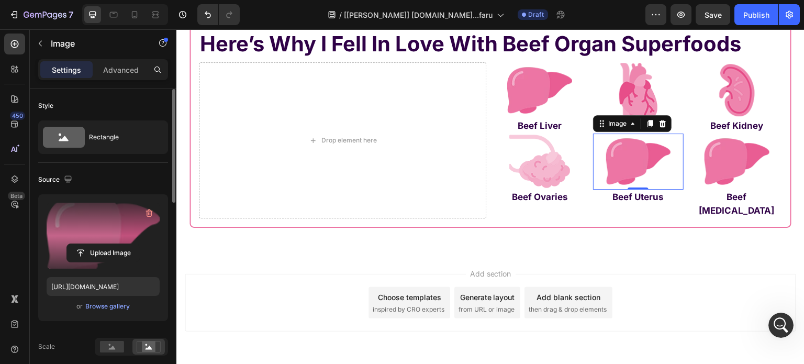
click at [124, 240] on label at bounding box center [103, 236] width 113 height 66
click at [124, 244] on input "file" at bounding box center [103, 253] width 72 height 18
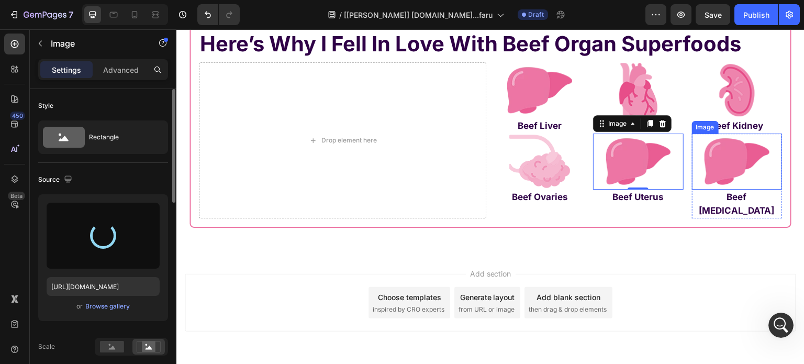
type input "https://cdn.shopify.com/s/files/1/0869/5912/8851/files/gempages_511364164535452…"
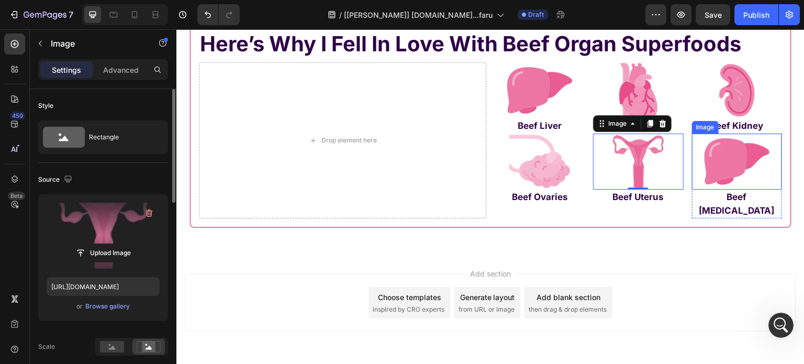
click at [727, 167] on img at bounding box center [737, 161] width 90 height 56
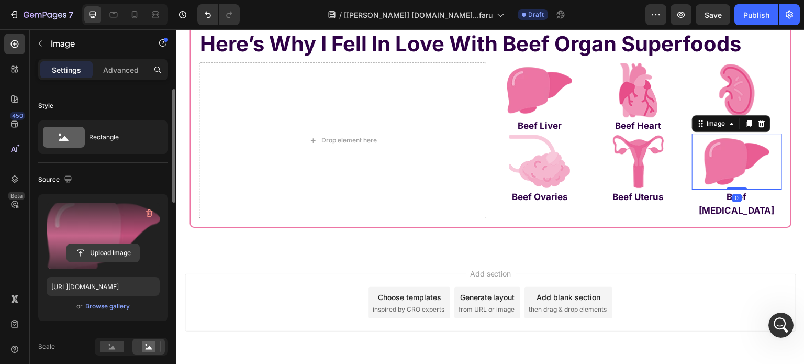
click at [95, 250] on input "file" at bounding box center [103, 253] width 72 height 18
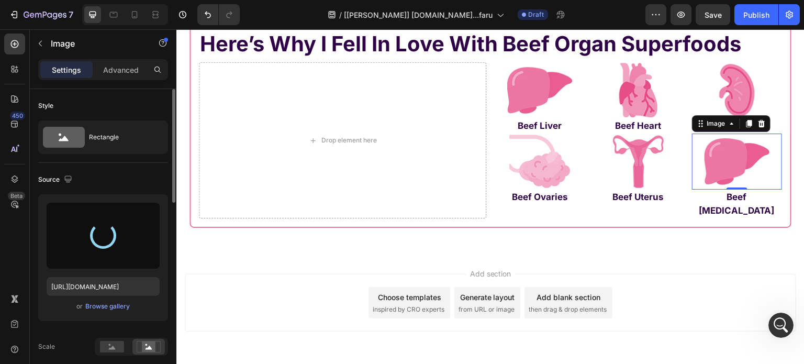
scroll to position [13967, 0]
type input "https://cdn.shopify.com/s/files/1/0869/5912/8851/files/gempages_511364164535452…"
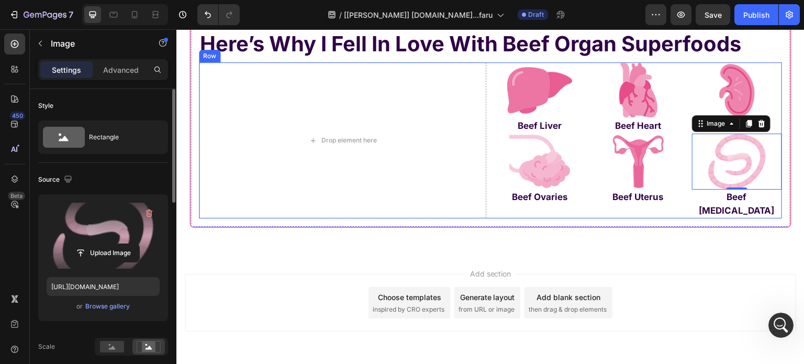
click at [504, 155] on img at bounding box center [540, 161] width 90 height 56
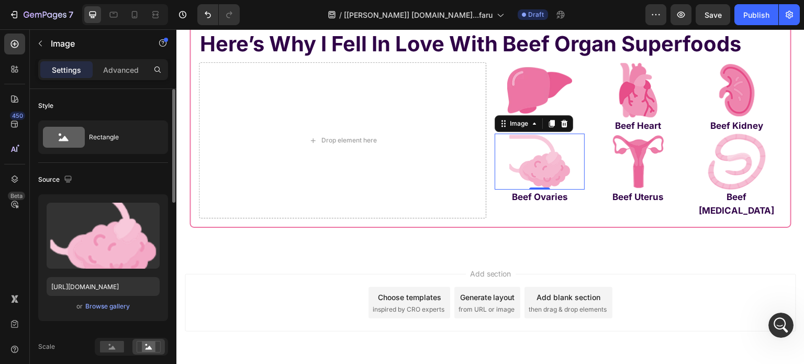
click at [519, 159] on img at bounding box center [540, 161] width 90 height 56
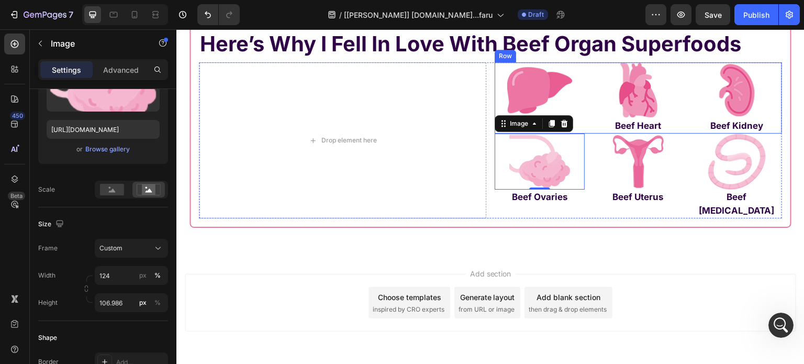
click at [685, 121] on div "Image Beef Liver Text Block Row Image Beef Heart Text Block Row Image Beef Kidn…" at bounding box center [638, 97] width 287 height 71
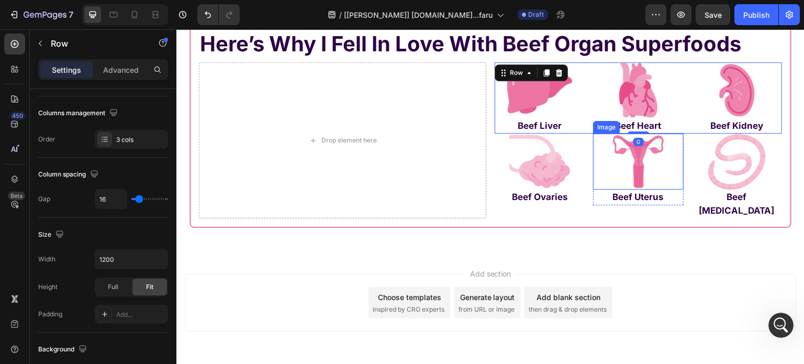
scroll to position [0, 0]
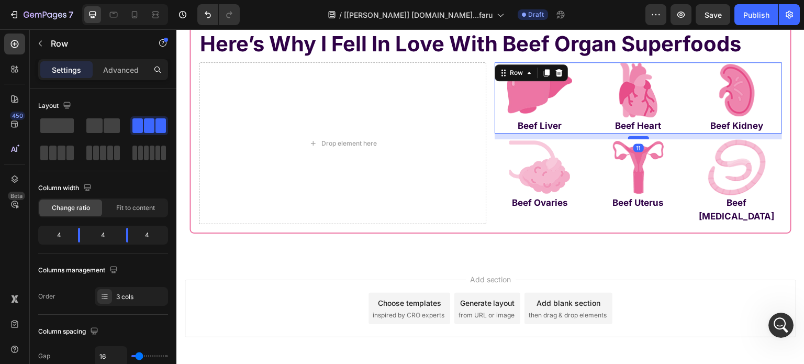
drag, startPoint x: 638, startPoint y: 131, endPoint x: 638, endPoint y: 137, distance: 5.8
click at [638, 137] on div at bounding box center [638, 137] width 21 height 3
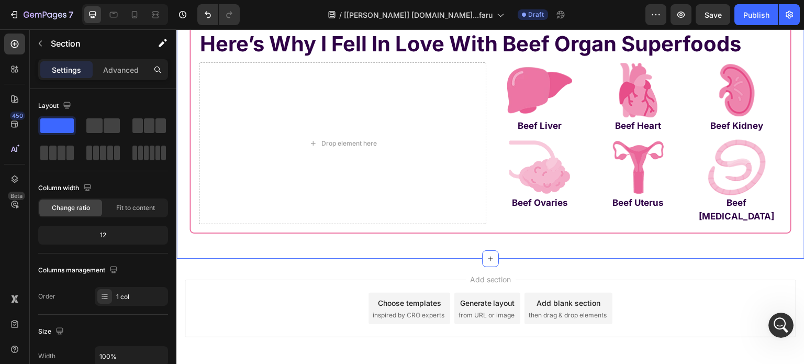
click at [609, 249] on div "Here’s Why I Fell In Love With Beef Organ Superfoods Heading Drop element here …" at bounding box center [490, 132] width 628 height 254
click at [514, 36] on p "Here’s Why I Fell In Love With Beef Organ Superfoods" at bounding box center [490, 44] width 581 height 24
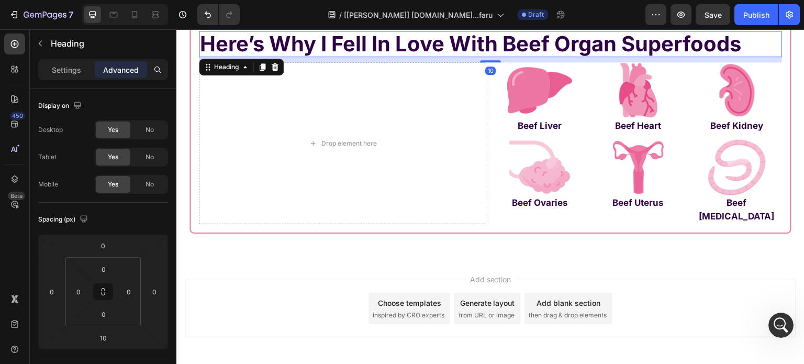
click at [487, 57] on div "10" at bounding box center [490, 59] width 583 height 5
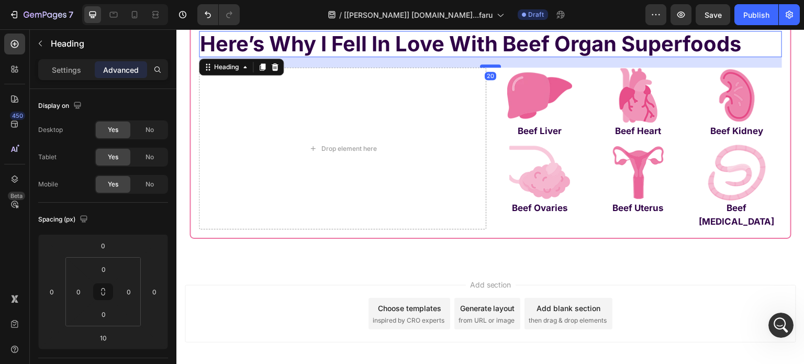
drag, startPoint x: 486, startPoint y: 61, endPoint x: 487, endPoint y: 66, distance: 5.3
click at [487, 66] on div at bounding box center [490, 65] width 21 height 3
type input "20"
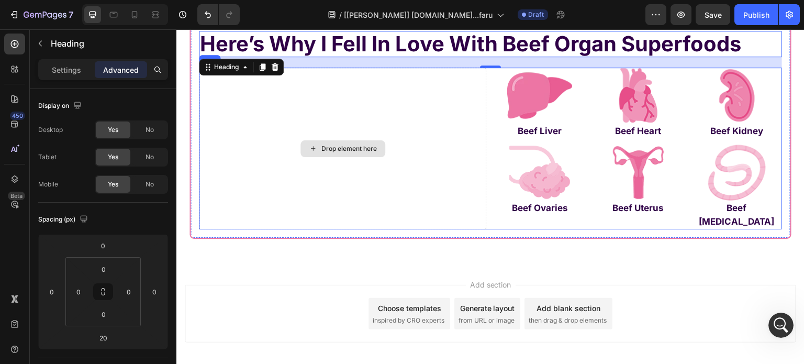
click at [267, 134] on div "Drop element here" at bounding box center [342, 149] width 287 height 162
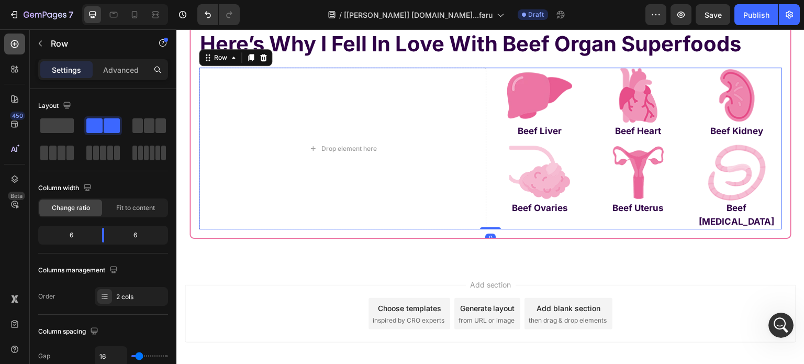
click at [15, 45] on icon at bounding box center [15, 44] width 8 height 8
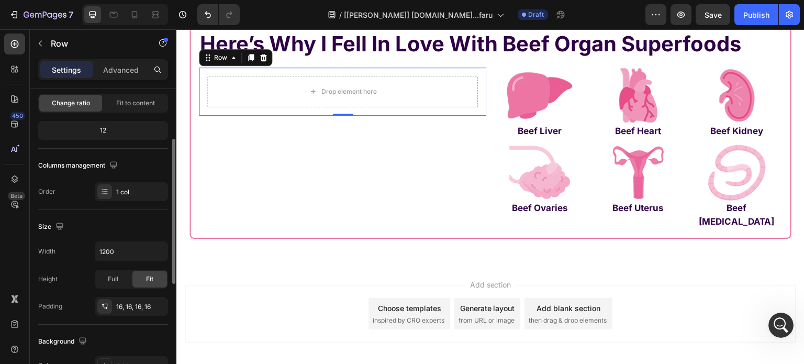
scroll to position [157, 0]
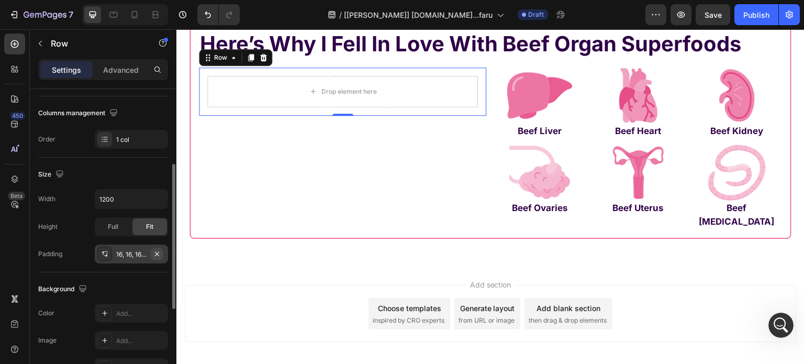
click at [155, 250] on icon "button" at bounding box center [157, 254] width 8 height 8
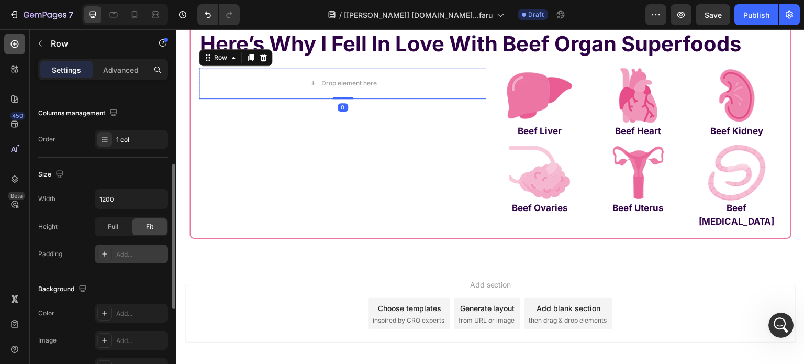
click at [15, 46] on icon at bounding box center [15, 44] width 8 height 8
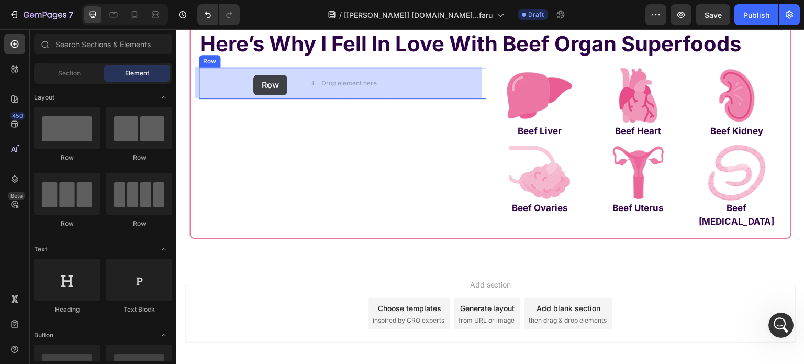
drag, startPoint x: 310, startPoint y: 152, endPoint x: 253, endPoint y: 75, distance: 96.2
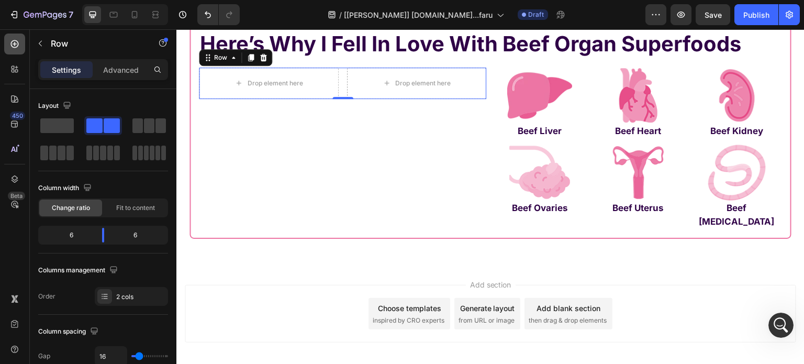
click at [16, 45] on icon at bounding box center [14, 44] width 10 height 10
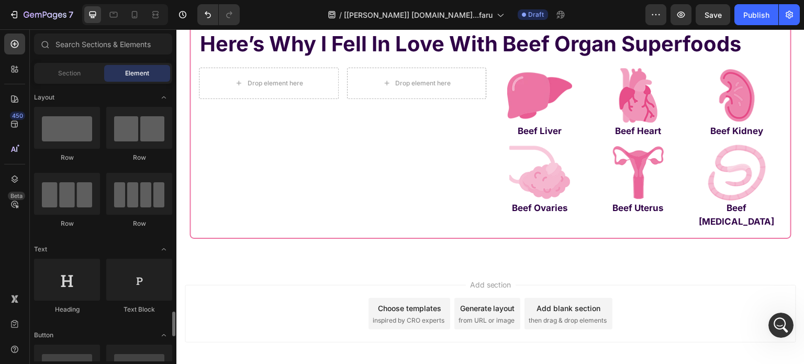
scroll to position [209, 0]
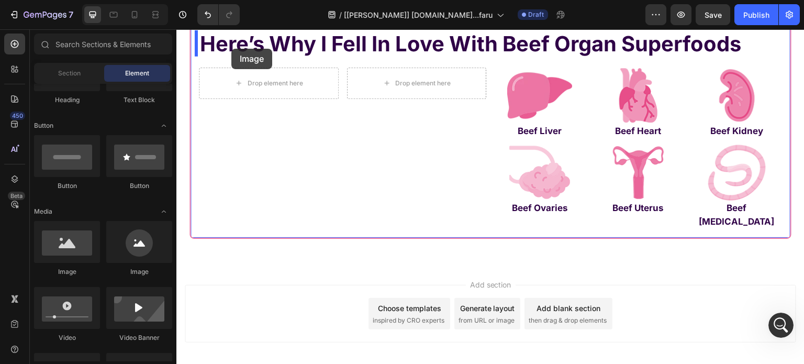
drag, startPoint x: 296, startPoint y: 280, endPoint x: 246, endPoint y: 180, distance: 112.6
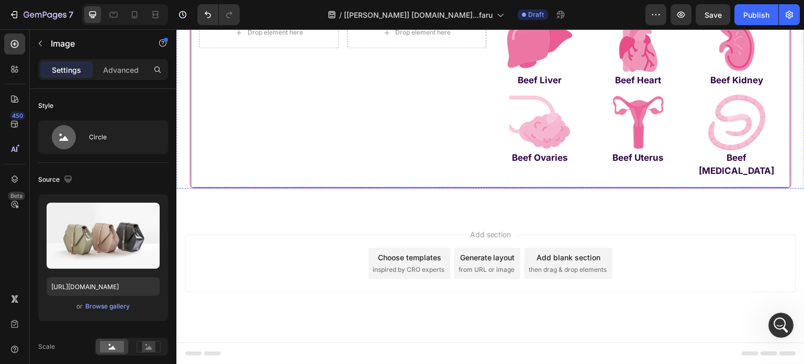
scroll to position [7486, 0]
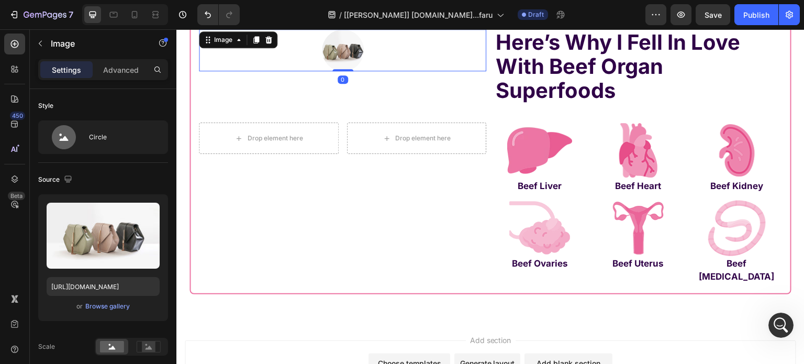
click at [335, 54] on img at bounding box center [343, 50] width 42 height 42
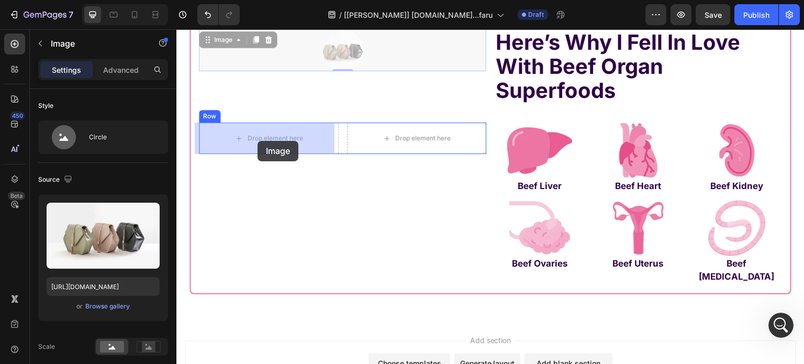
drag, startPoint x: 210, startPoint y: 41, endPoint x: 258, endPoint y: 141, distance: 110.1
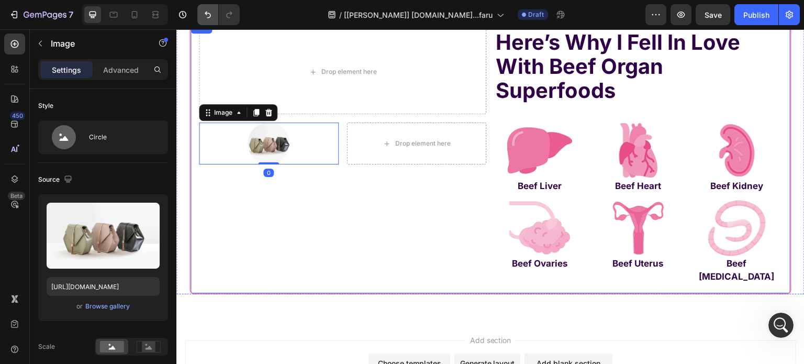
click at [205, 13] on icon "Undo/Redo" at bounding box center [208, 15] width 6 height 7
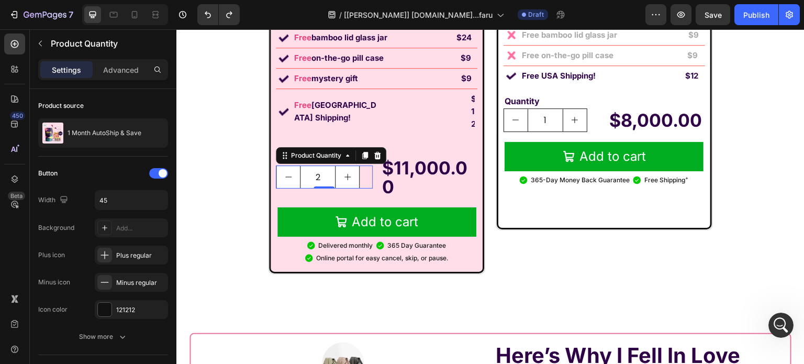
scroll to position [7591, 0]
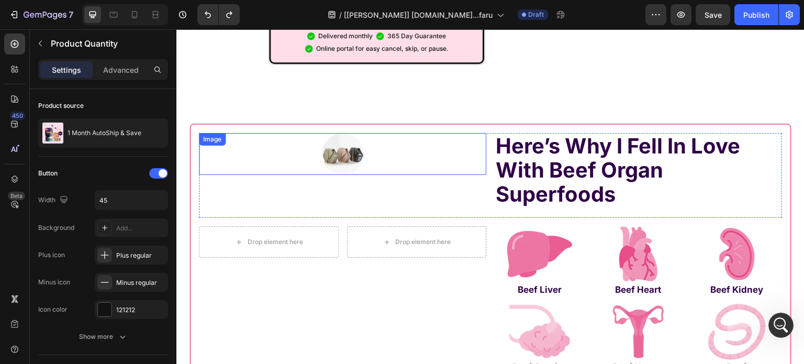
click at [339, 133] on img at bounding box center [343, 154] width 42 height 42
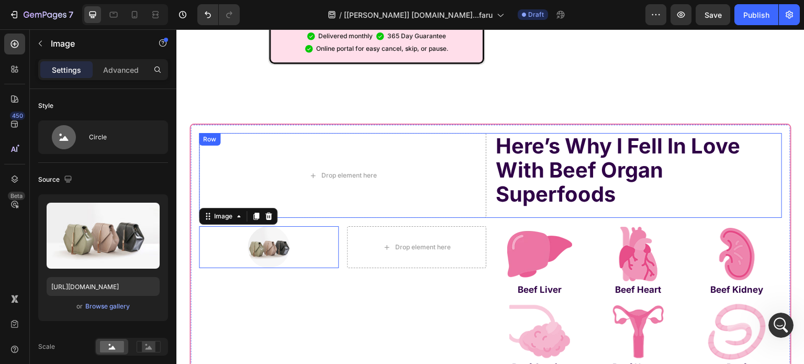
click at [396, 172] on div "Drop element here" at bounding box center [342, 175] width 287 height 85
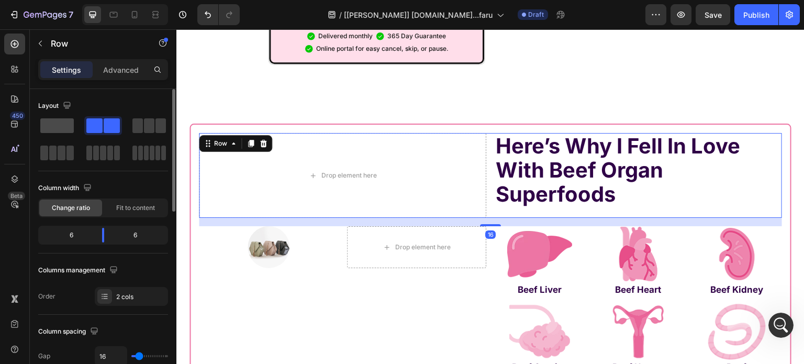
click at [60, 125] on span at bounding box center [57, 125] width 34 height 15
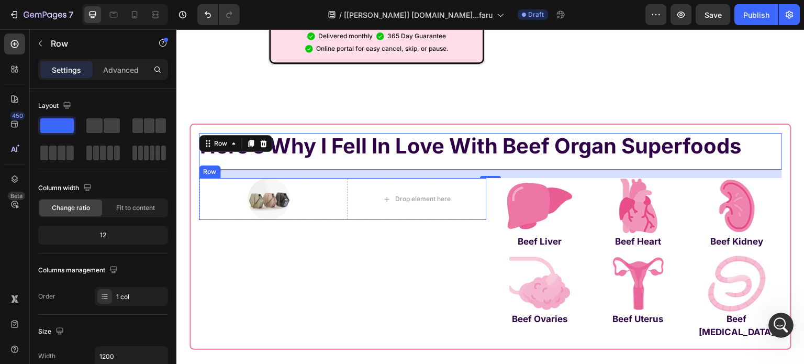
click at [374, 191] on div "Drop element here" at bounding box center [416, 199] width 85 height 17
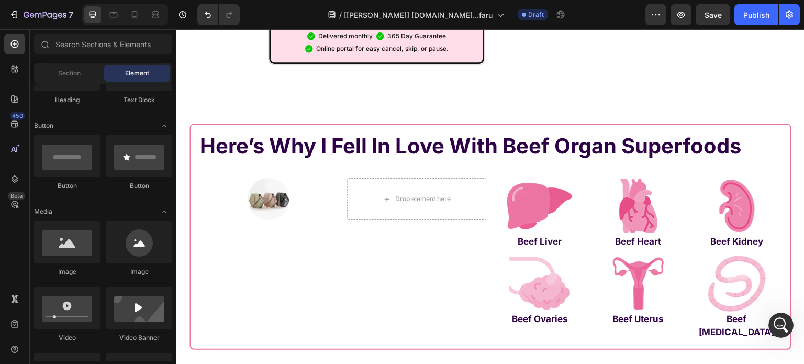
scroll to position [0, 0]
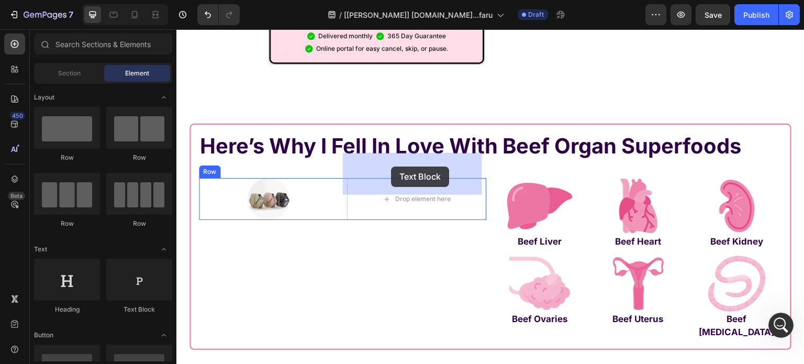
drag, startPoint x: 194, startPoint y: 242, endPoint x: 391, endPoint y: 166, distance: 211.4
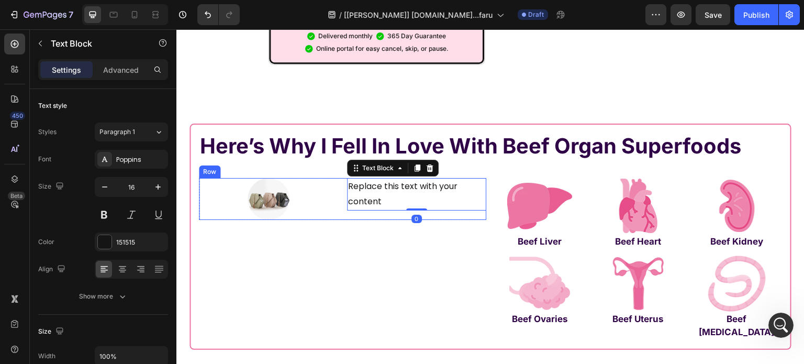
click at [335, 178] on div "Image Replace this text with your content Text Block 0 Row" at bounding box center [342, 199] width 287 height 42
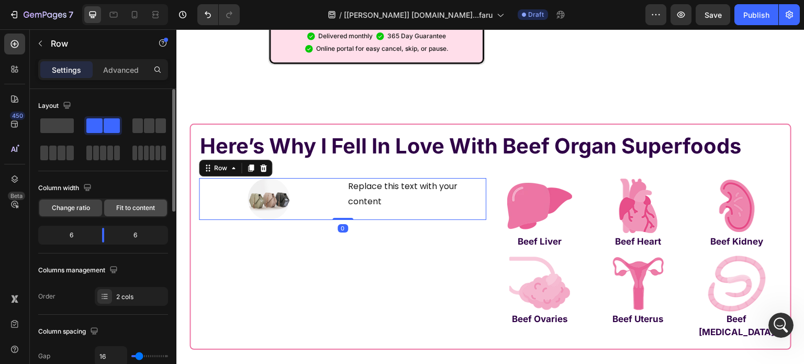
click at [130, 209] on span "Fit to content" at bounding box center [135, 207] width 39 height 9
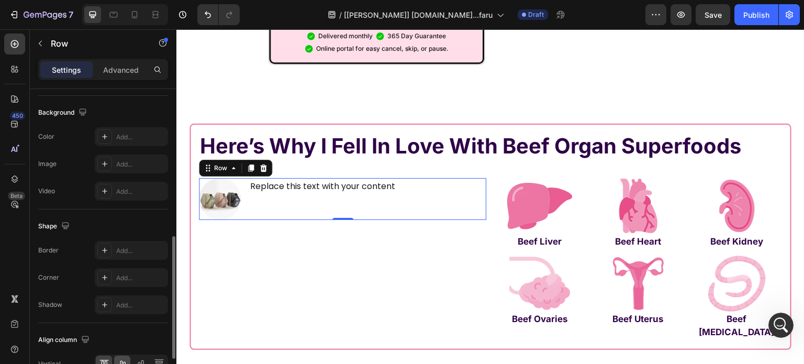
scroll to position [452, 0]
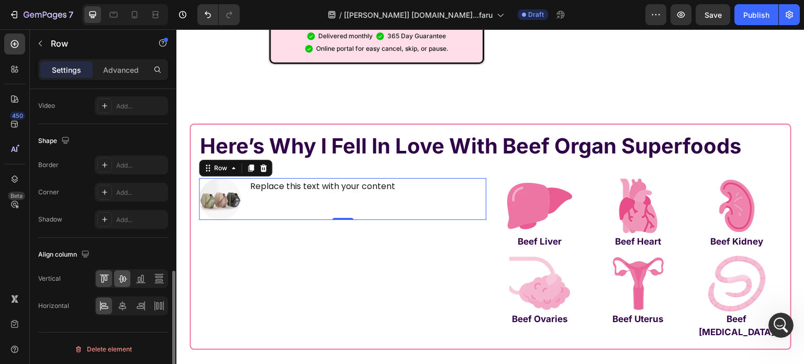
click at [122, 274] on icon at bounding box center [122, 278] width 10 height 10
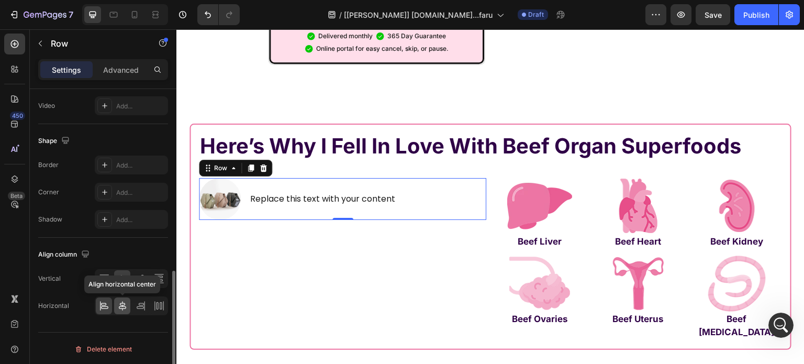
click at [124, 307] on icon at bounding box center [122, 305] width 10 height 10
click at [102, 300] on icon at bounding box center [104, 305] width 10 height 10
click at [213, 186] on img at bounding box center [220, 199] width 42 height 42
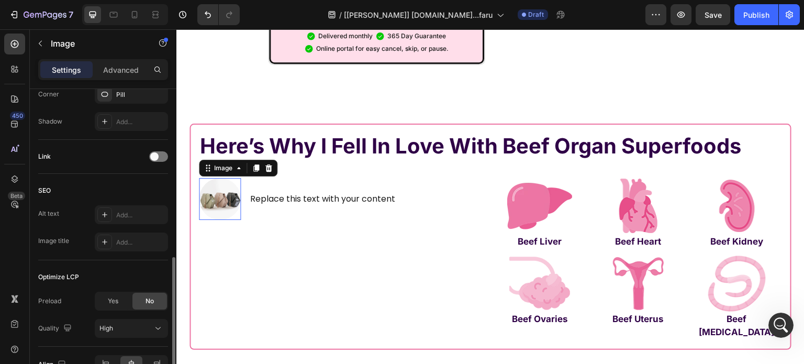
scroll to position [0, 0]
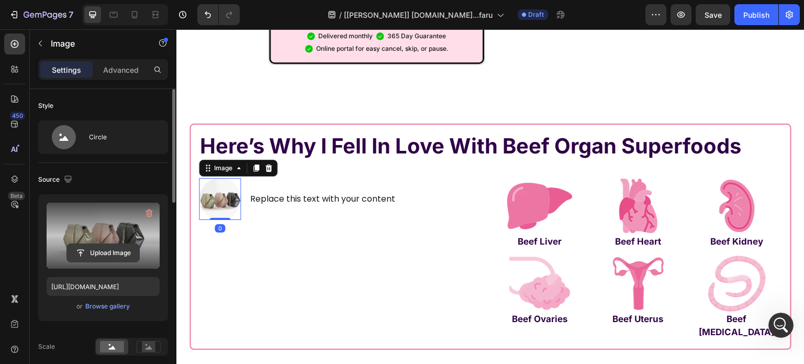
click at [101, 247] on input "file" at bounding box center [103, 253] width 72 height 18
click at [101, 229] on label at bounding box center [103, 236] width 113 height 66
click at [101, 244] on input "file" at bounding box center [103, 253] width 72 height 18
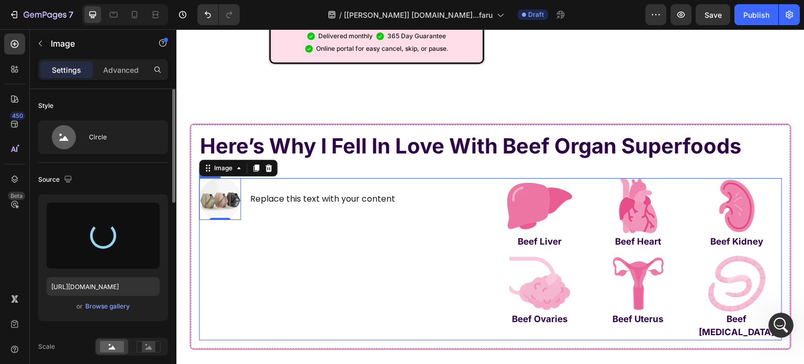
type input "https://cdn.shopify.com/s/files/1/0869/5912/8851/files/gempages_511364164535452…"
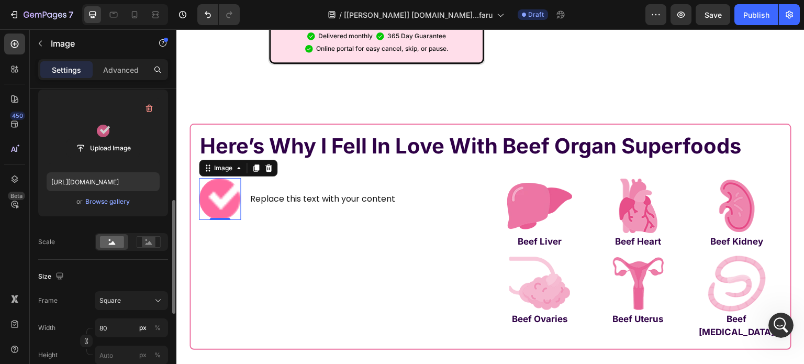
scroll to position [157, 0]
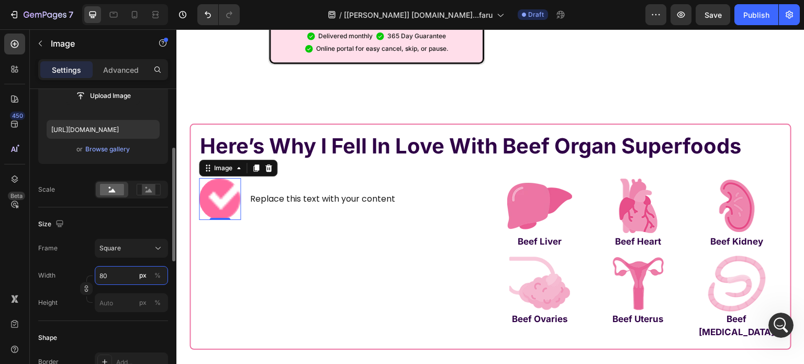
click at [119, 277] on input "80" at bounding box center [131, 275] width 73 height 19
type input "2"
type input "20"
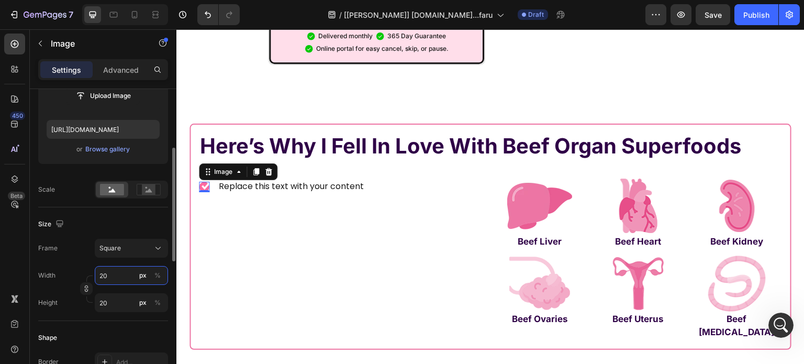
type input "3"
type input "30"
type input "3"
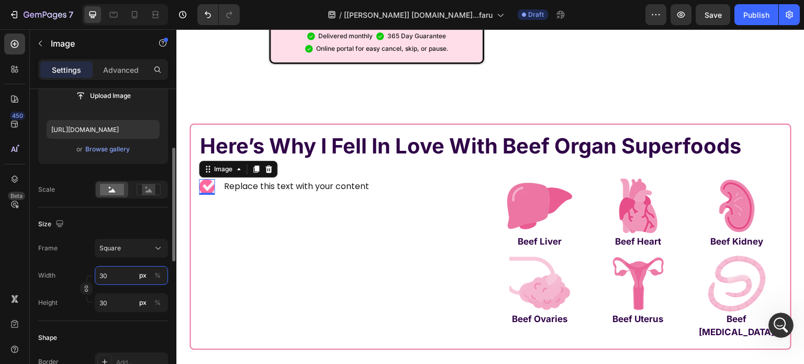
type input "3"
type input "2"
type input "25"
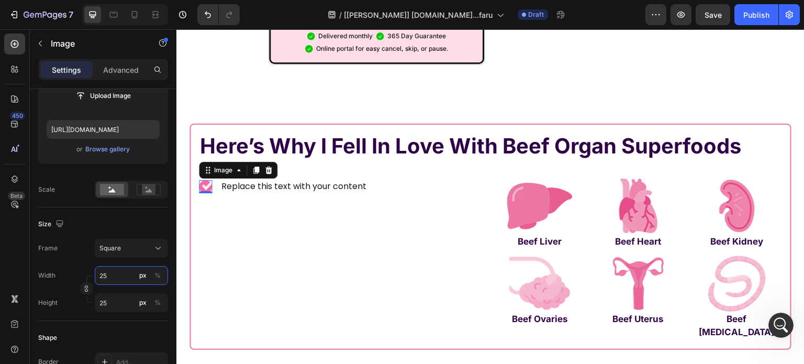
type input "25"
click at [85, 289] on icon "button" at bounding box center [86, 290] width 3 height 3
click at [118, 307] on input "25" at bounding box center [131, 302] width 73 height 19
type input "24"
click at [253, 178] on div "Replace this text with your content" at bounding box center [293, 186] width 147 height 17
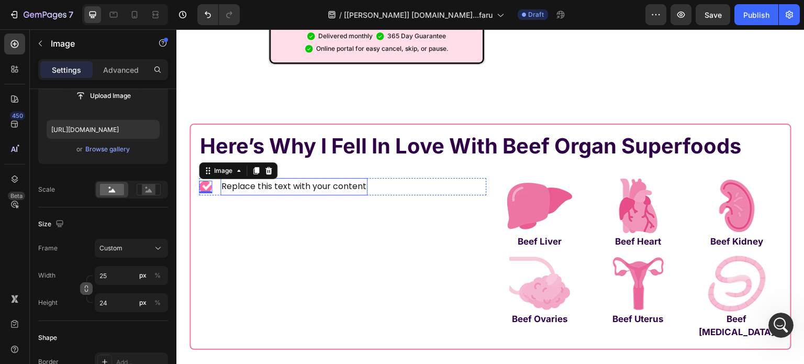
click at [253, 178] on div "Replace this text with your content" at bounding box center [293, 186] width 147 height 17
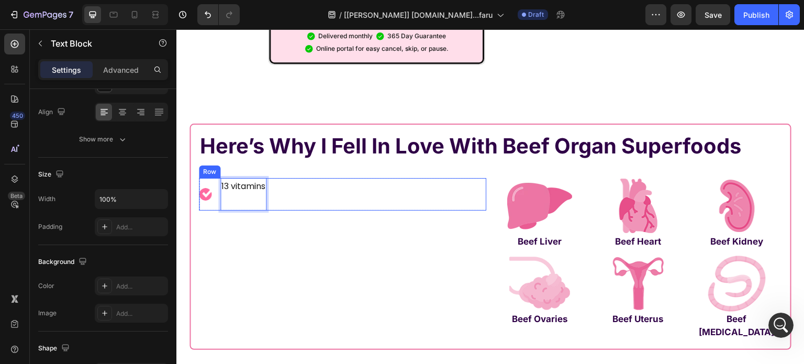
scroll to position [0, 0]
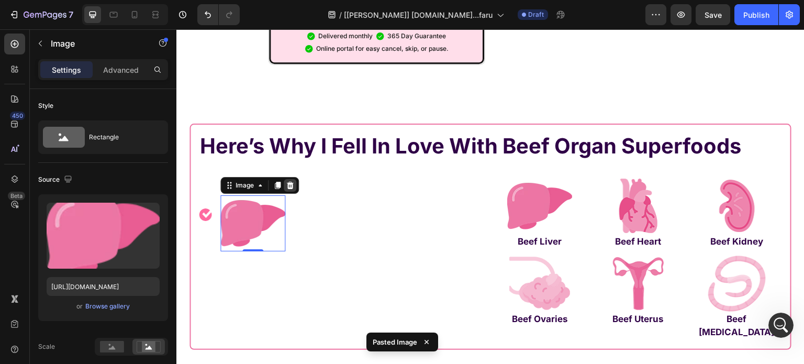
click at [289, 181] on icon at bounding box center [290, 185] width 8 height 8
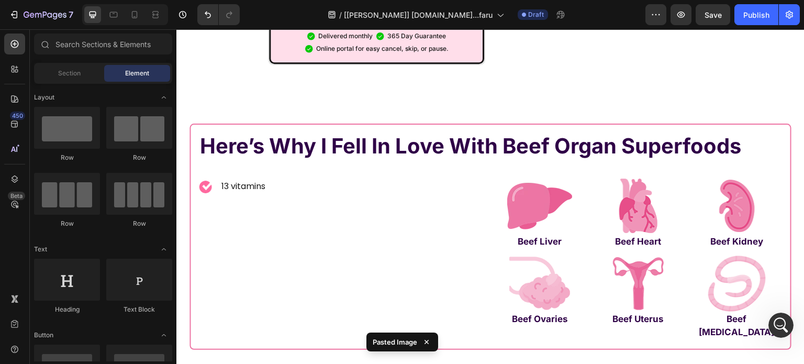
click at [283, 178] on div "Image 13 vitamins Text Block Row" at bounding box center [342, 186] width 287 height 17
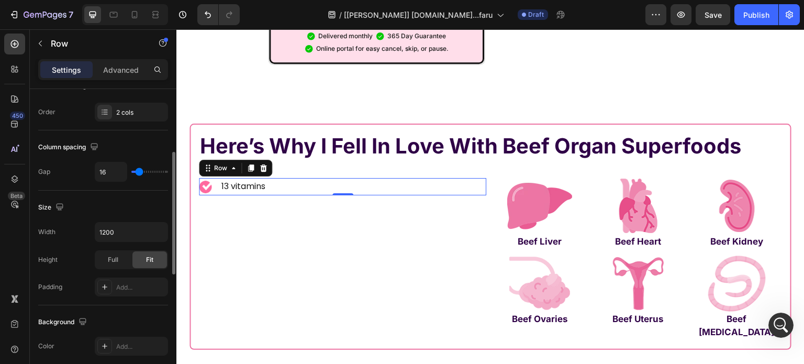
scroll to position [52, 0]
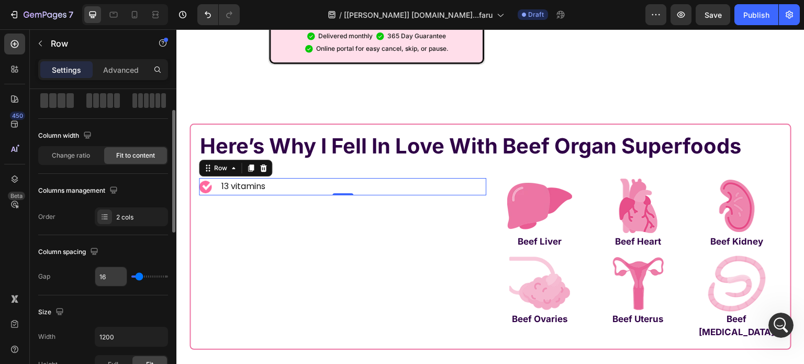
click at [109, 275] on input "16" at bounding box center [110, 276] width 31 height 19
type input "5"
click at [108, 275] on input "5" at bounding box center [110, 276] width 31 height 19
click at [109, 275] on input "5" at bounding box center [110, 276] width 31 height 19
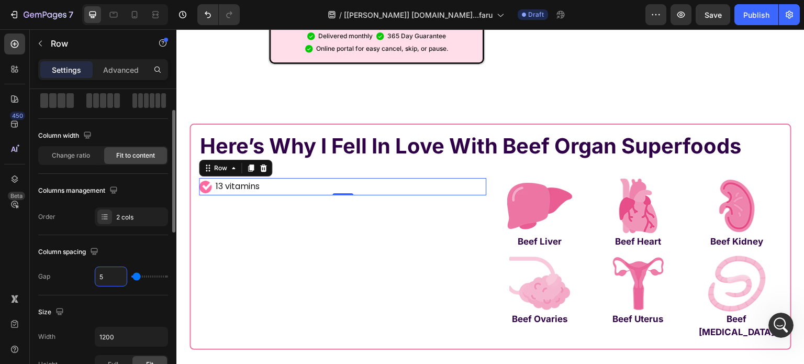
type input "8"
click at [239, 179] on p "13 vitamins" at bounding box center [239, 186] width 44 height 15
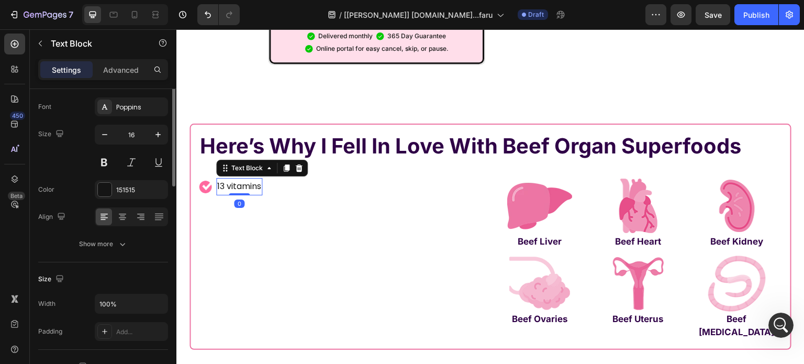
scroll to position [0, 0]
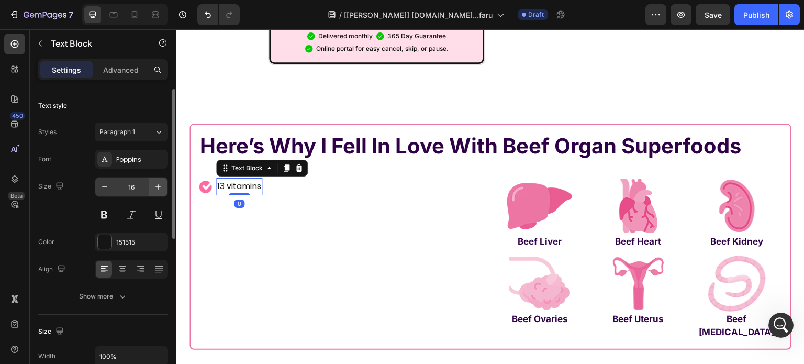
click at [159, 187] on icon "button" at bounding box center [158, 187] width 10 height 10
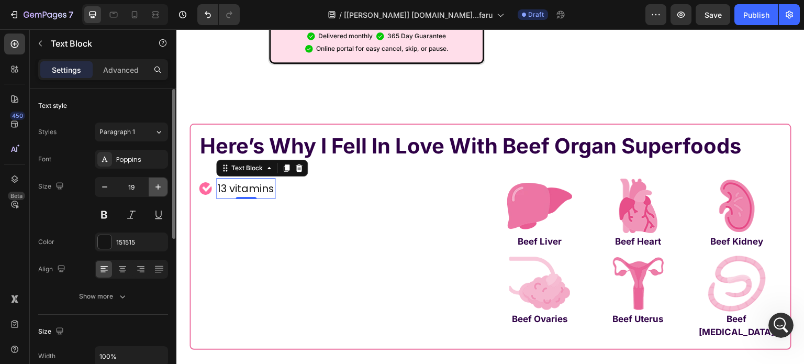
type input "20"
click at [121, 155] on div "Poppins" at bounding box center [140, 159] width 49 height 9
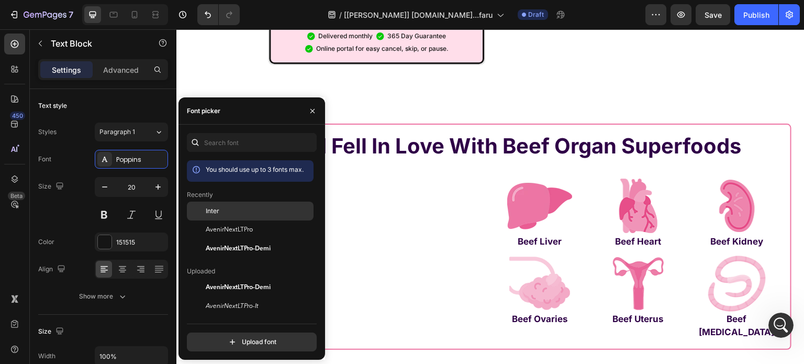
click at [223, 215] on div "Inter" at bounding box center [259, 210] width 106 height 9
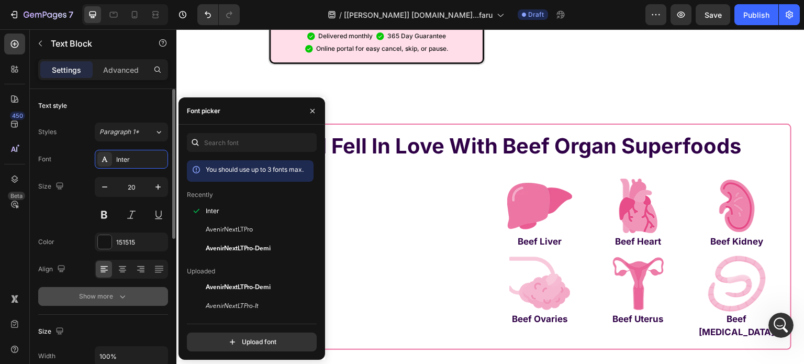
click at [88, 303] on button "Show more" at bounding box center [103, 296] width 130 height 19
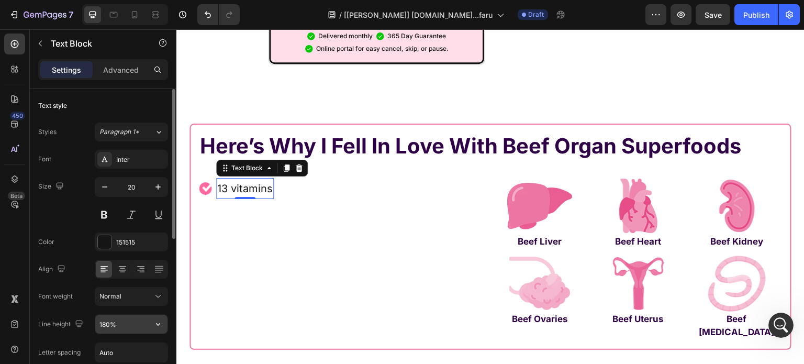
click at [120, 324] on input "180%" at bounding box center [131, 324] width 72 height 19
click at [121, 324] on input "180%" at bounding box center [131, 324] width 72 height 19
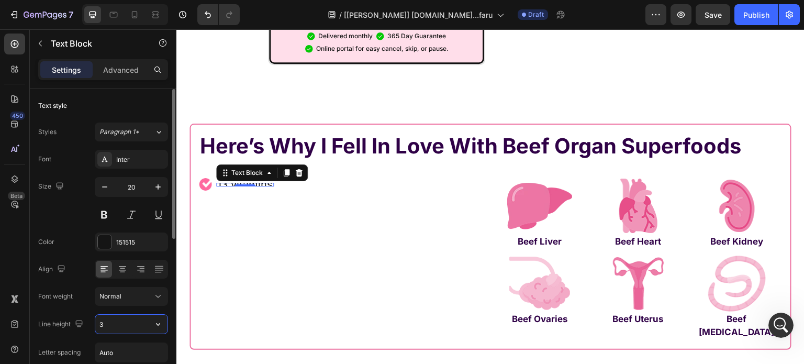
type input "30"
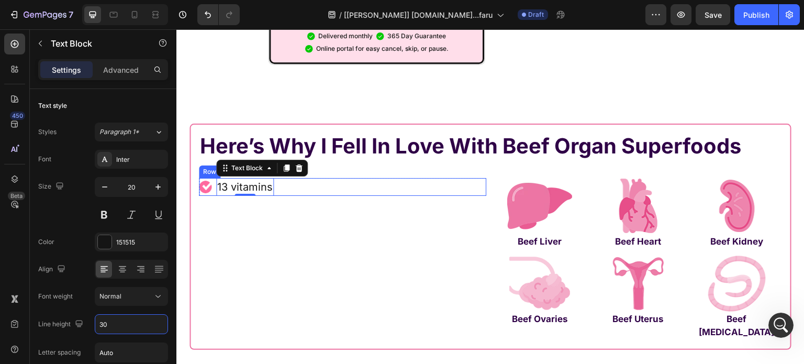
click at [286, 178] on div "Image 13 vitamins Text Block 0 Row" at bounding box center [342, 187] width 287 height 18
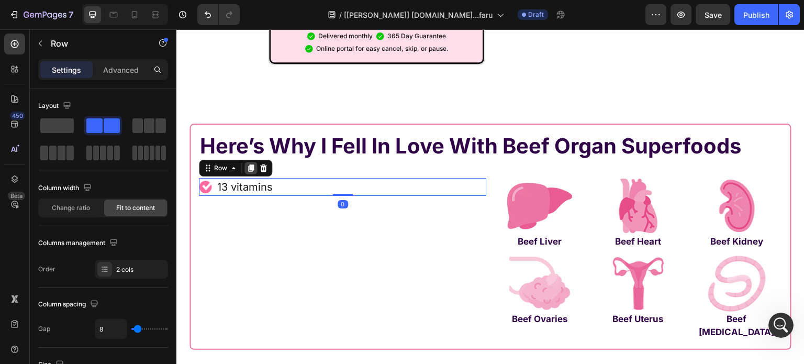
click at [249, 162] on div at bounding box center [250, 168] width 13 height 13
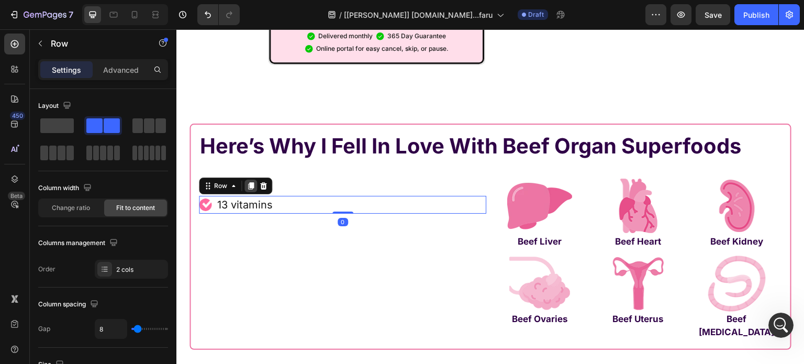
click at [248, 183] on icon at bounding box center [251, 186] width 6 height 7
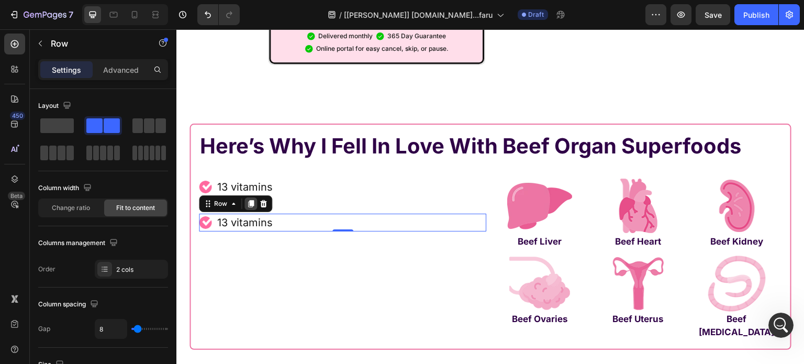
click at [247, 199] on icon at bounding box center [251, 203] width 8 height 8
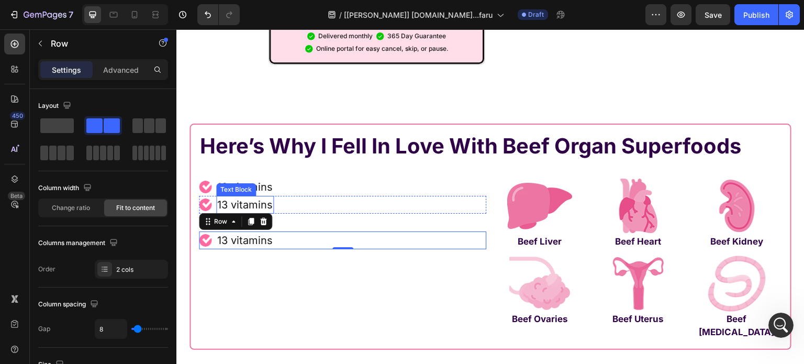
click at [259, 197] on p "13 vitamins" at bounding box center [244, 205] width 55 height 16
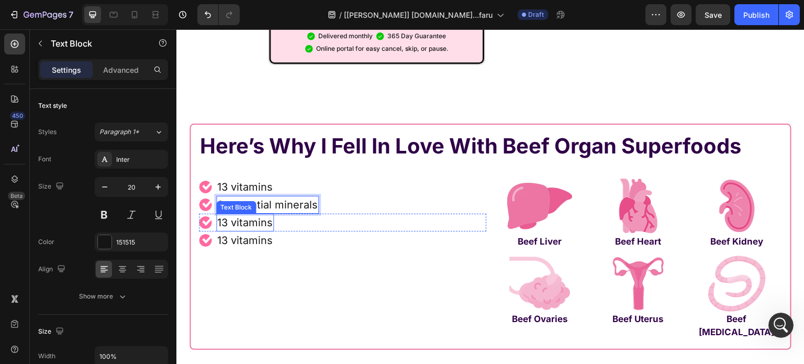
click at [246, 215] on p "13 vitamins" at bounding box center [244, 223] width 55 height 16
click at [245, 215] on p "13 vitamins" at bounding box center [244, 223] width 55 height 16
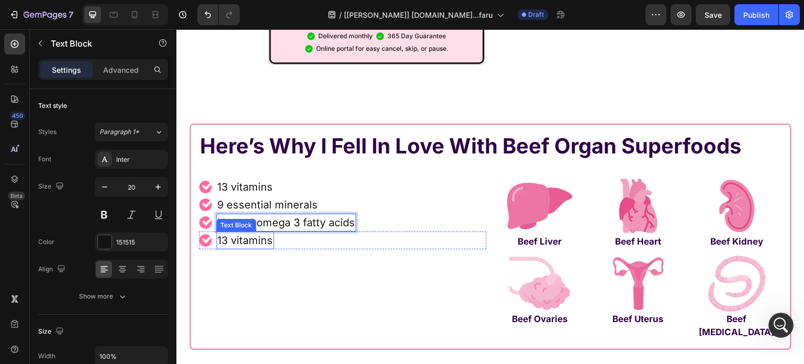
click at [240, 232] on p "13 vitamins" at bounding box center [244, 240] width 55 height 16
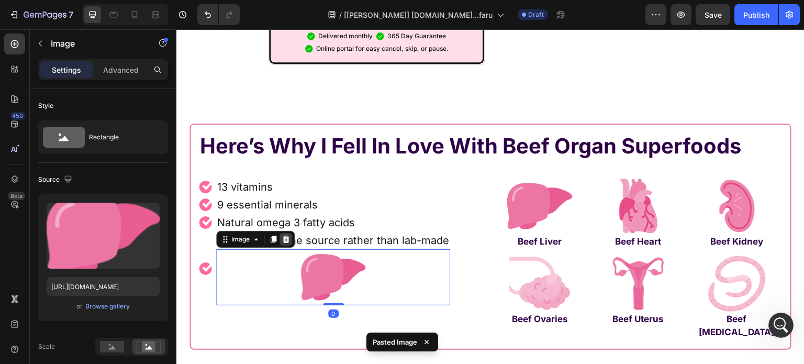
click at [286, 233] on div at bounding box center [286, 239] width 13 height 13
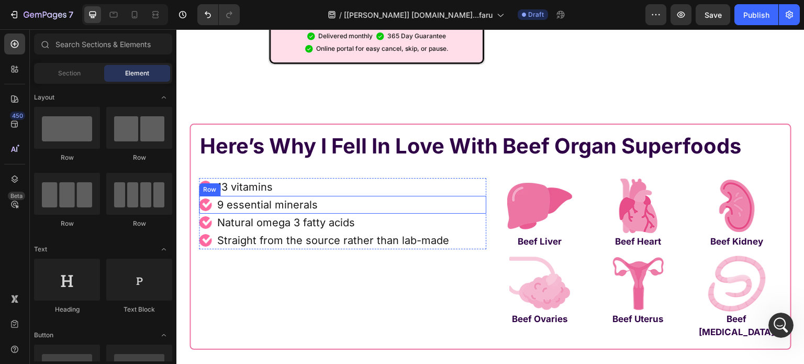
click at [364, 196] on div "Image 9 essential minerals Text Block Row" at bounding box center [342, 205] width 287 height 18
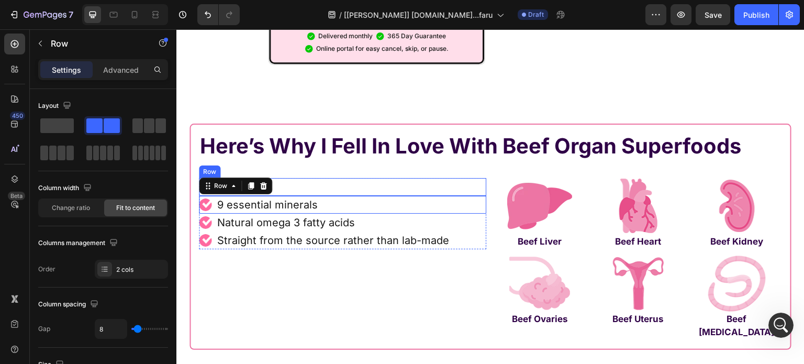
click at [480, 178] on div "Image 13 vitamins Text Block Row" at bounding box center [342, 187] width 287 height 18
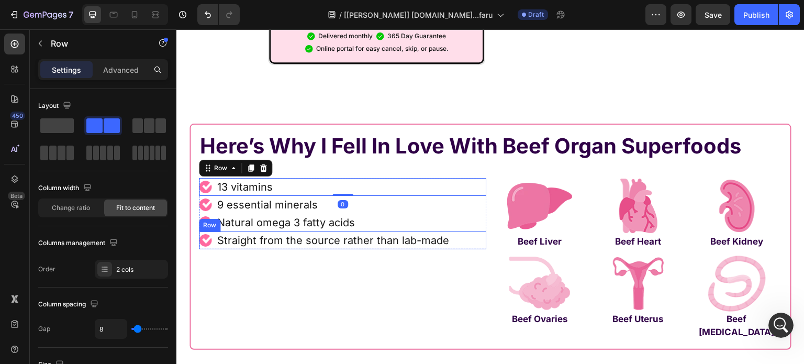
click at [459, 231] on div "Image Straight from the source rather than lab-made Text Block Row" at bounding box center [342, 240] width 287 height 18
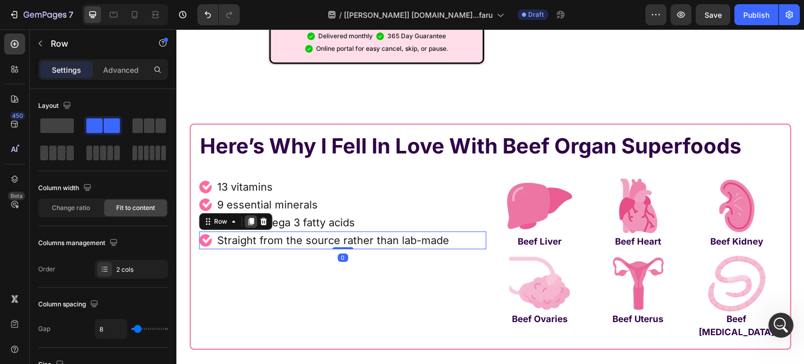
click at [247, 217] on icon at bounding box center [251, 221] width 8 height 8
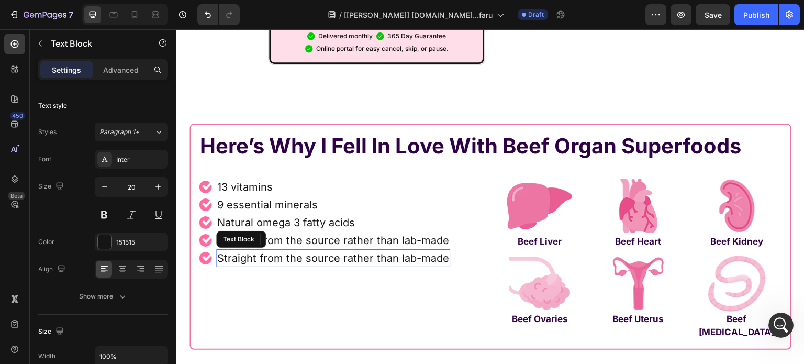
click at [342, 250] on p "Straight from the source rather than lab-made" at bounding box center [333, 258] width 232 height 16
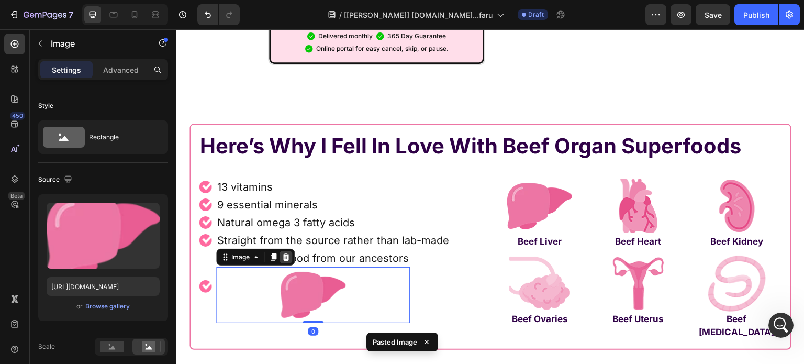
click at [283, 253] on icon at bounding box center [286, 256] width 7 height 7
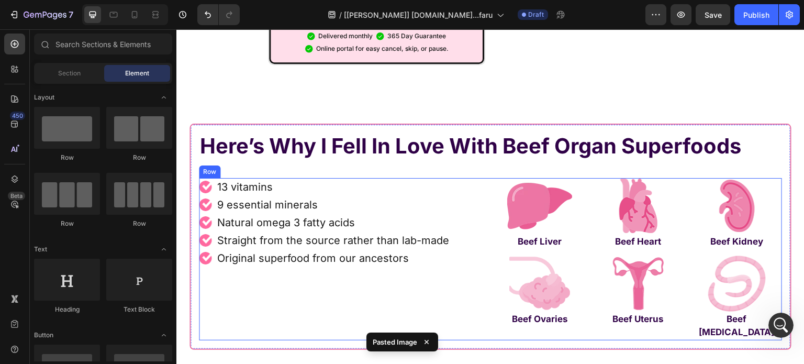
click at [422, 246] on div "Image 13 vitamins Text Block Row Image 9 essential minerals Text Block Row Imag…" at bounding box center [342, 259] width 287 height 162
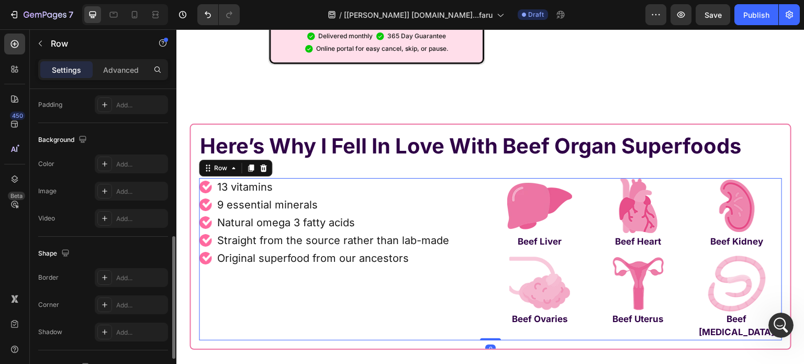
scroll to position [452, 0]
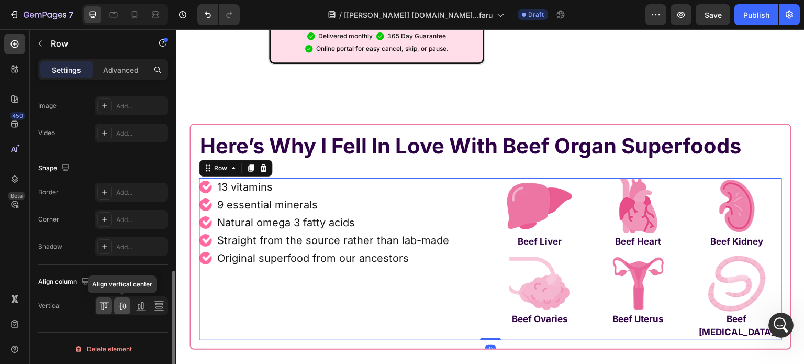
click at [123, 304] on icon at bounding box center [122, 306] width 8 height 7
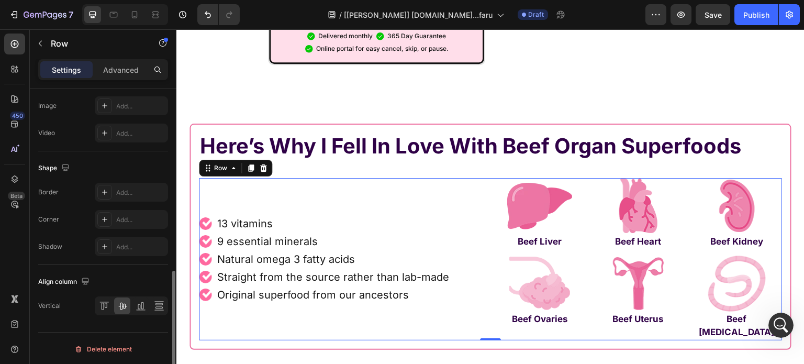
click at [92, 301] on div "Vertical" at bounding box center [103, 305] width 130 height 19
click at [103, 303] on icon at bounding box center [104, 305] width 10 height 10
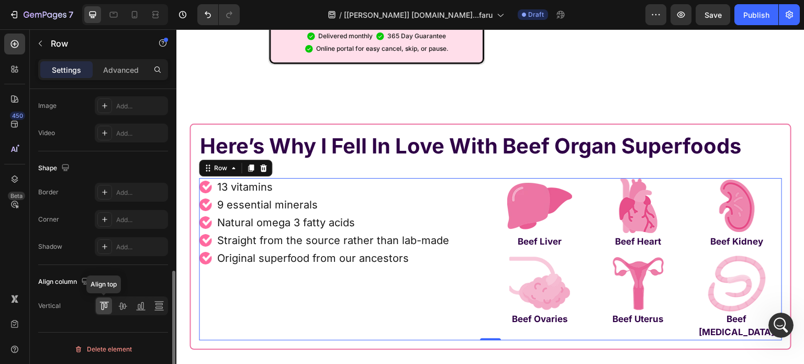
click at [103, 303] on icon at bounding box center [104, 305] width 10 height 10
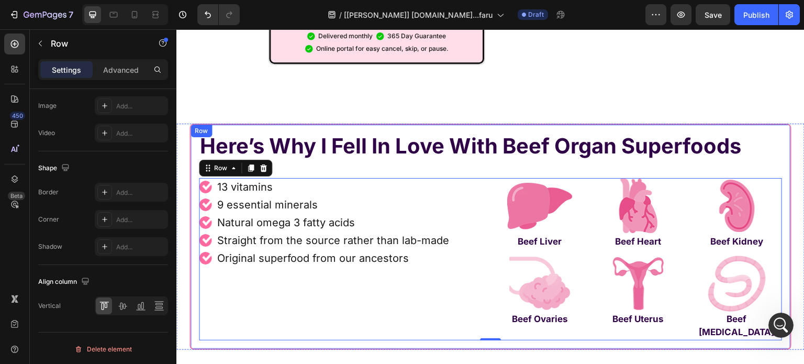
click at [439, 124] on div "Here’s Why I Fell In Love With Beef Organ Superfoods Heading Row Image 13 vitam…" at bounding box center [490, 237] width 602 height 226
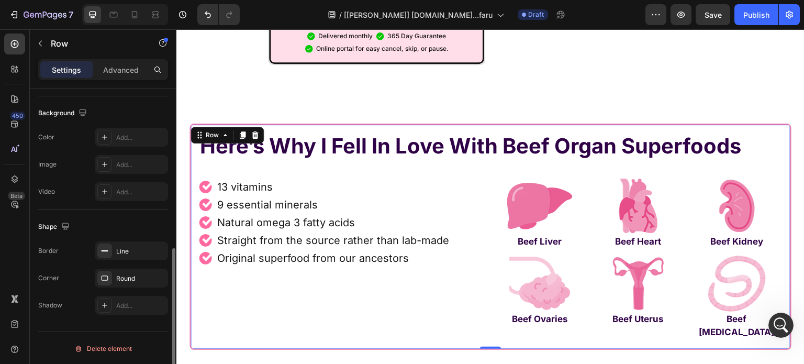
scroll to position [176, 0]
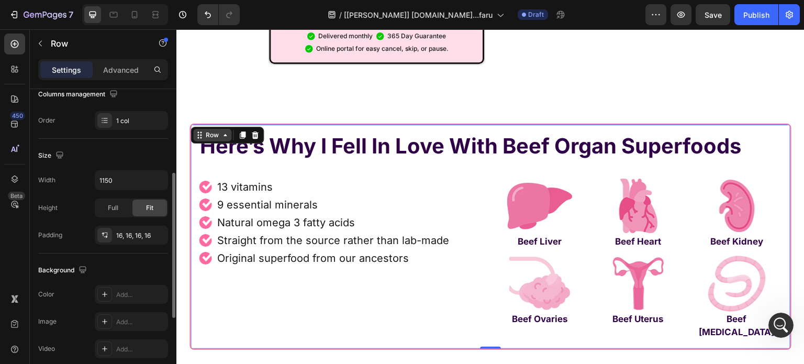
click at [204, 130] on div "Row" at bounding box center [212, 134] width 17 height 9
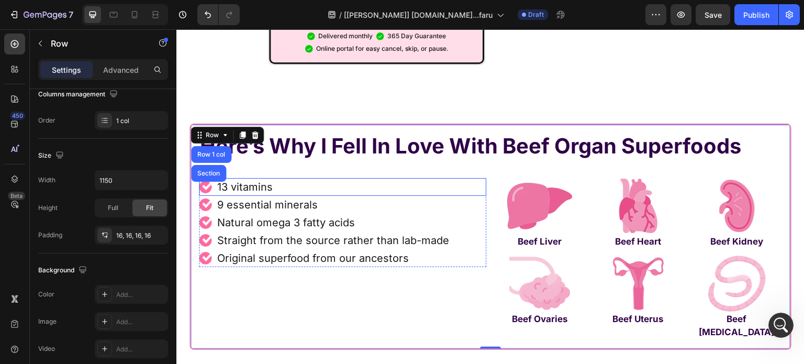
click at [306, 178] on div "Image 13 vitamins Text Block Row" at bounding box center [342, 187] width 287 height 18
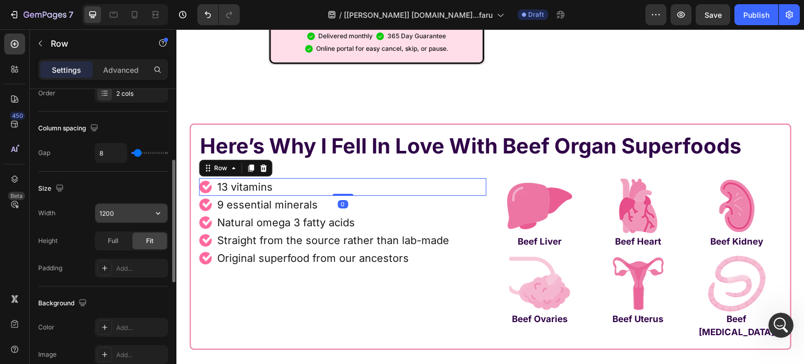
click at [127, 213] on input "1200" at bounding box center [131, 213] width 72 height 19
paste input "545.4px"
type input "545.4"
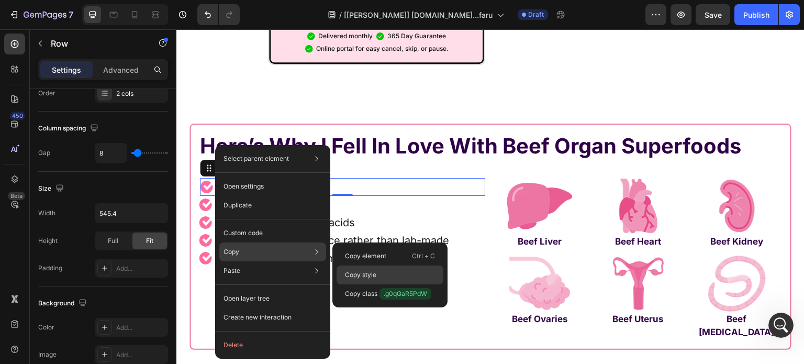
click at [387, 284] on div "Copy style" at bounding box center [390, 293] width 107 height 19
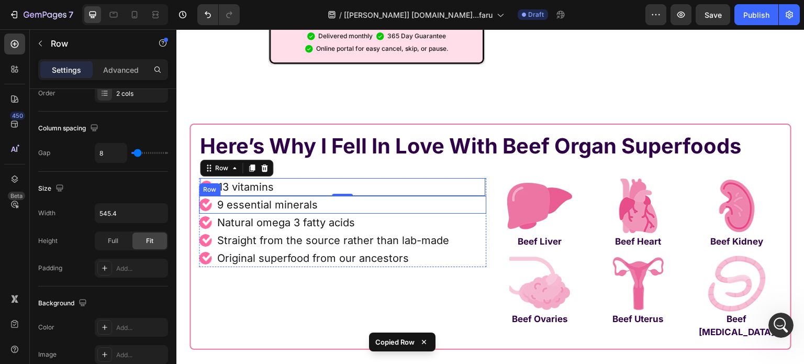
click at [371, 196] on div "Image 9 essential minerals Text Block Row" at bounding box center [342, 205] width 287 height 18
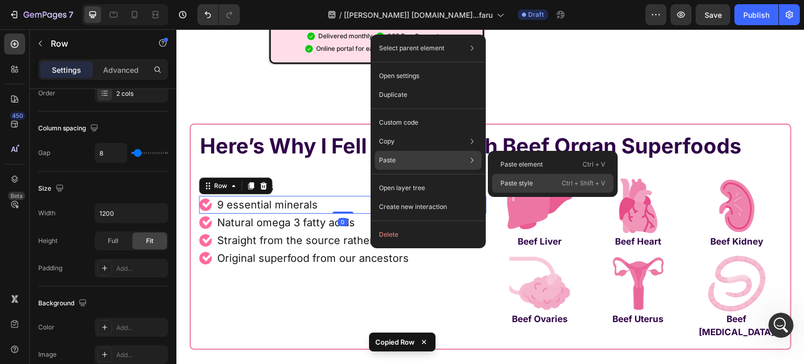
click at [500, 181] on p "Paste style" at bounding box center [516, 183] width 32 height 9
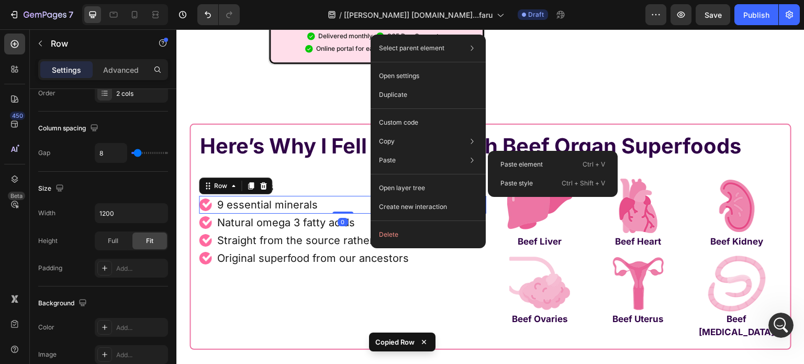
type input "545.4"
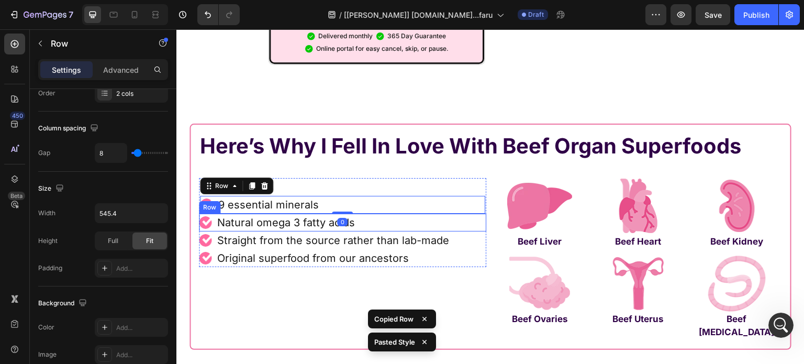
click at [423, 214] on div "Image Natural omega 3 fatty acids Text Block Row" at bounding box center [342, 223] width 287 height 18
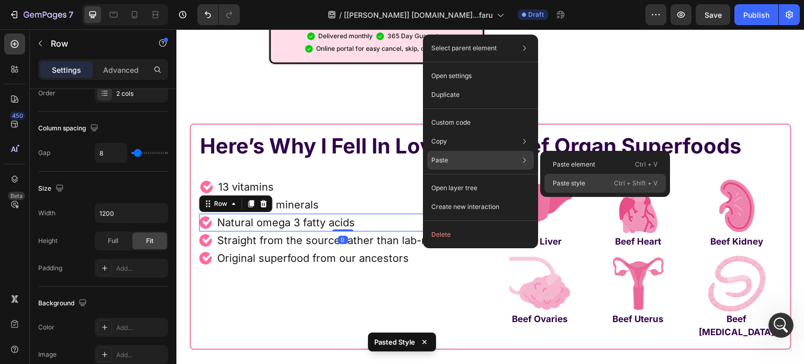
click at [579, 186] on p "Paste style" at bounding box center [569, 183] width 32 height 9
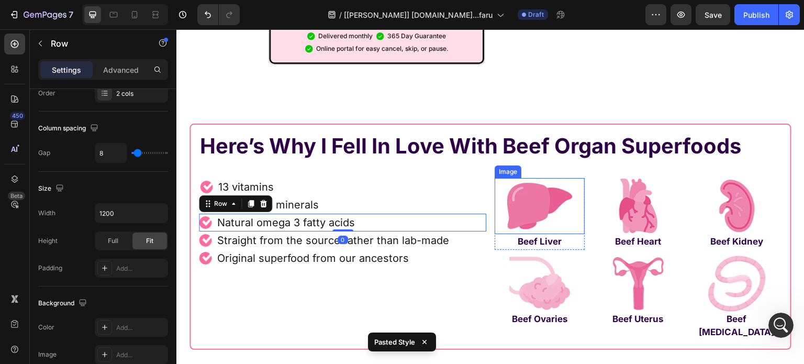
type input "545.4"
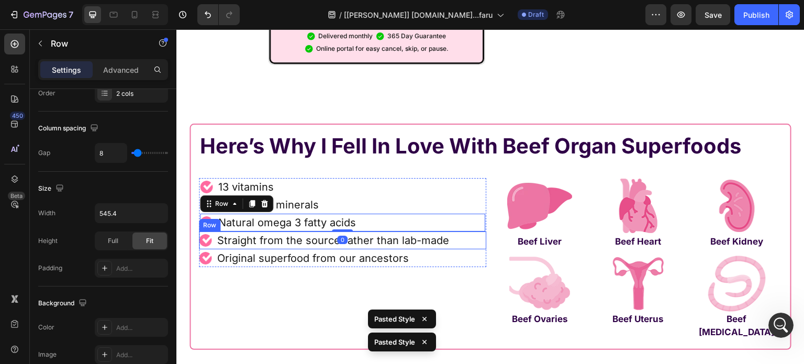
click at [461, 231] on div "Image Straight from the source rather than lab-made Text Block Row" at bounding box center [342, 240] width 287 height 18
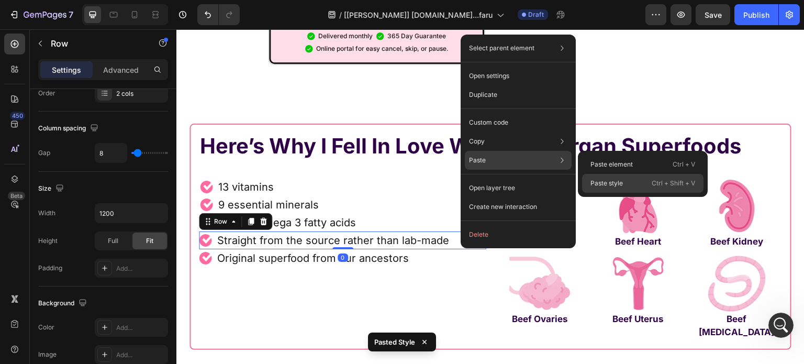
click at [645, 180] on div "Paste style Ctrl + Shift + V" at bounding box center [642, 183] width 121 height 19
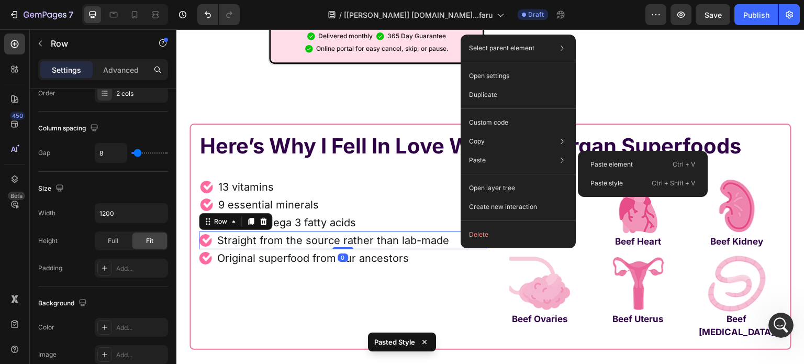
type input "545.4"
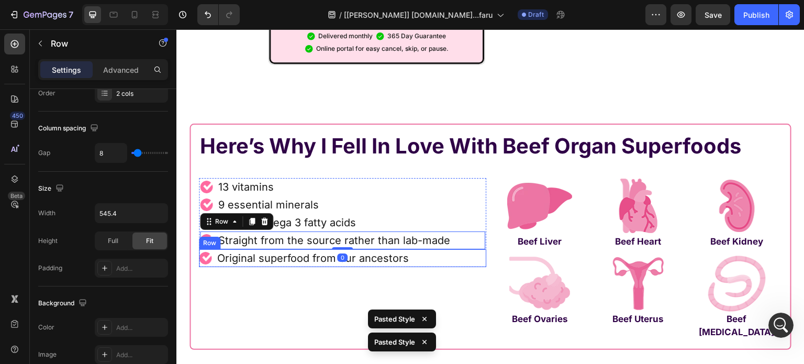
click at [451, 249] on div "Image Original superfood from our ancestors Text Block Row" at bounding box center [342, 258] width 287 height 18
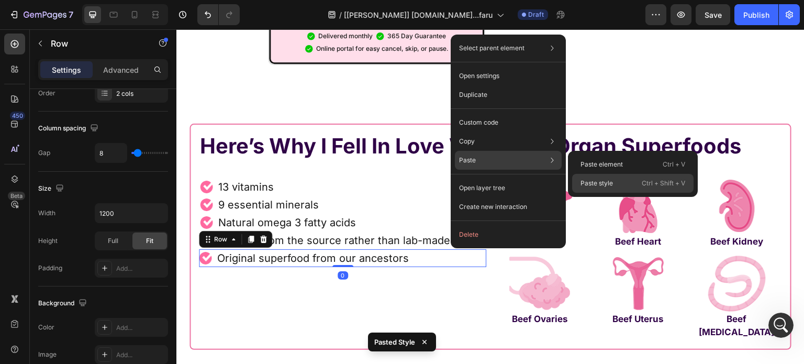
click at [633, 184] on div "Paste style Ctrl + Shift + V" at bounding box center [632, 183] width 121 height 19
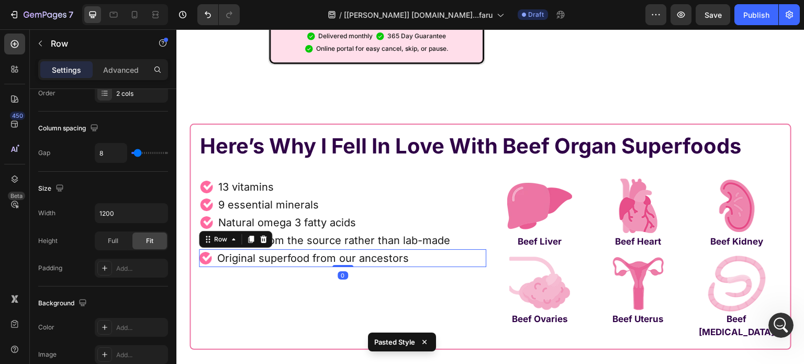
type input "545.4"
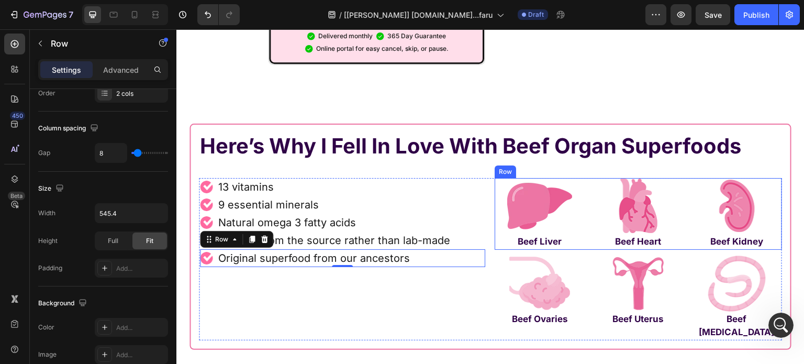
click at [587, 219] on div "Image Beef Liver Text Block Row Image Beef Heart Text Block Row Image Beef Kidn…" at bounding box center [638, 213] width 287 height 71
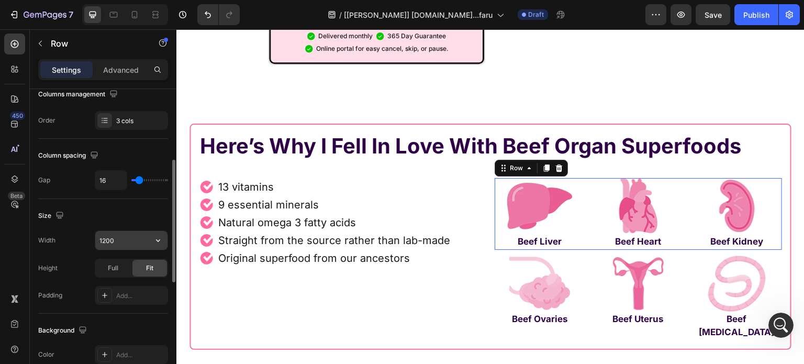
click at [116, 239] on input "1200" at bounding box center [131, 240] width 72 height 19
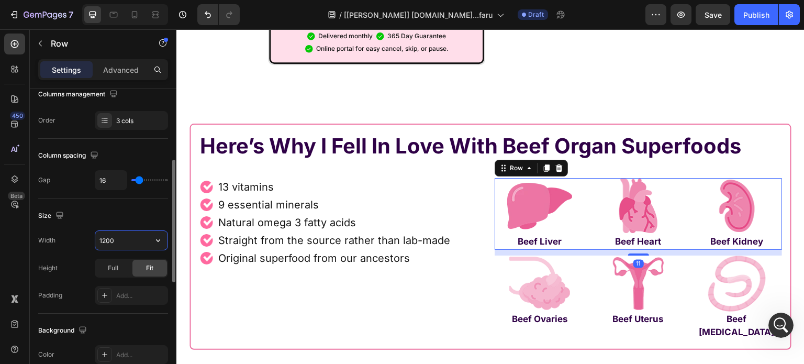
paste input "545.4px"
type input "545.4px"
click at [593, 255] on img at bounding box center [638, 283] width 90 height 56
click at [585, 255] on div "Image Beef Ovaries Text Block Row Image Beef Uterus Text Block Row Image Beef F…" at bounding box center [638, 297] width 287 height 85
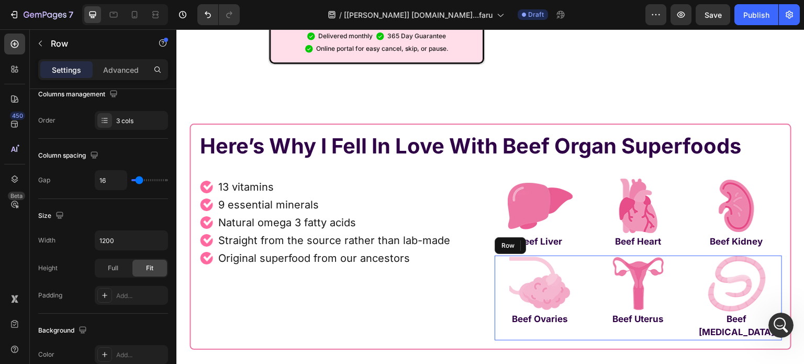
click at [584, 255] on div "Image Beef Ovaries Text Block Row Image 0 Beef Uterus Text Block Row Image Beef…" at bounding box center [638, 297] width 287 height 85
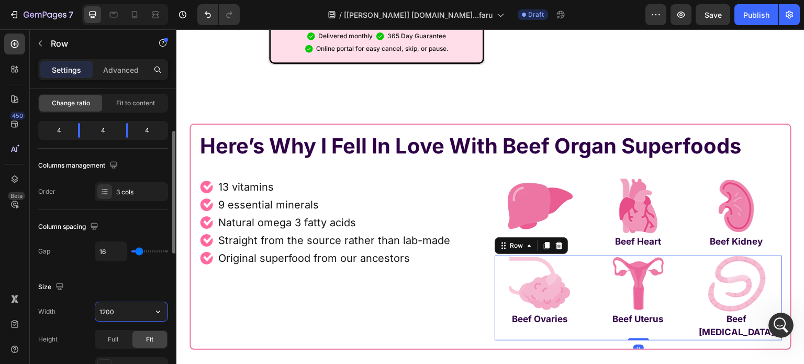
click at [116, 305] on input "1200" at bounding box center [131, 311] width 72 height 19
paste input "545.4px"
type input "545.4px"
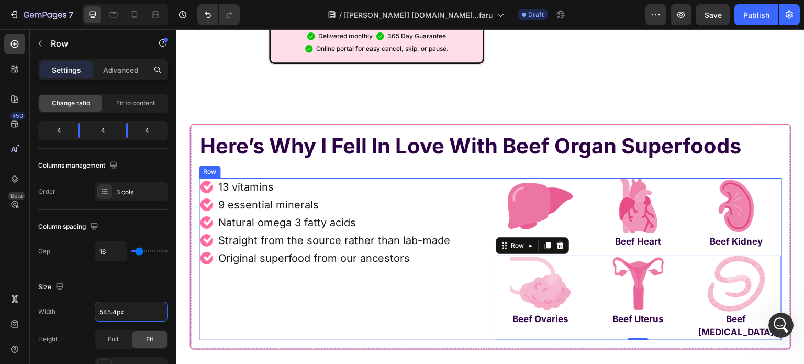
click at [361, 265] on div "Image 13 vitamins Text Block Row Image 9 essential minerals Text Block Row Imag…" at bounding box center [342, 259] width 287 height 162
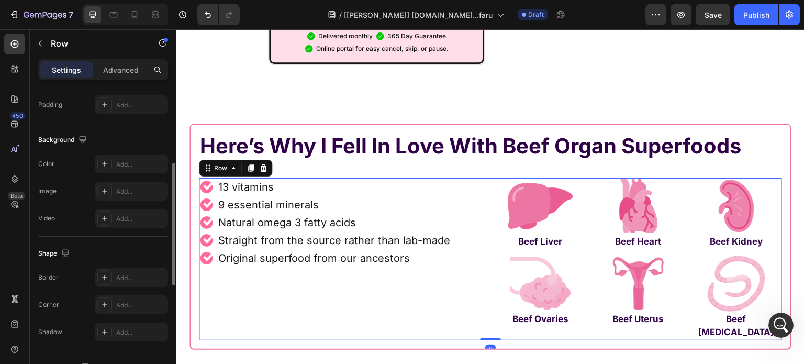
scroll to position [452, 0]
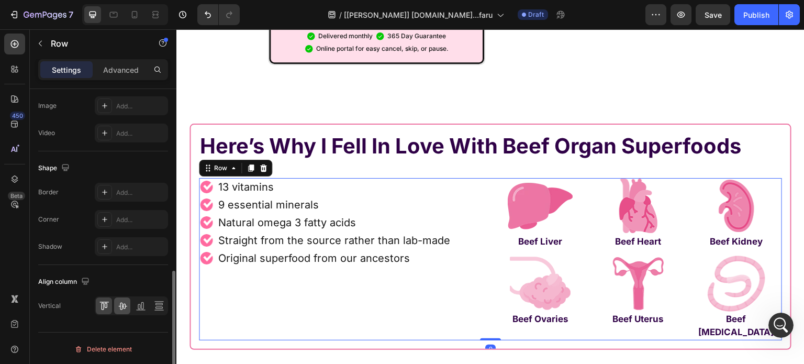
click at [125, 301] on icon at bounding box center [122, 305] width 10 height 10
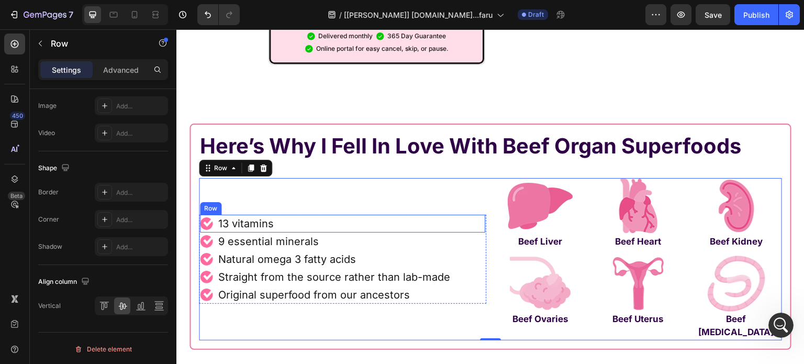
click at [331, 215] on div "Image 13 vitamins Text Block Row" at bounding box center [342, 224] width 285 height 18
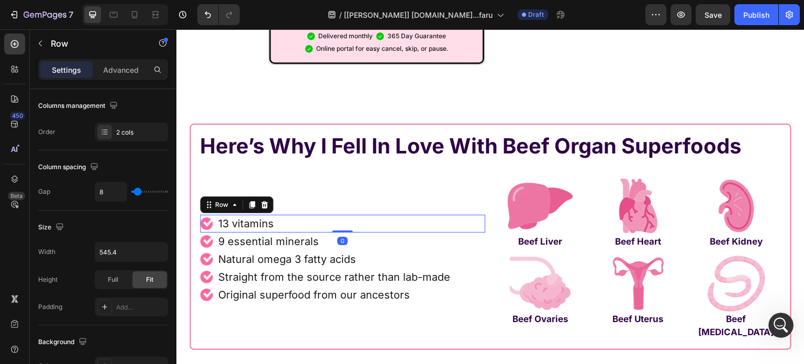
scroll to position [0, 0]
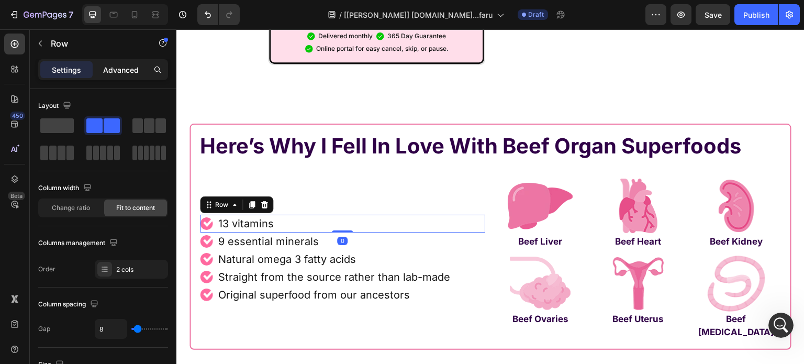
click at [115, 70] on p "Advanced" at bounding box center [121, 69] width 36 height 11
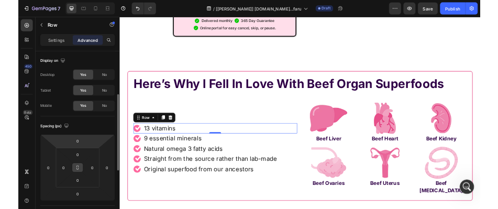
scroll to position [52, 0]
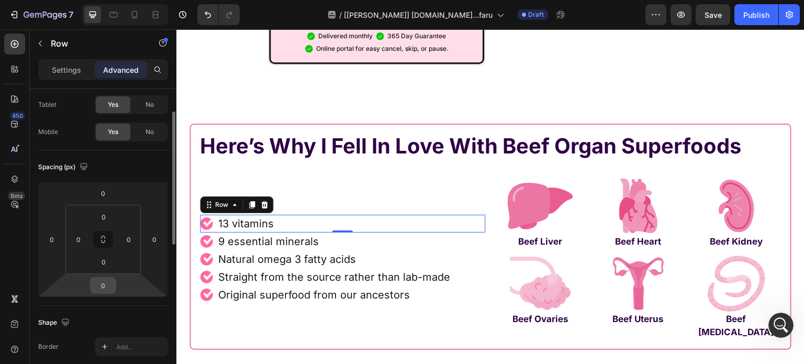
click at [100, 293] on input "0" at bounding box center [103, 285] width 21 height 16
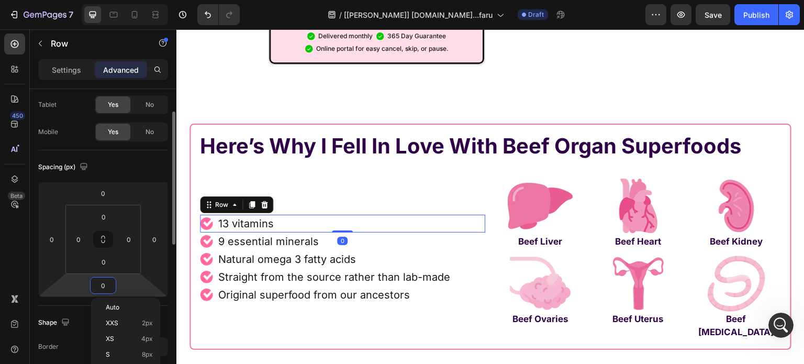
type input "5"
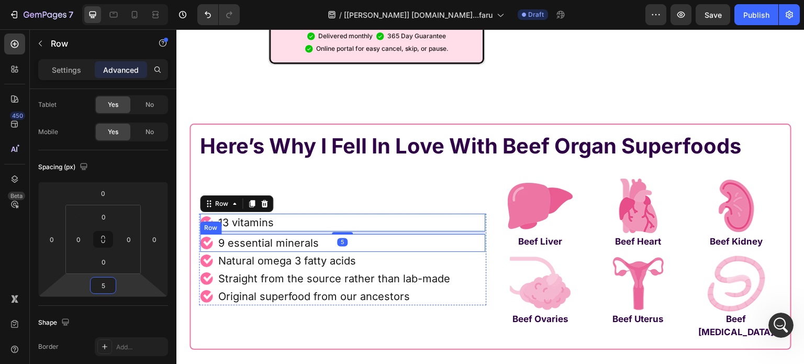
click at [365, 234] on div "Image 9 essential minerals Text Block Row" at bounding box center [342, 243] width 285 height 18
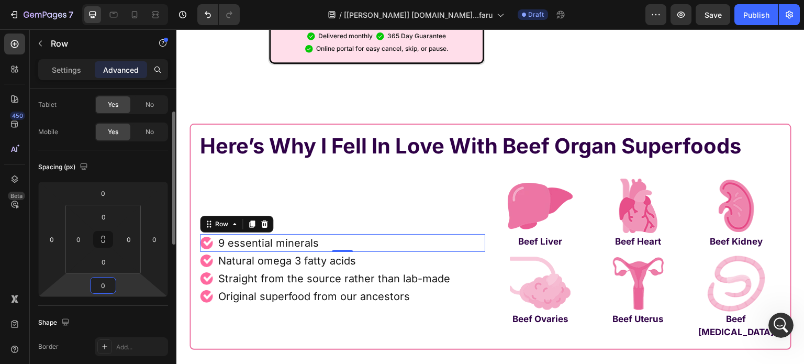
click at [98, 285] on input "0" at bounding box center [103, 285] width 21 height 16
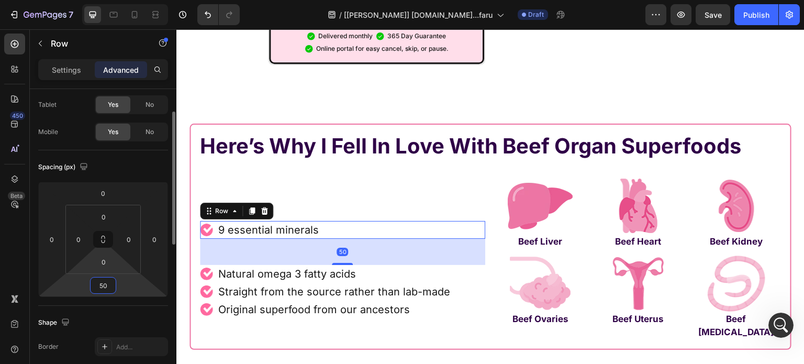
type input "5"
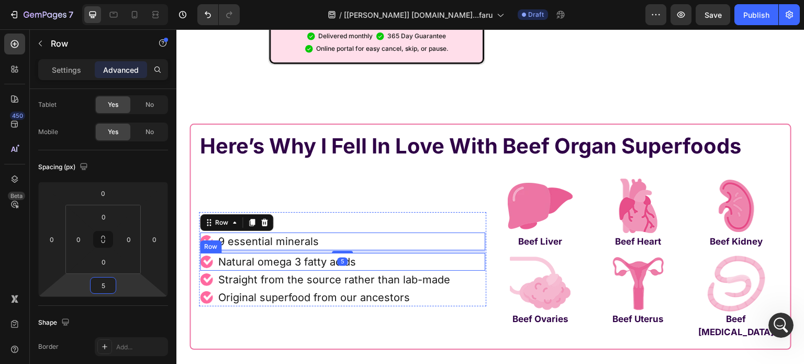
click at [403, 253] on div "Image Natural omega 3 fatty acids Text Block Row" at bounding box center [342, 262] width 285 height 18
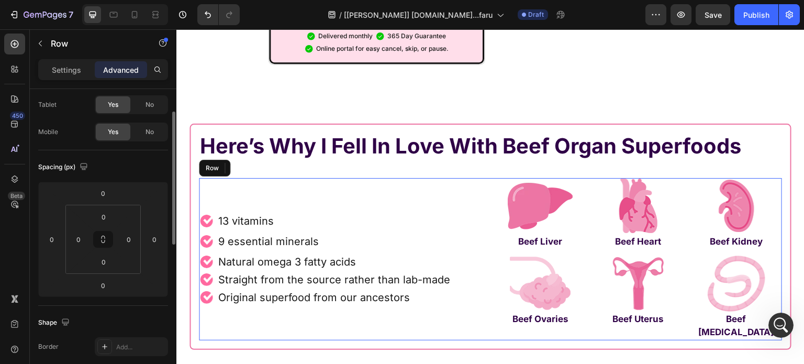
click at [214, 286] on div "Image 13 vitamins Text Block Row Image 9 essential minerals Text Block Row Imag…" at bounding box center [342, 259] width 287 height 162
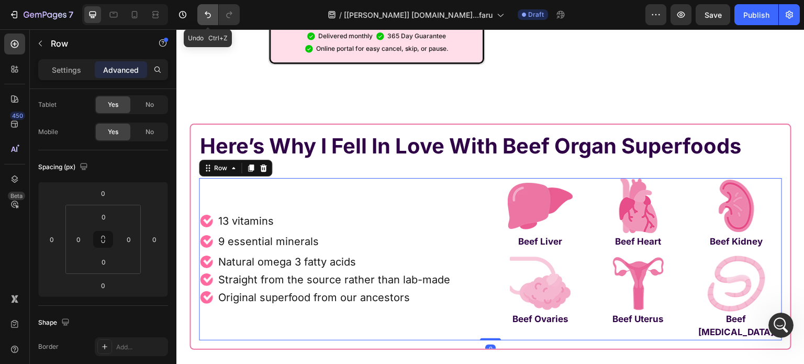
click at [207, 12] on icon "Undo/Redo" at bounding box center [208, 15] width 6 height 7
click at [485, 344] on div "0" at bounding box center [490, 348] width 10 height 8
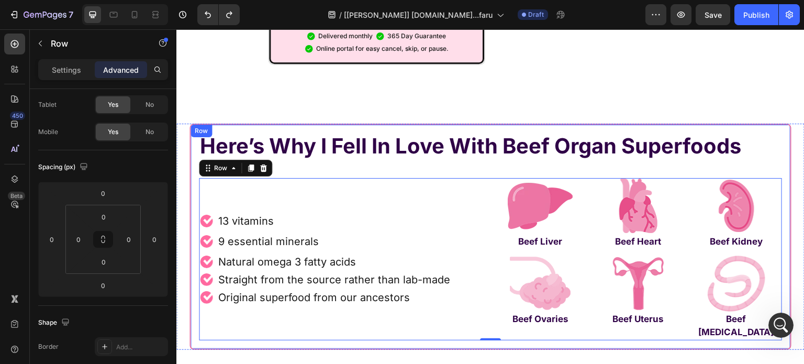
click at [245, 124] on div "Here’s Why I Fell In Love With Beef Organ Superfoods Heading Row Image 13 vitam…" at bounding box center [490, 237] width 602 height 226
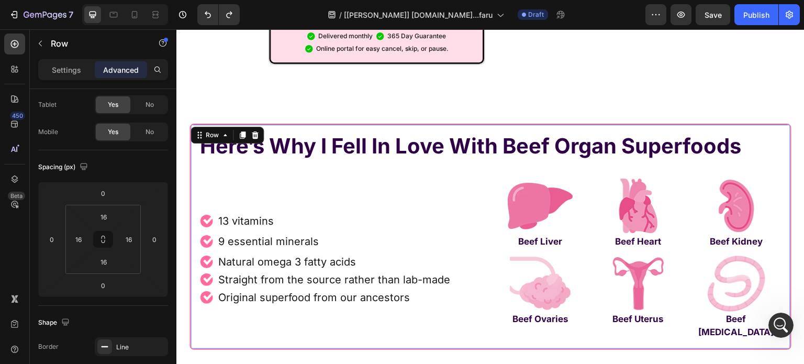
click at [103, 232] on button at bounding box center [103, 239] width 20 height 17
click at [105, 221] on input "16" at bounding box center [103, 217] width 21 height 16
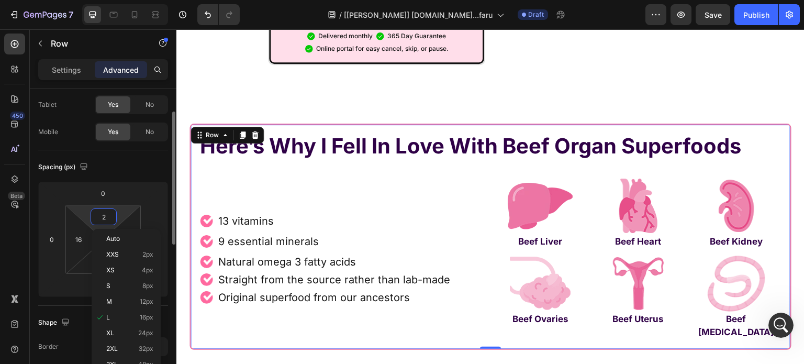
type input "20"
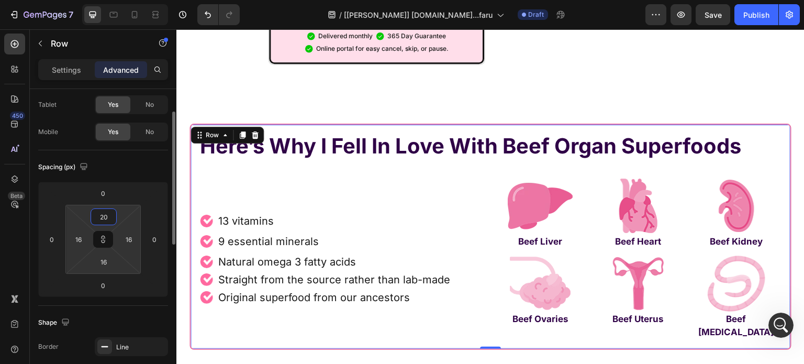
type input "20"
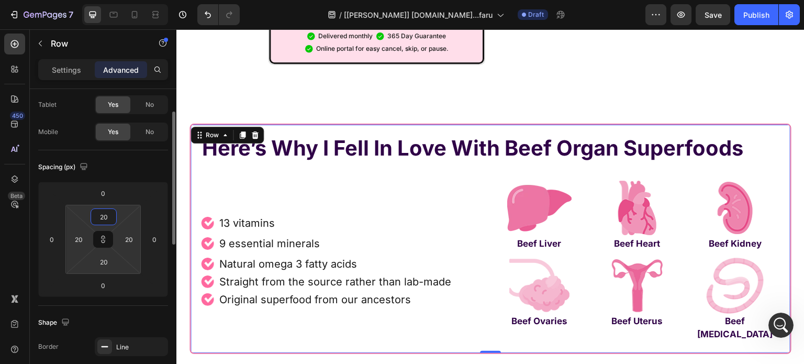
type input "2"
type input "30"
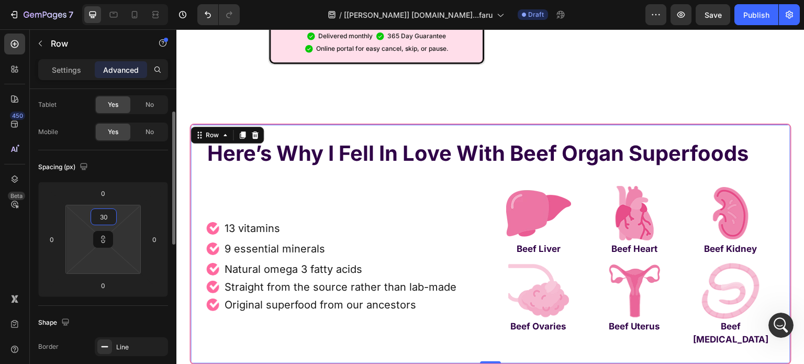
type input "30"
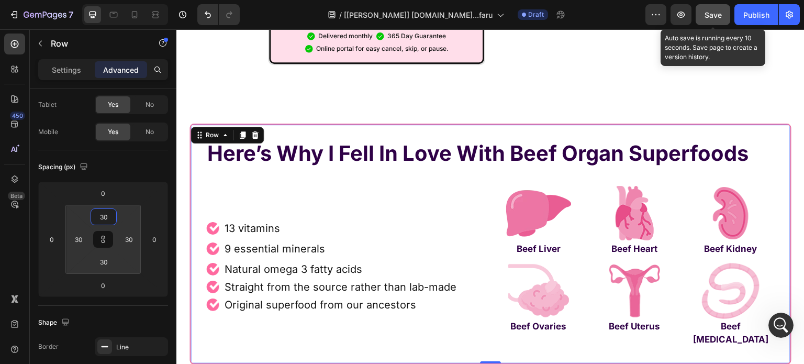
type input "30"
click at [710, 12] on span "Save" at bounding box center [713, 14] width 17 height 9
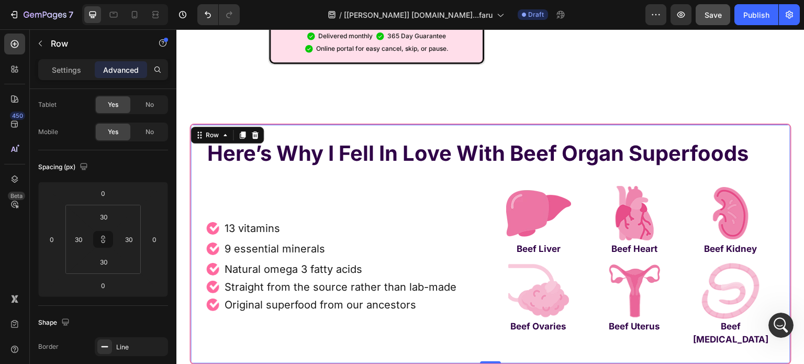
scroll to position [13967, 0]
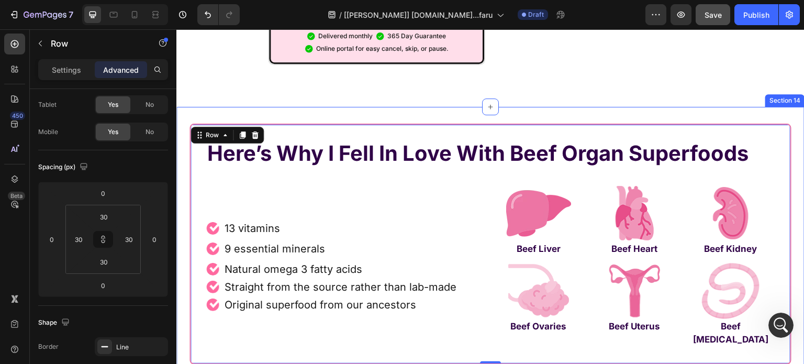
click at [210, 107] on div "Here’s Why I Fell In Love With Beef Organ Superfoods Heading Row Image 13 vitam…" at bounding box center [490, 248] width 628 height 282
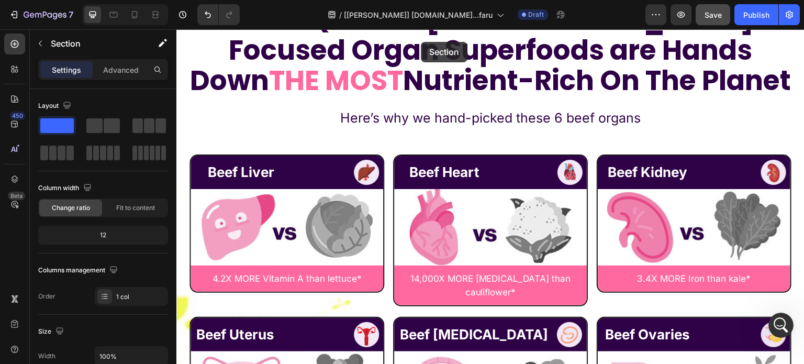
scroll to position [5315, 0]
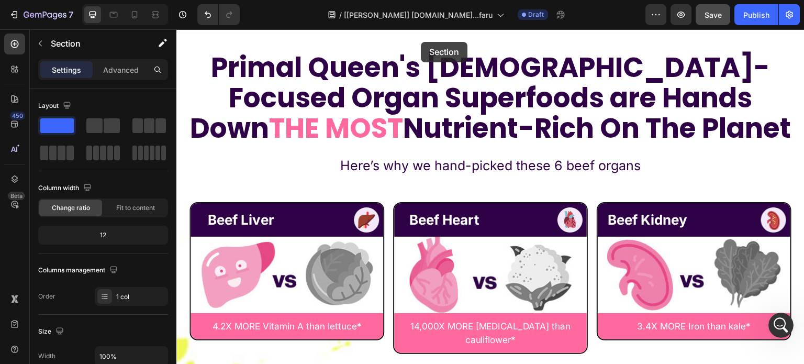
drag, startPoint x: 588, startPoint y: 70, endPoint x: 421, endPoint y: 41, distance: 169.4
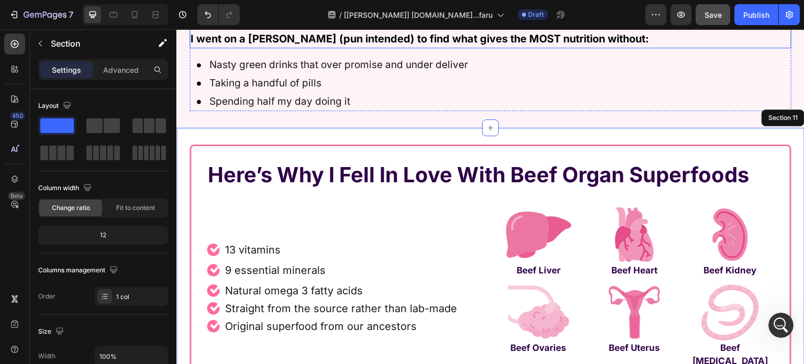
scroll to position [5239, 0]
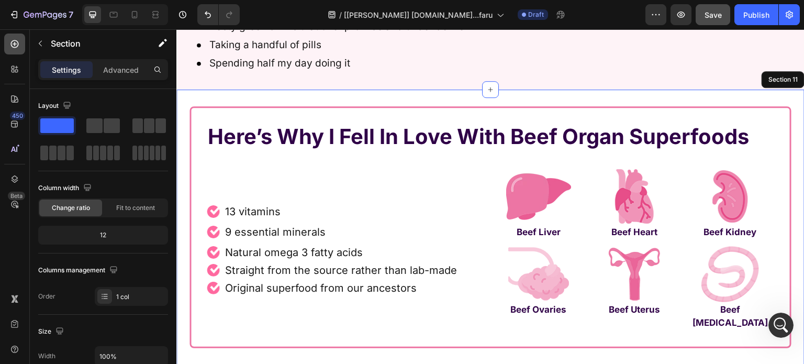
click at [9, 50] on div at bounding box center [14, 44] width 21 height 21
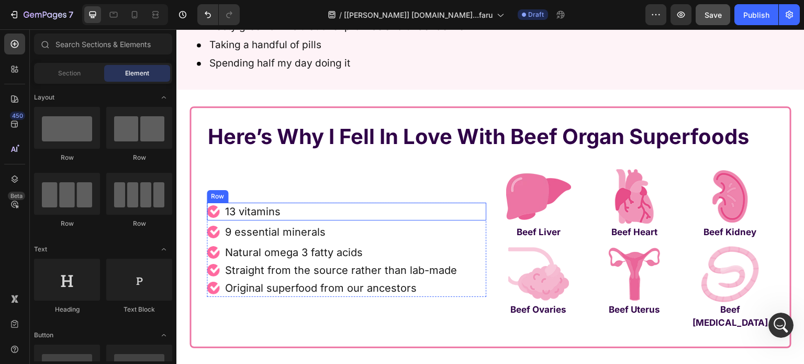
click at [212, 218] on div "Image" at bounding box center [213, 212] width 13 height 18
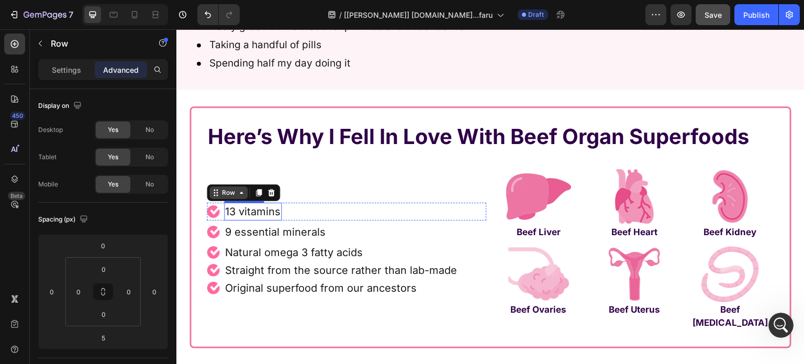
click at [220, 192] on div "Row" at bounding box center [228, 192] width 17 height 9
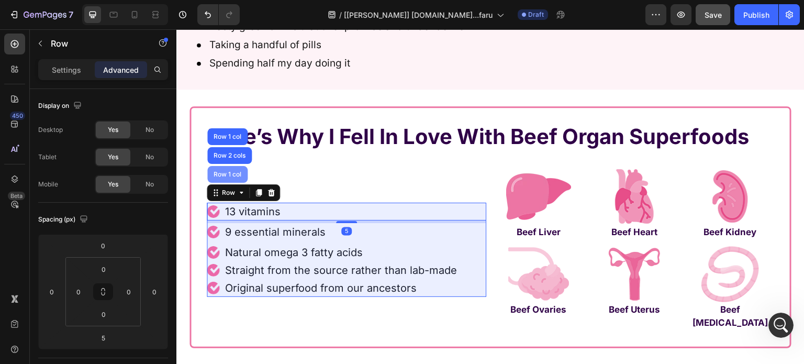
click at [222, 173] on div "Row 1 col" at bounding box center [227, 174] width 32 height 6
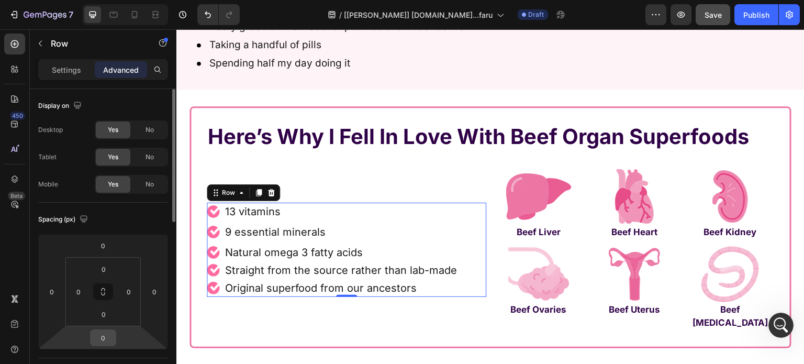
click at [104, 336] on input "0" at bounding box center [103, 338] width 21 height 16
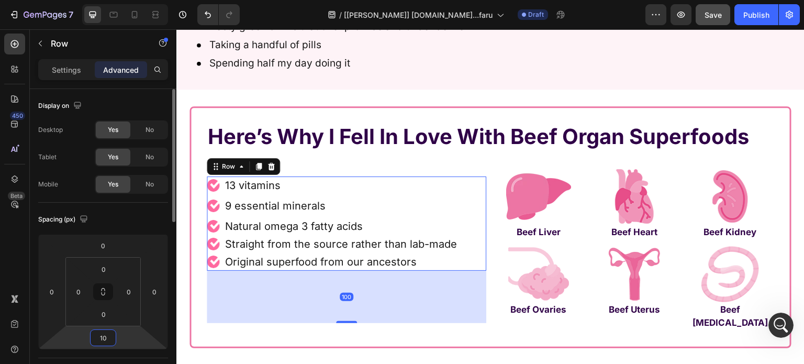
type input "1"
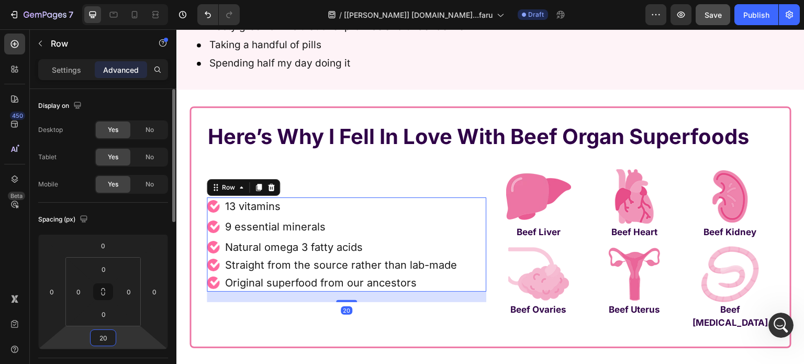
type input "2"
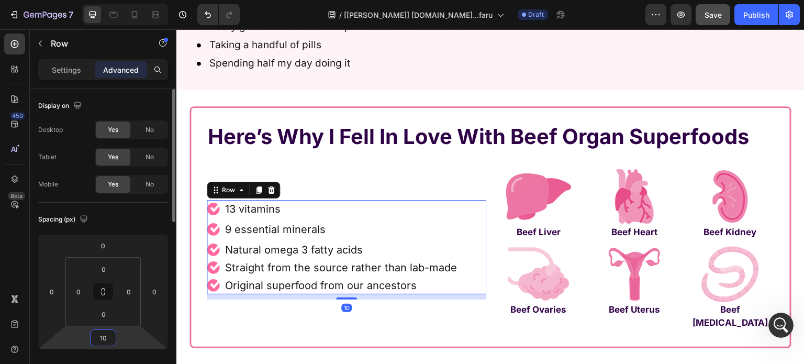
type input "1"
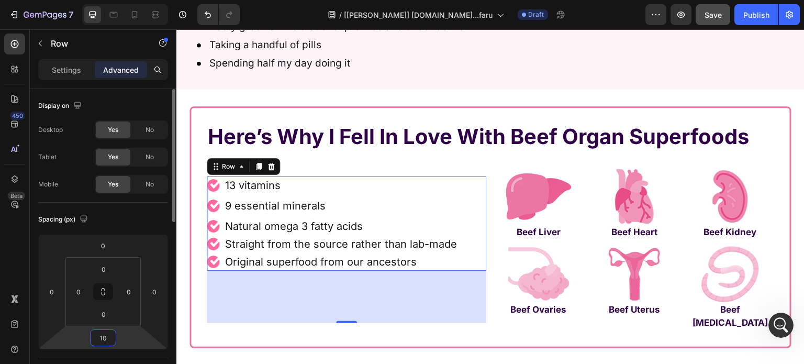
type input "1"
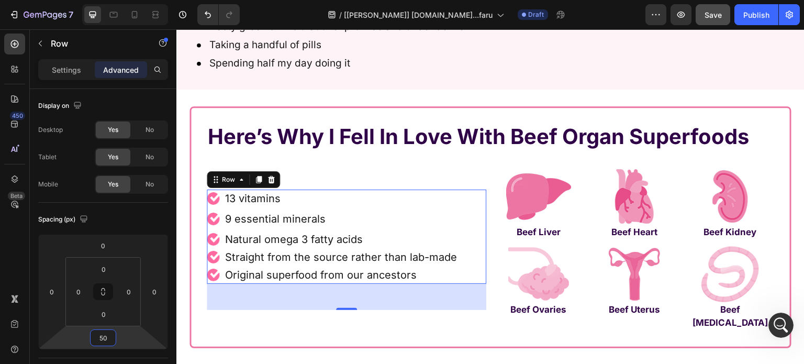
type input "50"
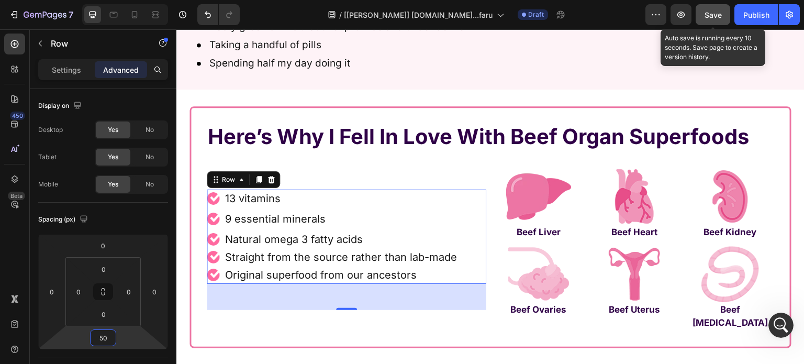
click at [701, 10] on button "Save" at bounding box center [713, 14] width 35 height 21
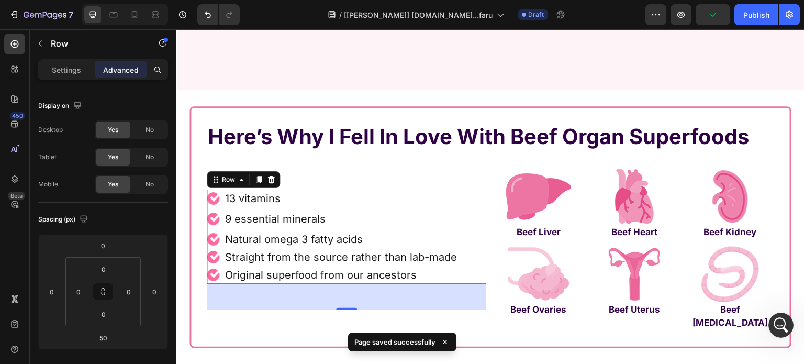
scroll to position [5396, 0]
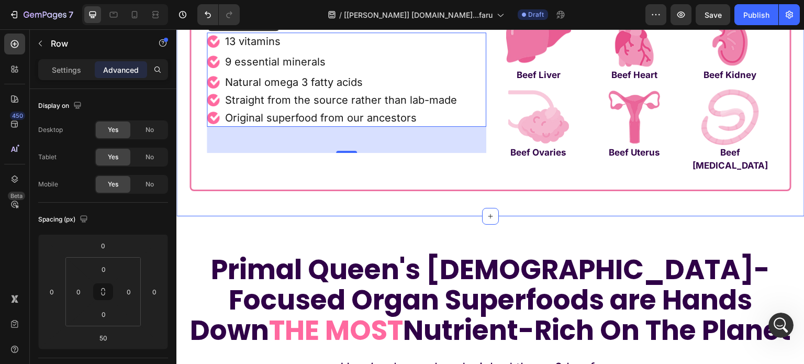
click at [483, 192] on div "Here’s Why I Fell In Love With Beef Organ Superfoods Heading Row Image 13 vitam…" at bounding box center [490, 74] width 628 height 250
click at [486, 187] on div "Here’s Why I Fell In Love With Beef Organ Superfoods Heading Row Image 13 vitam…" at bounding box center [490, 69] width 602 height 241
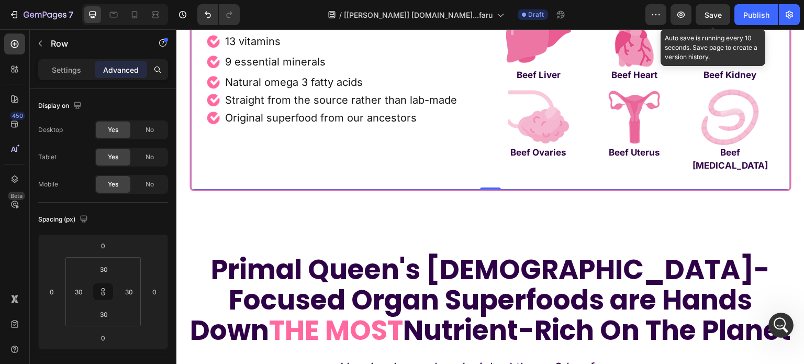
click at [708, 18] on span "Save" at bounding box center [713, 14] width 17 height 9
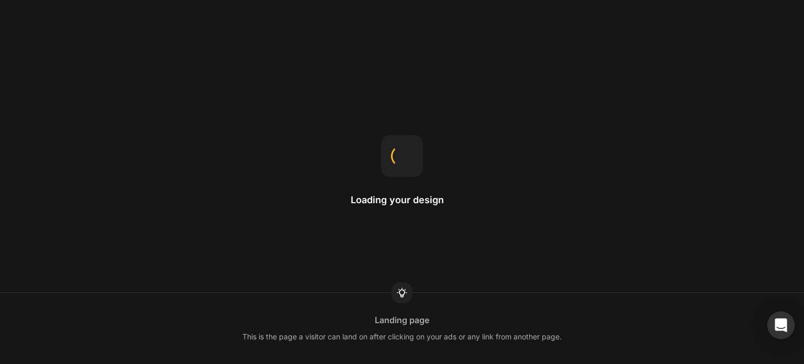
click at [783, 0] on body "Loading your design Landing page This is the page a visitor can land on after c…" at bounding box center [402, 0] width 804 height 0
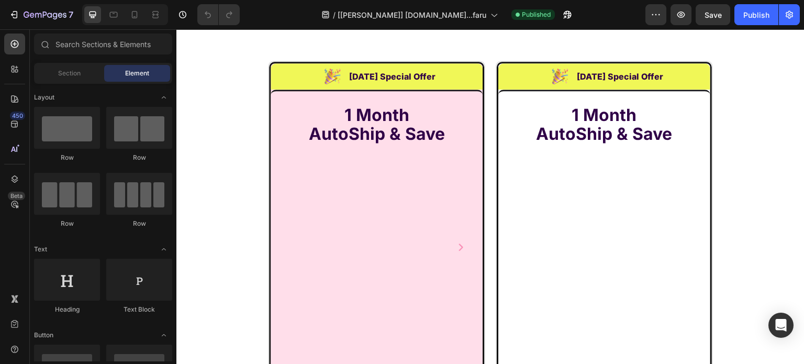
scroll to position [7433, 0]
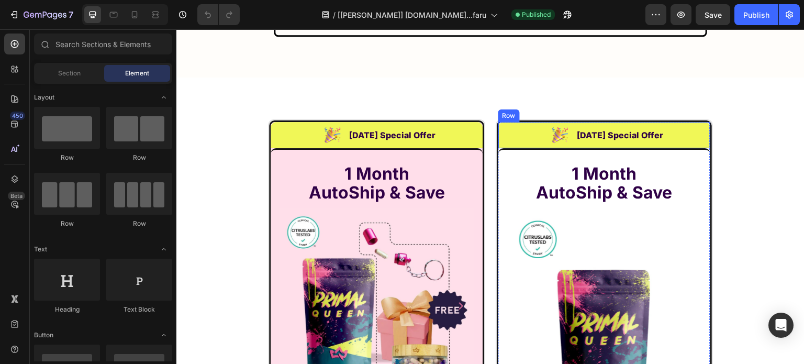
click at [526, 122] on div "Image [DATE] Special Offer Heading Row" at bounding box center [604, 135] width 212 height 26
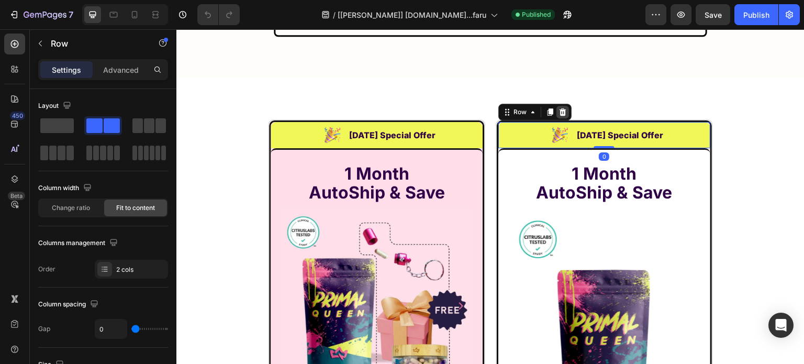
click at [559, 108] on icon at bounding box center [563, 112] width 8 height 8
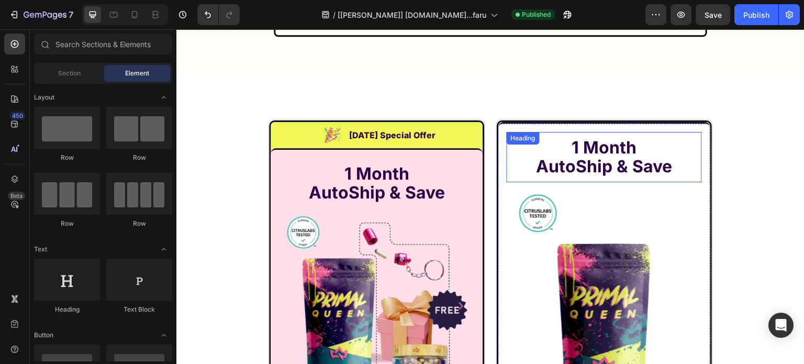
click at [523, 133] on div "Heading" at bounding box center [523, 137] width 29 height 9
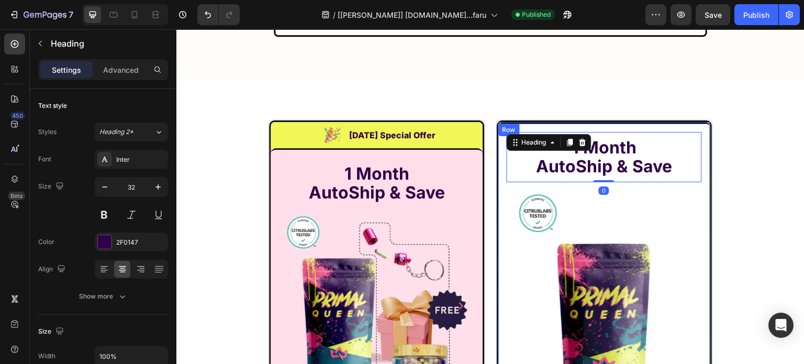
click at [501, 125] on div "Row" at bounding box center [508, 129] width 17 height 9
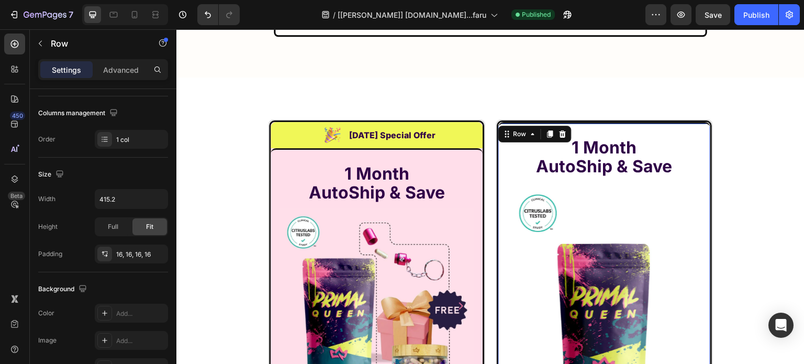
scroll to position [314, 0]
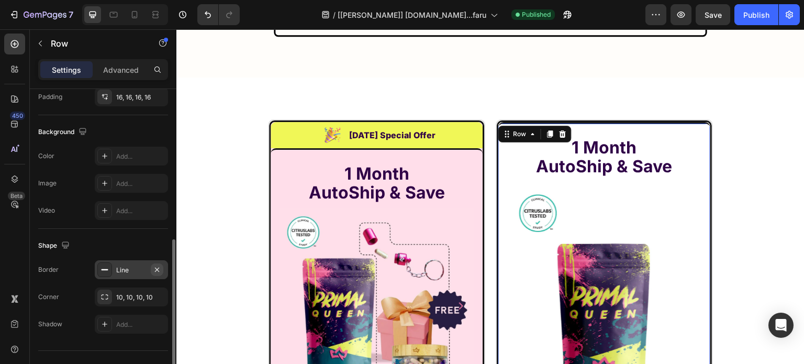
click at [155, 265] on icon "button" at bounding box center [157, 269] width 8 height 8
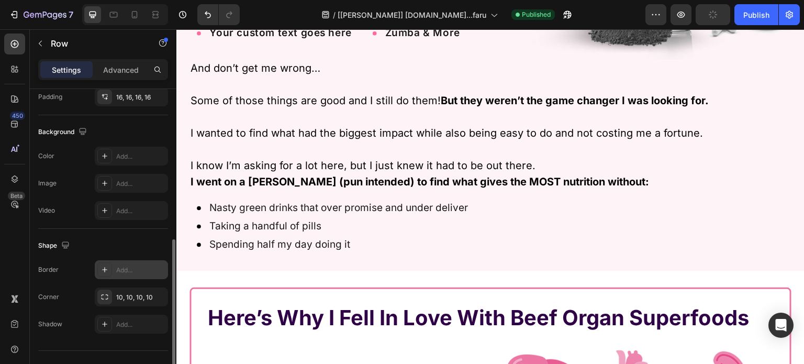
scroll to position [5465, 0]
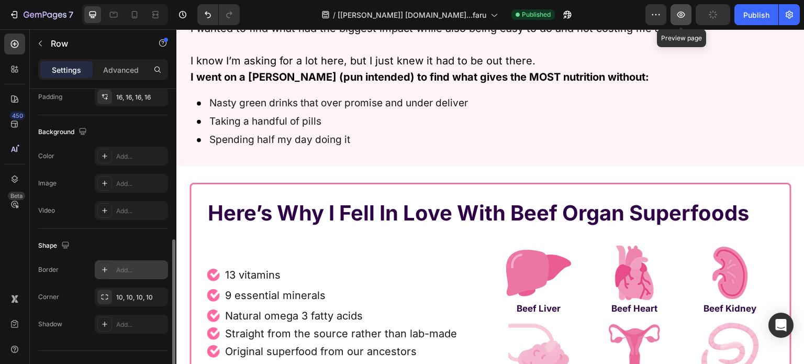
click at [685, 16] on icon "button" at bounding box center [681, 14] width 10 height 10
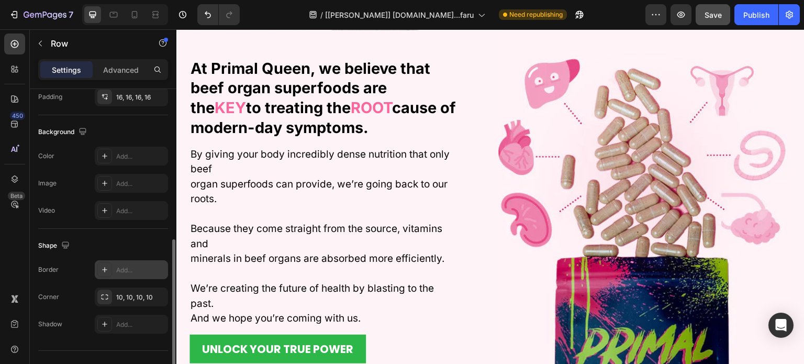
scroll to position [1487, 0]
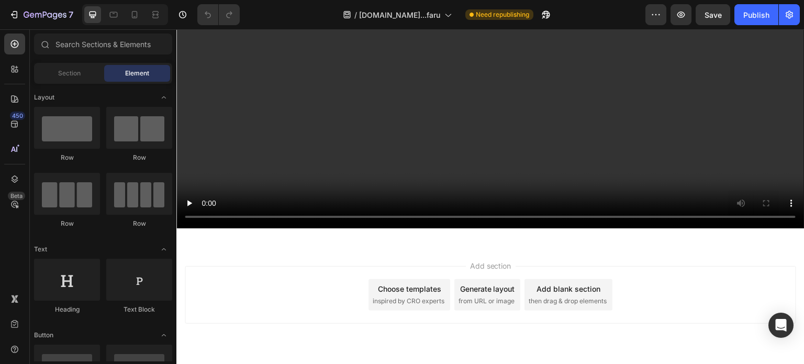
scroll to position [7303, 0]
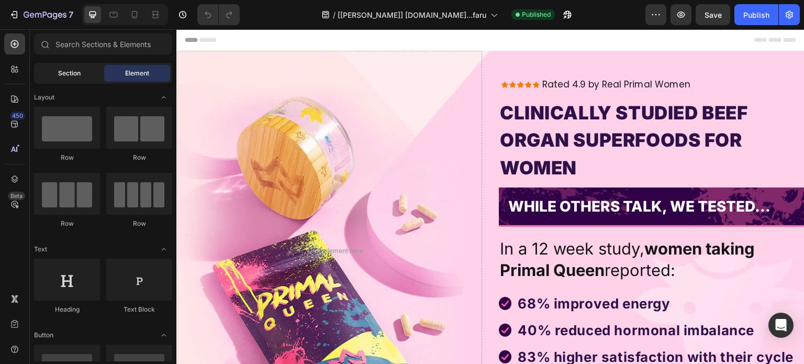
click at [102, 72] on div "Section" at bounding box center [69, 73] width 66 height 17
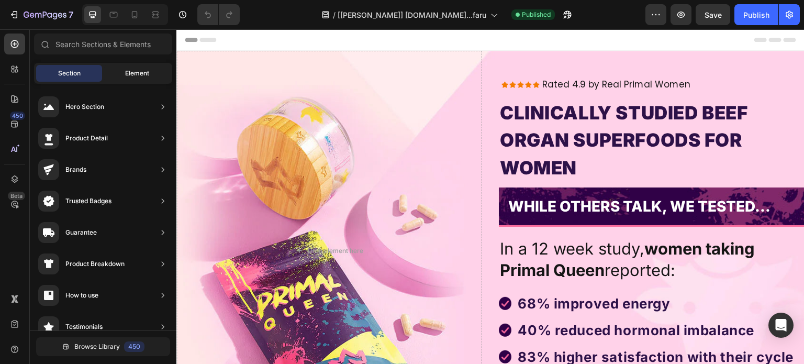
drag, startPoint x: 130, startPoint y: 75, endPoint x: 55, endPoint y: 52, distance: 78.5
click at [130, 75] on span "Element" at bounding box center [137, 73] width 24 height 9
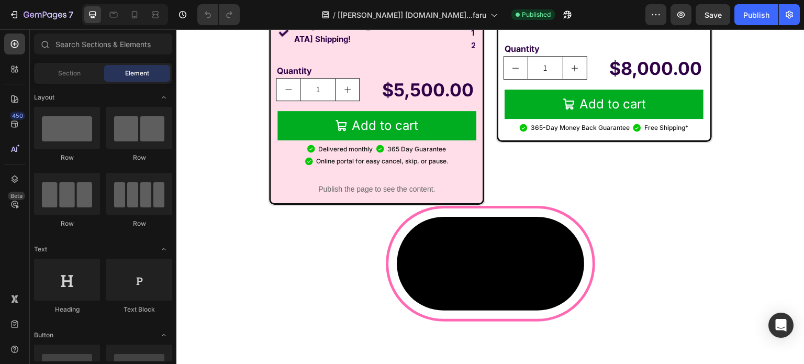
scroll to position [7949, 0]
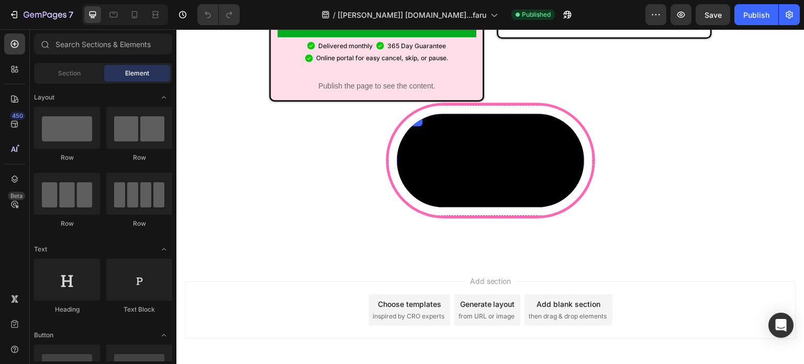
click at [474, 136] on video at bounding box center [490, 161] width 187 height 94
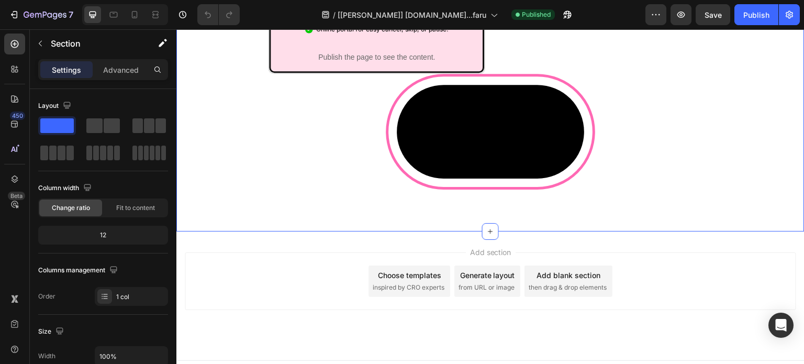
scroll to position [8053, 0]
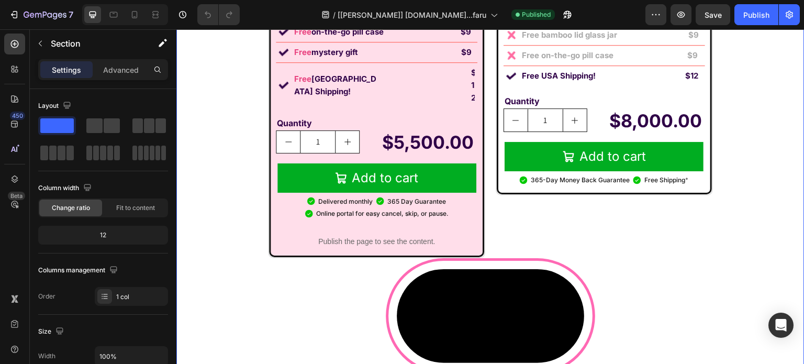
scroll to position [7792, 0]
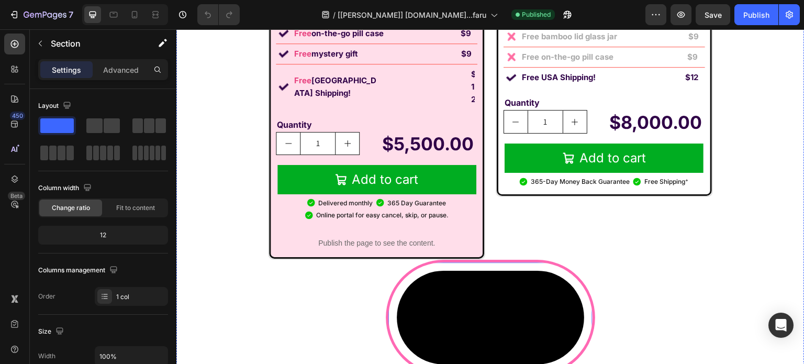
click at [471, 260] on div "Video Row" at bounding box center [490, 318] width 209 height 116
click at [434, 266] on div at bounding box center [440, 272] width 13 height 13
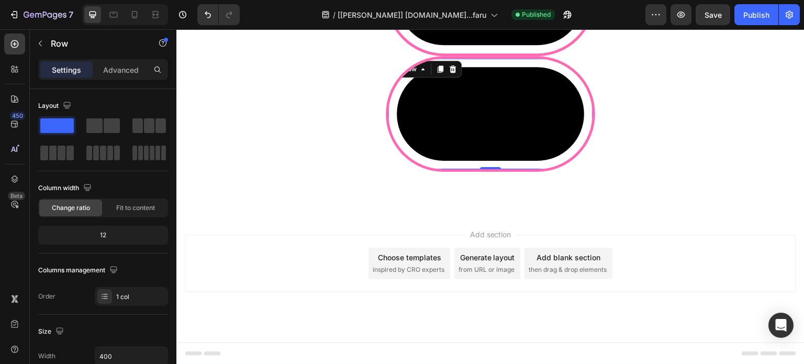
scroll to position [8316, 0]
click at [198, 12] on button "Undo/Redo" at bounding box center [207, 14] width 21 height 21
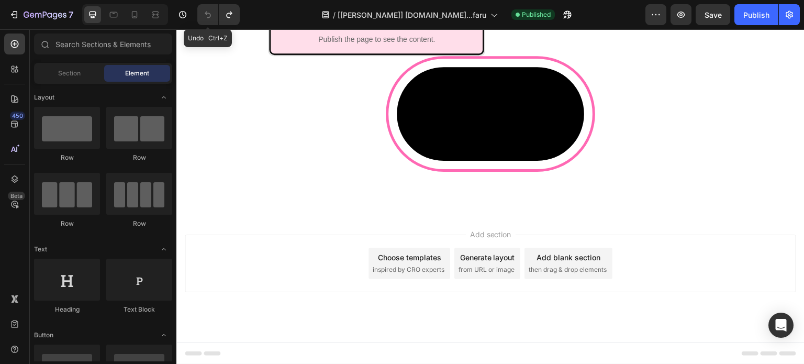
scroll to position [8210, 0]
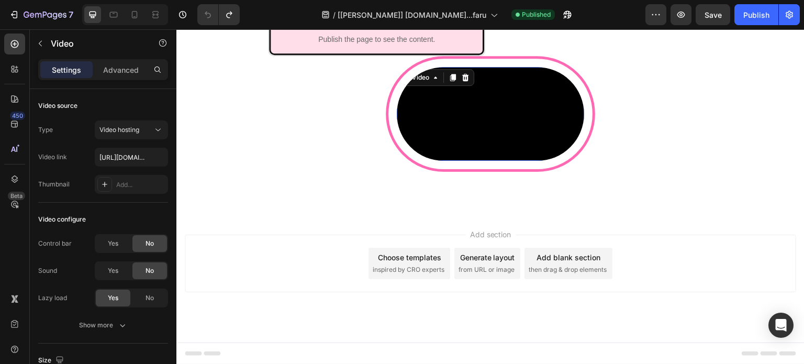
click at [472, 157] on video at bounding box center [490, 114] width 187 height 94
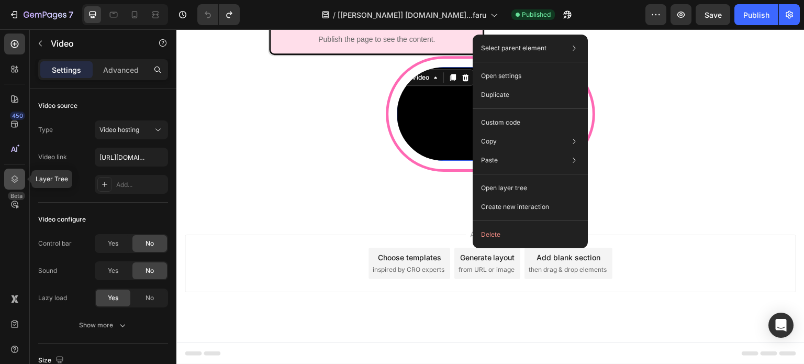
click at [21, 173] on div at bounding box center [14, 179] width 21 height 21
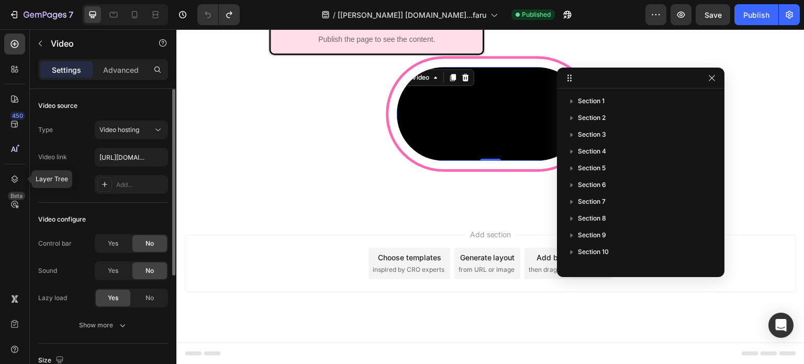
scroll to position [145, 0]
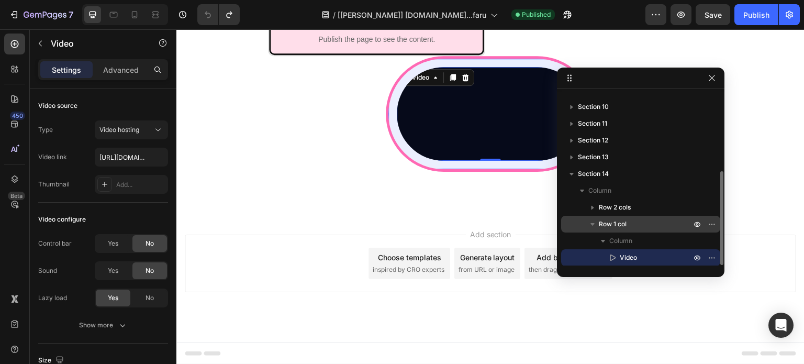
click at [620, 225] on span "Row 1 col" at bounding box center [613, 224] width 28 height 10
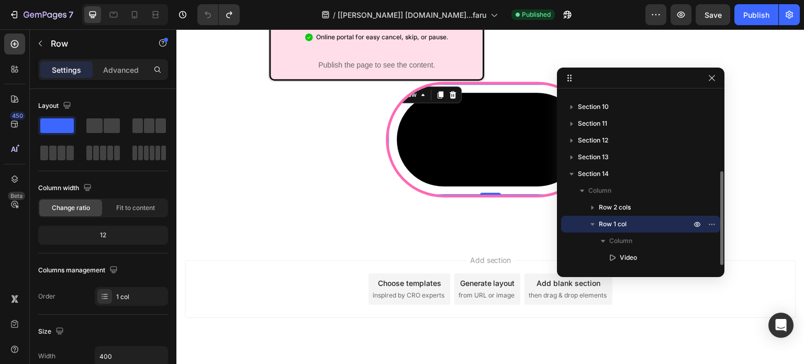
scroll to position [7960, 0]
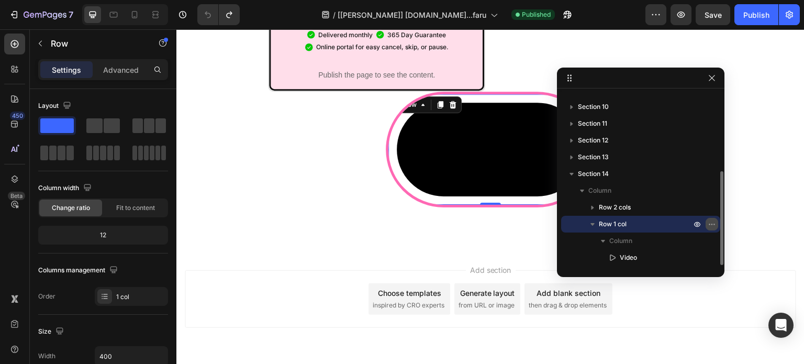
click at [717, 227] on button "button" at bounding box center [712, 224] width 13 height 13
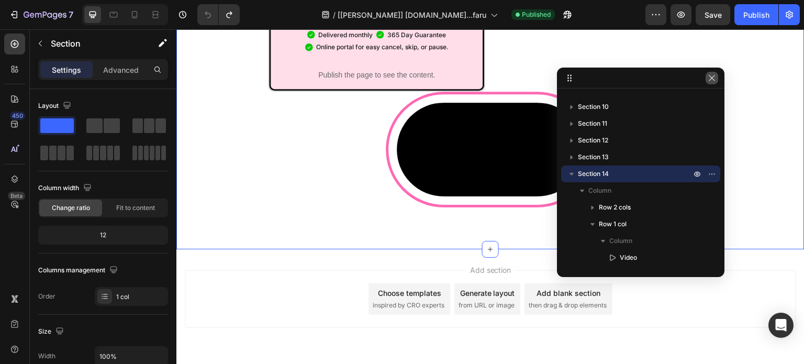
click at [712, 77] on icon "button" at bounding box center [712, 78] width 8 height 8
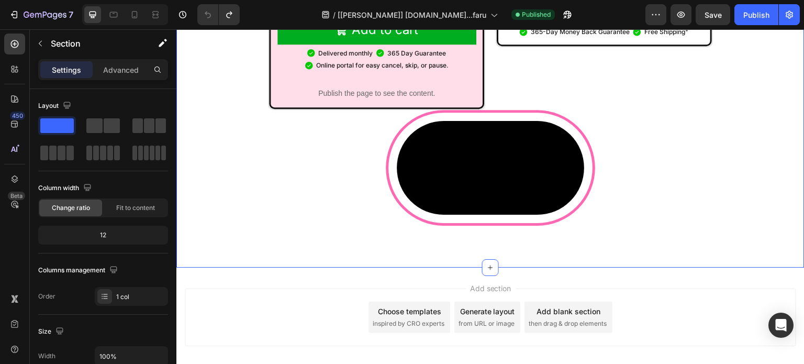
scroll to position [7803, 0]
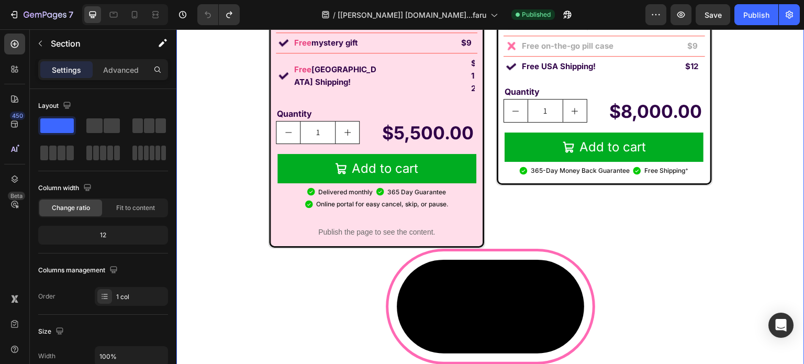
click at [452, 249] on div "Video Row" at bounding box center [490, 307] width 209 height 116
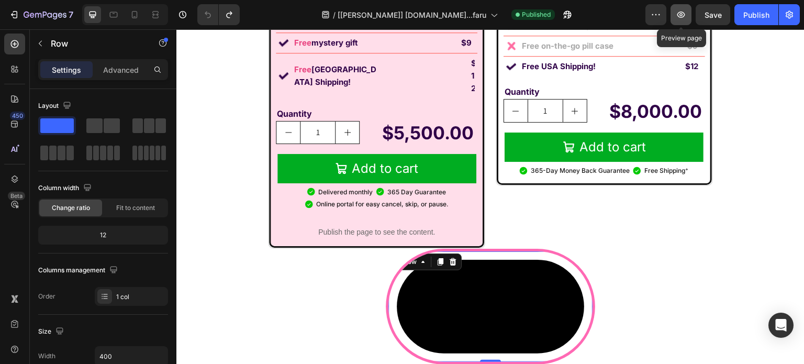
click at [682, 18] on icon "button" at bounding box center [681, 14] width 10 height 10
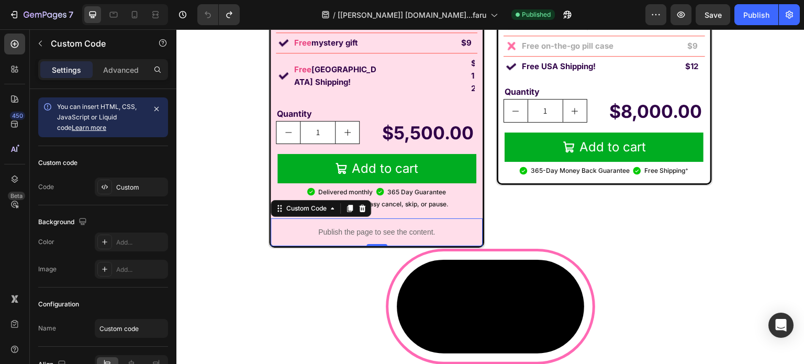
click at [434, 227] on p "Publish the page to see the content." at bounding box center [377, 232] width 212 height 11
drag, startPoint x: 344, startPoint y: 182, endPoint x: 314, endPoint y: 193, distance: 32.6
click at [347, 205] on icon at bounding box center [350, 208] width 6 height 7
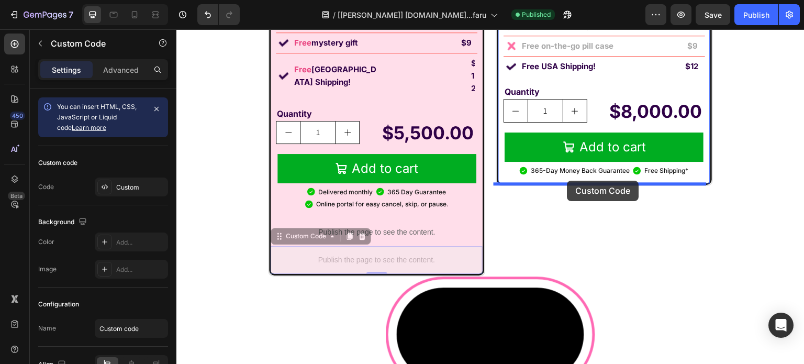
drag, startPoint x: 277, startPoint y: 211, endPoint x: 567, endPoint y: 181, distance: 292.2
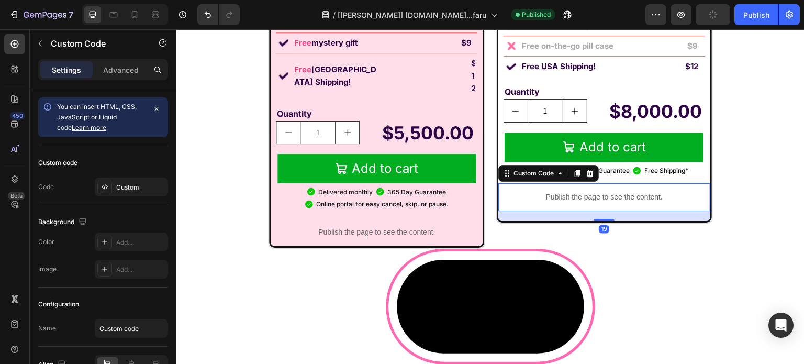
drag, startPoint x: 598, startPoint y: 210, endPoint x: 582, endPoint y: 225, distance: 22.3
click at [598, 220] on div at bounding box center [604, 220] width 21 height 2
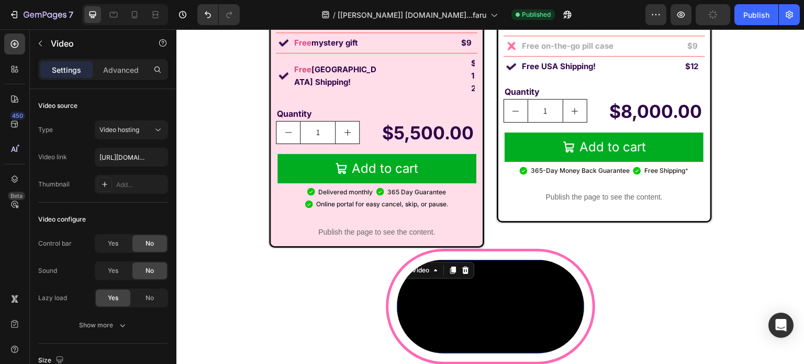
click at [556, 260] on video at bounding box center [490, 307] width 187 height 94
click at [21, 177] on div at bounding box center [14, 179] width 21 height 21
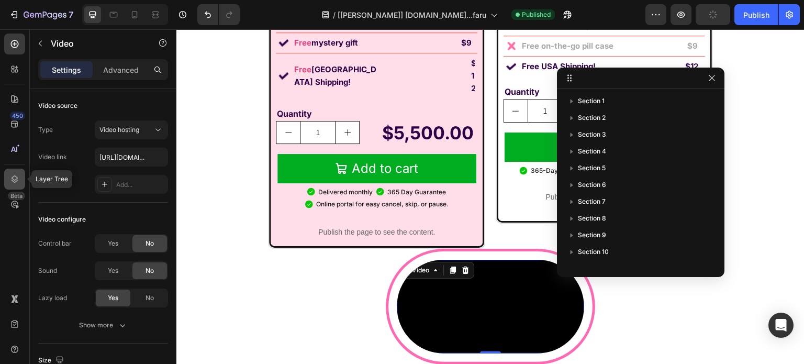
scroll to position [145, 0]
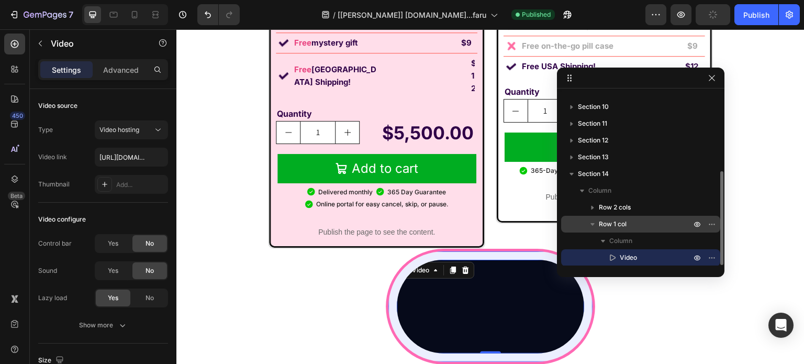
click at [611, 219] on span "Row 1 col" at bounding box center [613, 224] width 28 height 10
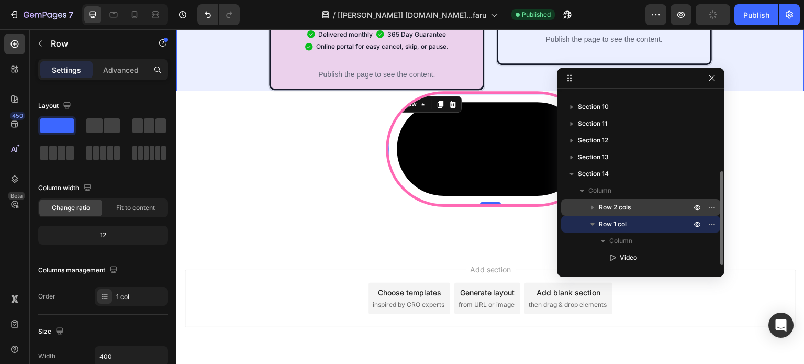
click at [619, 204] on span "Row 2 cols" at bounding box center [615, 207] width 32 height 10
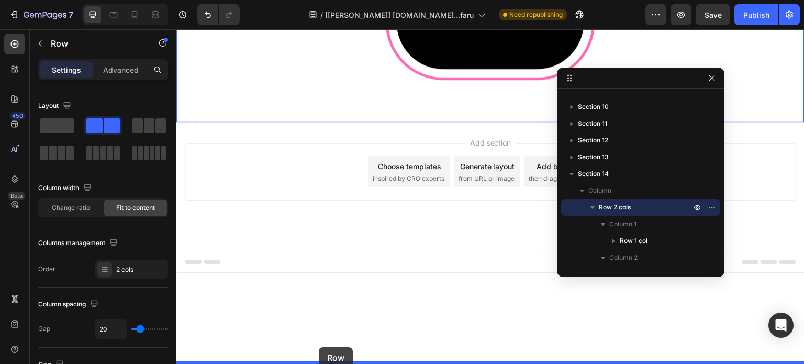
scroll to position [8210, 0]
drag, startPoint x: 184, startPoint y: 79, endPoint x: 350, endPoint y: 283, distance: 262.3
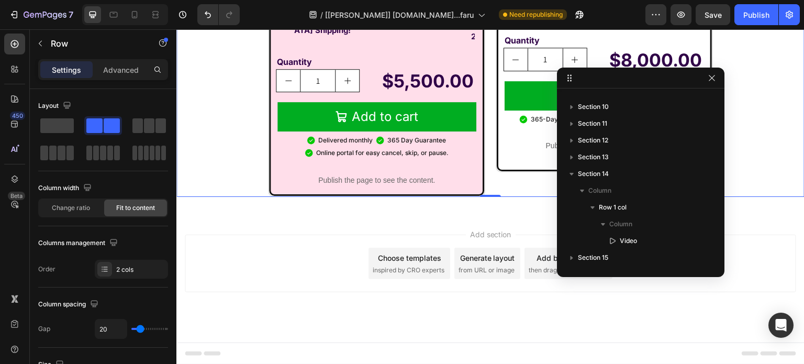
scroll to position [7601, 0]
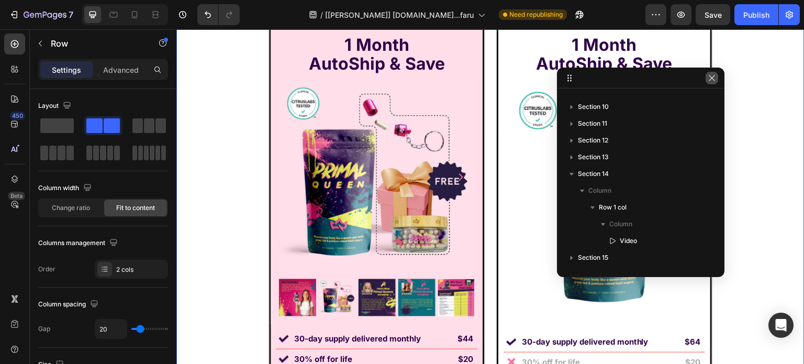
drag, startPoint x: 709, startPoint y: 80, endPoint x: 504, endPoint y: 68, distance: 205.5
click at [709, 80] on icon "button" at bounding box center [712, 78] width 8 height 8
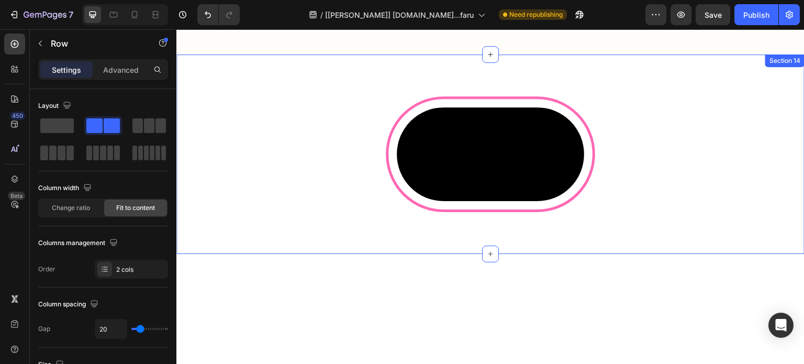
scroll to position [7234, 0]
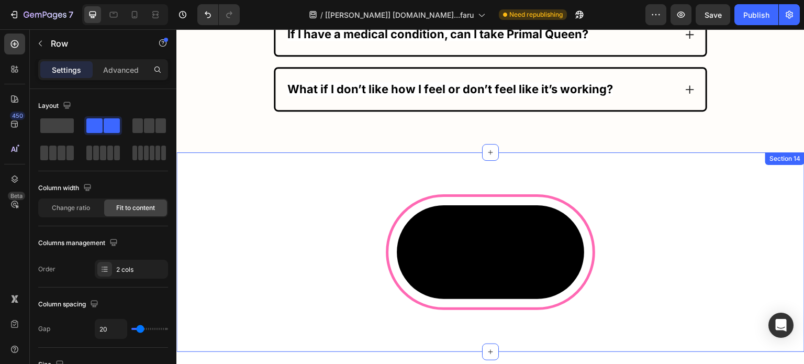
click at [665, 208] on div "Video Row" at bounding box center [490, 252] width 628 height 116
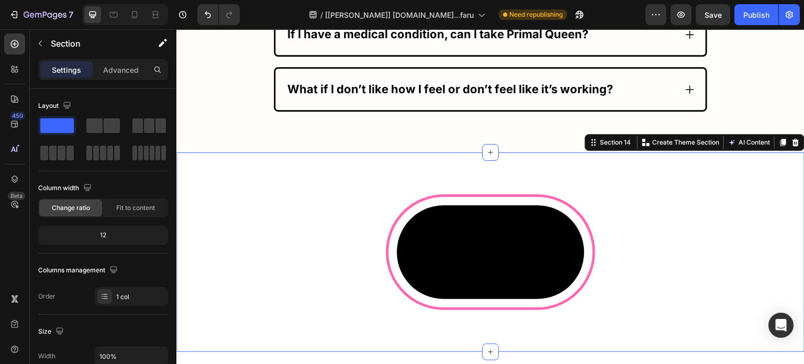
drag, startPoint x: 10, startPoint y: 45, endPoint x: 10, endPoint y: 54, distance: 9.4
click at [9, 44] on icon at bounding box center [14, 44] width 10 height 10
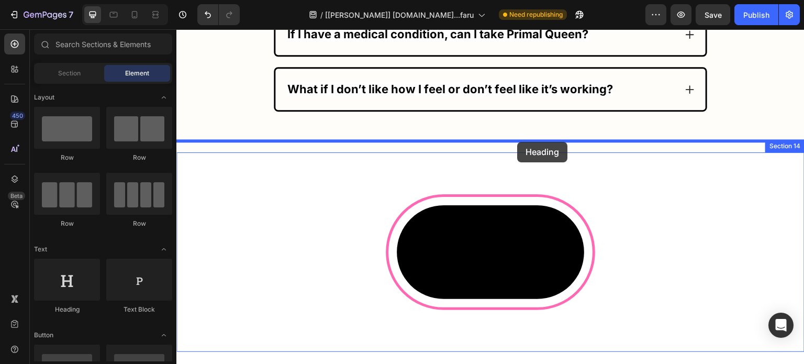
drag, startPoint x: 253, startPoint y: 298, endPoint x: 518, endPoint y: 142, distance: 307.4
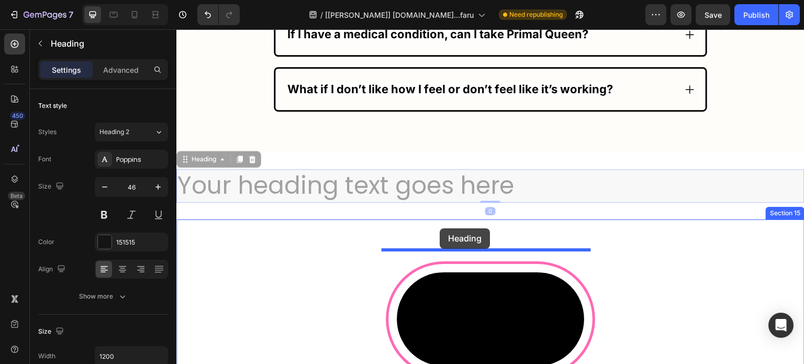
drag, startPoint x: 187, startPoint y: 144, endPoint x: 440, endPoint y: 228, distance: 266.5
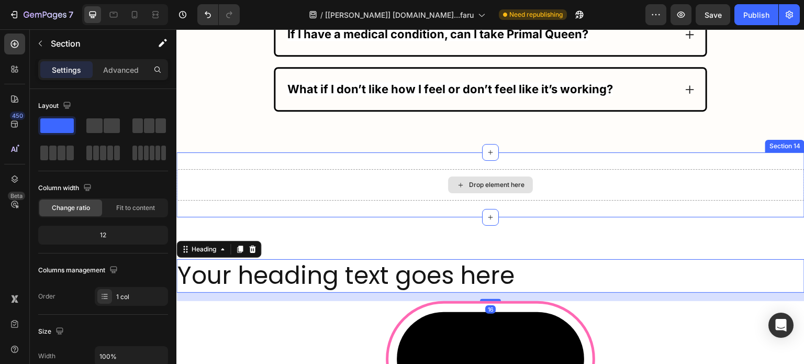
click at [405, 178] on div "Drop element here" at bounding box center [490, 184] width 628 height 31
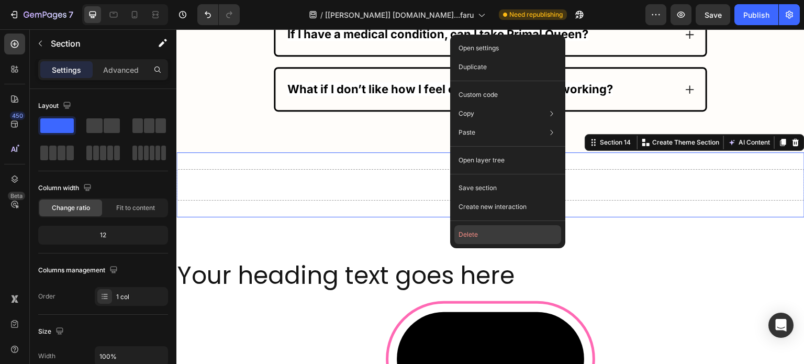
click at [495, 237] on button "Delete" at bounding box center [507, 234] width 107 height 19
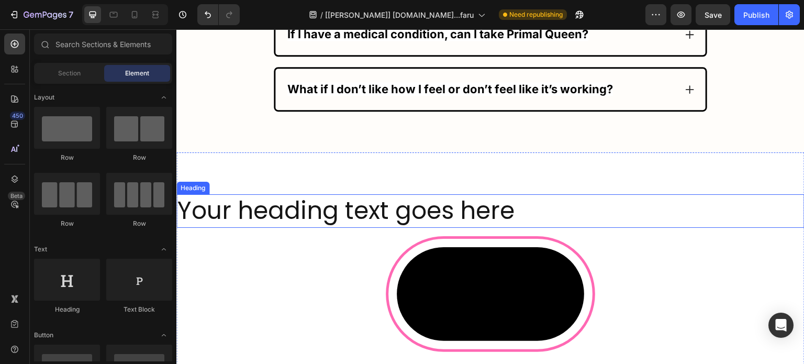
click at [434, 194] on h2 "Your heading text goes here" at bounding box center [490, 211] width 628 height 34
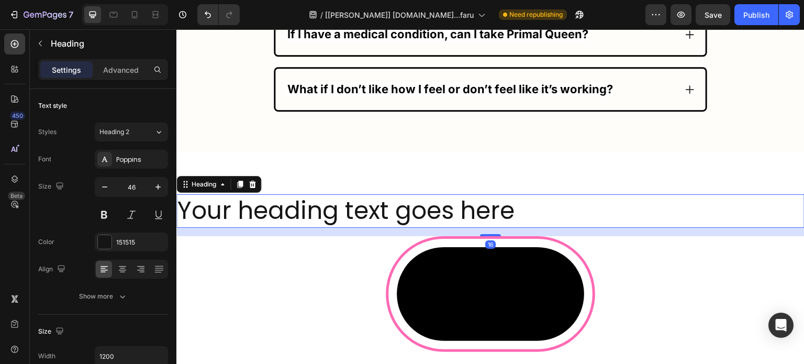
click at [434, 194] on h2 "Your heading text goes here" at bounding box center [490, 211] width 628 height 34
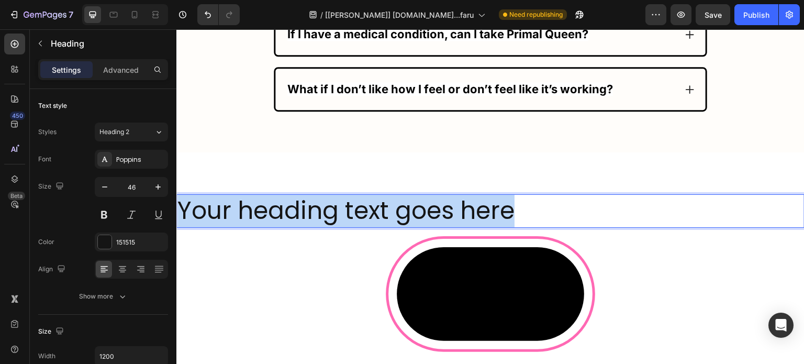
click at [434, 195] on p "Your heading text goes here" at bounding box center [490, 210] width 626 height 31
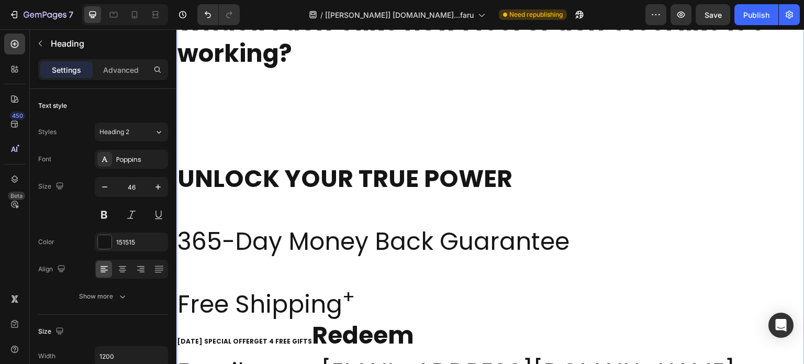
scroll to position [24008, 0]
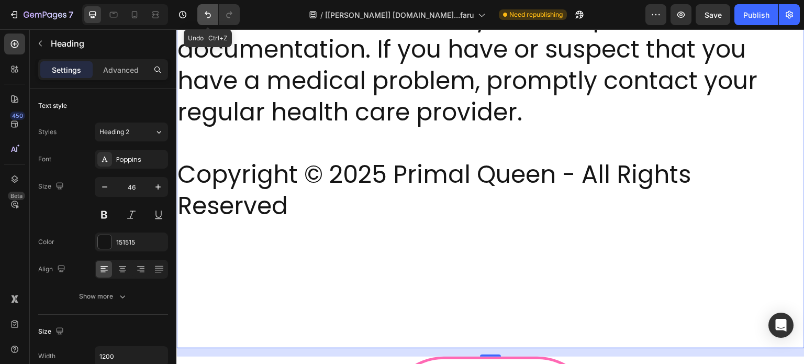
click at [200, 16] on button "Undo/Redo" at bounding box center [207, 14] width 21 height 21
click at [206, 14] on icon "Undo/Redo" at bounding box center [208, 15] width 6 height 7
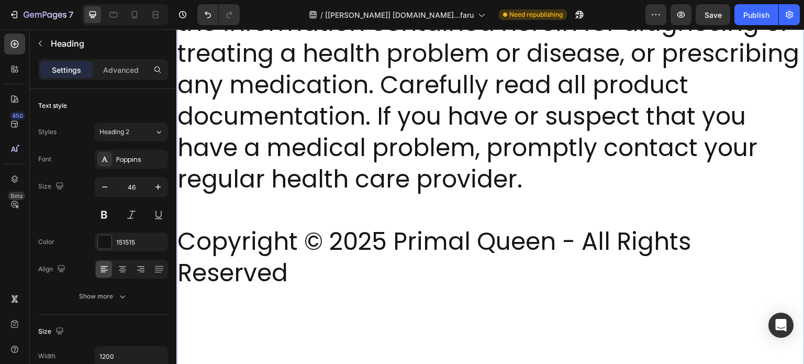
scroll to position [23968, 0]
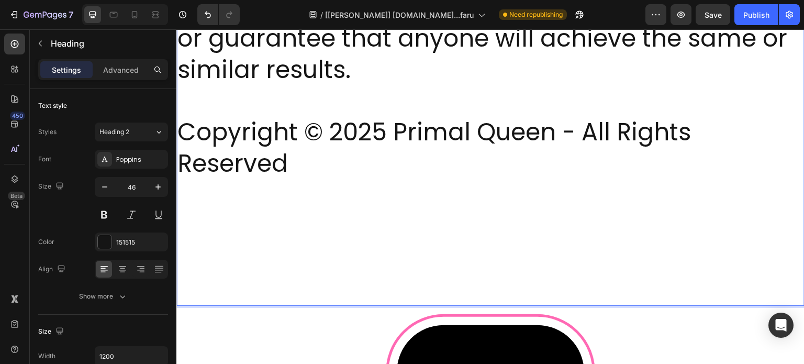
scroll to position [23692, 0]
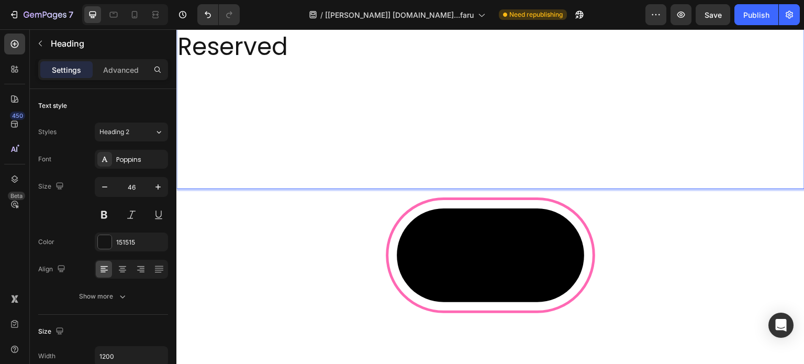
scroll to position [23567, 0]
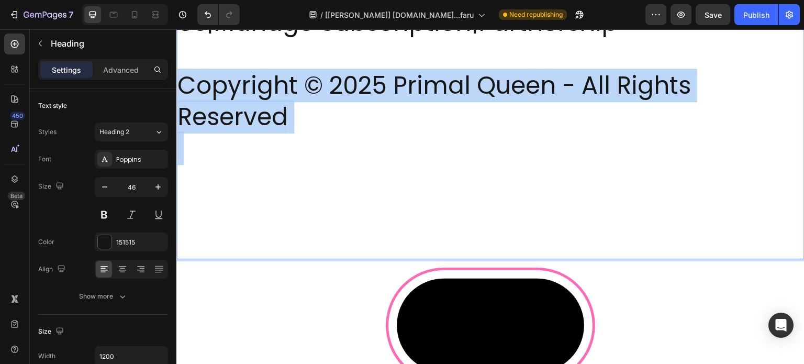
drag, startPoint x: 320, startPoint y: 114, endPoint x: 348, endPoint y: 239, distance: 128.3
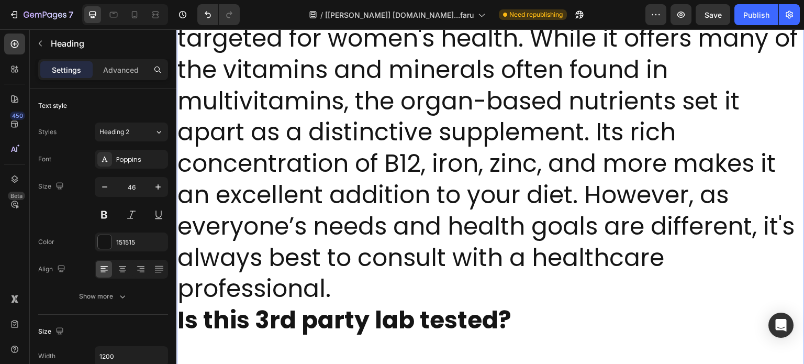
scroll to position [21747, 0]
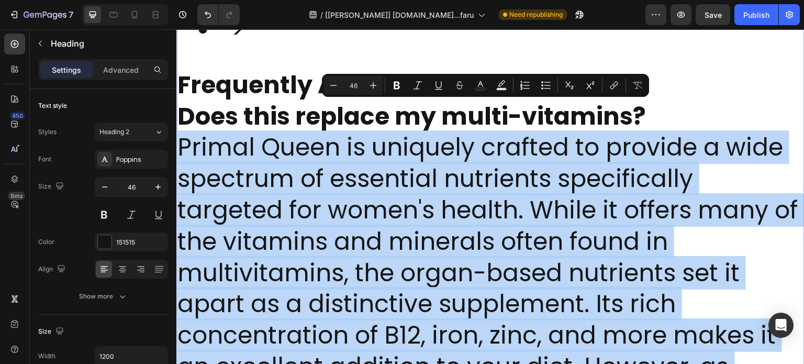
drag, startPoint x: 319, startPoint y: 118, endPoint x: 359, endPoint y: 256, distance: 143.8
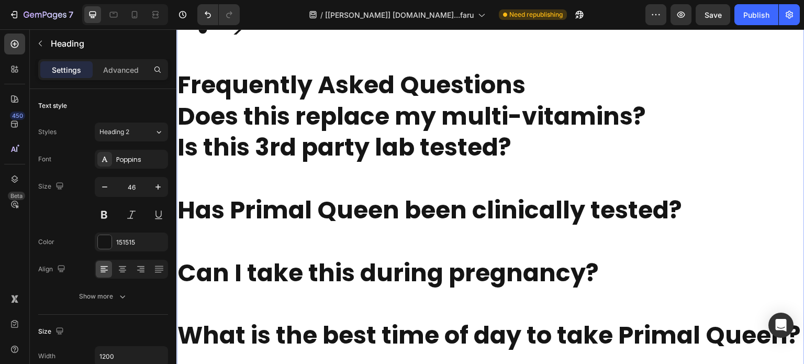
click at [331, 130] on strong "Is this 3rd party lab tested?" at bounding box center [344, 147] width 334 height 34
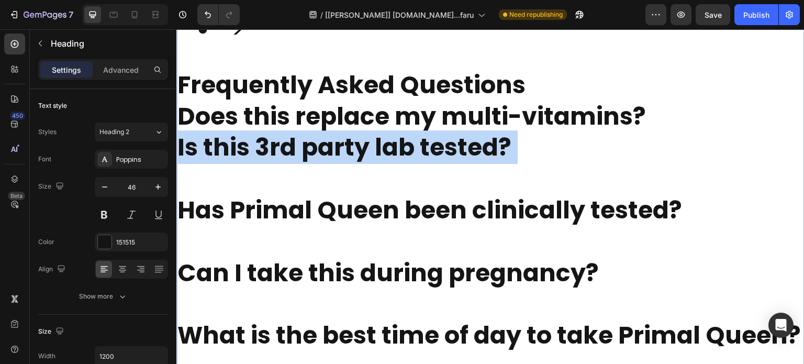
click at [331, 130] on strong "Is this 3rd party lab tested?" at bounding box center [344, 147] width 334 height 34
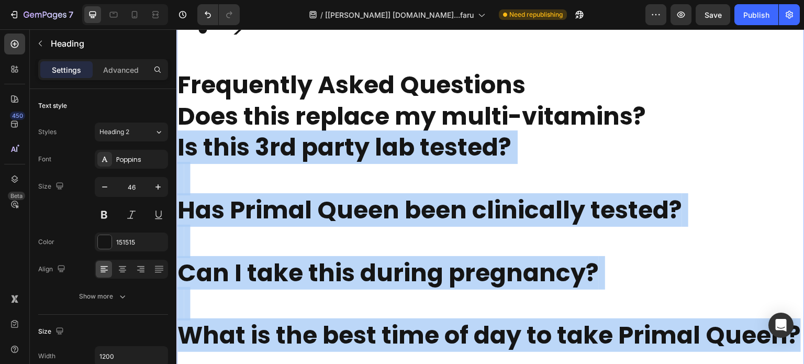
scroll to position [21785, 0]
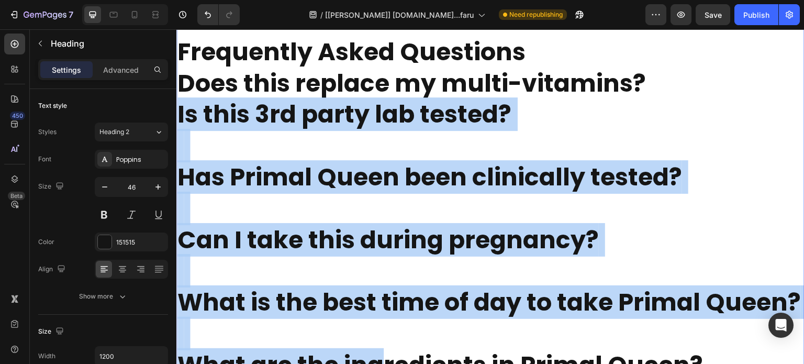
drag, startPoint x: 331, startPoint y: 110, endPoint x: 385, endPoint y: 362, distance: 257.5
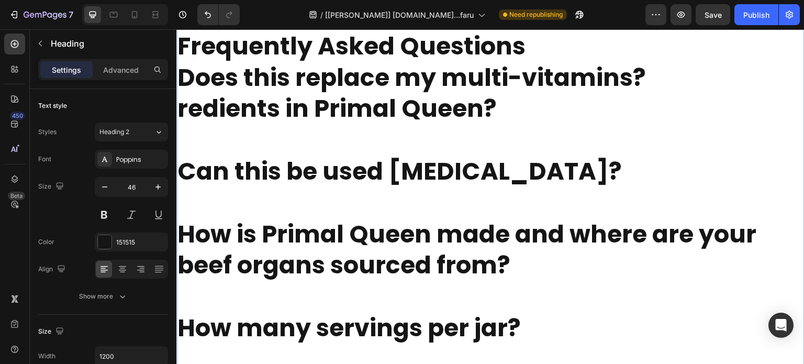
click at [321, 61] on strong "Does this replace my multi-vitamins?" at bounding box center [411, 78] width 468 height 34
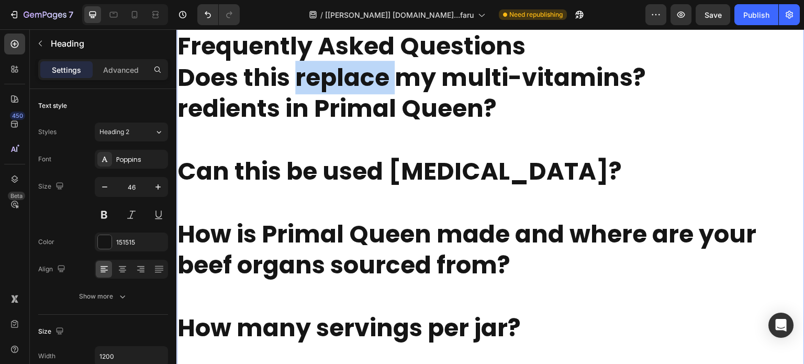
click at [321, 61] on strong "Does this replace my multi-vitamins?" at bounding box center [411, 78] width 468 height 34
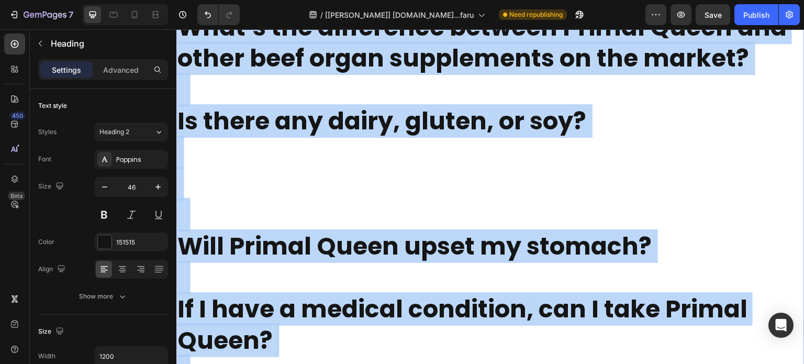
drag, startPoint x: 321, startPoint y: 49, endPoint x: 392, endPoint y: 388, distance: 347.0
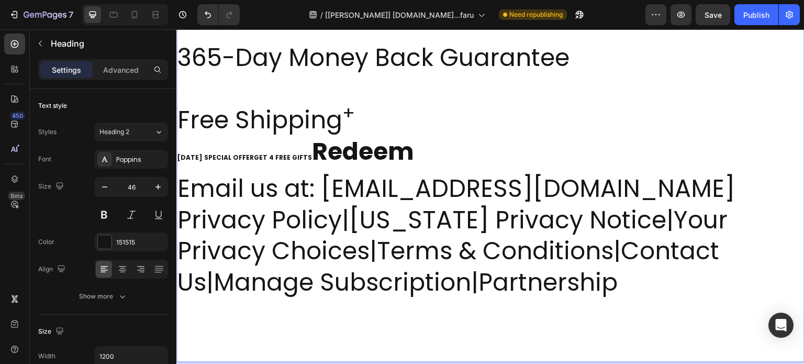
scroll to position [21826, 0]
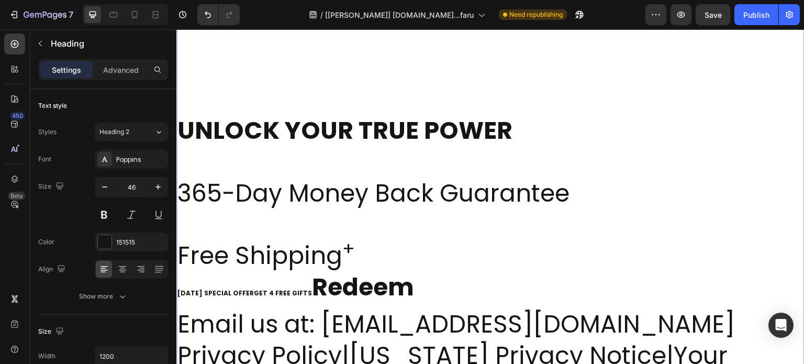
click at [329, 114] on strong "UNLOCK YOUR TRUE POWER" at bounding box center [344, 131] width 335 height 34
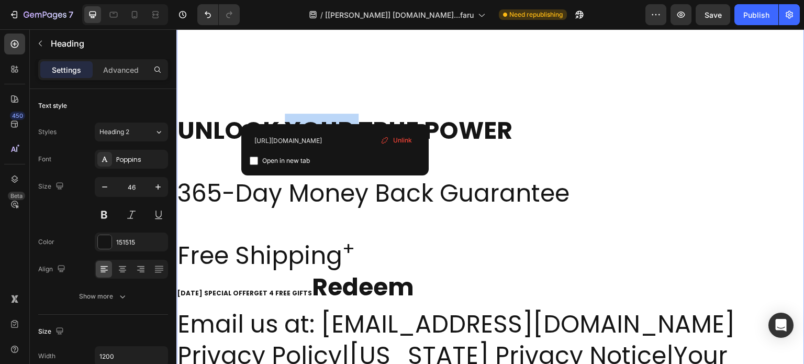
click at [329, 114] on strong "UNLOCK YOUR TRUE POWER" at bounding box center [344, 131] width 335 height 34
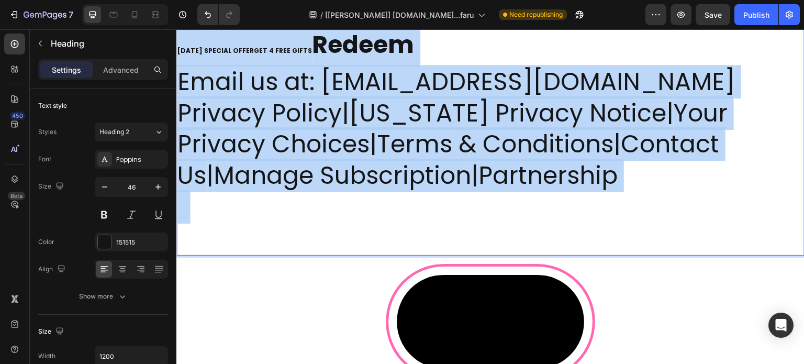
drag, startPoint x: 329, startPoint y: 108, endPoint x: 386, endPoint y: 388, distance: 285.9
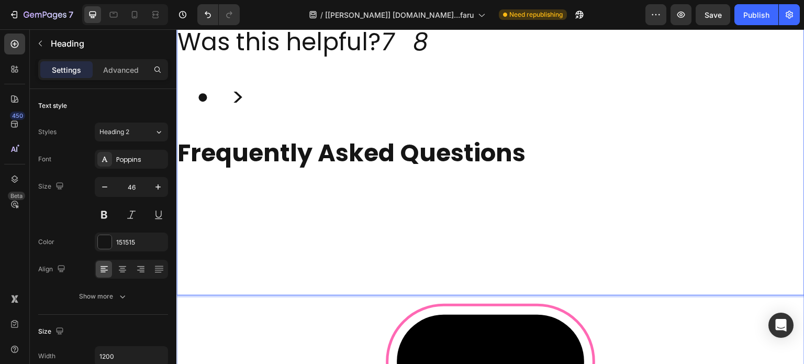
scroll to position [21590, 0]
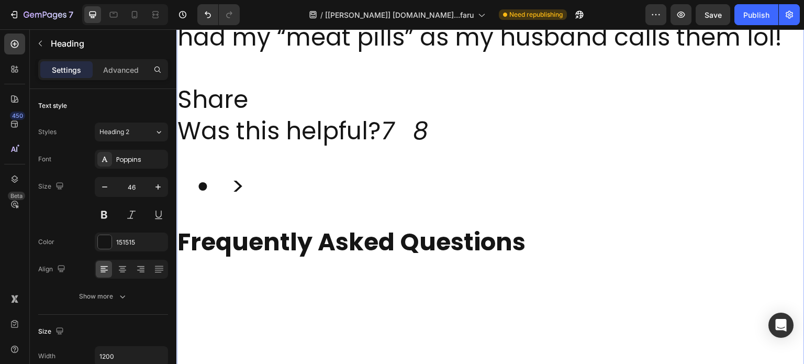
click at [326, 283] on p "Frequently Asked Questions" at bounding box center [490, 305] width 626 height 157
click at [326, 283] on p "Frequently Asked Questions ⁠⁠⁠⁠⁠⁠⁠" at bounding box center [490, 305] width 626 height 157
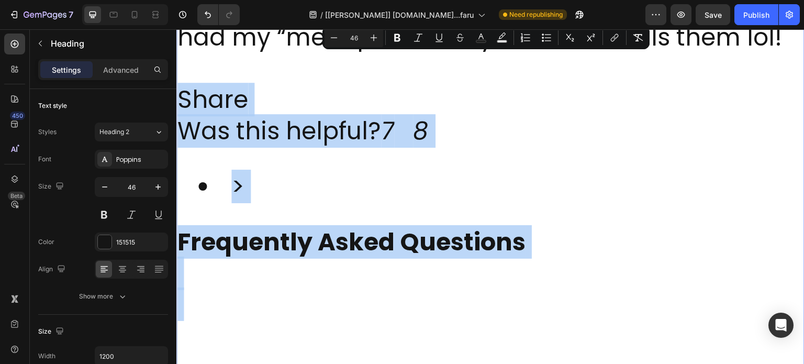
drag, startPoint x: 326, startPoint y: 283, endPoint x: 319, endPoint y: 69, distance: 214.7
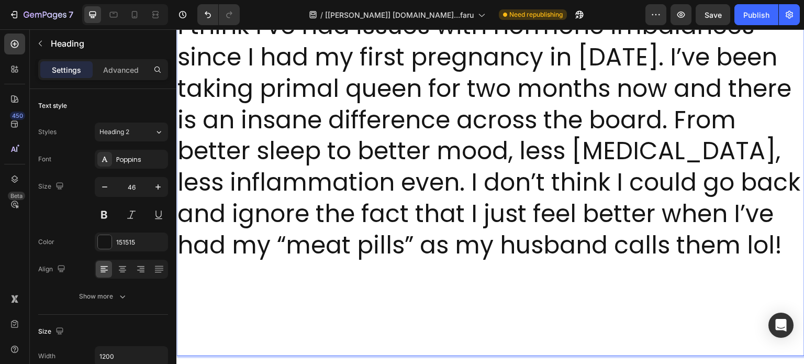
scroll to position [21380, 0]
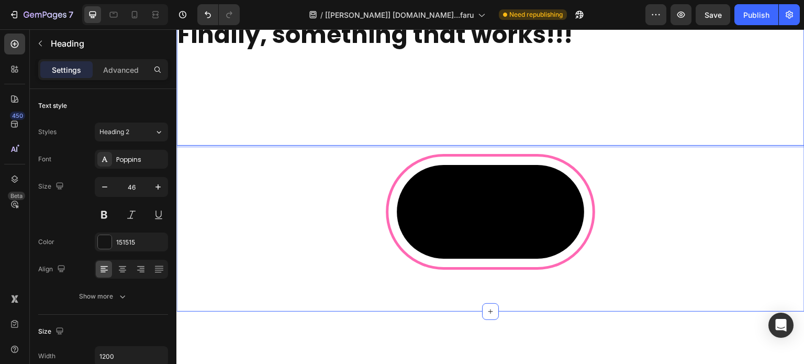
scroll to position [21322, 0]
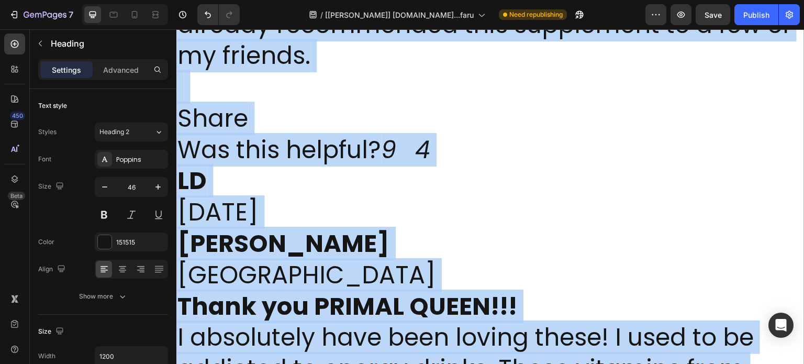
drag, startPoint x: 317, startPoint y: 124, endPoint x: 323, endPoint y: 26, distance: 98.1
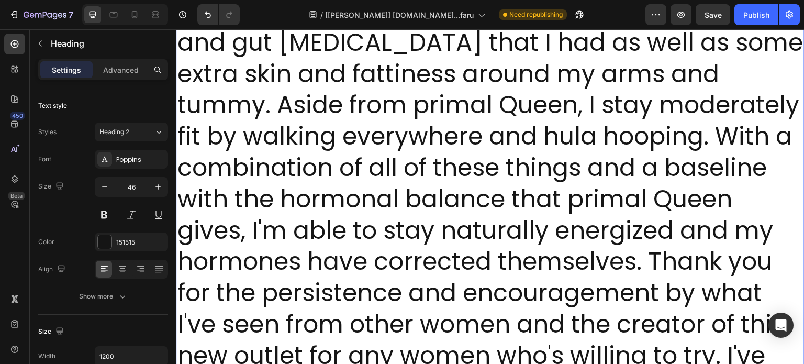
scroll to position [18952, 0]
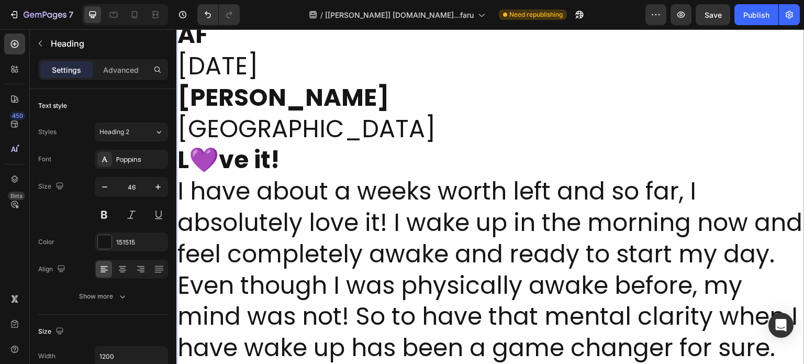
scroll to position [16190, 0]
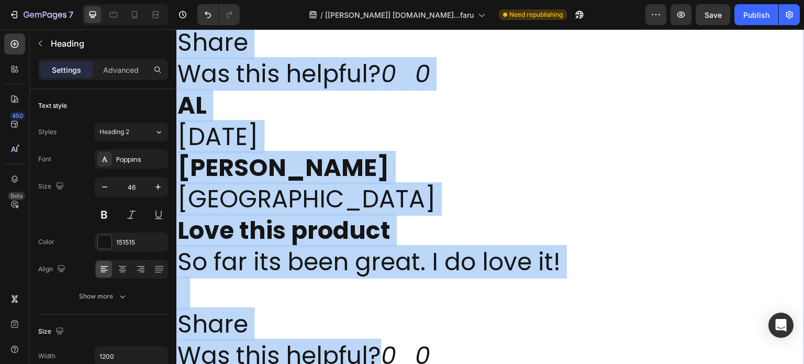
drag, startPoint x: 316, startPoint y: 62, endPoint x: 371, endPoint y: 376, distance: 319.5
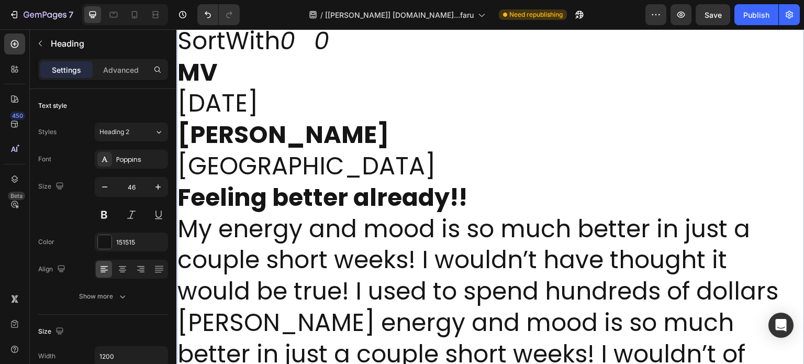
scroll to position [16188, 0]
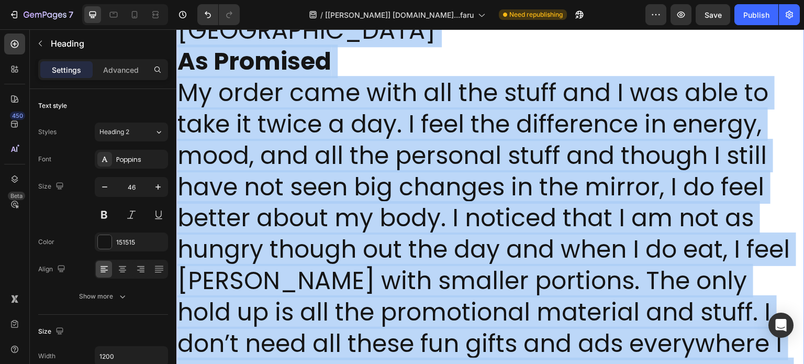
drag, startPoint x: 255, startPoint y: 59, endPoint x: 339, endPoint y: 388, distance: 339.9
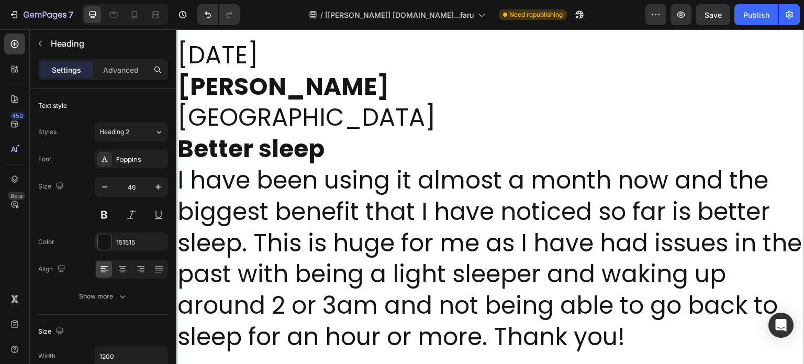
click at [264, 111] on p "08/25/2025 Katherine M. United States Better sleep I have been using it almost …" at bounding box center [490, 368] width 626 height 657
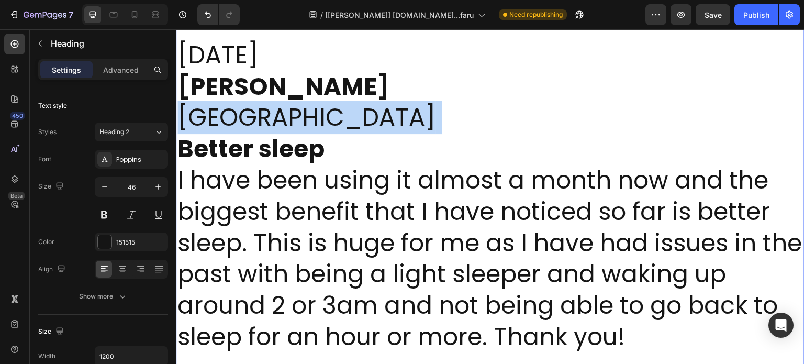
click at [264, 111] on p "08/25/2025 Katherine M. United States Better sleep I have been using it almost …" at bounding box center [490, 368] width 626 height 657
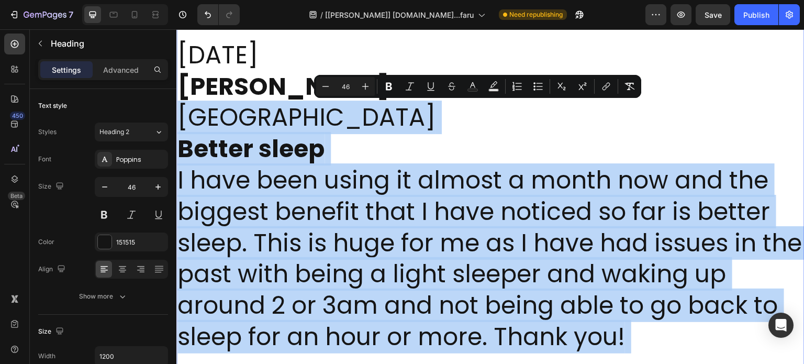
drag, startPoint x: 264, startPoint y: 111, endPoint x: 339, endPoint y: 373, distance: 272.2
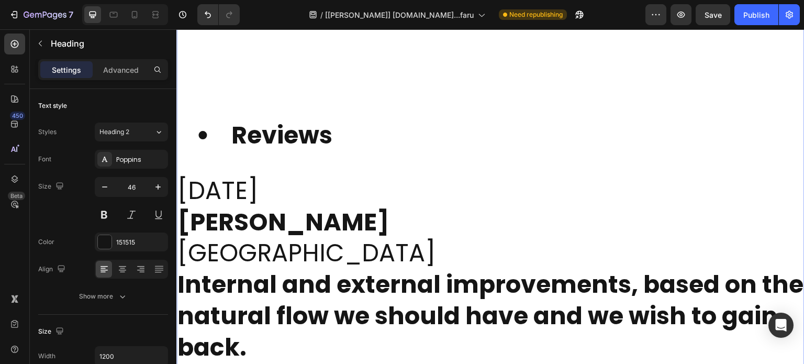
scroll to position [15999, 0]
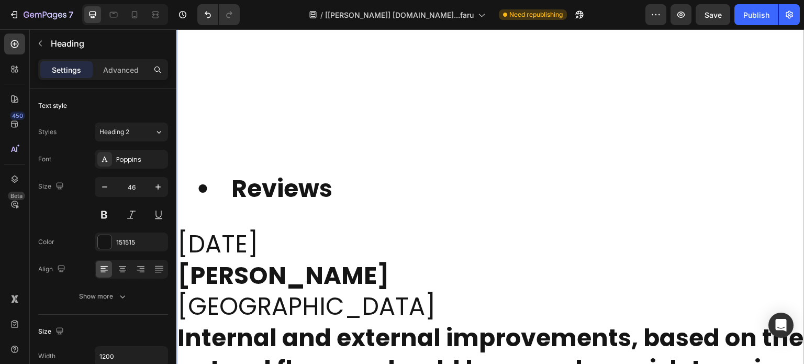
click at [277, 197] on strong "Reviews" at bounding box center [281, 189] width 101 height 34
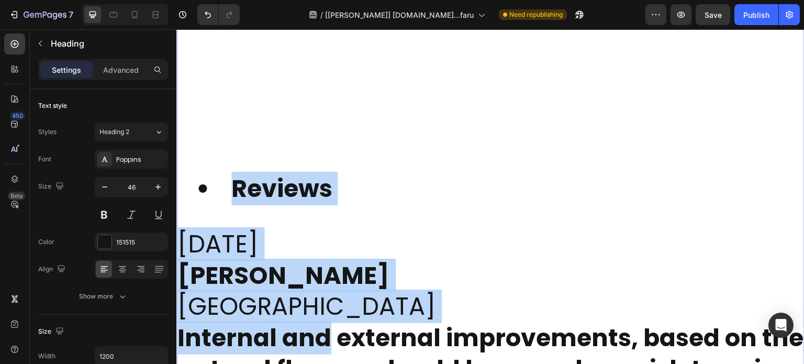
drag, startPoint x: 277, startPoint y: 197, endPoint x: 320, endPoint y: 368, distance: 176.5
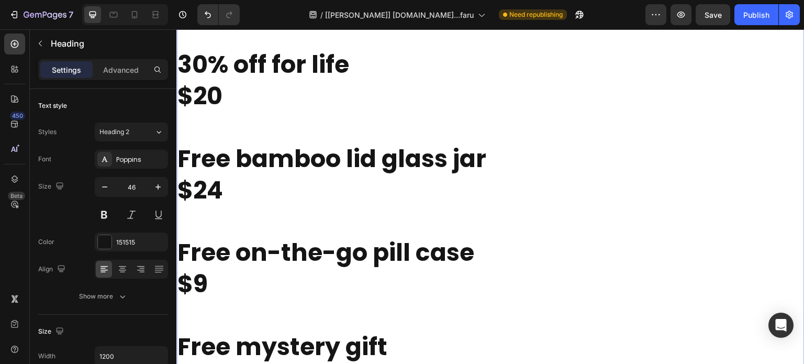
scroll to position [11900, 0]
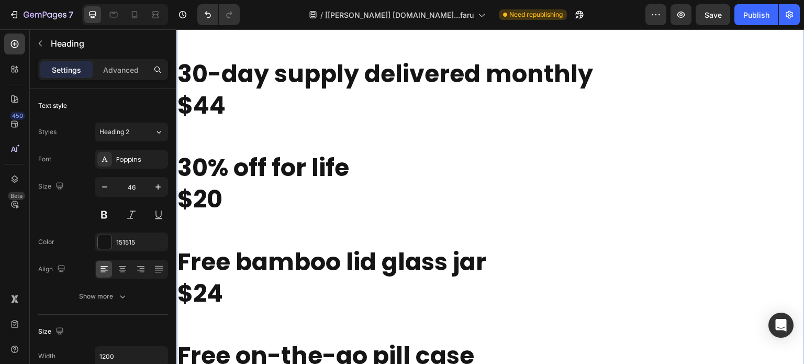
click at [225, 74] on strong "30-day supply delivered monthly" at bounding box center [385, 74] width 416 height 34
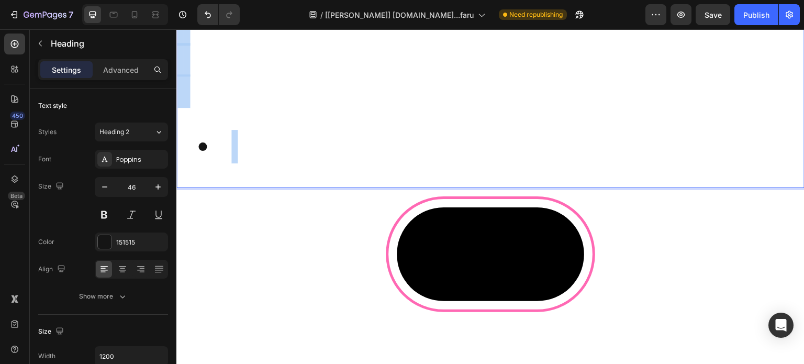
drag, startPoint x: 225, startPoint y: 74, endPoint x: 304, endPoint y: 371, distance: 307.7
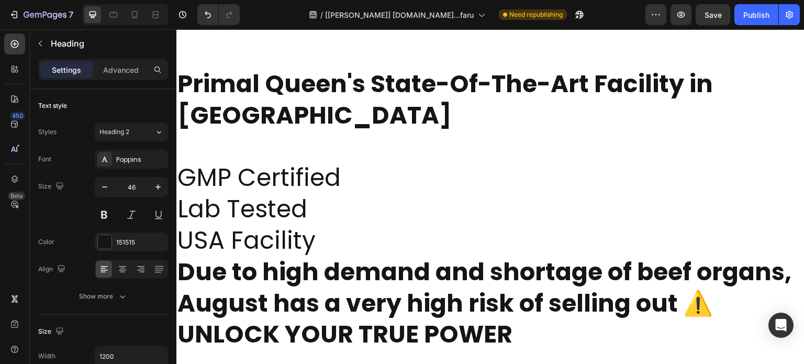
scroll to position [7414, 0]
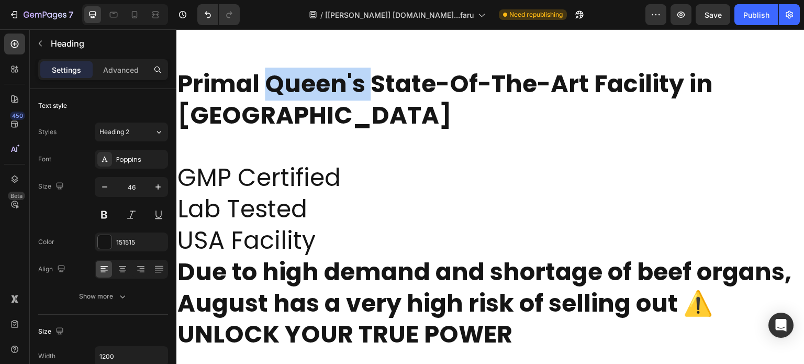
click at [264, 93] on strong "Primal Queen's State-Of-The-Art Facility in NY" at bounding box center [445, 99] width 536 height 65
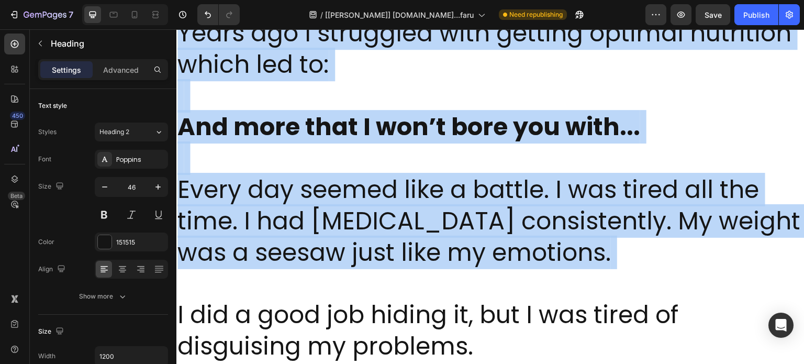
drag, startPoint x: 264, startPoint y: 93, endPoint x: 339, endPoint y: 388, distance: 305.1
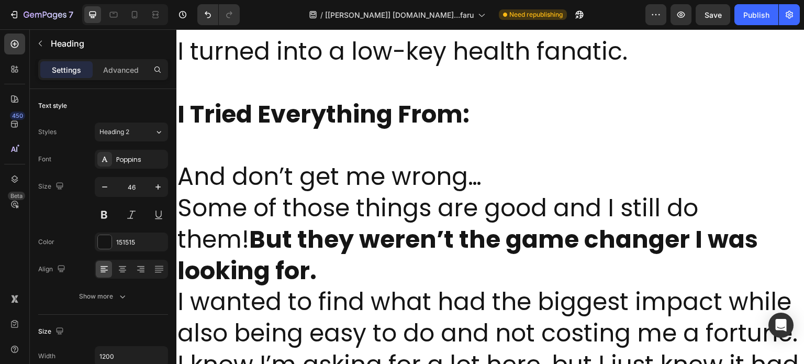
scroll to position [7442, 0]
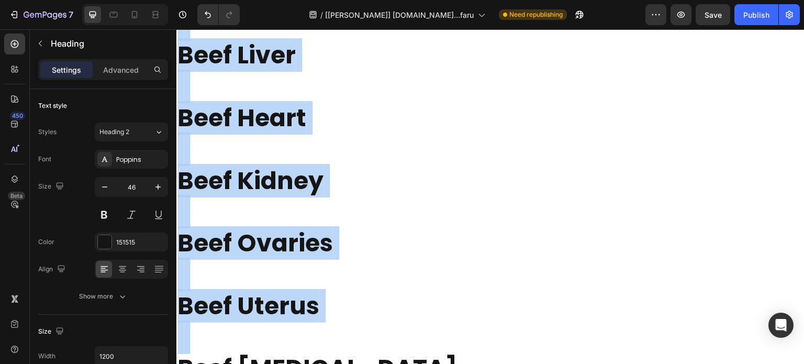
drag, startPoint x: 292, startPoint y: 102, endPoint x: 346, endPoint y: 388, distance: 291.9
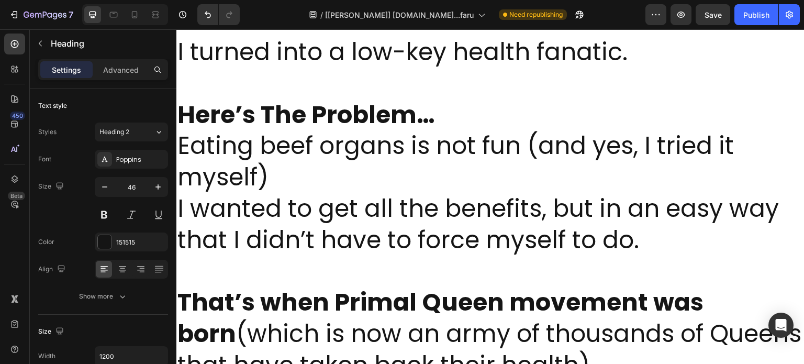
scroll to position [7421, 0]
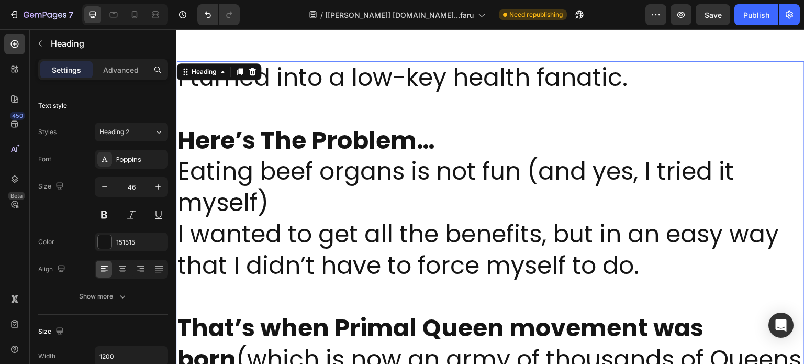
click at [260, 76] on div "Heading" at bounding box center [218, 71] width 85 height 17
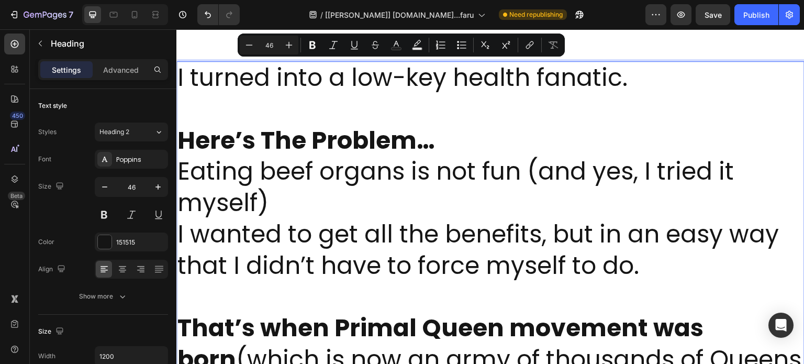
click at [321, 151] on strong "Here’s The Problem…" at bounding box center [306, 141] width 258 height 34
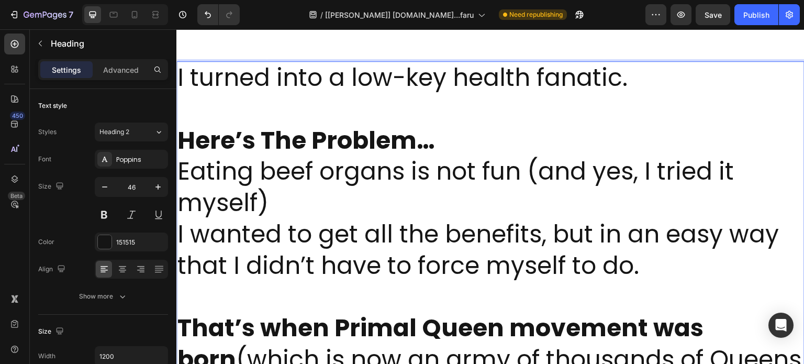
click at [322, 144] on strong "Here’s The Problem…" at bounding box center [306, 141] width 258 height 34
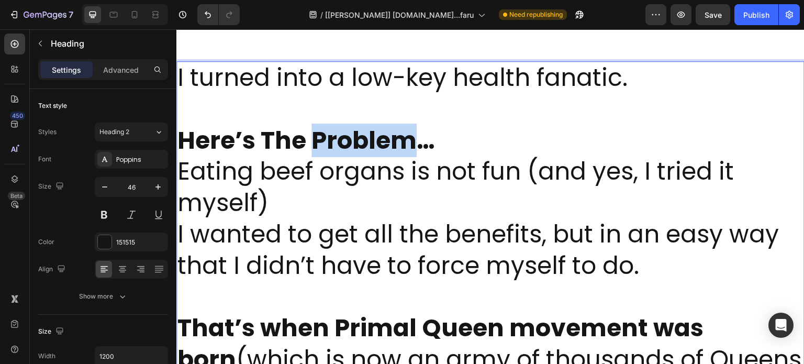
click at [322, 144] on strong "Here’s The Problem…" at bounding box center [306, 141] width 258 height 34
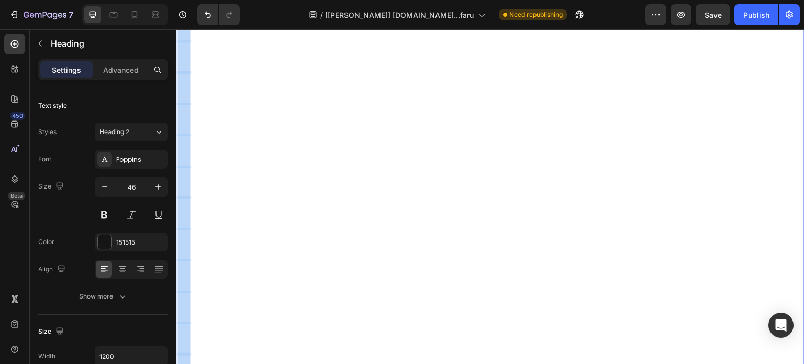
scroll to position [9428, 0]
drag, startPoint x: 322, startPoint y: 144, endPoint x: 360, endPoint y: 384, distance: 242.6
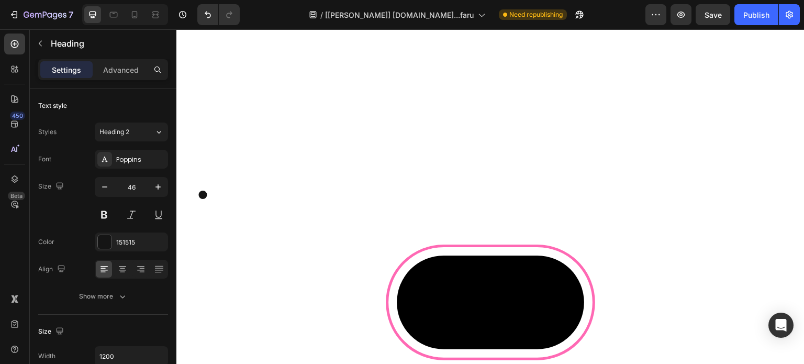
scroll to position [7477, 0]
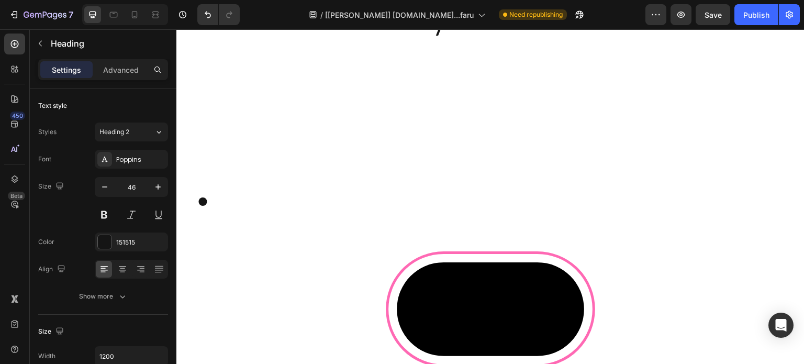
click at [276, 123] on h2 "I turned into a low-key health fanatic." at bounding box center [490, 124] width 628 height 238
click at [276, 123] on p "I turned into a low-key health fanatic." at bounding box center [490, 84] width 626 height 157
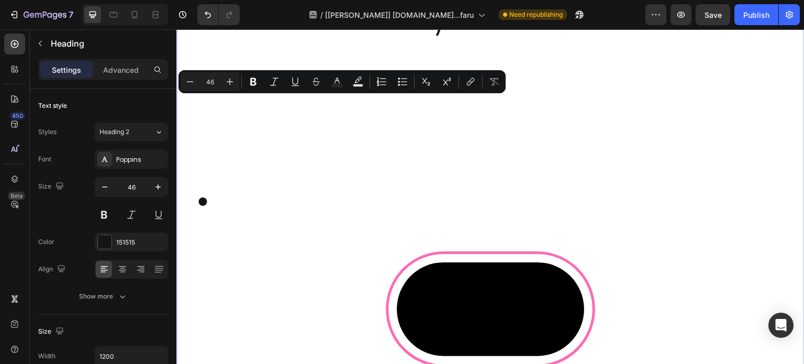
drag, startPoint x: 276, startPoint y: 123, endPoint x: 313, endPoint y: 268, distance: 149.4
click at [313, 268] on div "I turned into a low-key health fanatic. Heading Video Row" at bounding box center [490, 186] width 628 height 362
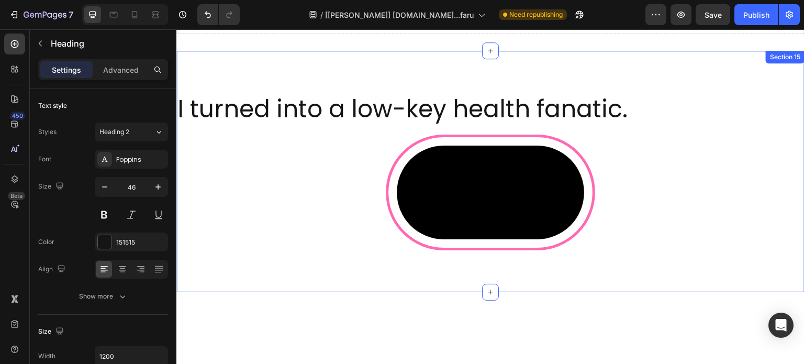
scroll to position [7389, 0]
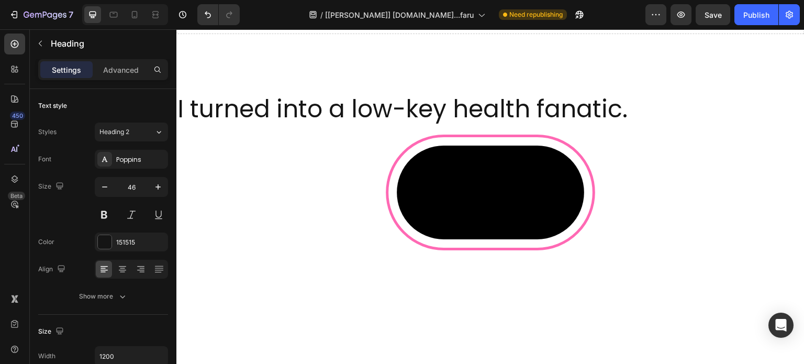
click at [439, 108] on p "I turned into a low-key health fanatic." at bounding box center [490, 109] width 626 height 31
click at [439, 109] on p "I turned into a low-key health fanatic." at bounding box center [490, 109] width 626 height 31
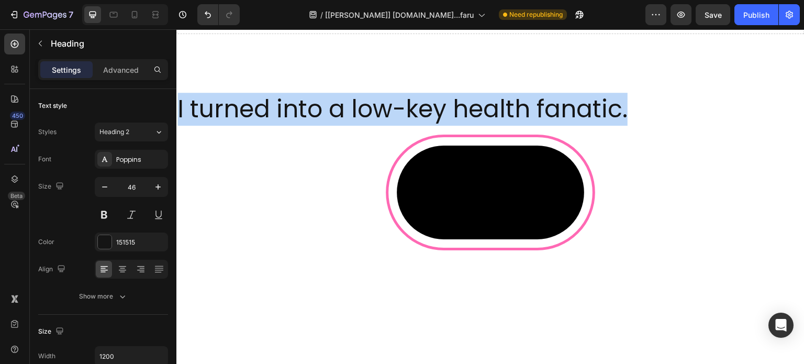
click at [439, 109] on p "I turned into a low-key health fanatic." at bounding box center [490, 109] width 626 height 31
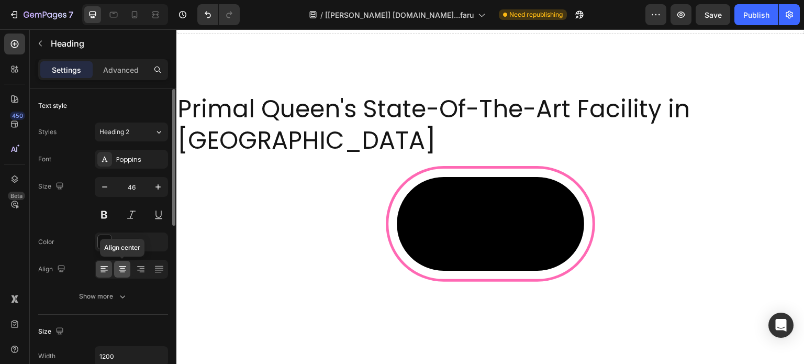
click at [126, 271] on icon at bounding box center [122, 269] width 10 height 10
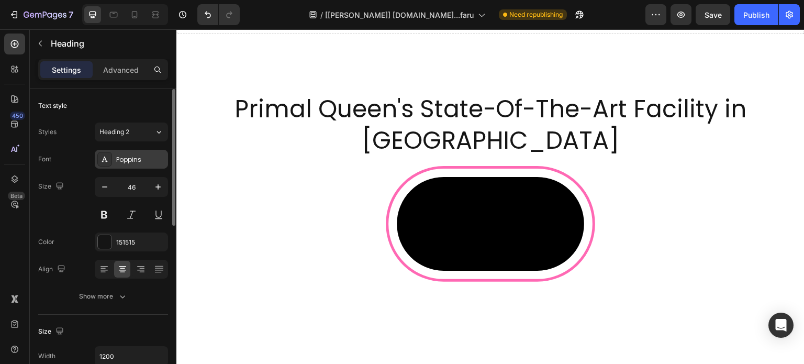
click at [122, 157] on div "Poppins" at bounding box center [140, 159] width 49 height 9
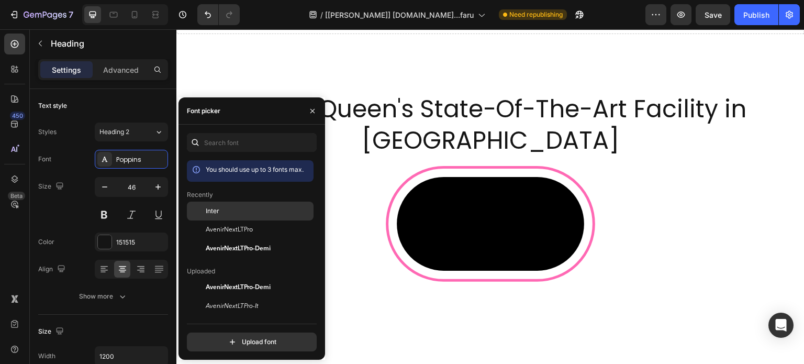
click at [191, 213] on div at bounding box center [196, 211] width 19 height 19
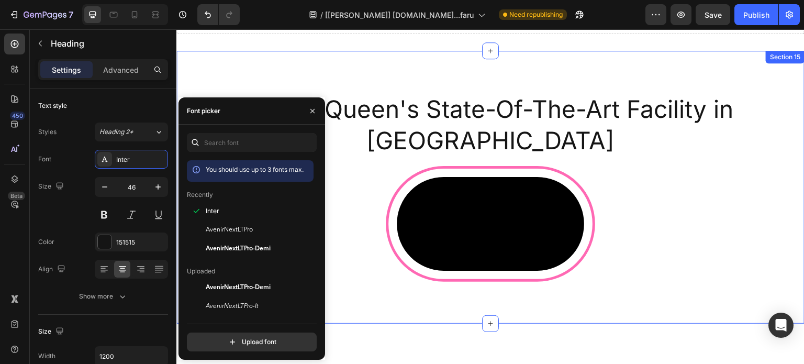
drag, startPoint x: 538, startPoint y: 83, endPoint x: 531, endPoint y: 102, distance: 19.9
click at [533, 97] on div "Primal Queen's State-Of-The-Art Facility in NY Heading Video Row Section 15" at bounding box center [490, 187] width 628 height 273
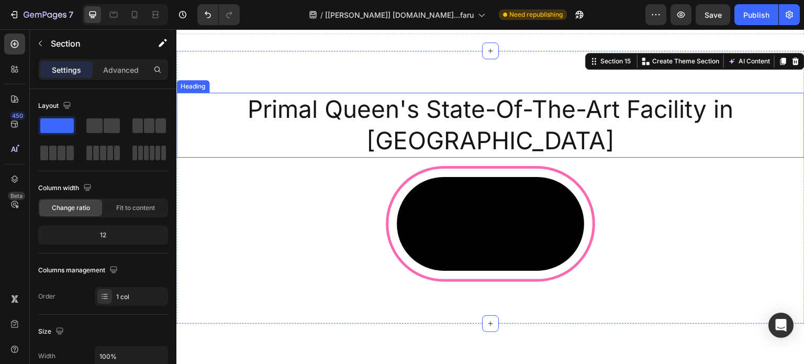
click at [531, 106] on p "Primal Queen's State-Of-The-Art Facility in NY" at bounding box center [490, 125] width 626 height 63
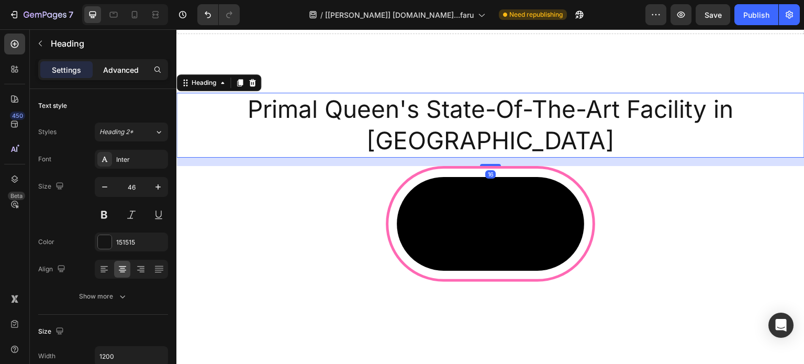
click at [115, 71] on p "Advanced" at bounding box center [121, 69] width 36 height 11
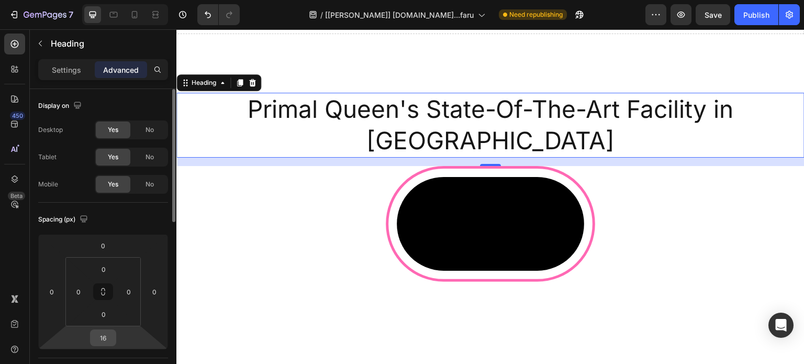
click at [103, 341] on input "16" at bounding box center [103, 338] width 21 height 16
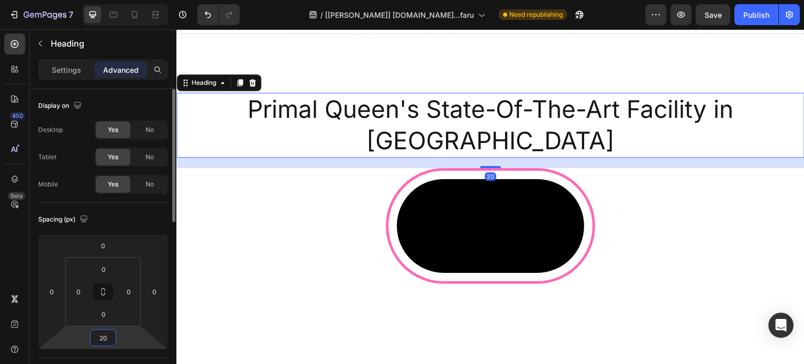
type input "2"
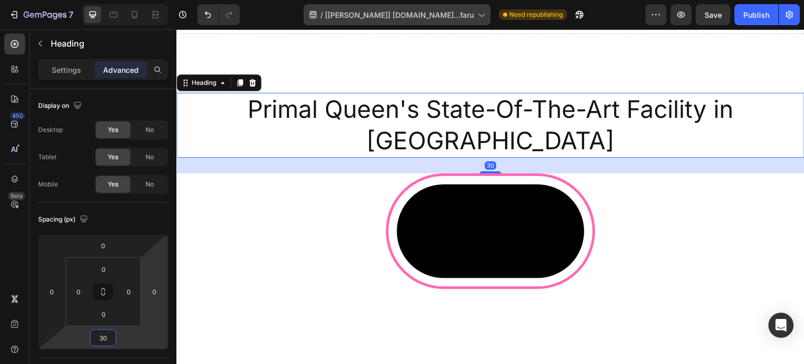
type input "30"
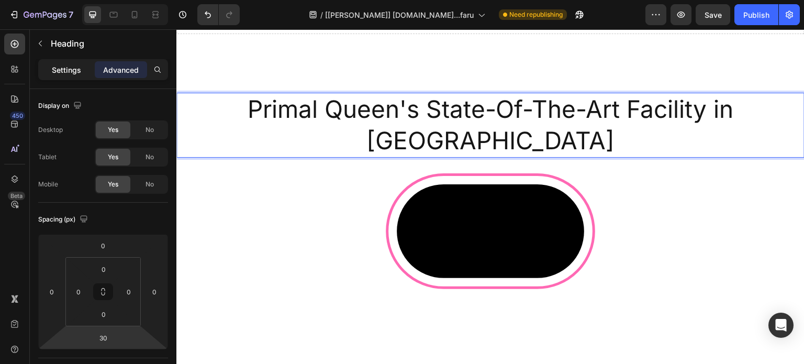
click at [74, 70] on p "Settings" at bounding box center [66, 69] width 29 height 11
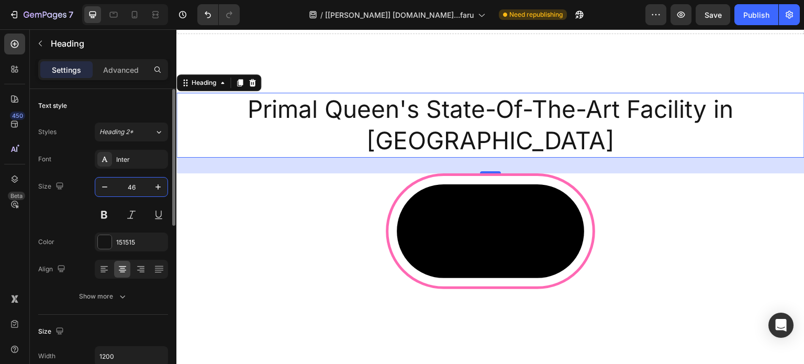
click at [132, 185] on input "46" at bounding box center [131, 186] width 35 height 19
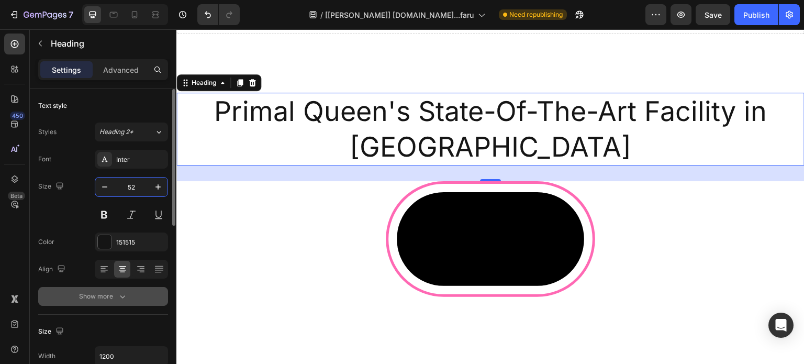
type input "52"
click at [129, 303] on button "Show more" at bounding box center [103, 296] width 130 height 19
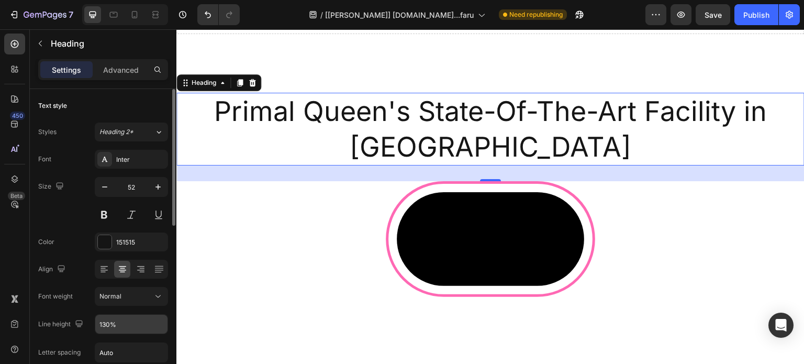
drag, startPoint x: 131, startPoint y: 310, endPoint x: 128, endPoint y: 320, distance: 9.9
click at [131, 314] on div "Font Inter Size 52 Color 151515 Align Font weight Normal Line height 130% Lette…" at bounding box center [103, 297] width 130 height 294
click at [127, 324] on input "130%" at bounding box center [131, 324] width 72 height 19
click at [126, 324] on input "130%" at bounding box center [131, 324] width 72 height 19
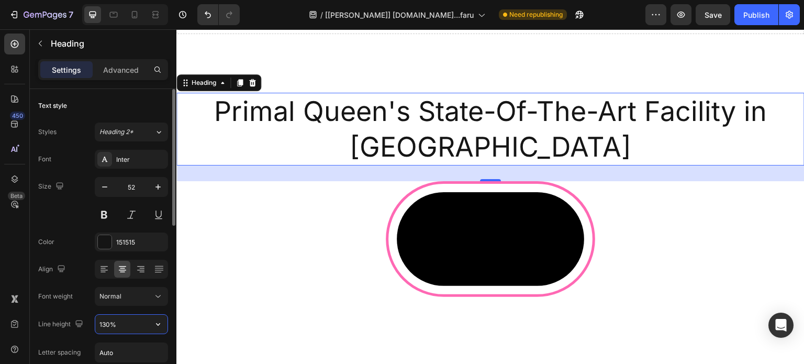
paste input "62.4px"
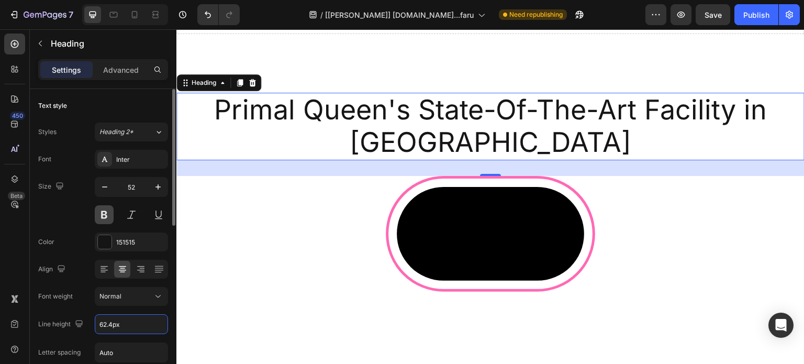
type input "62.4"
click at [105, 215] on button at bounding box center [104, 214] width 19 height 19
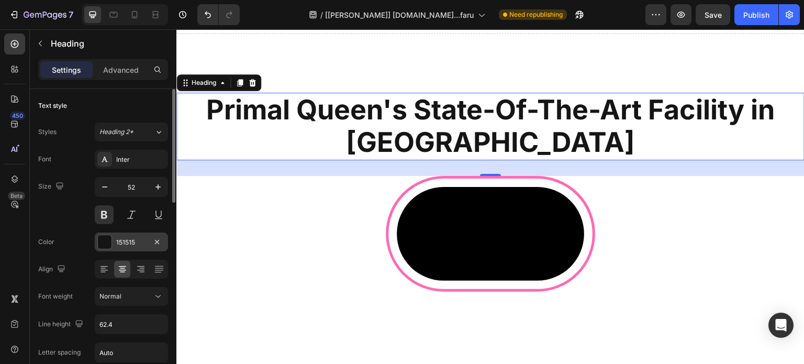
click at [119, 240] on div "151515" at bounding box center [131, 242] width 30 height 9
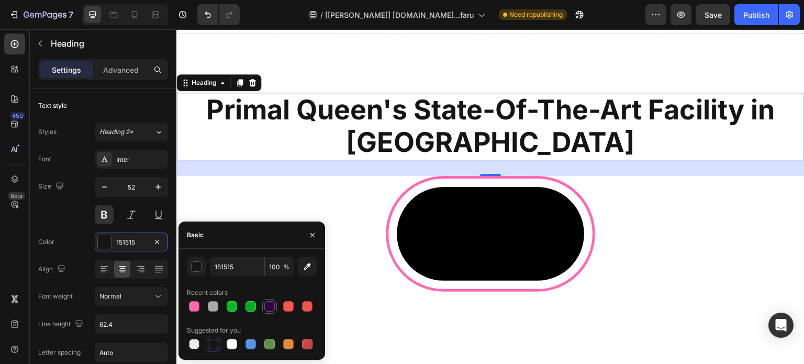
click at [267, 310] on div at bounding box center [269, 306] width 10 height 10
type input "2F0147"
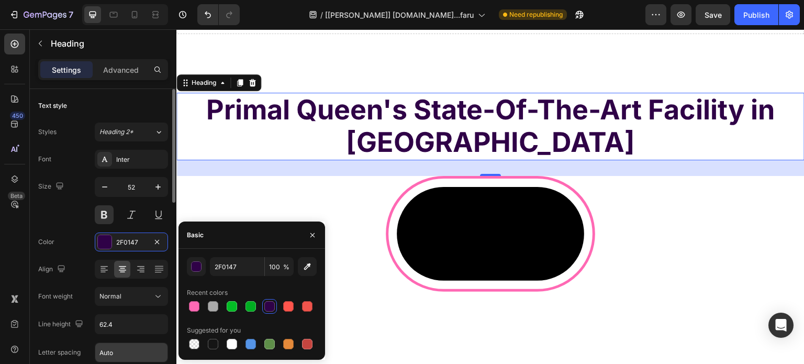
click at [116, 354] on input "Auto" at bounding box center [131, 352] width 72 height 19
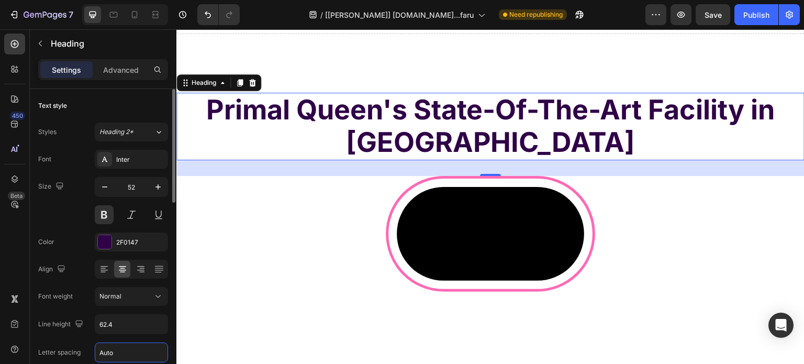
paste input "-0.52px"
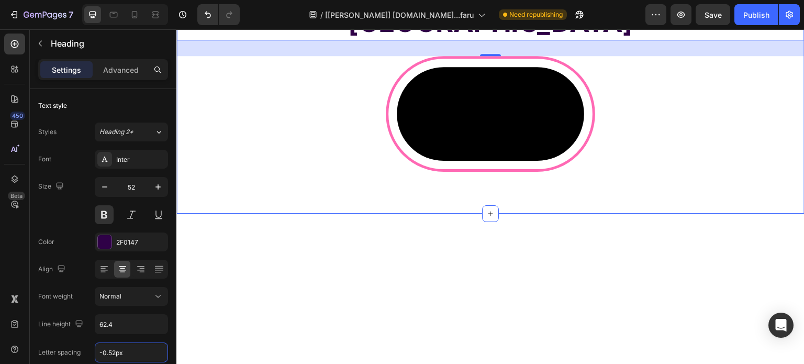
scroll to position [7546, 0]
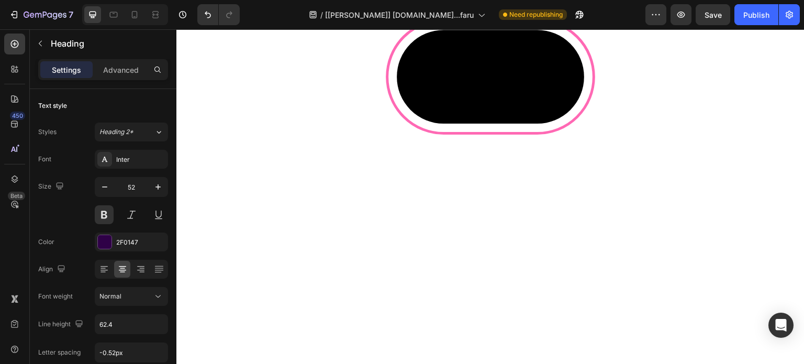
type input "-0.52"
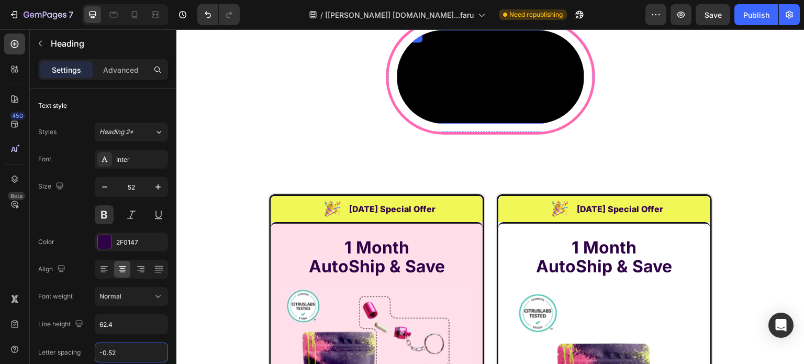
scroll to position [7703, 0]
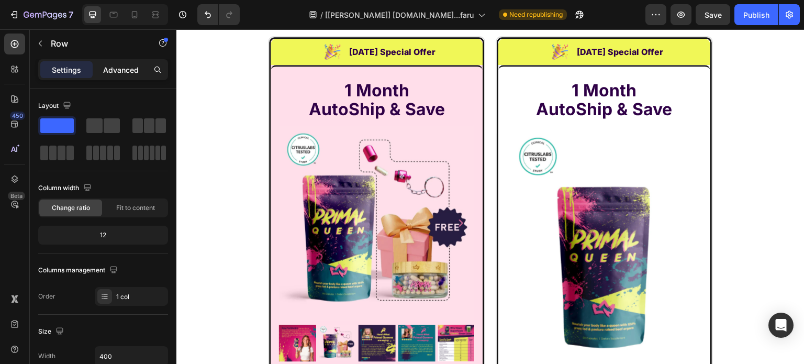
click at [120, 65] on p "Advanced" at bounding box center [121, 69] width 36 height 11
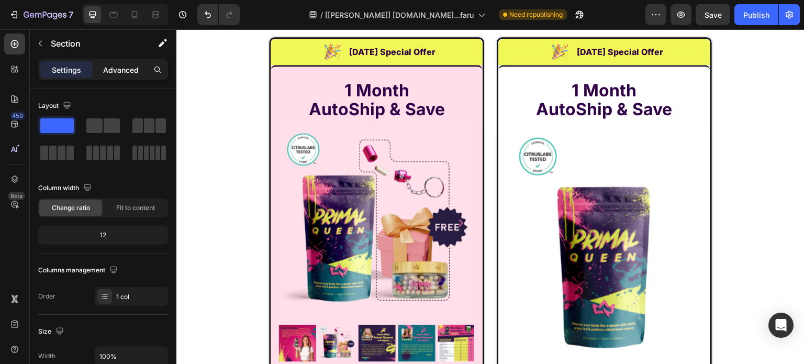
click at [111, 66] on p "Advanced" at bounding box center [121, 69] width 36 height 11
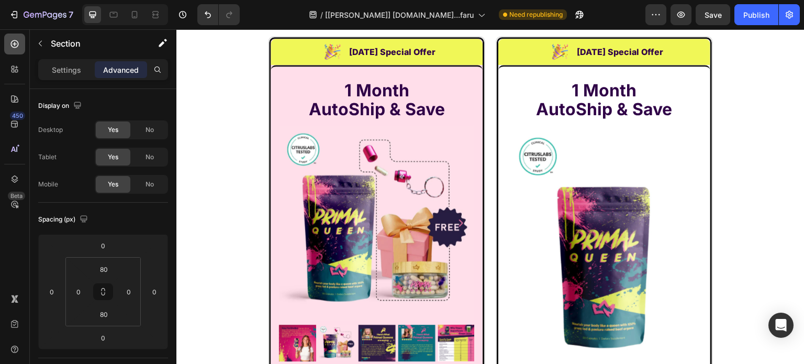
click at [13, 42] on icon at bounding box center [14, 44] width 10 height 10
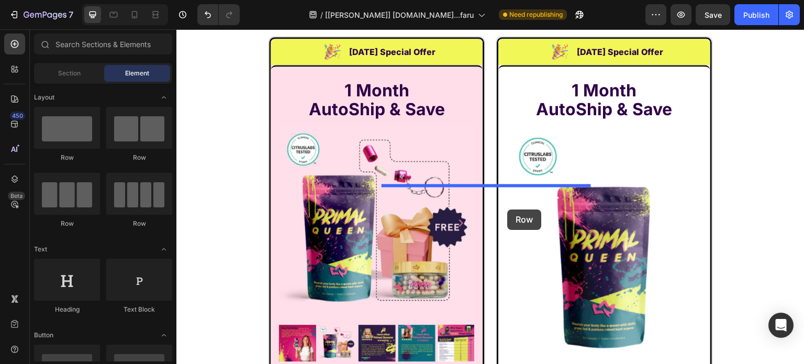
drag, startPoint x: 248, startPoint y: 226, endPoint x: 508, endPoint y: 205, distance: 261.0
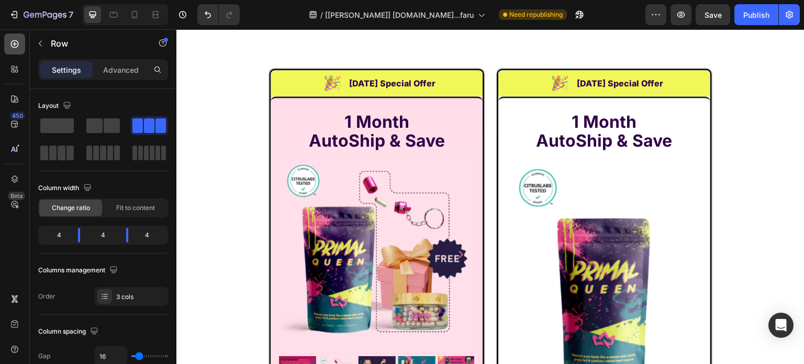
click at [14, 34] on div at bounding box center [14, 44] width 21 height 21
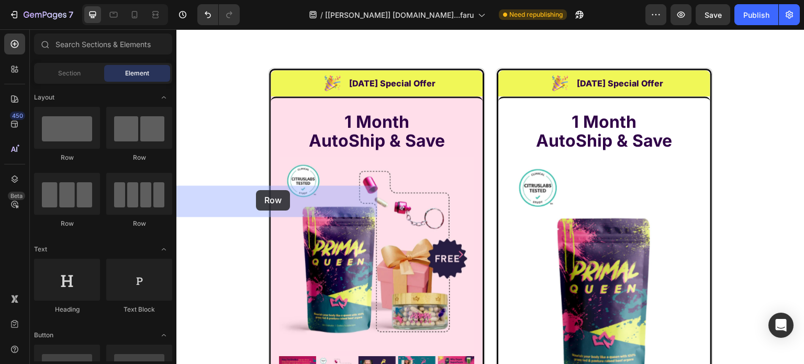
drag, startPoint x: 315, startPoint y: 161, endPoint x: 256, endPoint y: 190, distance: 65.8
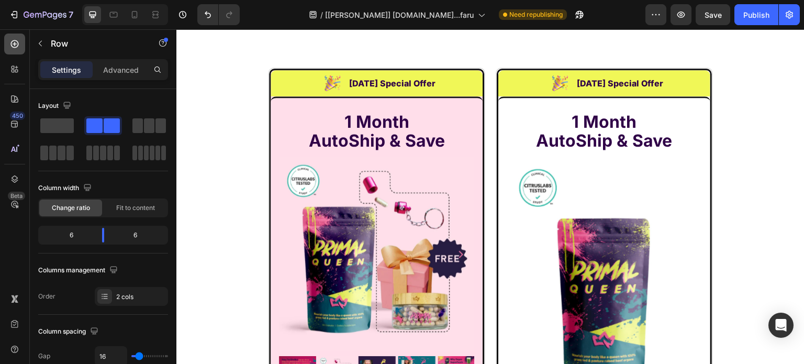
click at [15, 40] on icon at bounding box center [15, 44] width 8 height 8
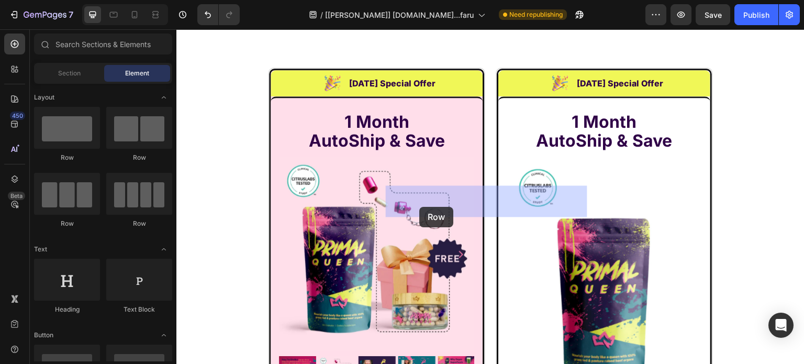
drag, startPoint x: 318, startPoint y: 155, endPoint x: 432, endPoint y: 203, distance: 123.9
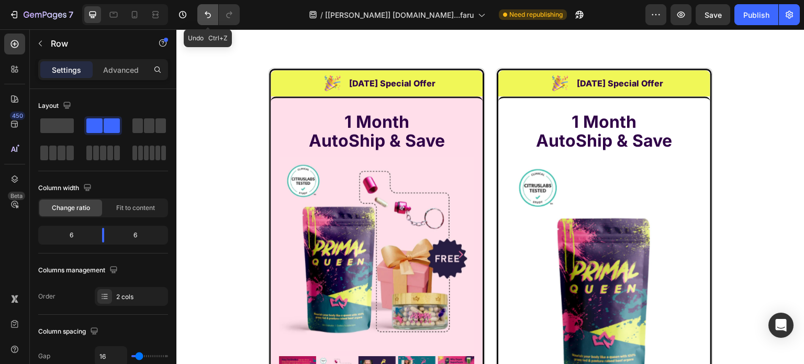
click at [209, 9] on icon "Undo/Redo" at bounding box center [208, 14] width 10 height 10
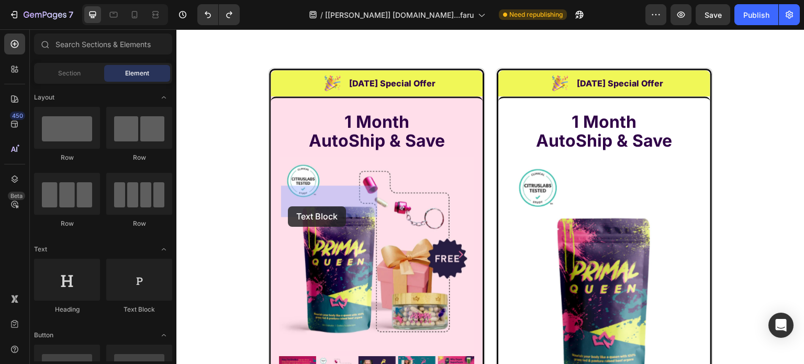
drag, startPoint x: 308, startPoint y: 314, endPoint x: 294, endPoint y: 204, distance: 110.8
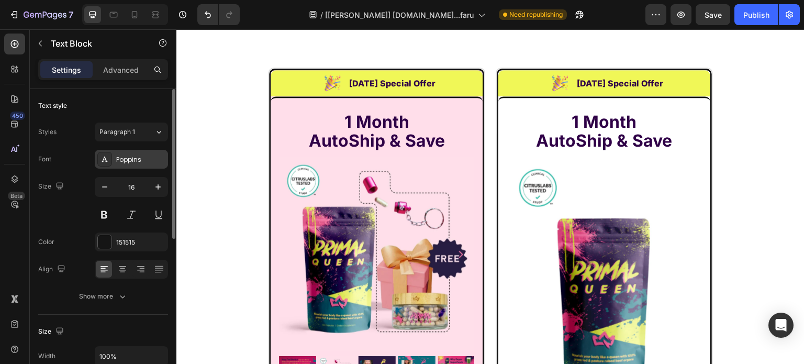
click at [119, 165] on div "Poppins" at bounding box center [131, 159] width 73 height 19
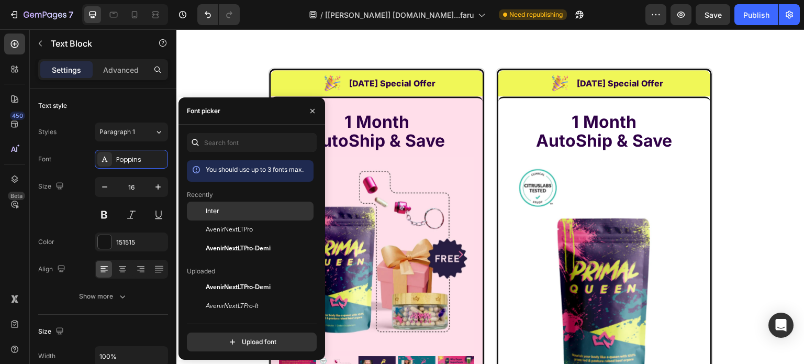
click at [224, 278] on div "Inter" at bounding box center [250, 287] width 127 height 19
click at [11, 43] on icon at bounding box center [15, 44] width 8 height 8
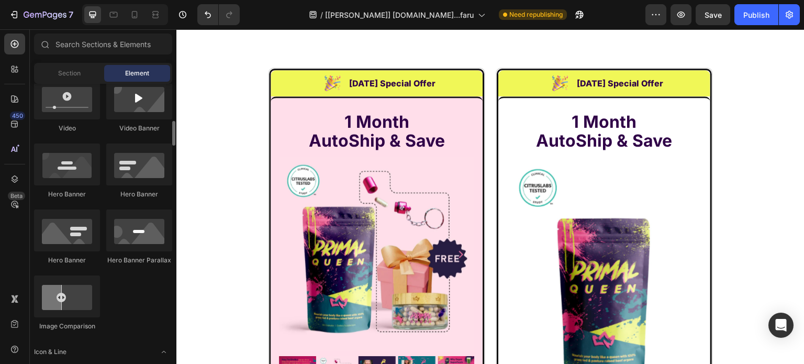
scroll to position [523, 0]
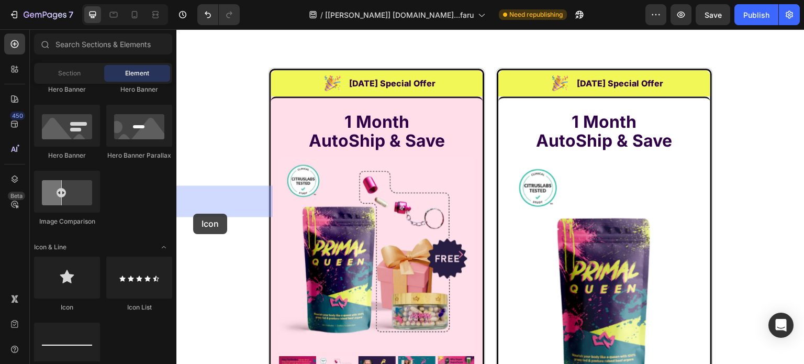
drag, startPoint x: 246, startPoint y: 307, endPoint x: 196, endPoint y: 212, distance: 107.7
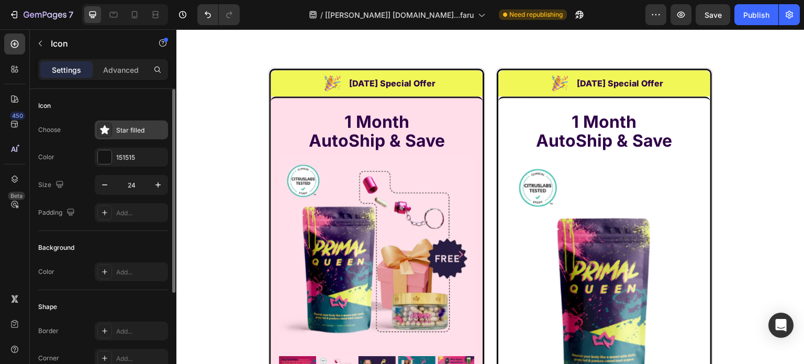
click at [128, 135] on div "Star filled" at bounding box center [131, 129] width 73 height 19
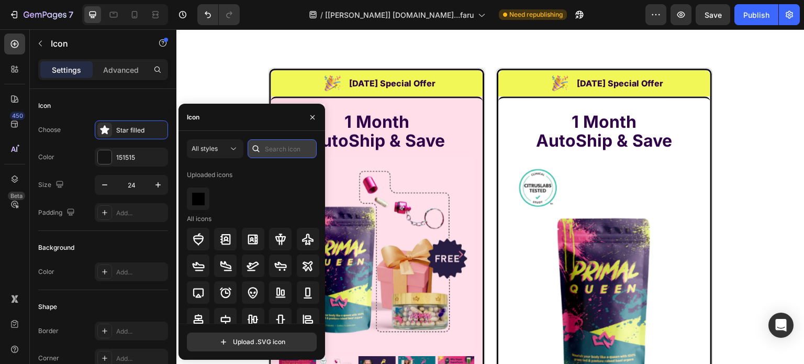
click at [274, 143] on input "text" at bounding box center [282, 148] width 69 height 19
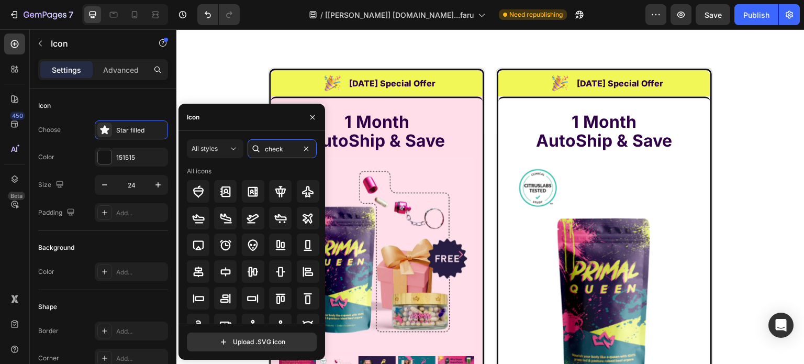
type input "check"
click at [221, 150] on div "All styles" at bounding box center [210, 148] width 37 height 9
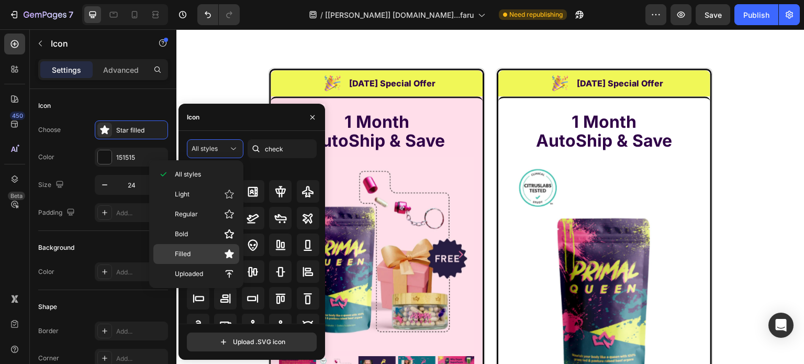
click at [220, 246] on div "Filled" at bounding box center [196, 254] width 86 height 20
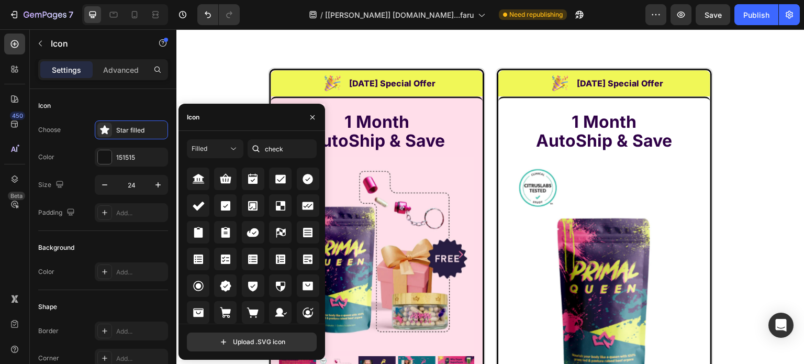
scroll to position [13, 0]
click at [303, 179] on icon at bounding box center [308, 179] width 10 height 10
click at [310, 117] on icon "button" at bounding box center [312, 117] width 8 height 8
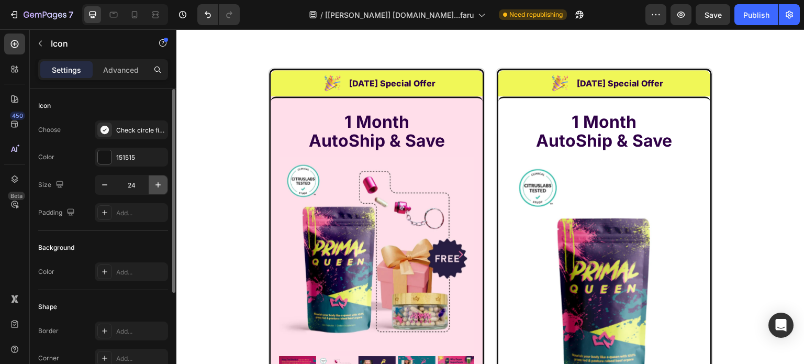
click at [157, 185] on icon "button" at bounding box center [158, 185] width 10 height 10
type input "26"
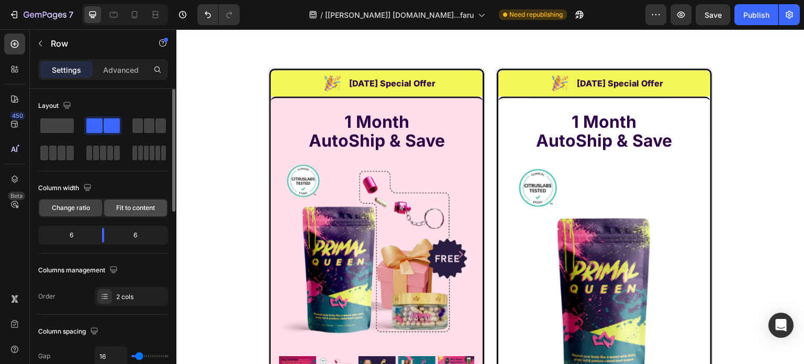
click at [140, 209] on span "Fit to content" at bounding box center [135, 207] width 39 height 9
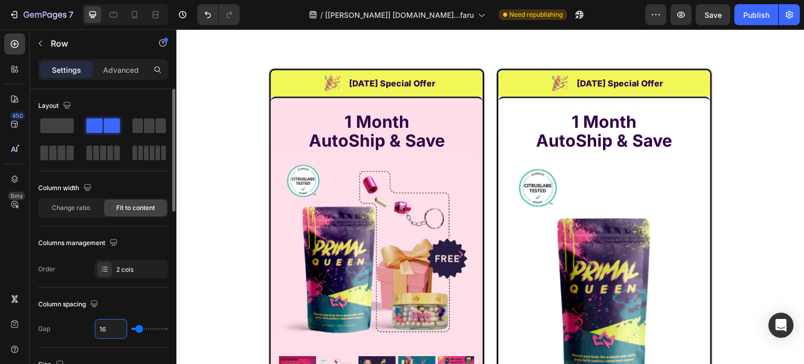
click at [111, 330] on input "16" at bounding box center [110, 328] width 31 height 19
type input "5"
click at [111, 330] on input "5" at bounding box center [110, 328] width 31 height 19
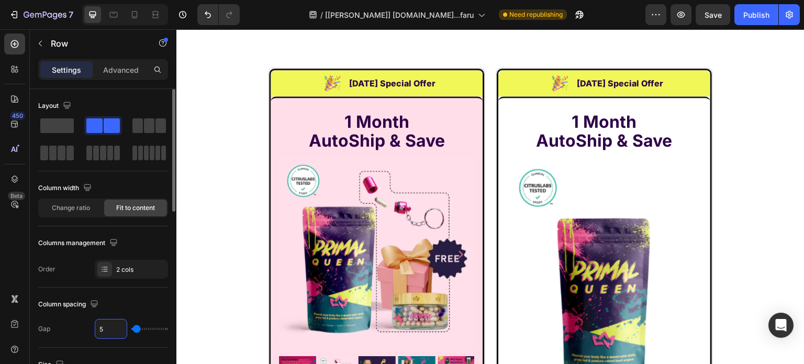
type input "4"
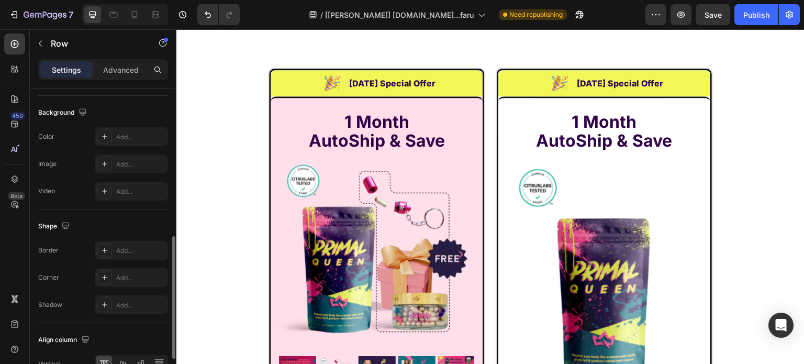
scroll to position [452, 0]
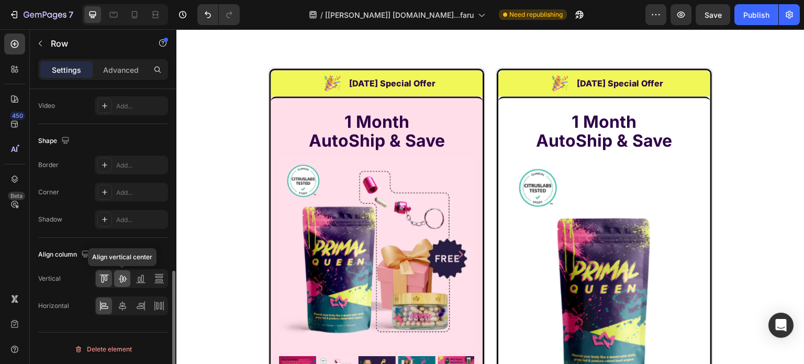
type input "4"
click at [123, 280] on icon at bounding box center [122, 278] width 10 height 10
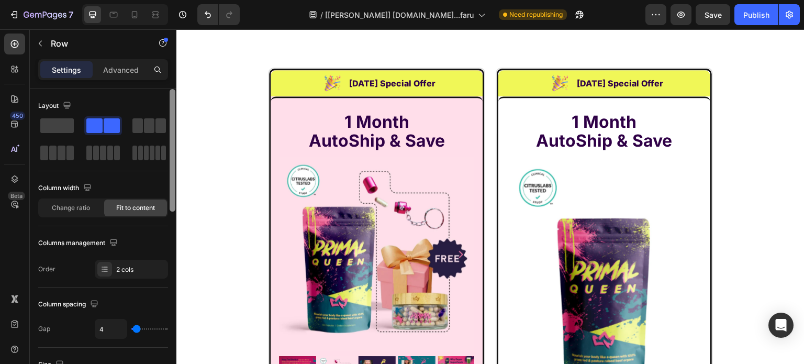
scroll to position [52, 0]
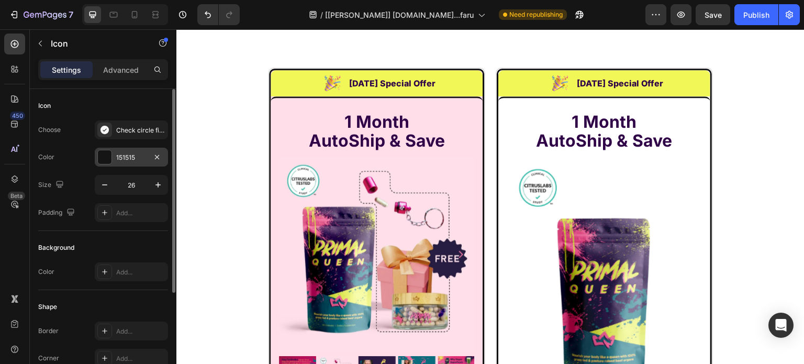
click at [117, 153] on div "151515" at bounding box center [131, 157] width 30 height 9
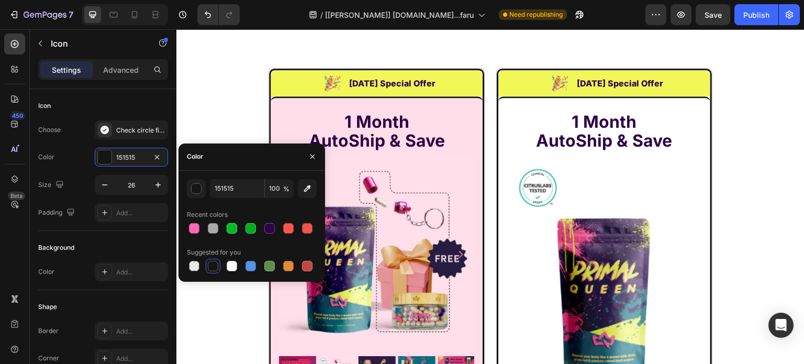
drag, startPoint x: 265, startPoint y: 228, endPoint x: 297, endPoint y: 188, distance: 51.7
click at [268, 227] on div at bounding box center [269, 228] width 10 height 10
type input "2F0147"
drag, startPoint x: 318, startPoint y: 157, endPoint x: 139, endPoint y: 128, distance: 181.4
click at [318, 157] on button "button" at bounding box center [312, 156] width 17 height 17
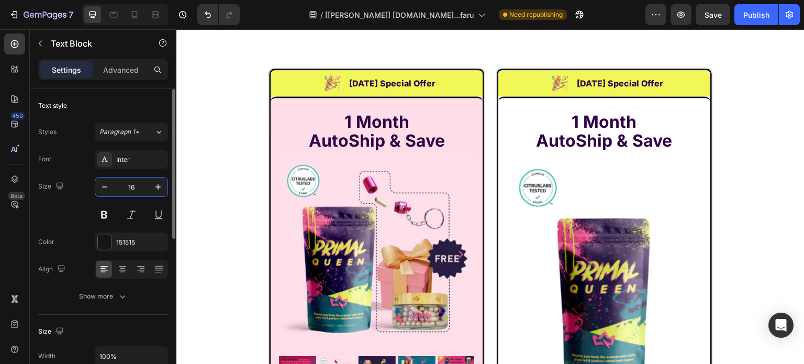
click at [129, 182] on input "16" at bounding box center [131, 186] width 35 height 19
type input "23"
click at [126, 299] on icon "button" at bounding box center [122, 296] width 10 height 10
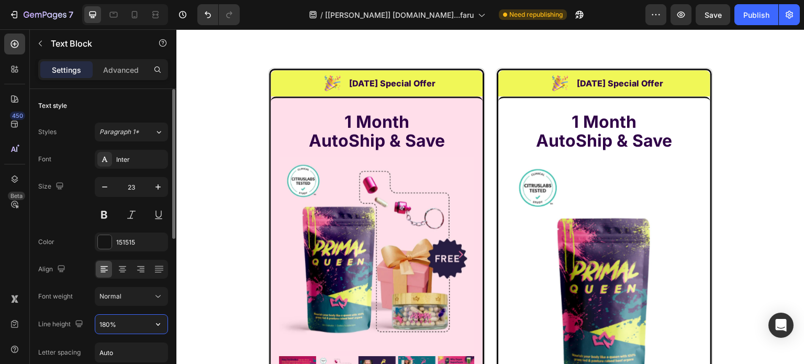
click at [126, 320] on input "180%" at bounding box center [131, 324] width 72 height 19
click at [126, 321] on input "180%" at bounding box center [131, 324] width 72 height 19
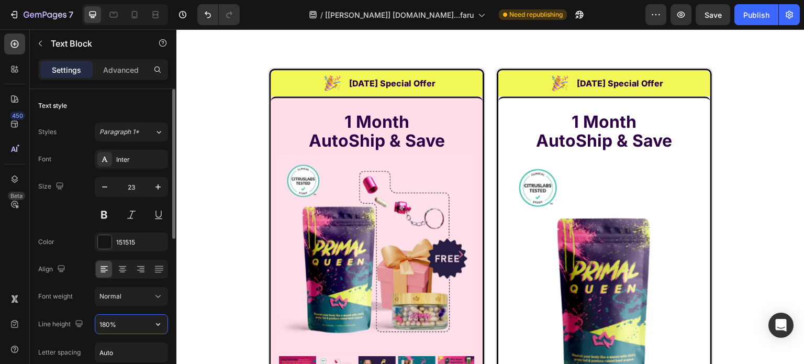
click at [126, 321] on input "180%" at bounding box center [131, 324] width 72 height 19
type input "32"
click at [124, 238] on div "151515" at bounding box center [131, 242] width 30 height 9
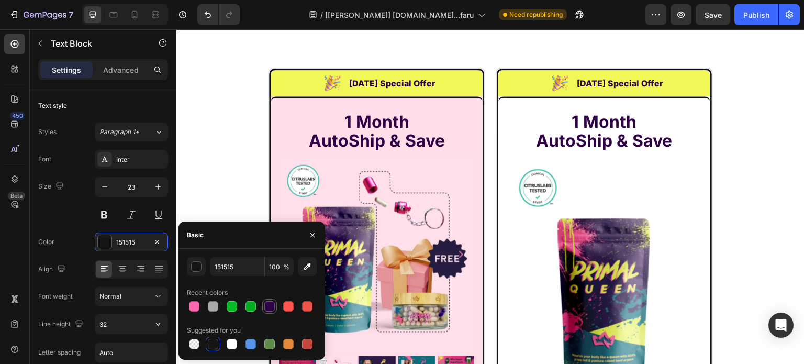
click at [266, 309] on div at bounding box center [269, 306] width 10 height 10
type input "2F0147"
click at [107, 210] on button at bounding box center [104, 214] width 19 height 19
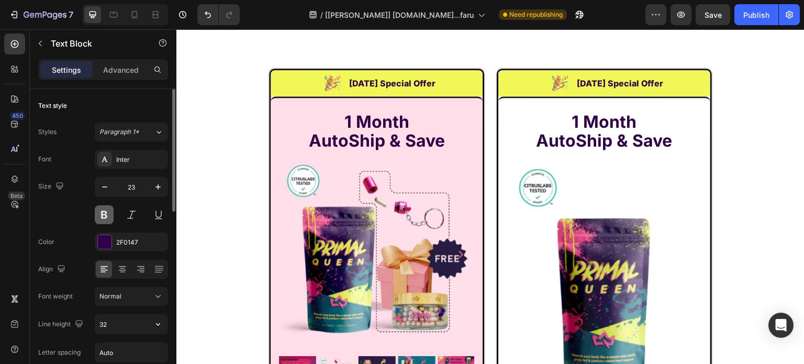
click at [107, 210] on button at bounding box center [104, 214] width 19 height 19
click at [105, 211] on button at bounding box center [104, 214] width 19 height 19
click at [116, 285] on div "Font Inter Size 23 Color 2F0147 Align Font weight Normal Line height 32 Letter …" at bounding box center [103, 297] width 130 height 294
click at [115, 288] on button "Normal" at bounding box center [131, 296] width 73 height 19
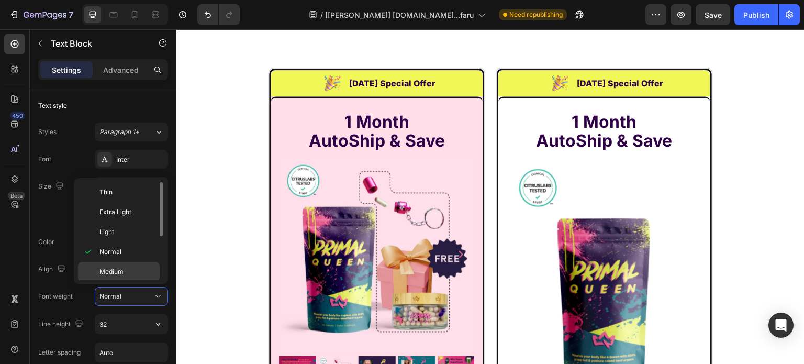
click at [125, 282] on div "Medium" at bounding box center [119, 292] width 82 height 20
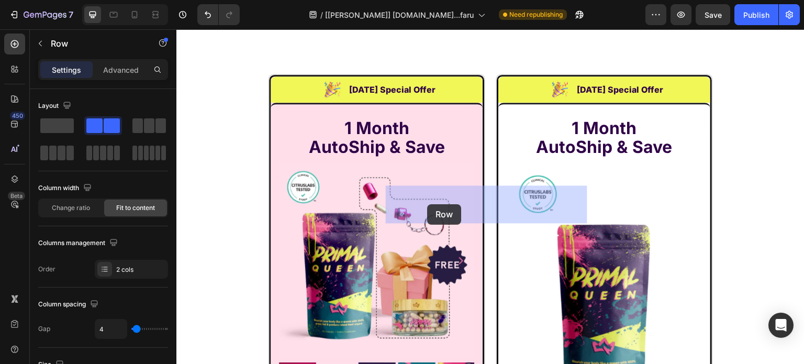
drag, startPoint x: 185, startPoint y: 195, endPoint x: 428, endPoint y: 204, distance: 243.1
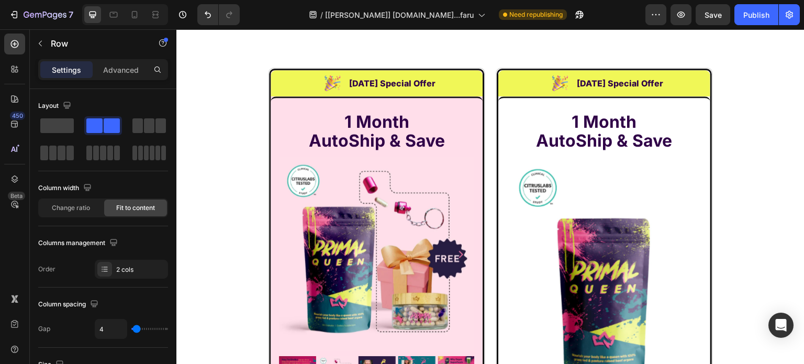
drag, startPoint x: 434, startPoint y: 174, endPoint x: 424, endPoint y: 182, distance: 13.1
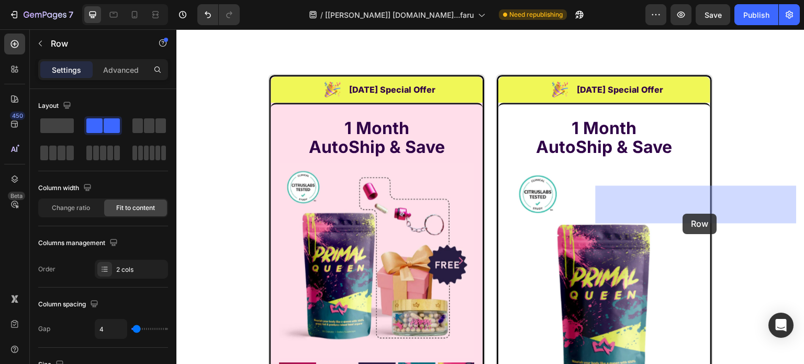
drag, startPoint x: 394, startPoint y: 195, endPoint x: 594, endPoint y: 202, distance: 200.1
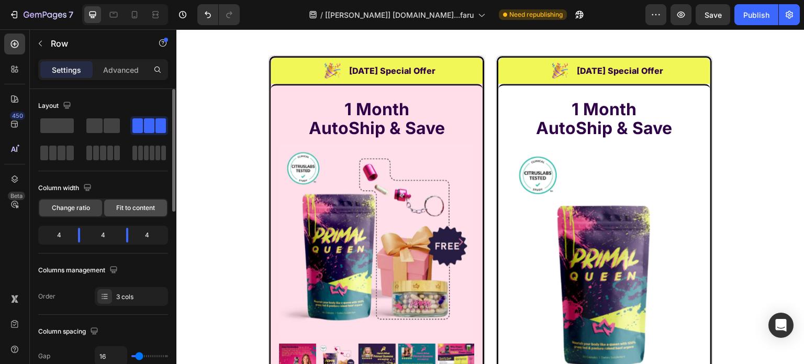
click at [132, 207] on span "Fit to content" at bounding box center [135, 207] width 39 height 9
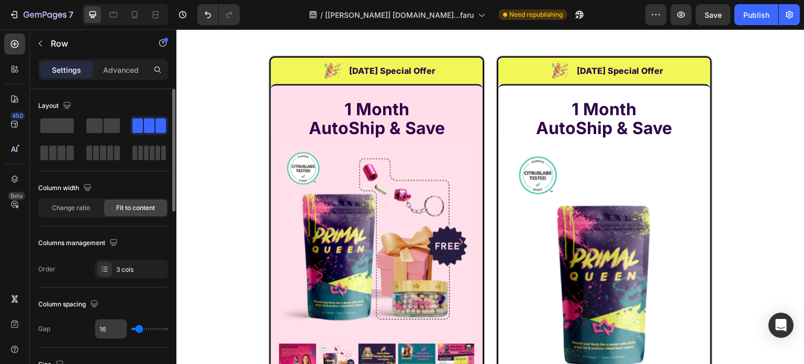
click at [110, 329] on input "16" at bounding box center [110, 328] width 31 height 19
type input "0"
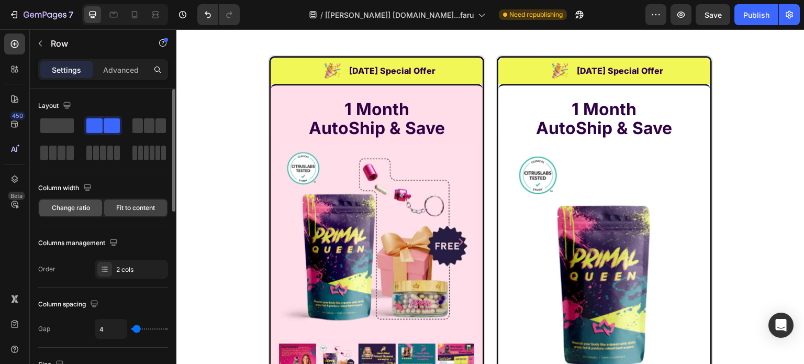
drag, startPoint x: 78, startPoint y: 207, endPoint x: 35, endPoint y: 179, distance: 51.4
click at [78, 207] on span "Change ratio" at bounding box center [71, 207] width 38 height 9
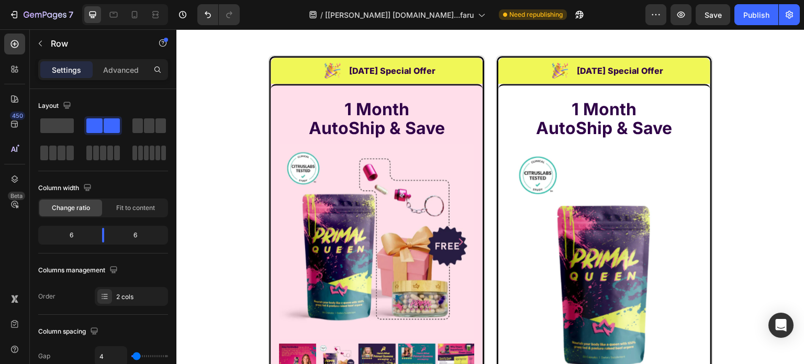
drag, startPoint x: 327, startPoint y: 197, endPoint x: 321, endPoint y: 198, distance: 5.3
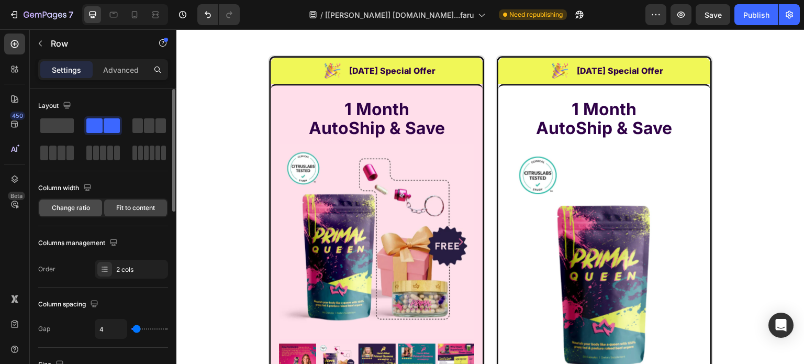
click at [80, 207] on span "Change ratio" at bounding box center [71, 207] width 38 height 9
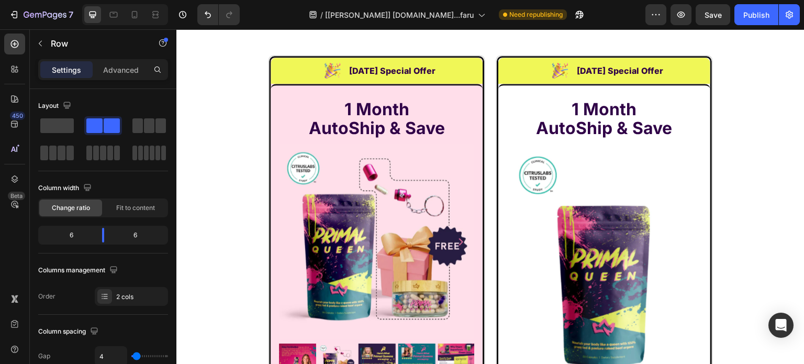
drag, startPoint x: 704, startPoint y: 197, endPoint x: 407, endPoint y: 213, distance: 297.2
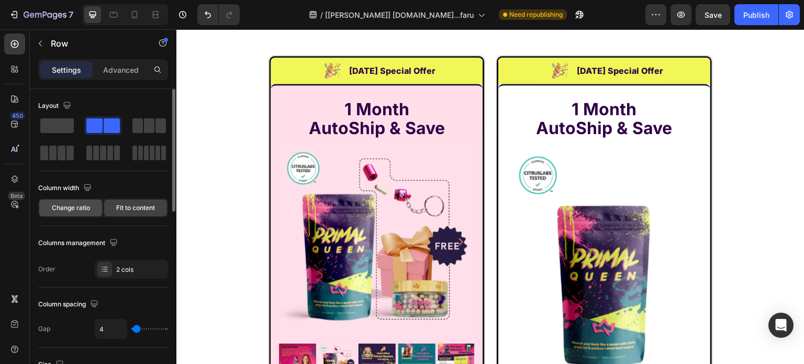
drag, startPoint x: 73, startPoint y: 205, endPoint x: 270, endPoint y: 176, distance: 198.9
click at [73, 205] on span "Change ratio" at bounding box center [71, 207] width 38 height 9
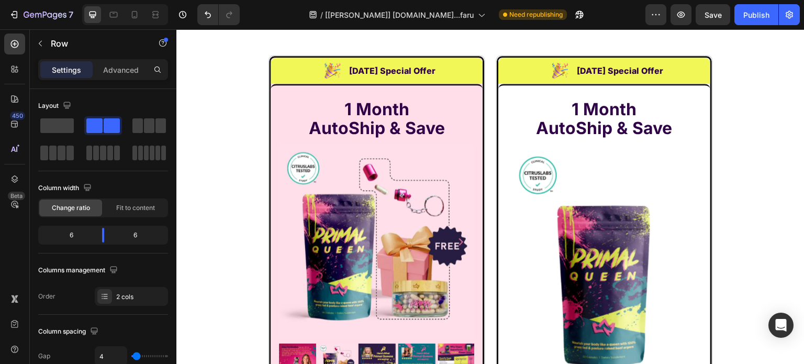
drag, startPoint x: 398, startPoint y: 155, endPoint x: 359, endPoint y: 164, distance: 40.8
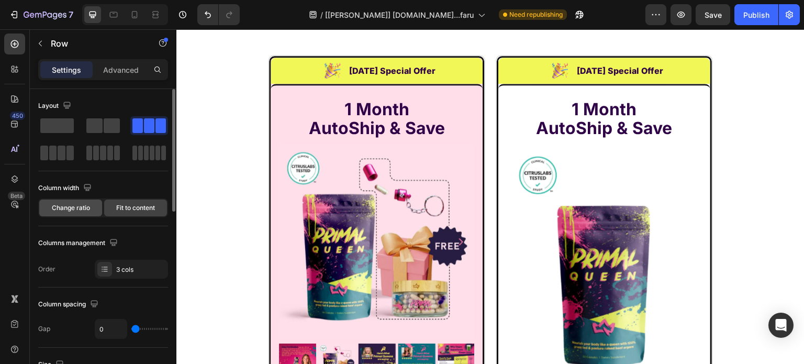
click at [82, 208] on span "Change ratio" at bounding box center [71, 207] width 38 height 9
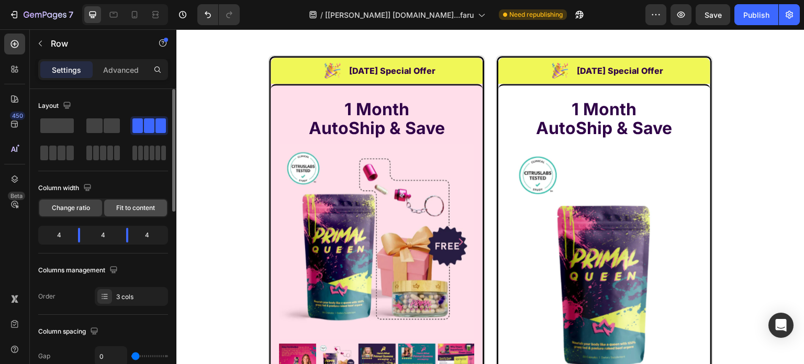
click at [127, 203] on span "Fit to content" at bounding box center [135, 207] width 39 height 9
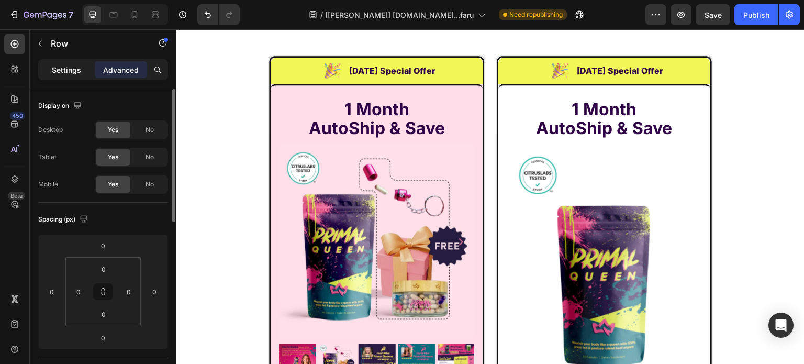
click at [73, 69] on p "Settings" at bounding box center [66, 69] width 29 height 11
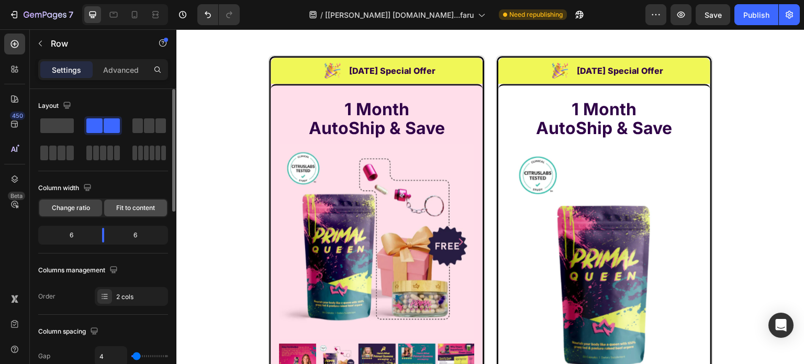
click at [135, 207] on span "Fit to content" at bounding box center [135, 207] width 39 height 9
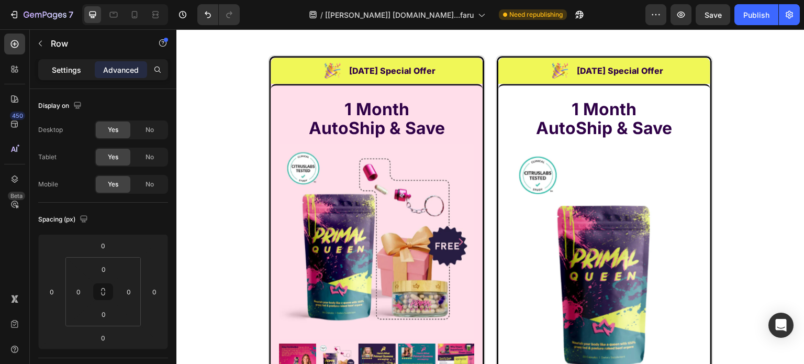
click at [77, 66] on p "Settings" at bounding box center [66, 69] width 29 height 11
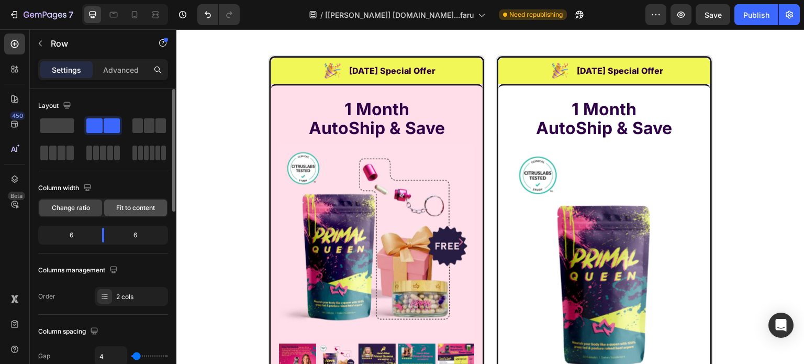
click at [132, 202] on div "Fit to content" at bounding box center [135, 207] width 63 height 17
click at [114, 207] on div "Fit to content" at bounding box center [135, 207] width 63 height 17
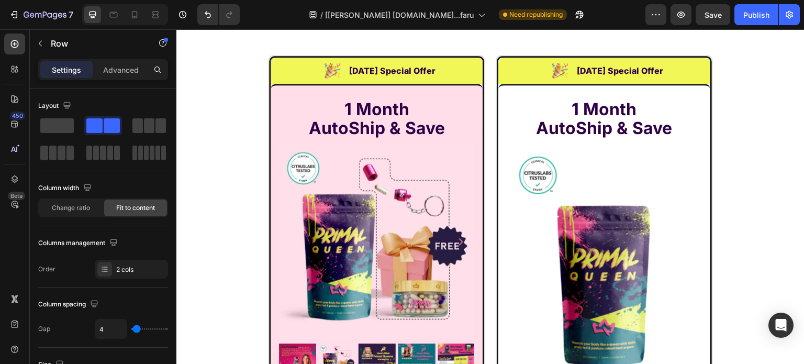
drag, startPoint x: 359, startPoint y: 192, endPoint x: 287, endPoint y: 179, distance: 72.9
drag, startPoint x: 189, startPoint y: 173, endPoint x: 485, endPoint y: 181, distance: 295.3
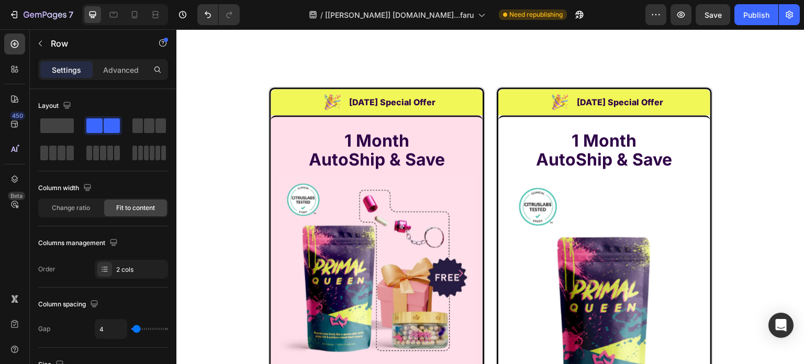
click at [149, 125] on span at bounding box center [149, 125] width 10 height 15
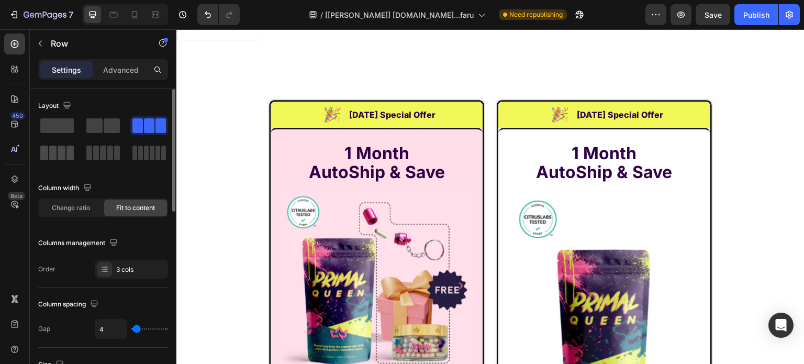
click at [53, 148] on span at bounding box center [53, 153] width 8 height 15
click at [94, 148] on span at bounding box center [96, 153] width 6 height 15
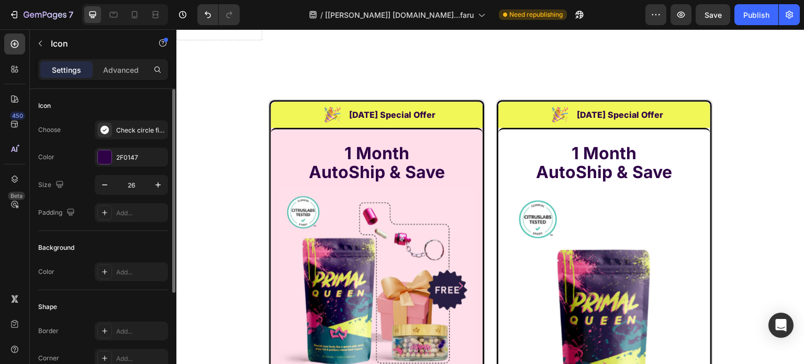
click at [264, 24] on icon at bounding box center [268, 18] width 11 height 11
drag, startPoint x: 269, startPoint y: 211, endPoint x: 309, endPoint y: 197, distance: 42.7
click at [386, 33] on p "GMP Certified" at bounding box center [392, 24] width 82 height 17
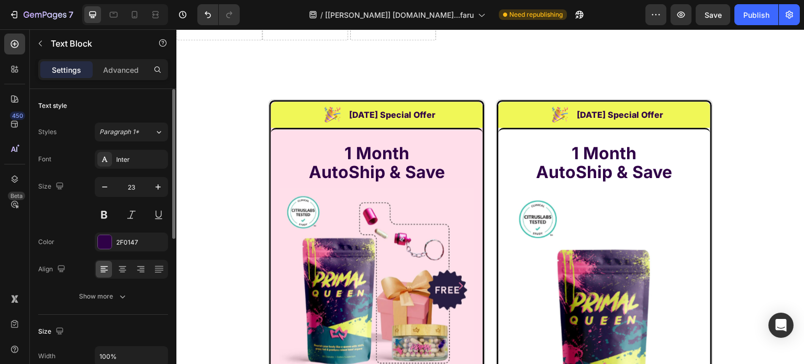
click at [539, 24] on icon at bounding box center [539, 18] width 11 height 11
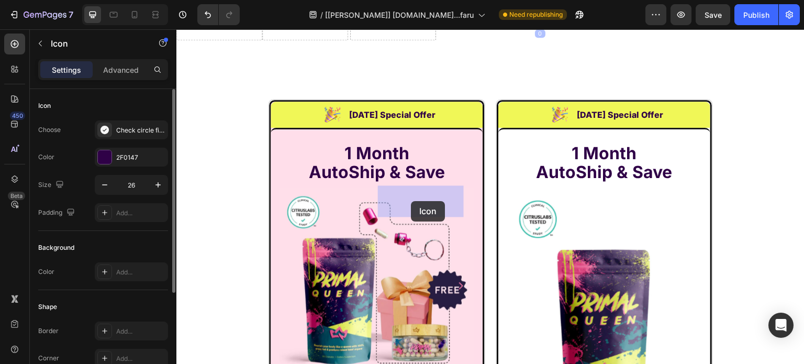
drag, startPoint x: 536, startPoint y: 214, endPoint x: 408, endPoint y: 200, distance: 128.4
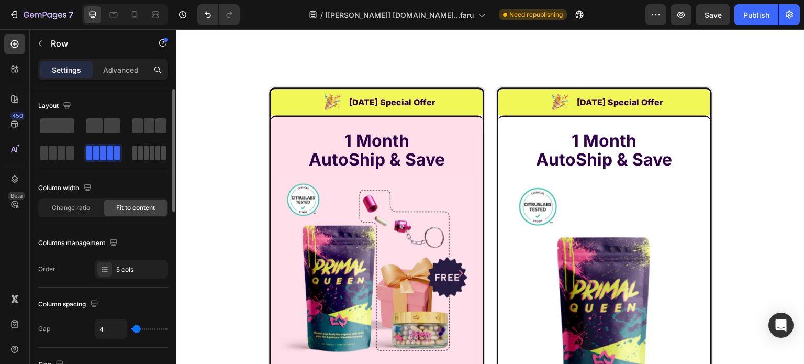
drag, startPoint x: 153, startPoint y: 154, endPoint x: 171, endPoint y: 168, distance: 21.7
click at [155, 154] on span at bounding box center [157, 153] width 5 height 15
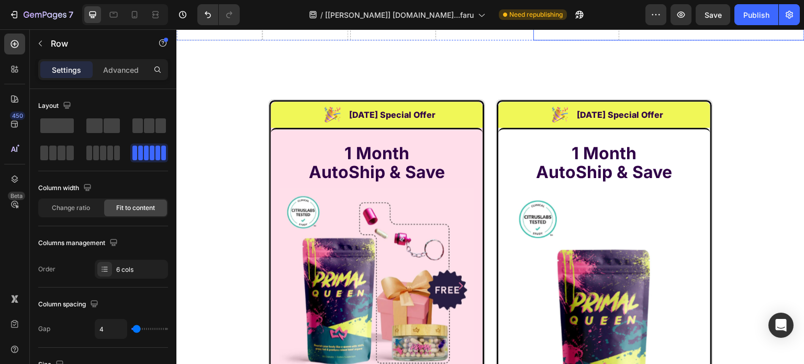
click at [642, 33] on p "GMP Certified" at bounding box center [663, 24] width 82 height 17
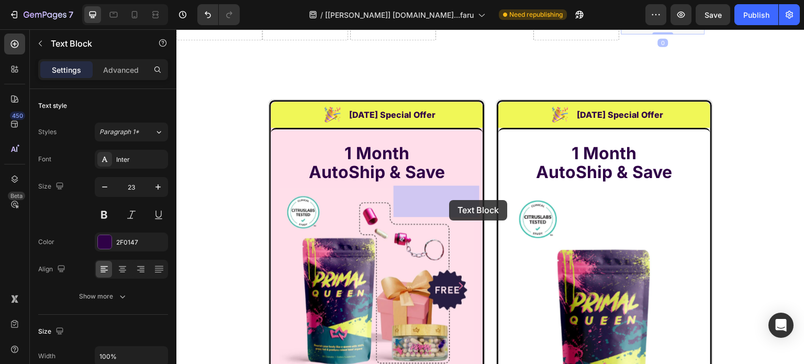
drag, startPoint x: 622, startPoint y: 214, endPoint x: 429, endPoint y: 196, distance: 193.5
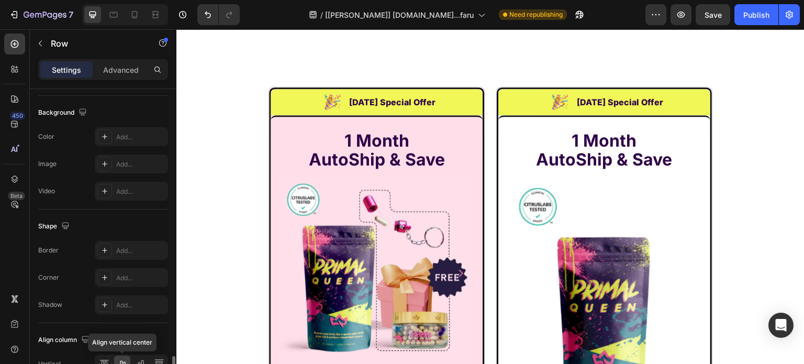
scroll to position [452, 0]
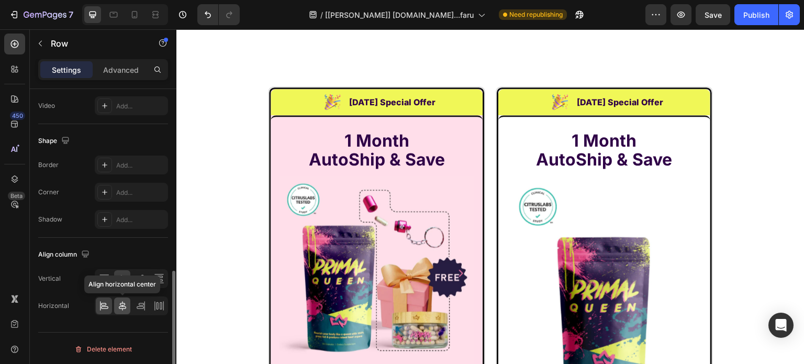
click at [124, 301] on icon at bounding box center [122, 305] width 10 height 10
click at [518, 28] on div "Drop element here Drop element here Row 0" at bounding box center [397, 11] width 271 height 31
click at [776, 28] on div "Drop element here Drop element here Row" at bounding box center [668, 11] width 271 height 31
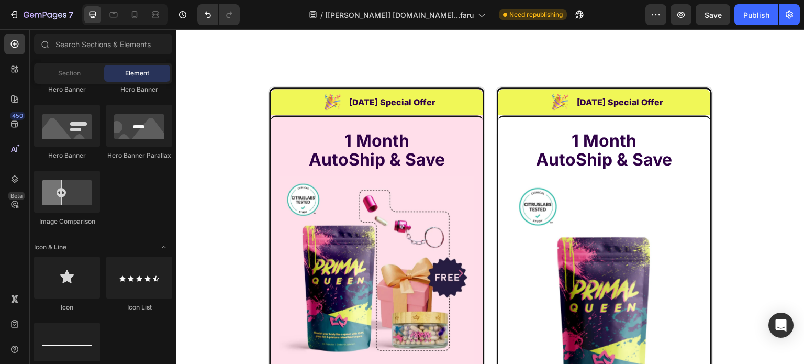
click at [498, 28] on div "Drop element here Drop element here Row" at bounding box center [490, 11] width 456 height 31
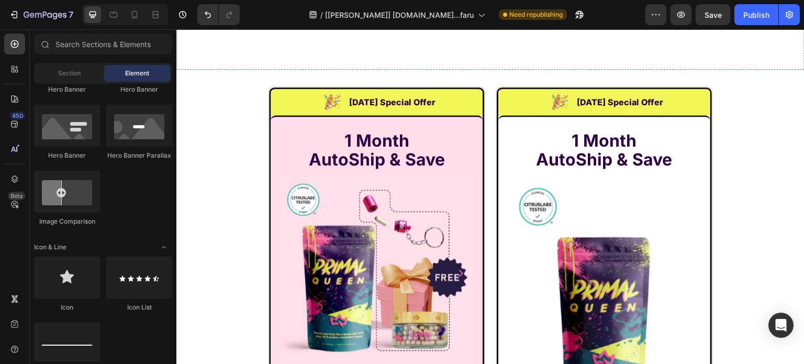
drag, startPoint x: 425, startPoint y: 226, endPoint x: 436, endPoint y: 227, distance: 11.5
click at [426, 20] on div "Drop element here" at bounding box center [391, 12] width 85 height 17
click at [453, 28] on div "Drop element here Drop element here Drop element here Row" at bounding box center [490, 11] width 628 height 31
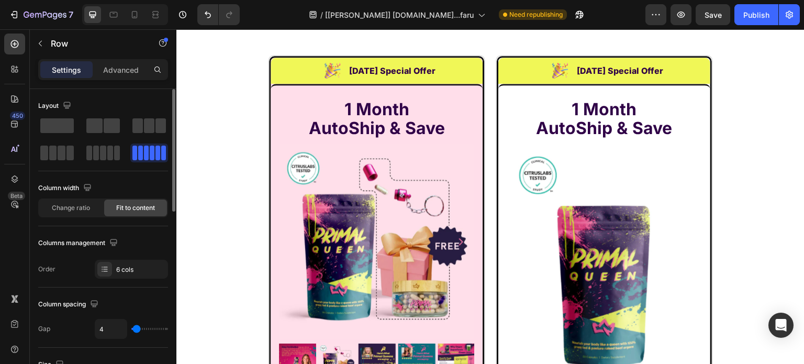
drag, startPoint x: 117, startPoint y: 74, endPoint x: 116, endPoint y: 89, distance: 15.2
click at [116, 73] on p "Advanced" at bounding box center [121, 69] width 36 height 11
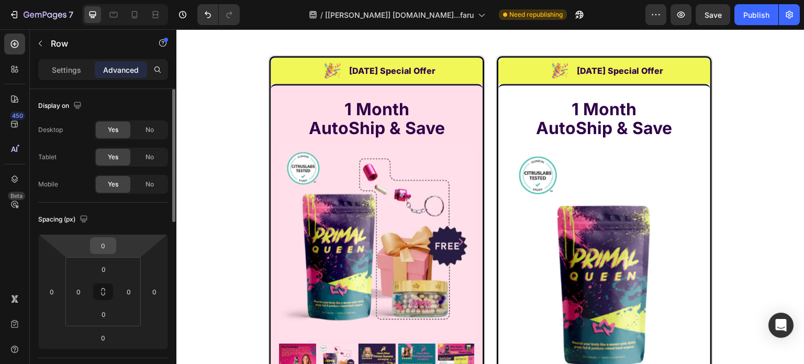
click at [101, 242] on input "0" at bounding box center [103, 246] width 21 height 16
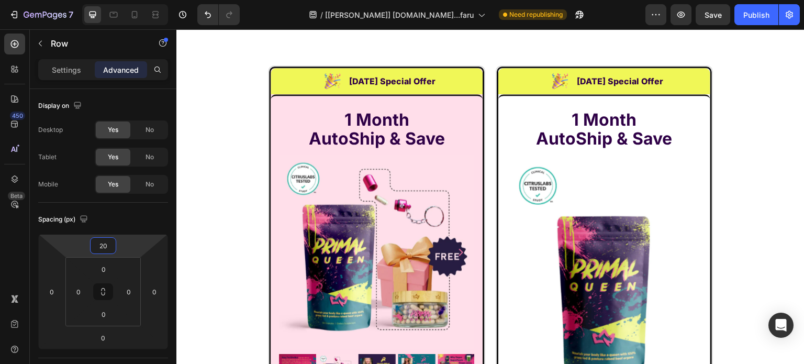
type input "20"
click at [69, 75] on div "Settings" at bounding box center [66, 69] width 52 height 17
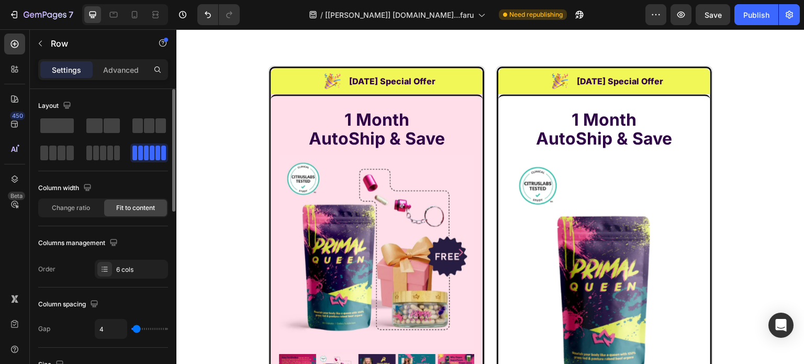
scroll to position [52, 0]
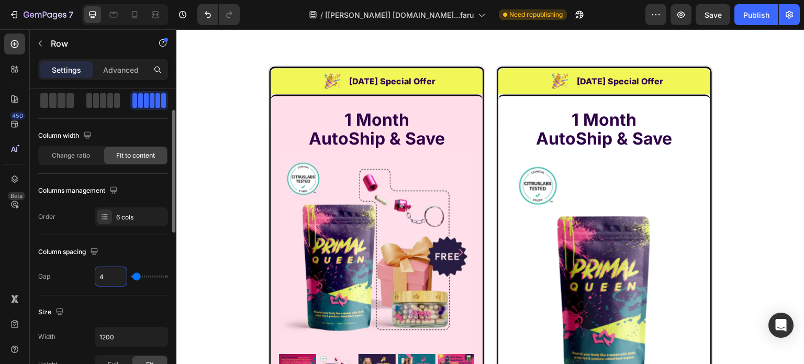
click at [114, 268] on input "4" at bounding box center [110, 276] width 31 height 19
type input "8"
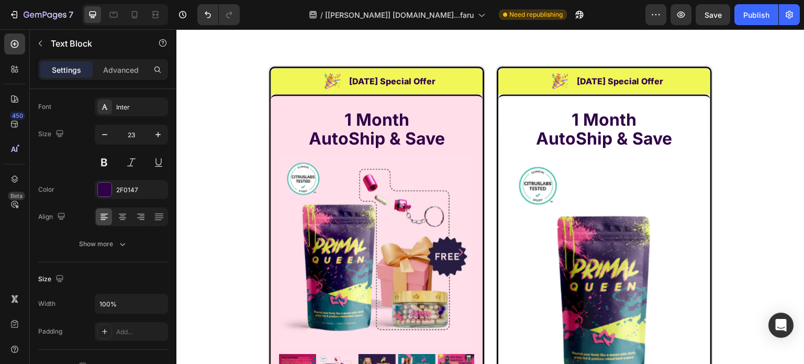
scroll to position [0, 0]
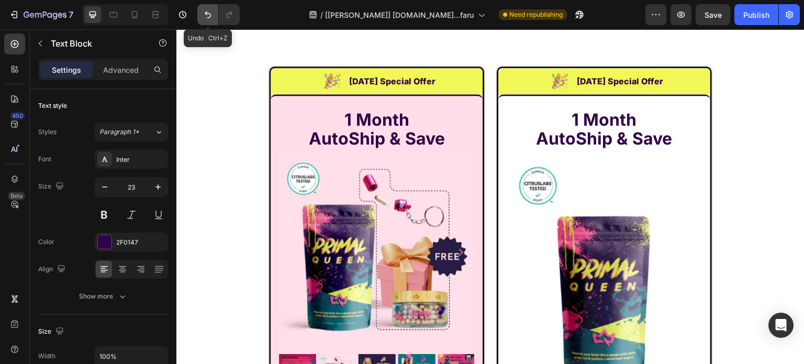
click at [207, 8] on button "Undo/Redo" at bounding box center [207, 14] width 21 height 21
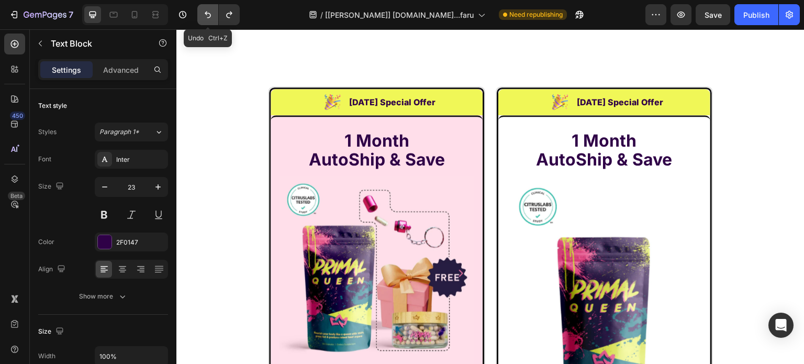
click at [207, 8] on button "Undo/Redo" at bounding box center [207, 14] width 21 height 21
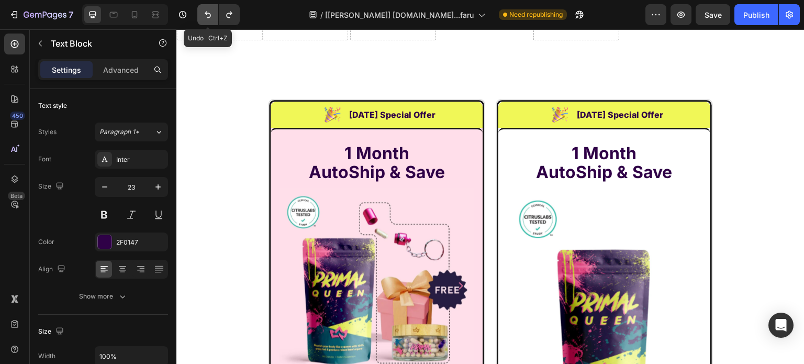
click at [207, 8] on button "Undo/Redo" at bounding box center [207, 14] width 21 height 21
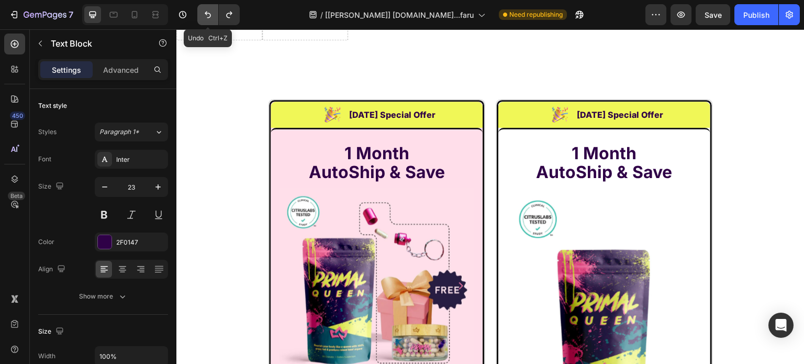
click at [207, 10] on button "Undo/Redo" at bounding box center [207, 14] width 21 height 21
click at [207, 10] on icon "Undo/Redo" at bounding box center [208, 14] width 10 height 10
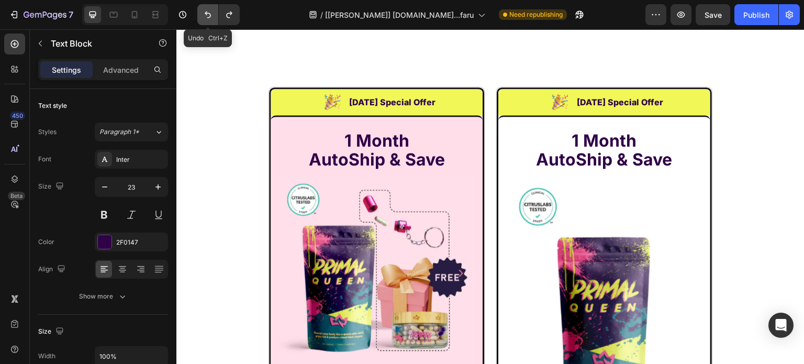
click at [207, 10] on icon "Undo/Redo" at bounding box center [208, 14] width 10 height 10
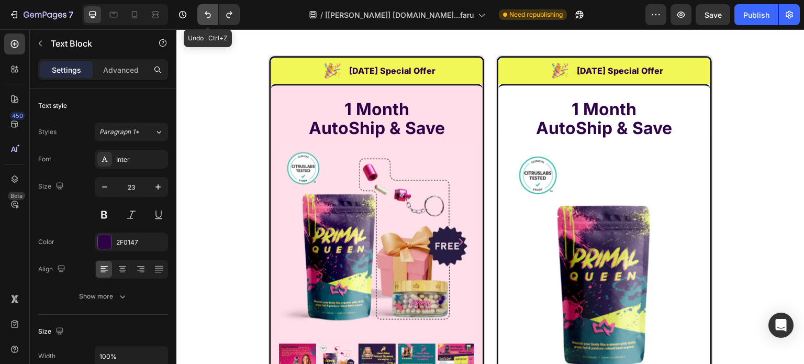
click at [207, 10] on icon "Undo/Redo" at bounding box center [208, 14] width 10 height 10
drag, startPoint x: 229, startPoint y: 14, endPoint x: 135, endPoint y: 19, distance: 94.9
click at [229, 14] on icon "Undo/Redo" at bounding box center [229, 14] width 10 height 10
drag, startPoint x: 546, startPoint y: 197, endPoint x: 557, endPoint y: 196, distance: 11.0
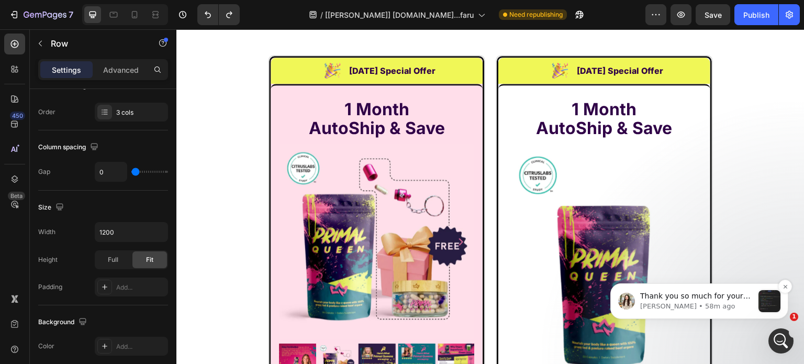
click at [728, 299] on p "Thank you so much for your patience. I have updates regarding your previous req…" at bounding box center [696, 296] width 113 height 10
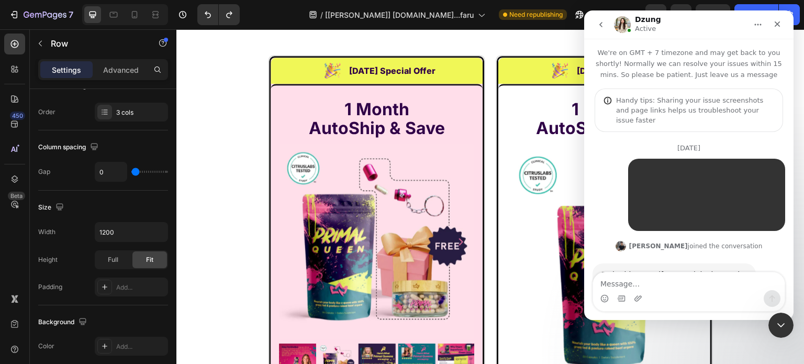
scroll to position [13446, 0]
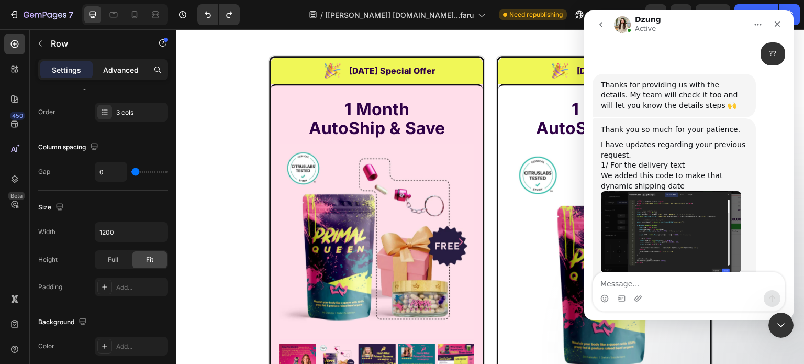
click at [117, 66] on p "Advanced" at bounding box center [121, 69] width 36 height 11
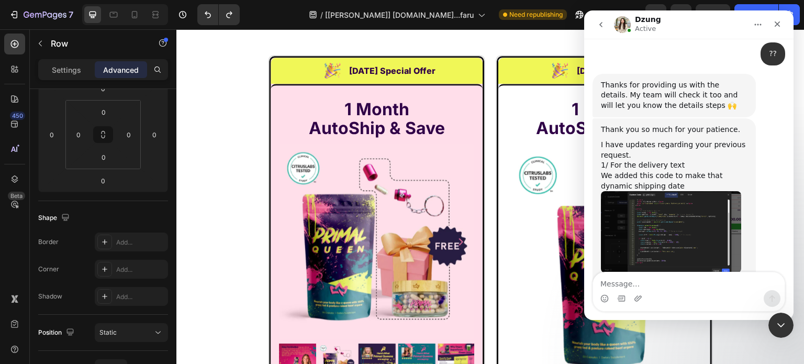
click at [117, 66] on p "Advanced" at bounding box center [121, 69] width 36 height 11
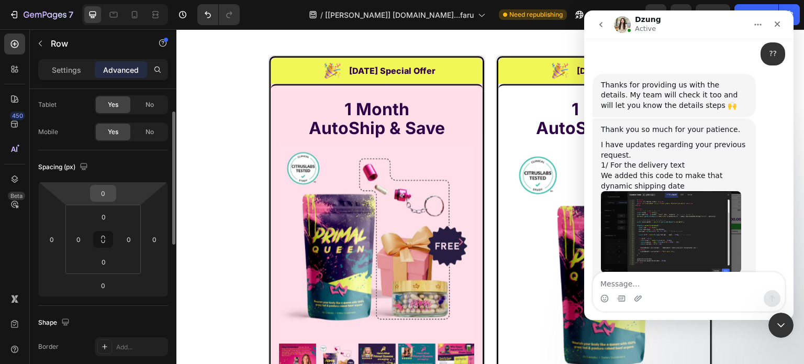
click at [104, 189] on input "0" at bounding box center [103, 193] width 21 height 16
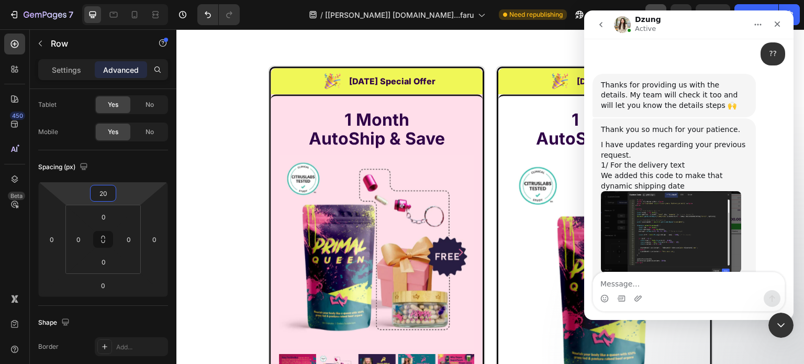
type input "20"
click at [61, 68] on p "Settings" at bounding box center [66, 69] width 29 height 11
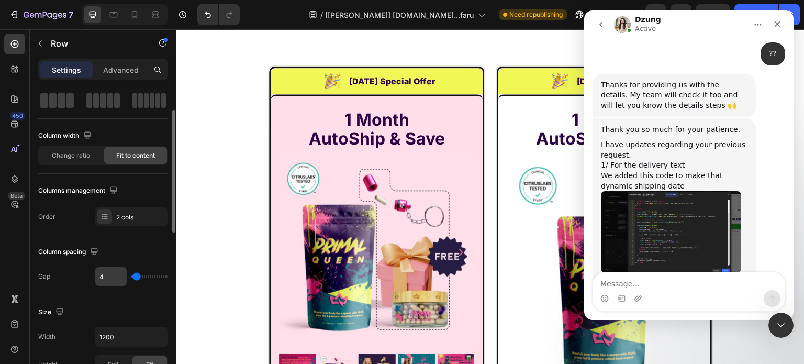
scroll to position [157, 0]
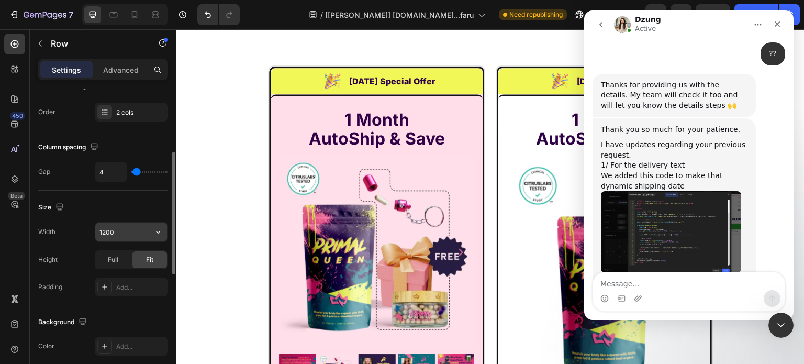
click at [129, 226] on input "1200" at bounding box center [131, 231] width 72 height 19
paste input "89.062px"
type input "189.062px"
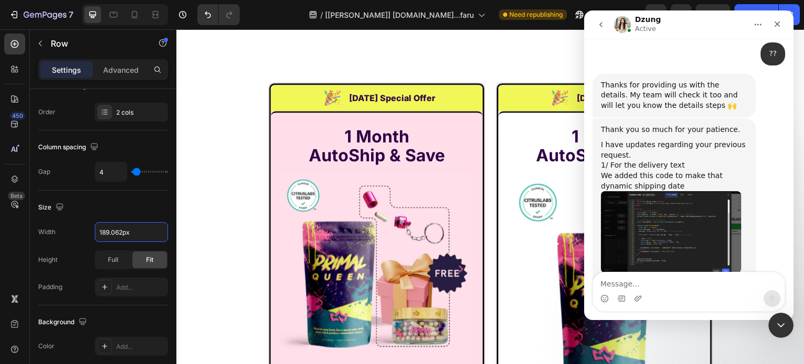
drag, startPoint x: 405, startPoint y: 203, endPoint x: 309, endPoint y: 213, distance: 96.3
click at [123, 234] on input "1200" at bounding box center [131, 231] width 72 height 19
paste input "89.062px"
type input "189.062px"
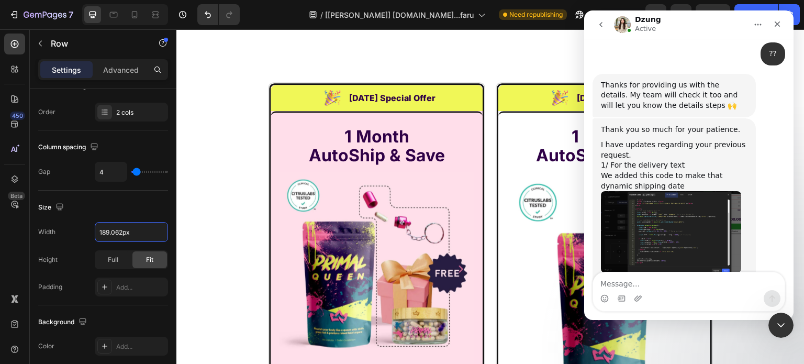
click at [132, 227] on input "1200" at bounding box center [131, 231] width 72 height 19
paste input "89.062px"
type input "189.062px"
click at [520, 24] on div "Icon GMP Certified Text Block Row Icon GMP Certified Text Block Row Icon GMP Ce…" at bounding box center [490, 6] width 628 height 36
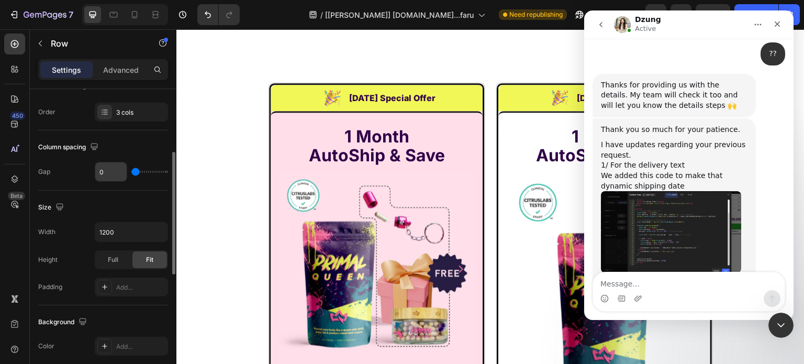
click at [109, 175] on input "0" at bounding box center [110, 171] width 31 height 19
type input "5"
click at [109, 175] on input "5" at bounding box center [110, 171] width 31 height 19
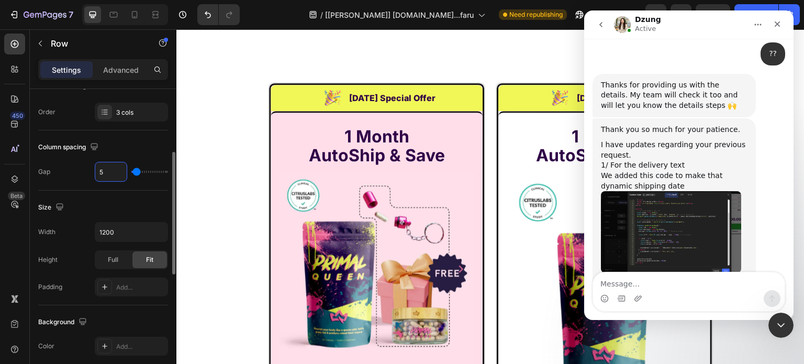
type input "1"
type input "10"
type input "1"
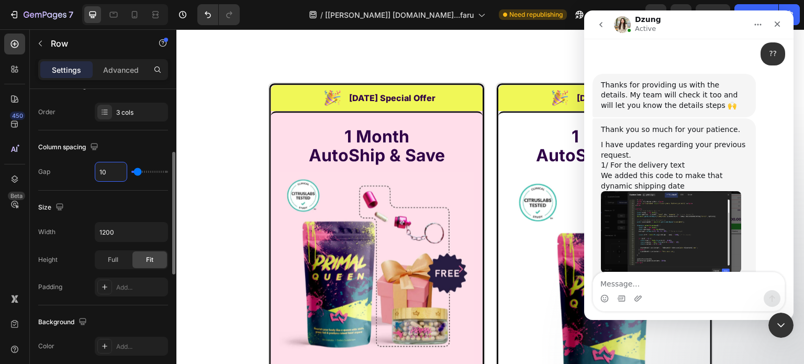
type input "1"
type input "0"
type input "2"
type input "20"
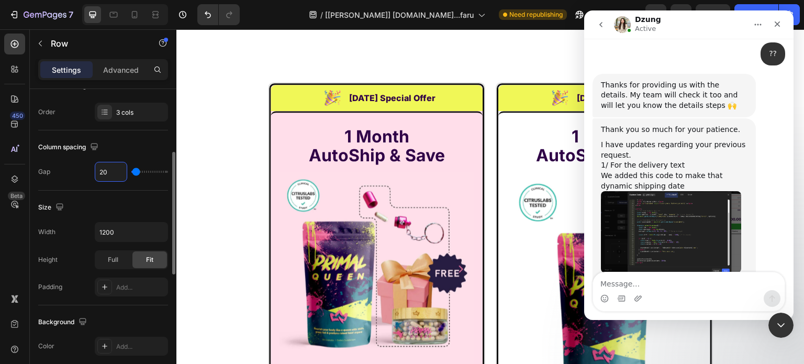
type input "20"
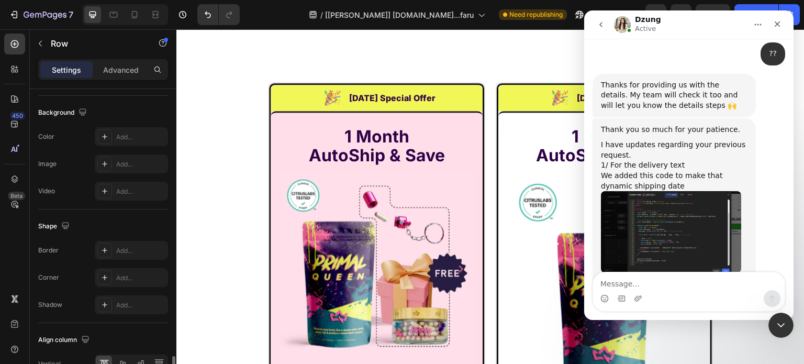
scroll to position [452, 0]
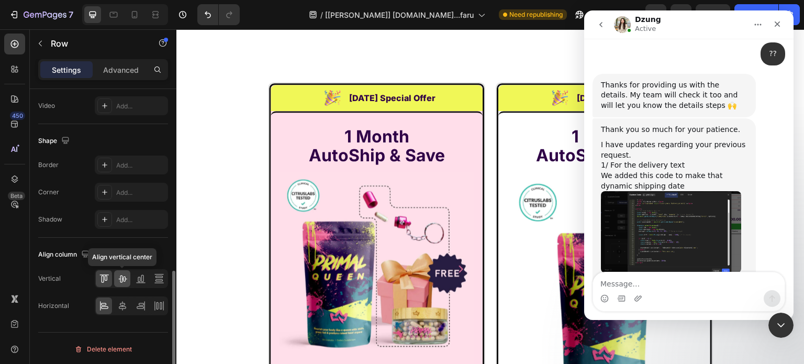
type input "20"
drag, startPoint x: 124, startPoint y: 278, endPoint x: 119, endPoint y: 286, distance: 9.6
click at [124, 278] on icon at bounding box center [122, 278] width 10 height 10
click at [120, 309] on div at bounding box center [122, 305] width 16 height 17
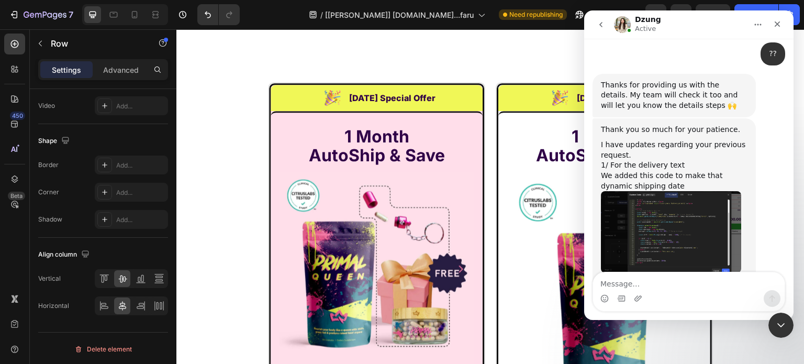
click at [657, 294] on img "Dzung says…" at bounding box center [671, 328] width 140 height 68
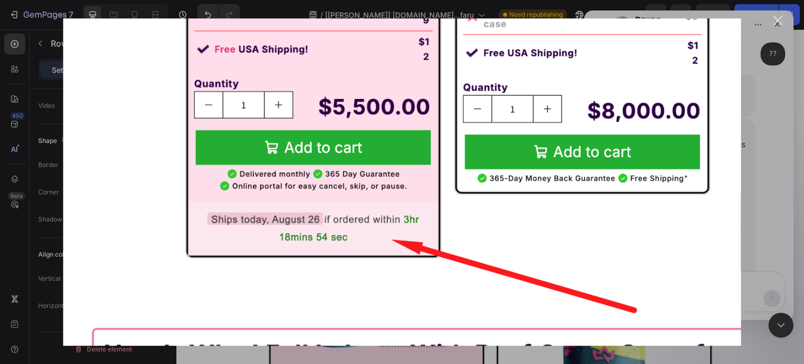
scroll to position [0, 0]
click at [775, 195] on div "Intercom messenger" at bounding box center [402, 182] width 804 height 364
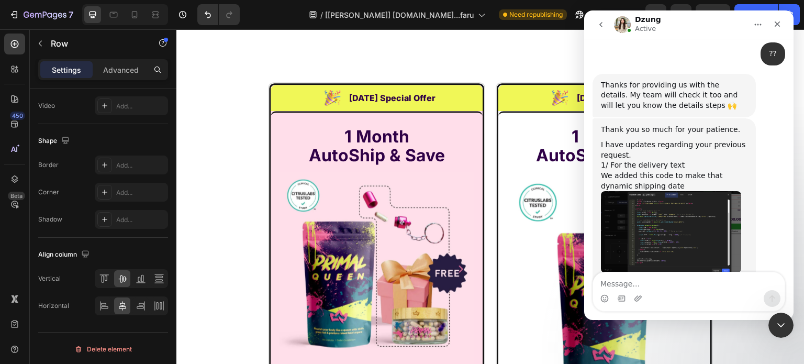
click at [654, 191] on img "Dzung says…" at bounding box center [671, 232] width 140 height 82
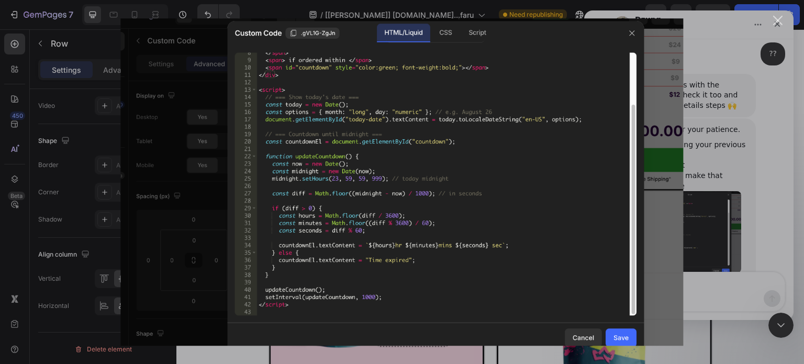
click at [735, 165] on div "Intercom messenger" at bounding box center [402, 182] width 804 height 364
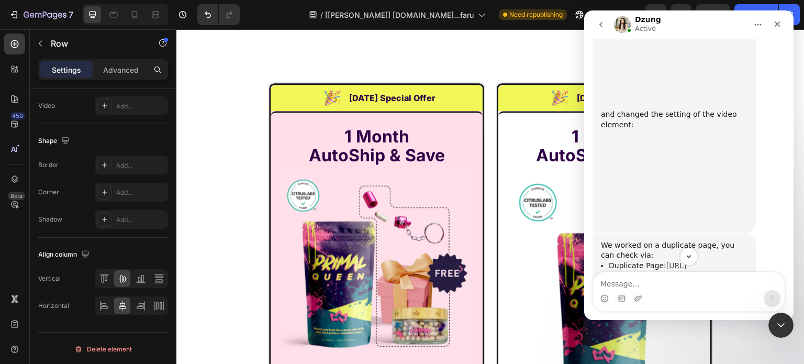
scroll to position [13905, 0]
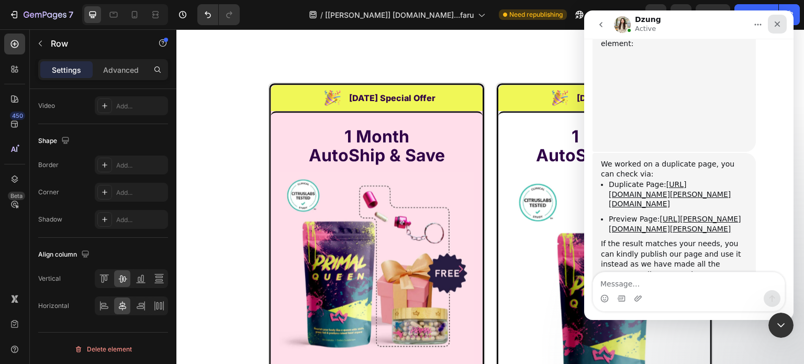
click at [774, 20] on icon "Close" at bounding box center [777, 24] width 8 height 8
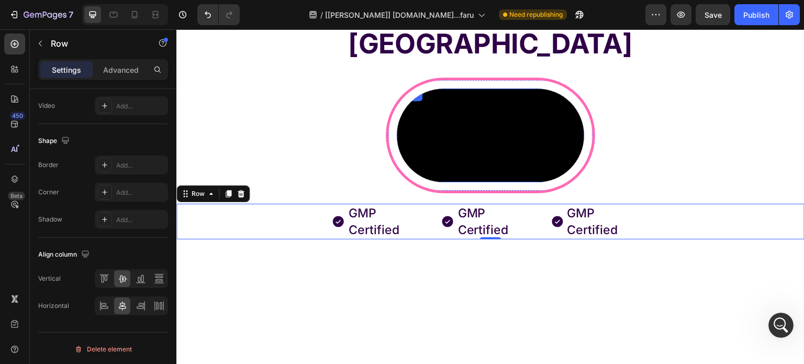
scroll to position [7494, 0]
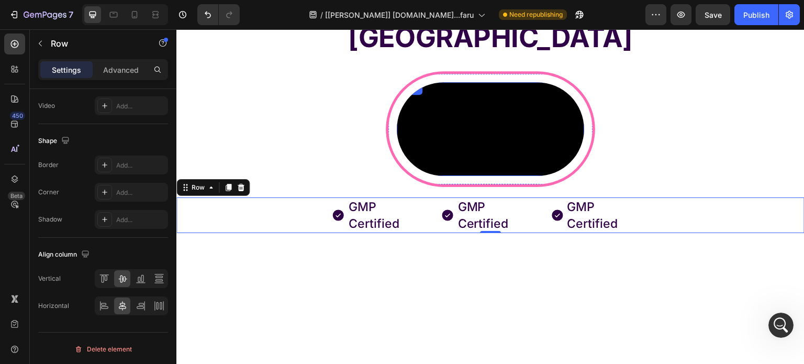
click at [466, 176] on video at bounding box center [490, 129] width 187 height 94
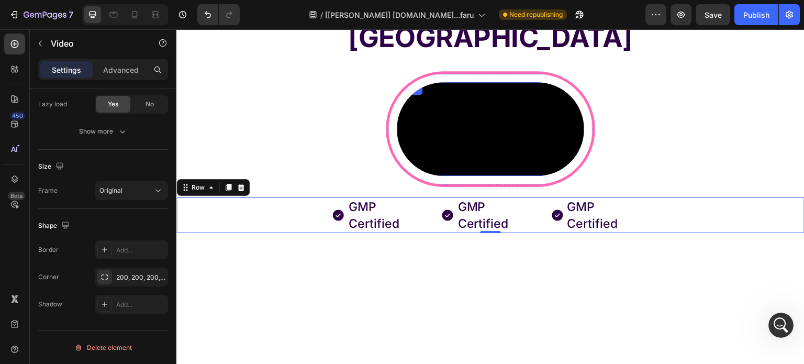
scroll to position [0, 0]
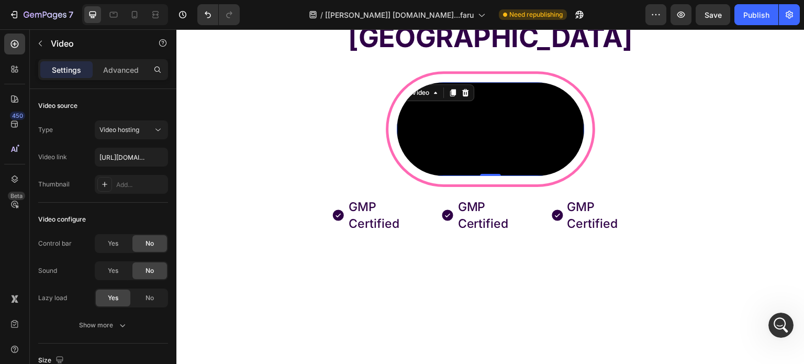
click at [481, 164] on video at bounding box center [490, 129] width 187 height 94
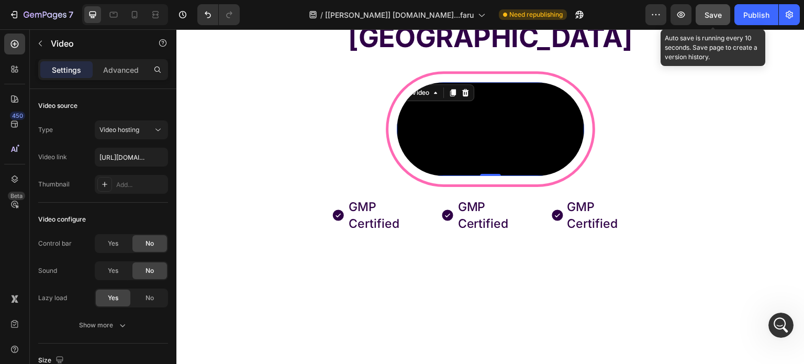
click at [722, 13] on button "Save" at bounding box center [713, 14] width 35 height 21
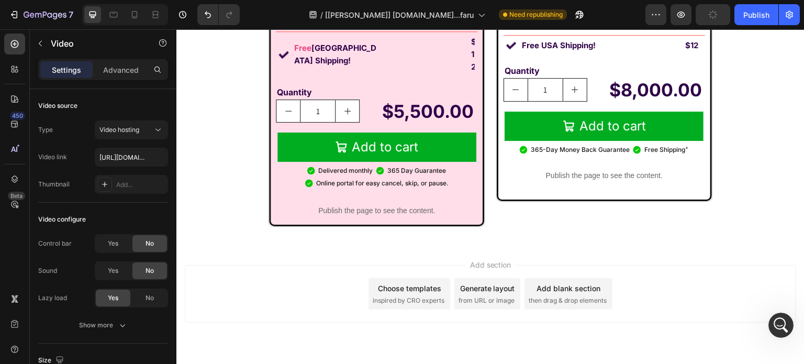
scroll to position [8389, 0]
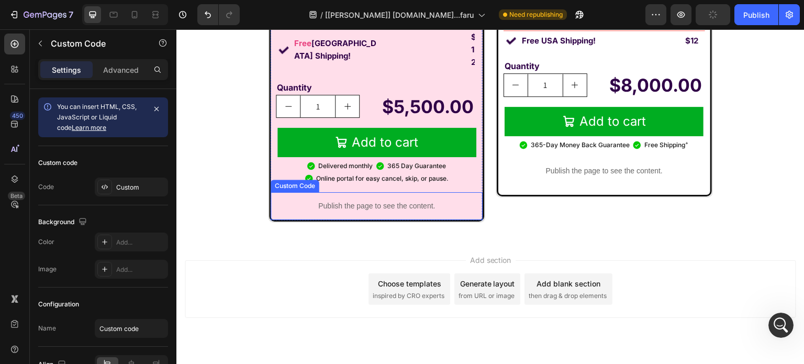
click at [462, 200] on p "Publish the page to see the content." at bounding box center [377, 205] width 212 height 11
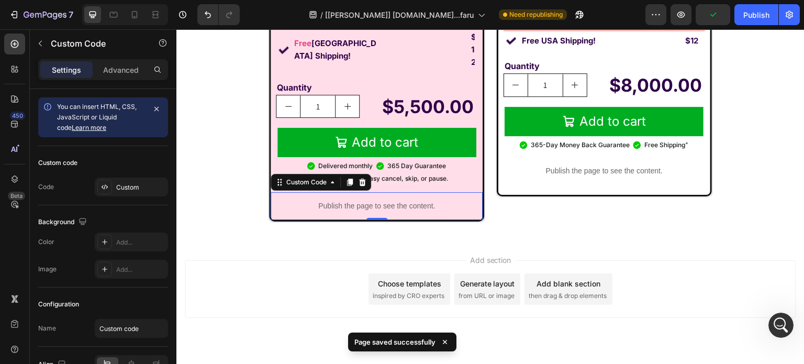
click at [365, 192] on div "Publish the page to see the content." at bounding box center [377, 206] width 212 height 28
click at [111, 182] on div at bounding box center [104, 187] width 15 height 15
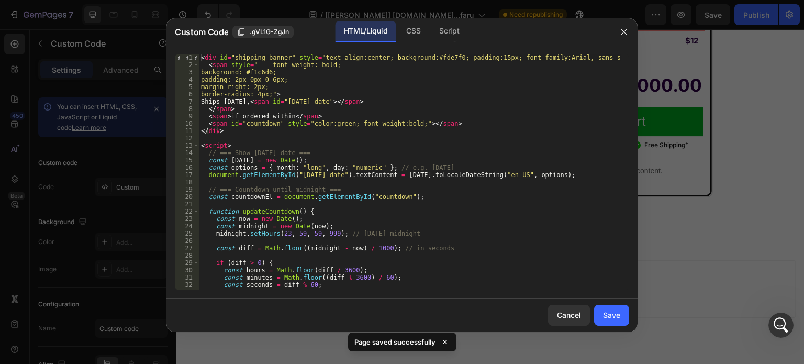
click at [132, 121] on div at bounding box center [402, 182] width 804 height 364
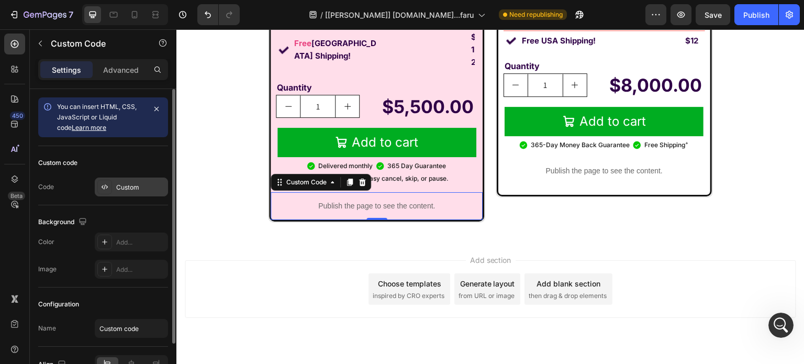
click at [103, 189] on icon at bounding box center [105, 187] width 8 height 8
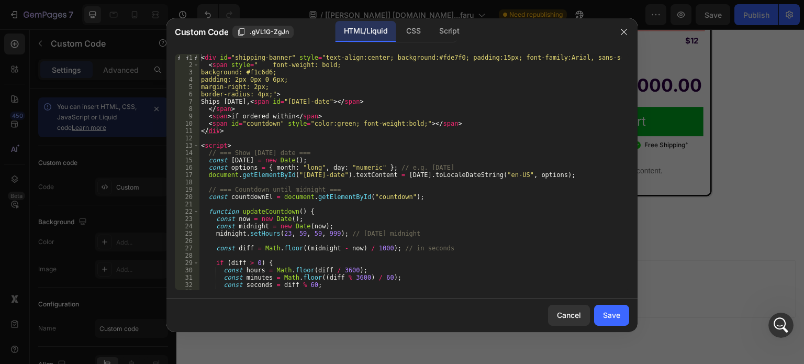
scroll to position [79, 0]
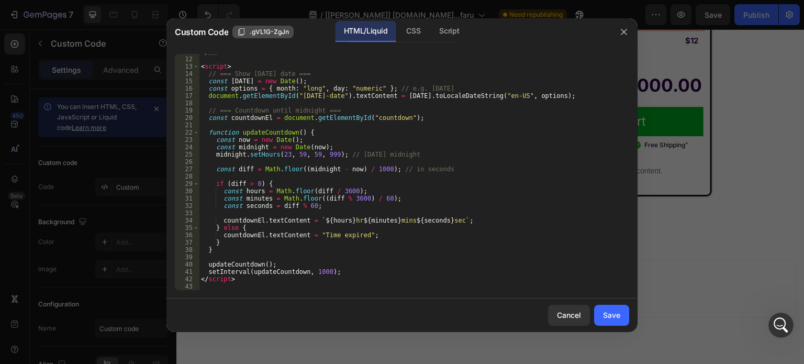
click at [266, 34] on span ".gVL1G-ZgJn" at bounding box center [269, 31] width 39 height 9
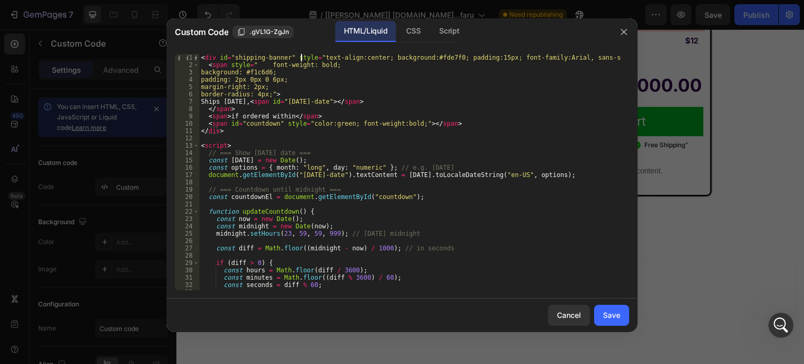
click at [300, 56] on div "< div id = "shipping-banner" style = "text-align:center; background:#fde7f0; pa…" at bounding box center [410, 179] width 422 height 251
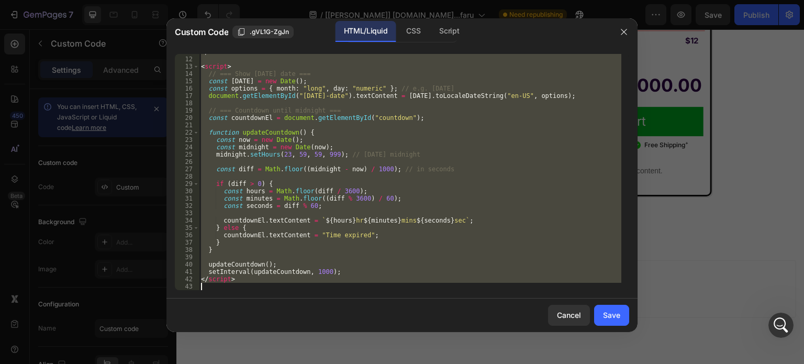
scroll to position [79, 0]
drag, startPoint x: 300, startPoint y: 56, endPoint x: 333, endPoint y: 208, distance: 155.5
click at [333, 208] on div "</ div > < script > // === Show today's date === const today = new Date ( ) ; c…" at bounding box center [410, 173] width 422 height 251
type textarea "</script>"
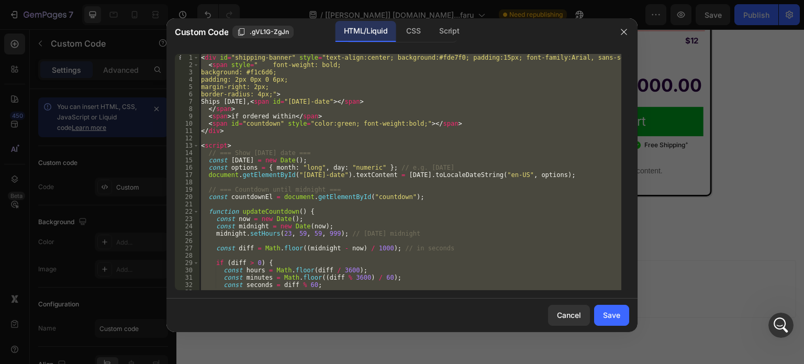
scroll to position [0, 0]
click at [598, 316] on button "Save" at bounding box center [611, 315] width 35 height 21
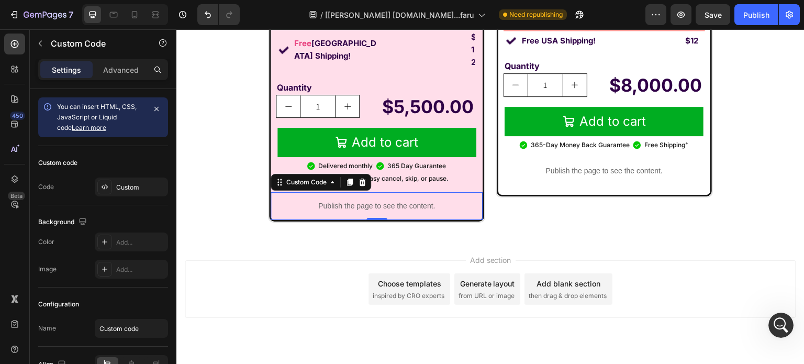
scroll to position [8337, 0]
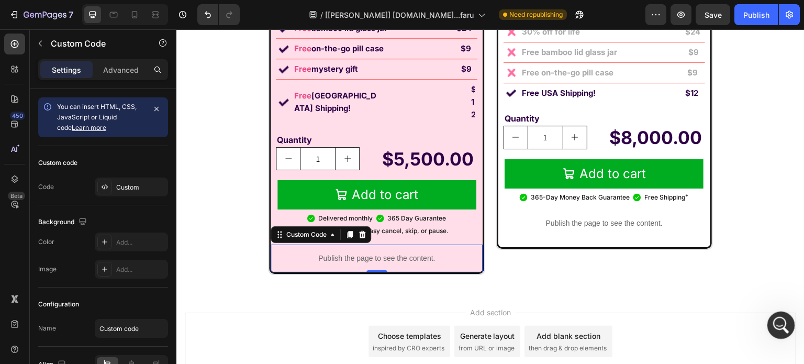
click at [786, 315] on div "Open Intercom Messenger" at bounding box center [779, 323] width 35 height 35
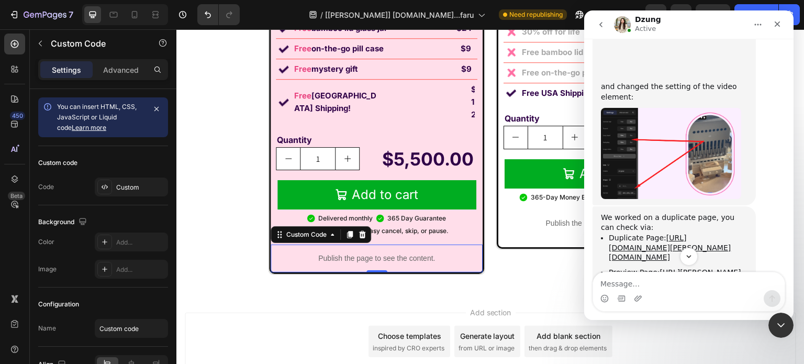
scroll to position [13748, 0]
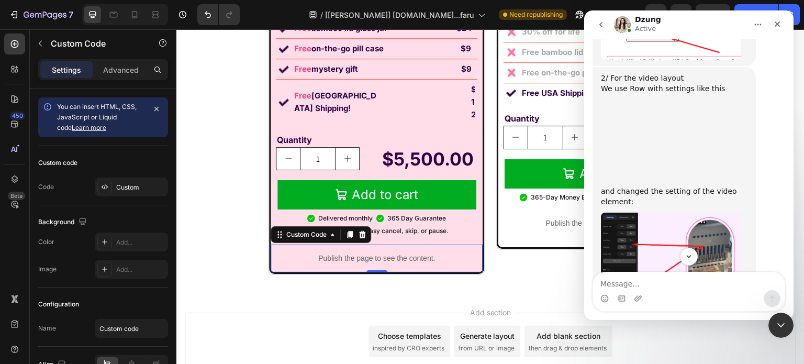
click at [659, 213] on img "Dzung says…" at bounding box center [671, 258] width 140 height 91
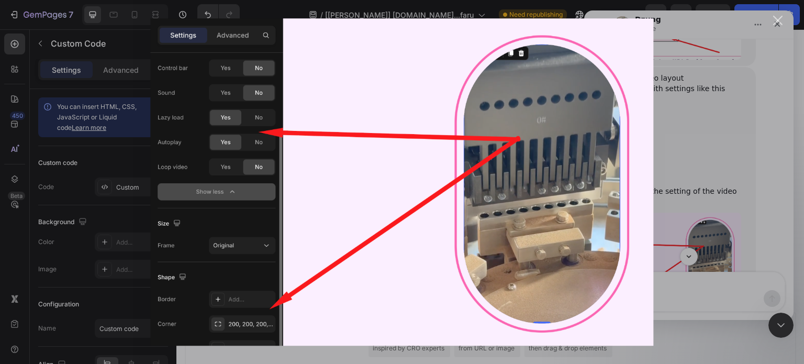
scroll to position [0, 0]
click at [674, 125] on div "Intercom messenger" at bounding box center [402, 182] width 804 height 364
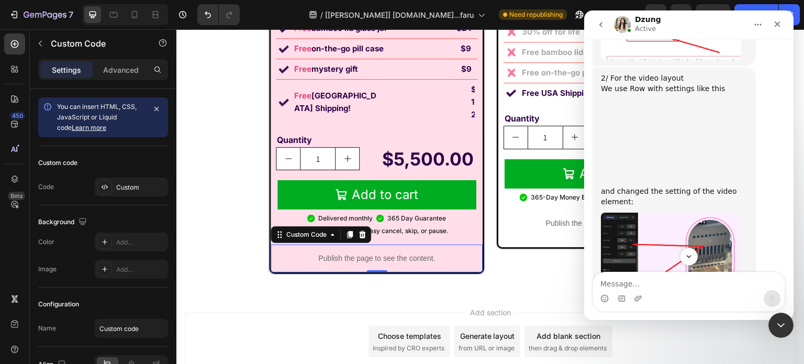
click at [674, 213] on img "Dzung says…" at bounding box center [671, 258] width 140 height 91
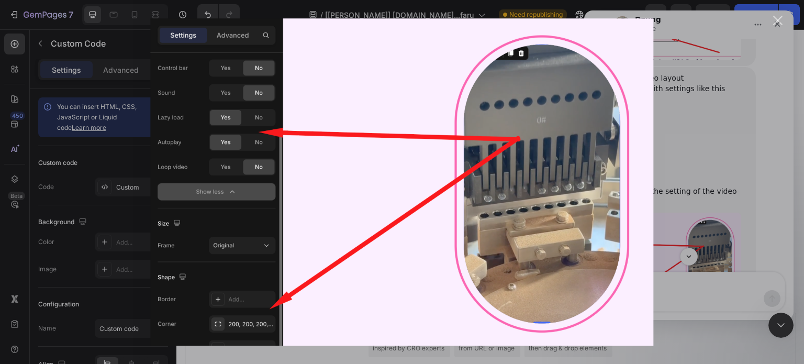
click at [676, 126] on div "Intercom messenger" at bounding box center [402, 182] width 804 height 364
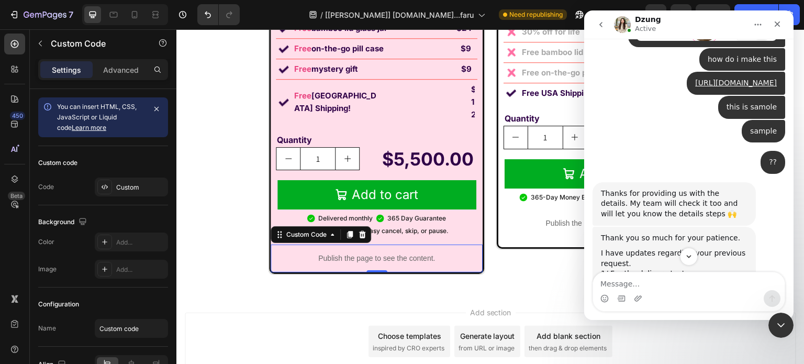
scroll to position [13329, 0]
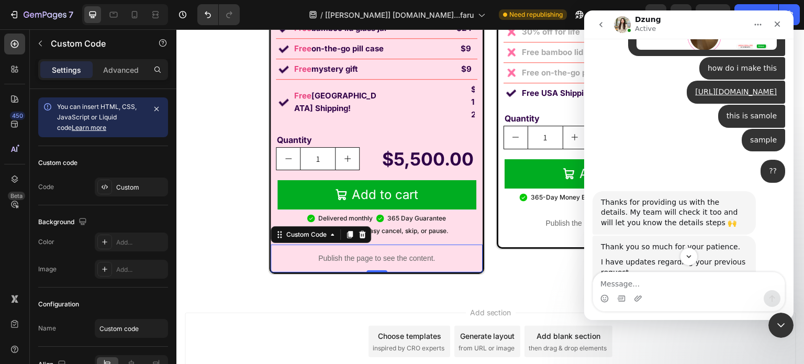
click at [655, 197] on div "Thanks for providing us with the details. My team will check it too and will le…" at bounding box center [674, 212] width 147 height 31
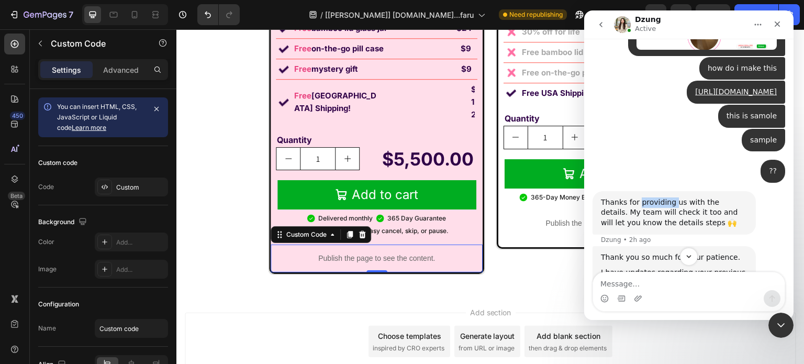
click at [655, 197] on div "Thanks for providing us with the details. My team will check it too and will le…" at bounding box center [674, 212] width 147 height 31
click at [639, 197] on div "Thanks for providing us with the details. My team will check it too and will le…" at bounding box center [674, 212] width 147 height 31
click at [619, 262] on div "Dzung says…" at bounding box center [674, 264] width 147 height 5
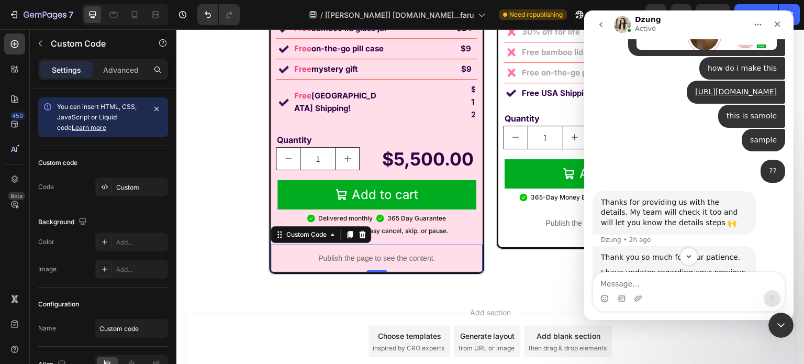
click at [622, 252] on div "Thank you so much for your patience." at bounding box center [674, 257] width 147 height 10
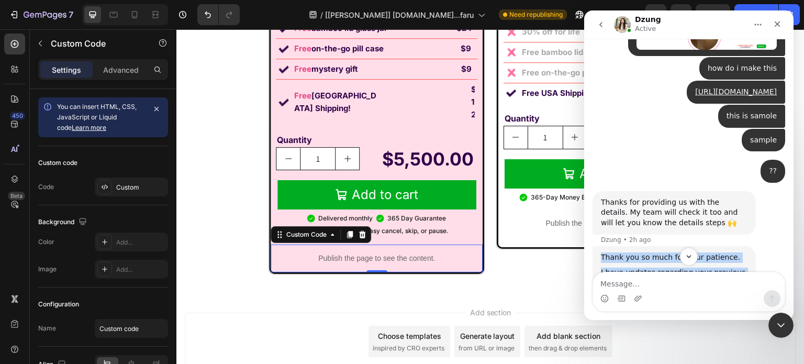
drag, startPoint x: 622, startPoint y: 142, endPoint x: 653, endPoint y: 204, distance: 69.8
click at [653, 252] on div "Thank you so much for your patience. I have updates regarding your previous req…" at bounding box center [674, 370] width 147 height 237
copy div "Thank you so much for your patience. I have updates regarding your previous req…"
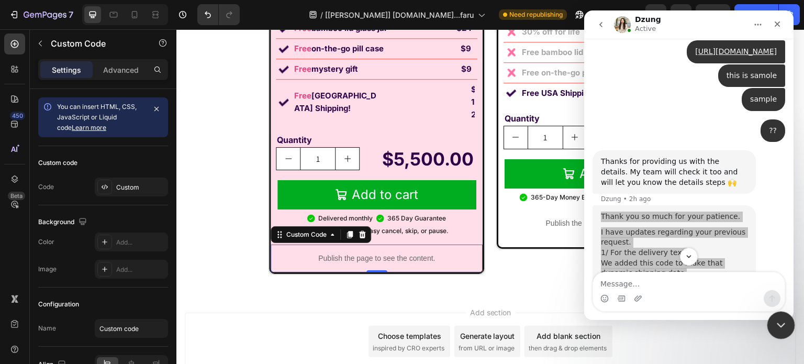
click at [789, 330] on div "Close Intercom Messenger" at bounding box center [779, 323] width 25 height 25
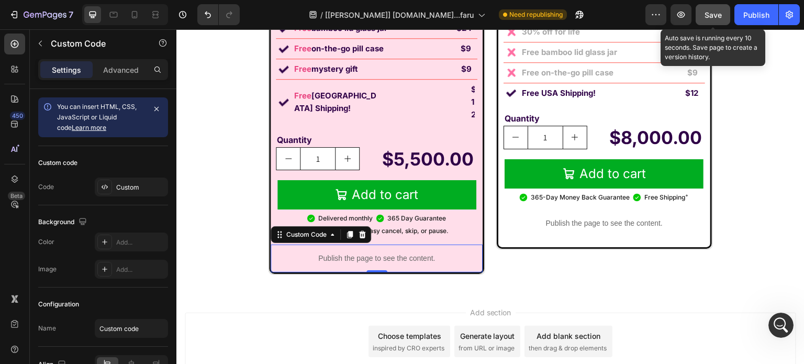
click at [712, 7] on button "Save" at bounding box center [713, 14] width 35 height 21
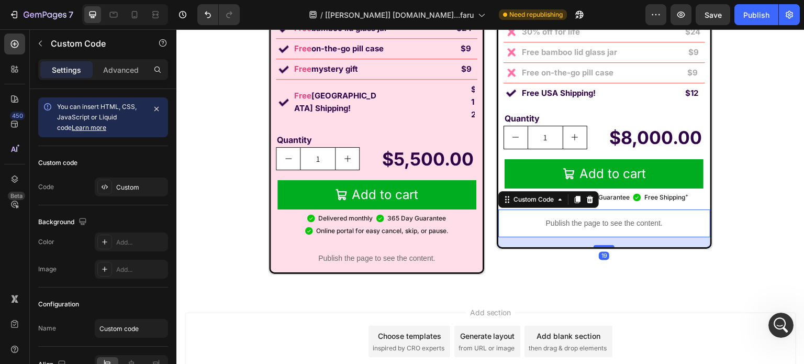
click at [588, 228] on p "Publish the page to see the content." at bounding box center [604, 223] width 212 height 11
click at [590, 201] on div at bounding box center [590, 199] width 13 height 13
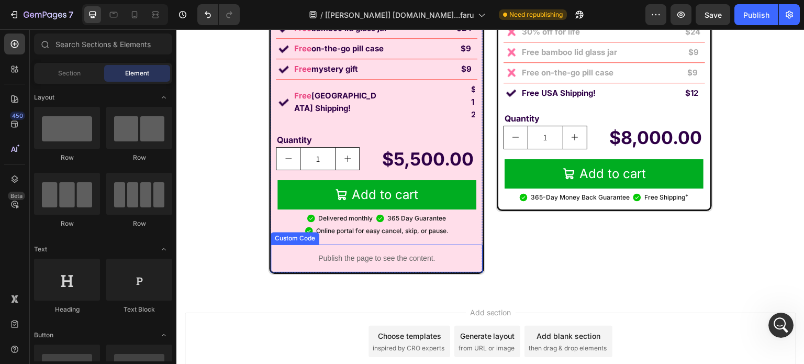
click at [455, 253] on p "Publish the page to see the content." at bounding box center [377, 258] width 212 height 11
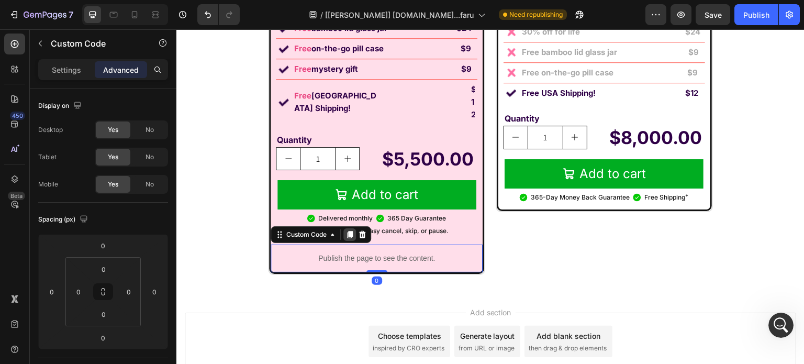
click at [347, 231] on icon at bounding box center [350, 234] width 6 height 7
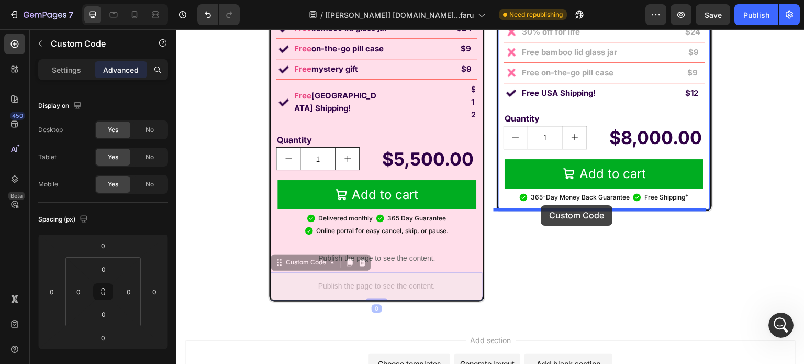
drag, startPoint x: 281, startPoint y: 237, endPoint x: 541, endPoint y: 205, distance: 262.6
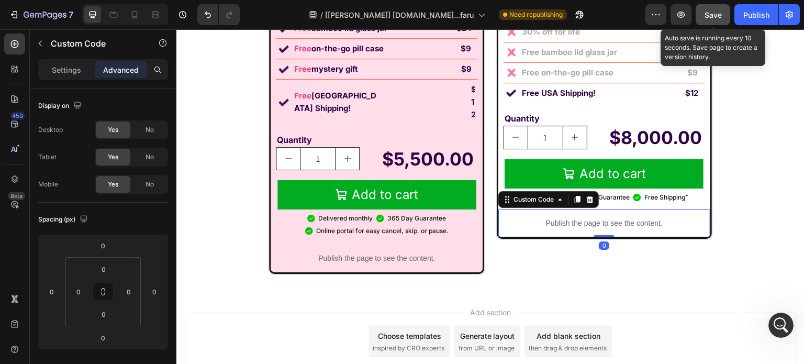
click at [722, 12] on button "Save" at bounding box center [713, 14] width 35 height 21
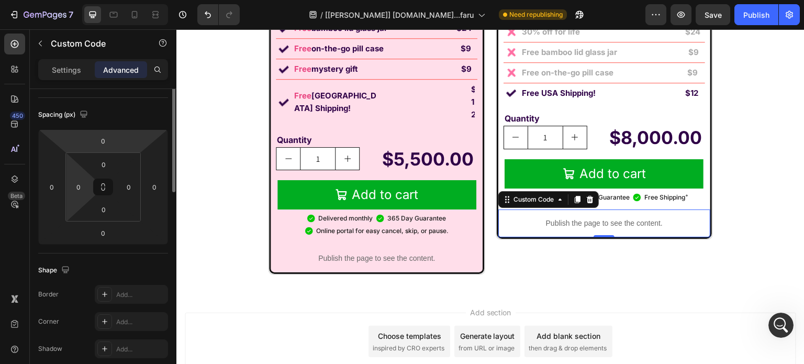
scroll to position [262, 0]
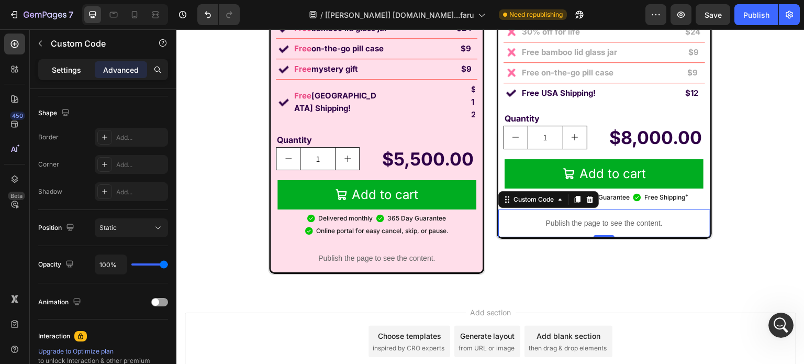
click at [70, 69] on p "Settings" at bounding box center [66, 69] width 29 height 11
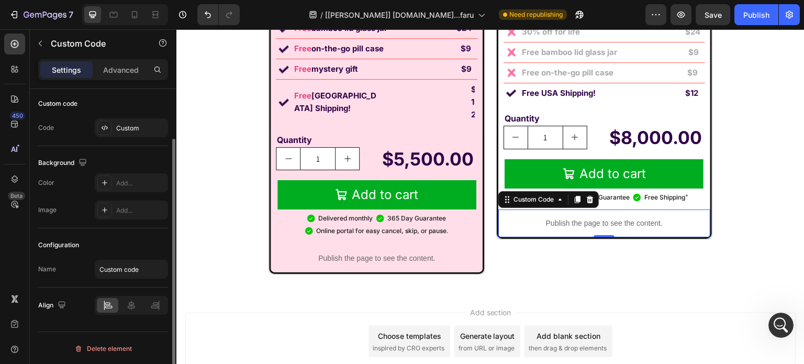
scroll to position [0, 0]
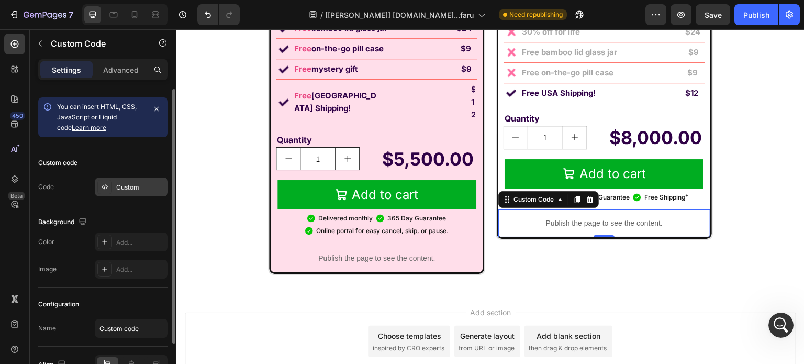
click at [130, 180] on div "Custom" at bounding box center [131, 186] width 73 height 19
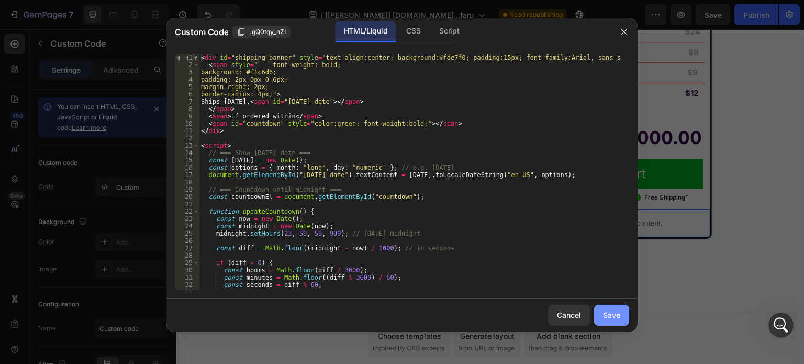
click at [610, 318] on div "Save" at bounding box center [611, 314] width 17 height 11
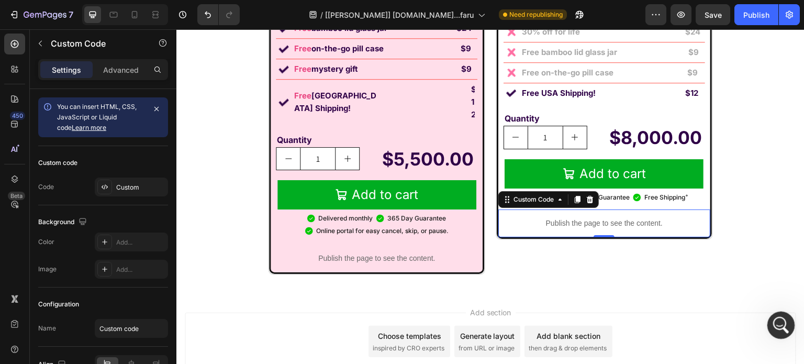
click at [773, 317] on div "Open Intercom Messenger" at bounding box center [779, 323] width 35 height 35
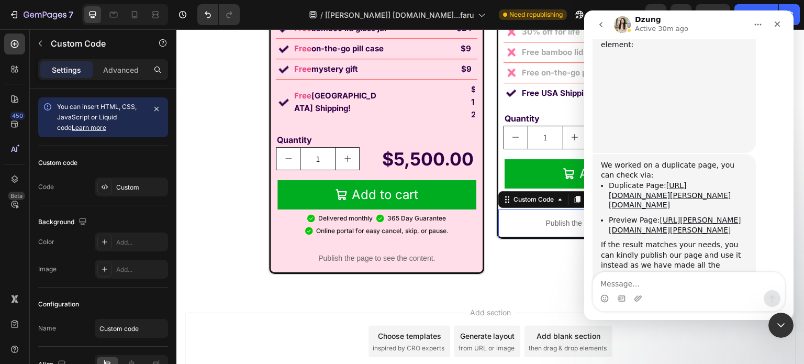
click at [694, 281] on textarea "Message…" at bounding box center [689, 281] width 192 height 18
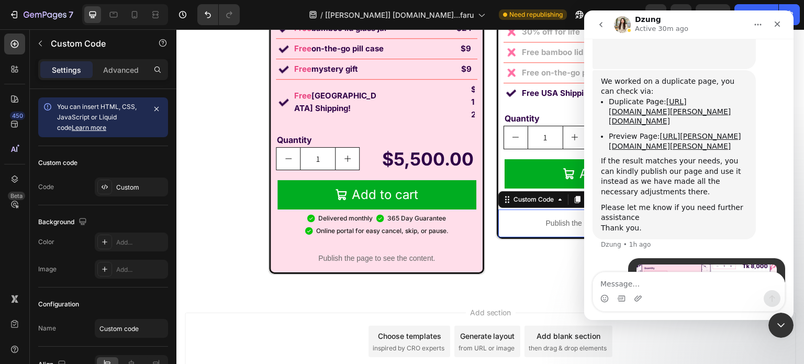
scroll to position [13989, 0]
type textarea "fixed it plz"
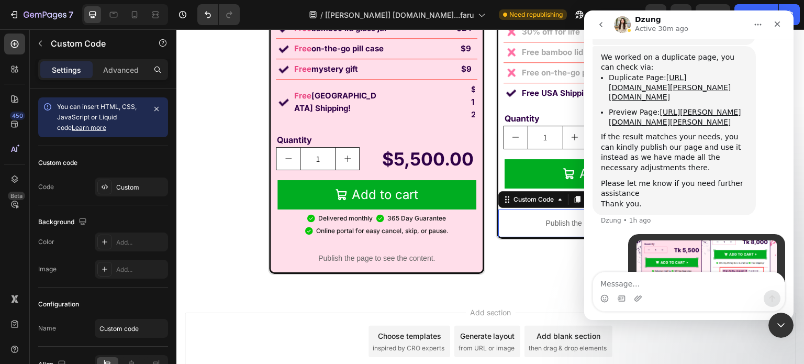
click at [680, 282] on textarea "Message…" at bounding box center [689, 281] width 192 height 18
type textarea "make this"
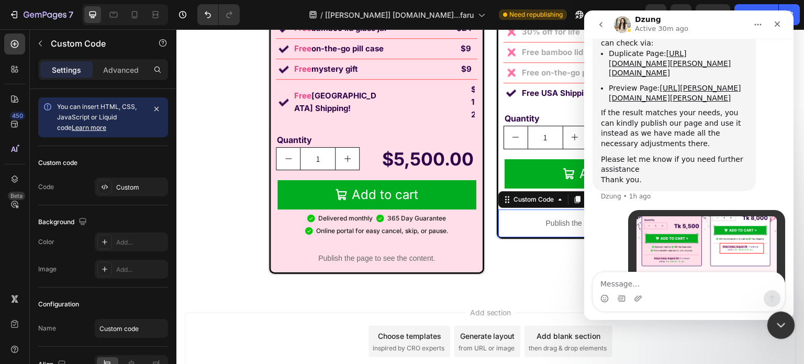
drag, startPoint x: 779, startPoint y: 321, endPoint x: 769, endPoint y: 322, distance: 10.5
click at [778, 321] on icon "Close Intercom Messenger" at bounding box center [779, 323] width 13 height 13
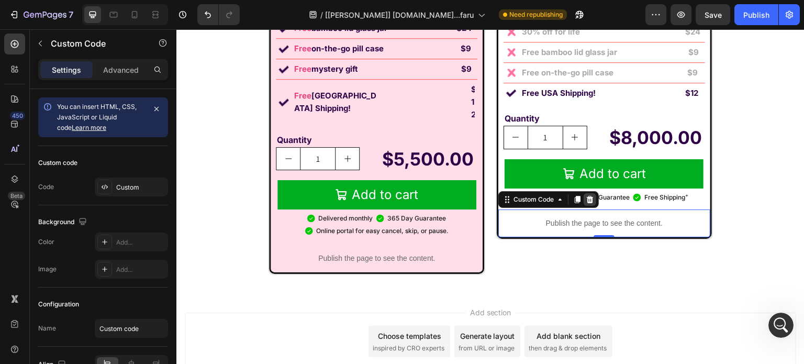
click at [587, 198] on icon at bounding box center [590, 199] width 7 height 7
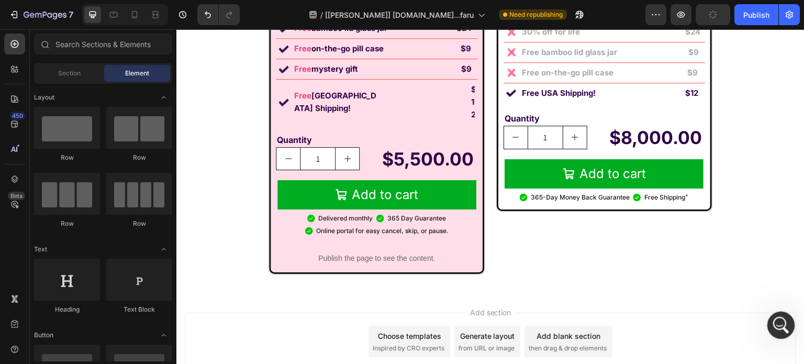
click at [783, 320] on icon "Open Intercom Messenger" at bounding box center [779, 323] width 17 height 17
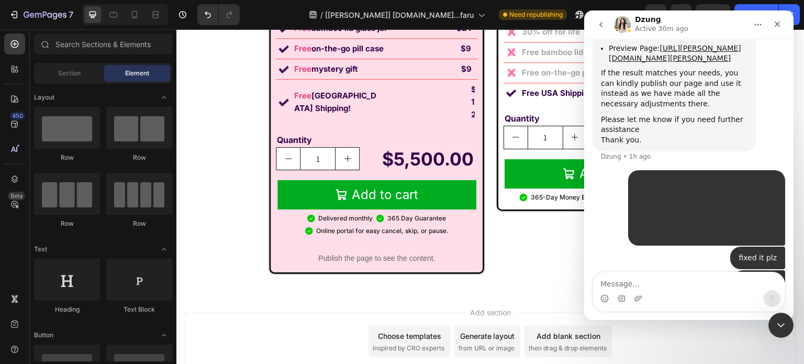
scroll to position [14107, 0]
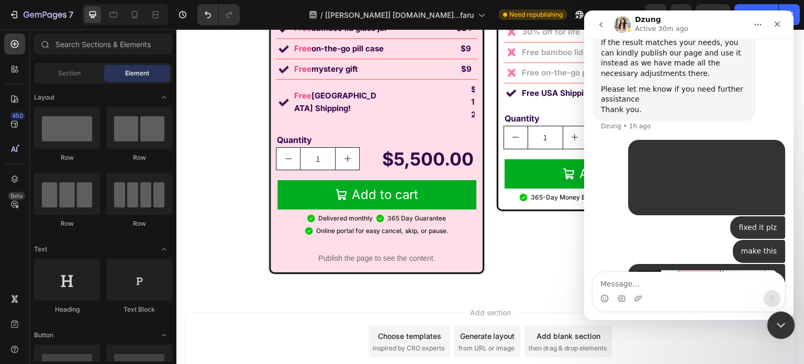
click at [773, 319] on icon "Close Intercom Messenger" at bounding box center [779, 323] width 13 height 13
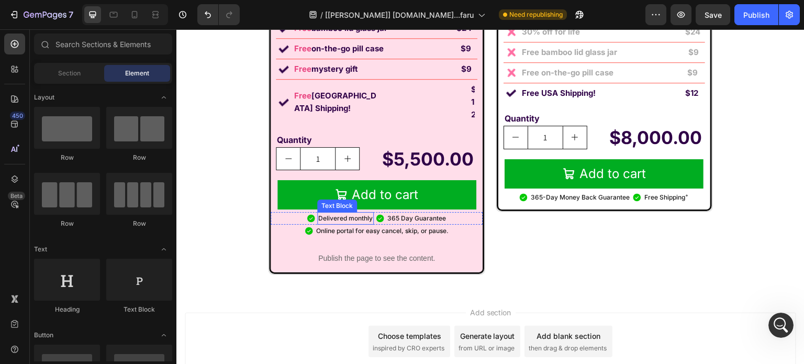
scroll to position [8388, 0]
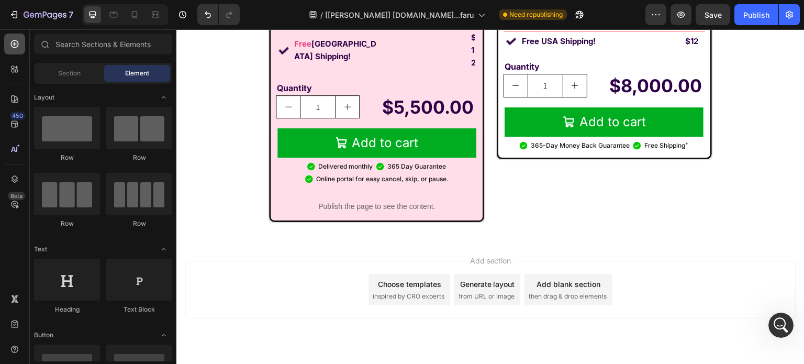
click at [9, 47] on icon at bounding box center [14, 44] width 10 height 10
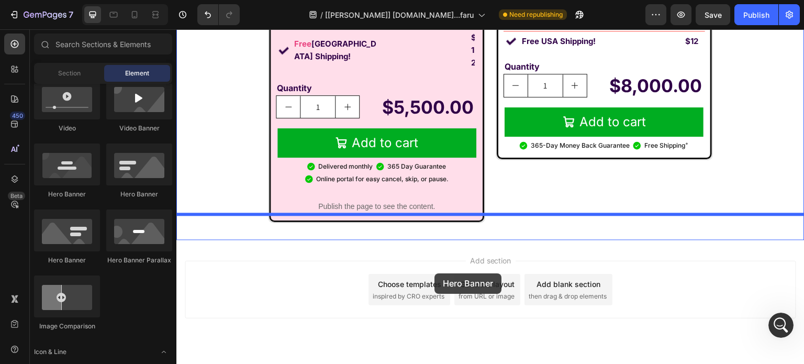
drag, startPoint x: 258, startPoint y: 195, endPoint x: 439, endPoint y: 277, distance: 198.9
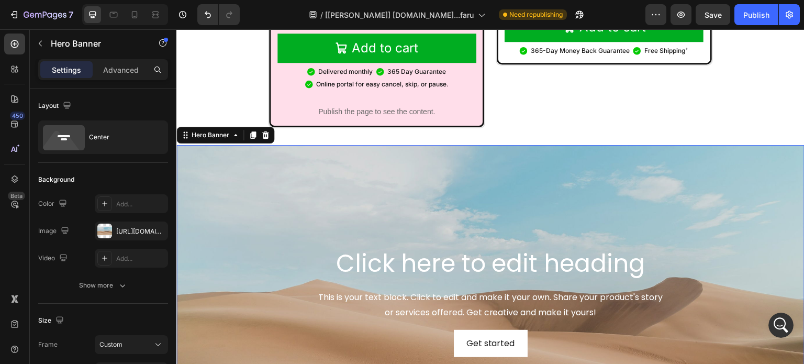
scroll to position [8493, 0]
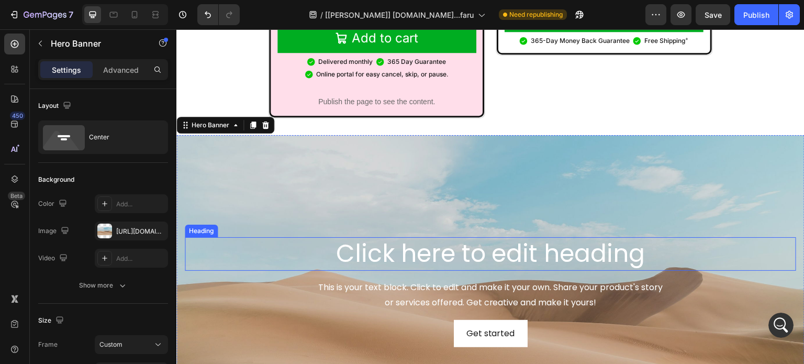
click at [472, 237] on h2 "Click here to edit heading" at bounding box center [490, 254] width 611 height 34
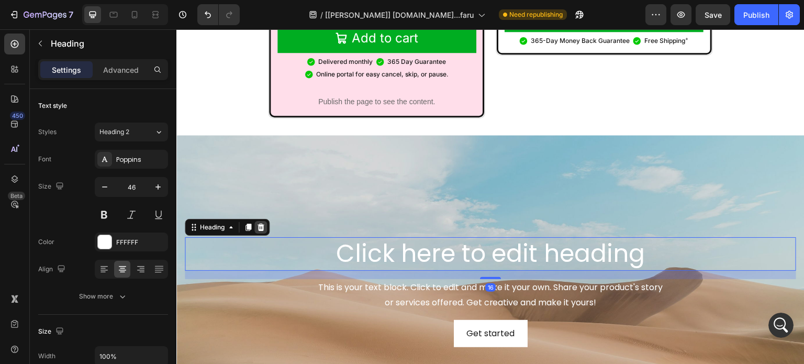
click at [261, 224] on icon at bounding box center [261, 227] width 7 height 7
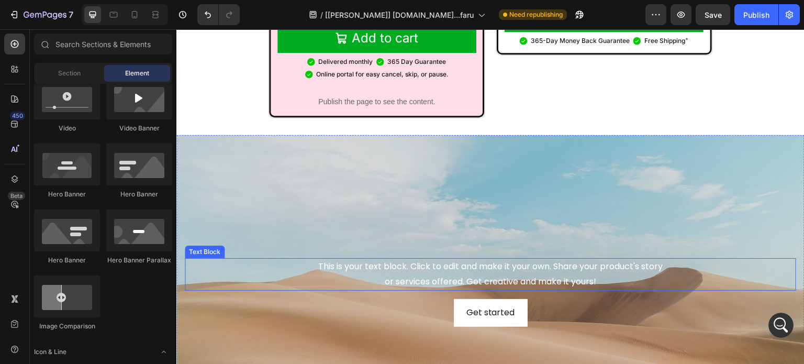
click at [472, 258] on div "This is your text block. Click to edit and make it your own. Share your product…" at bounding box center [490, 274] width 611 height 32
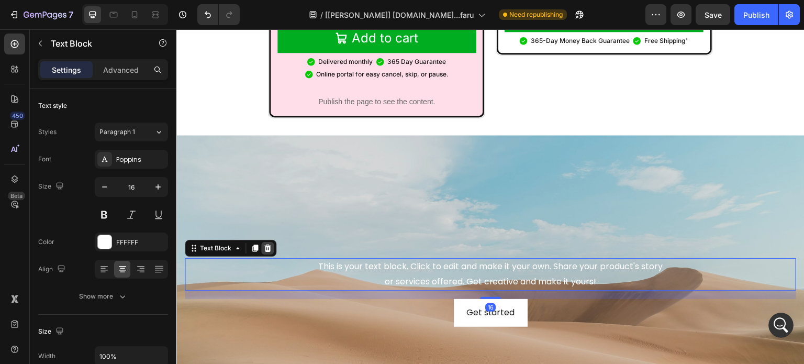
click at [268, 244] on icon at bounding box center [267, 248] width 8 height 8
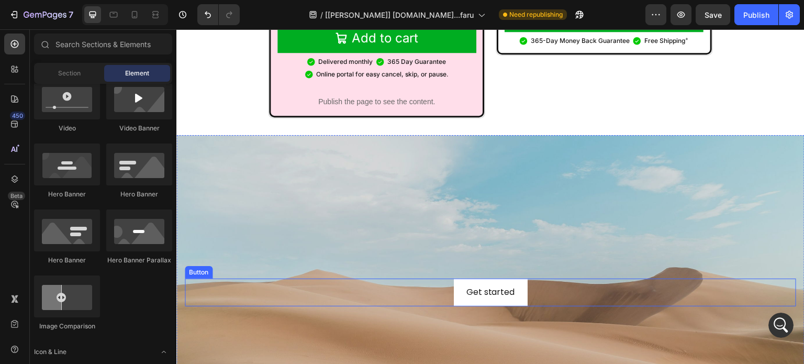
click at [375, 278] on div "Get started Button" at bounding box center [490, 292] width 611 height 28
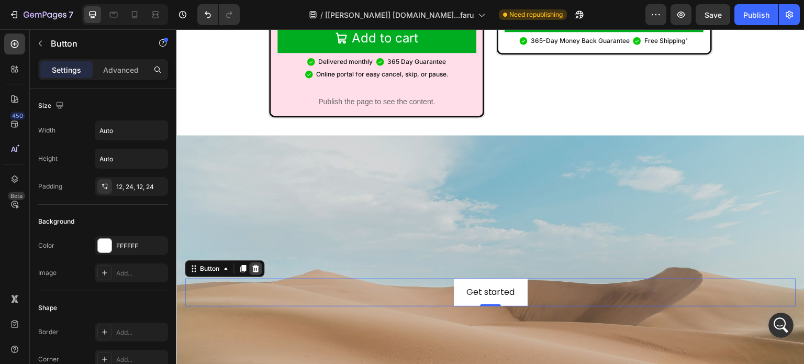
click at [253, 264] on icon at bounding box center [255, 268] width 8 height 8
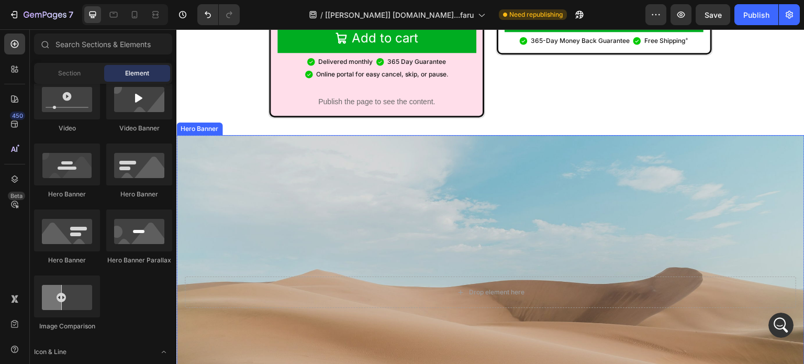
click at [353, 246] on div "Background Image" at bounding box center [490, 292] width 628 height 314
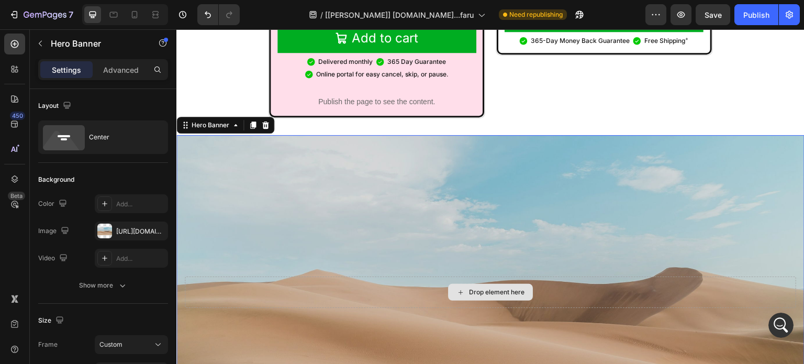
click at [359, 276] on div "Drop element here" at bounding box center [490, 291] width 611 height 31
click at [17, 48] on icon at bounding box center [14, 44] width 10 height 10
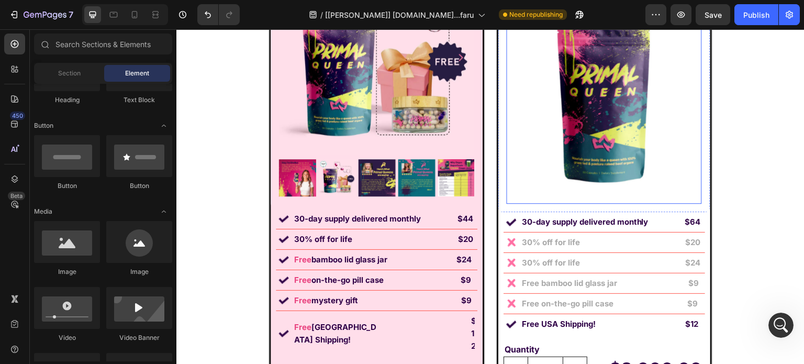
scroll to position [7708, 0]
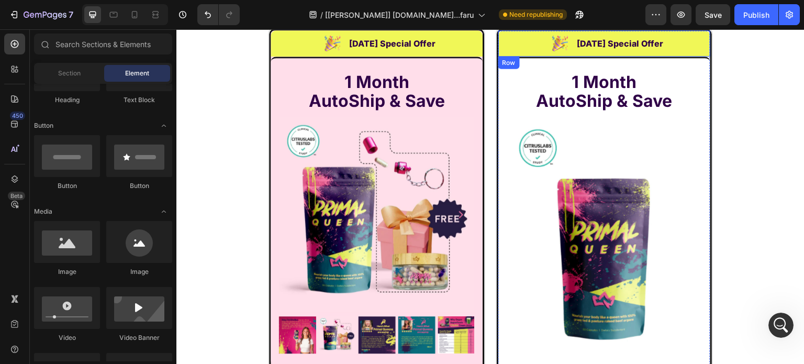
click at [515, 48] on div "Image Labor Day Special Offer Heading Row" at bounding box center [604, 43] width 212 height 26
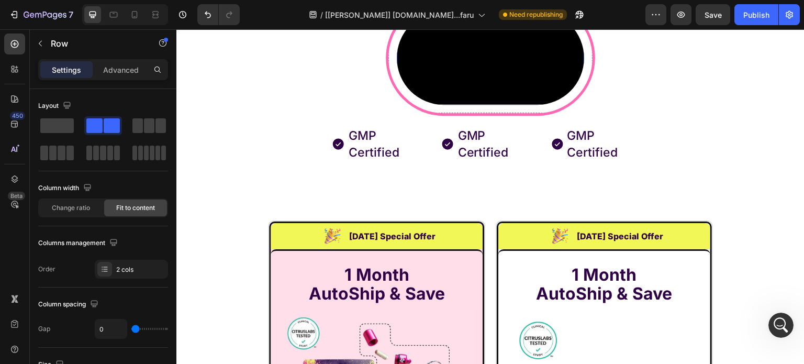
scroll to position [7865, 0]
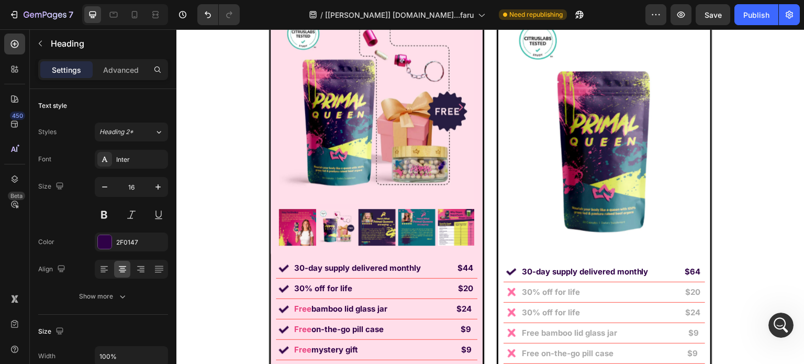
drag, startPoint x: 478, startPoint y: 133, endPoint x: 512, endPoint y: 129, distance: 33.8
click at [483, 133] on div "Image Labor Day Special Offer Heading 0 Row 1 Month AutoShip & Save Heading Pro…" at bounding box center [490, 237] width 628 height 635
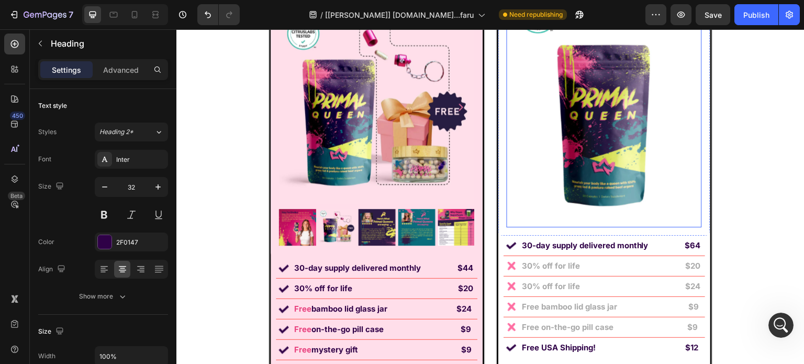
click at [508, 187] on img at bounding box center [604, 105] width 195 height 244
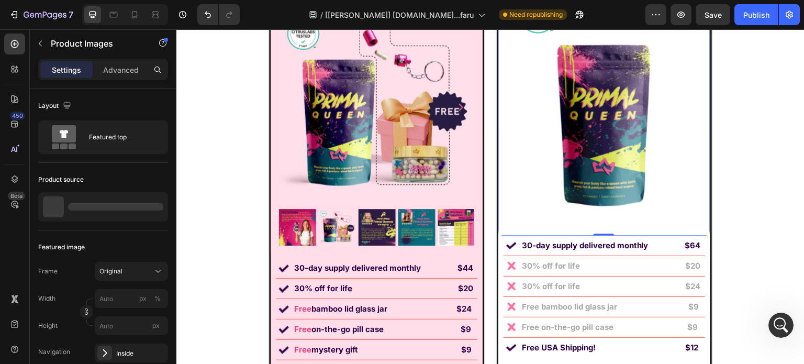
click at [500, 180] on div "1 Month AutoShip & Save Heading Product Images Row 0" at bounding box center [604, 79] width 212 height 313
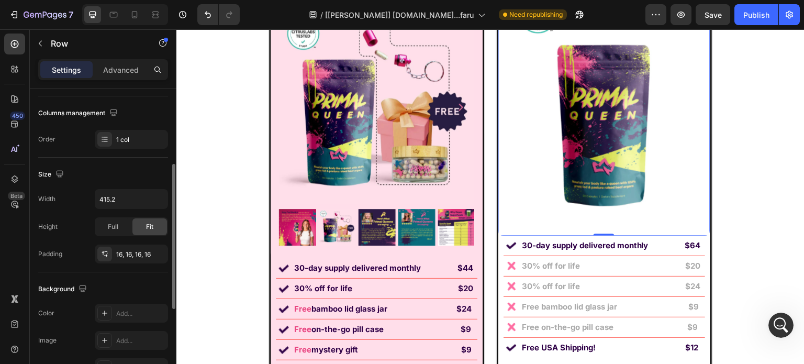
scroll to position [333, 0]
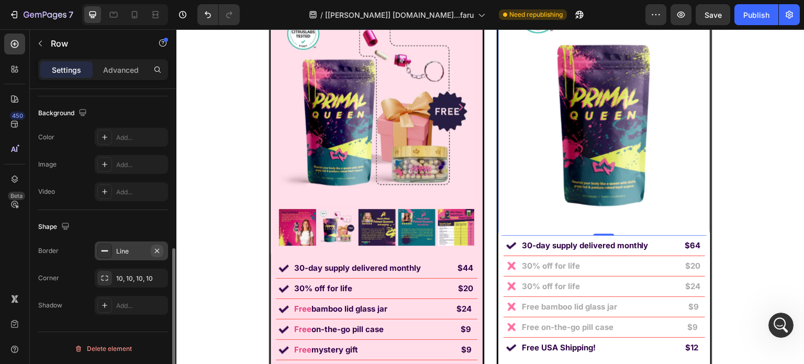
click at [153, 249] on icon "button" at bounding box center [157, 251] width 8 height 8
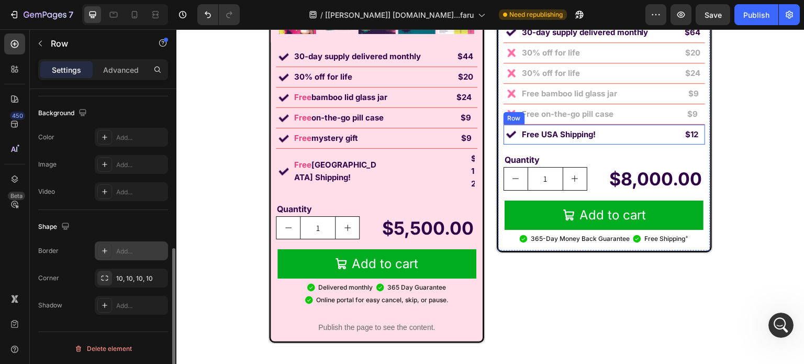
scroll to position [8284, 0]
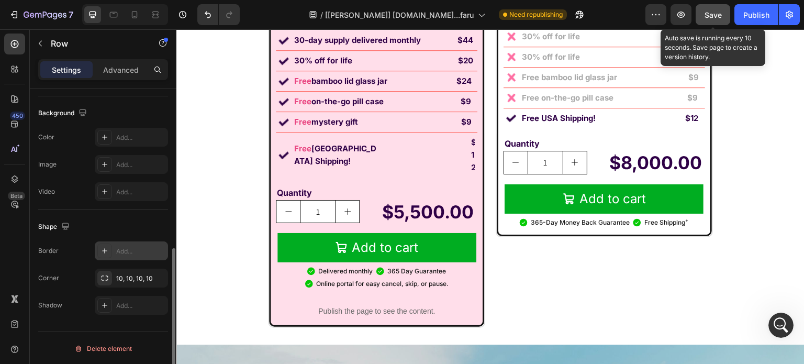
drag, startPoint x: 704, startPoint y: 9, endPoint x: 697, endPoint y: 20, distance: 12.8
click at [704, 10] on button "Save" at bounding box center [713, 14] width 35 height 21
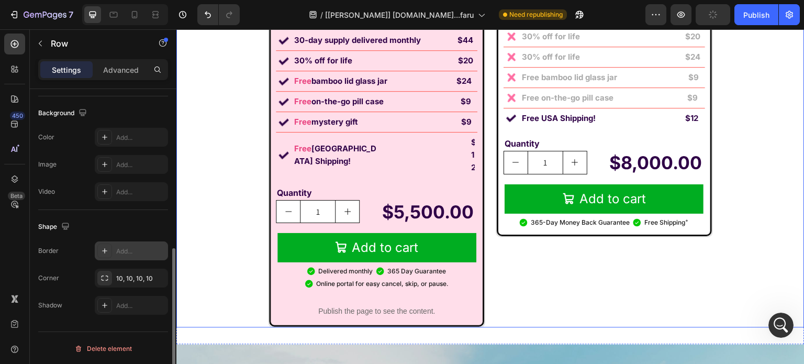
click at [489, 244] on div "Image Labor Day Special Offer Heading Row 1 Month AutoShip & Save Heading Produ…" at bounding box center [490, 10] width 628 height 635
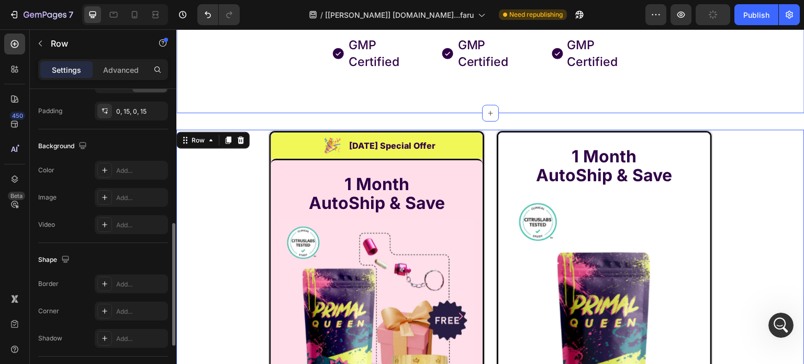
scroll to position [7708, 0]
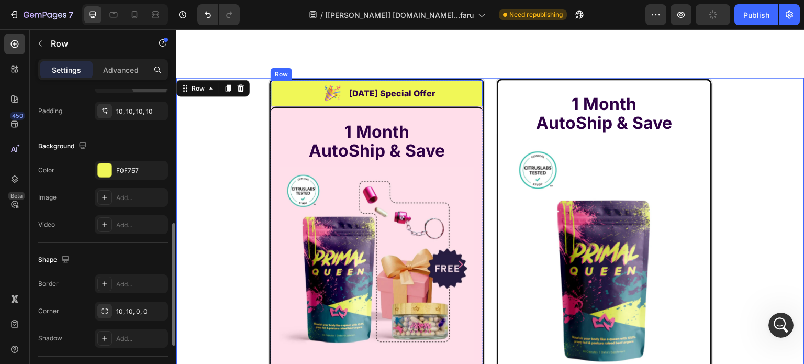
click at [288, 106] on div "Image Labor Day Special Offer Heading Row" at bounding box center [377, 93] width 212 height 26
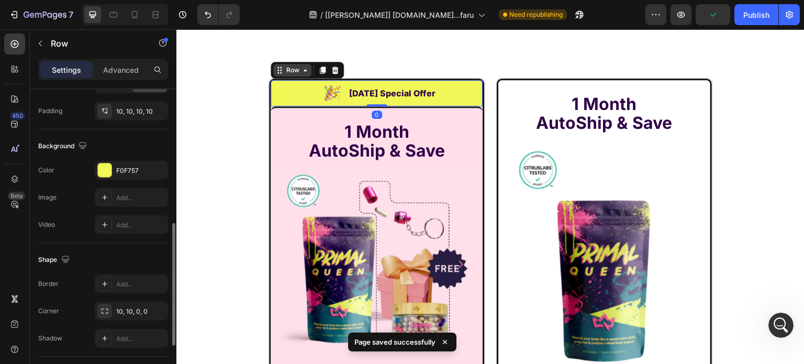
click at [287, 75] on div "Row" at bounding box center [292, 69] width 17 height 9
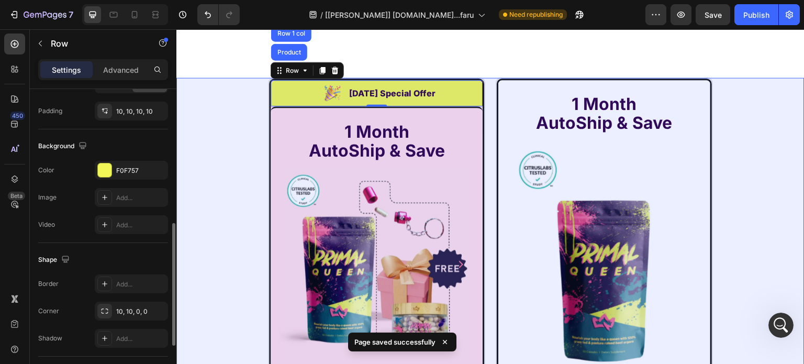
click at [295, 17] on div "Row 2 cols" at bounding box center [293, 14] width 36 height 6
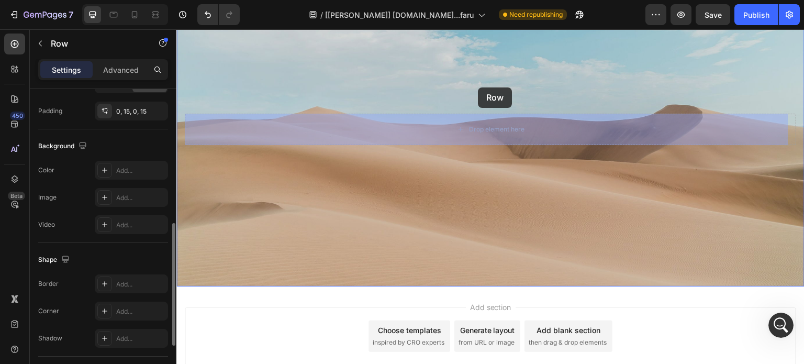
scroll to position [8625, 0]
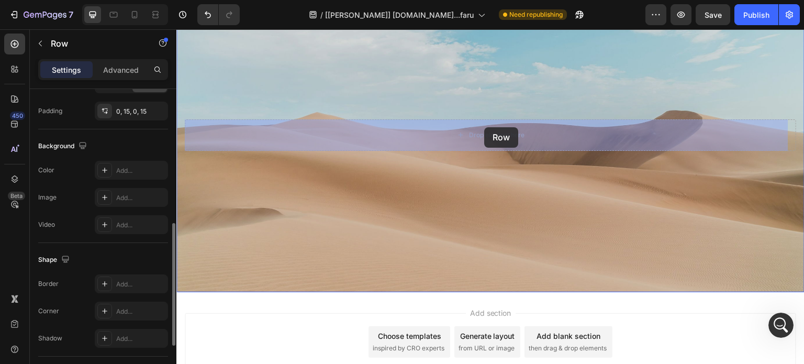
drag, startPoint x: 194, startPoint y: 261, endPoint x: 484, endPoint y: 127, distance: 319.7
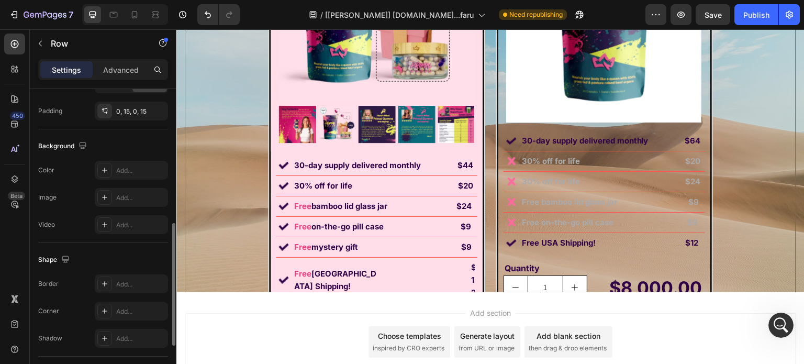
click at [215, 170] on div "Image Labor Day Special Offer Heading Row 1 Month AutoShip & Save Heading Produ…" at bounding box center [490, 134] width 611 height 635
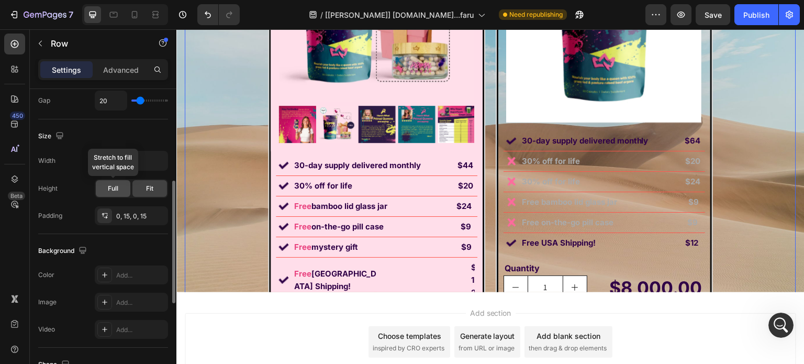
click at [115, 192] on div "Full" at bounding box center [113, 188] width 35 height 17
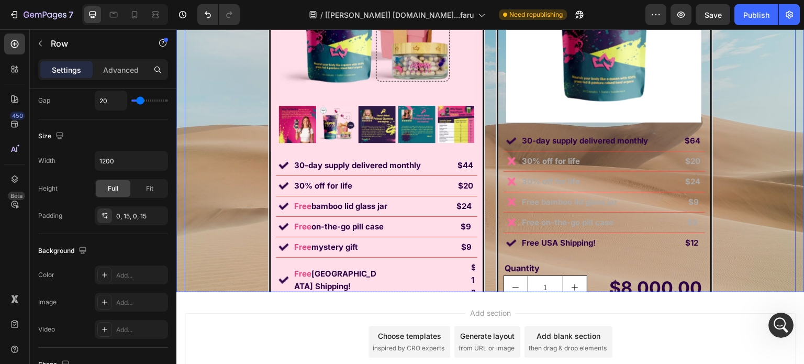
click at [179, 222] on div "Image Labor Day Special Offer Heading Row 1 Month AutoShip & Save Heading Produ…" at bounding box center [490, 135] width 628 height 640
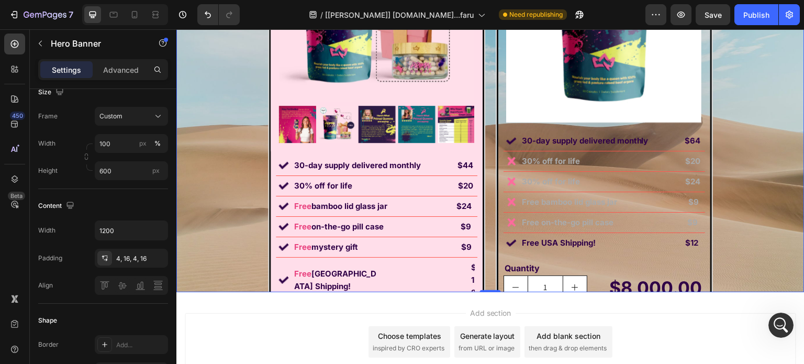
scroll to position [0, 0]
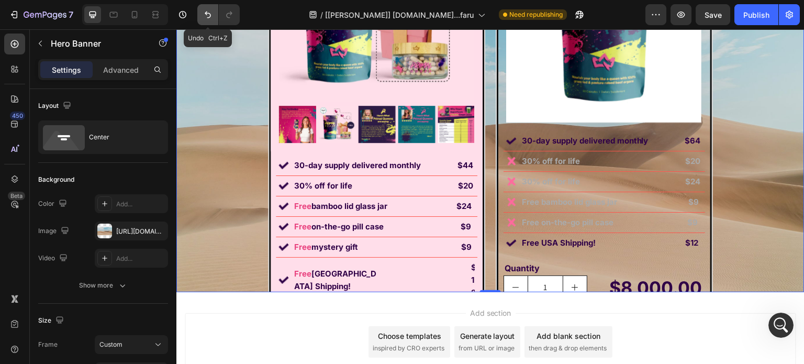
click at [207, 14] on icon "Undo/Redo" at bounding box center [208, 14] width 10 height 10
click at [209, 8] on button "Undo/Redo" at bounding box center [207, 14] width 21 height 21
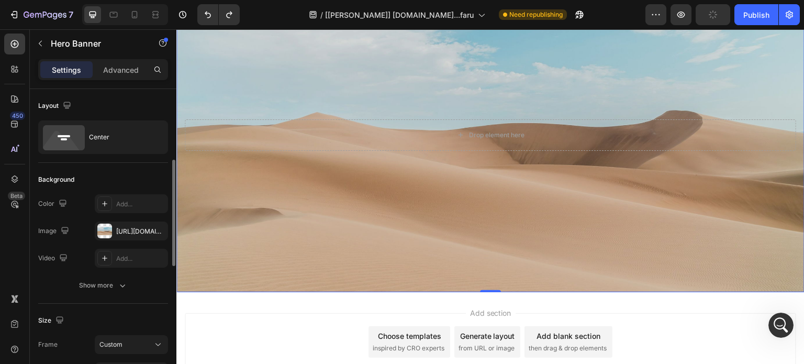
scroll to position [52, 0]
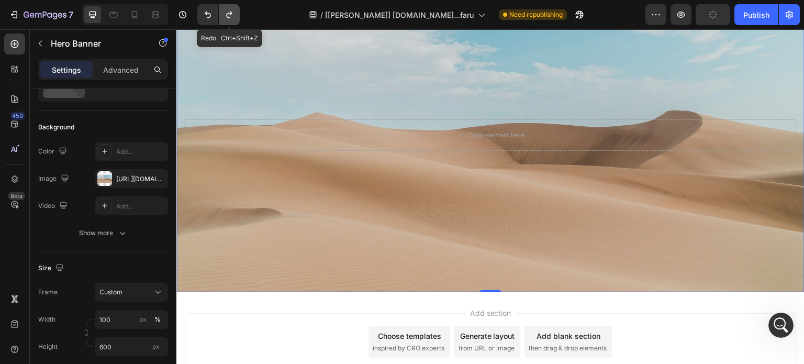
click at [232, 16] on icon "Undo/Redo" at bounding box center [229, 14] width 10 height 10
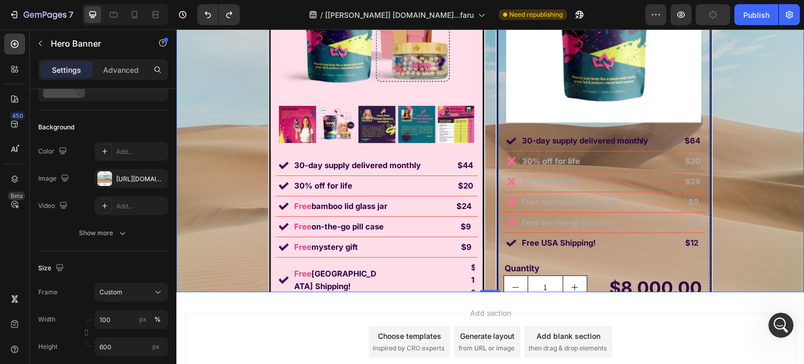
click at [498, 148] on div "Image 30-day supply delivered monthly Text Block $64 Text Block Row Image 30% o…" at bounding box center [604, 245] width 212 height 229
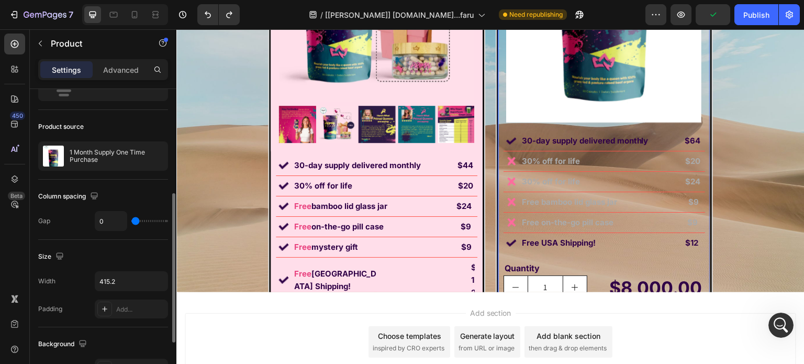
scroll to position [105, 0]
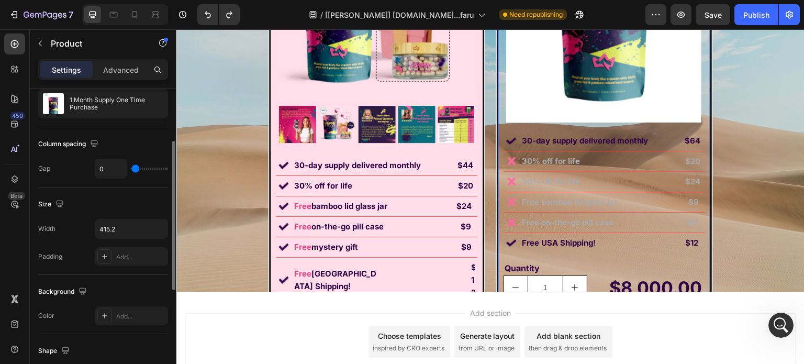
drag, startPoint x: 122, startPoint y: 309, endPoint x: 130, endPoint y: 304, distance: 10.2
click at [122, 309] on div "Add..." at bounding box center [131, 315] width 73 height 19
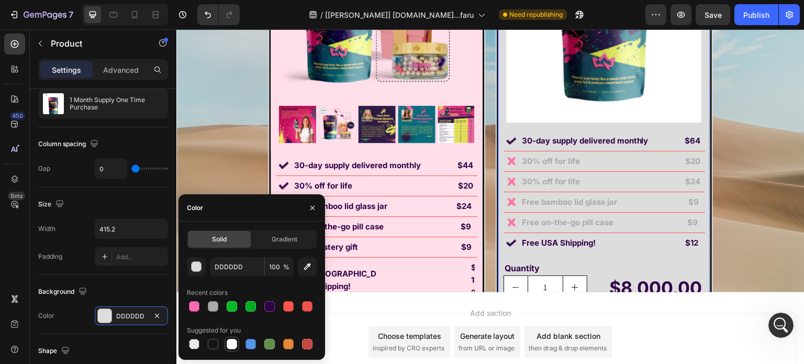
click at [232, 341] on div at bounding box center [232, 344] width 10 height 10
type input "FFFFFF"
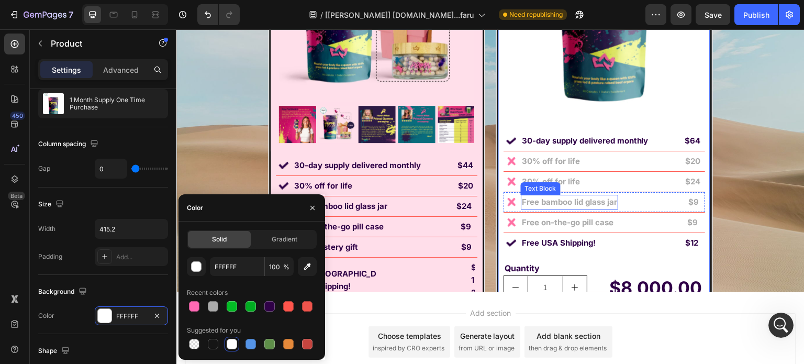
scroll to position [8084, 0]
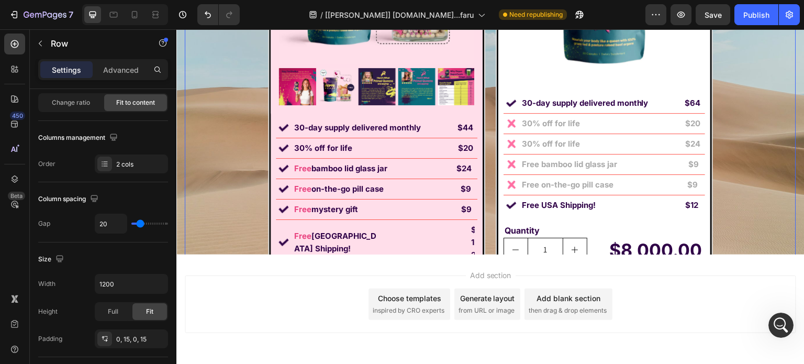
click at [220, 150] on div "Image Labor Day Special Offer Heading Row 1 Month AutoShip & Save Heading Produ…" at bounding box center [490, 97] width 611 height 635
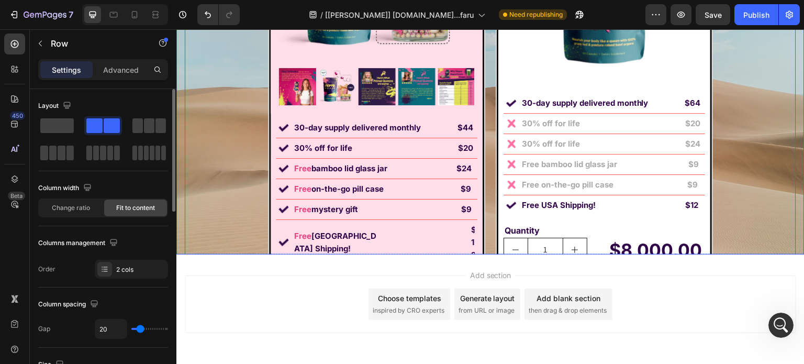
click at [181, 143] on div "Image Labor Day Special Offer Heading Row 1 Month AutoShip & Save Heading Produ…" at bounding box center [490, 98] width 628 height 640
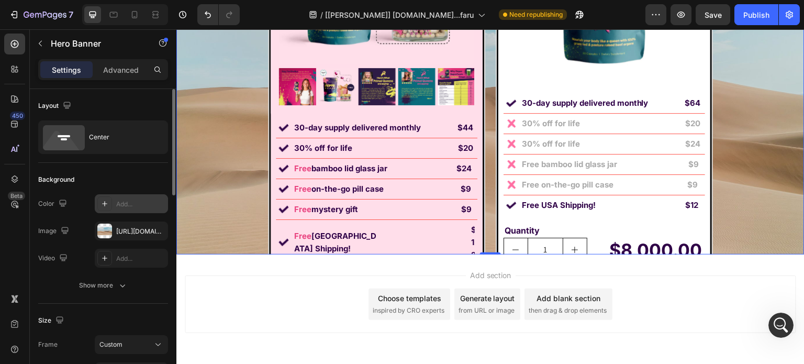
scroll to position [105, 0]
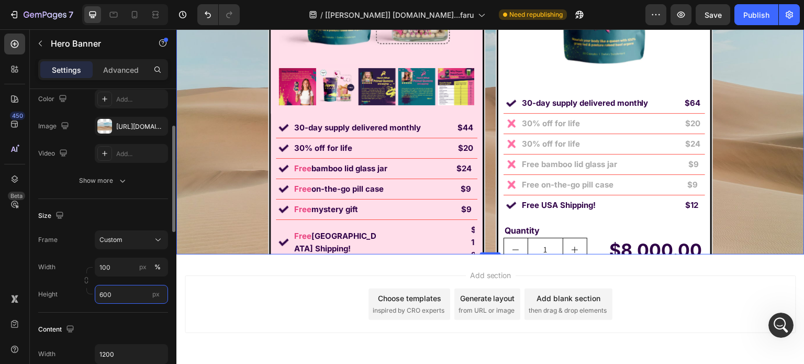
click at [120, 291] on input "600" at bounding box center [131, 294] width 73 height 19
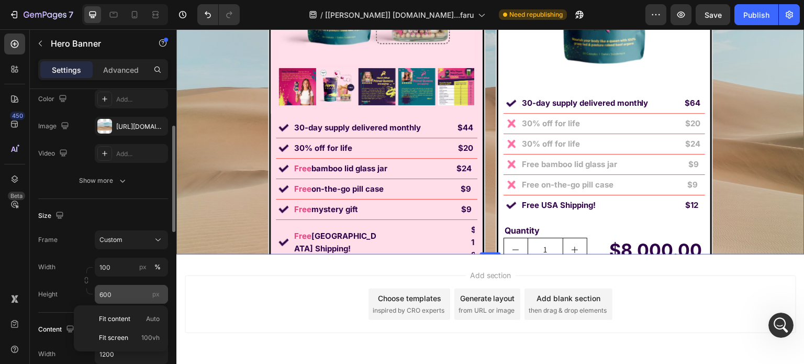
click at [159, 294] on span "px" at bounding box center [155, 294] width 7 height 8
click at [159, 294] on input "600" at bounding box center [131, 294] width 73 height 19
click at [148, 294] on div "px" at bounding box center [156, 294] width 16 height 14
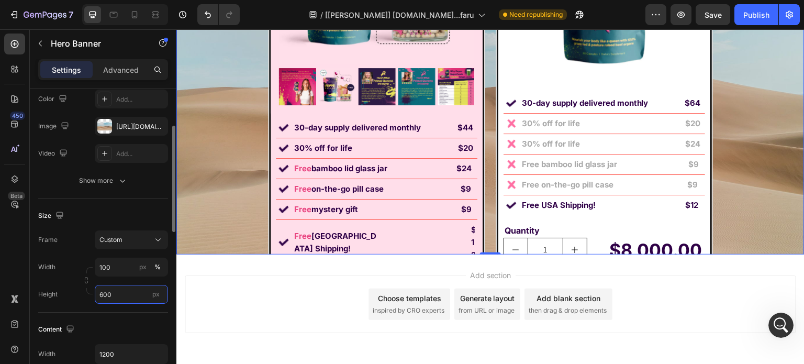
click at [148, 294] on input "600" at bounding box center [131, 294] width 73 height 19
click at [127, 305] on div "Size Frame Custom Width 100 px % Height 600 px" at bounding box center [103, 256] width 130 height 114
click at [137, 292] on input "600" at bounding box center [131, 294] width 73 height 19
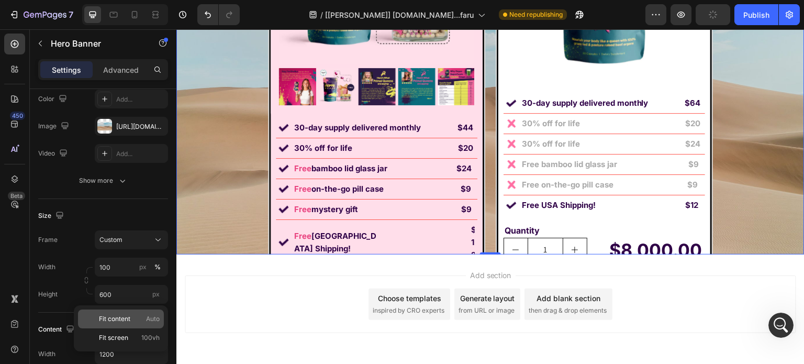
click at [144, 318] on p "Fit content Auto" at bounding box center [129, 318] width 61 height 9
type input "Auto"
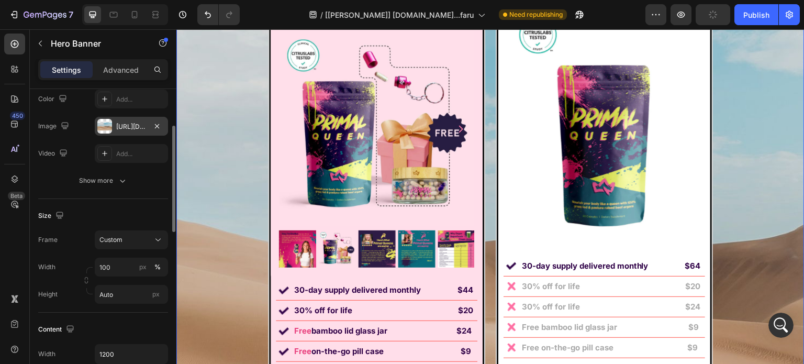
click at [133, 127] on div "https://cdn.shopify.com/s/files/1/2005/9307/files/background_settings.jpg" at bounding box center [131, 126] width 30 height 9
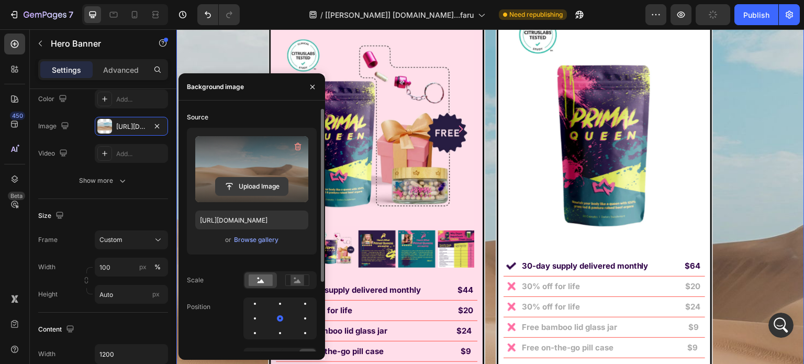
click at [237, 186] on input "file" at bounding box center [252, 186] width 72 height 18
click at [224, 158] on label at bounding box center [251, 169] width 113 height 66
click at [224, 177] on input "file" at bounding box center [252, 186] width 72 height 18
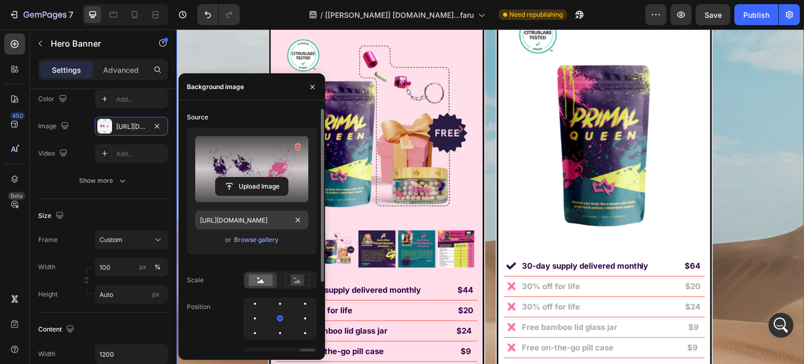
type input "https://cdn.shopify.com/s/files/1/0869/5912/8851/files/gempages_511364164535452…"
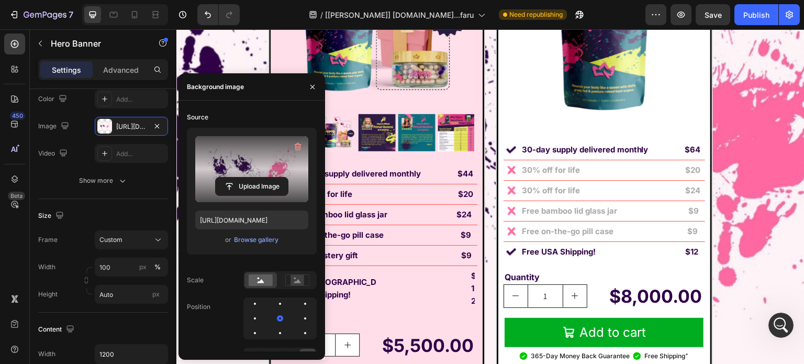
scroll to position [8241, 0]
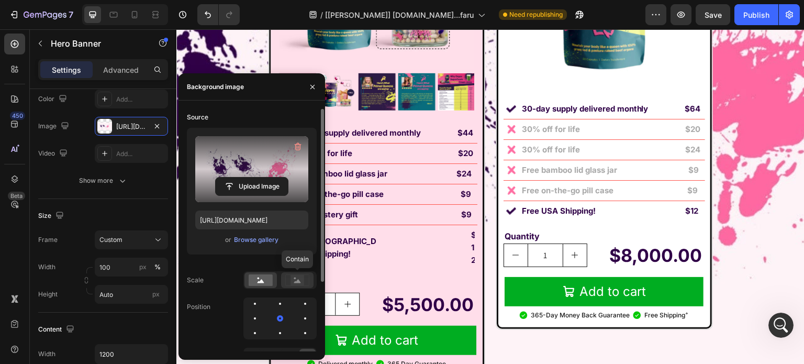
click at [299, 281] on icon at bounding box center [297, 281] width 7 height 4
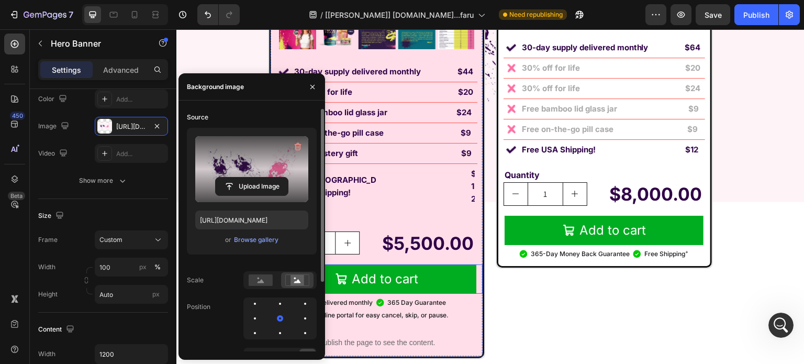
scroll to position [8294, 0]
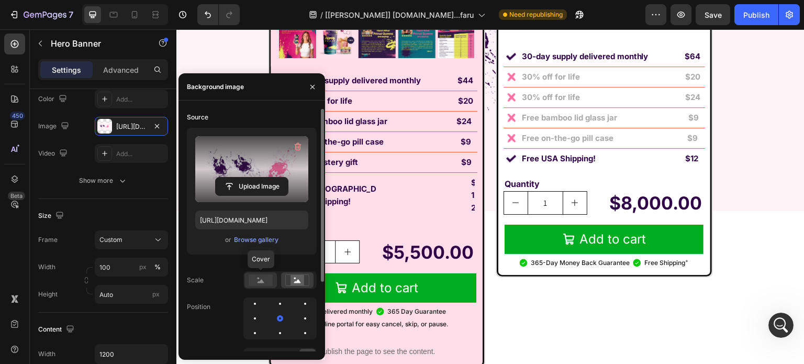
click at [266, 278] on rect at bounding box center [261, 280] width 24 height 12
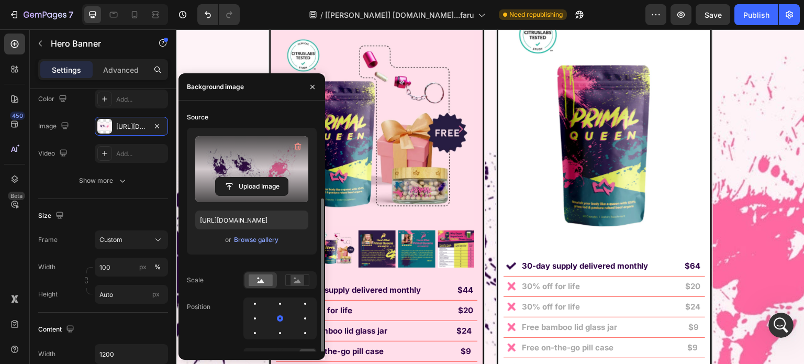
scroll to position [97, 0]
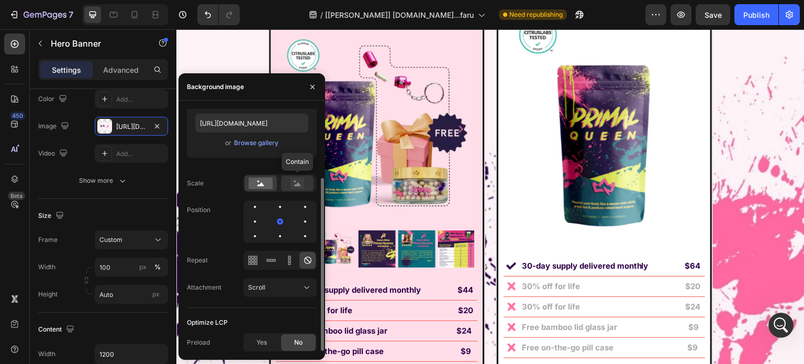
click at [285, 184] on div at bounding box center [297, 183] width 32 height 16
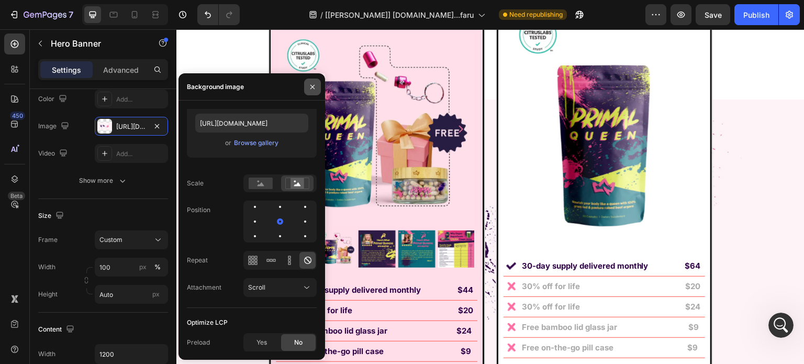
click at [315, 87] on icon "button" at bounding box center [312, 87] width 8 height 8
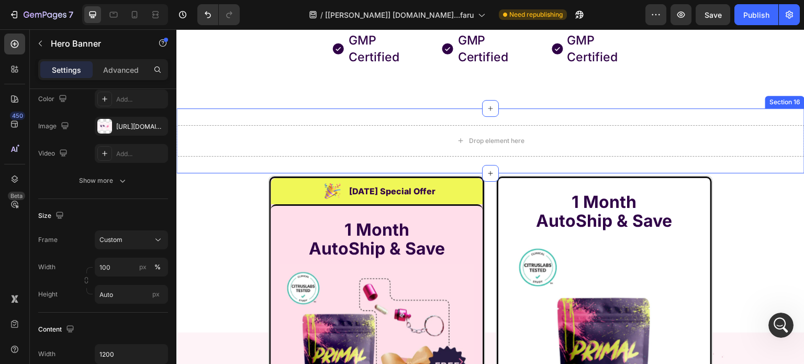
scroll to position [7770, 0]
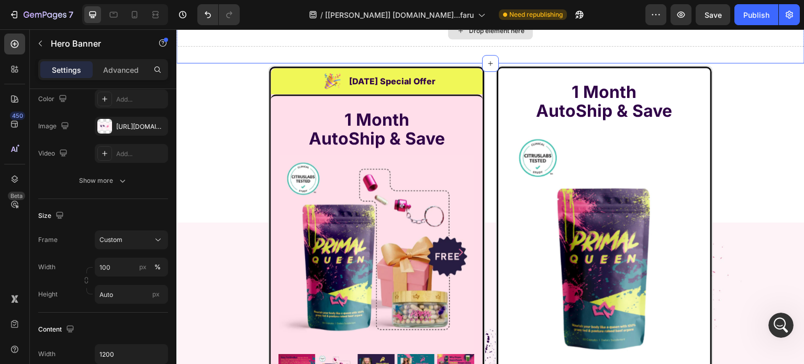
click at [396, 47] on div "Drop element here" at bounding box center [490, 30] width 628 height 31
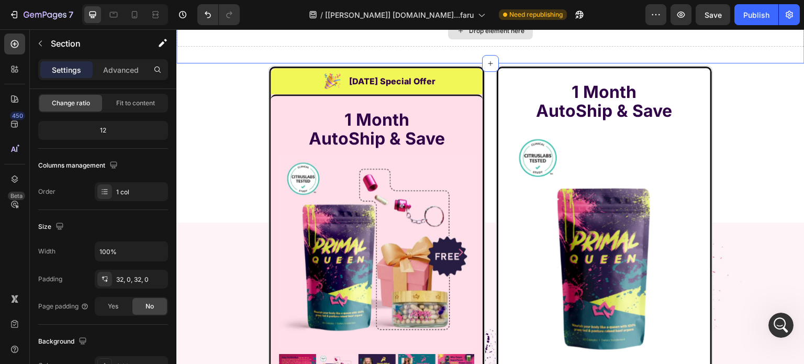
scroll to position [0, 0]
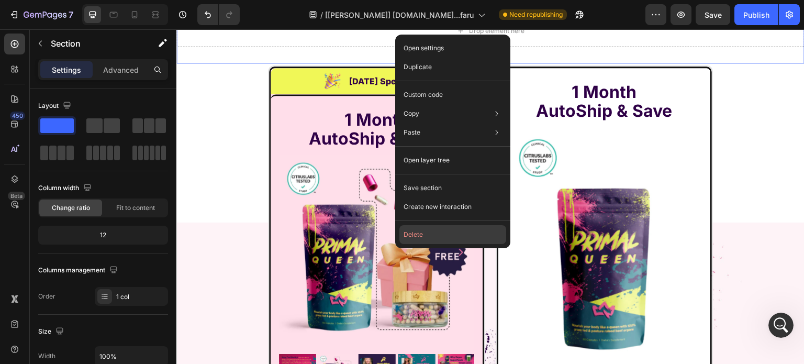
click at [414, 236] on button "Delete" at bounding box center [452, 234] width 107 height 19
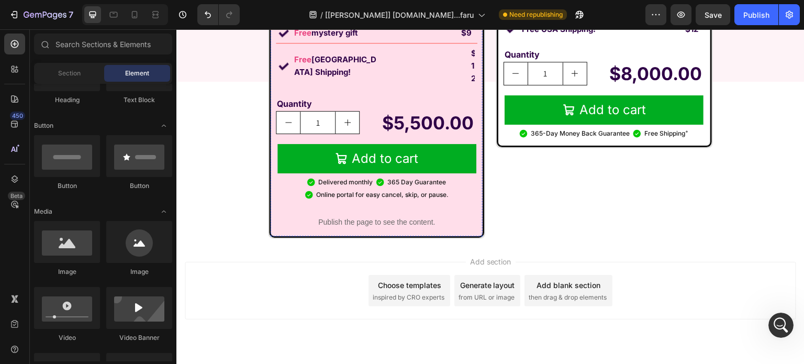
scroll to position [8359, 0]
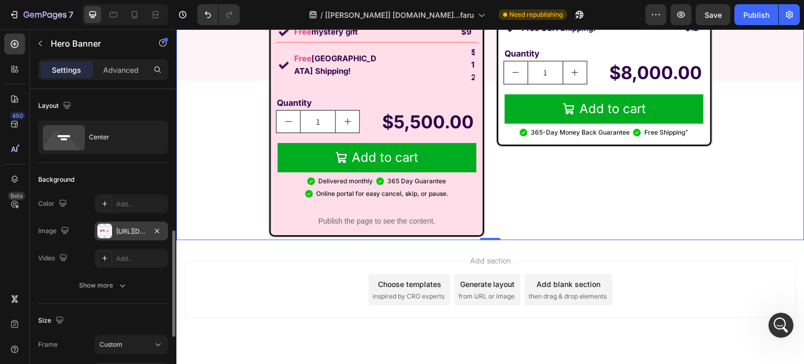
scroll to position [105, 0]
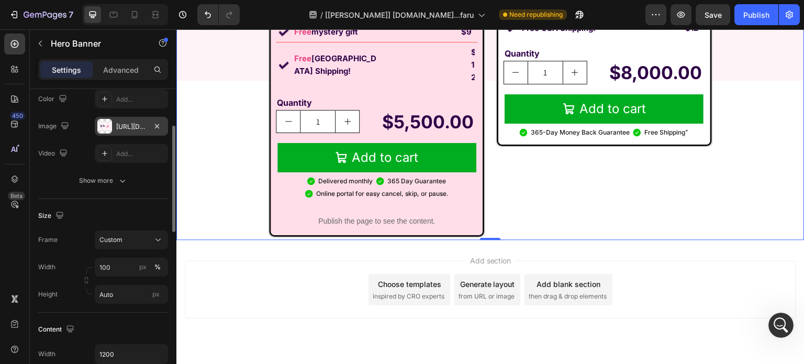
click at [109, 125] on div at bounding box center [104, 126] width 15 height 15
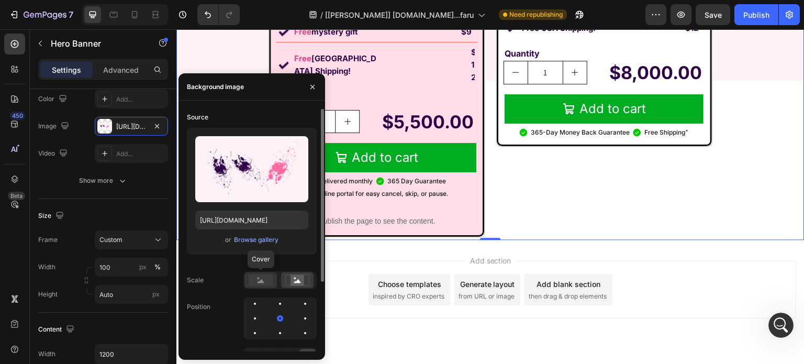
click at [269, 278] on rect at bounding box center [261, 280] width 24 height 12
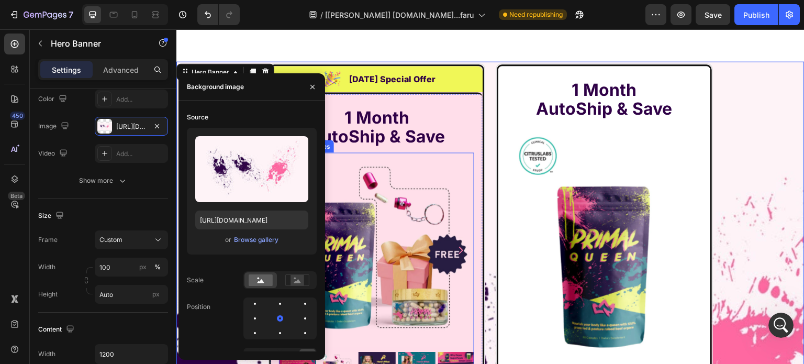
scroll to position [7679, 0]
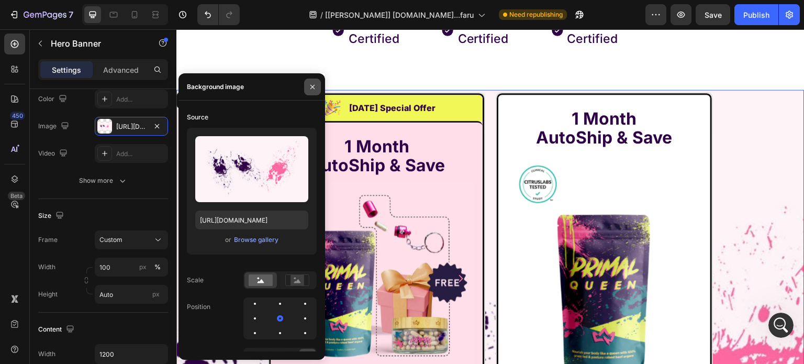
click at [311, 92] on button "button" at bounding box center [312, 87] width 17 height 17
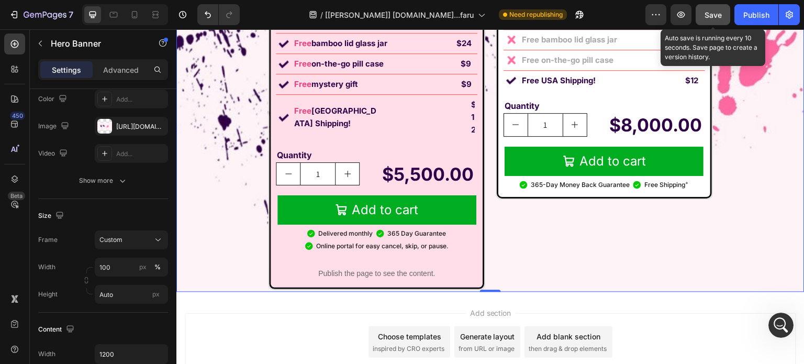
scroll to position [14148, 0]
click at [701, 16] on button "Save" at bounding box center [713, 14] width 35 height 21
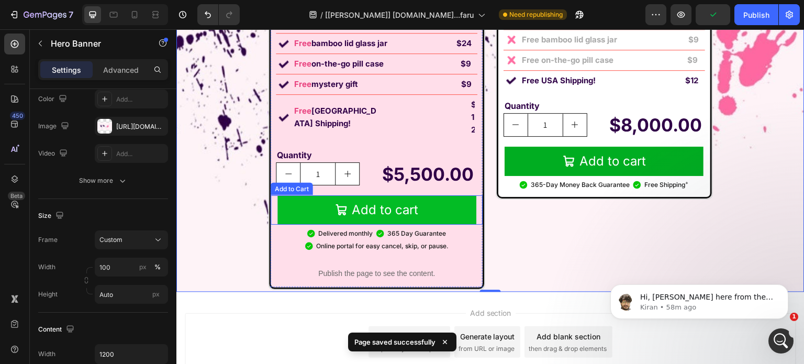
scroll to position [14265, 0]
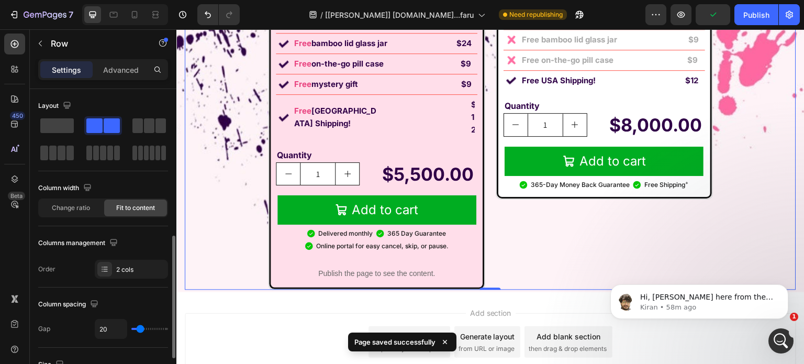
scroll to position [105, 0]
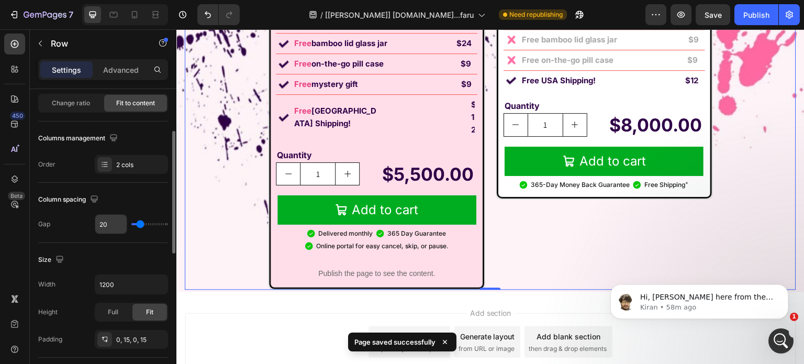
click at [111, 223] on input "20" at bounding box center [110, 224] width 31 height 19
type input "5"
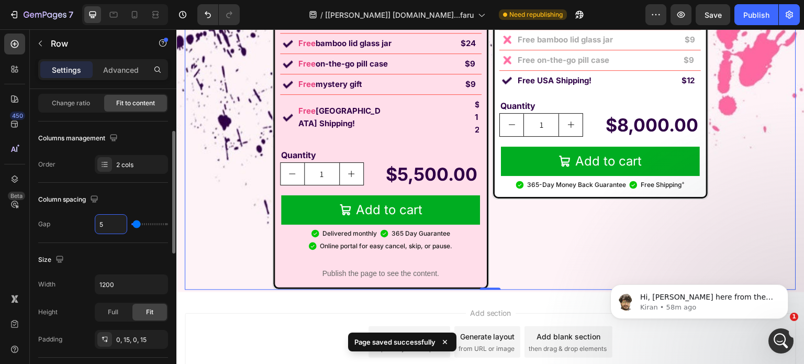
type input "50"
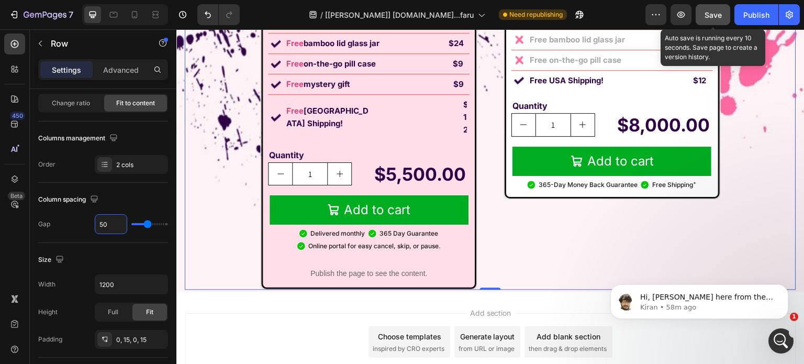
type input "50"
click at [724, 17] on button "Save" at bounding box center [713, 14] width 35 height 21
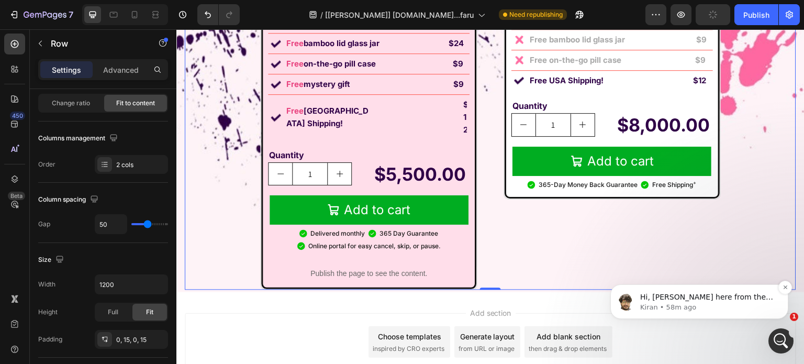
click at [738, 298] on p "Hi, Kiran here from the GemPages support team, I`ll be joining the conversation…" at bounding box center [707, 297] width 135 height 10
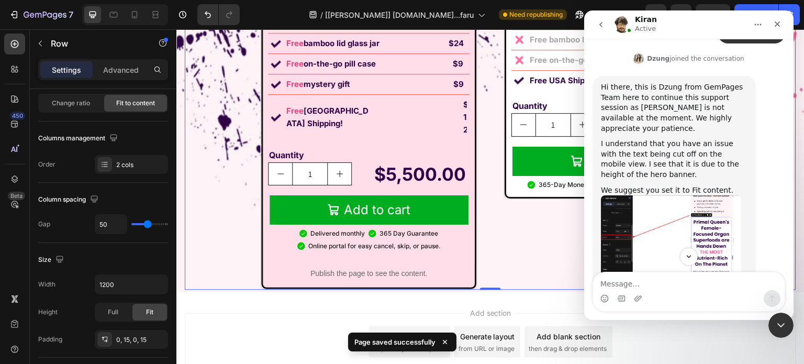
scroll to position [14282, 0]
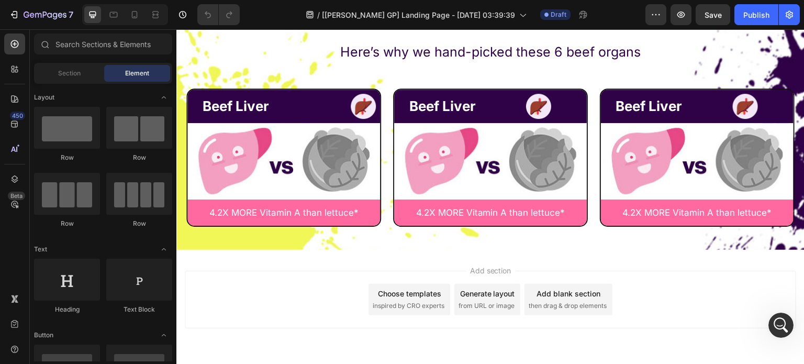
scroll to position [5169, 0]
